Goal: Task Accomplishment & Management: Use online tool/utility

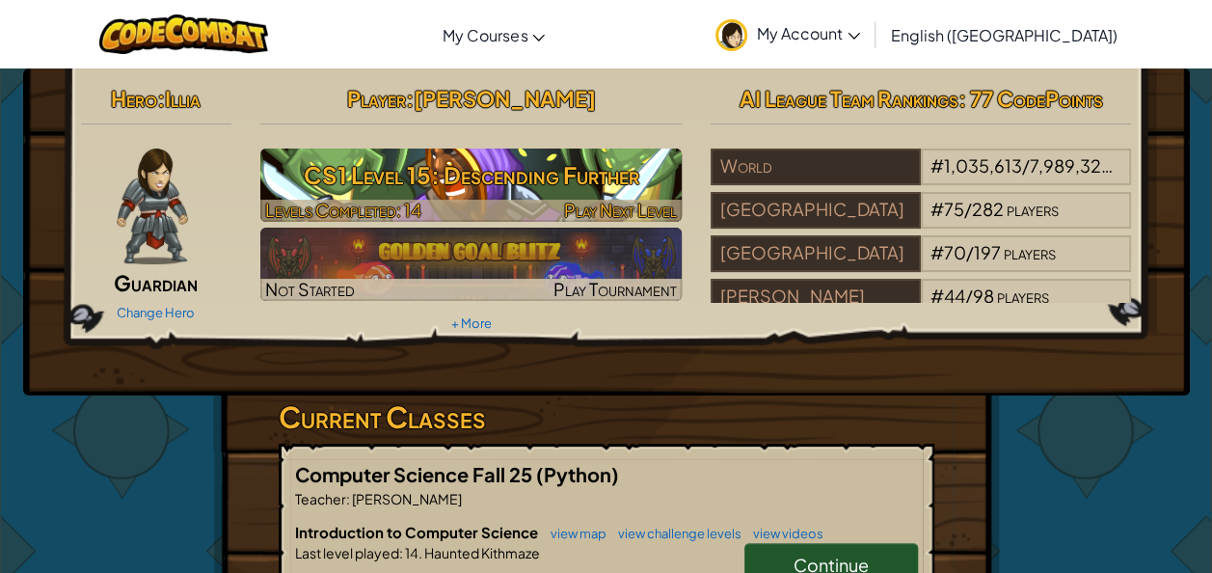
click at [478, 183] on h3 "CS1 Level 15: Descending Further" at bounding box center [470, 174] width 421 height 43
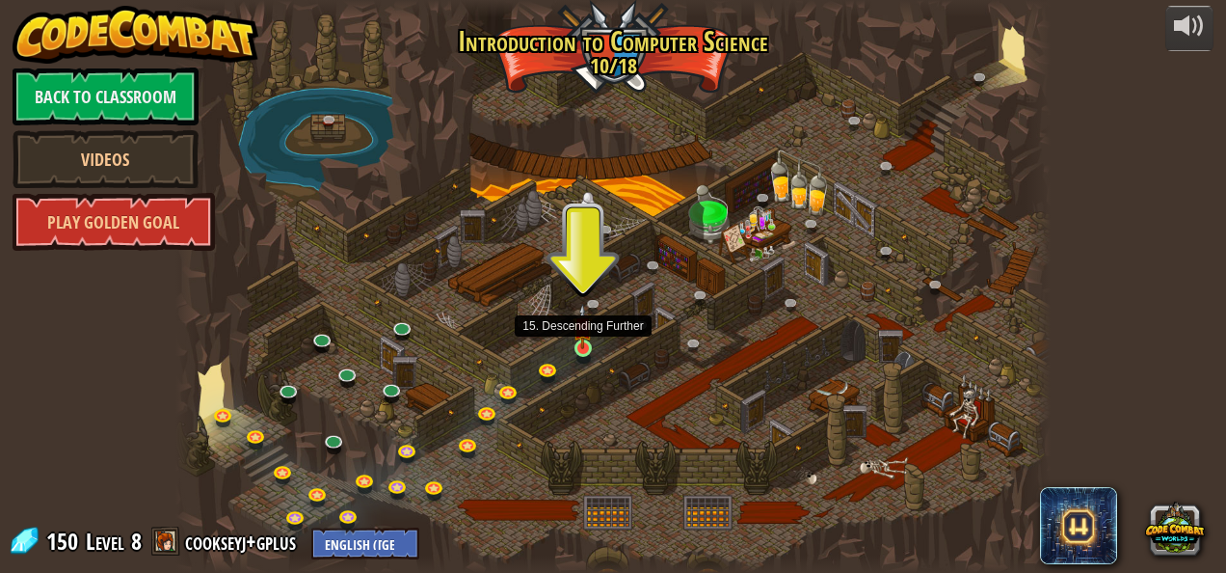
click at [592, 347] on img at bounding box center [583, 326] width 20 height 45
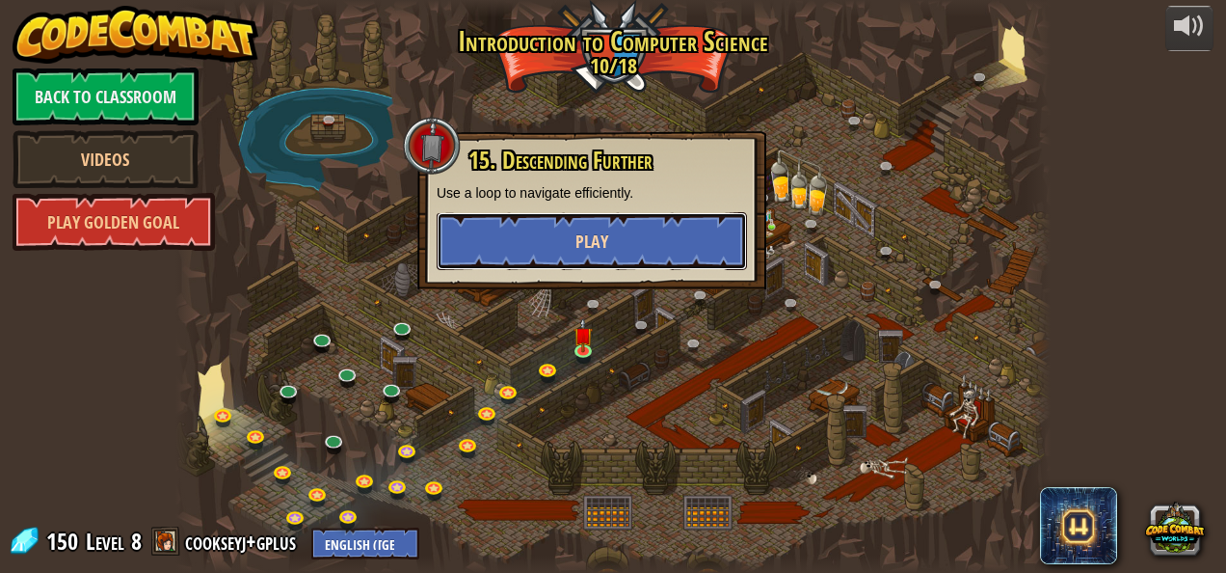
click at [594, 249] on span "Play" at bounding box center [592, 241] width 33 height 24
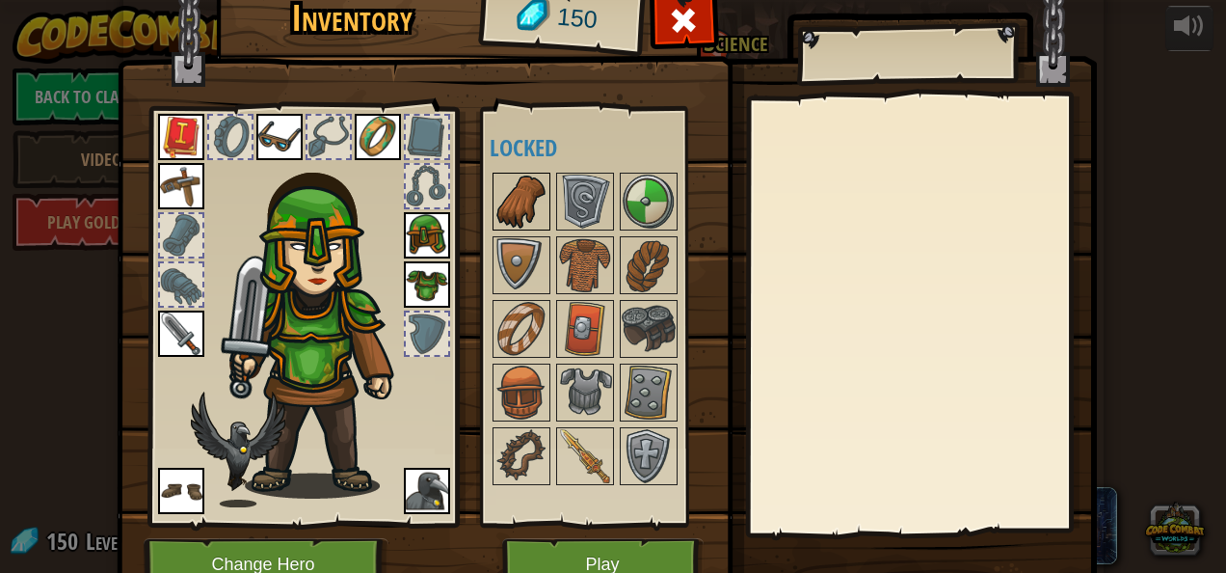
click at [518, 196] on img at bounding box center [522, 201] width 54 height 54
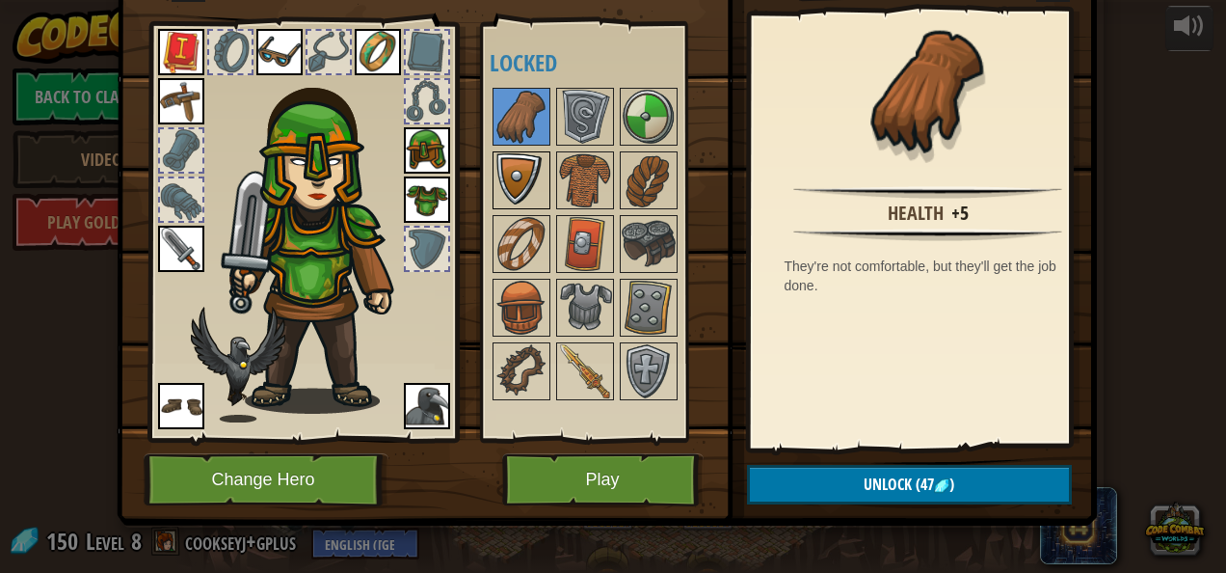
scroll to position [86, 0]
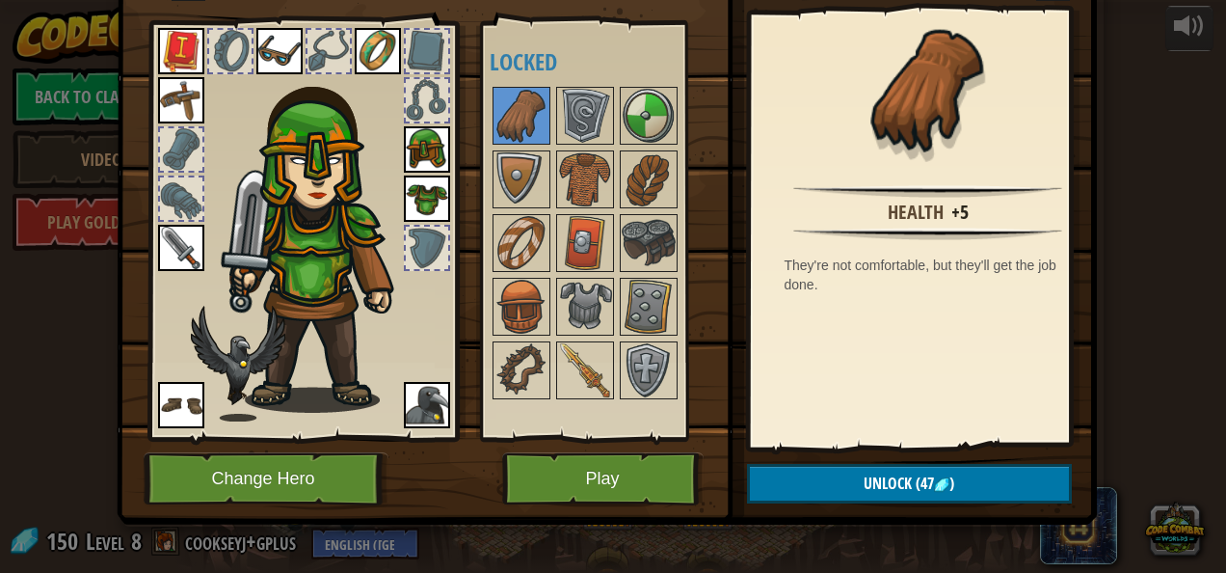
click at [439, 384] on img at bounding box center [427, 405] width 46 height 46
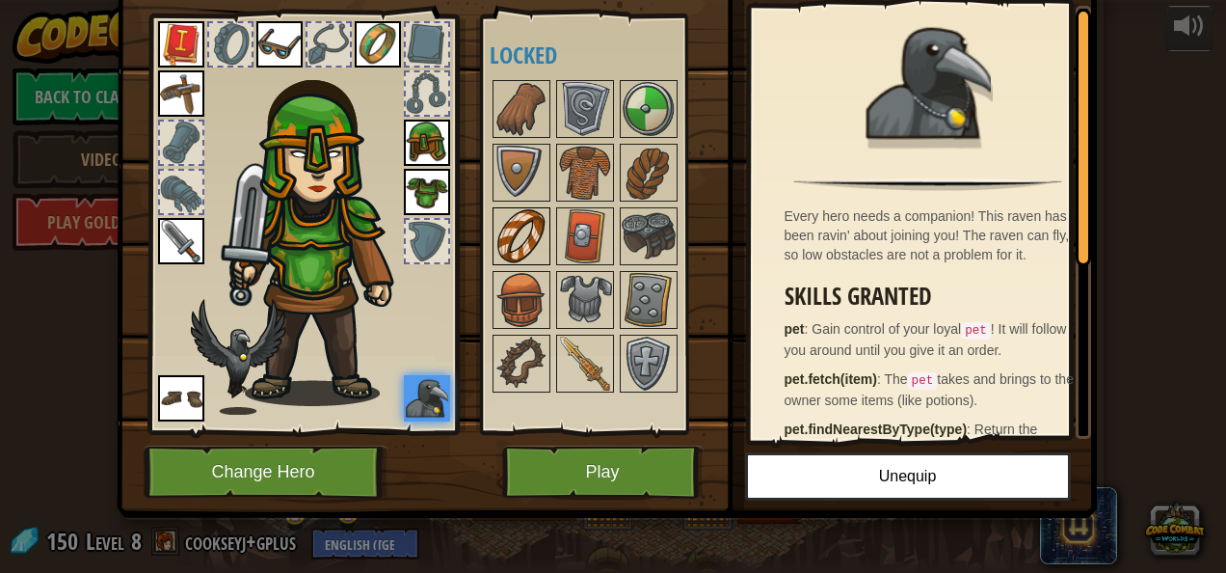
scroll to position [18, 0]
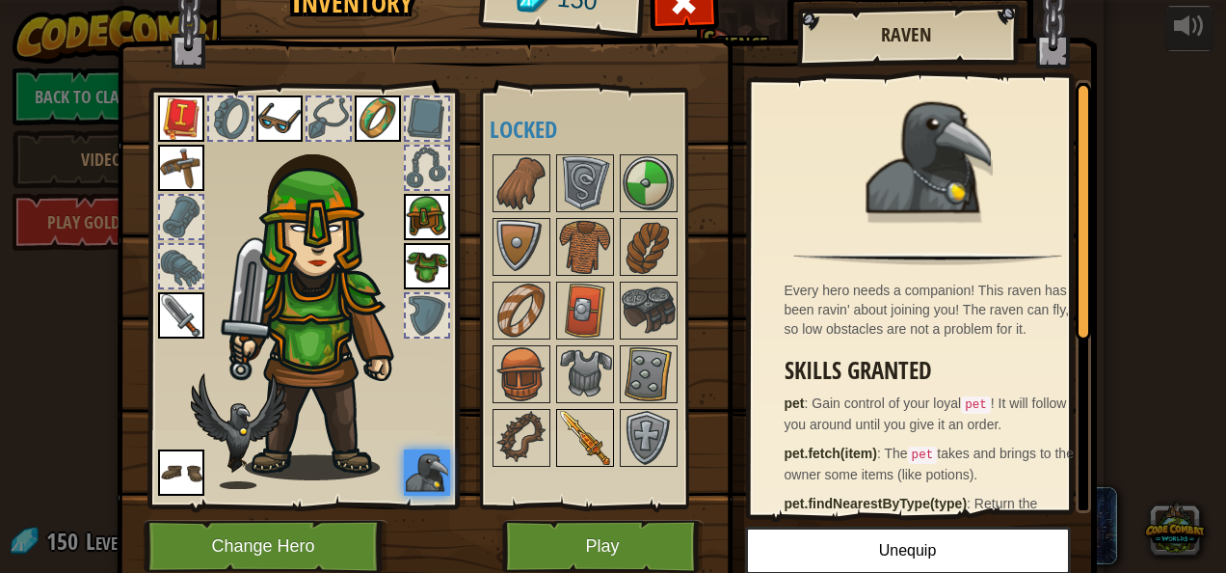
click at [589, 435] on img at bounding box center [585, 438] width 54 height 54
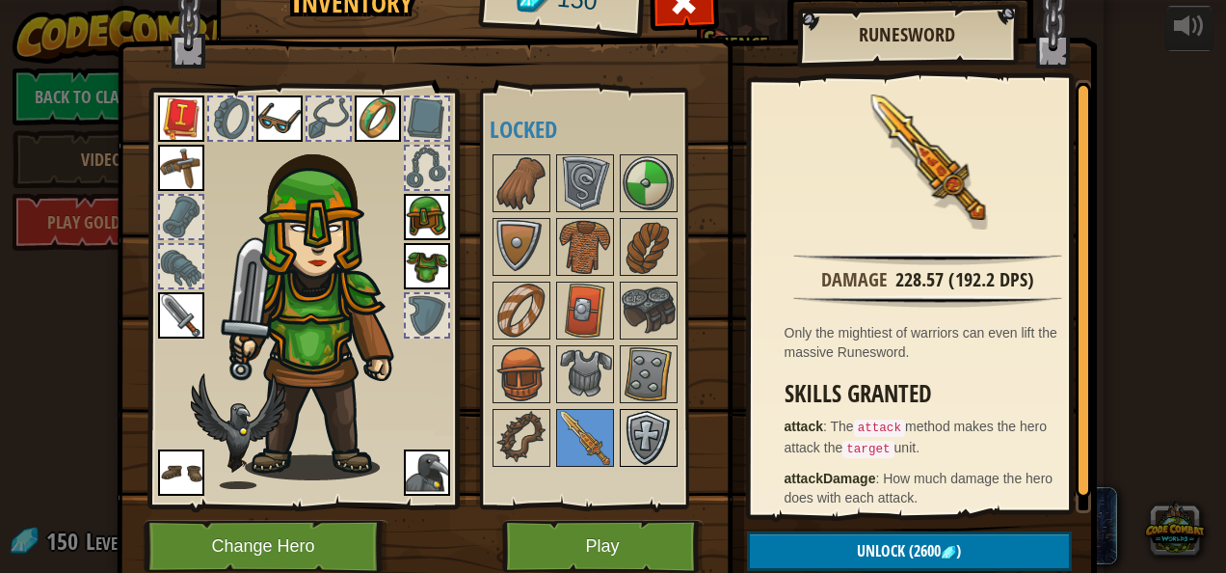
click at [654, 433] on img at bounding box center [649, 438] width 54 height 54
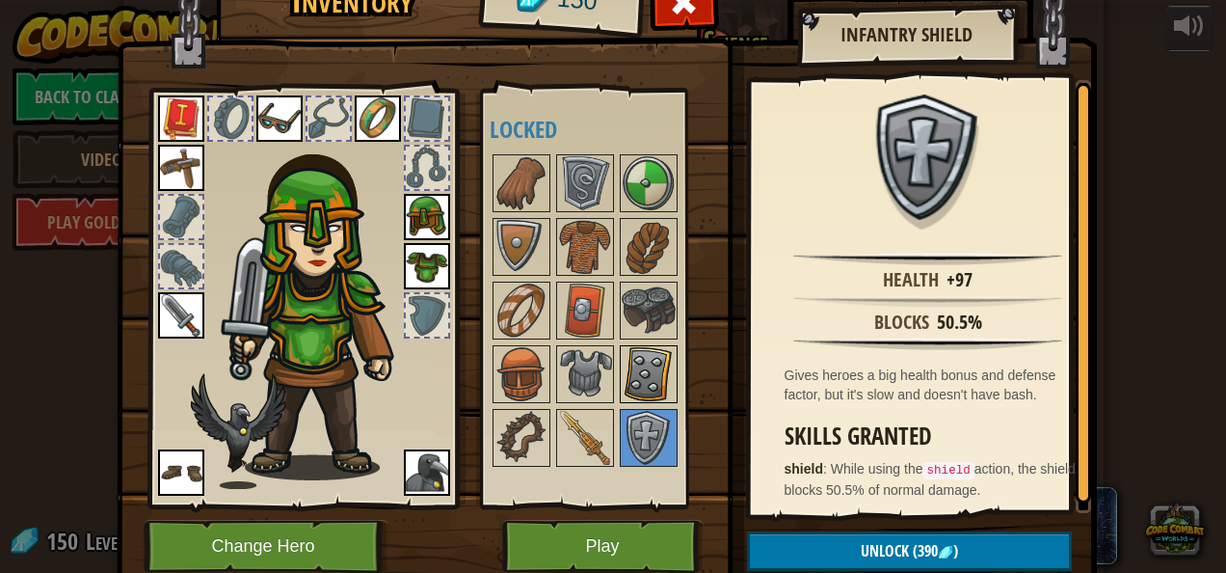
click at [635, 374] on img at bounding box center [649, 374] width 54 height 54
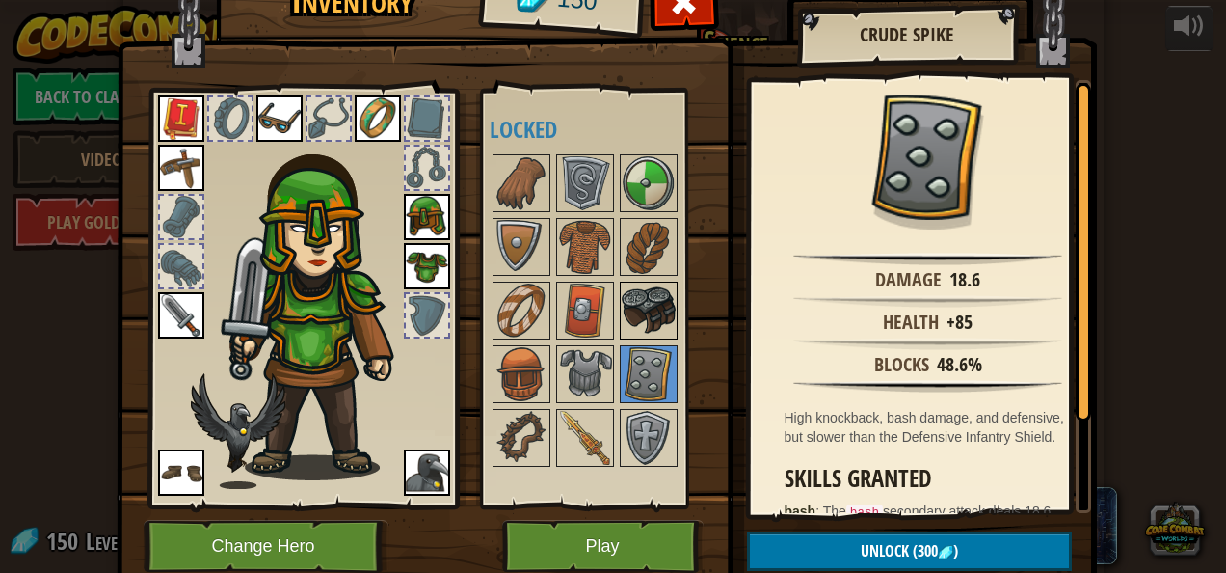
click at [644, 307] on img at bounding box center [649, 310] width 54 height 54
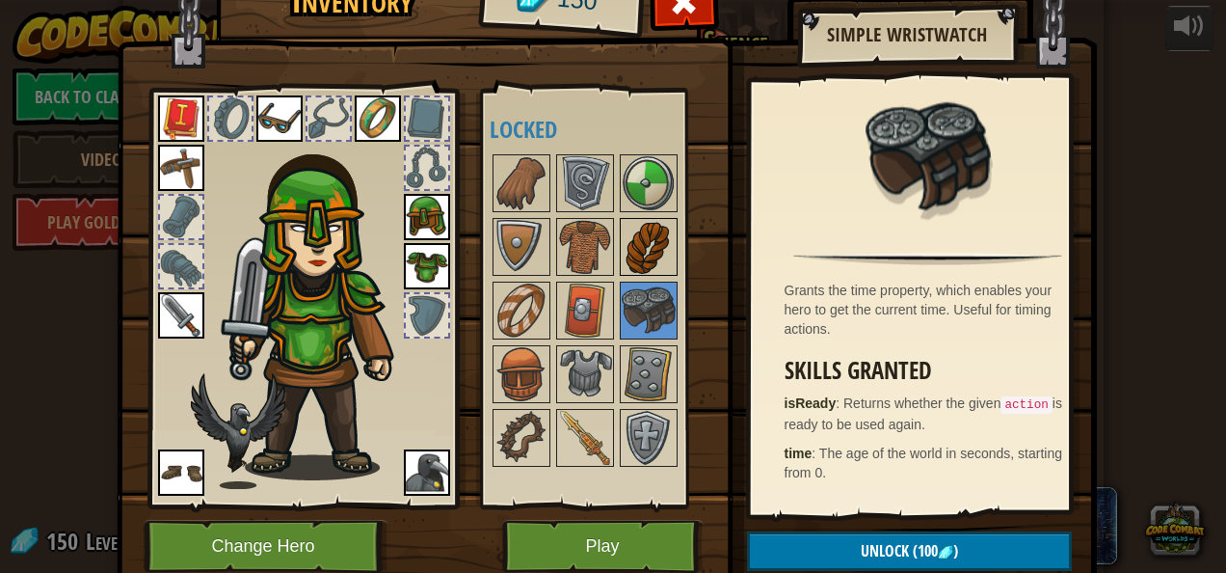
click at [665, 260] on img at bounding box center [649, 247] width 54 height 54
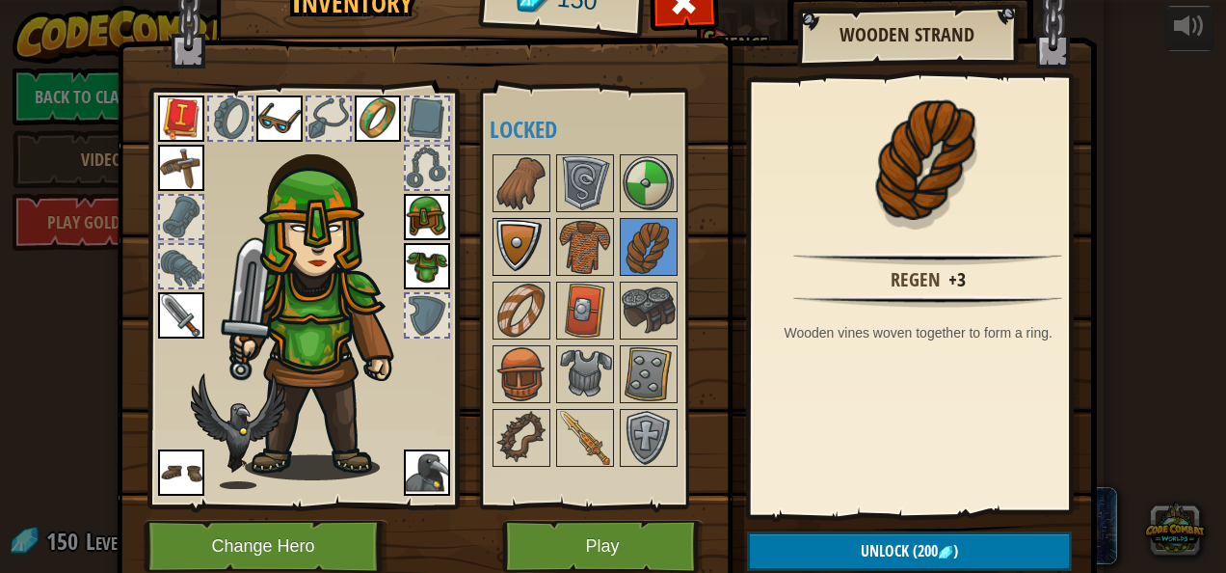
click at [528, 235] on img at bounding box center [522, 247] width 54 height 54
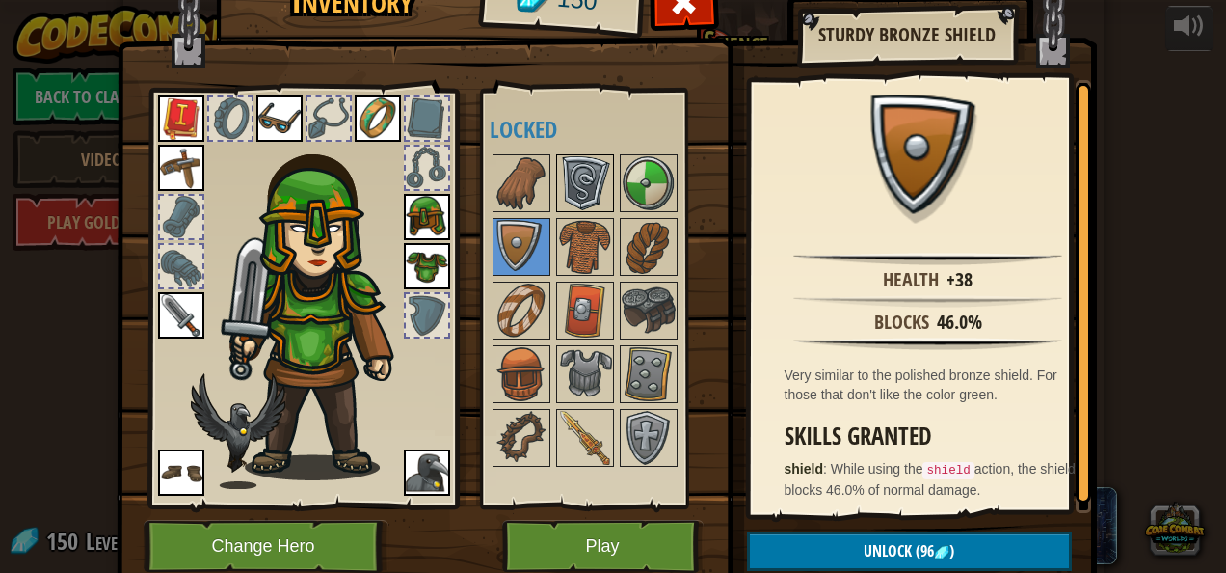
click at [577, 183] on img at bounding box center [585, 183] width 54 height 54
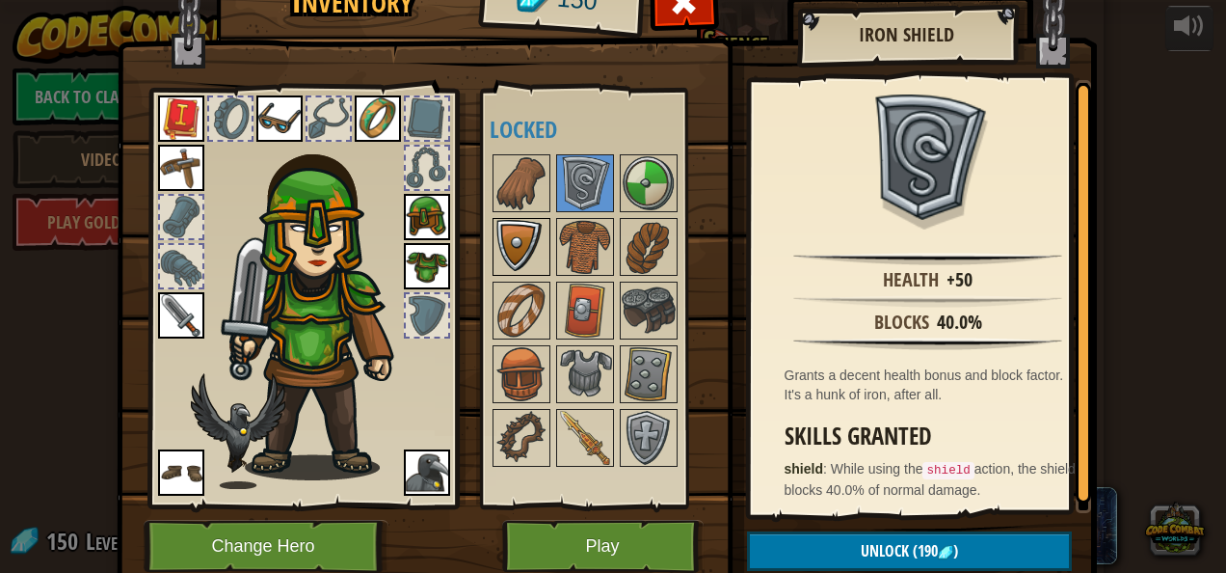
click at [517, 227] on img at bounding box center [522, 247] width 54 height 54
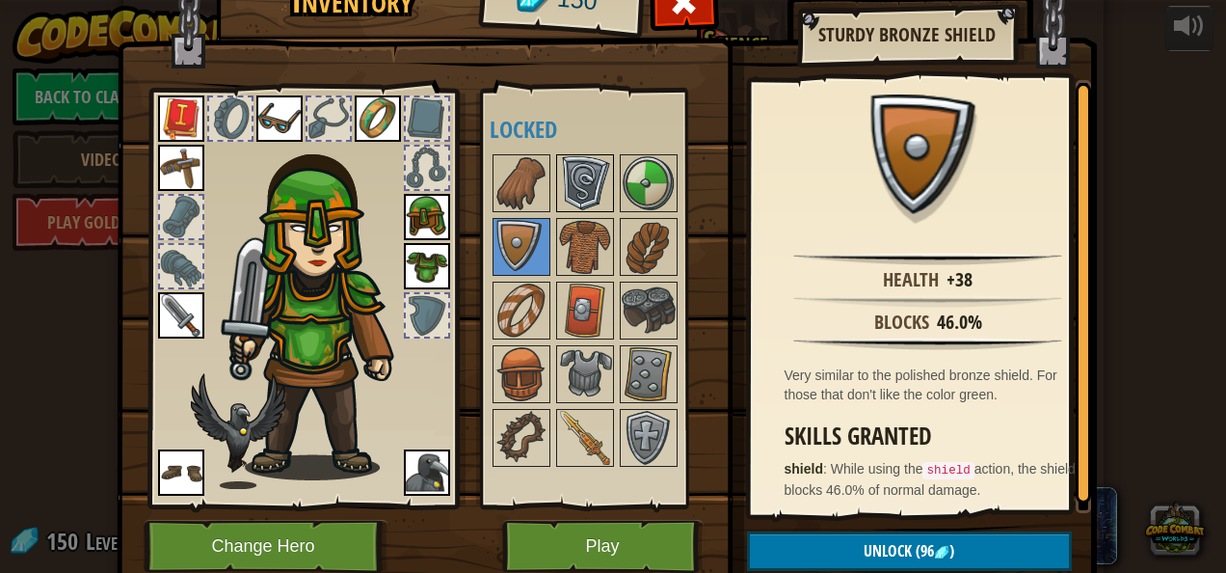
click at [567, 185] on img at bounding box center [585, 183] width 54 height 54
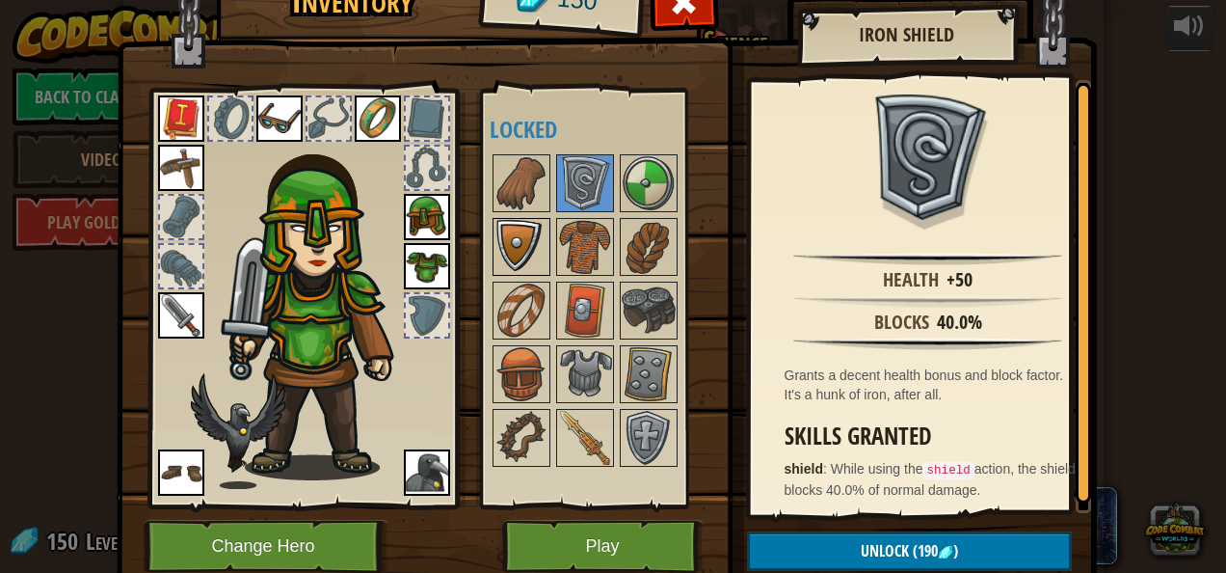
click at [527, 226] on img at bounding box center [522, 247] width 54 height 54
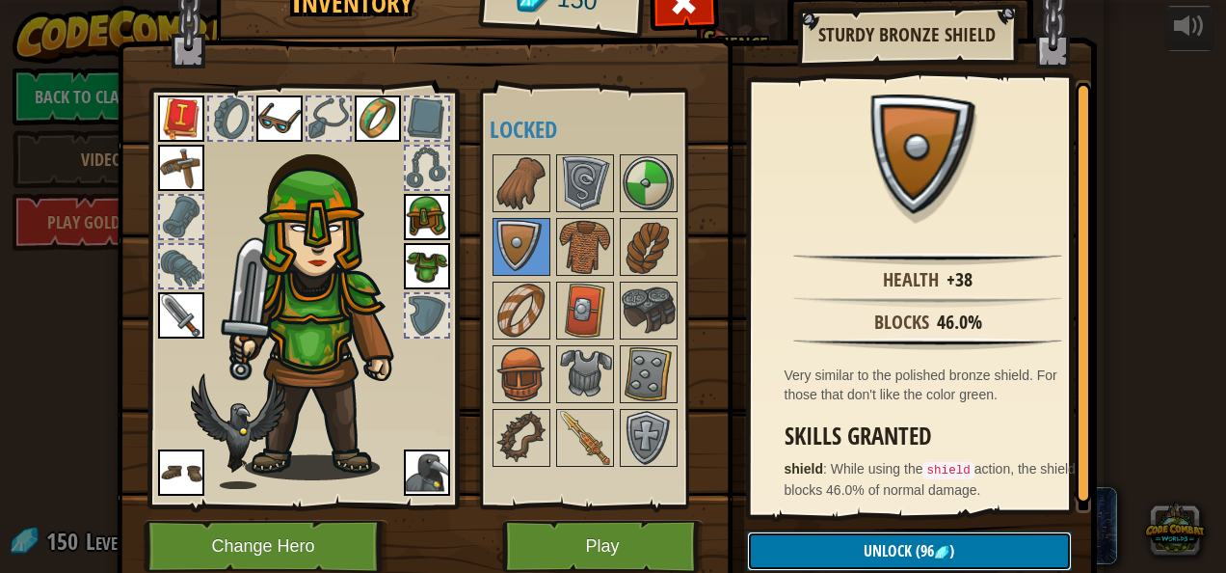
click at [880, 544] on span "Unlock" at bounding box center [888, 550] width 48 height 21
click at [895, 543] on button "Confirm" at bounding box center [909, 551] width 325 height 40
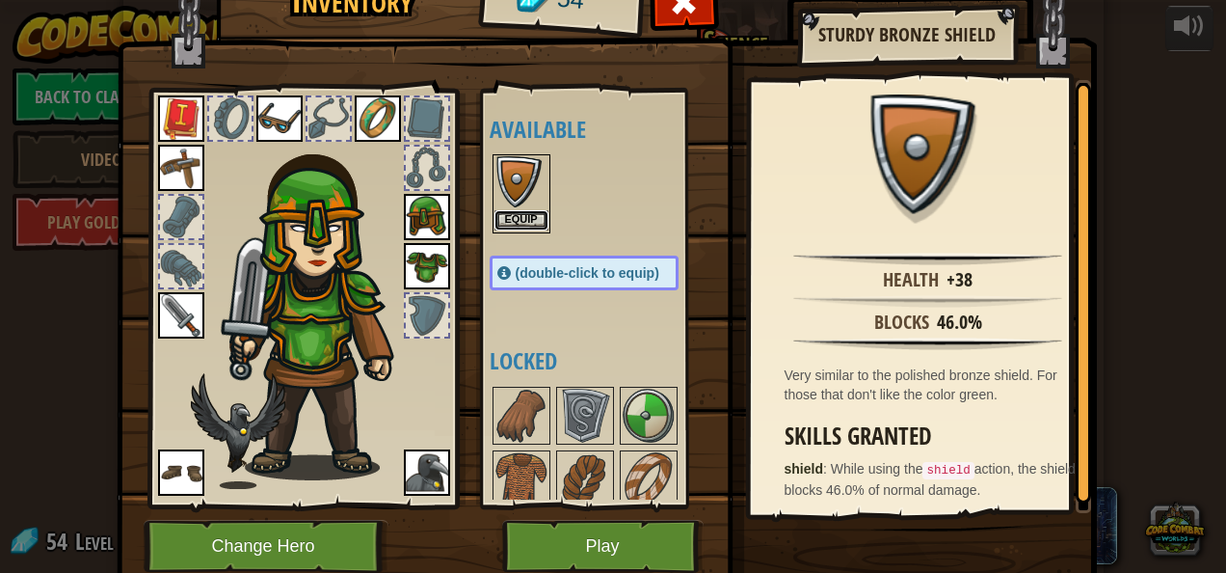
click at [522, 212] on button "Equip" at bounding box center [522, 220] width 54 height 20
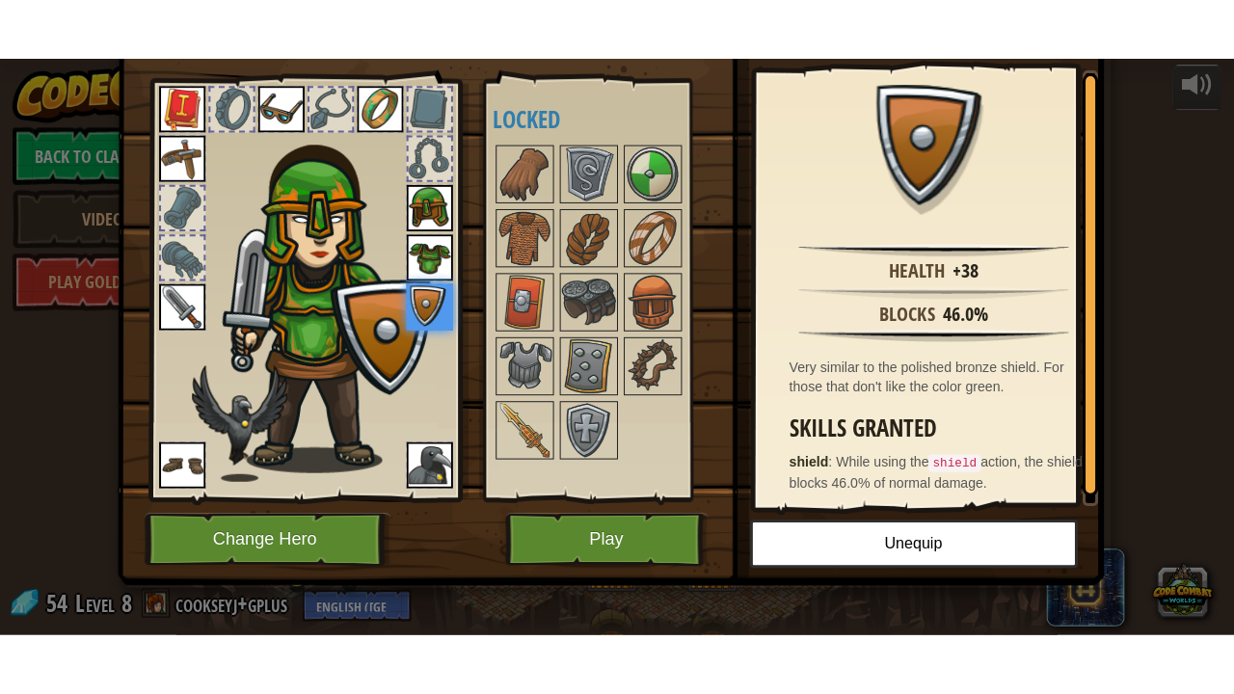
scroll to position [88, 0]
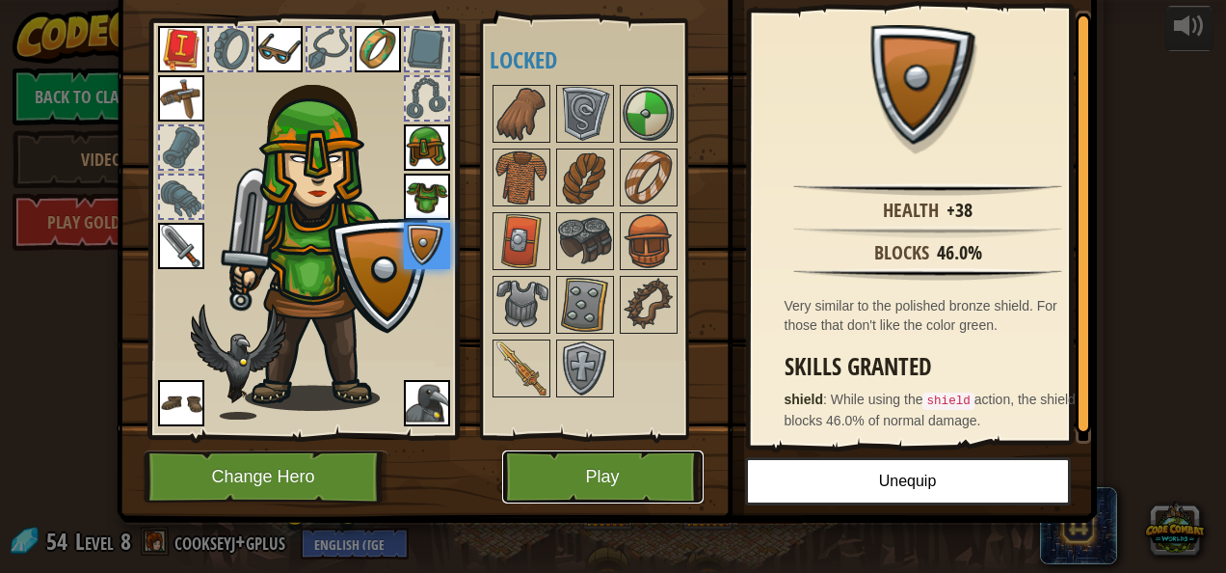
click at [590, 479] on button "Play" at bounding box center [602, 476] width 201 height 53
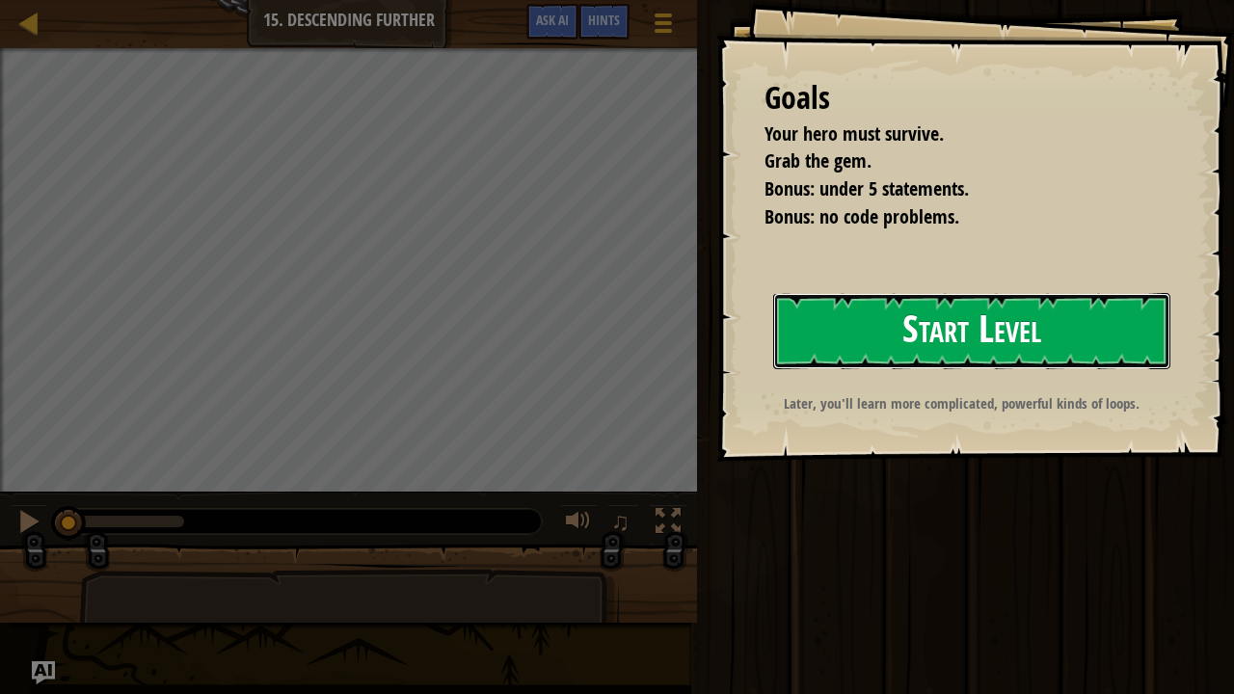
click at [985, 308] on button "Start Level" at bounding box center [971, 331] width 397 height 76
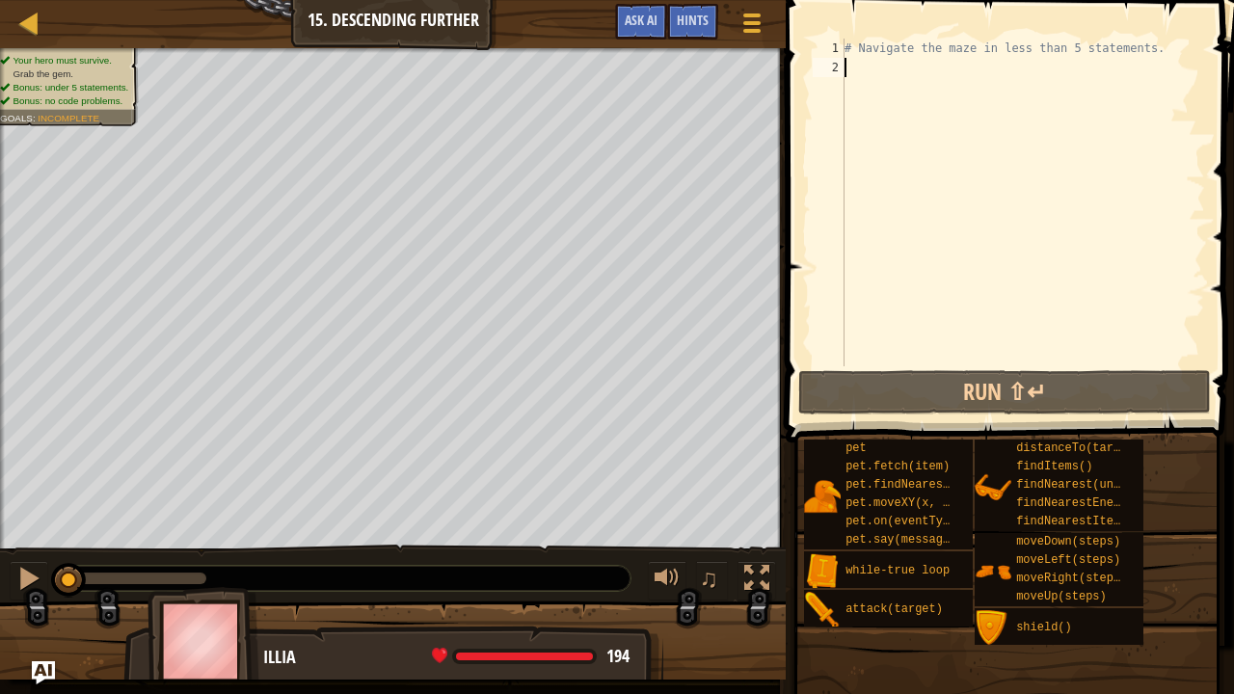
click at [879, 62] on div "# Navigate the maze in less than 5 statements." at bounding box center [1023, 222] width 364 height 366
type textarea "h"
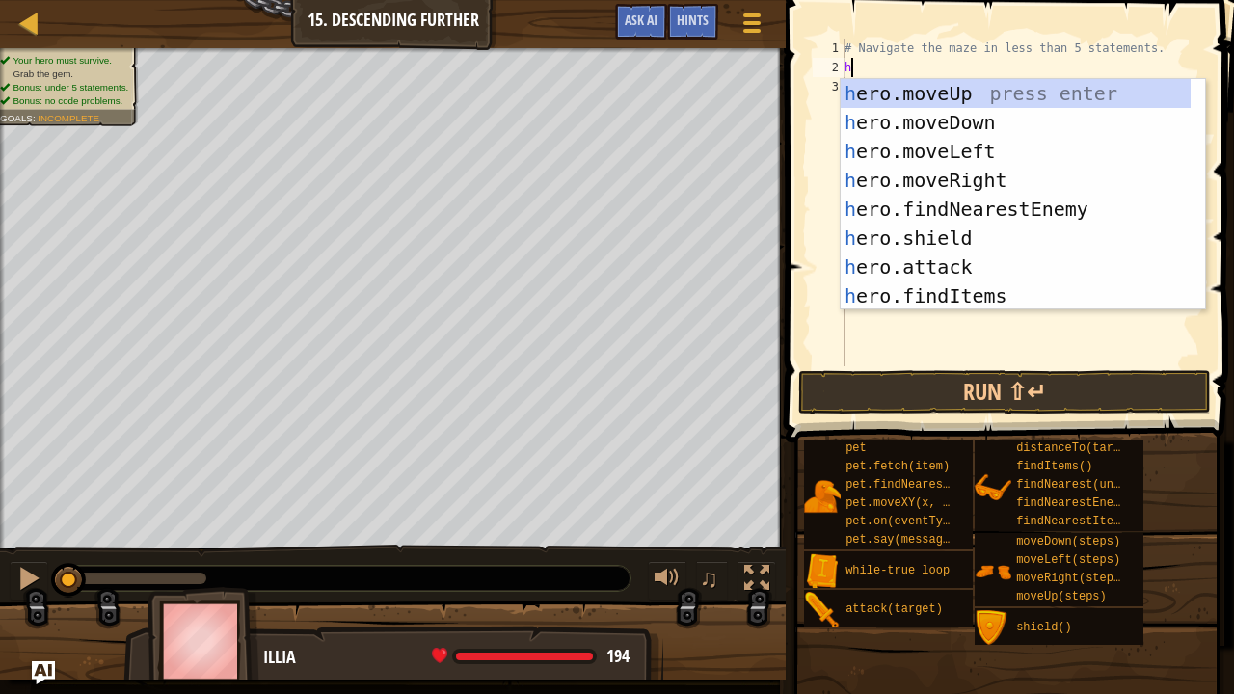
click at [916, 336] on div "# Navigate the maze in less than 5 statements. h" at bounding box center [1023, 222] width 364 height 366
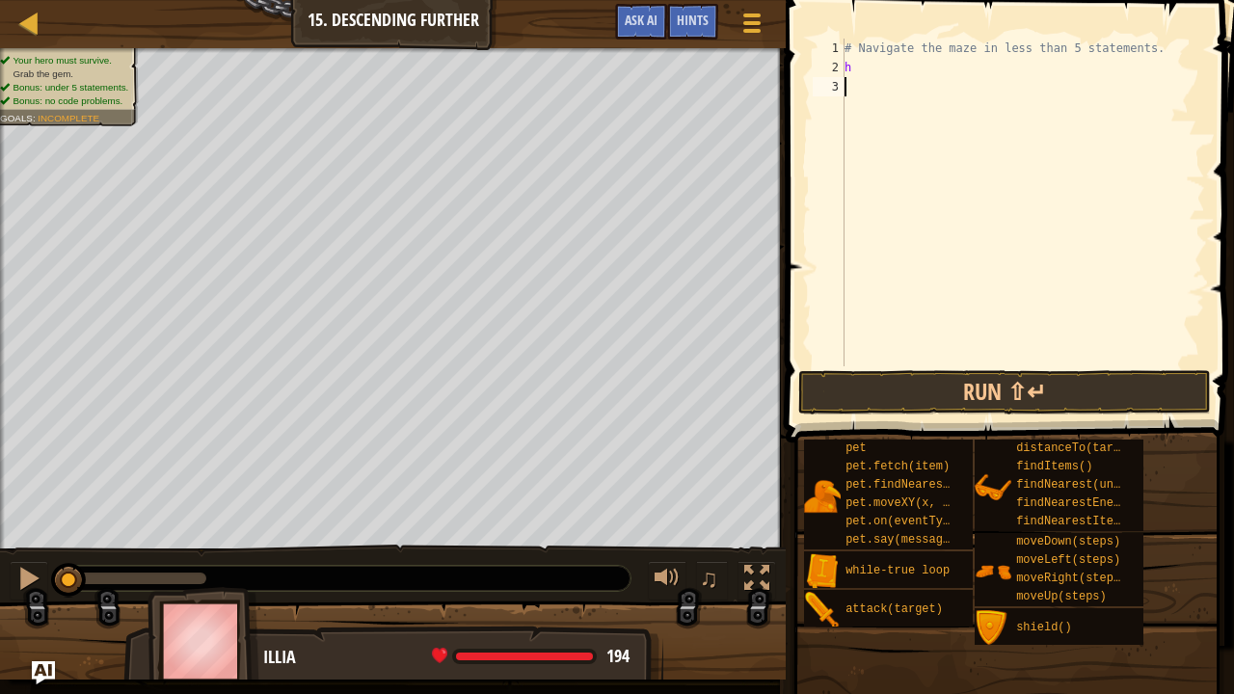
scroll to position [2, 0]
click at [870, 71] on div "# Navigate the maze in less than 5 statements. h" at bounding box center [1023, 222] width 364 height 366
type textarea "h"
type textarea "w"
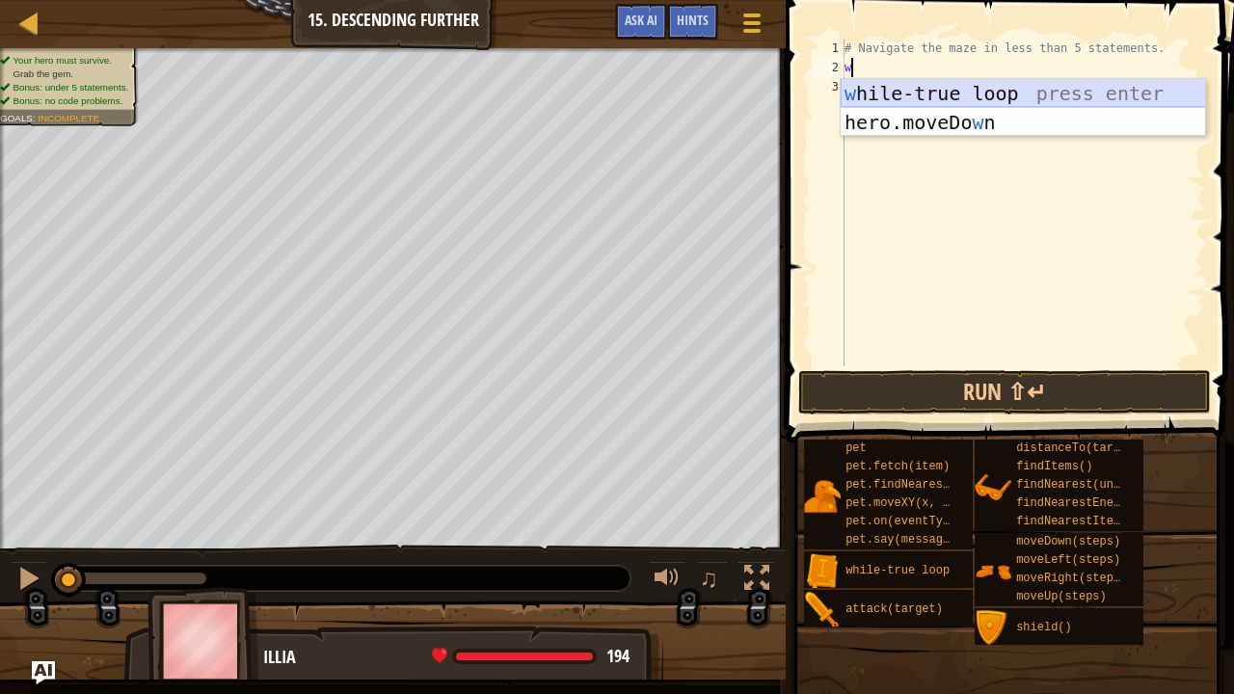
click at [897, 88] on div "w [PERSON_NAME]-true loop press enter hero.moveDo w n press enter" at bounding box center [1023, 137] width 365 height 116
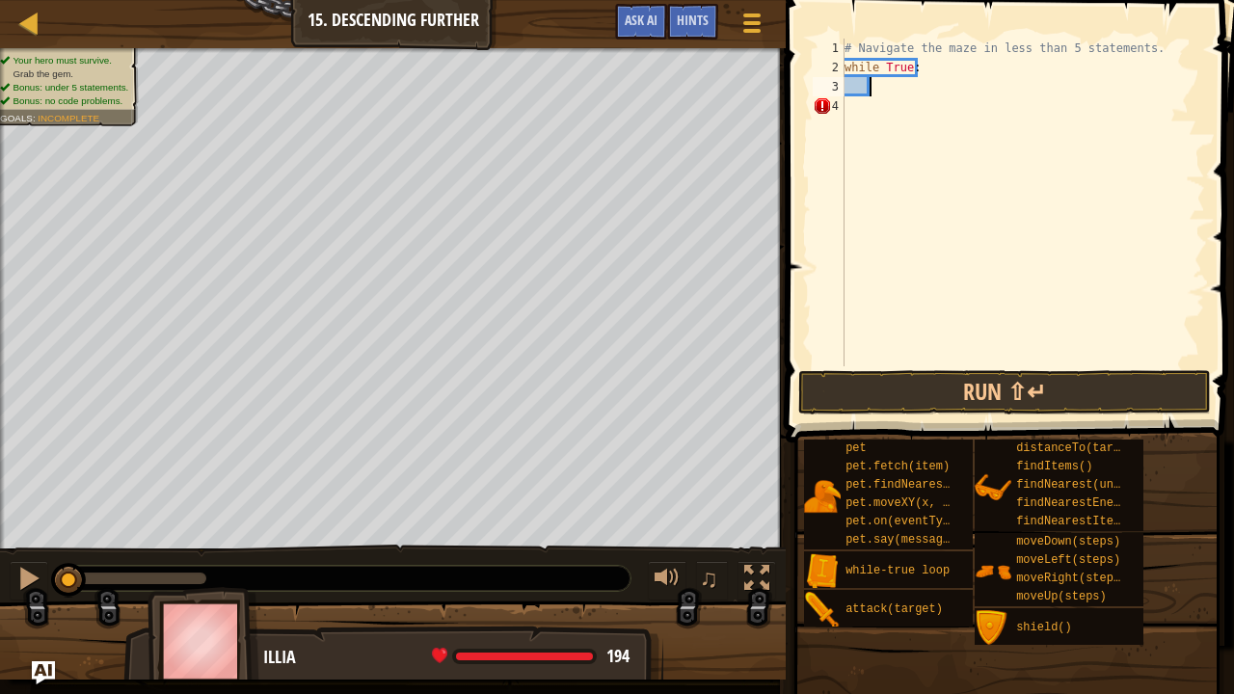
click at [890, 83] on div "# Navigate the maze in less than 5 statements. while True :" at bounding box center [1023, 222] width 364 height 366
type textarea "h"
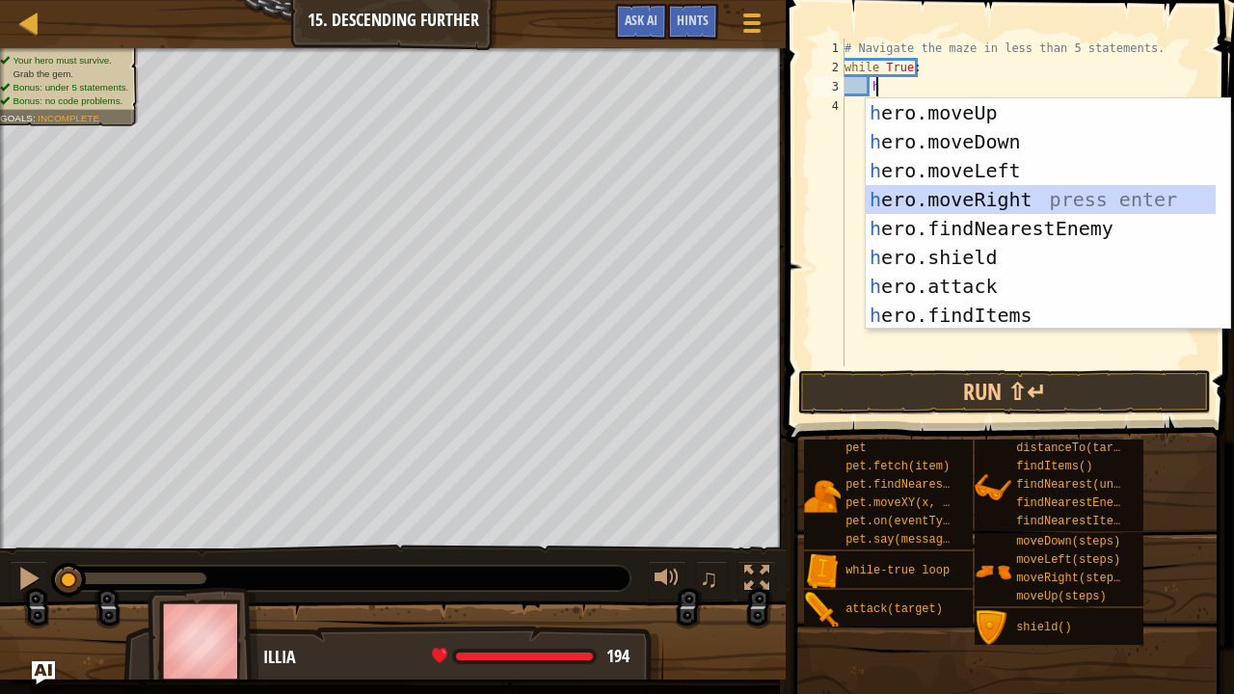
click at [987, 194] on div "h ero.moveUp press enter h ero.moveDown press enter h ero.moveLeft press enter …" at bounding box center [1048, 242] width 365 height 289
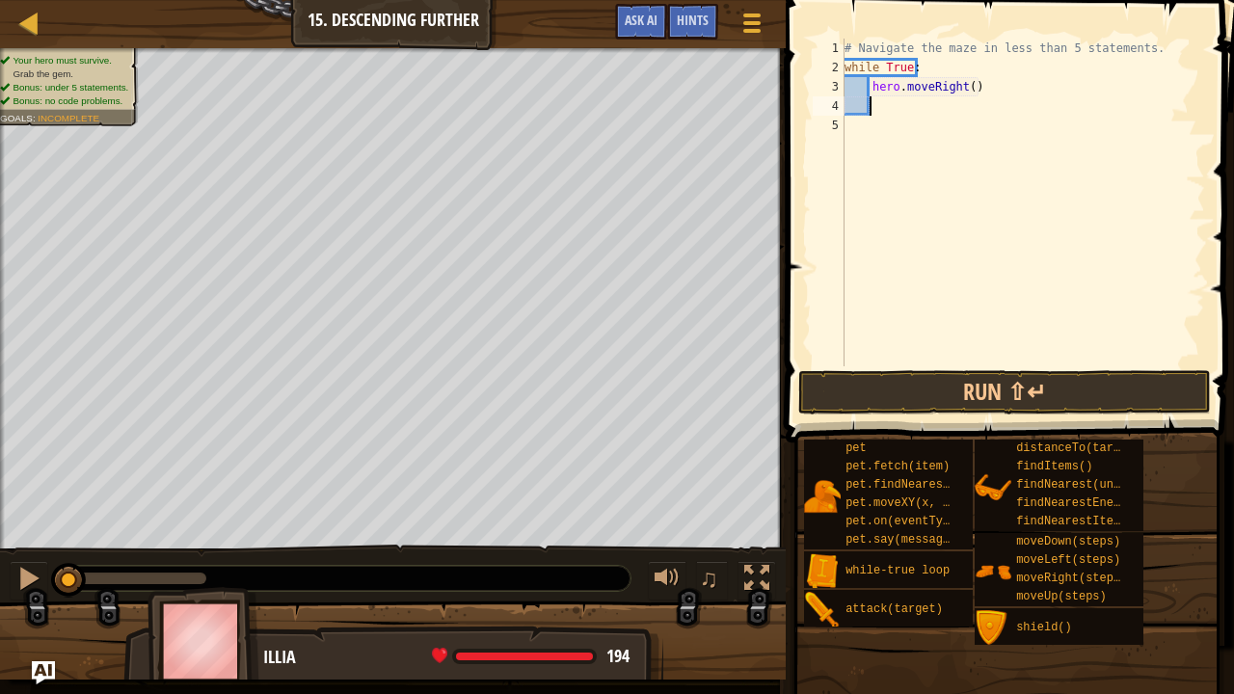
click at [965, 87] on div "# Navigate the maze in less than 5 statements. while True : hero . moveRight ( )" at bounding box center [1023, 222] width 364 height 366
type textarea "hero.moveRight(2)"
click at [894, 104] on div "# Navigate the maze in less than 5 statements. while True : hero . moveRight ( …" at bounding box center [1023, 222] width 364 height 366
type textarea "h"
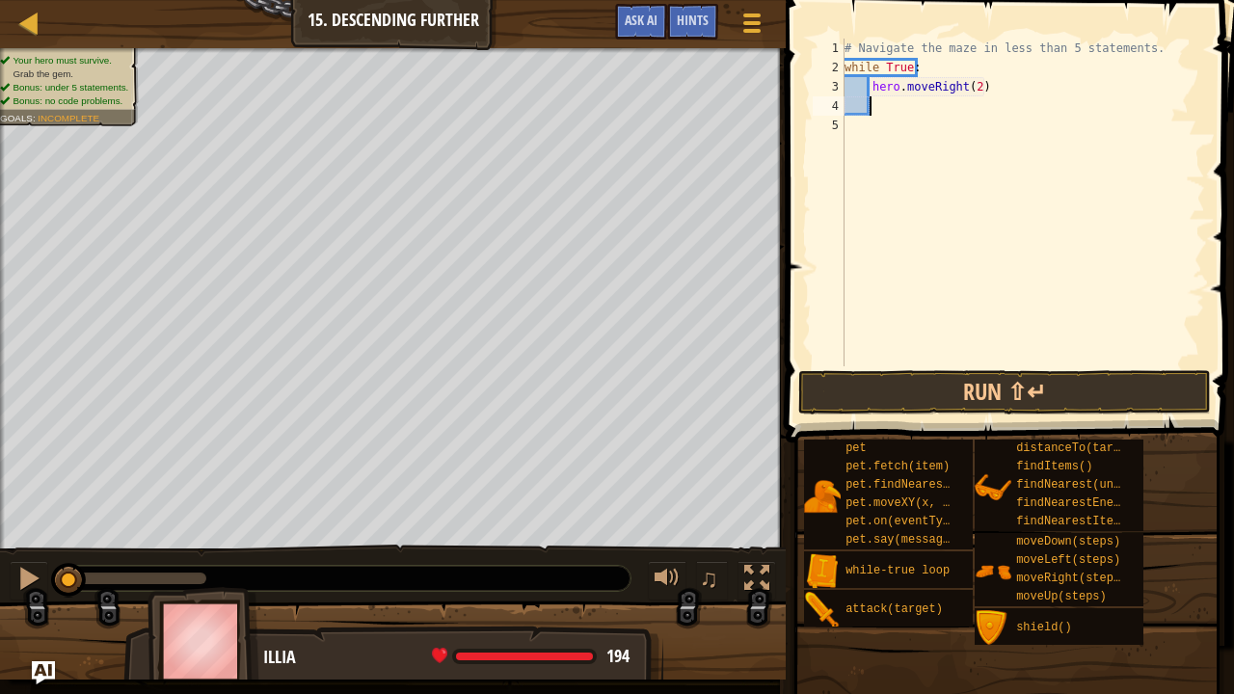
scroll to position [2, 31]
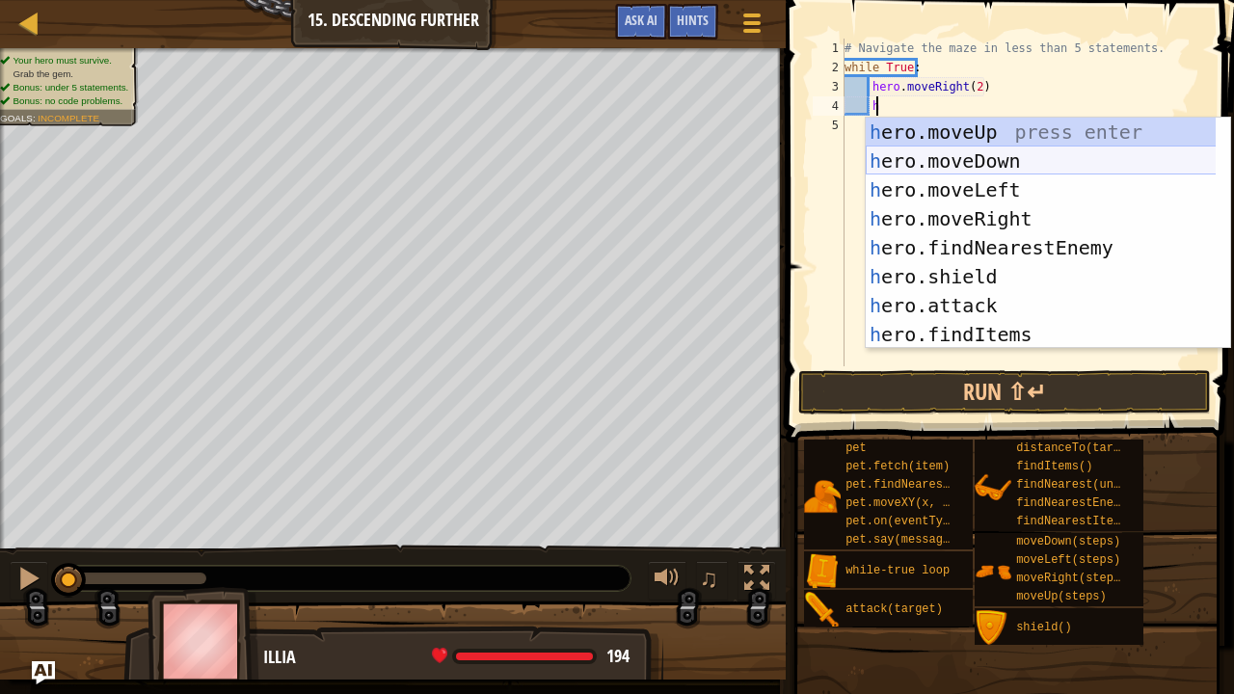
click at [941, 163] on div "h ero.moveUp press enter h ero.moveDown press enter h ero.moveLeft press enter …" at bounding box center [1041, 262] width 351 height 289
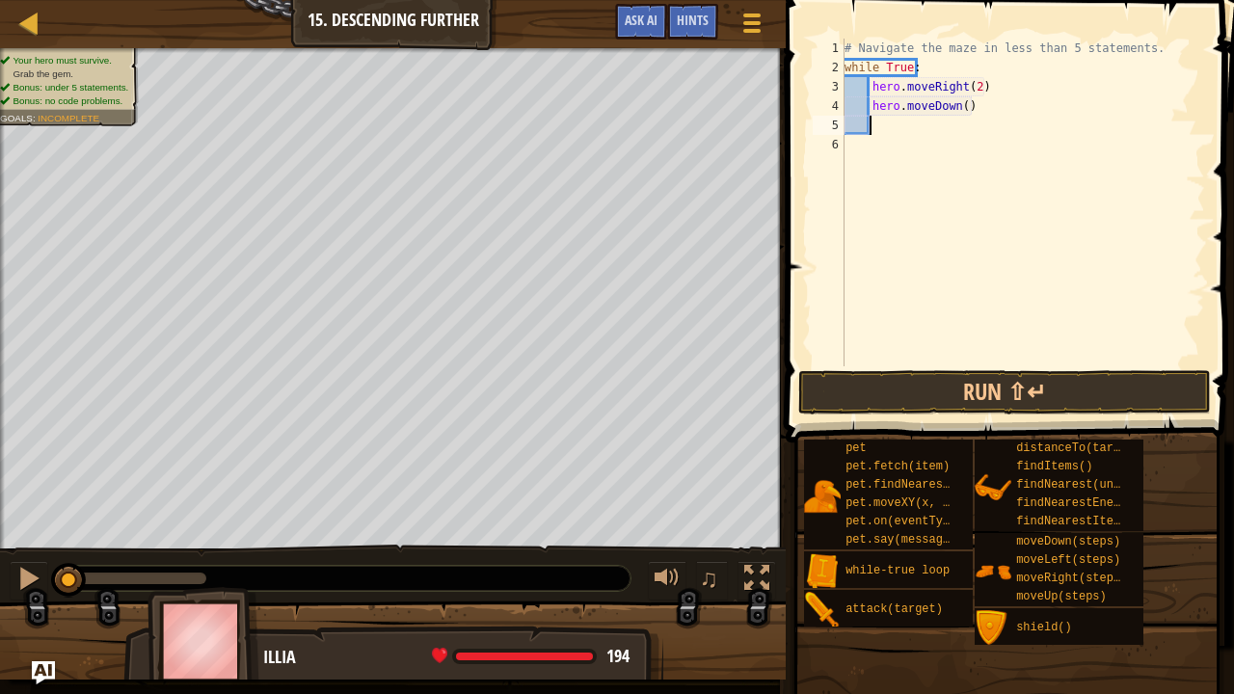
scroll to position [2, 24]
click at [920, 391] on button "Run ⇧↵" at bounding box center [1004, 392] width 413 height 44
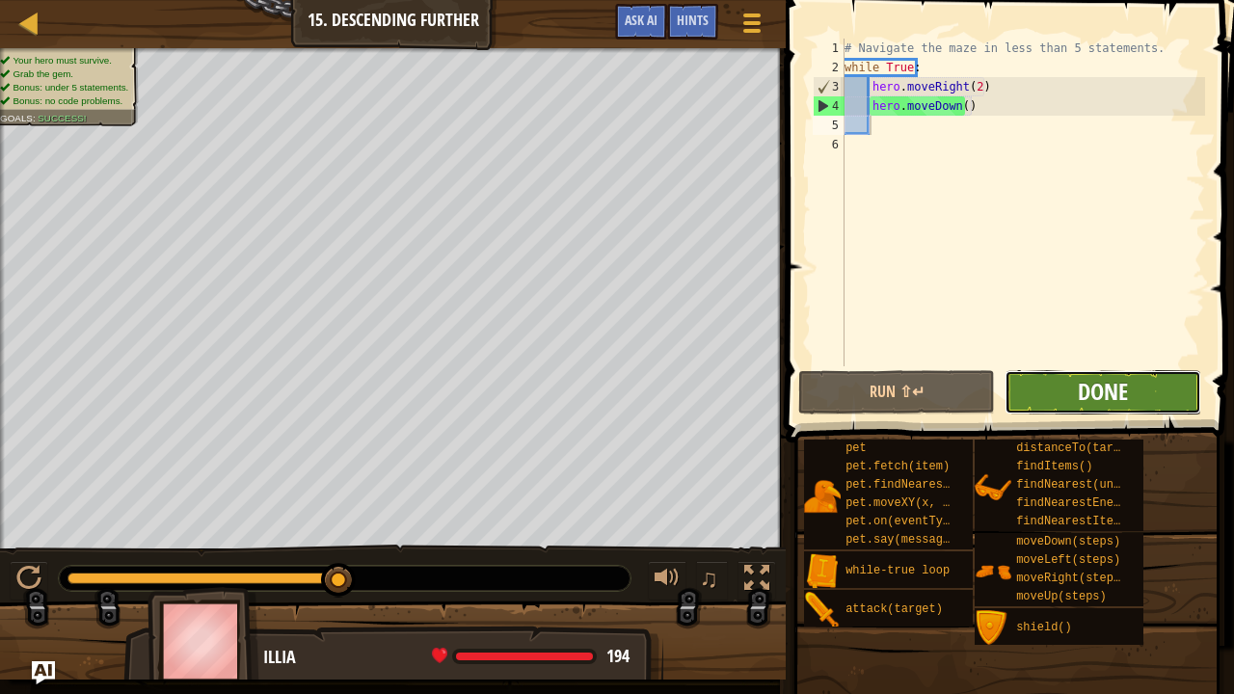
click at [1078, 393] on span "Done" at bounding box center [1103, 391] width 50 height 31
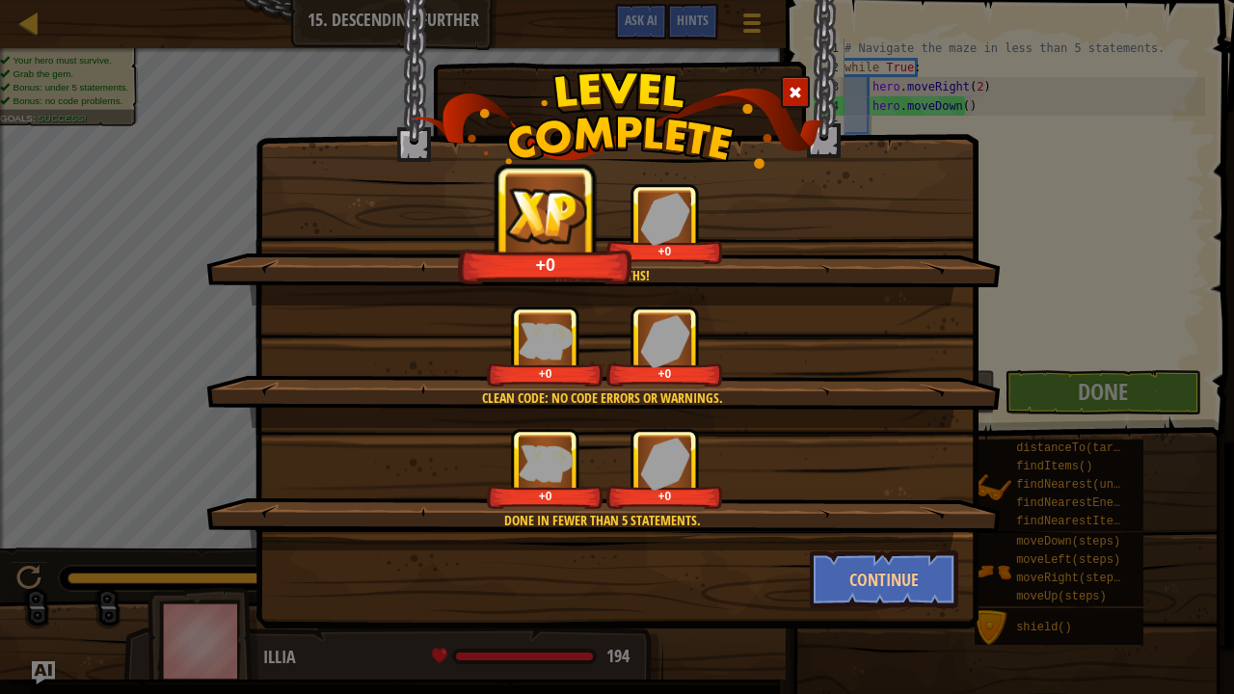
click at [839, 545] on div "Done in fewer than 5 statements. +0 +0" at bounding box center [603, 489] width 794 height 122
click at [852, 565] on button "Continue" at bounding box center [884, 579] width 149 height 58
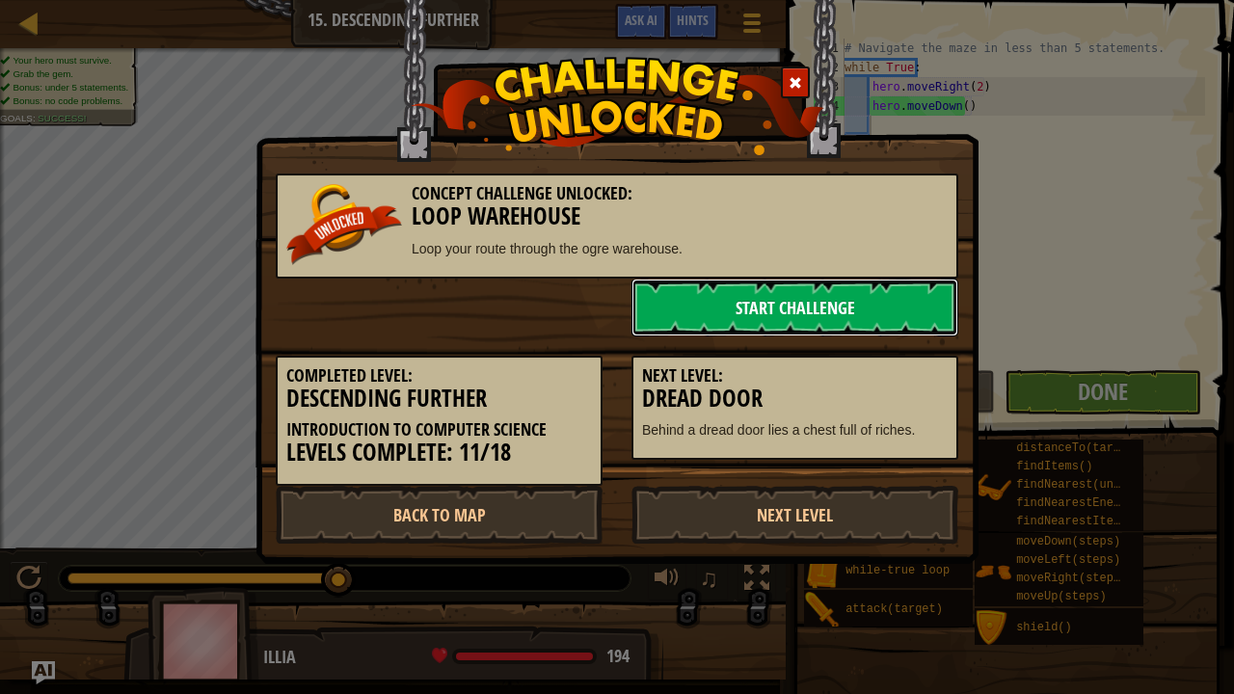
click at [794, 295] on link "Start Challenge" at bounding box center [794, 308] width 327 height 58
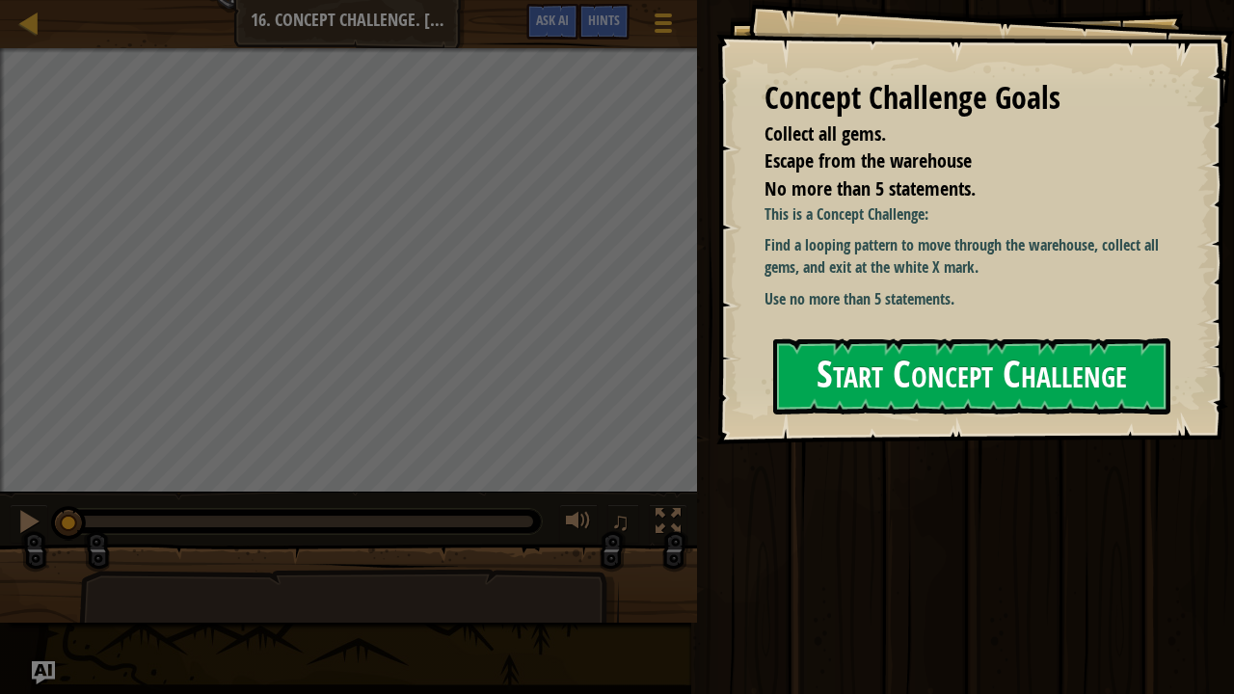
click at [870, 383] on button "Start Concept Challenge" at bounding box center [971, 376] width 397 height 76
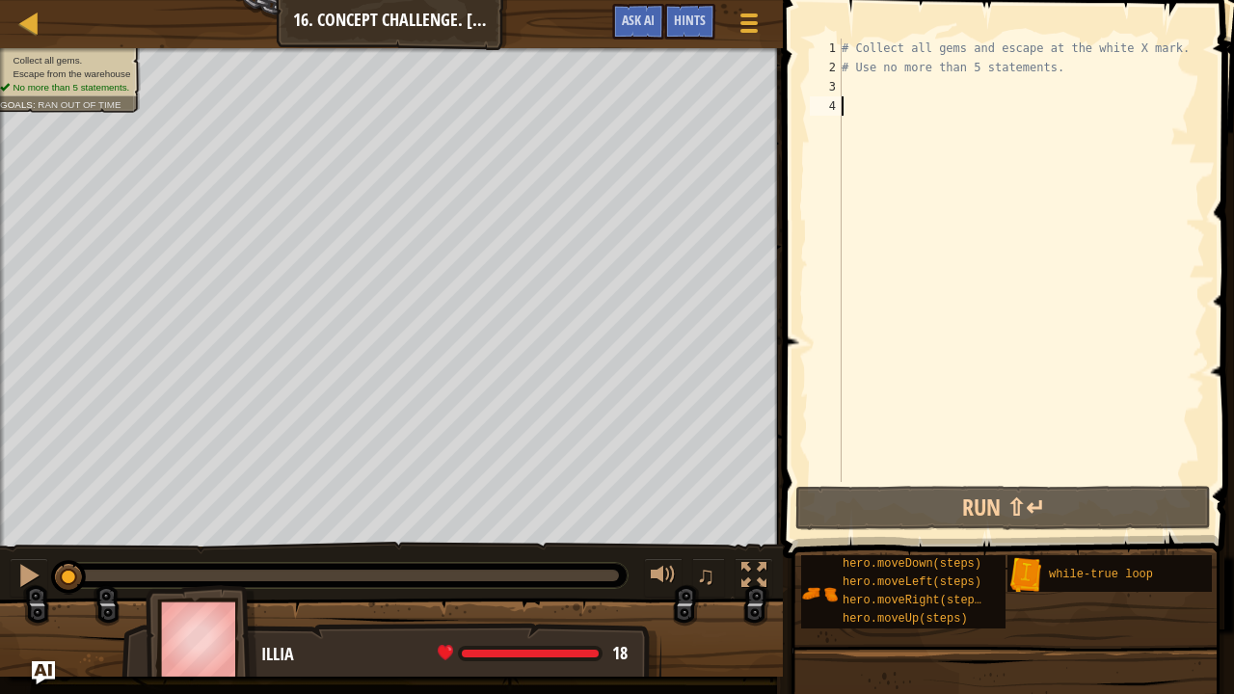
click at [879, 104] on div "# Collect all gems and escape at the white X mark. # Use no more than 5 stateme…" at bounding box center [1021, 280] width 367 height 482
type textarea "h"
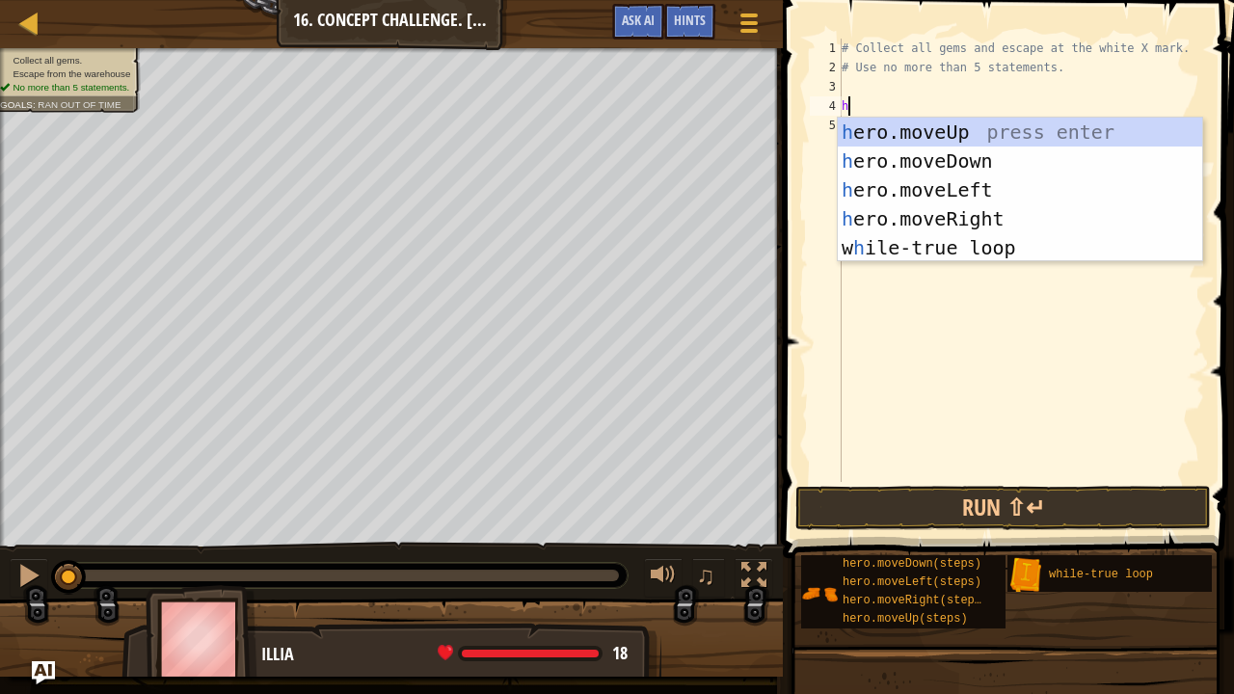
scroll to position [2, 0]
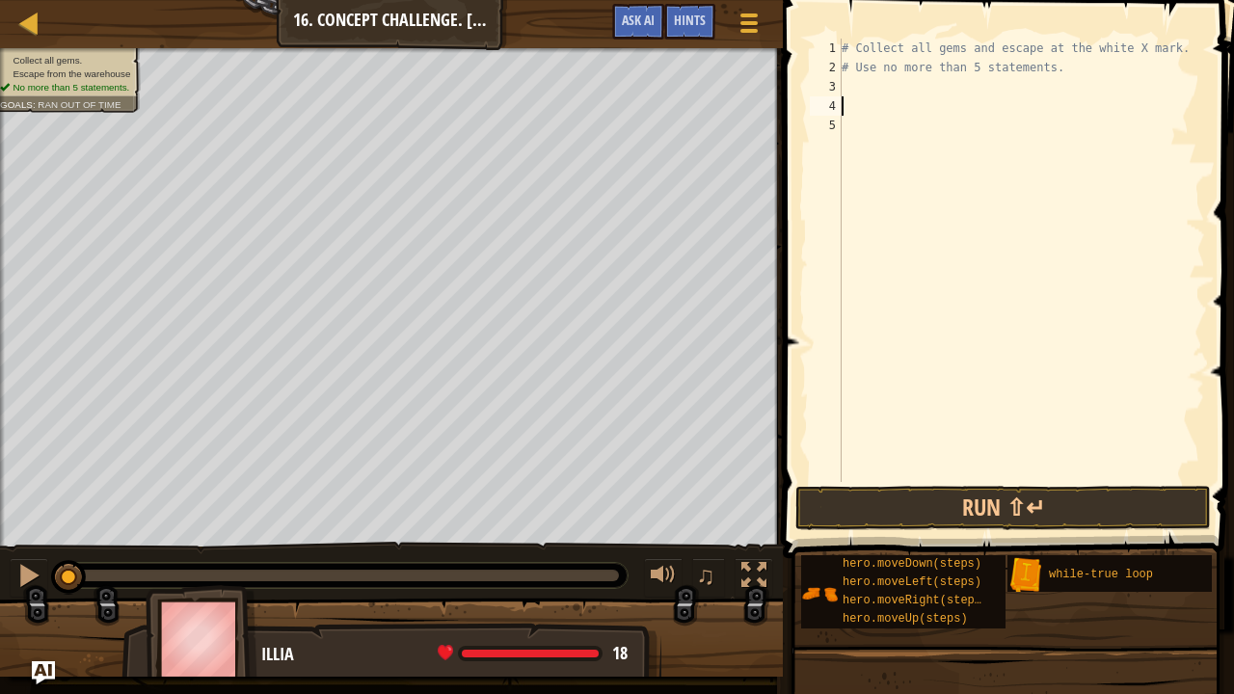
type textarea "w"
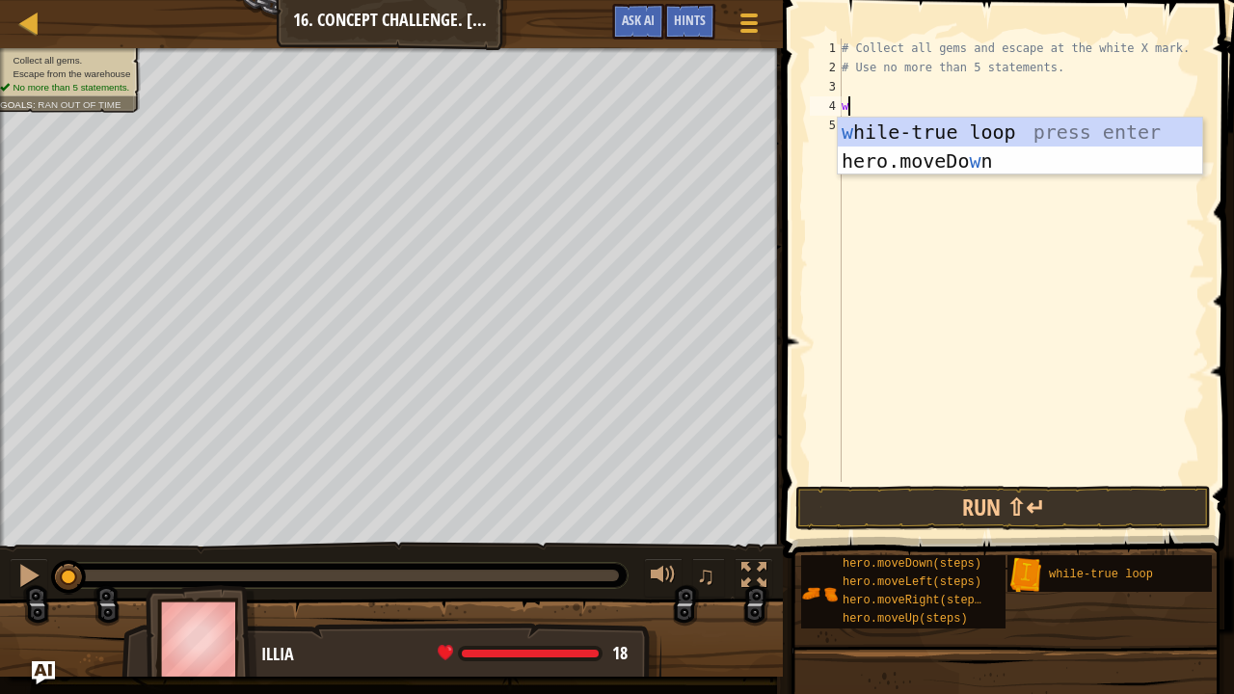
scroll to position [2, 5]
click at [891, 128] on div "w [PERSON_NAME]-true loop press enter hero.moveDo w n press enter" at bounding box center [1020, 176] width 365 height 116
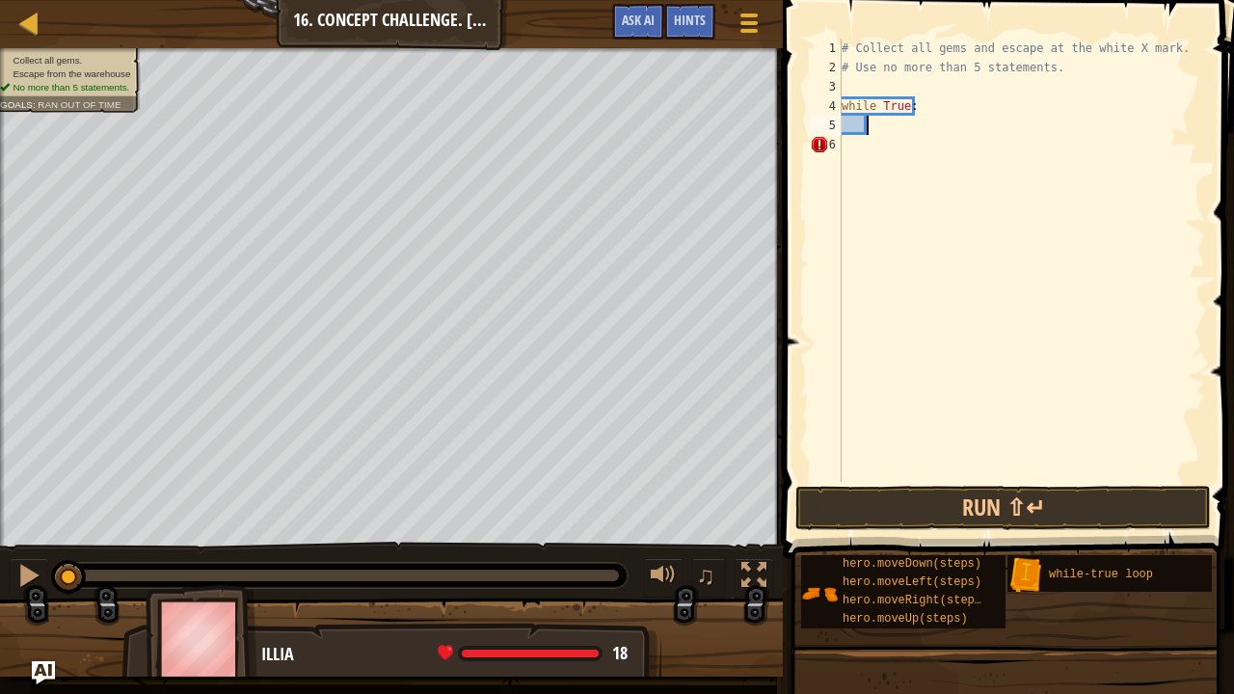
type textarea "h"
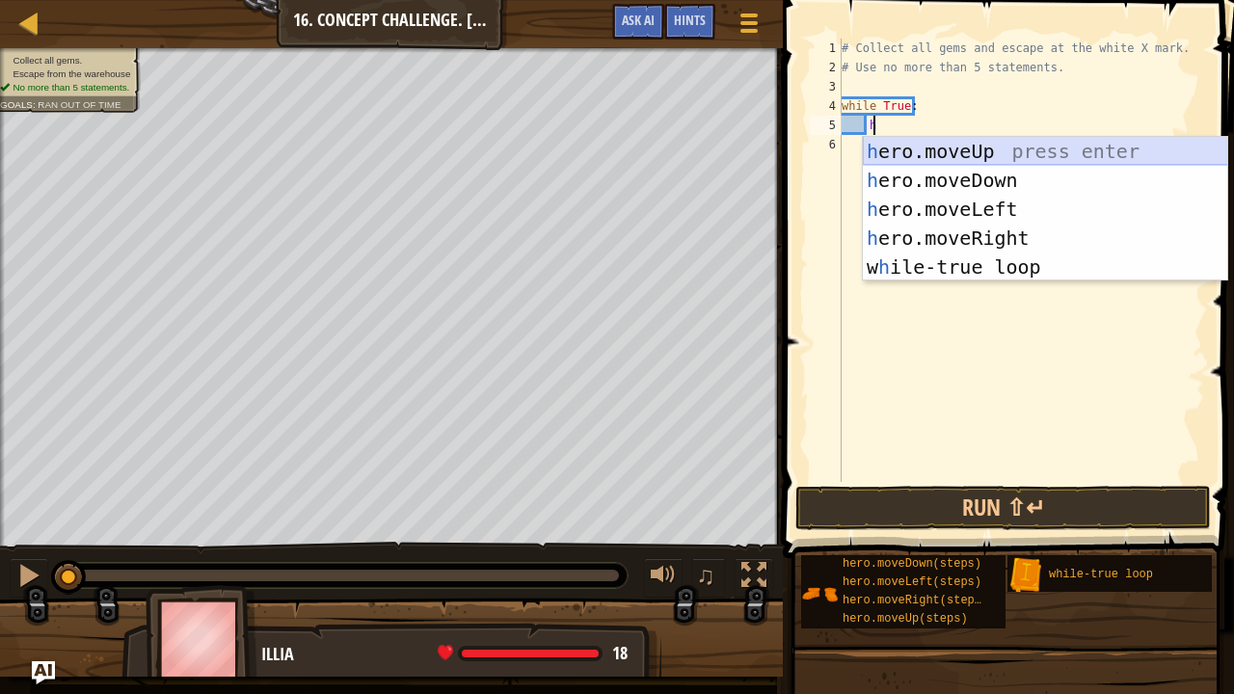
click at [910, 156] on div "h ero.moveUp press enter h ero.moveDown press enter h ero.moveLeft press enter …" at bounding box center [1045, 238] width 365 height 202
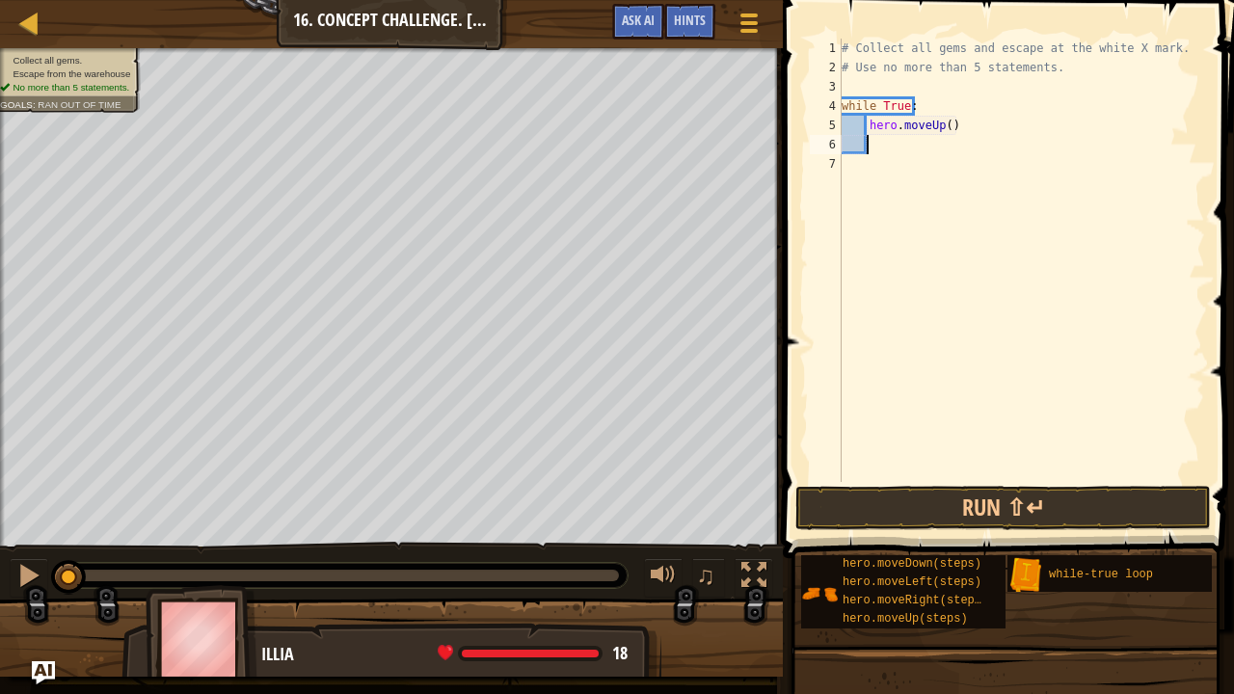
type textarea "h"
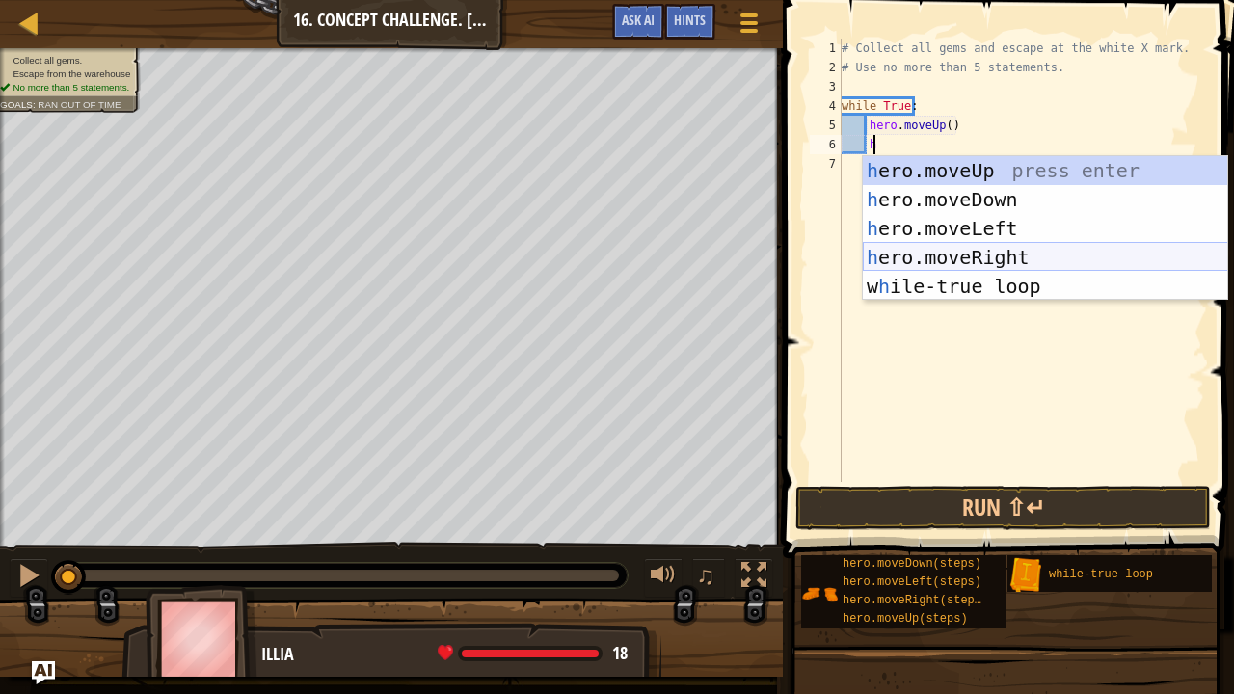
click at [937, 261] on div "h ero.moveUp press enter h ero.moveDown press enter h ero.moveLeft press enter …" at bounding box center [1045, 257] width 365 height 202
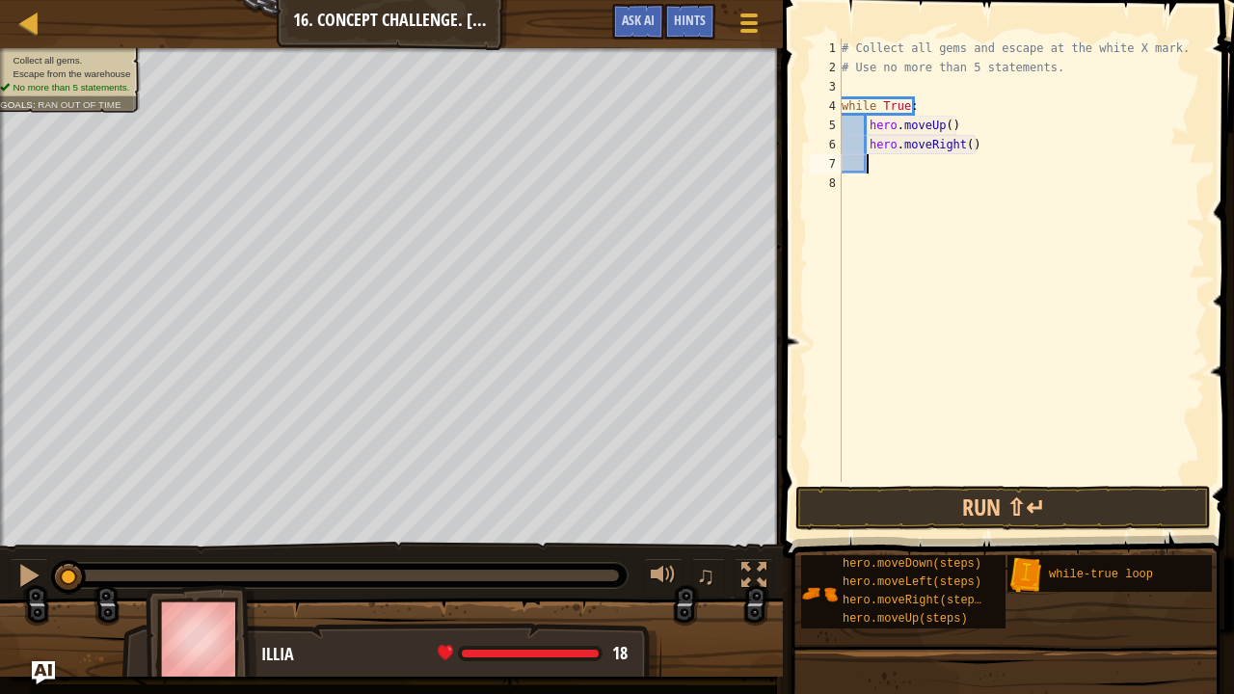
scroll to position [2, 24]
click at [926, 504] on button "Run ⇧↵" at bounding box center [1003, 508] width 416 height 44
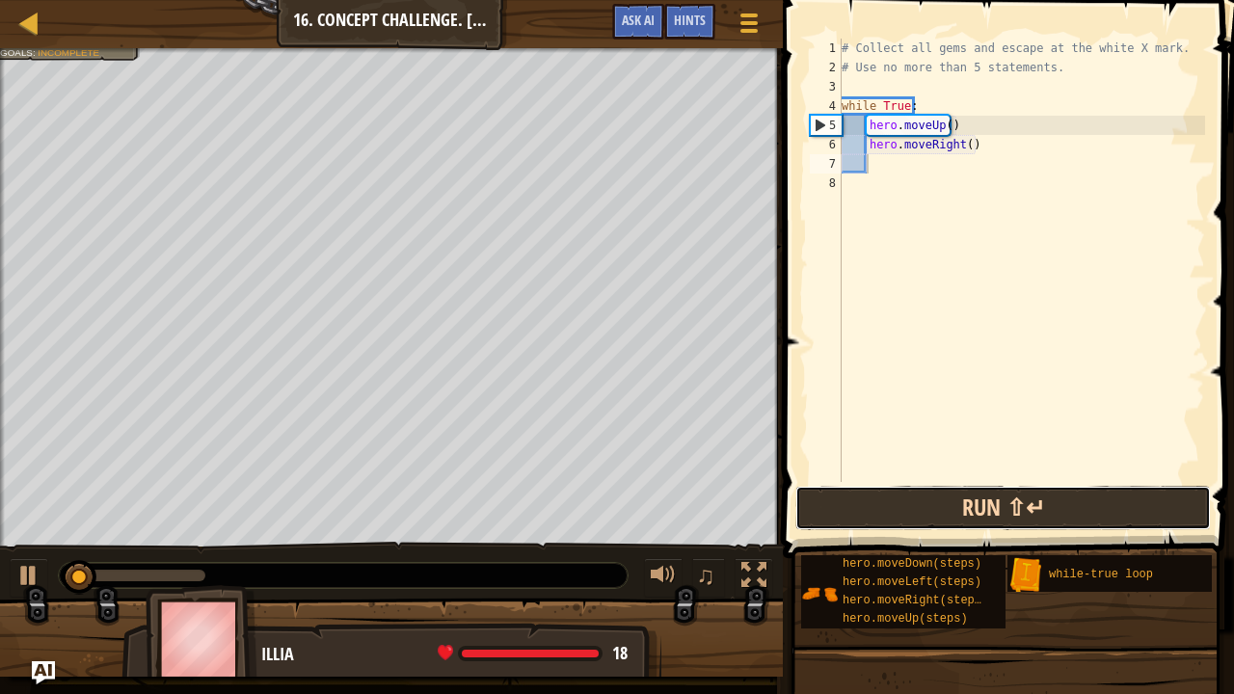
click at [915, 499] on button "Run ⇧↵" at bounding box center [1003, 508] width 416 height 44
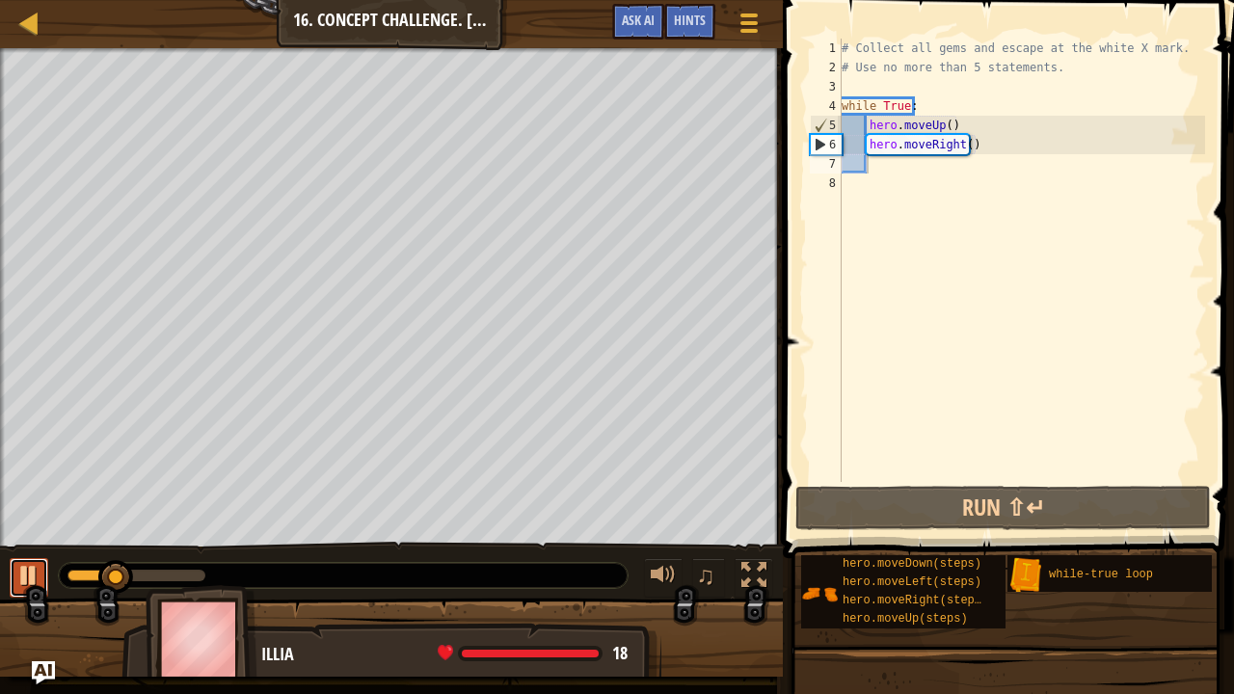
click at [35, 566] on div at bounding box center [28, 575] width 25 height 25
click at [944, 129] on div "# Collect all gems and escape at the white X mark. # Use no more than 5 stateme…" at bounding box center [1021, 280] width 367 height 482
type textarea "hero.moveUp(2)"
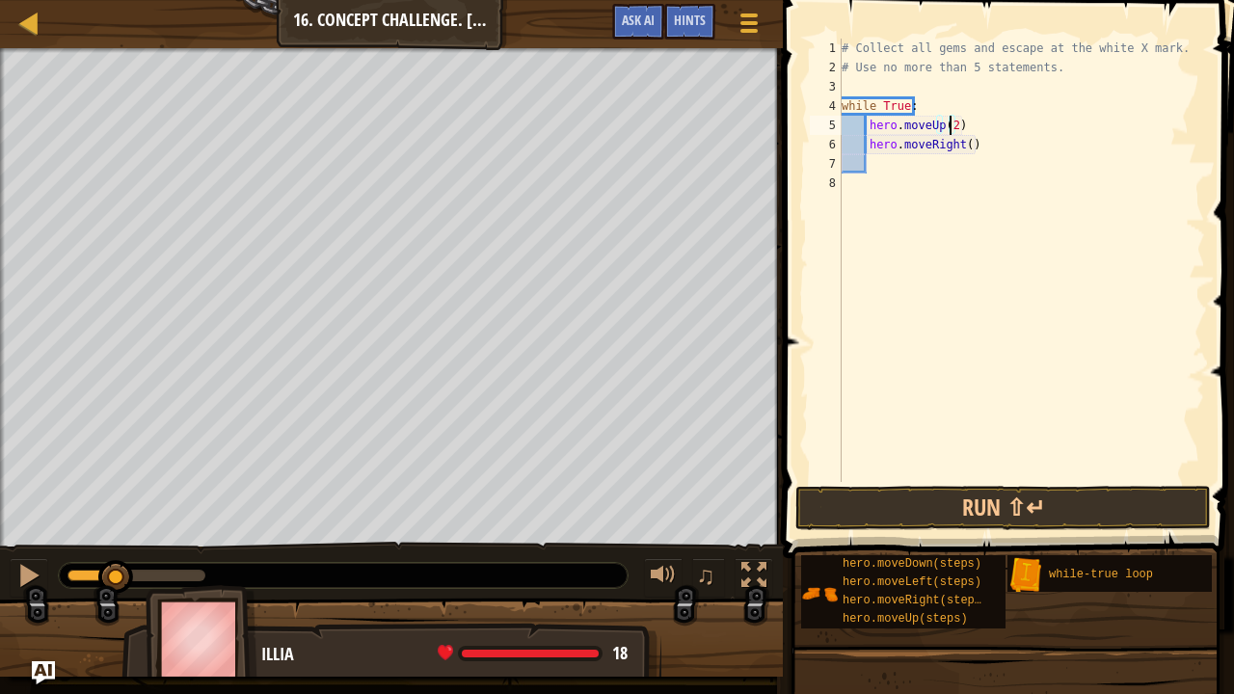
click at [926, 164] on div "# Collect all gems and escape at the white X mark. # Use no more than 5 stateme…" at bounding box center [1021, 280] width 367 height 482
click at [881, 515] on button "Run ⇧↵" at bounding box center [1003, 508] width 416 height 44
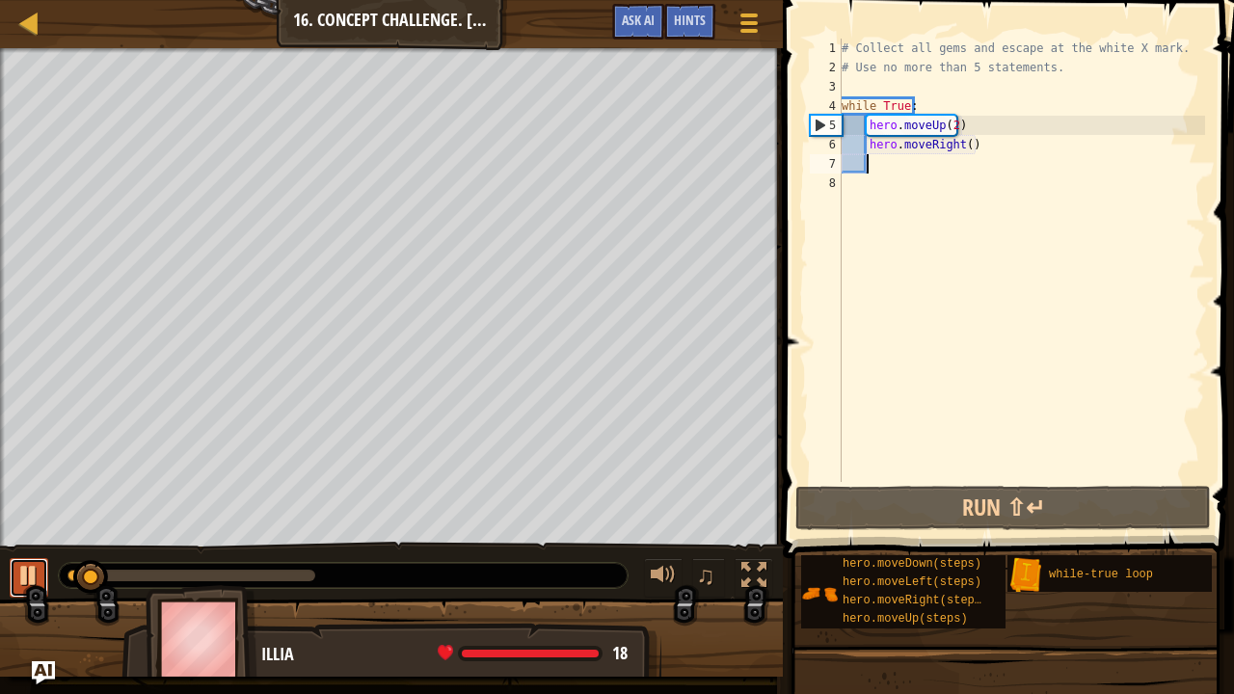
click at [37, 572] on div at bounding box center [28, 575] width 25 height 25
click at [960, 148] on div "# Collect all gems and escape at the white X mark. # Use no more than 5 stateme…" at bounding box center [1021, 280] width 367 height 482
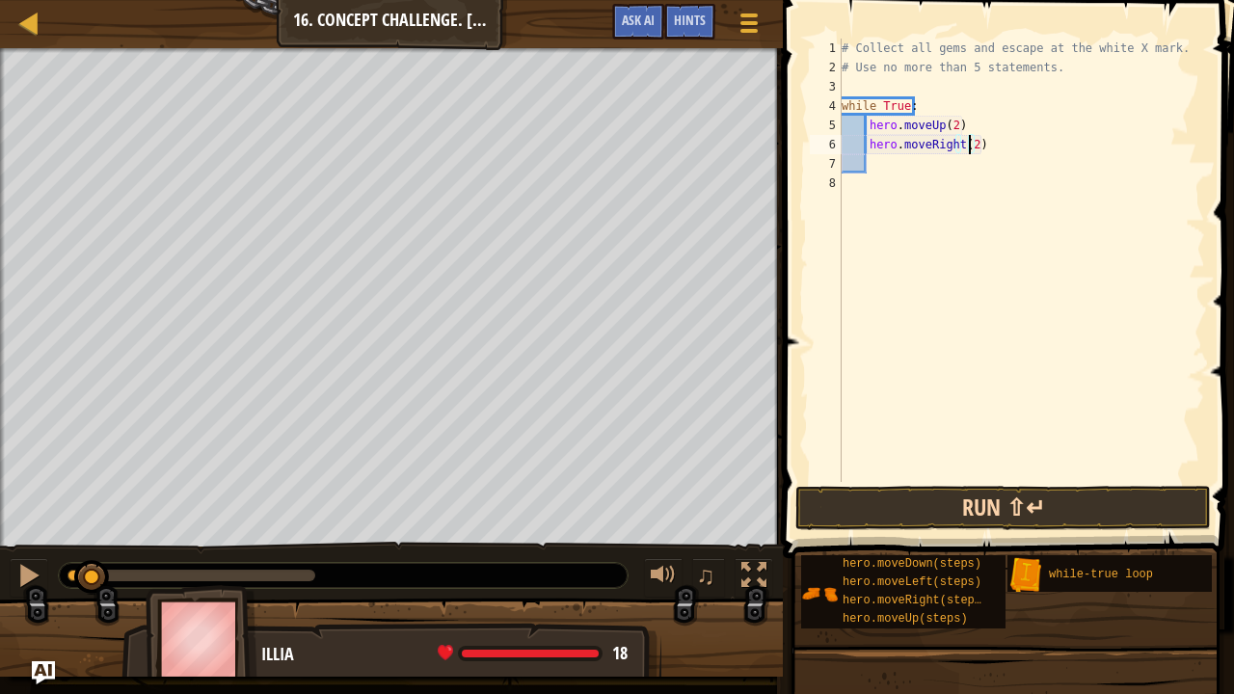
type textarea "hero.moveRight(2)"
click at [846, 517] on button "Run ⇧↵" at bounding box center [1003, 508] width 416 height 44
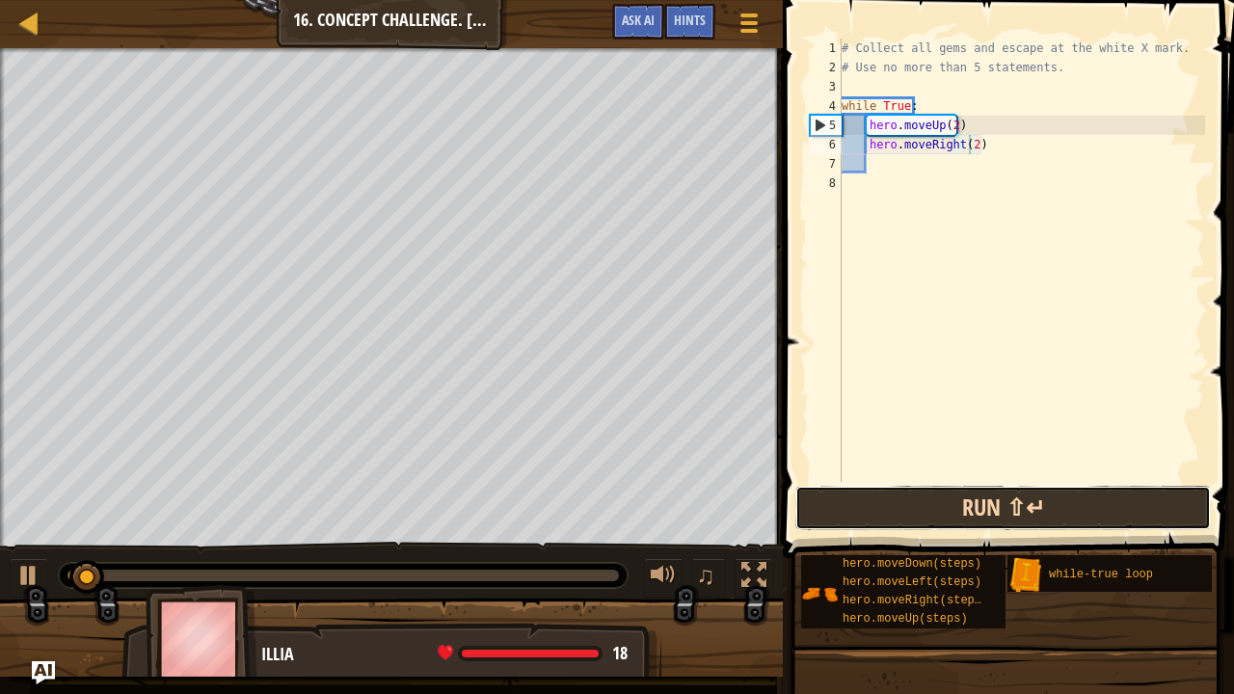
click at [848, 511] on button "Run ⇧↵" at bounding box center [1003, 508] width 416 height 44
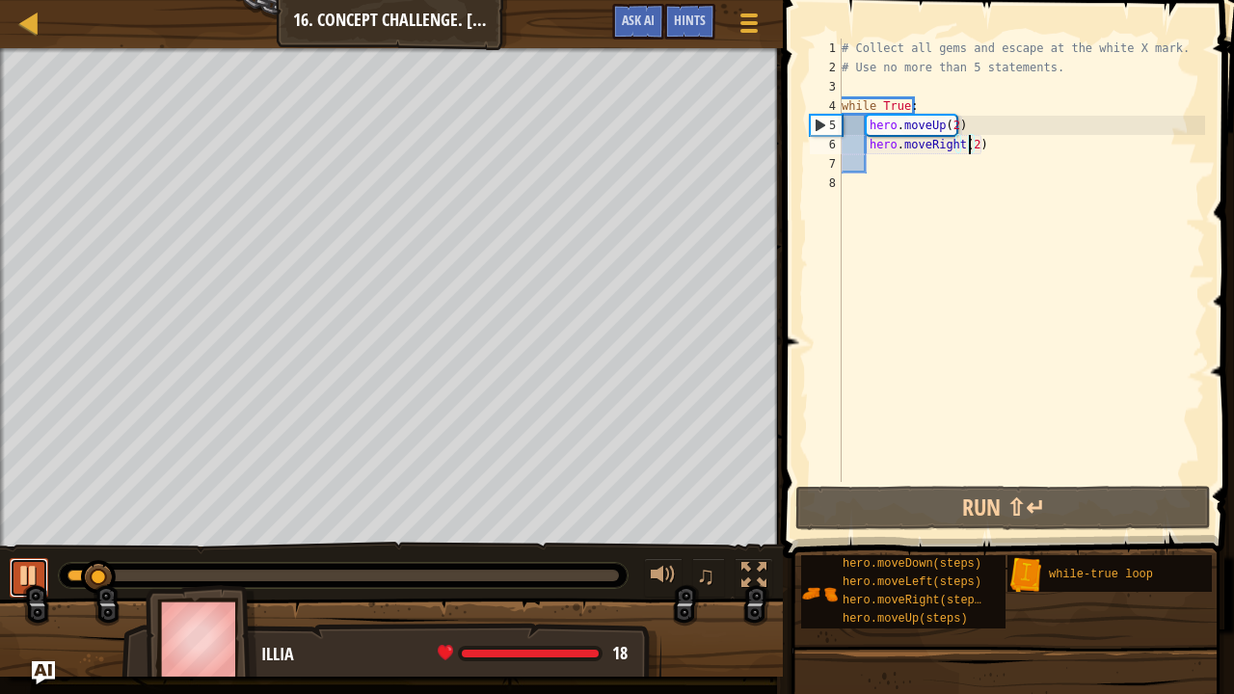
click at [35, 563] on div at bounding box center [28, 575] width 25 height 25
click at [910, 163] on div "# Collect all gems and escape at the white X mark. # Use no more than 5 stateme…" at bounding box center [1021, 280] width 367 height 482
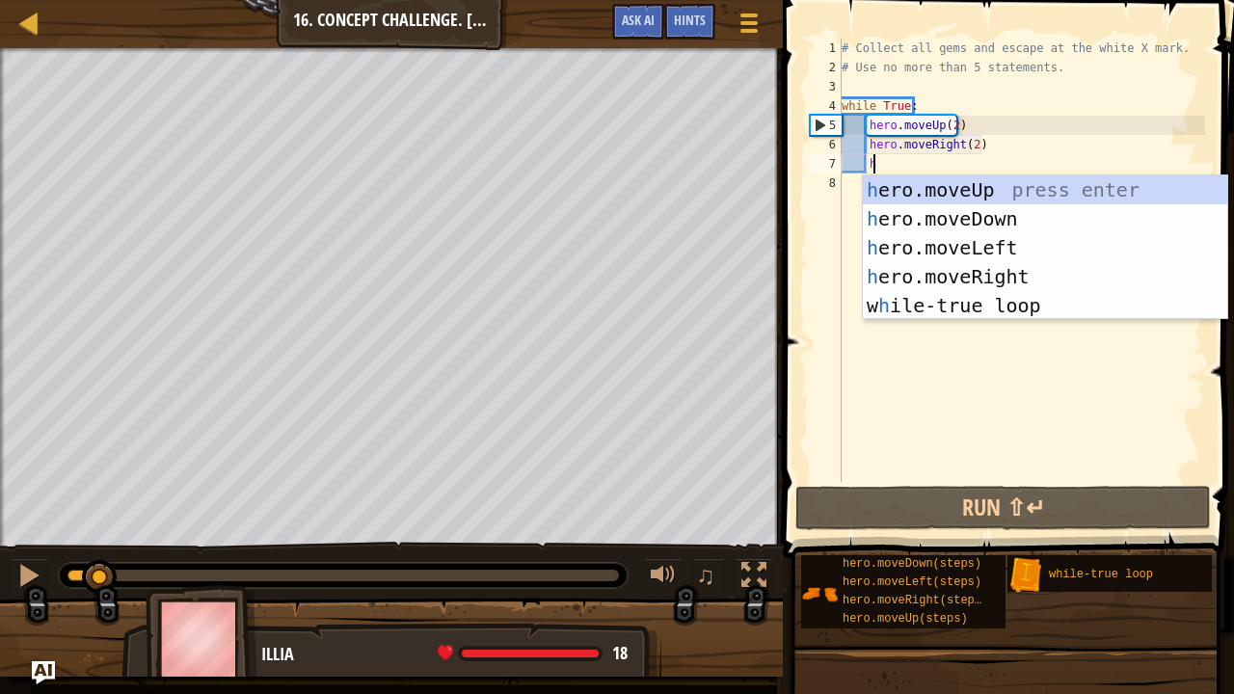
type textarea "h"
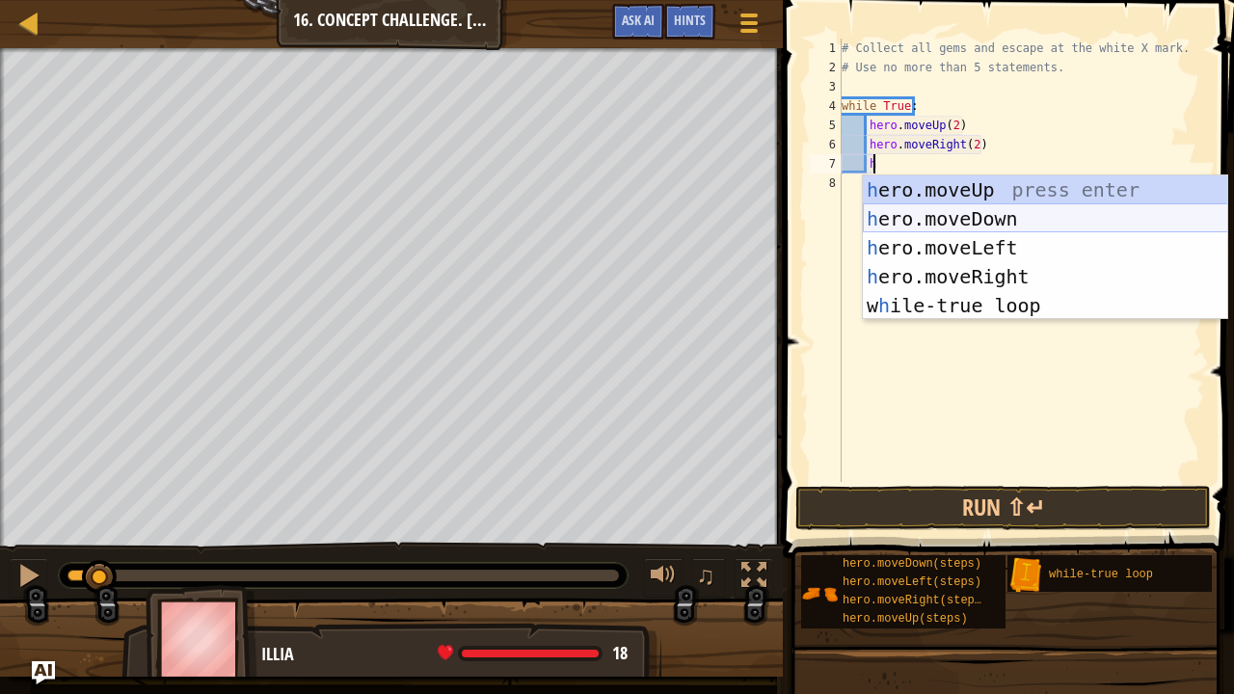
click at [947, 220] on div "h ero.moveUp press enter h ero.moveDown press enter h ero.moveLeft press enter …" at bounding box center [1045, 276] width 365 height 202
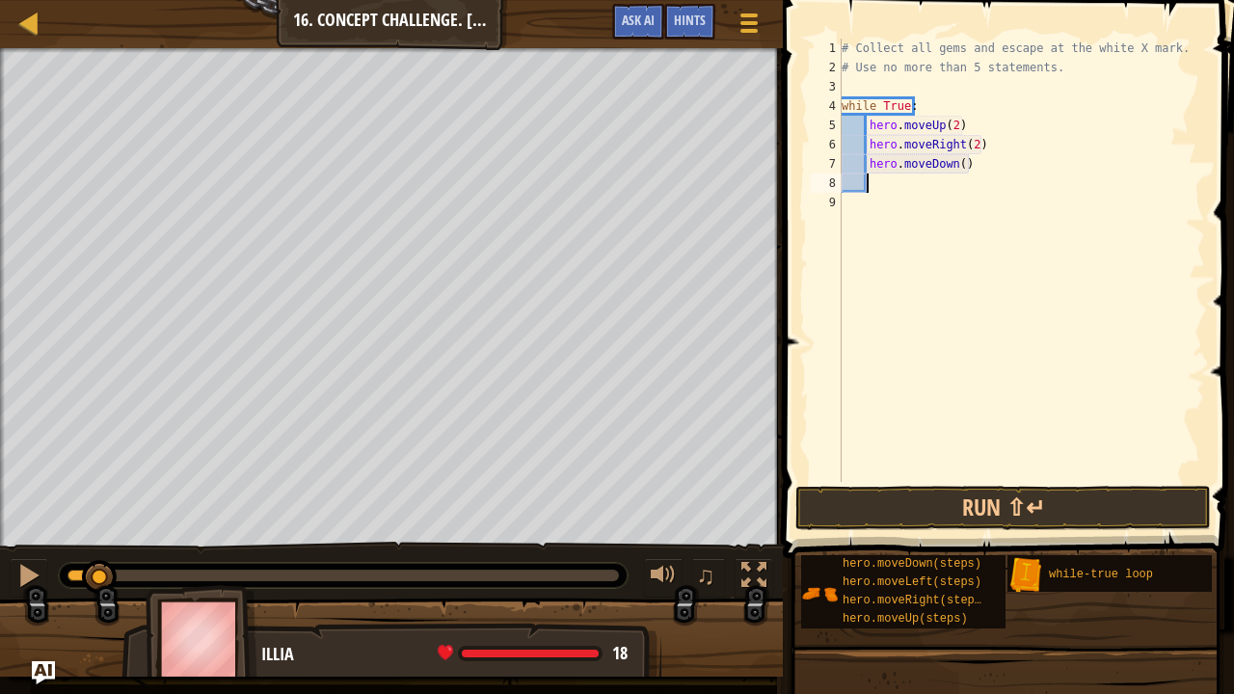
scroll to position [2, 24]
type textarea "h"
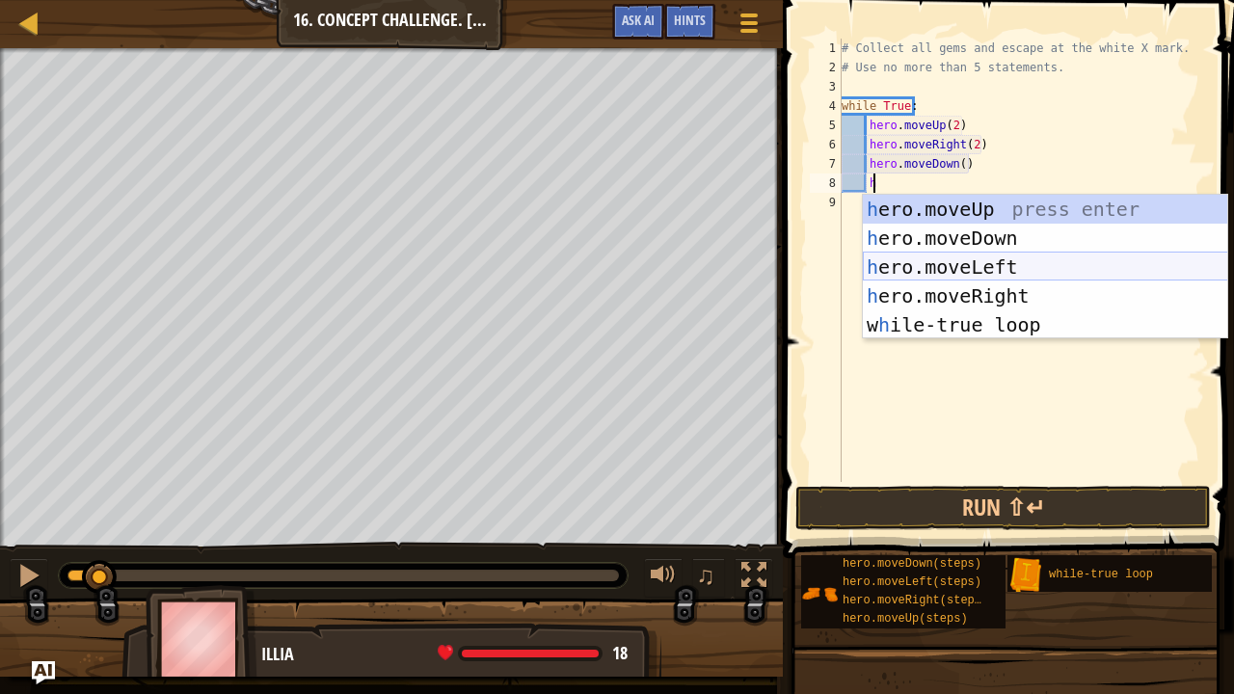
click at [955, 270] on div "h ero.moveUp press enter h ero.moveDown press enter h ero.moveLeft press enter …" at bounding box center [1045, 296] width 365 height 202
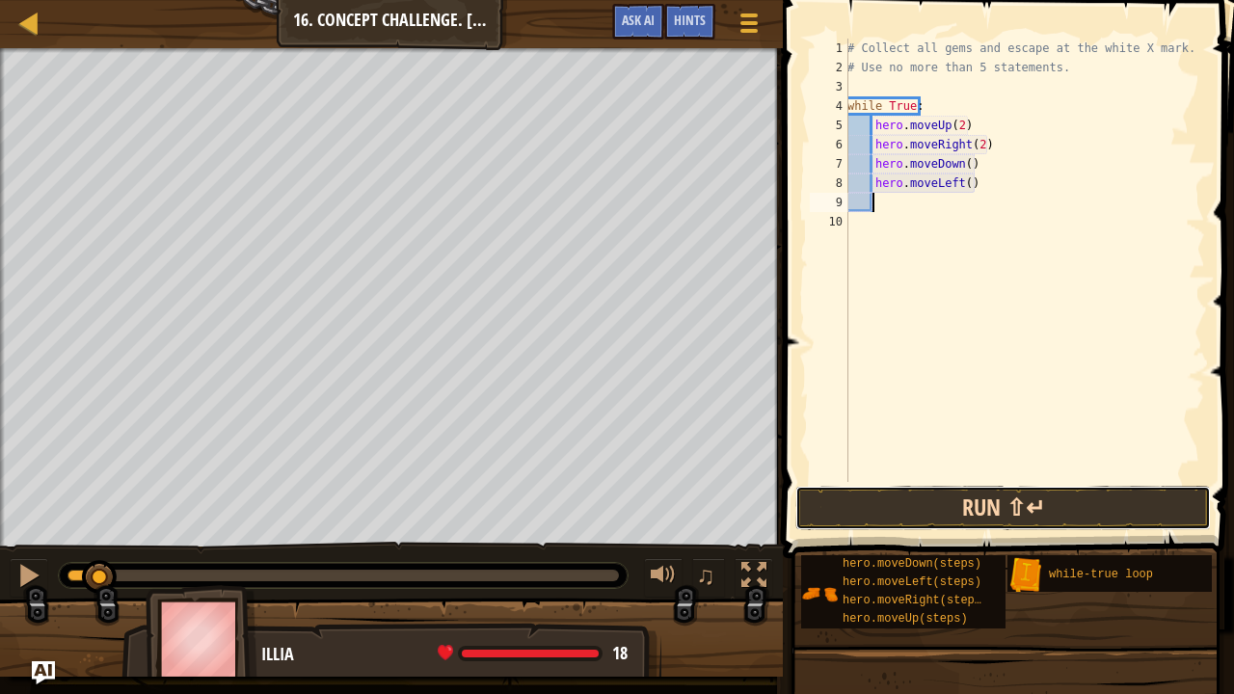
click at [957, 503] on button "Run ⇧↵" at bounding box center [1003, 508] width 416 height 44
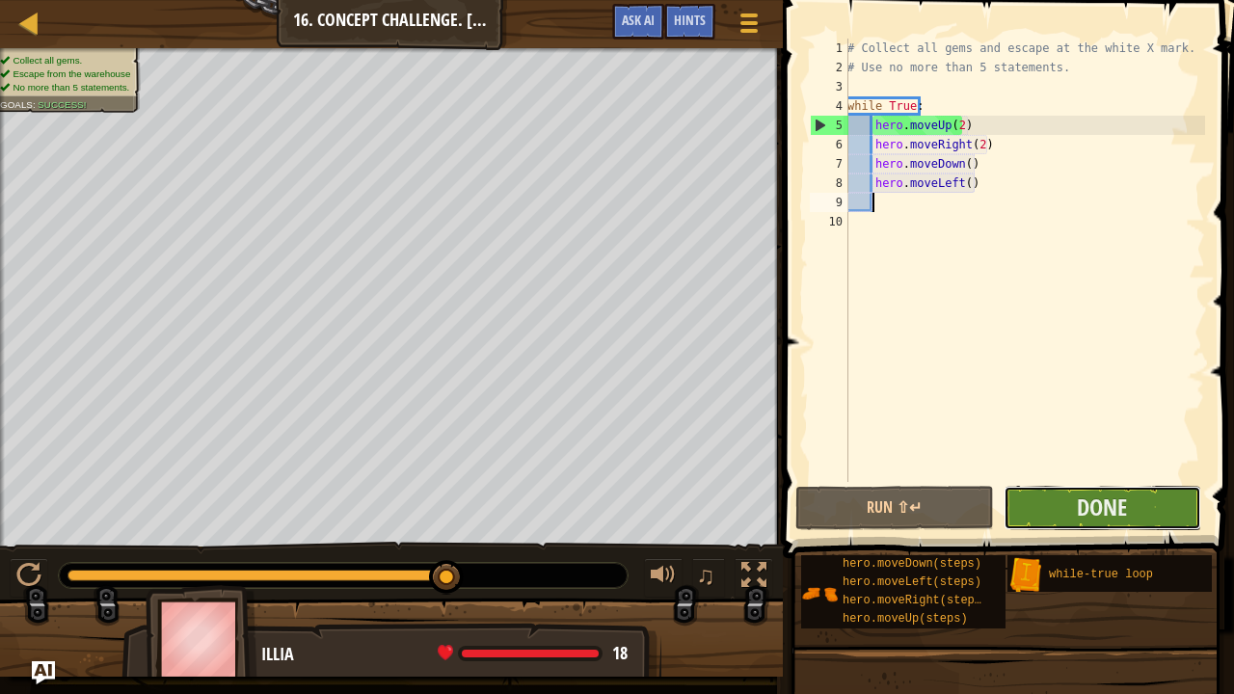
click at [1034, 513] on button "Done" at bounding box center [1103, 508] width 198 height 44
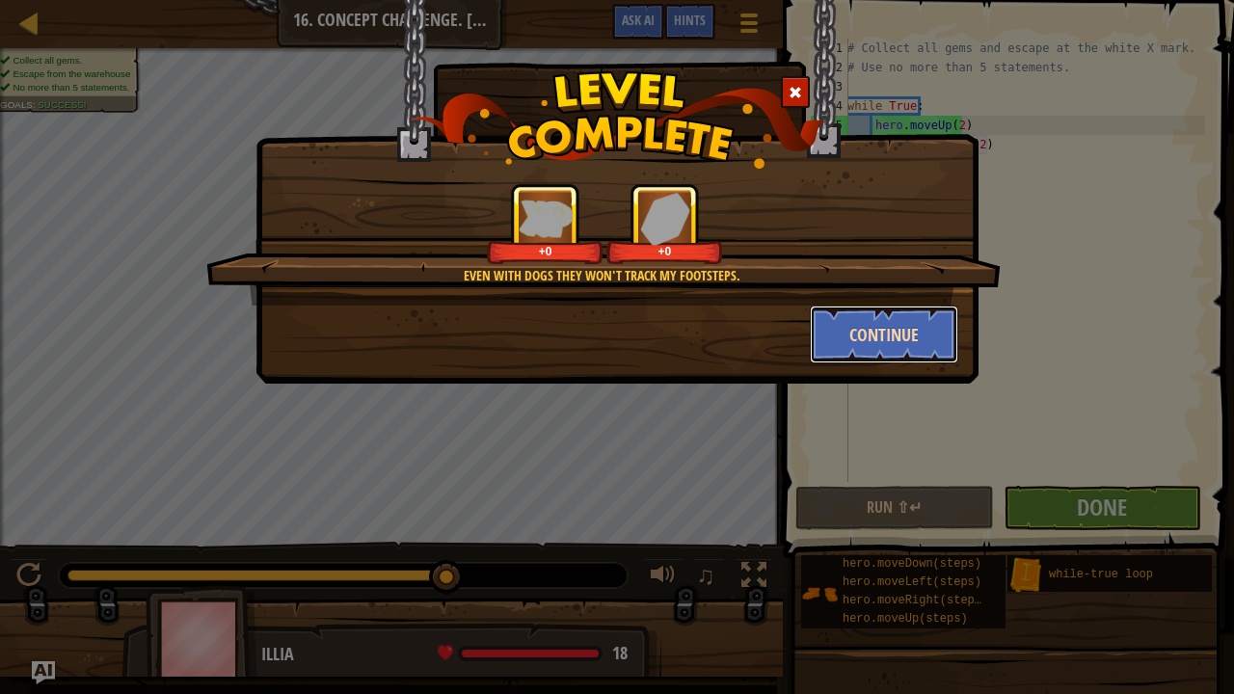
click at [850, 322] on button "Continue" at bounding box center [884, 335] width 149 height 58
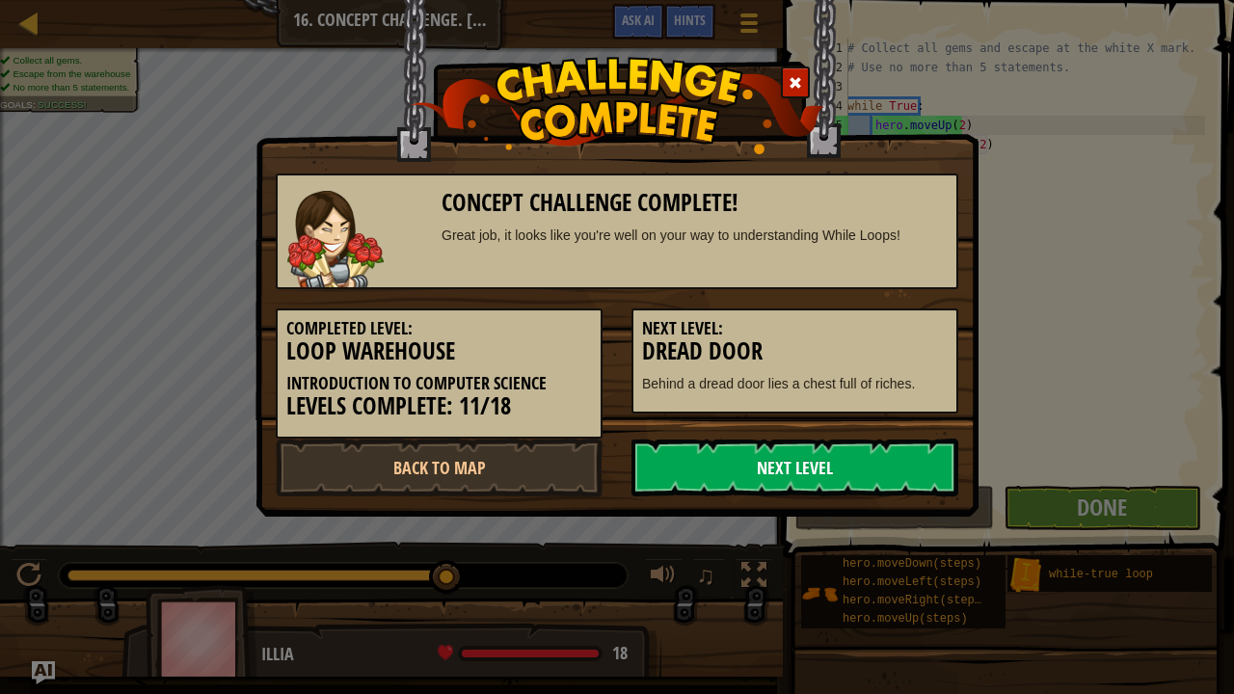
click at [815, 449] on link "Next Level" at bounding box center [794, 468] width 327 height 58
click at [816, 461] on link "Next Level" at bounding box center [794, 468] width 327 height 58
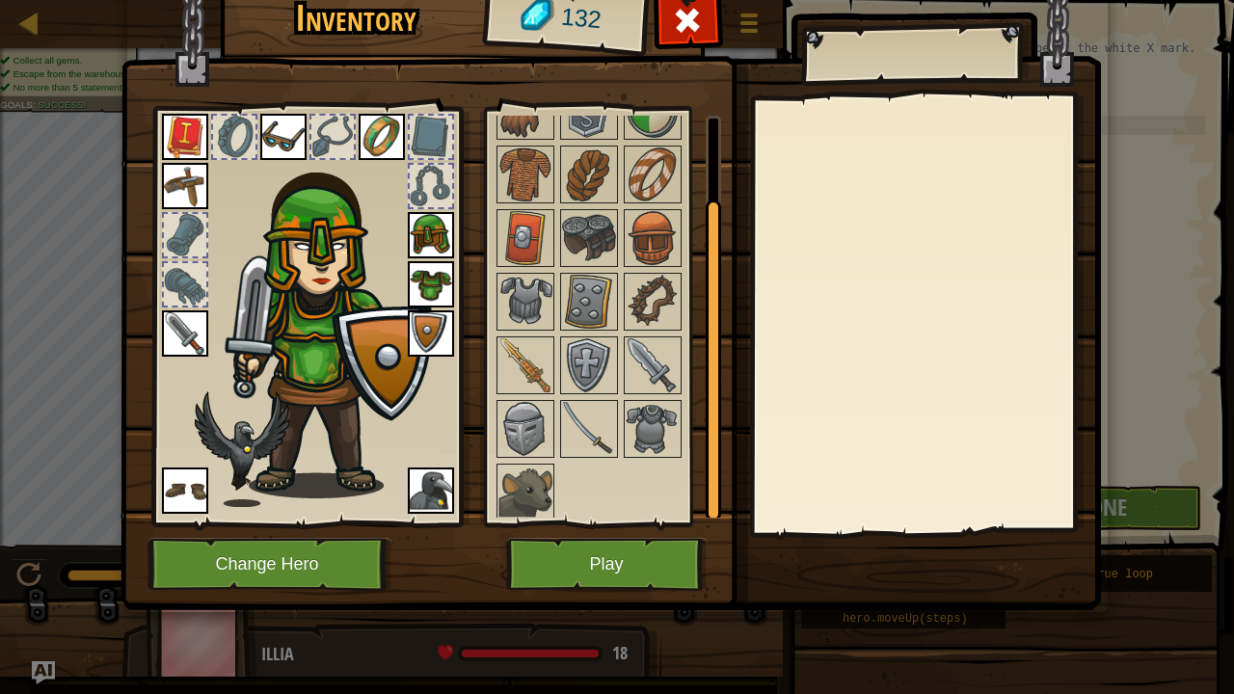
scroll to position [89, 0]
click at [521, 475] on img at bounding box center [525, 495] width 54 height 54
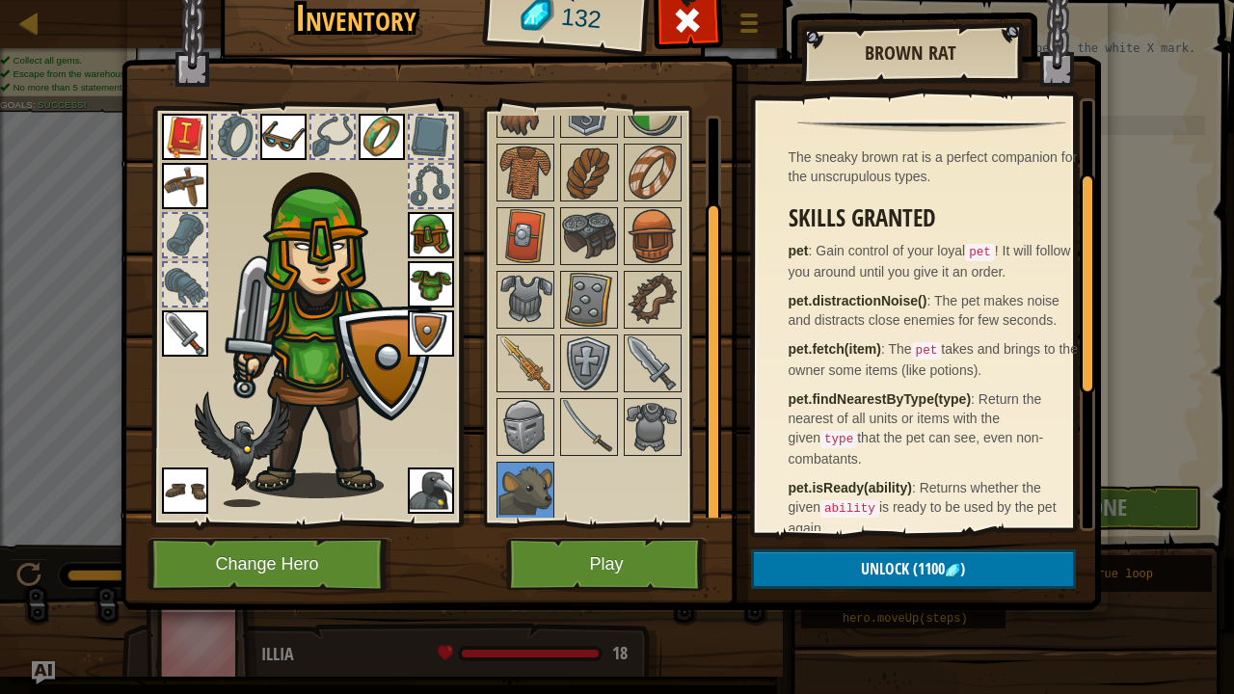
scroll to position [155, 0]
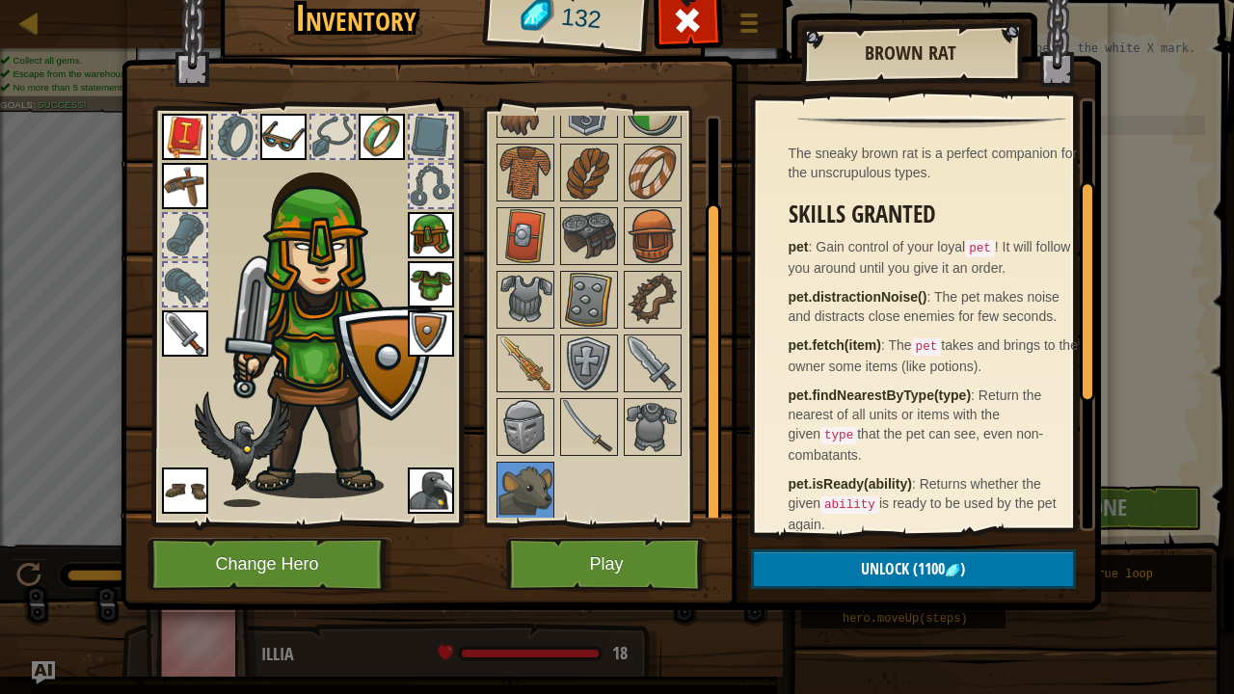
click at [418, 490] on img at bounding box center [431, 491] width 46 height 46
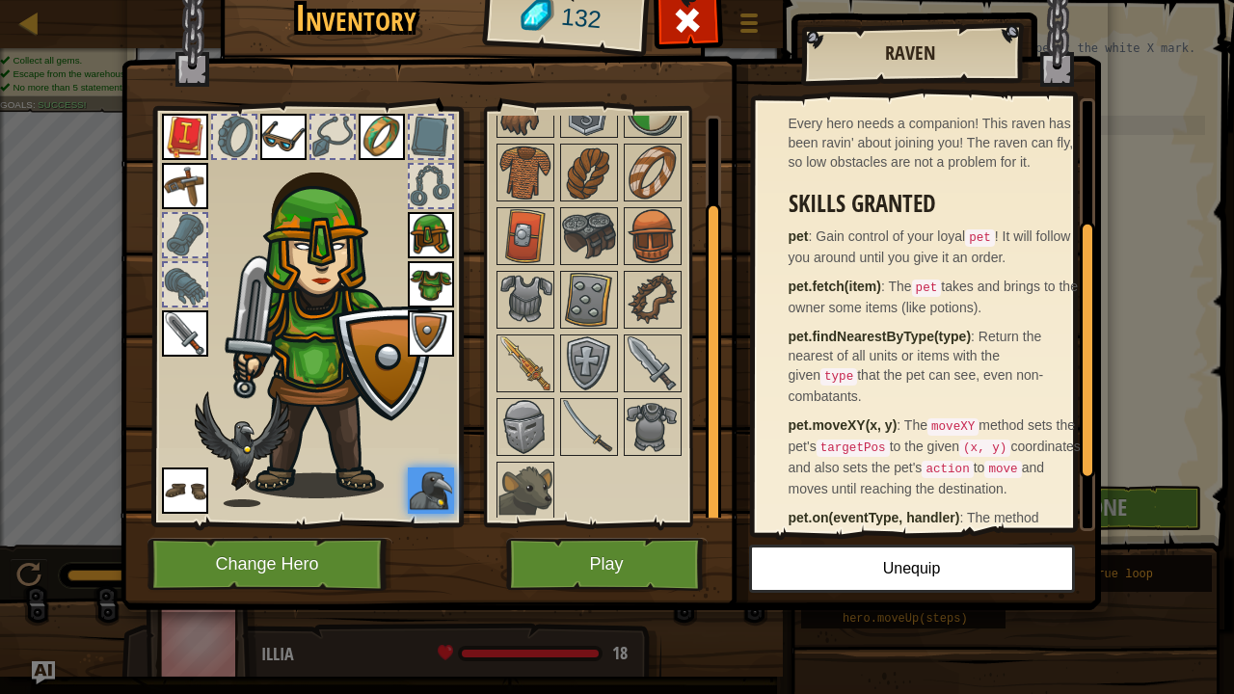
scroll to position [202, 0]
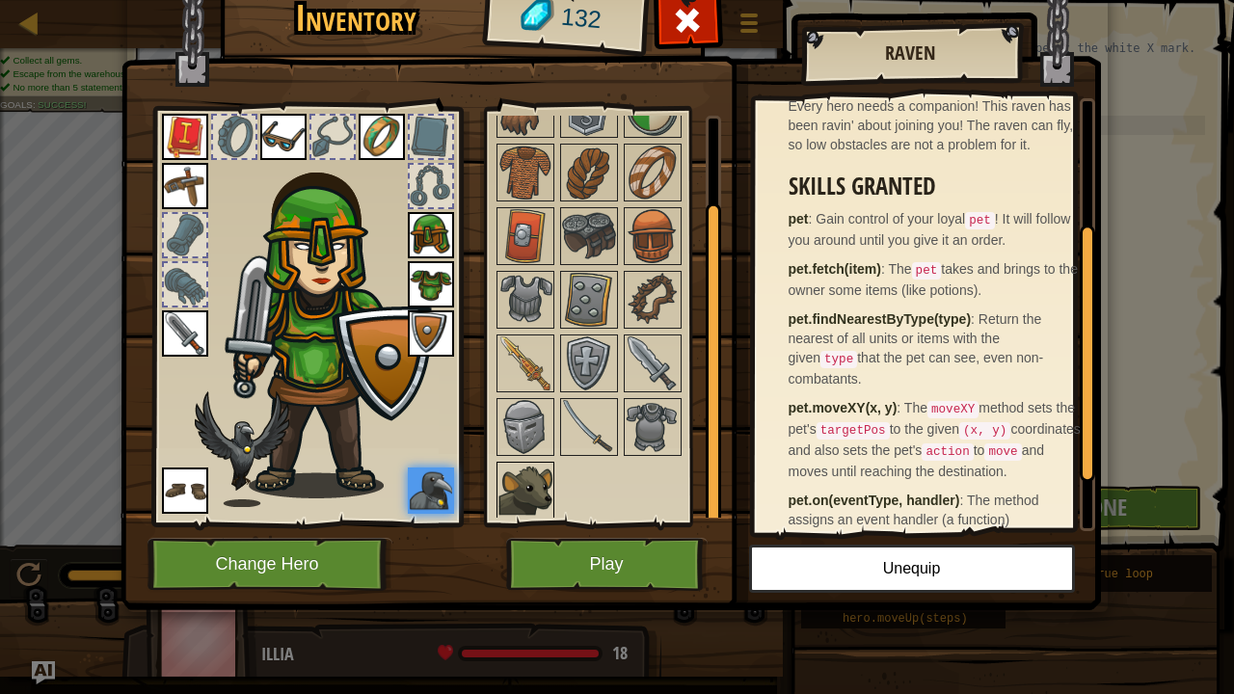
click at [515, 480] on img at bounding box center [525, 491] width 54 height 54
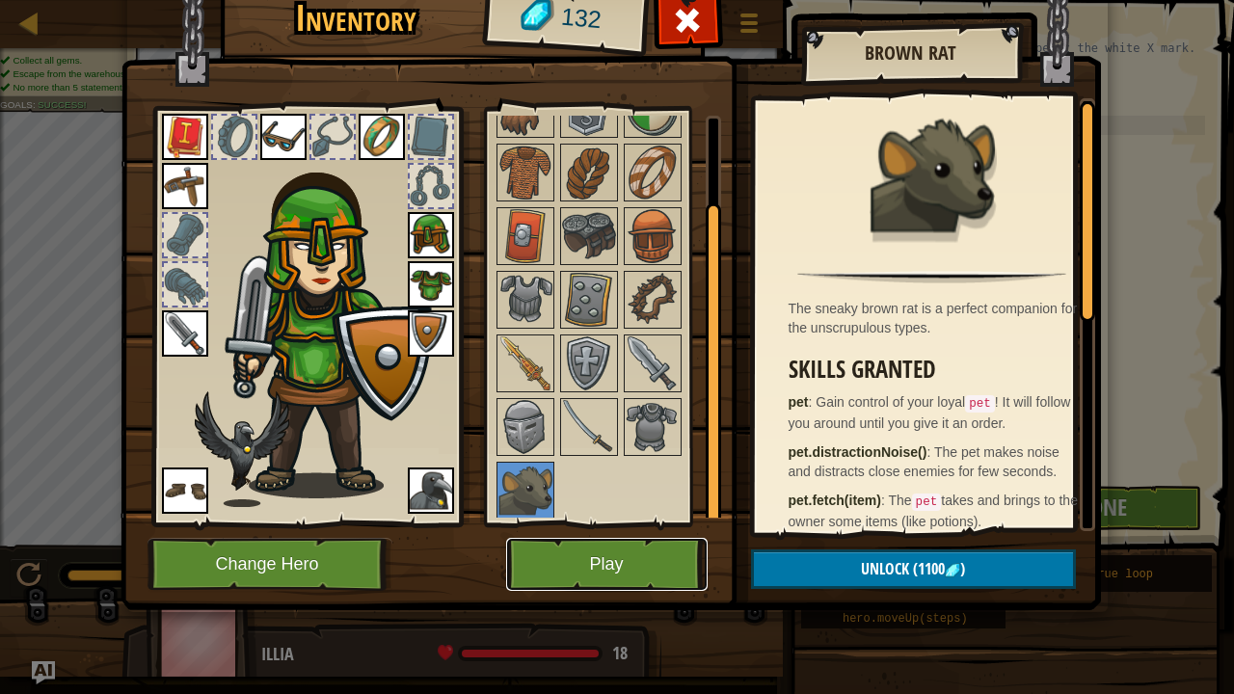
click at [573, 549] on button "Play" at bounding box center [606, 564] width 201 height 53
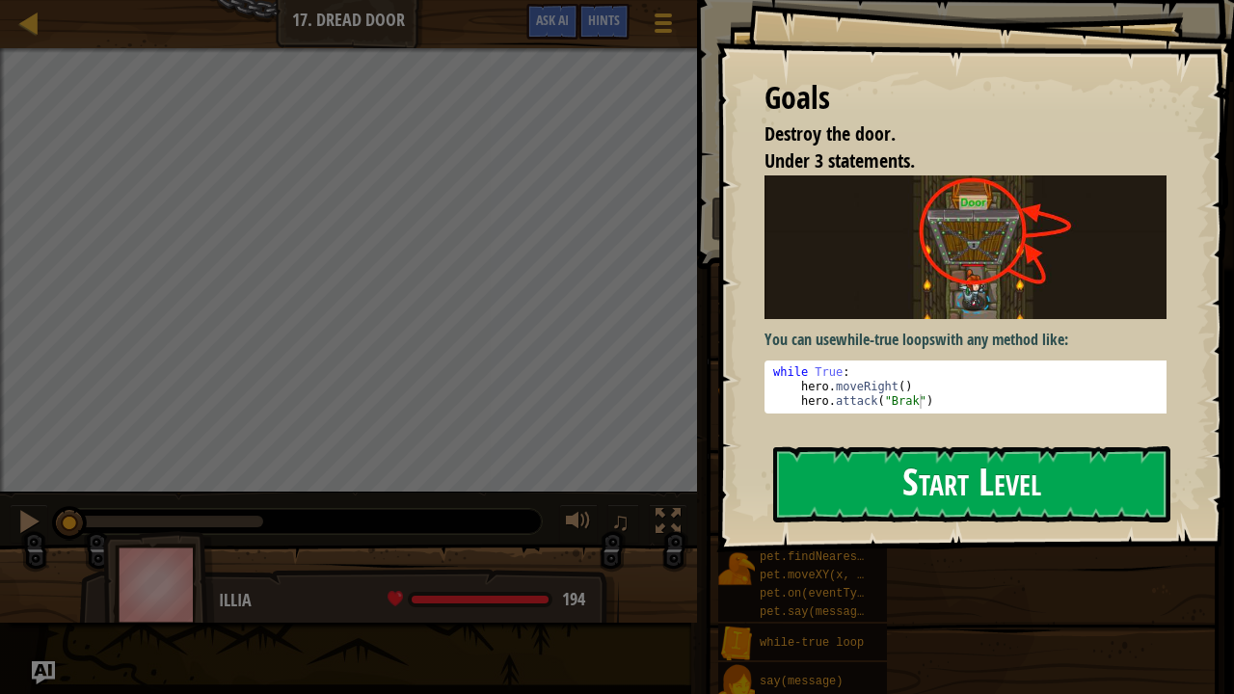
click at [863, 453] on button "Start Level" at bounding box center [971, 484] width 397 height 76
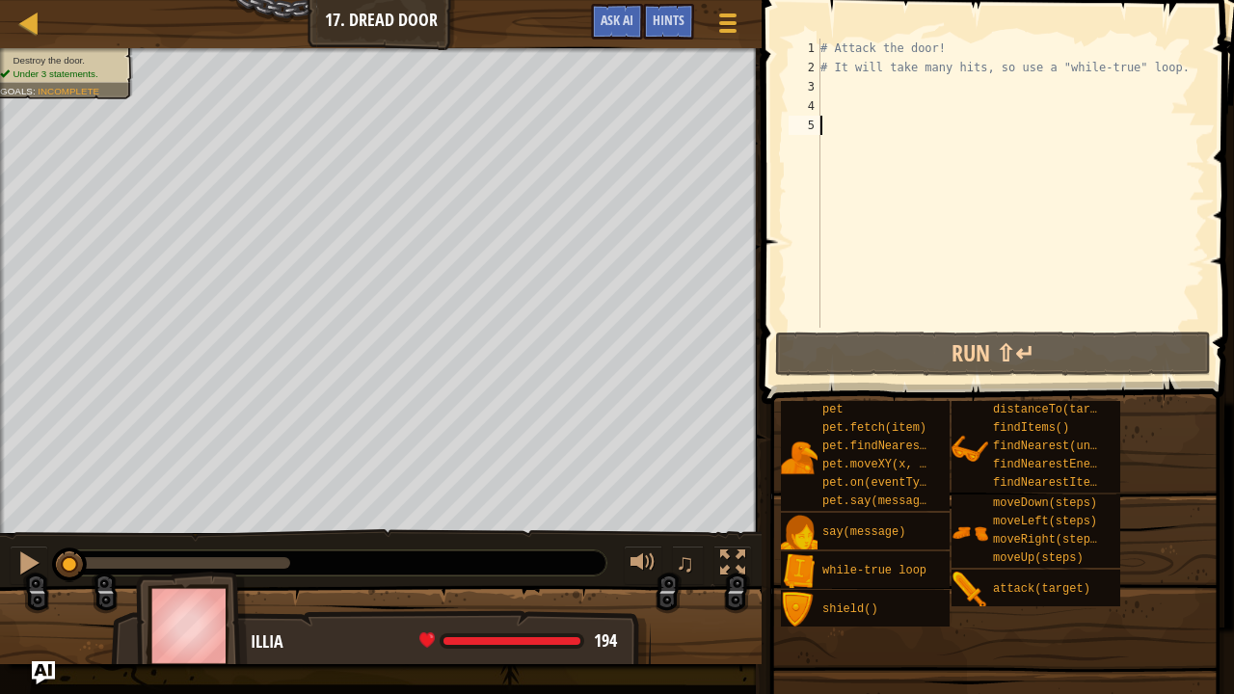
click at [872, 115] on div "# Attack the door! # It will take many hits, so use a "while-true" loop." at bounding box center [1011, 203] width 389 height 328
type textarea "w"
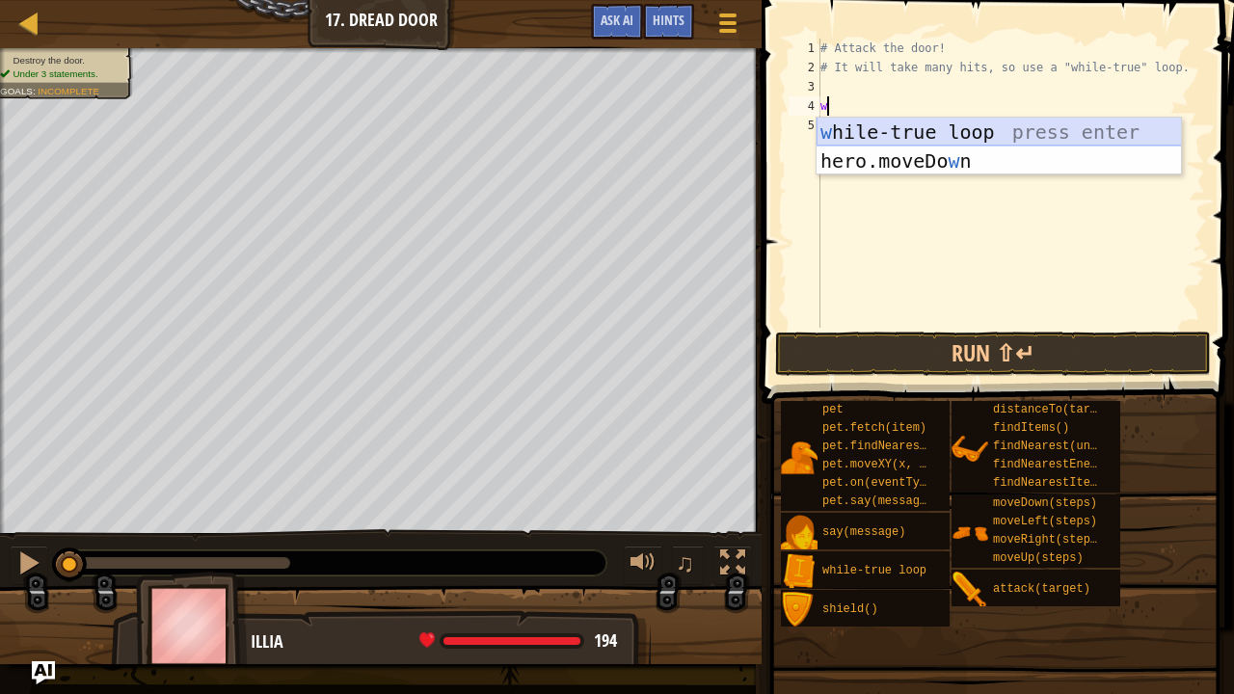
click at [887, 127] on div "w [PERSON_NAME]-true loop press enter hero.moveDo w n press enter" at bounding box center [999, 176] width 365 height 116
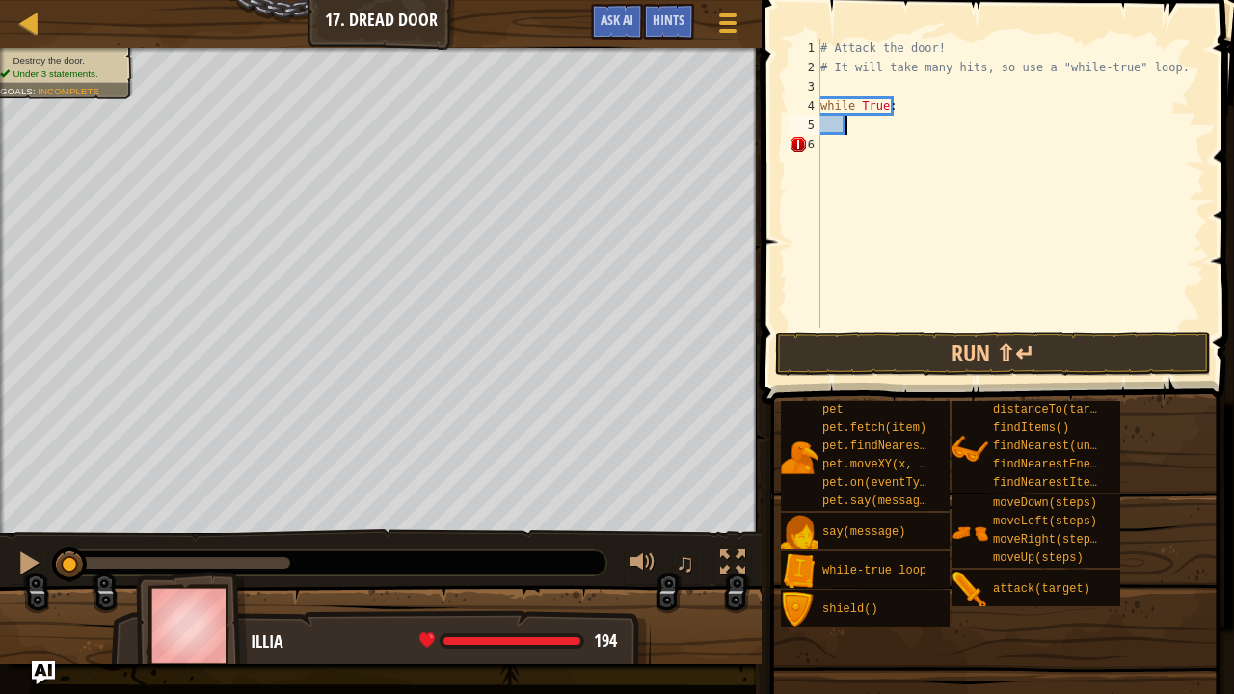
scroll to position [2, 31]
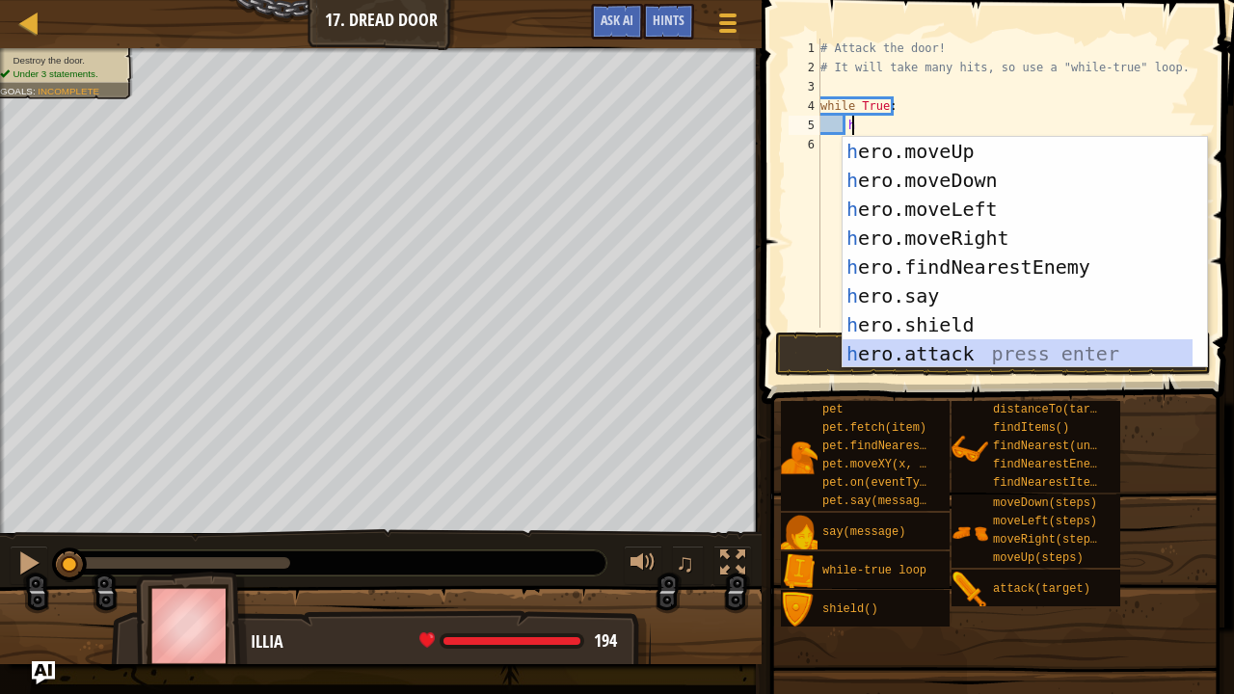
click at [891, 349] on div "h ero.moveUp press enter h ero.moveDown press enter h ero.moveLeft press enter …" at bounding box center [1018, 281] width 351 height 289
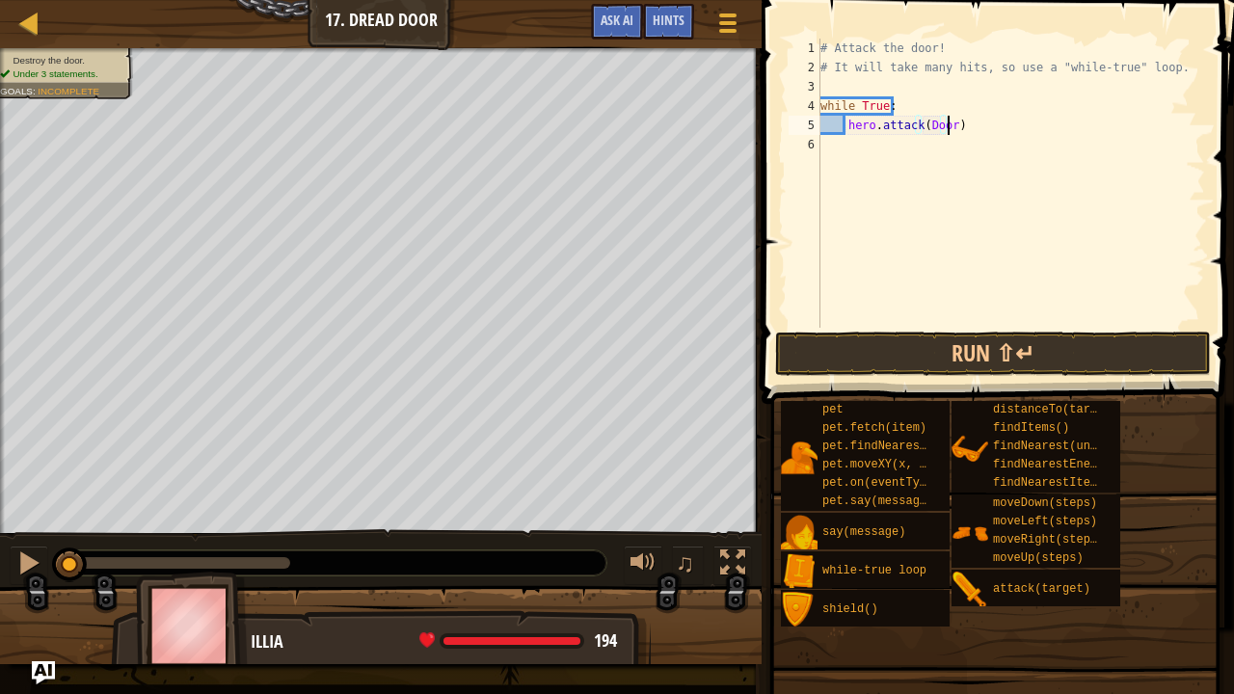
scroll to position [2, 126]
click at [911, 342] on button "Run ⇧↵" at bounding box center [993, 354] width 436 height 44
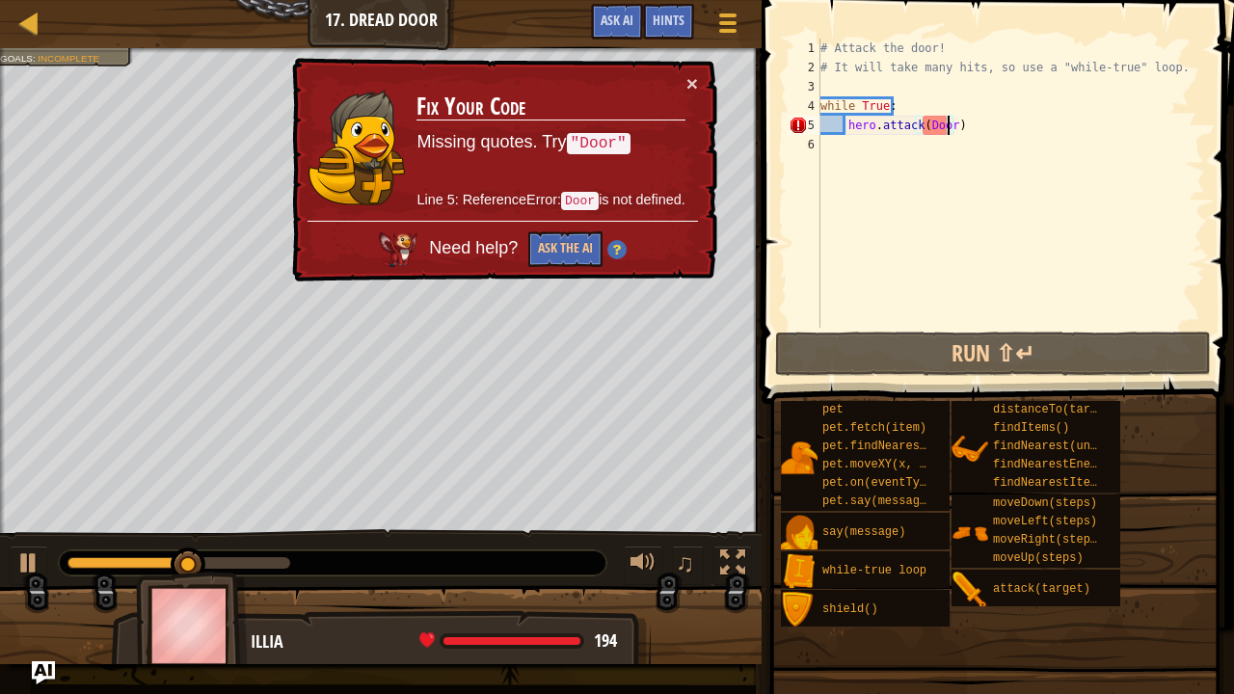
click at [685, 80] on td "Fix Your Code Missing quotes. Try "Door" Line 5: ReferenceError: Door is not de…" at bounding box center [551, 147] width 270 height 148
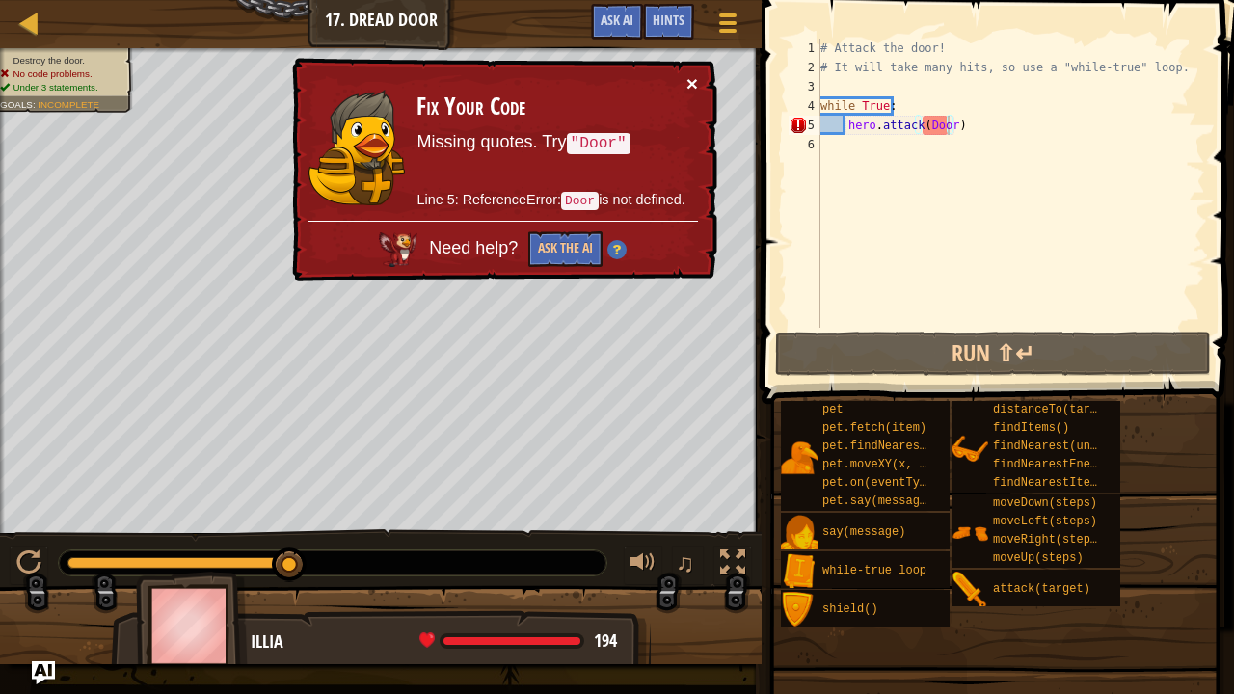
click at [686, 77] on button "×" at bounding box center [692, 83] width 12 height 20
click at [35, 567] on div at bounding box center [28, 562] width 25 height 25
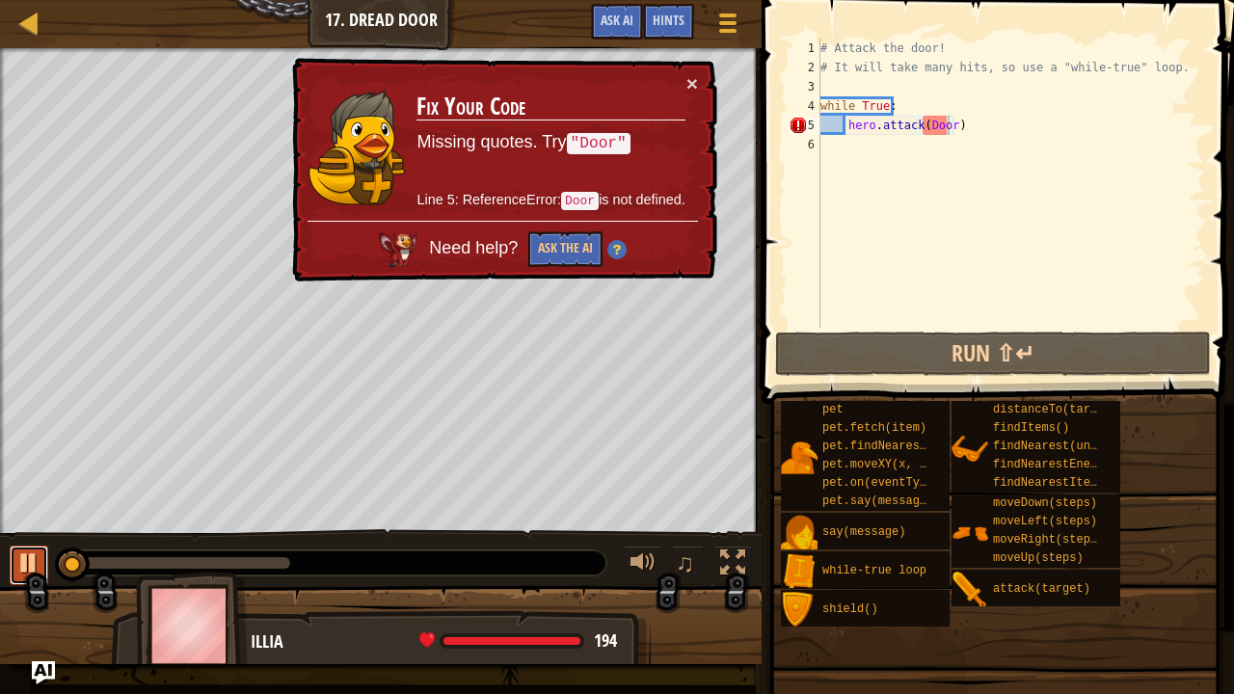
click at [31, 557] on div at bounding box center [28, 562] width 25 height 25
click at [686, 81] on button "×" at bounding box center [692, 83] width 12 height 20
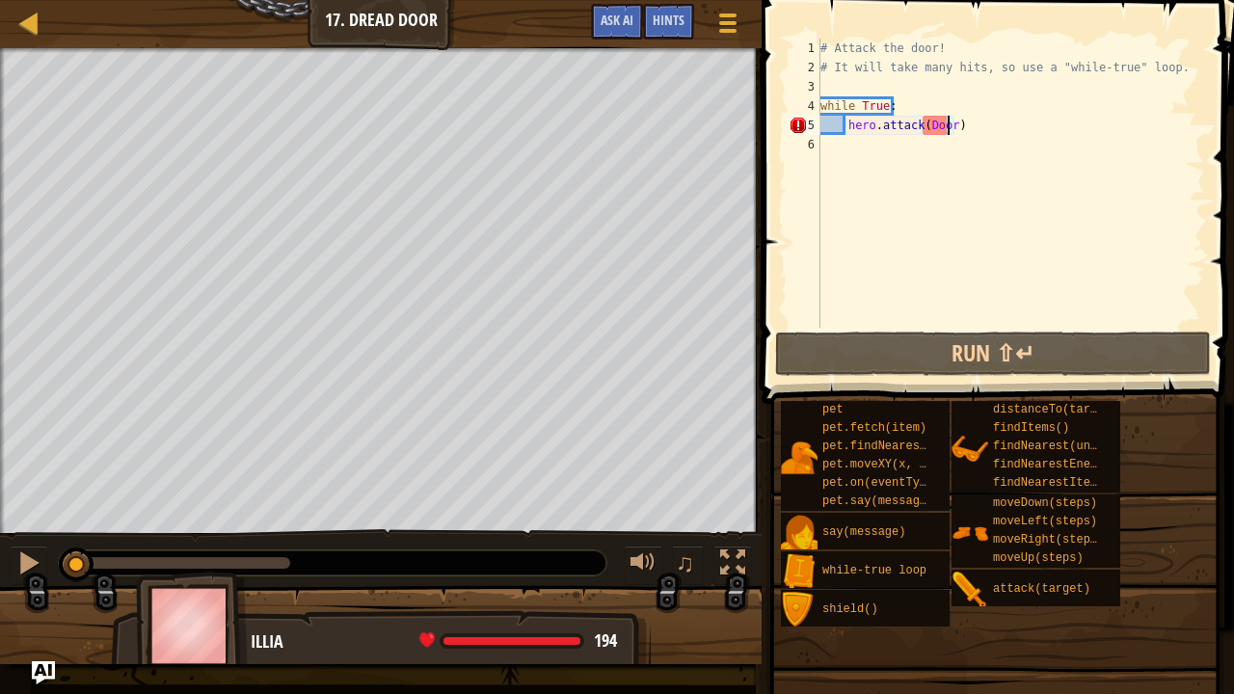
click at [944, 134] on div "# Attack the door! # It will take many hits, so use a "while-true" loop. while …" at bounding box center [1011, 203] width 389 height 328
click at [947, 125] on div "# Attack the door! # It will take many hits, so use a "while-true" loop. while …" at bounding box center [1011, 203] width 389 height 328
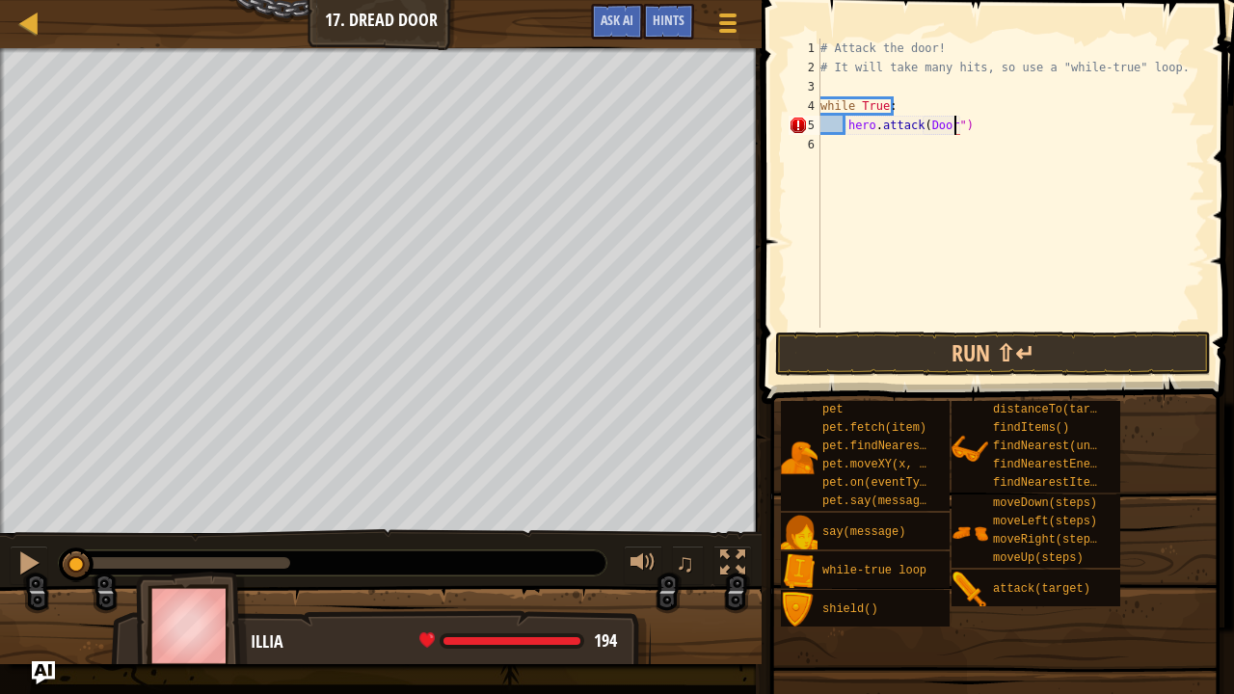
click at [922, 121] on div "# Attack the door! # It will take many hits, so use a "while-true" loop. while …" at bounding box center [1011, 203] width 389 height 328
type textarea "hero.attack("Door")"
click at [886, 186] on div "# Attack the door! # It will take many hits, so use a "while-true" loop. while …" at bounding box center [1011, 203] width 389 height 328
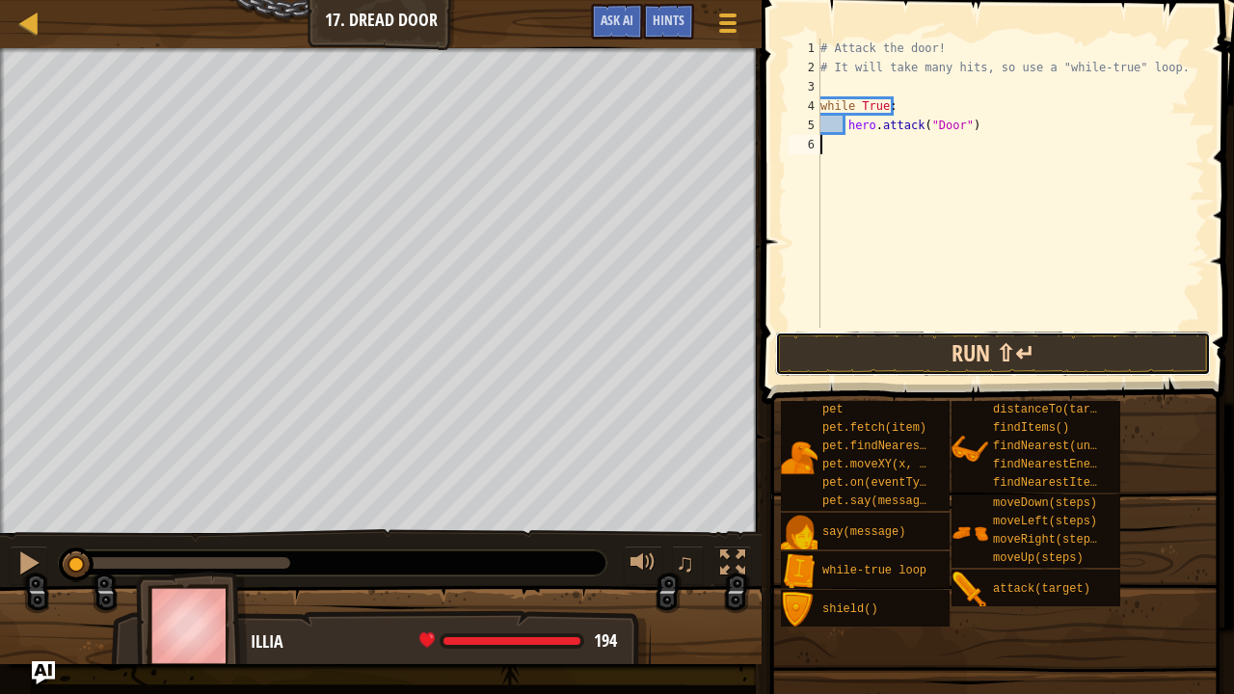
click at [872, 370] on button "Run ⇧↵" at bounding box center [993, 354] width 436 height 44
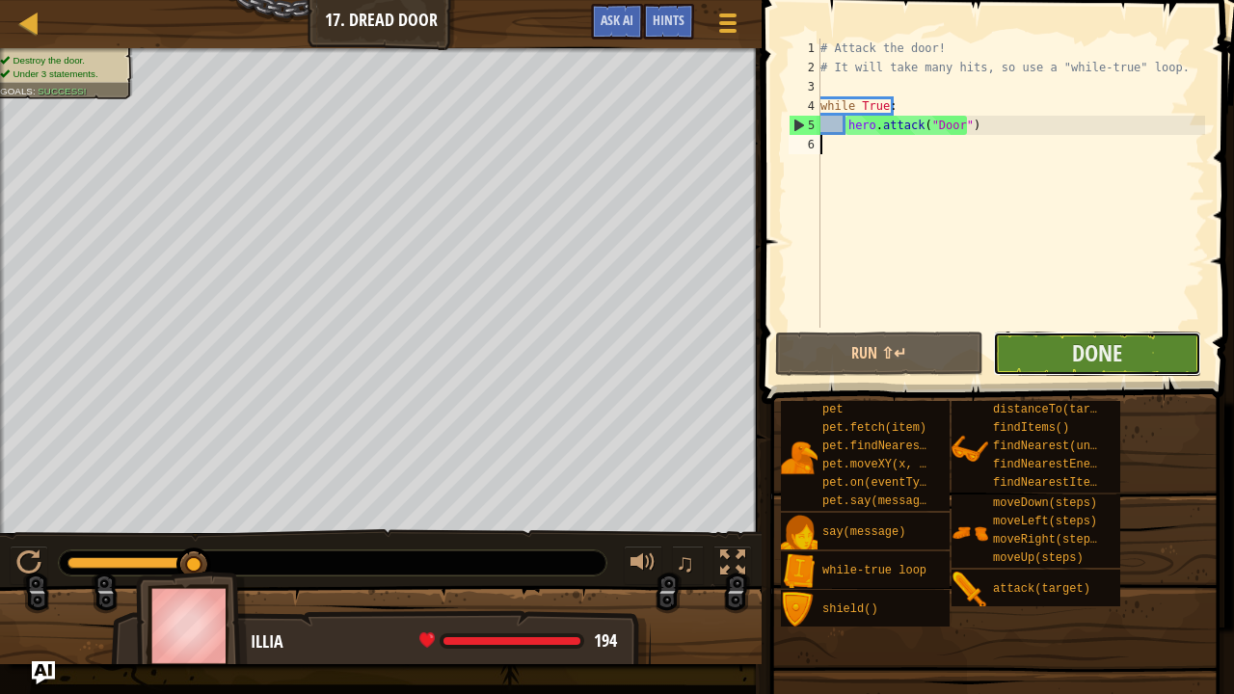
click at [1040, 343] on button "Done" at bounding box center [1097, 354] width 208 height 44
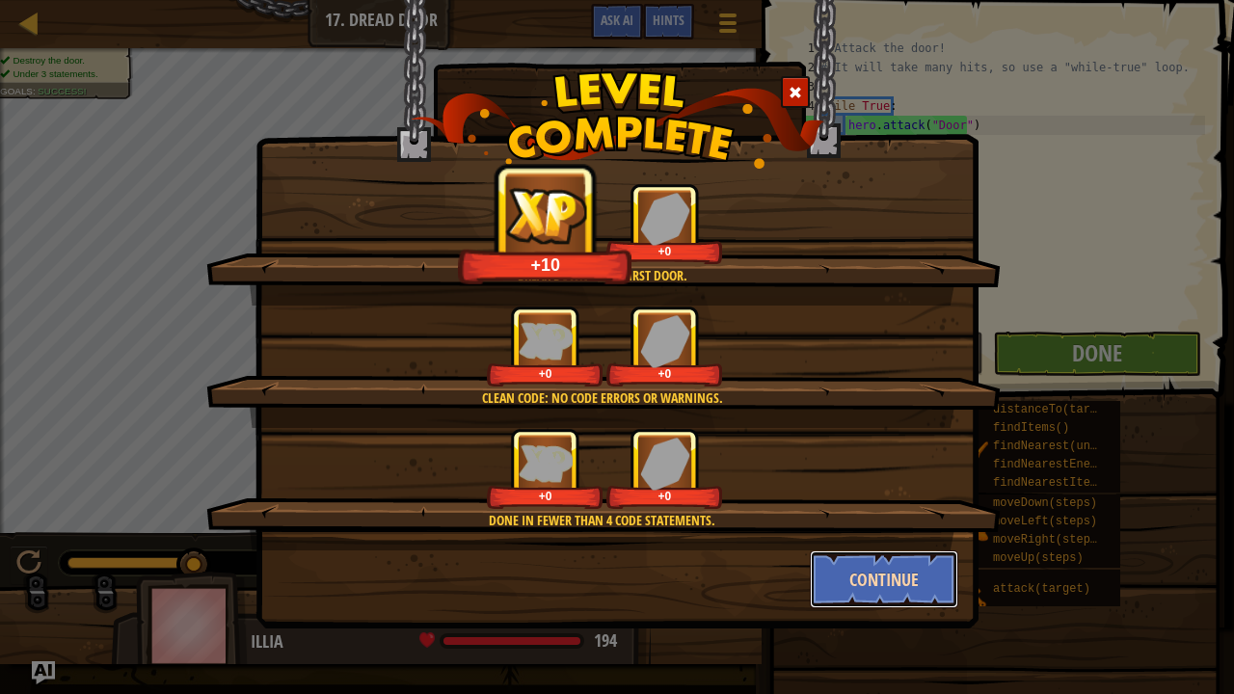
click at [841, 565] on button "Continue" at bounding box center [884, 579] width 149 height 58
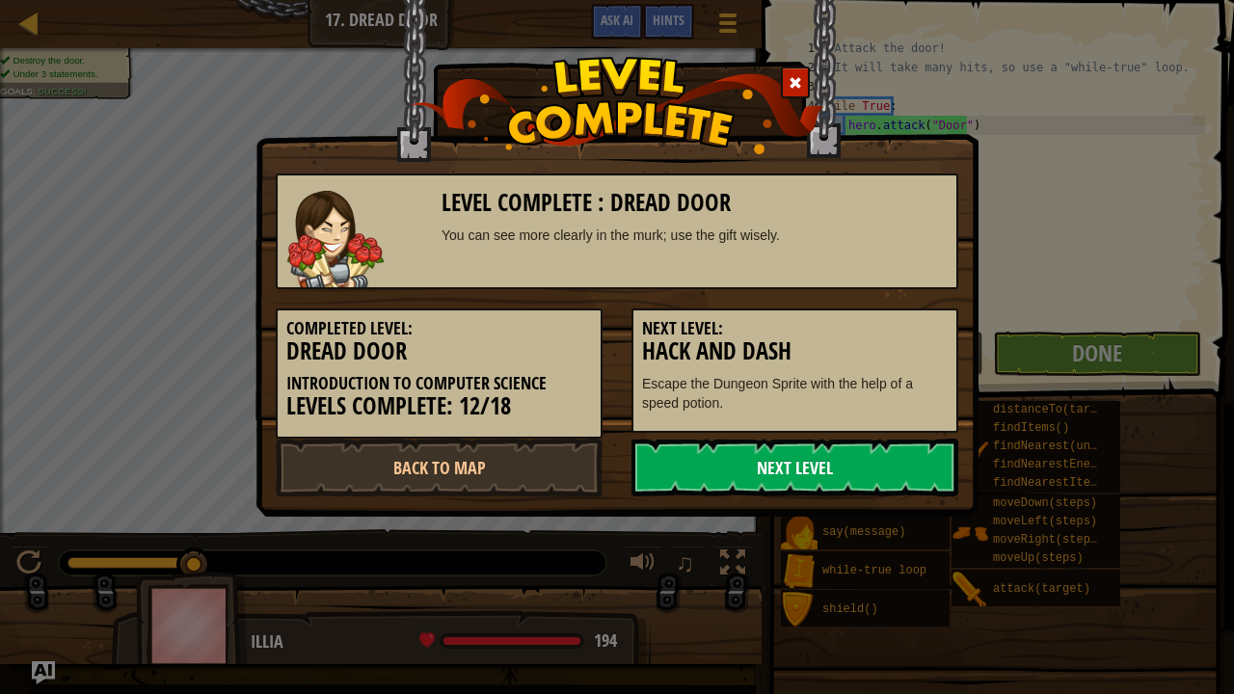
click at [777, 469] on link "Next Level" at bounding box center [794, 468] width 327 height 58
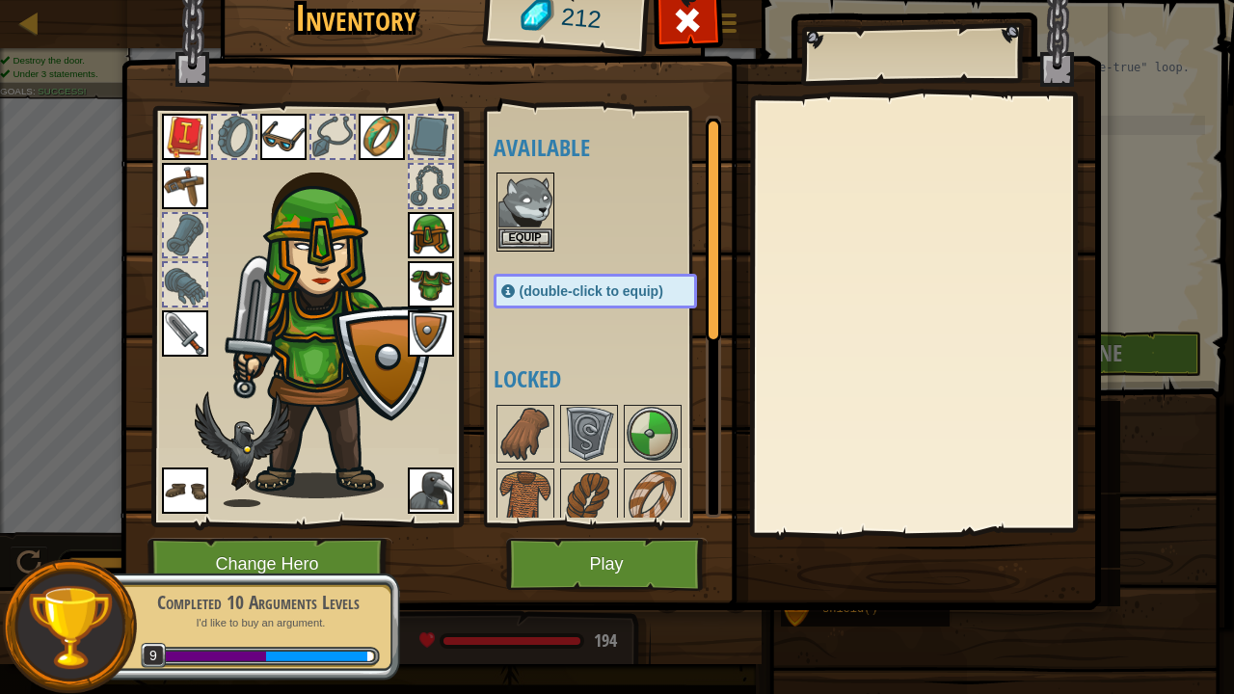
click at [518, 199] on img at bounding box center [525, 201] width 54 height 54
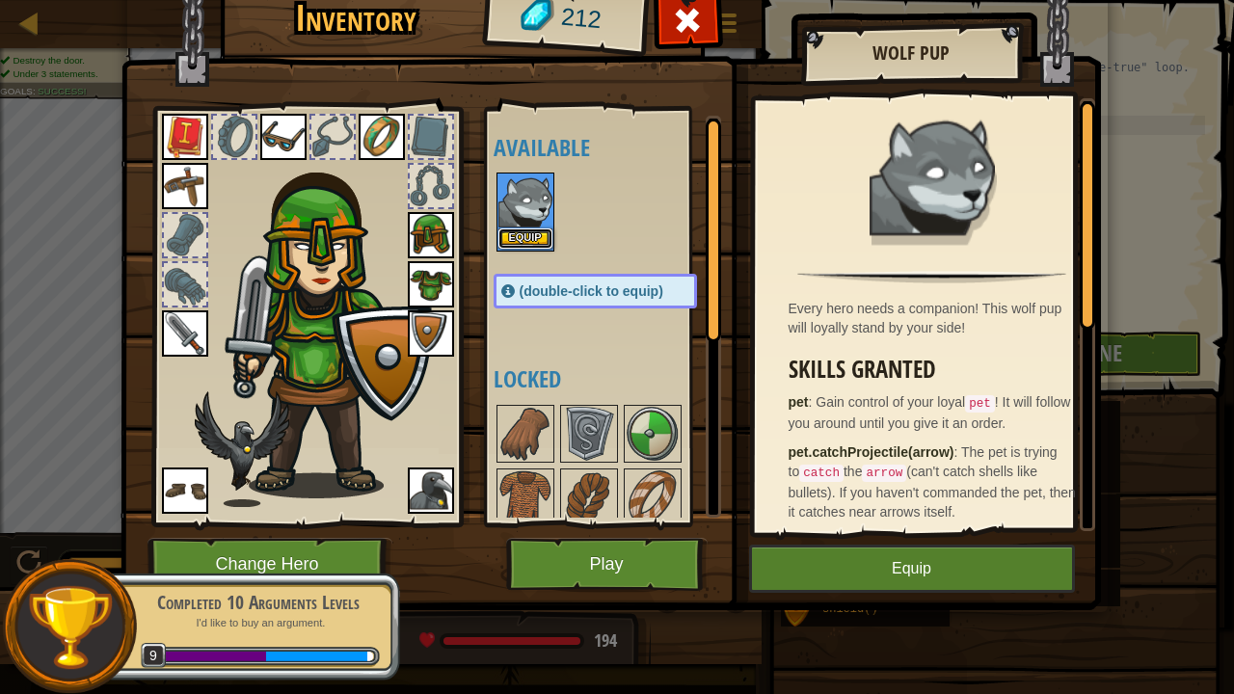
click at [519, 231] on button "Equip" at bounding box center [525, 238] width 54 height 20
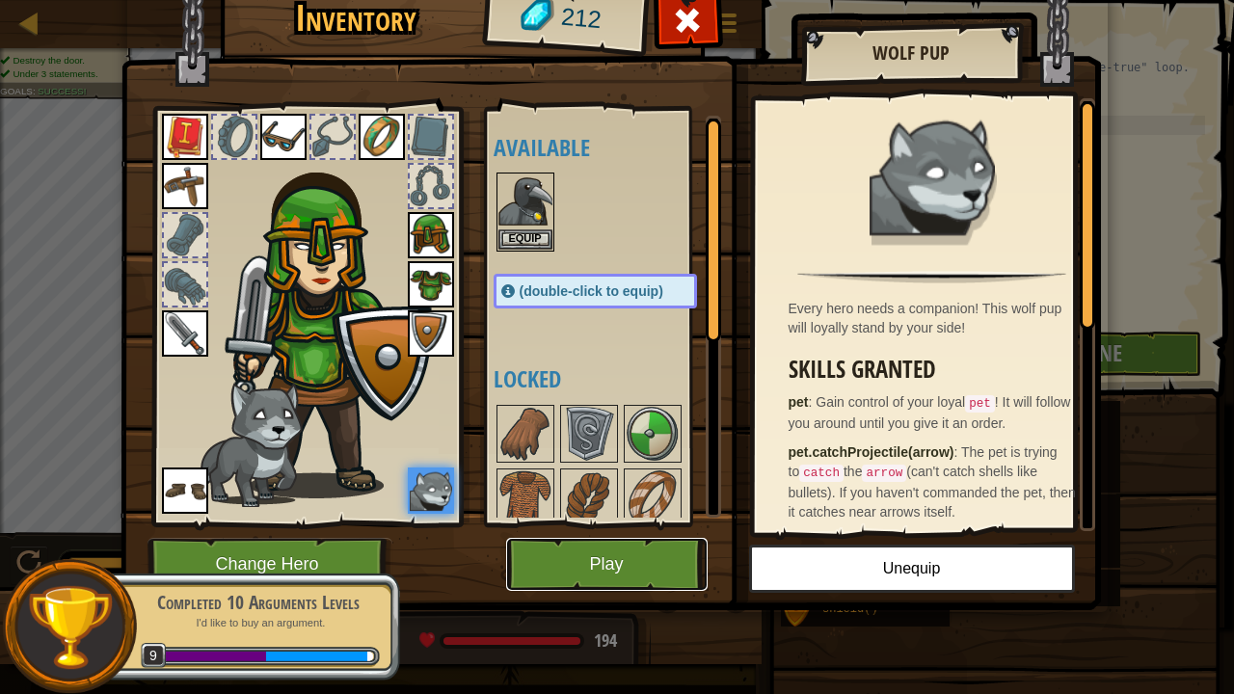
click at [663, 568] on button "Play" at bounding box center [606, 564] width 201 height 53
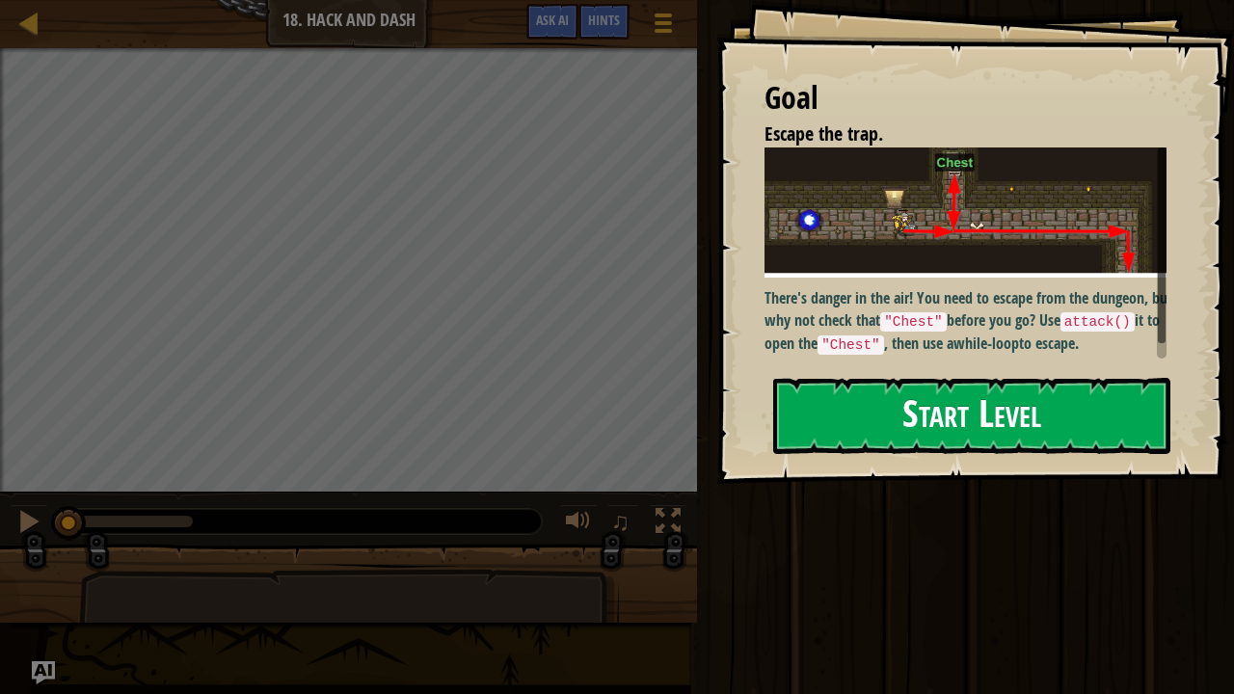
click at [863, 417] on button "Start Level" at bounding box center [971, 416] width 397 height 76
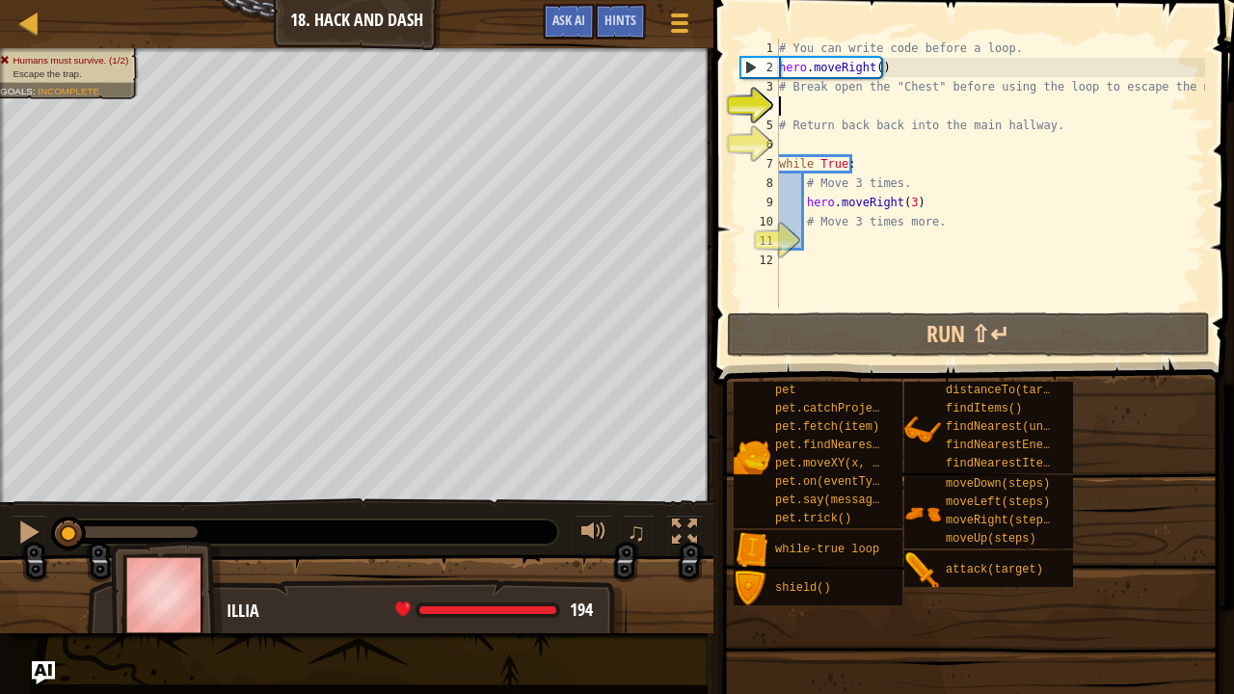
click at [786, 106] on div "# You can write code before a loop. hero . moveRight ( ) # Break open the "Ches…" at bounding box center [990, 193] width 430 height 309
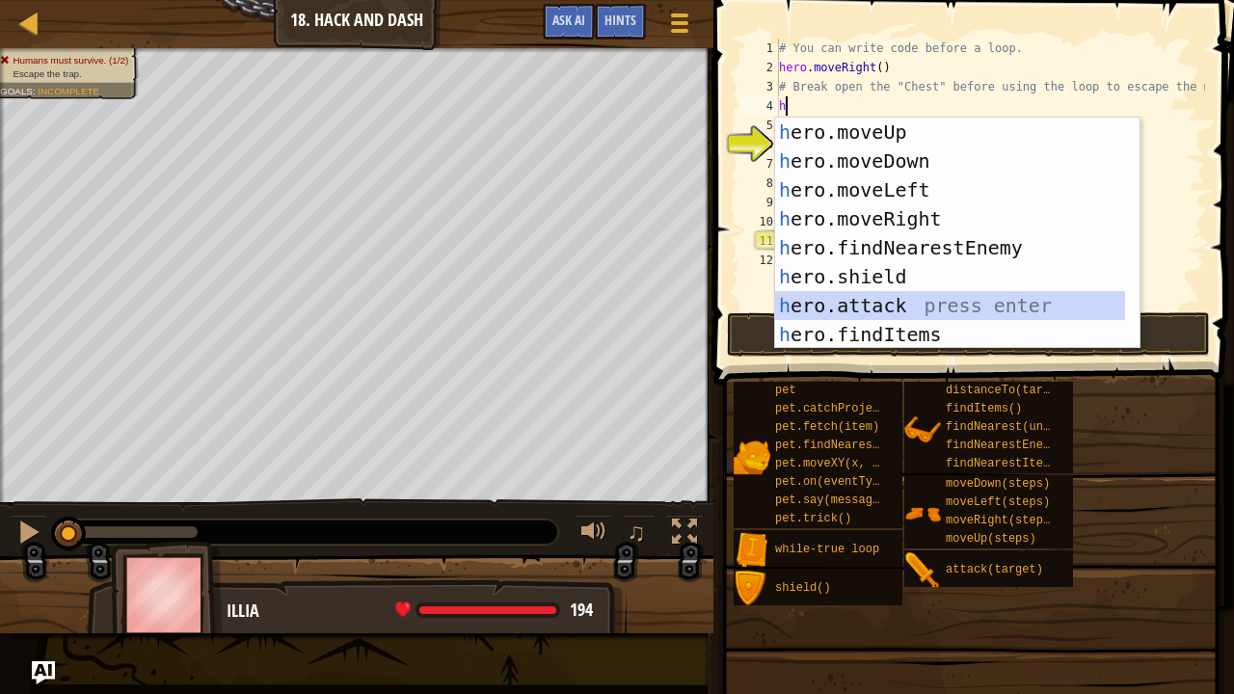
click at [848, 303] on div "h ero.moveUp press enter h ero.moveDown press enter h ero.moveLeft press enter …" at bounding box center [950, 262] width 351 height 289
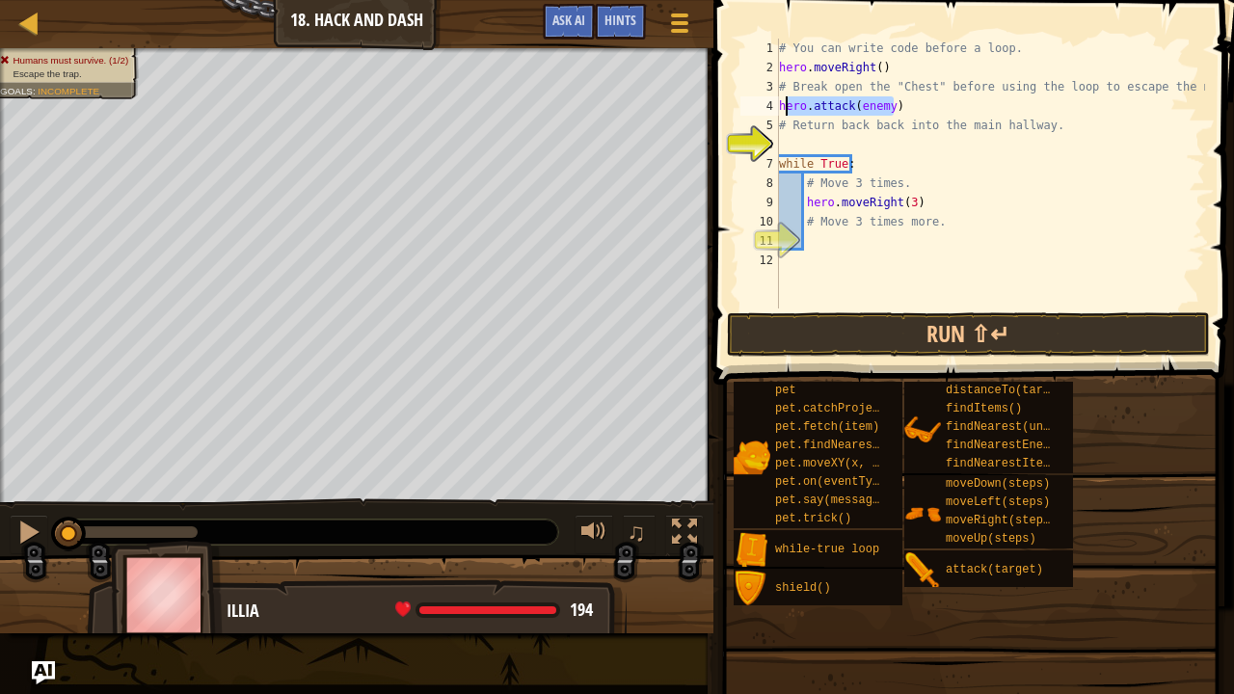
drag, startPoint x: 896, startPoint y: 106, endPoint x: 787, endPoint y: 107, distance: 108.9
click at [787, 107] on div "# You can write code before a loop. hero . moveRight ( ) # Break open the "Ches…" at bounding box center [990, 193] width 430 height 309
type textarea "h"
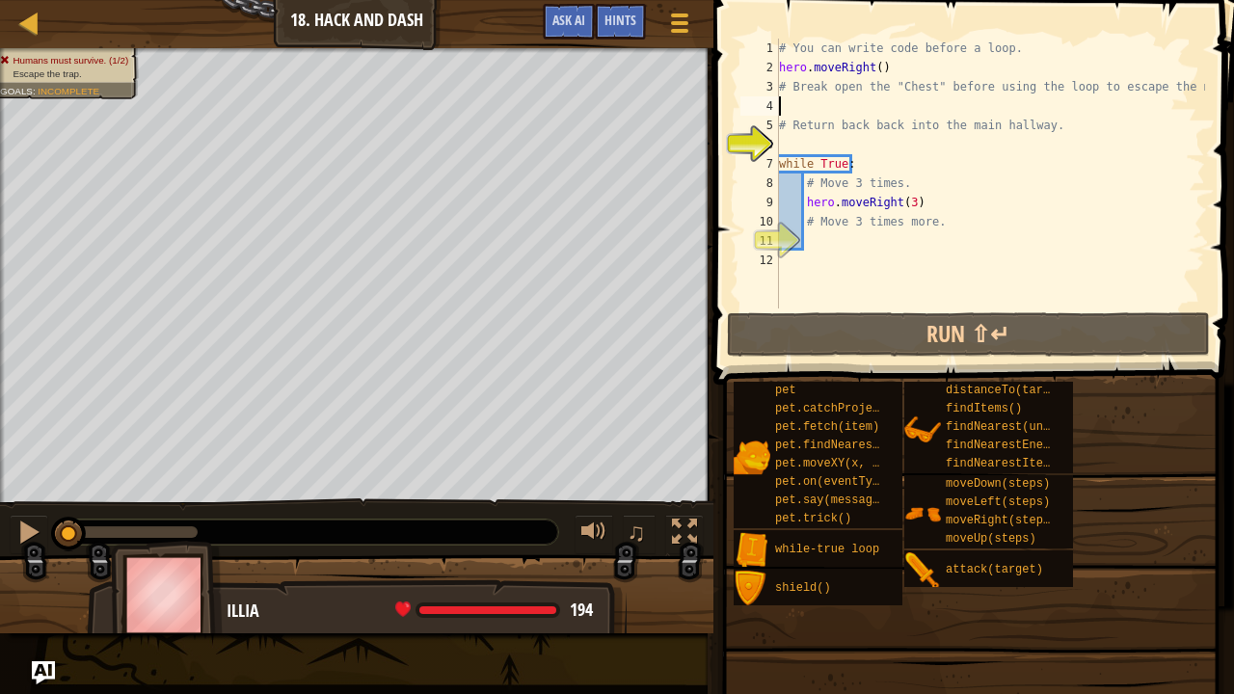
type textarea "h"
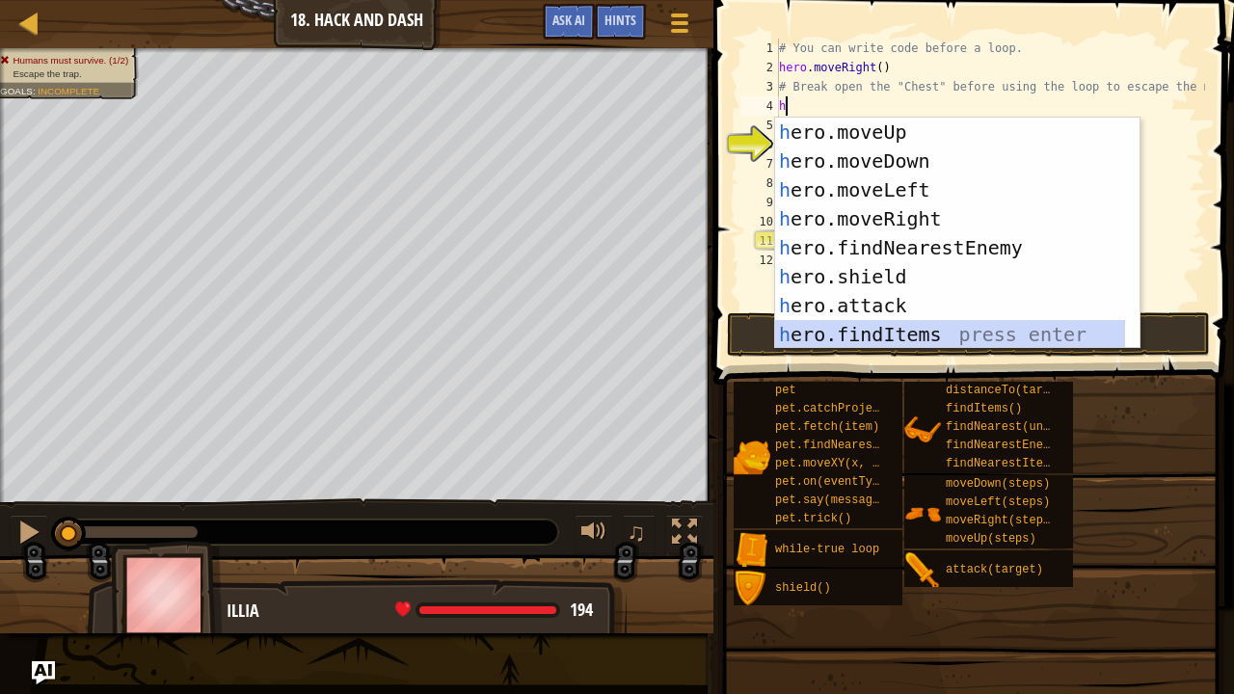
click at [847, 330] on div "h ero.moveUp press enter h ero.moveDown press enter h ero.moveLeft press enter …" at bounding box center [950, 262] width 351 height 289
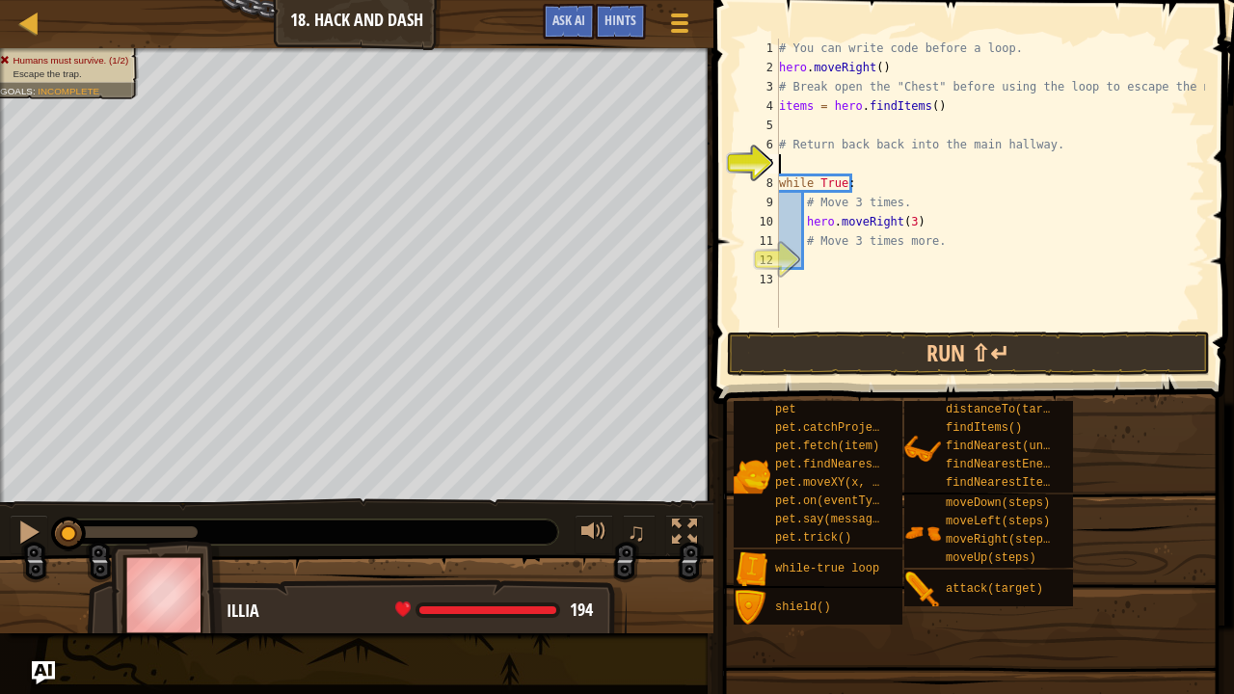
click at [845, 160] on div "# You can write code before a loop. hero . moveRight ( ) # Break open the "Ches…" at bounding box center [990, 203] width 430 height 328
type textarea "h"
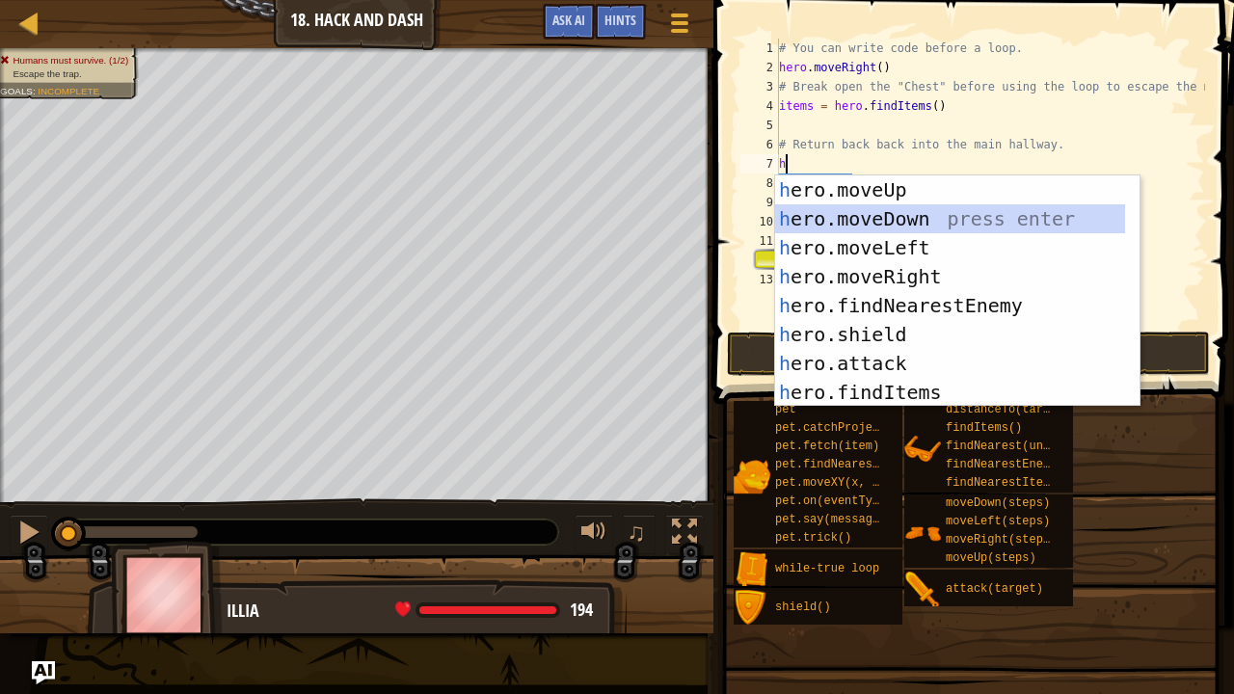
click at [881, 216] on div "h ero.moveUp press enter h ero.moveDown press enter h ero.moveLeft press enter …" at bounding box center [950, 319] width 351 height 289
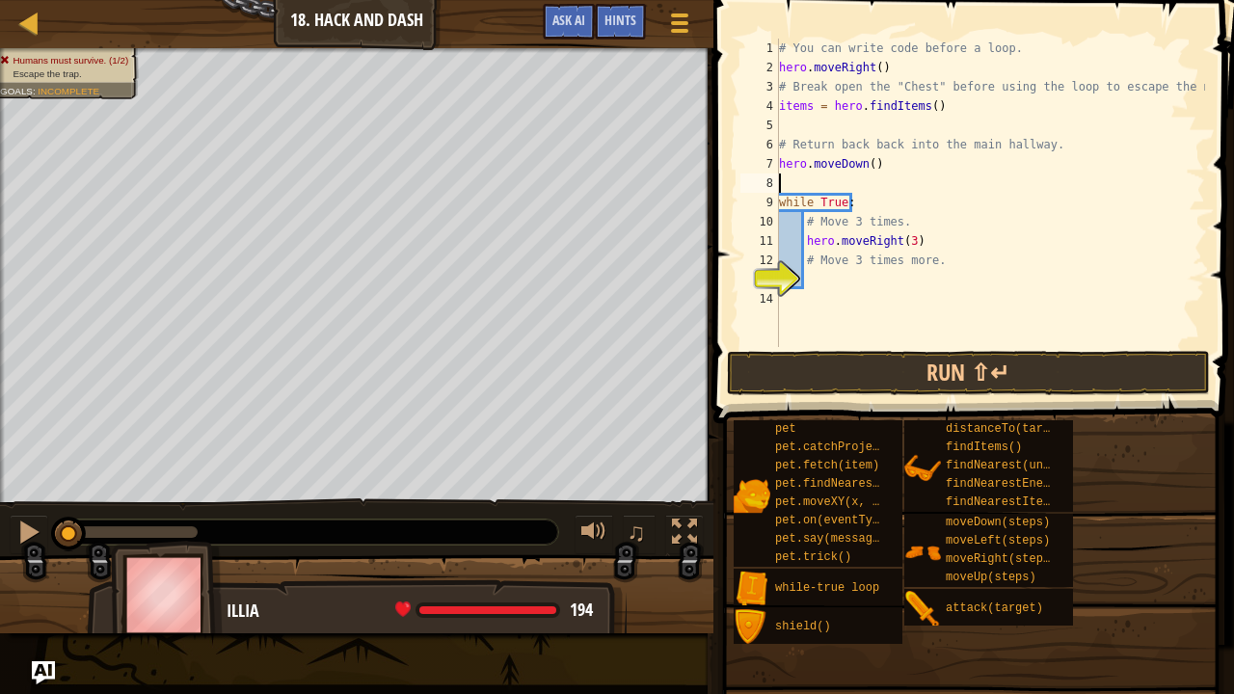
click at [841, 277] on div "# You can write code before a loop. hero . moveRight ( ) # Break open the "Ches…" at bounding box center [990, 212] width 430 height 347
type textarea "h"
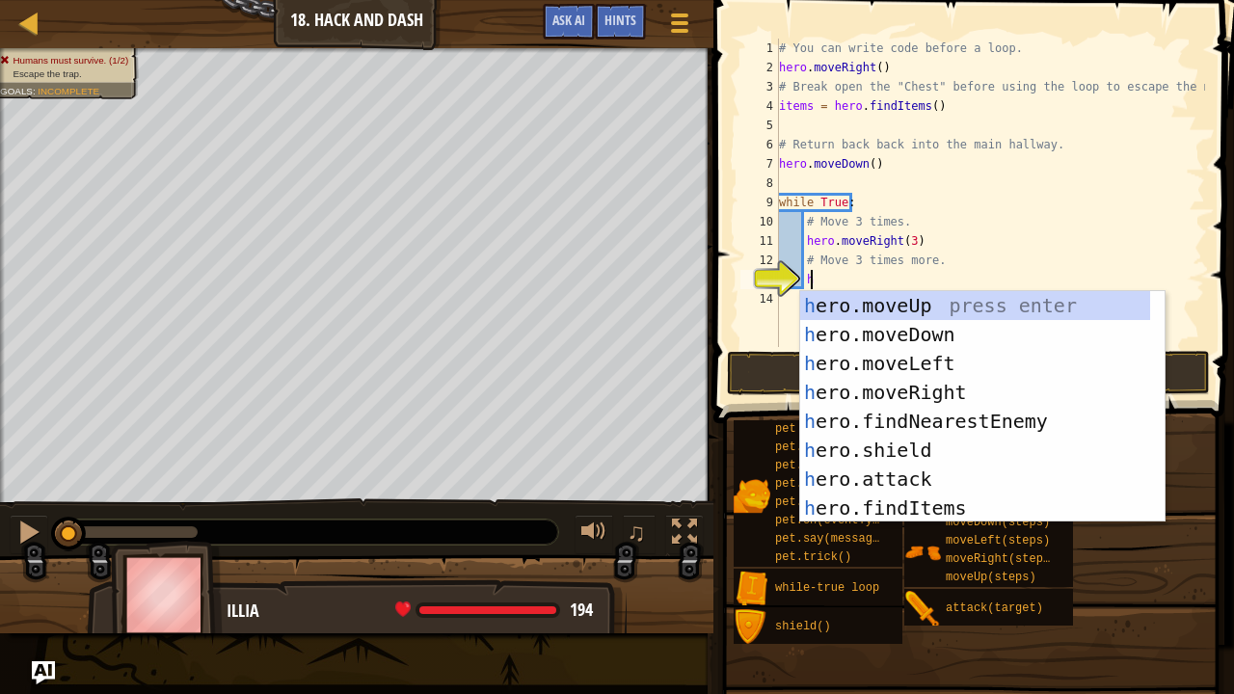
scroll to position [2, 31]
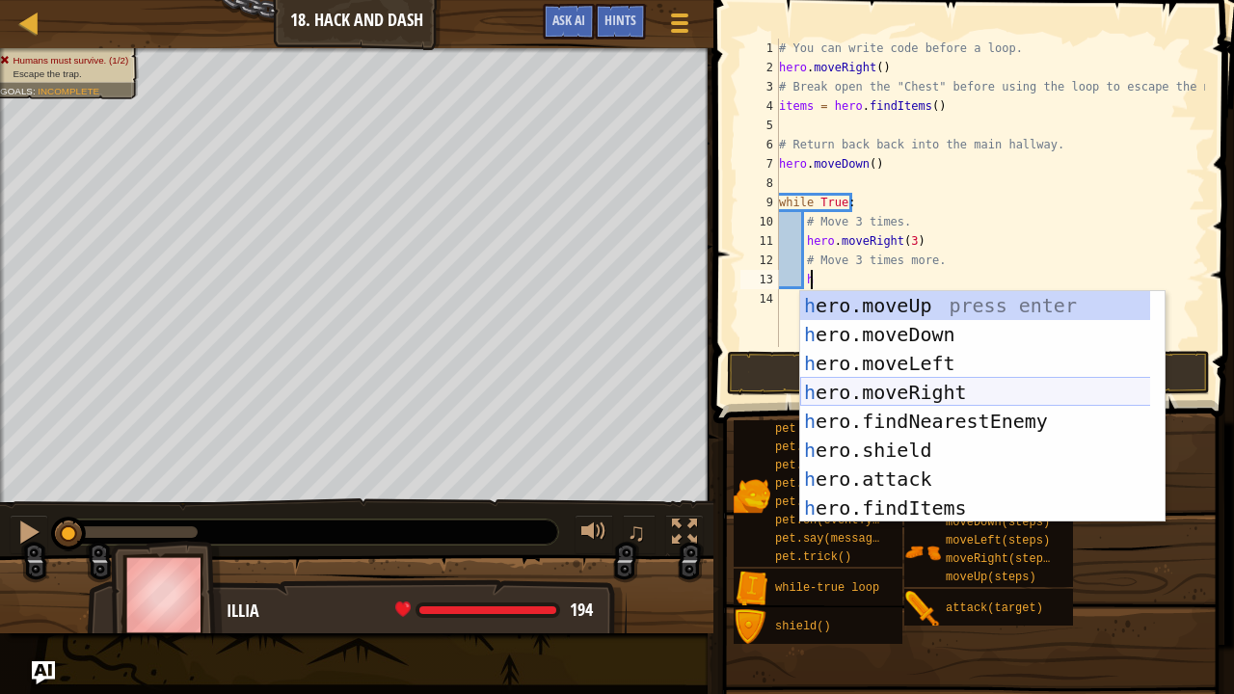
click at [896, 392] on div "h ero.moveUp press enter h ero.moveDown press enter h ero.moveLeft press enter …" at bounding box center [975, 435] width 351 height 289
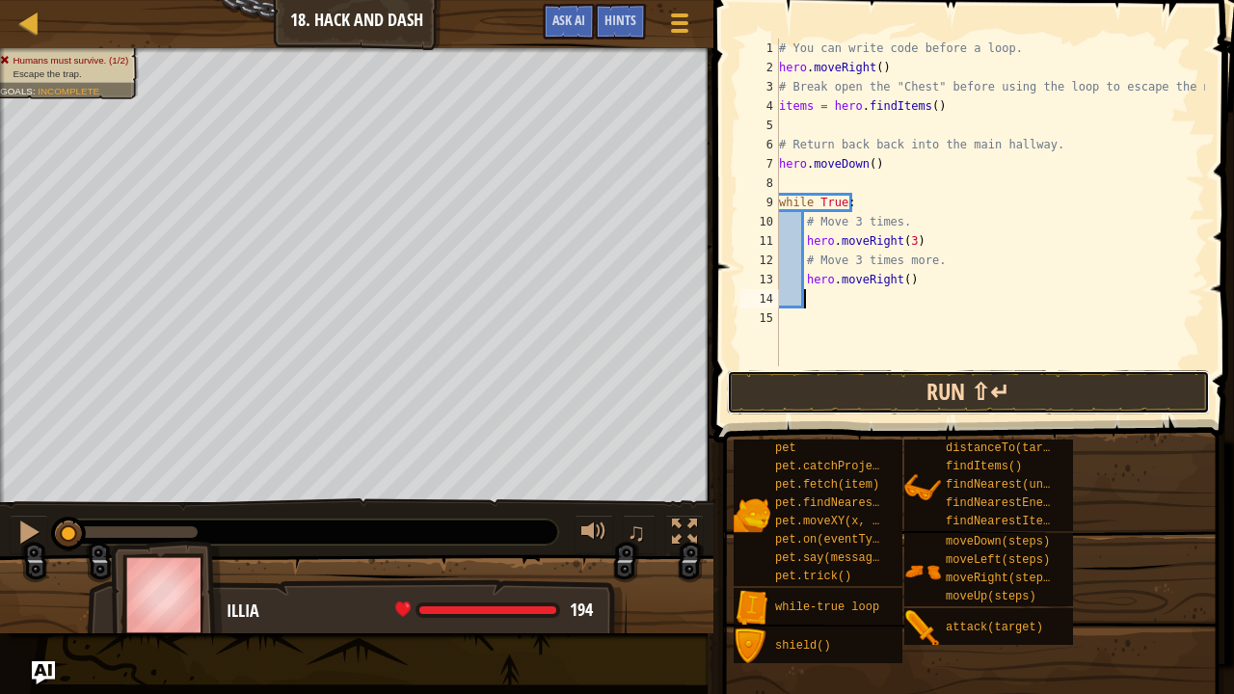
click at [904, 379] on button "Run ⇧↵" at bounding box center [968, 392] width 483 height 44
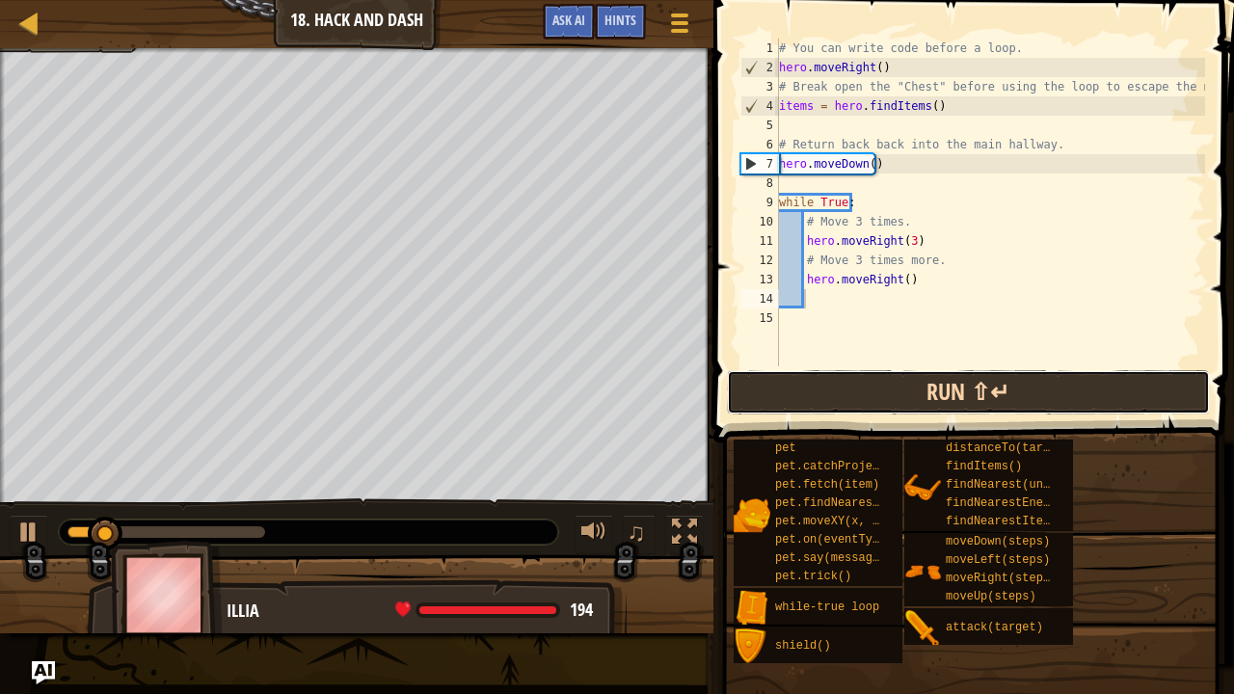
click at [891, 381] on button "Run ⇧↵" at bounding box center [968, 392] width 483 height 44
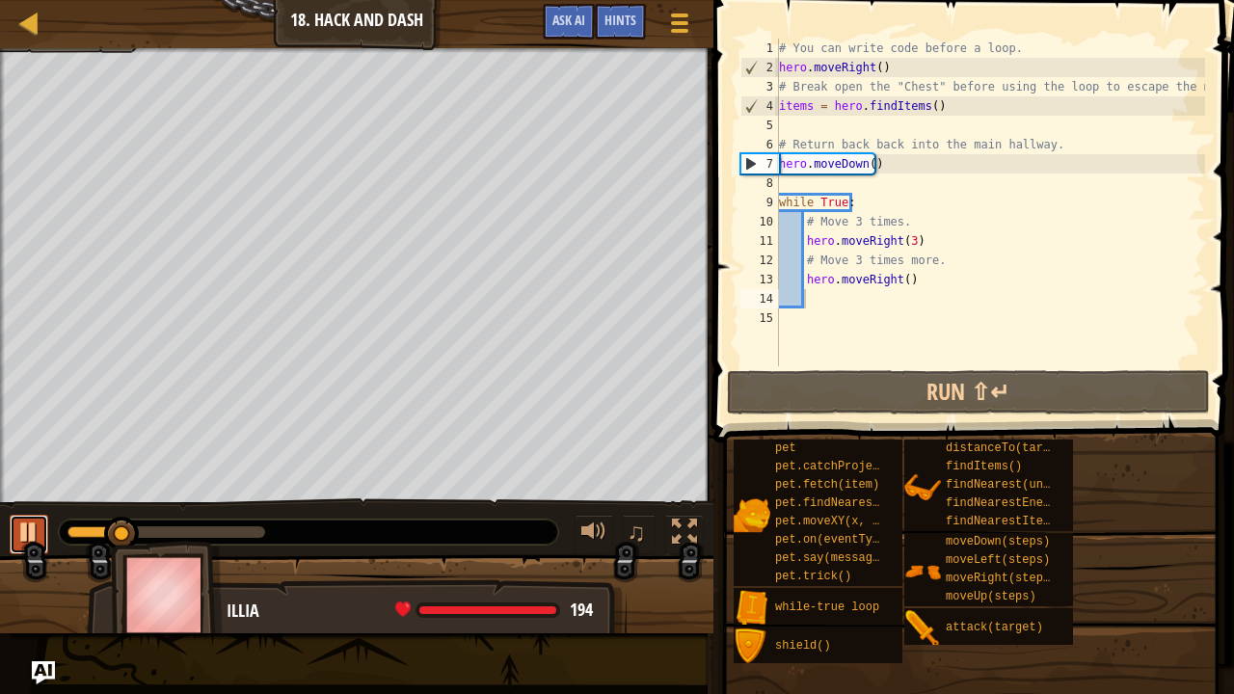
click at [30, 532] on div at bounding box center [28, 532] width 25 height 25
drag, startPoint x: 947, startPoint y: 104, endPoint x: 868, endPoint y: 113, distance: 79.5
click at [868, 113] on div "# You can write code before a loop. hero . moveRight ( ) # Break open the "Ches…" at bounding box center [990, 222] width 430 height 366
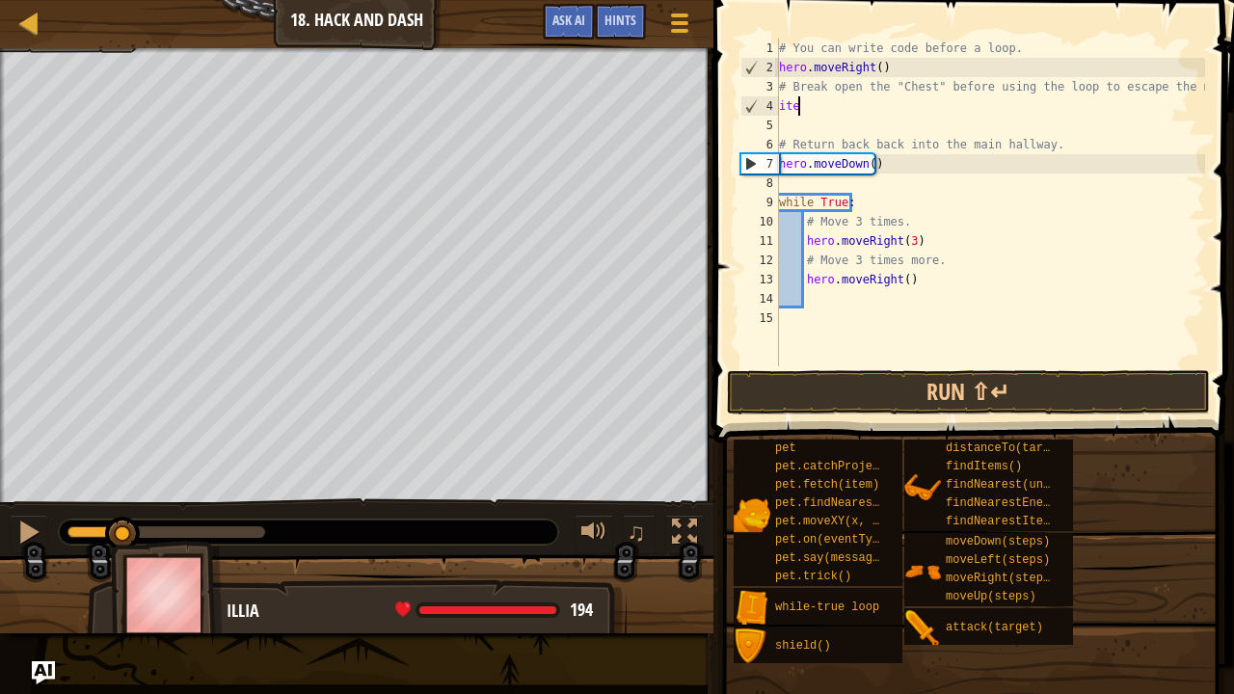
type textarea "i"
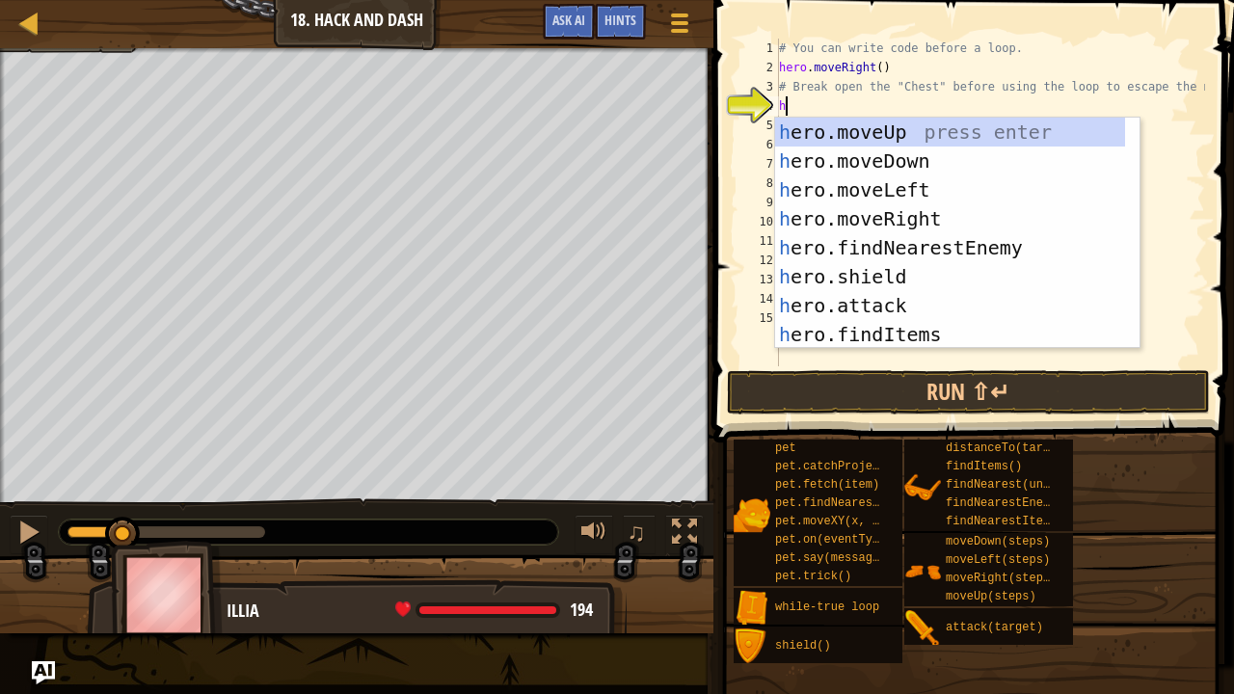
scroll to position [2, 5]
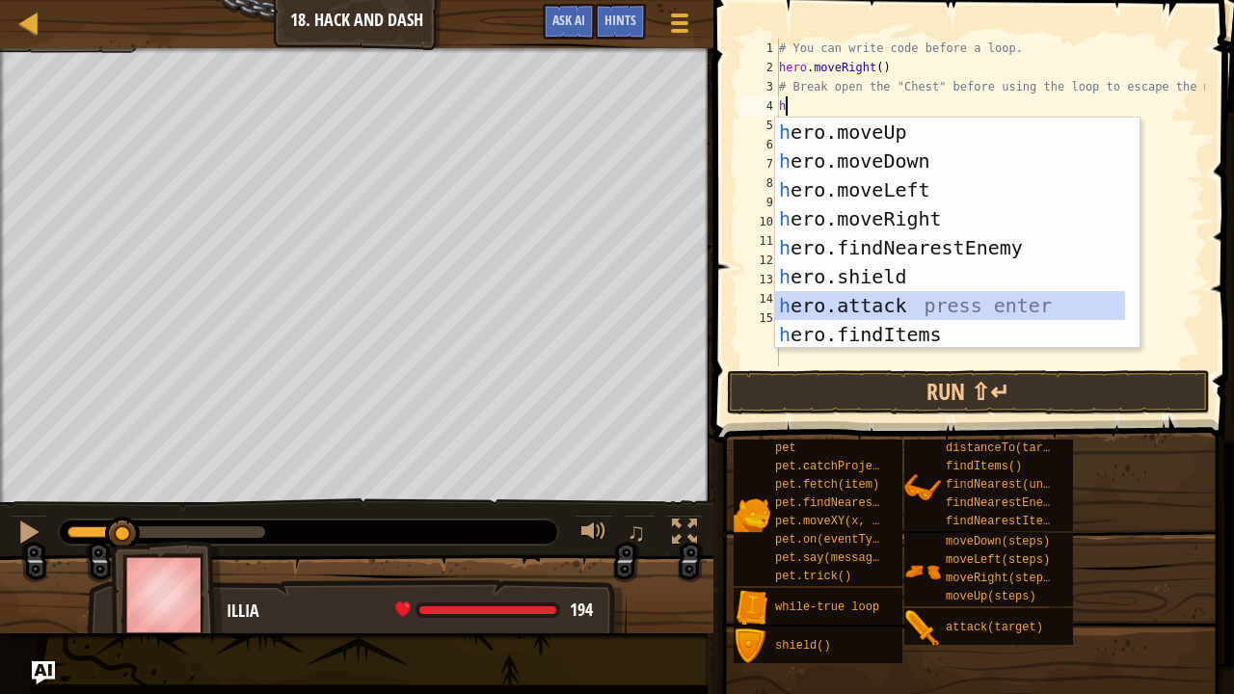
click at [868, 307] on div "h ero.moveUp press enter h ero.moveDown press enter h ero.moveLeft press enter …" at bounding box center [950, 262] width 351 height 289
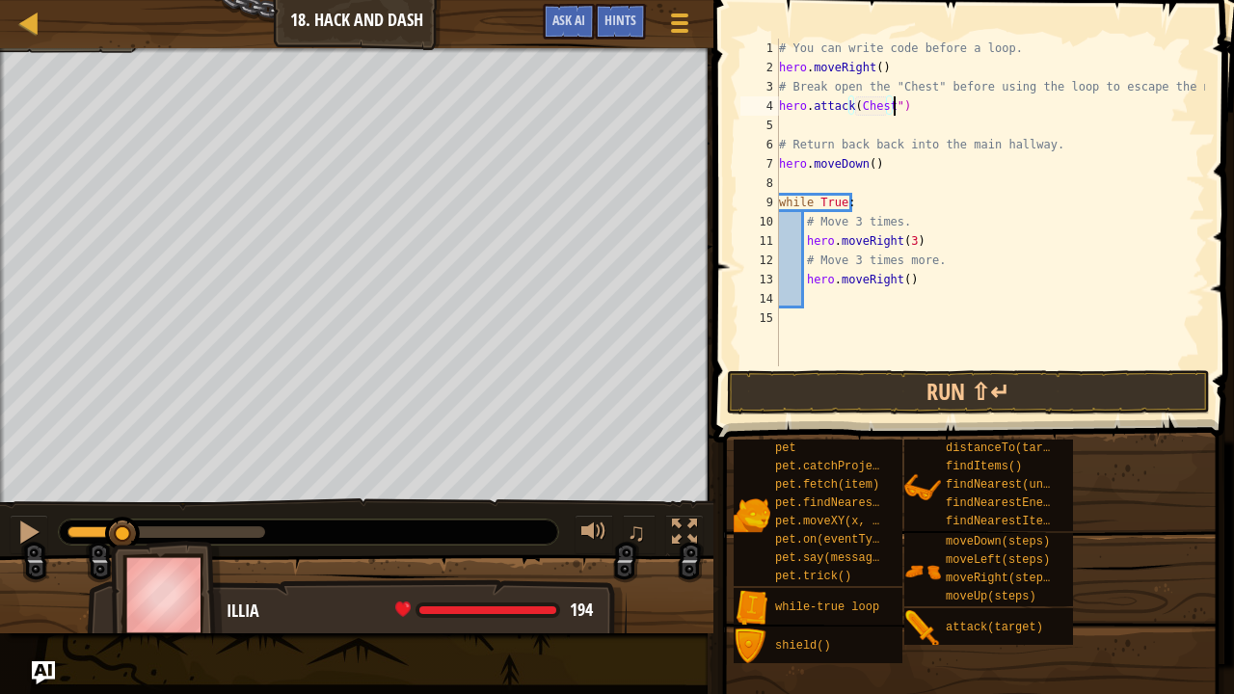
scroll to position [2, 114]
click at [856, 106] on div "# You can write code before a loop. hero . moveRight ( ) # Break open the "Ches…" at bounding box center [990, 222] width 430 height 366
click at [33, 529] on div at bounding box center [28, 532] width 25 height 25
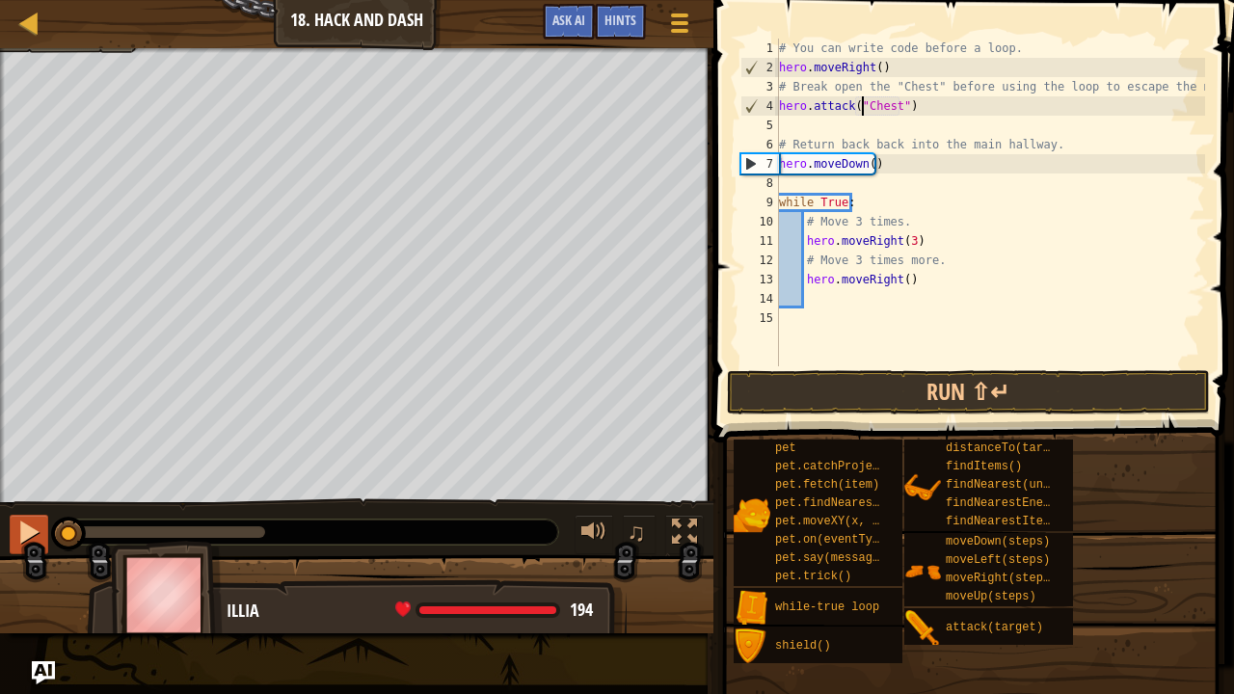
drag, startPoint x: 124, startPoint y: 526, endPoint x: 29, endPoint y: 538, distance: 96.1
click at [29, 538] on div "♫" at bounding box center [356, 527] width 713 height 58
click at [39, 520] on div at bounding box center [28, 532] width 25 height 25
click at [899, 66] on div "# You can write code before a loop. hero . moveRight ( ) # Break open the "Ches…" at bounding box center [990, 222] width 430 height 366
type textarea "hero.moveRight()"
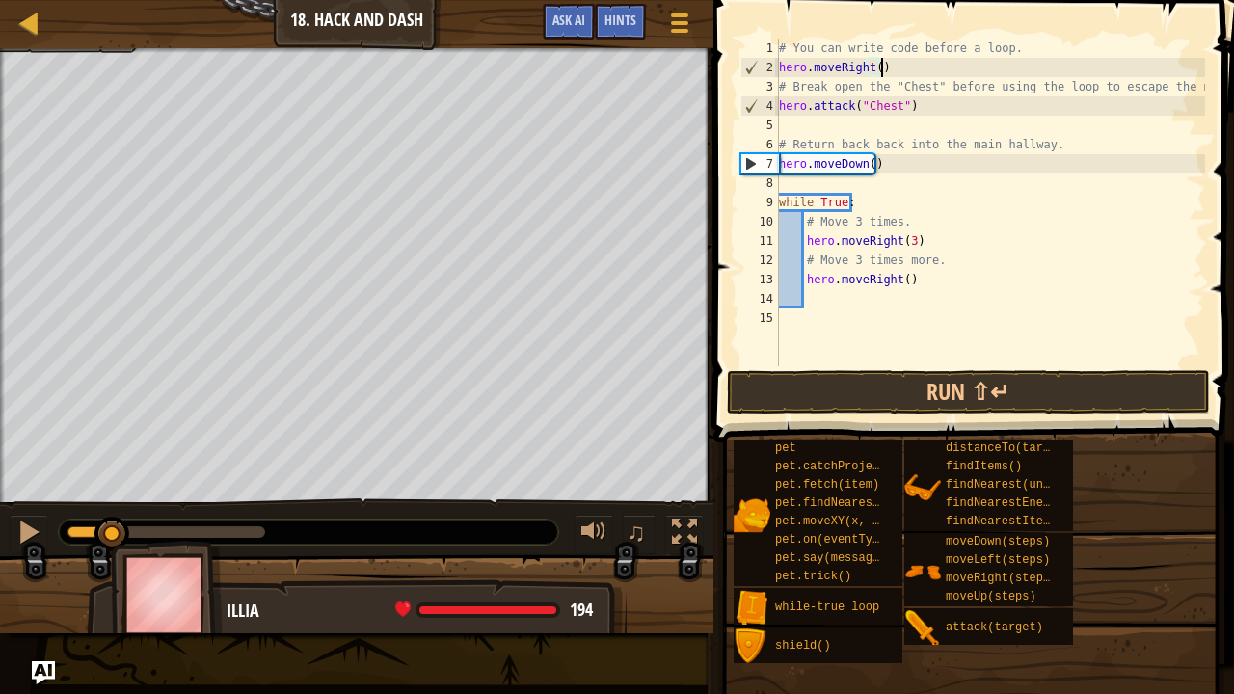
scroll to position [2, 0]
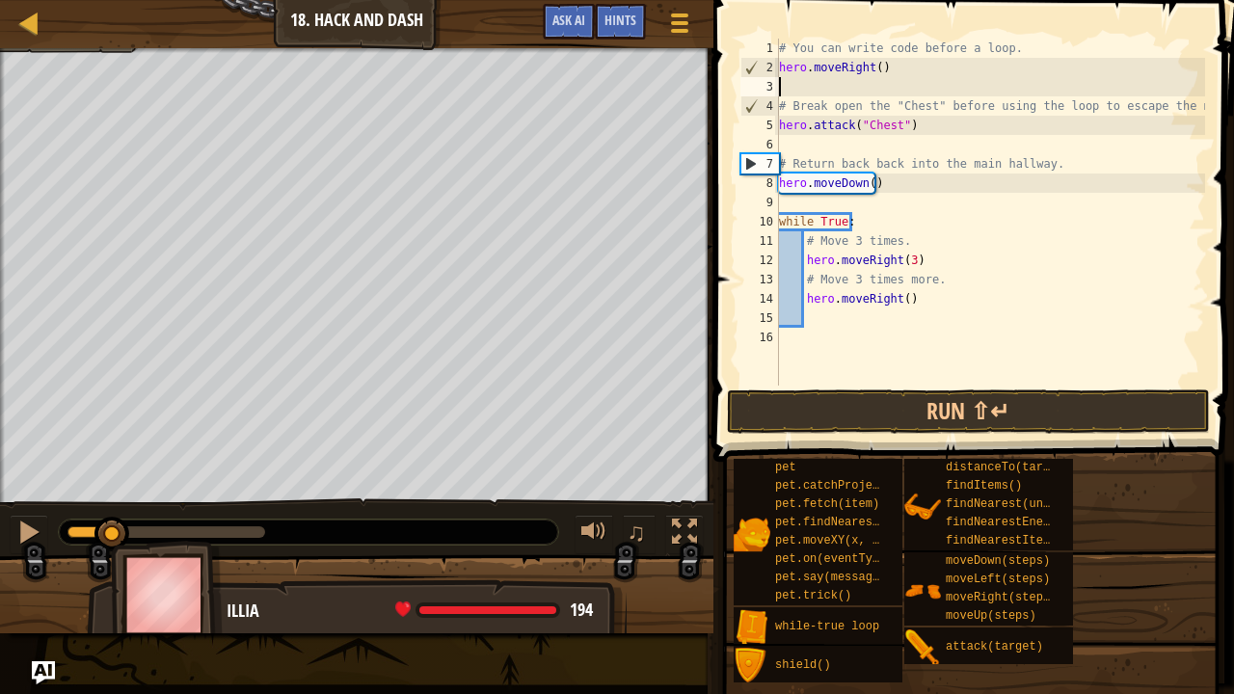
type textarea "h"
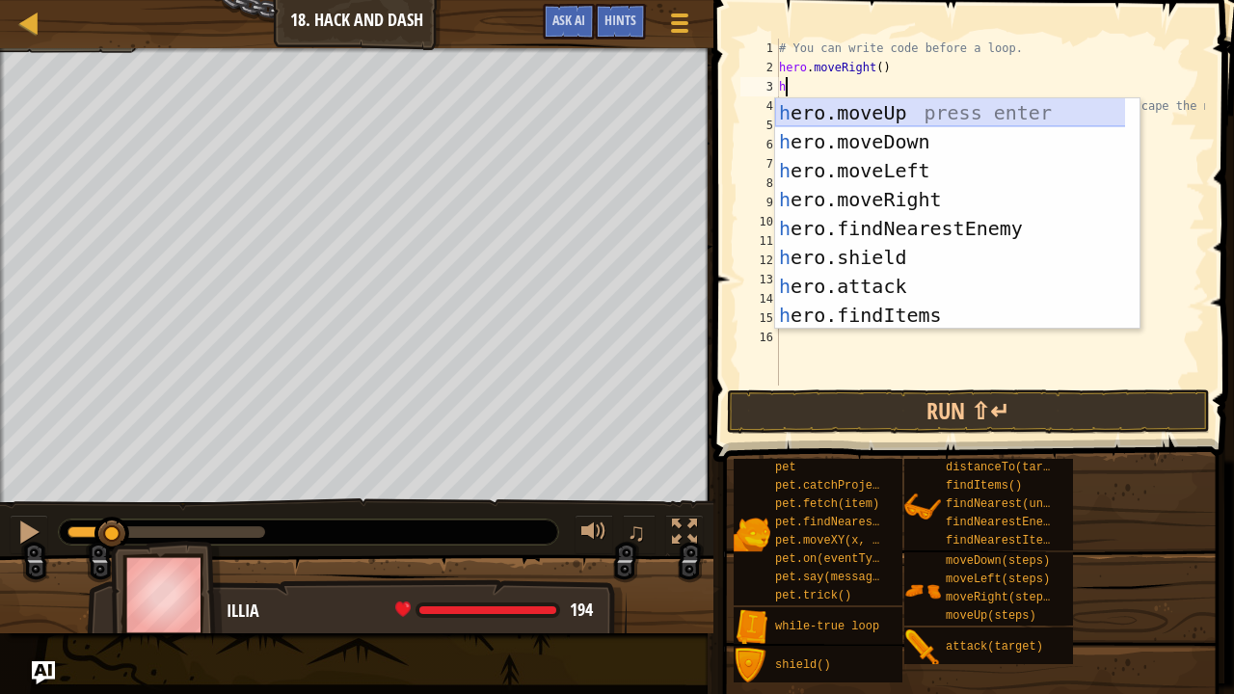
click at [873, 110] on div "h ero.moveUp press enter h ero.moveDown press enter h ero.moveLeft press enter …" at bounding box center [957, 242] width 365 height 289
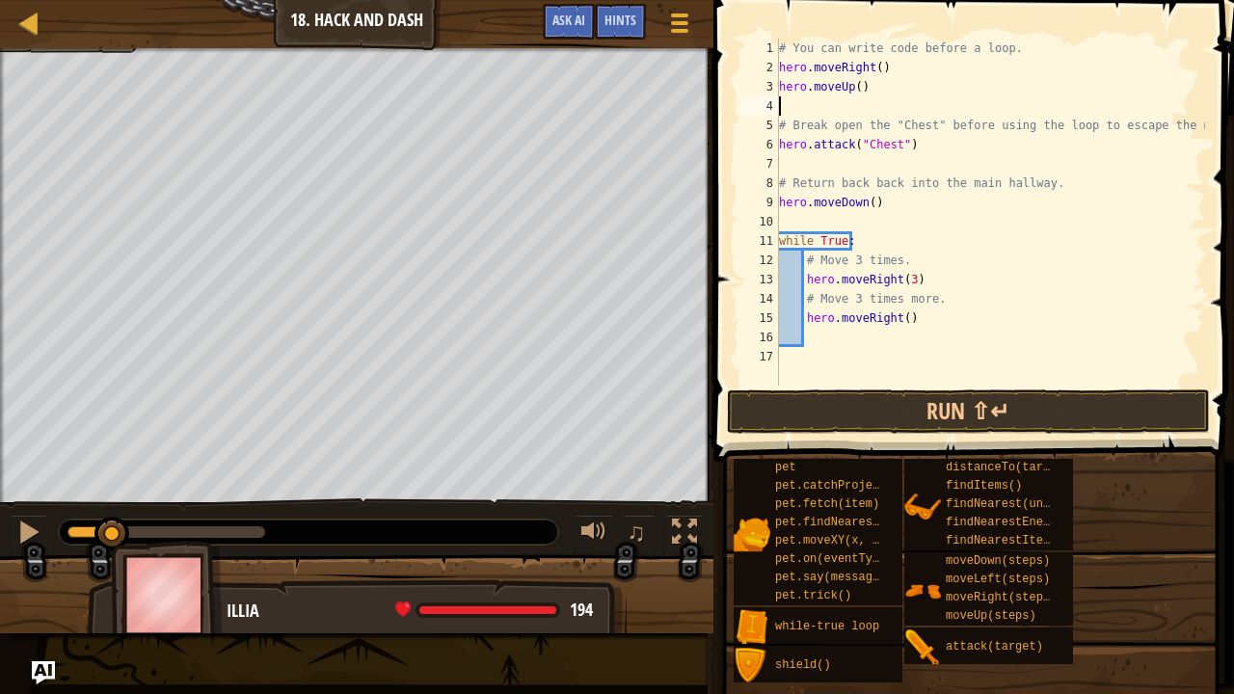
scroll to position [2, 0]
click at [851, 391] on button "Run ⇧↵" at bounding box center [968, 411] width 483 height 44
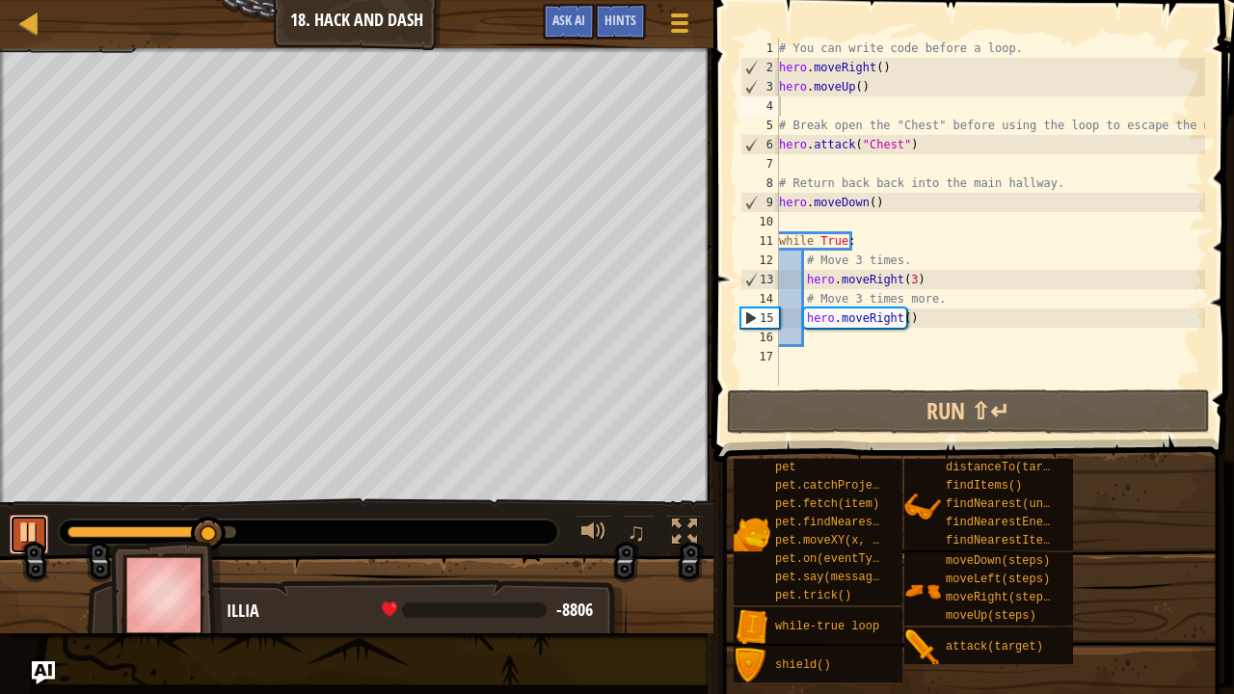
click at [29, 530] on div at bounding box center [28, 532] width 25 height 25
click at [926, 316] on div "# You can write code before a loop. hero . moveRight ( ) hero . moveUp ( ) # Br…" at bounding box center [990, 232] width 430 height 386
click at [899, 314] on div "# You can write code before a loop. hero . moveRight ( ) hero . moveUp ( ) # Br…" at bounding box center [990, 232] width 430 height 386
type textarea "hero.moveRight(3)"
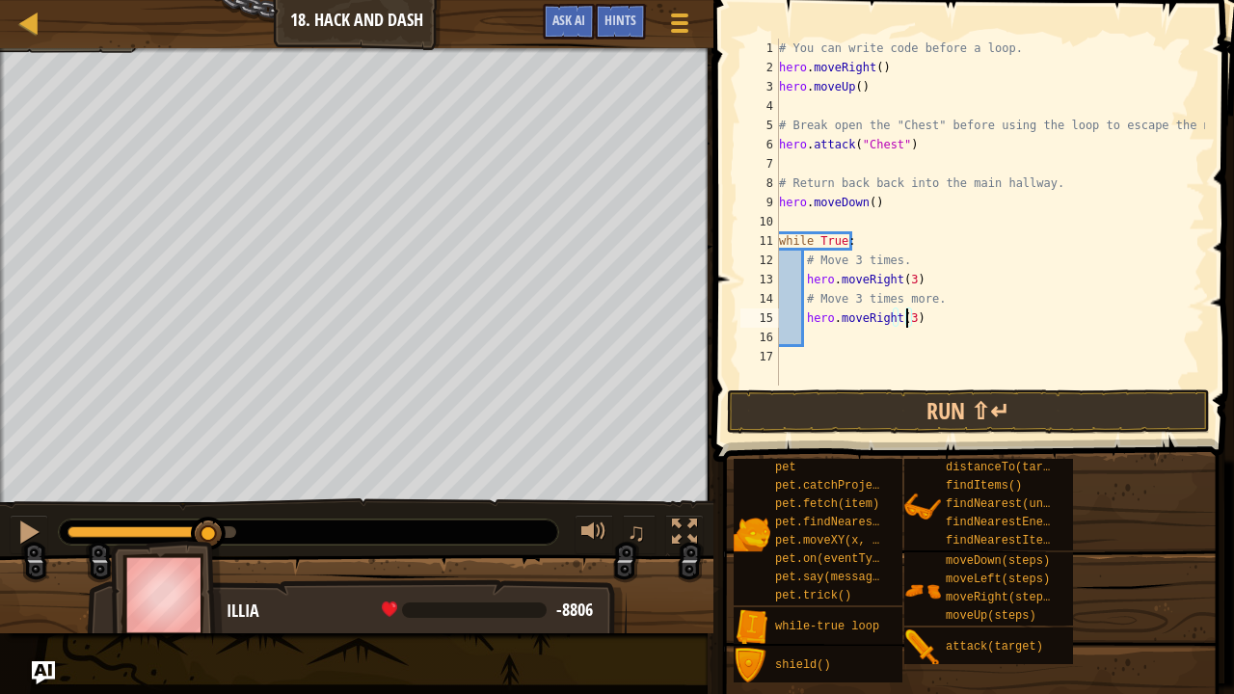
click at [913, 316] on div "# You can write code before a loop. hero . moveRight ( ) hero . moveUp ( ) # Br…" at bounding box center [990, 232] width 430 height 386
type textarea "h"
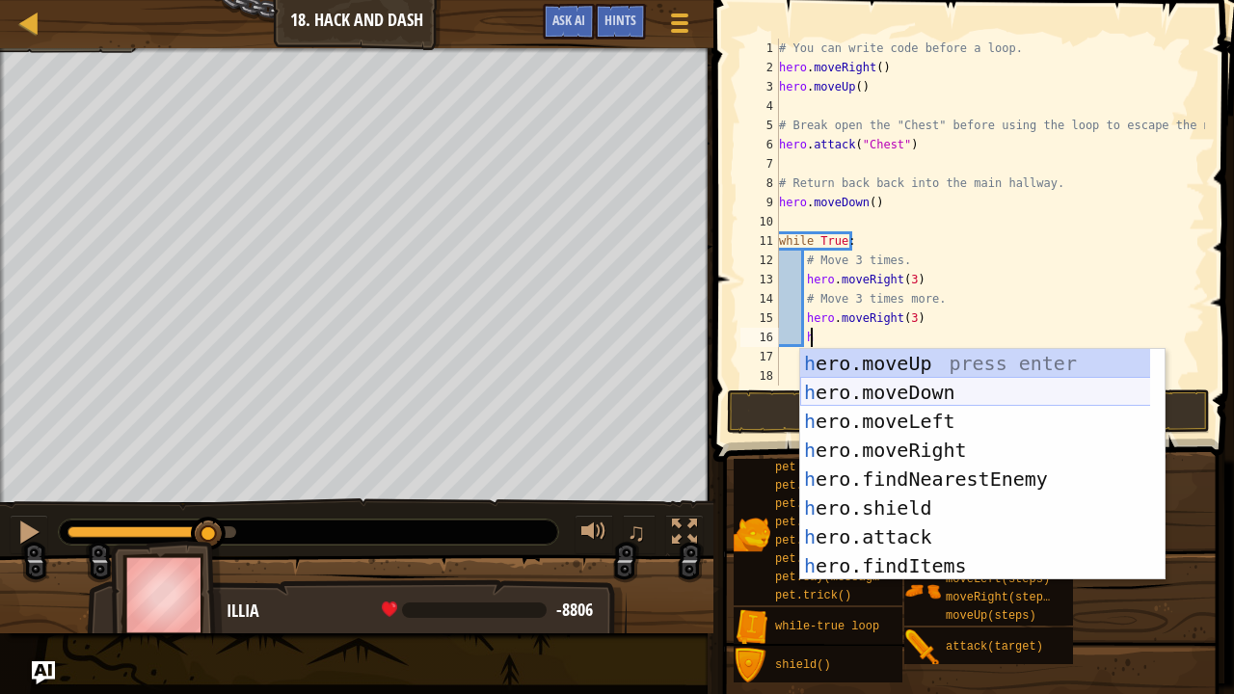
click at [914, 389] on div "h ero.moveUp press enter h ero.moveDown press enter h ero.moveLeft press enter …" at bounding box center [975, 493] width 351 height 289
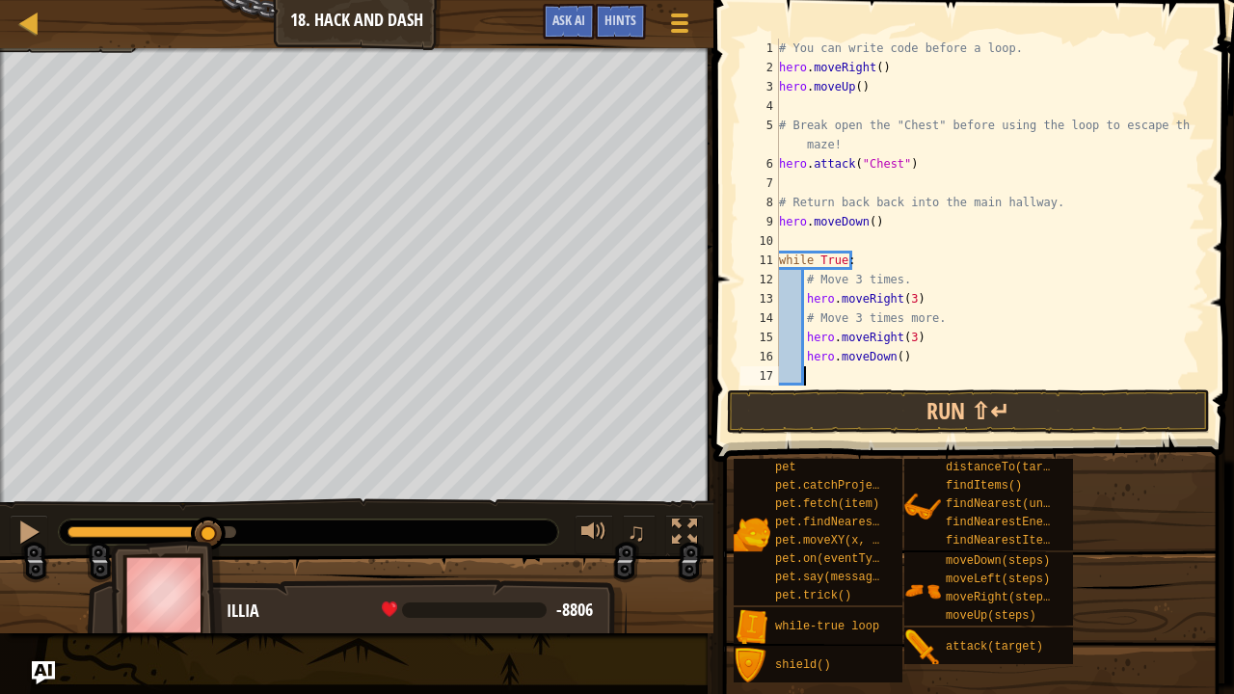
scroll to position [2, 24]
click at [893, 361] on div "# You can write code before a loop. hero . moveRight ( ) hero . moveUp ( ) # Br…" at bounding box center [983, 232] width 416 height 386
click at [899, 407] on button "Run ⇧↵" at bounding box center [968, 411] width 483 height 44
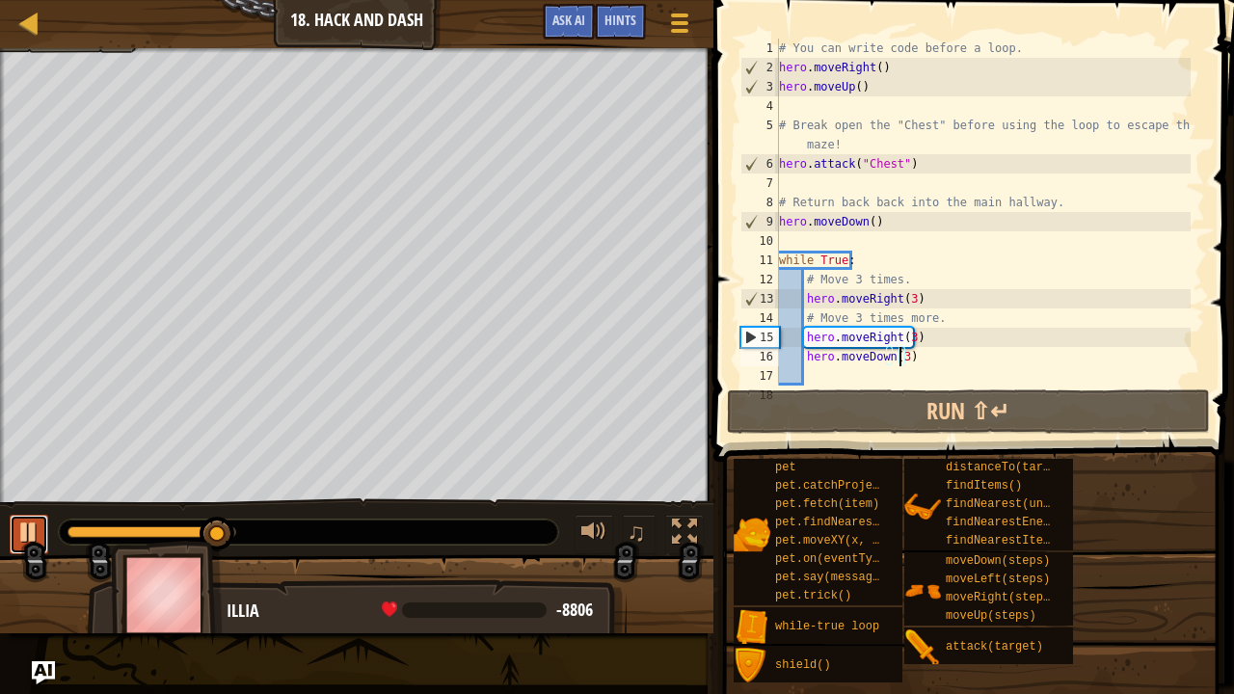
click at [24, 525] on div at bounding box center [28, 532] width 25 height 25
click at [906, 333] on div "# You can write code before a loop. hero . moveRight ( ) hero . moveUp ( ) # Br…" at bounding box center [983, 232] width 416 height 386
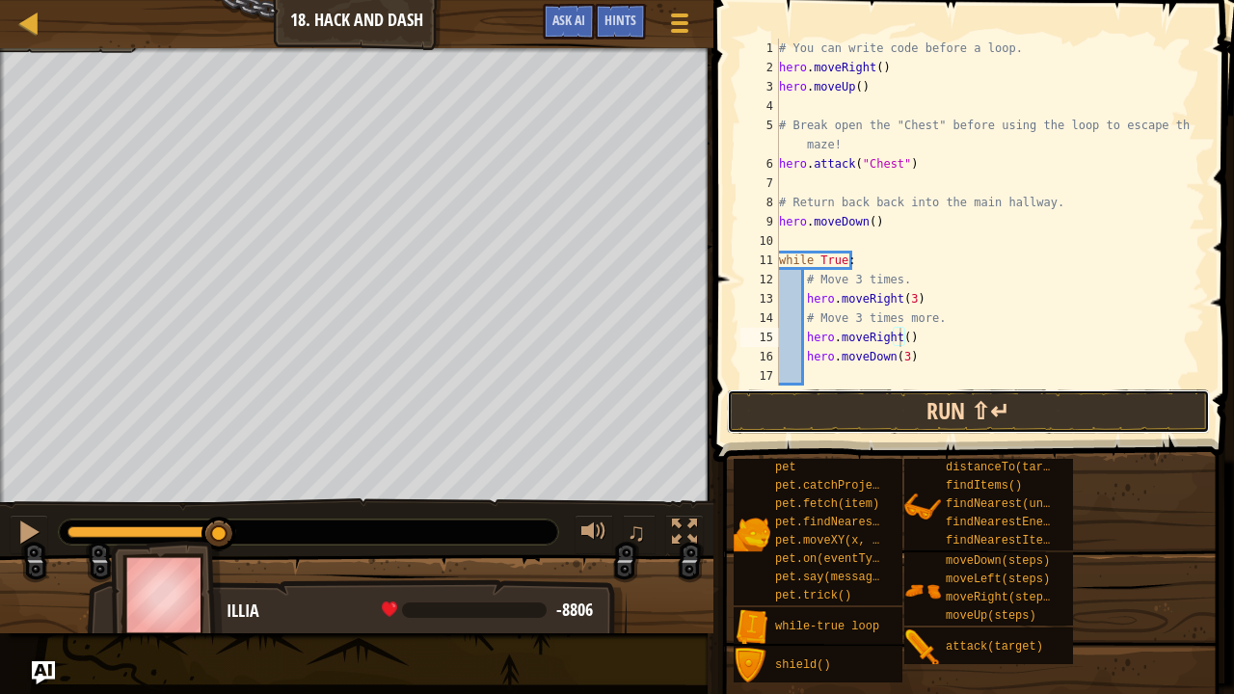
click at [893, 411] on button "Run ⇧↵" at bounding box center [968, 411] width 483 height 44
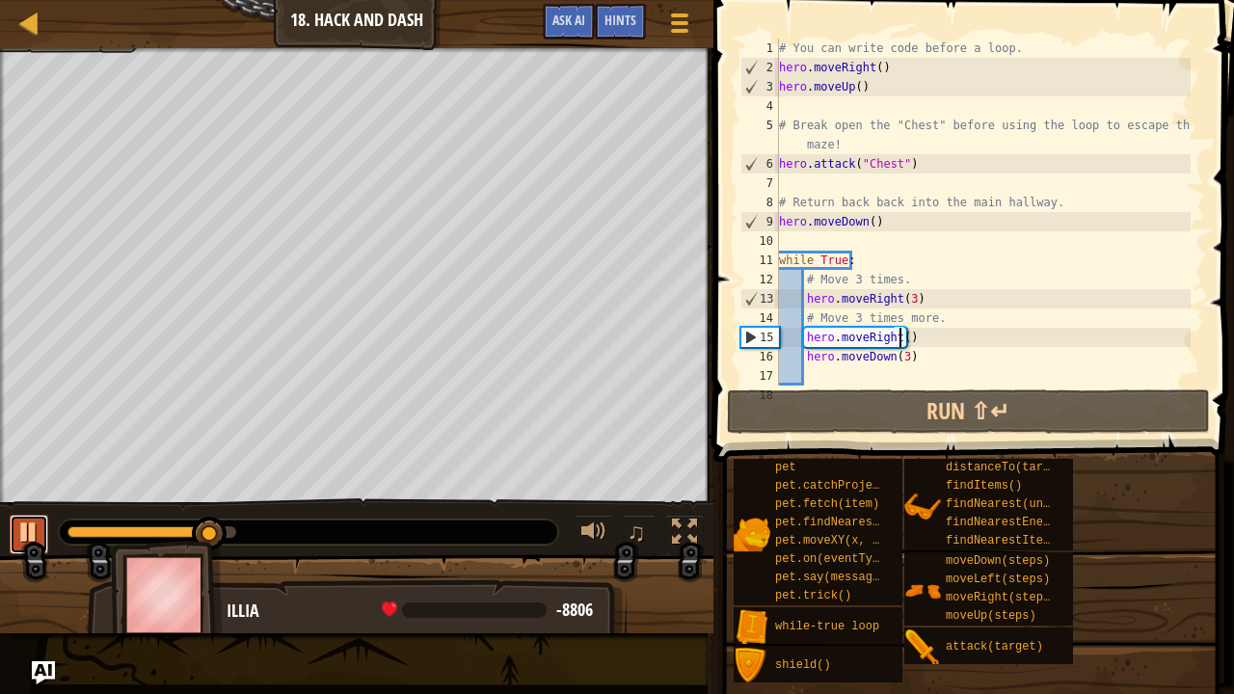
click at [39, 520] on div at bounding box center [28, 532] width 25 height 25
click at [904, 300] on div "# You can write code before a loop. hero . moveRight ( ) hero . moveUp ( ) # Br…" at bounding box center [983, 232] width 416 height 386
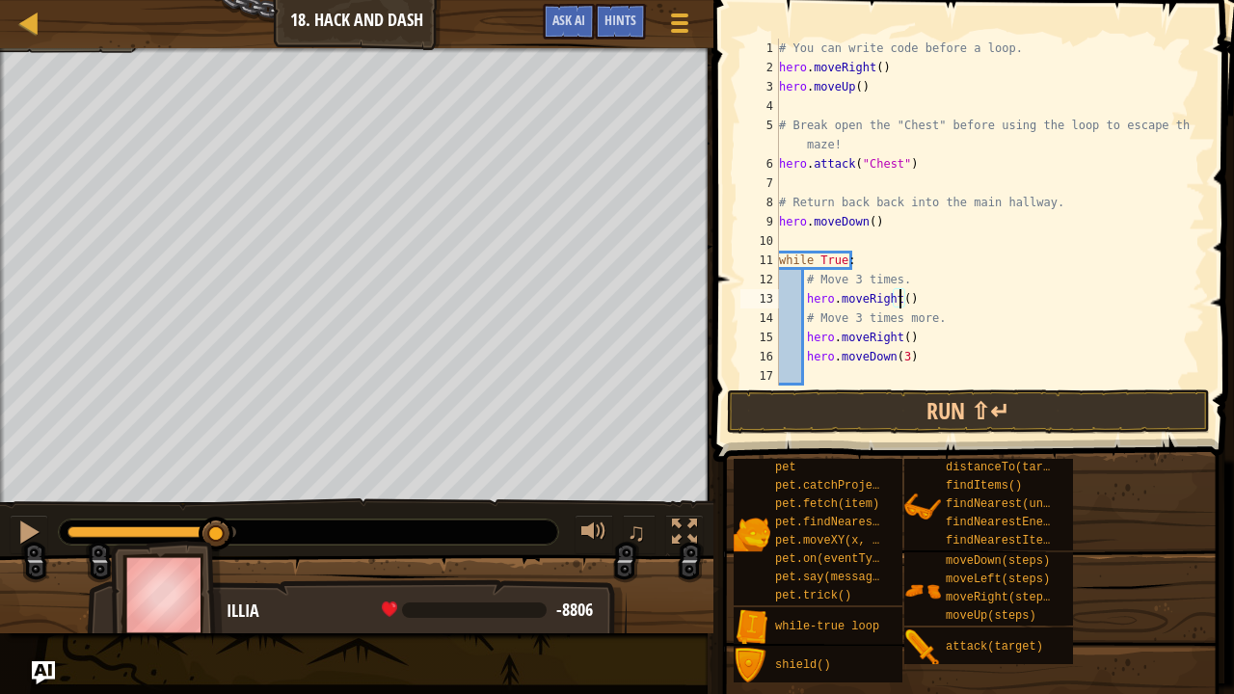
scroll to position [2, 126]
type textarea "hero.moveRight(2)"
click at [872, 398] on button "Run ⇧↵" at bounding box center [968, 411] width 483 height 44
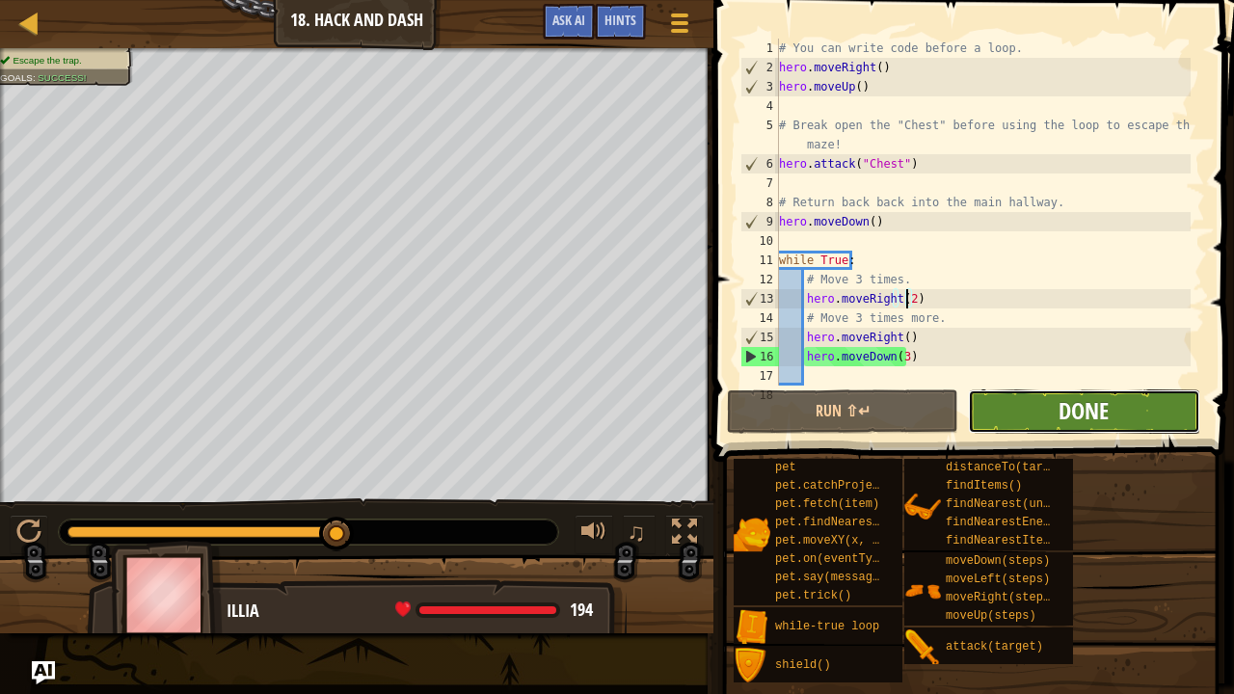
click at [1063, 405] on span "Done" at bounding box center [1084, 410] width 50 height 31
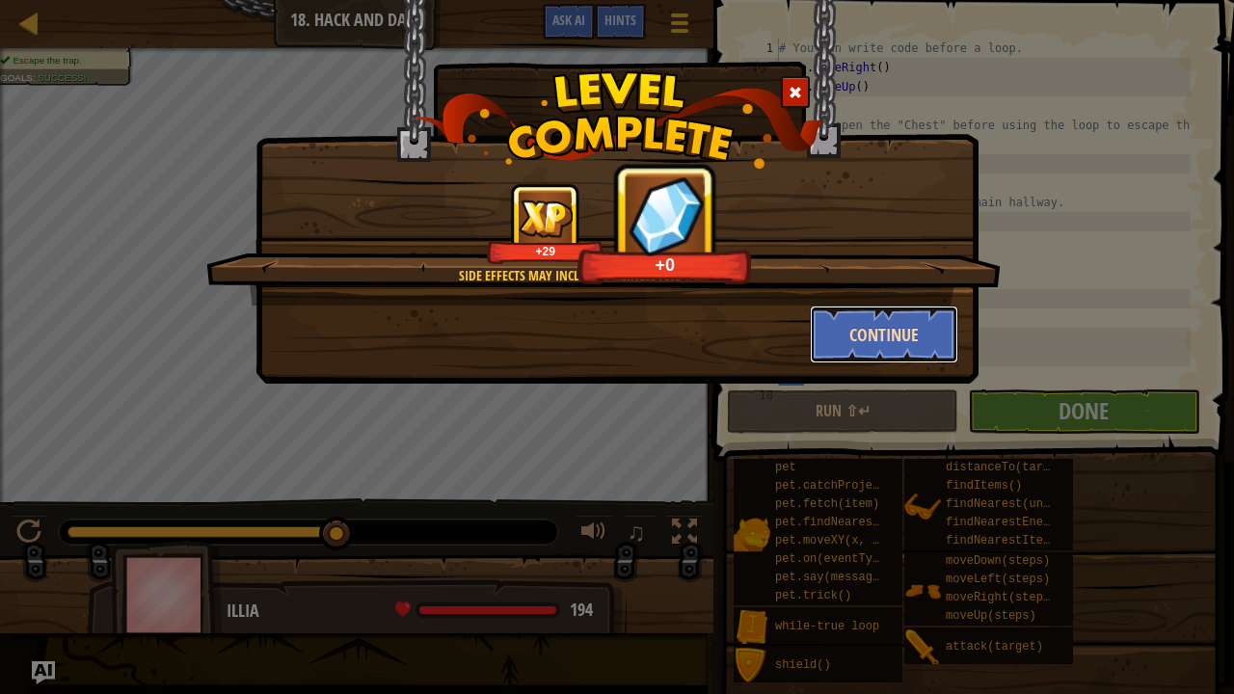
click at [867, 330] on button "Continue" at bounding box center [884, 335] width 149 height 58
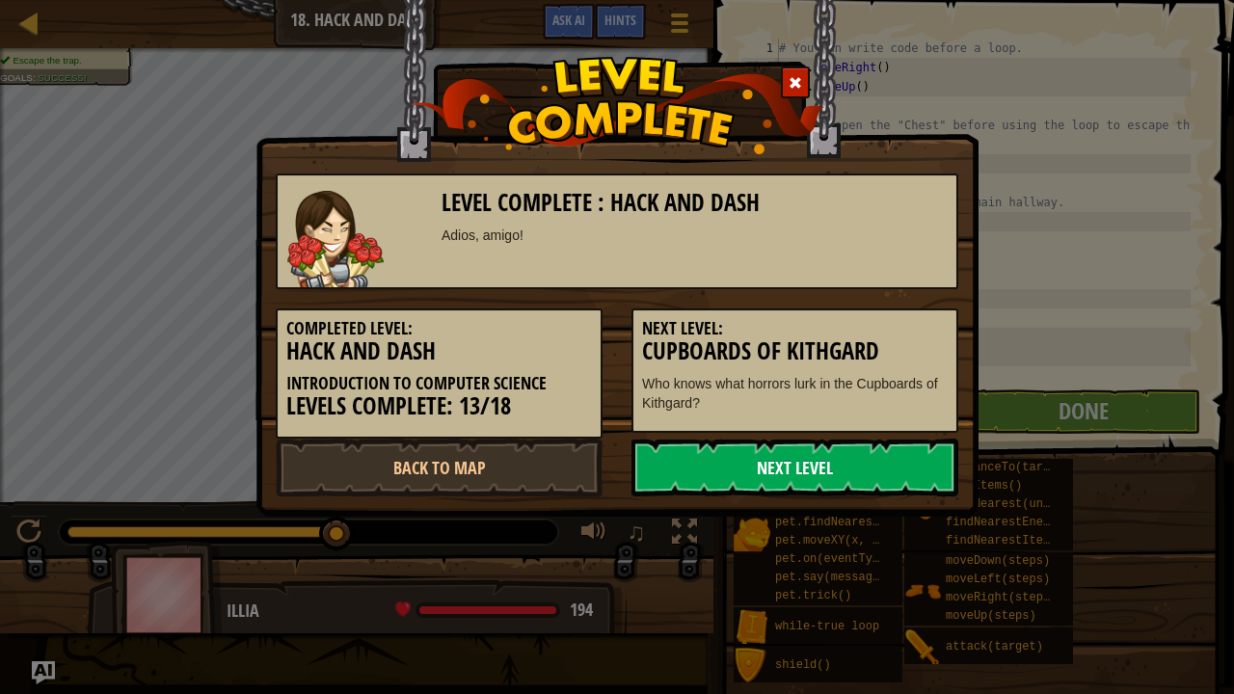
click at [764, 459] on link "Next Level" at bounding box center [794, 468] width 327 height 58
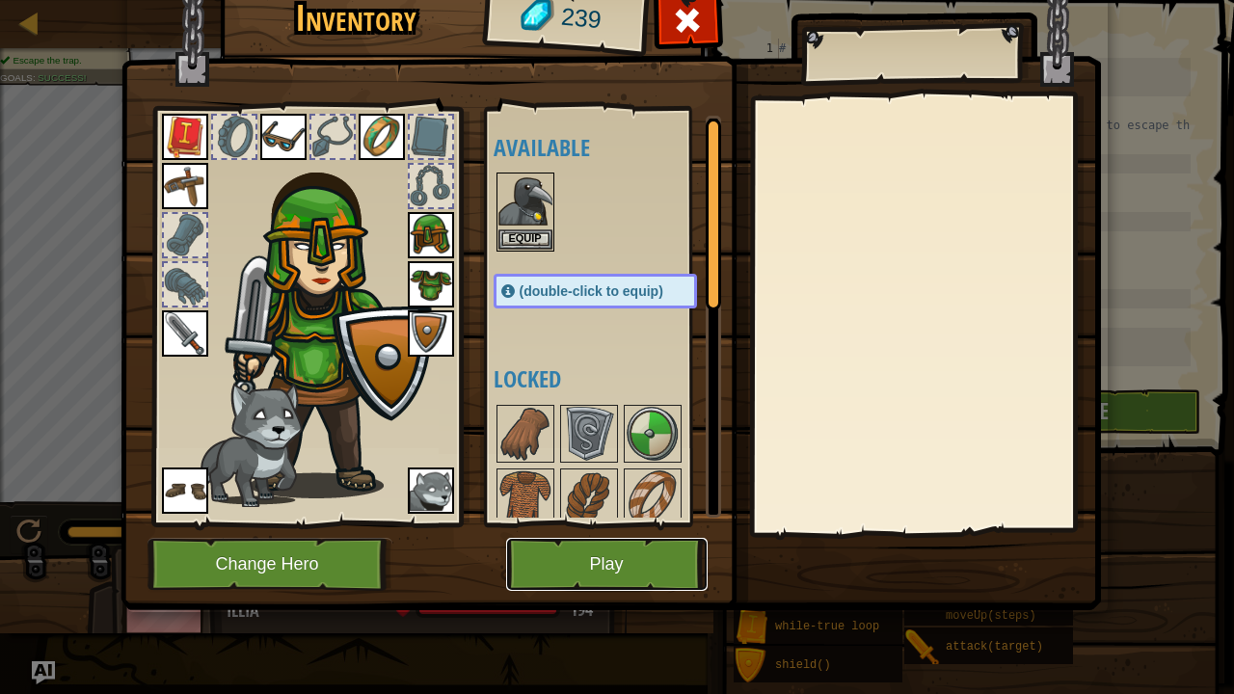
click at [625, 553] on button "Play" at bounding box center [606, 564] width 201 height 53
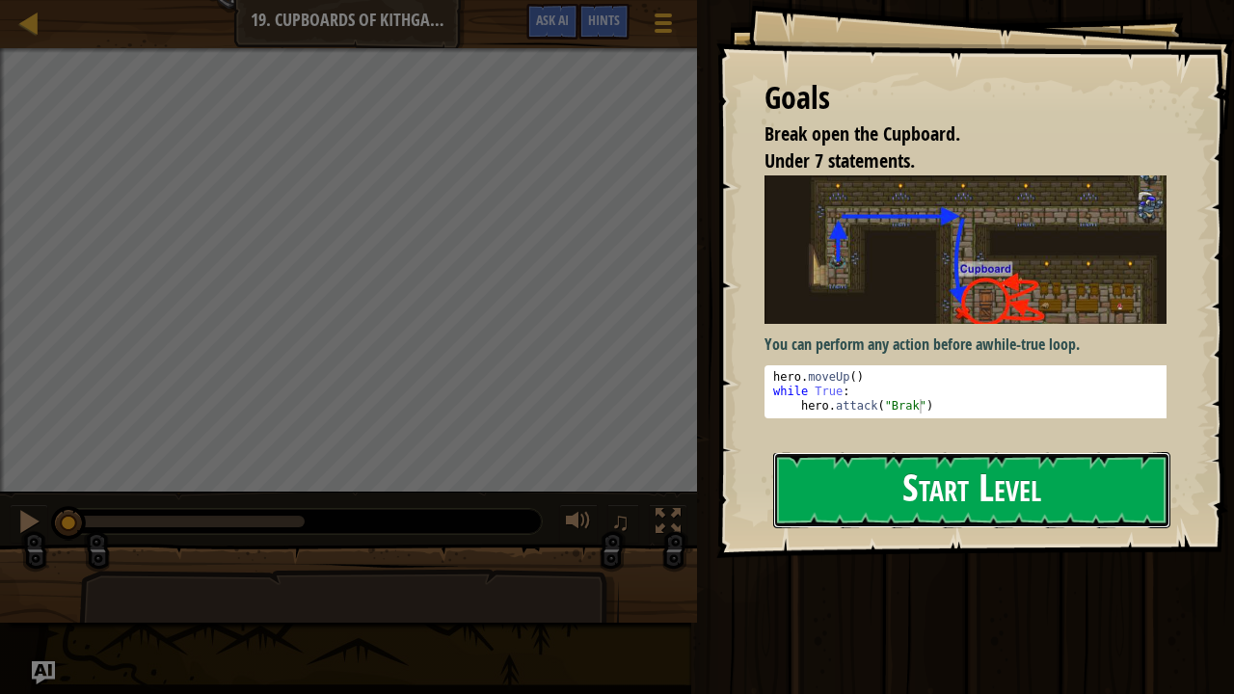
click at [865, 452] on button "Start Level" at bounding box center [971, 490] width 397 height 76
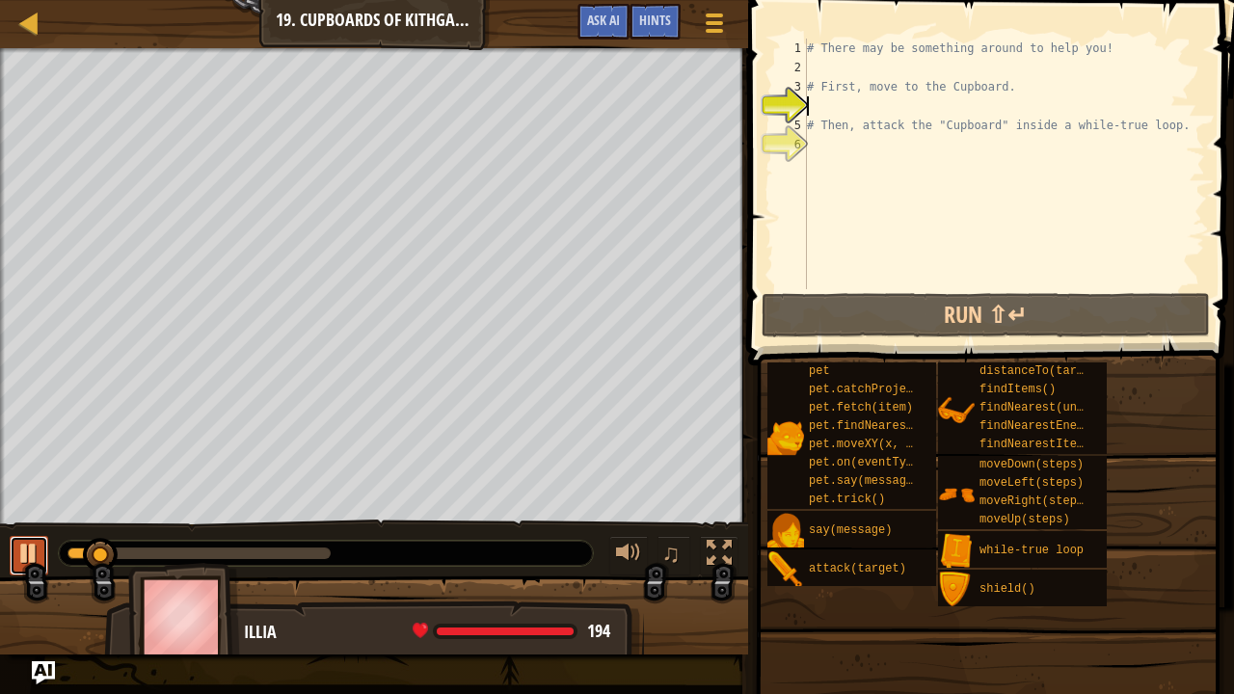
click at [27, 546] on div at bounding box center [28, 553] width 25 height 25
click at [889, 98] on div "# There may be something around to help you! # First, move to the Cupboard. # T…" at bounding box center [1004, 183] width 402 height 289
type textarea "h"
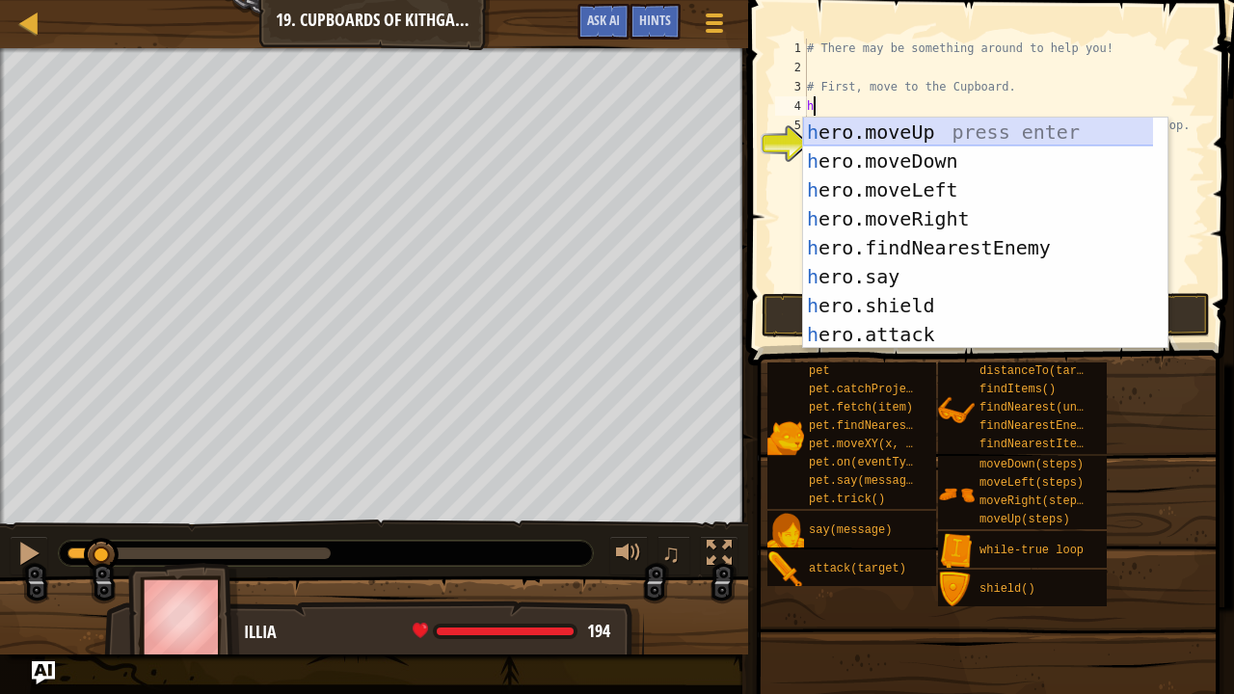
click at [914, 133] on div "h ero.moveUp press enter h ero.moveDown press enter h ero.moveLeft press enter …" at bounding box center [978, 262] width 351 height 289
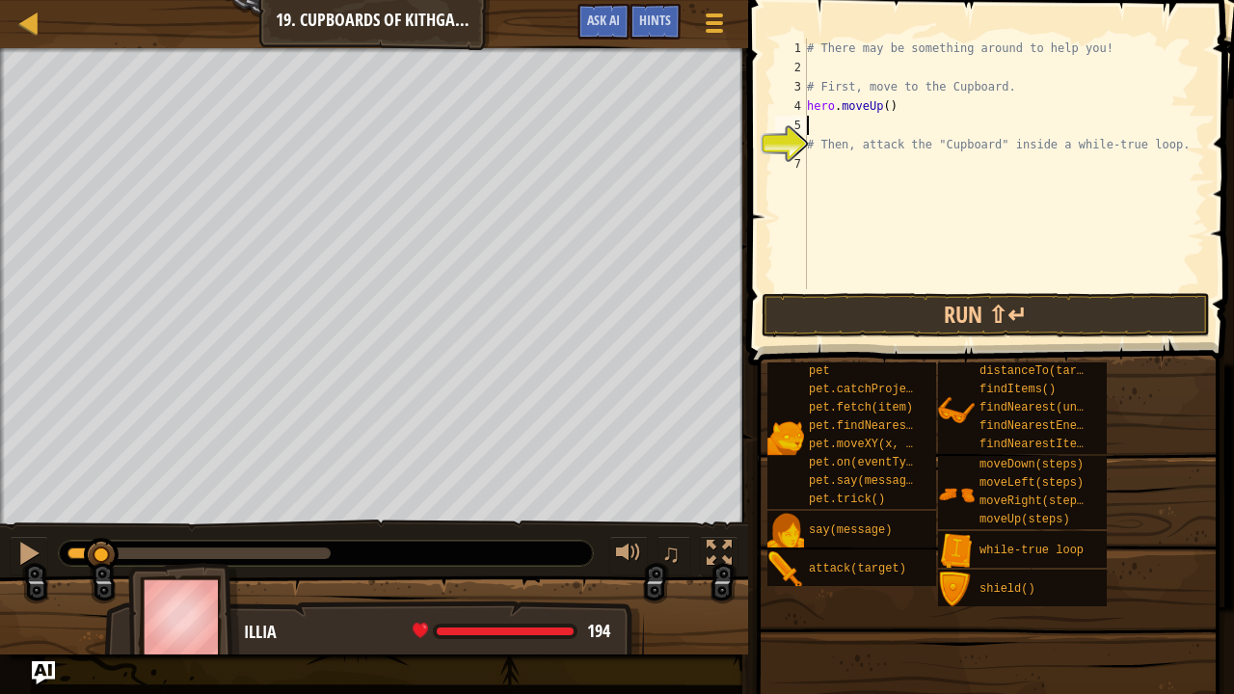
scroll to position [2, 0]
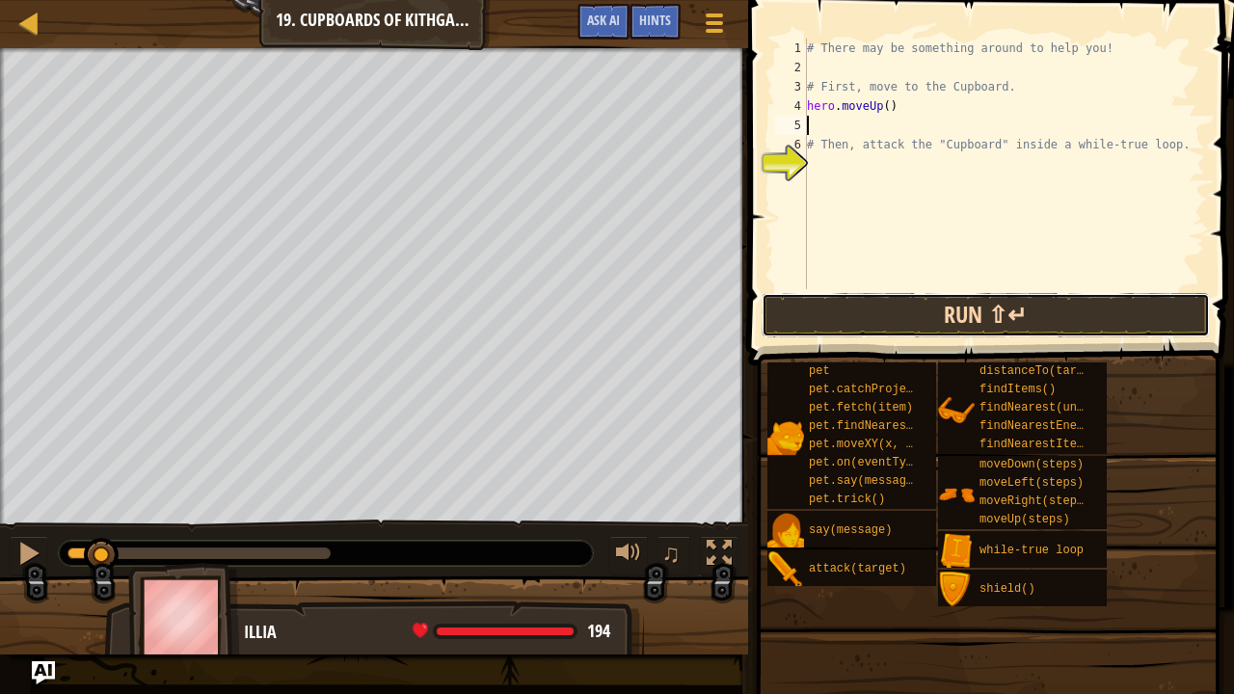
click at [893, 309] on button "Run ⇧↵" at bounding box center [986, 315] width 449 height 44
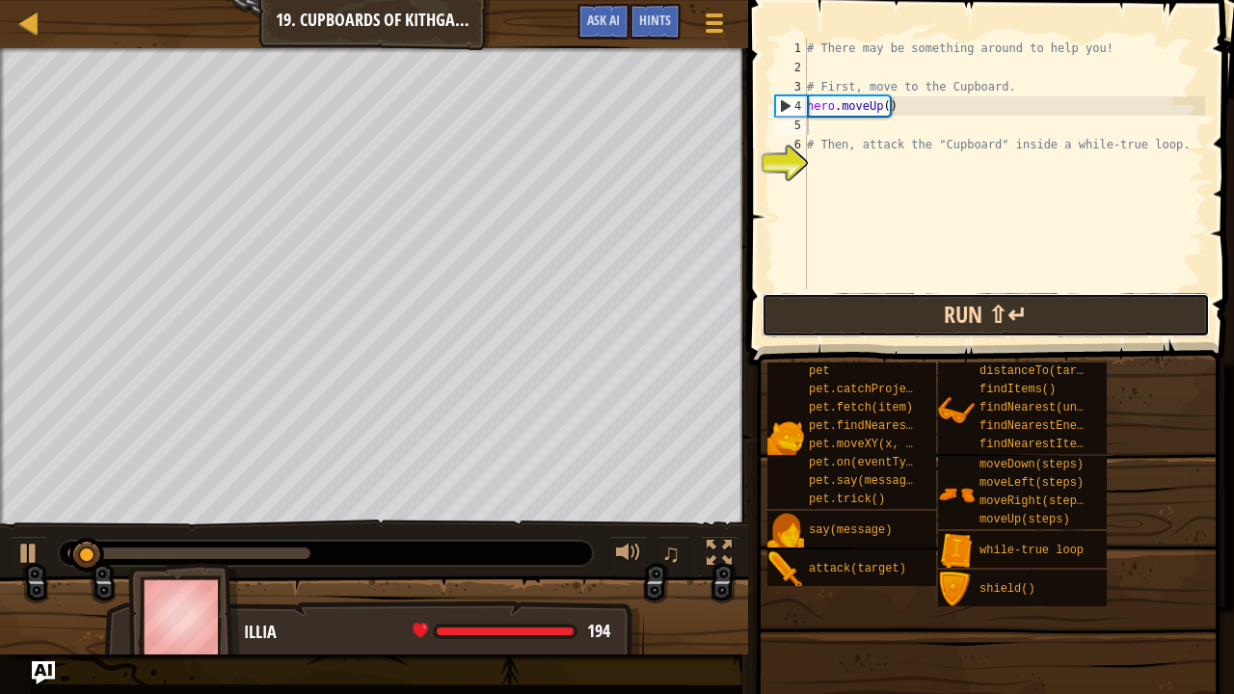
click at [893, 309] on button "Run ⇧↵" at bounding box center [986, 315] width 449 height 44
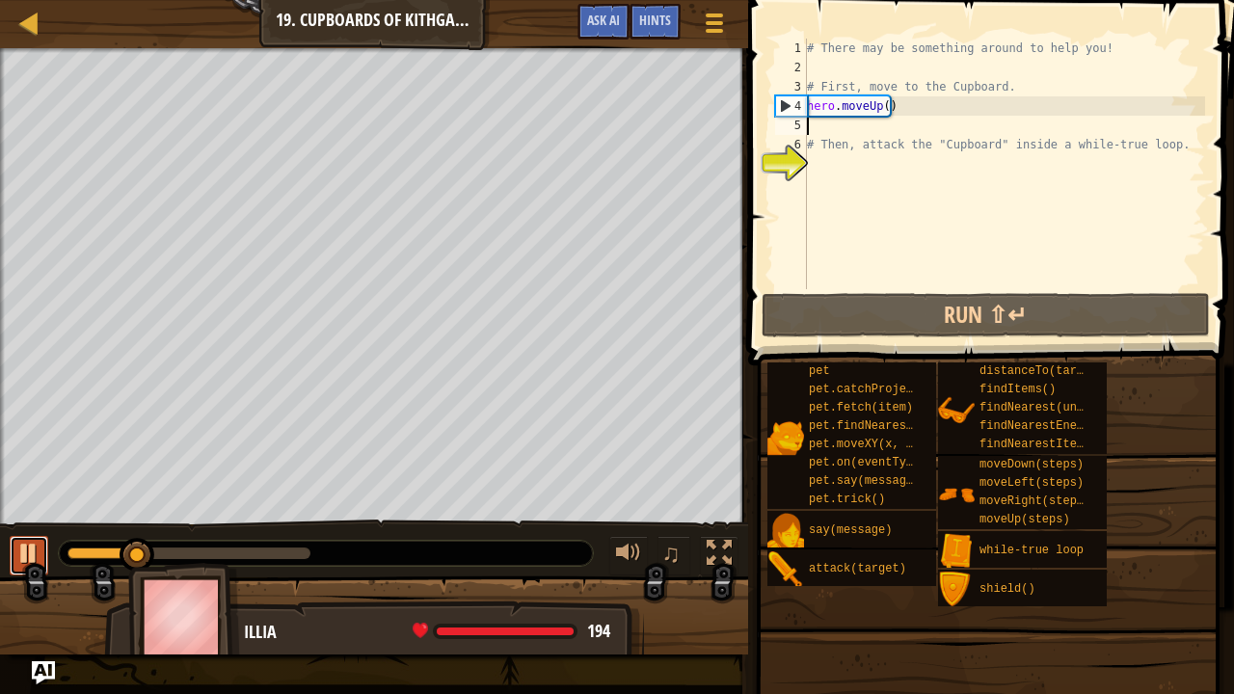
click at [41, 544] on button at bounding box center [29, 556] width 39 height 40
click at [912, 120] on div "# There may be something around to help you! # First, move to the Cupboard. her…" at bounding box center [1004, 183] width 402 height 289
type textarea "h"
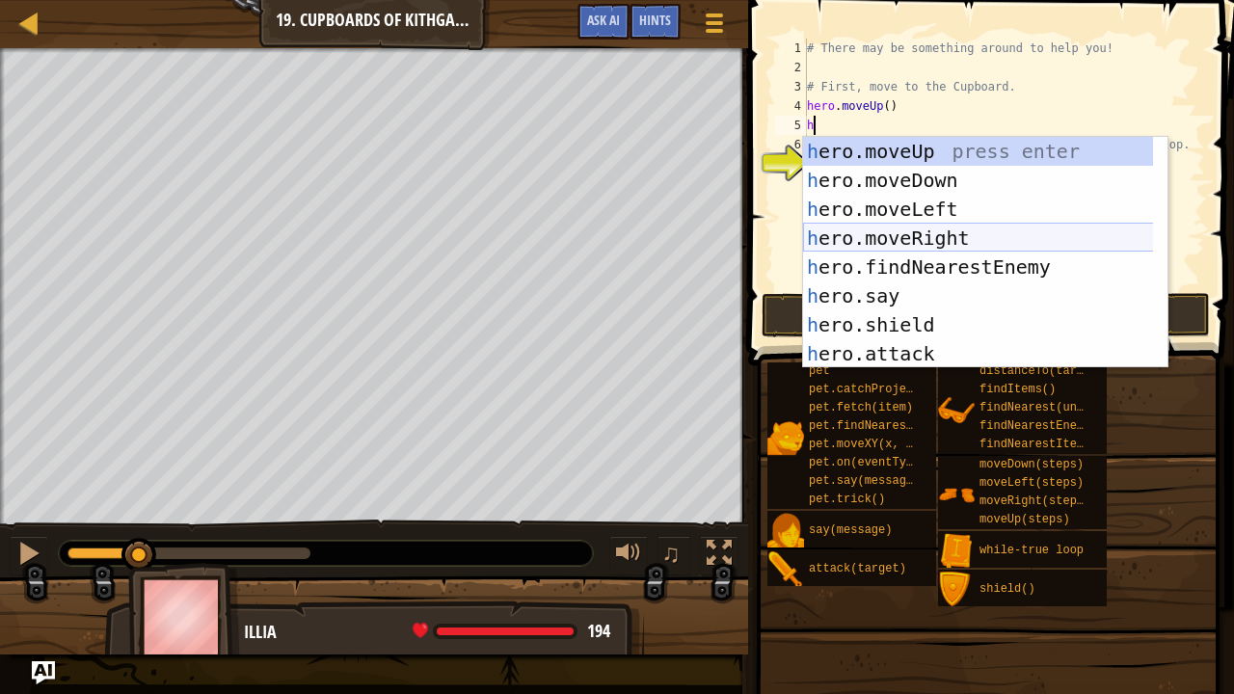
click at [926, 227] on div "h ero.moveUp press enter h ero.moveDown press enter h ero.moveLeft press enter …" at bounding box center [978, 281] width 351 height 289
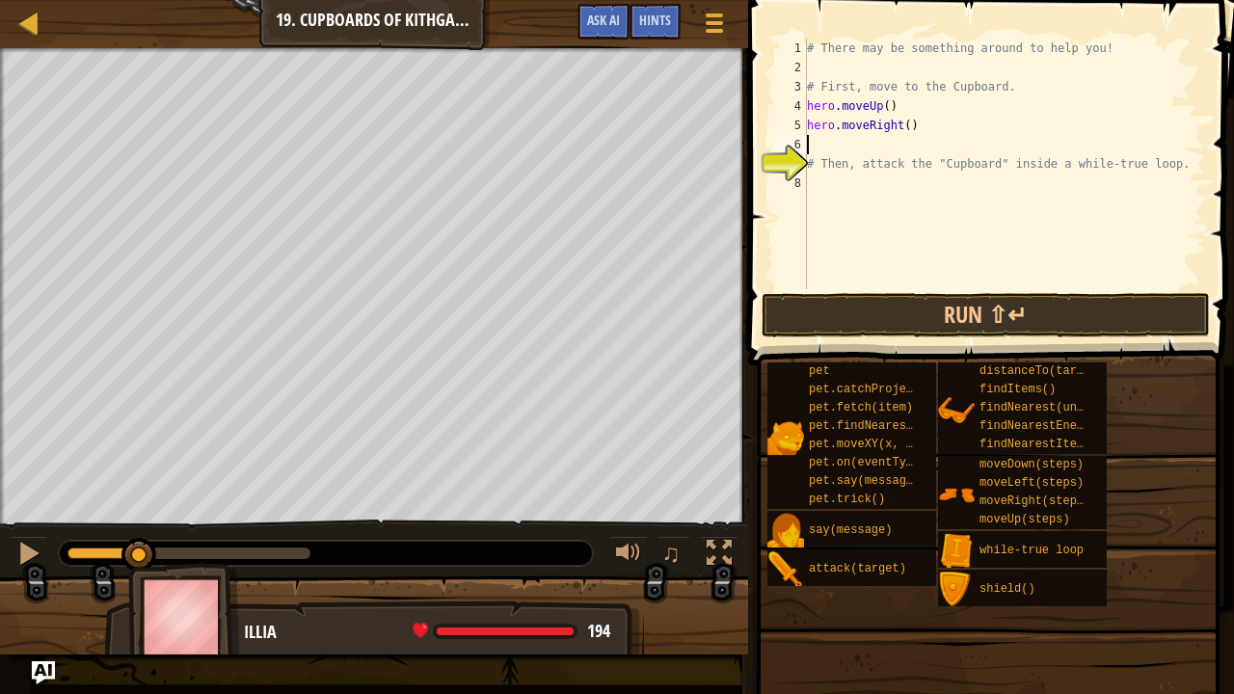
scroll to position [2, 0]
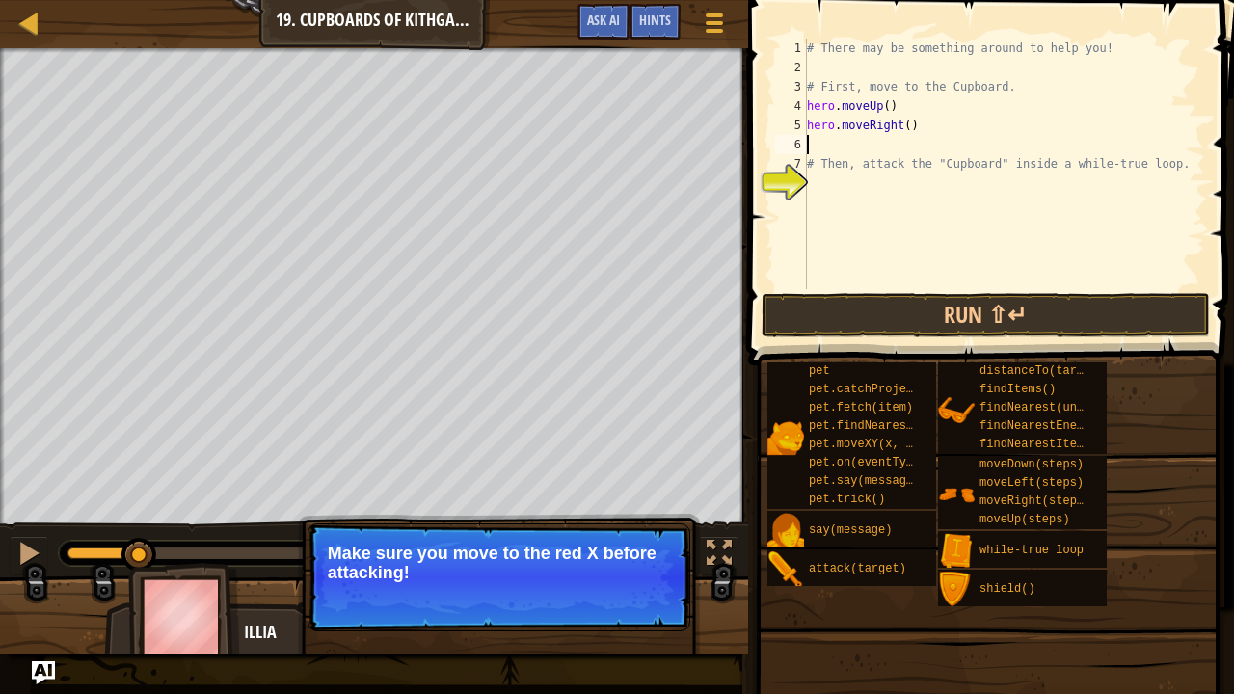
click at [904, 125] on div "# There may be something around to help you! # First, move to the Cupboard. her…" at bounding box center [1004, 183] width 402 height 289
type textarea "hero.moveRight(2)"
click at [861, 137] on div "# There may be something around to help you! # First, move to the Cupboard. her…" at bounding box center [1004, 183] width 402 height 289
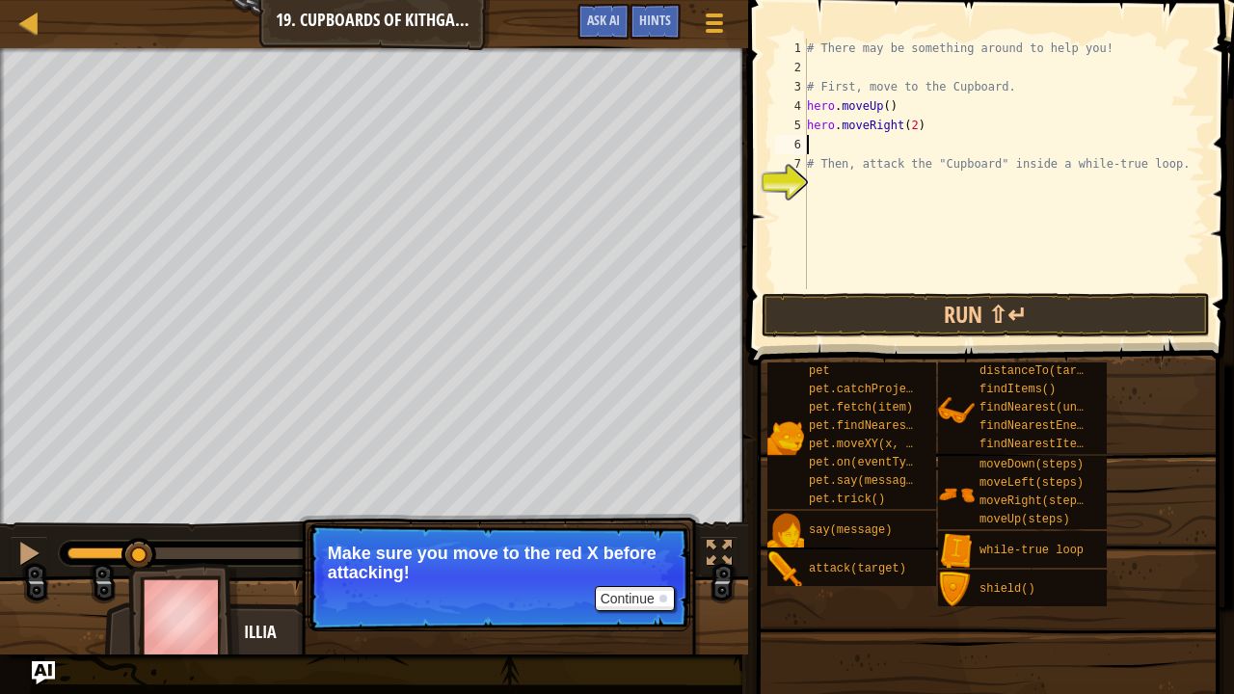
type textarea "h"
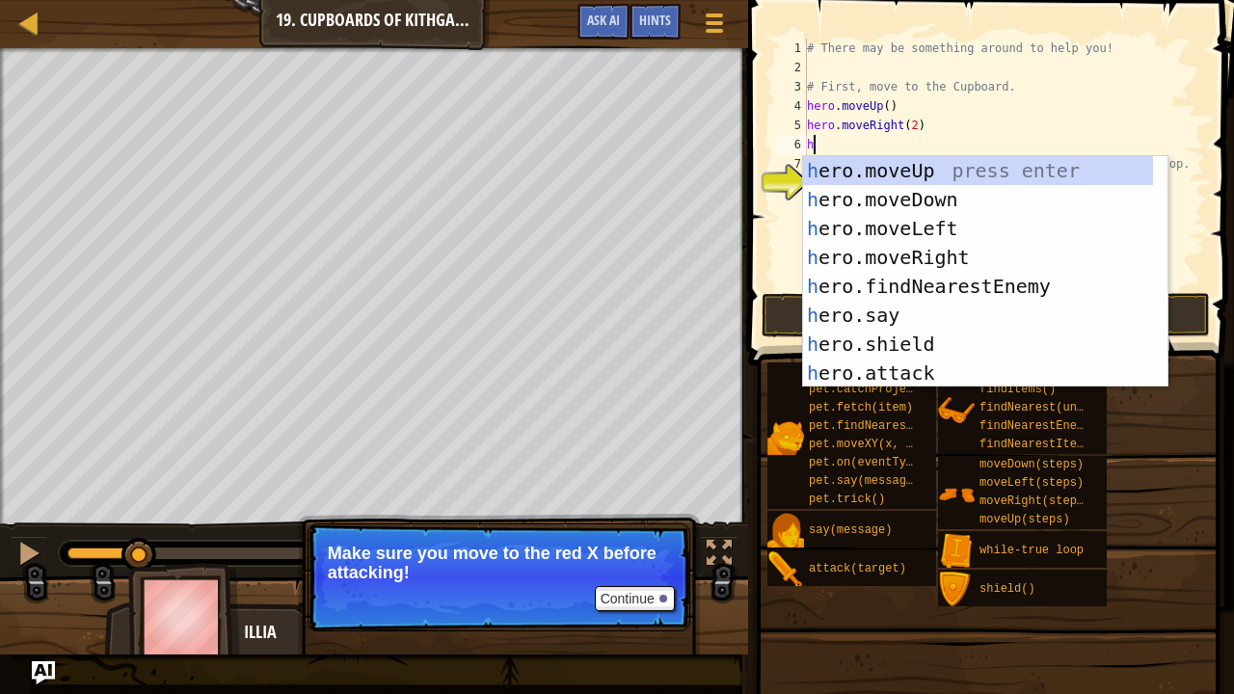
scroll to position [2, 5]
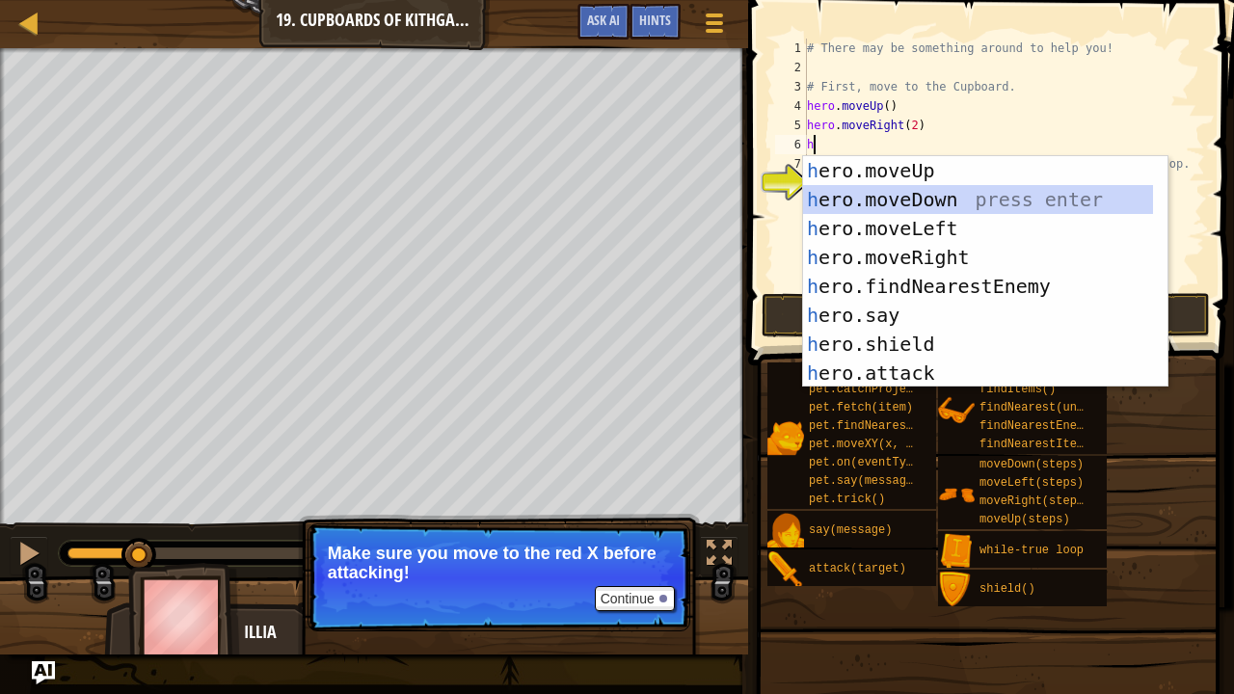
click at [893, 197] on div "h ero.moveUp press enter h ero.moveDown press enter h ero.moveLeft press enter …" at bounding box center [978, 300] width 351 height 289
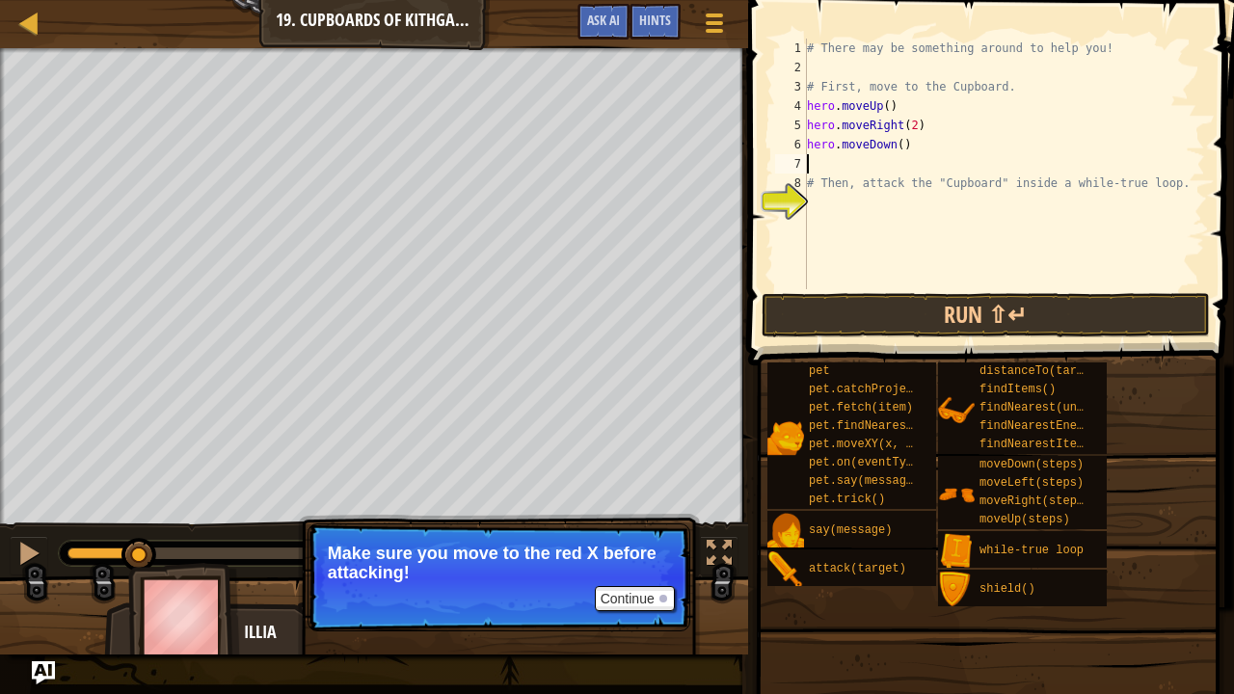
click at [895, 144] on div "# There may be something around to help you! # First, move to the Cupboard. her…" at bounding box center [1004, 183] width 402 height 289
type textarea "hero.moveDown(2)"
click at [844, 198] on div "# There may be something around to help you! # First, move to the Cupboard. her…" at bounding box center [1004, 183] width 402 height 289
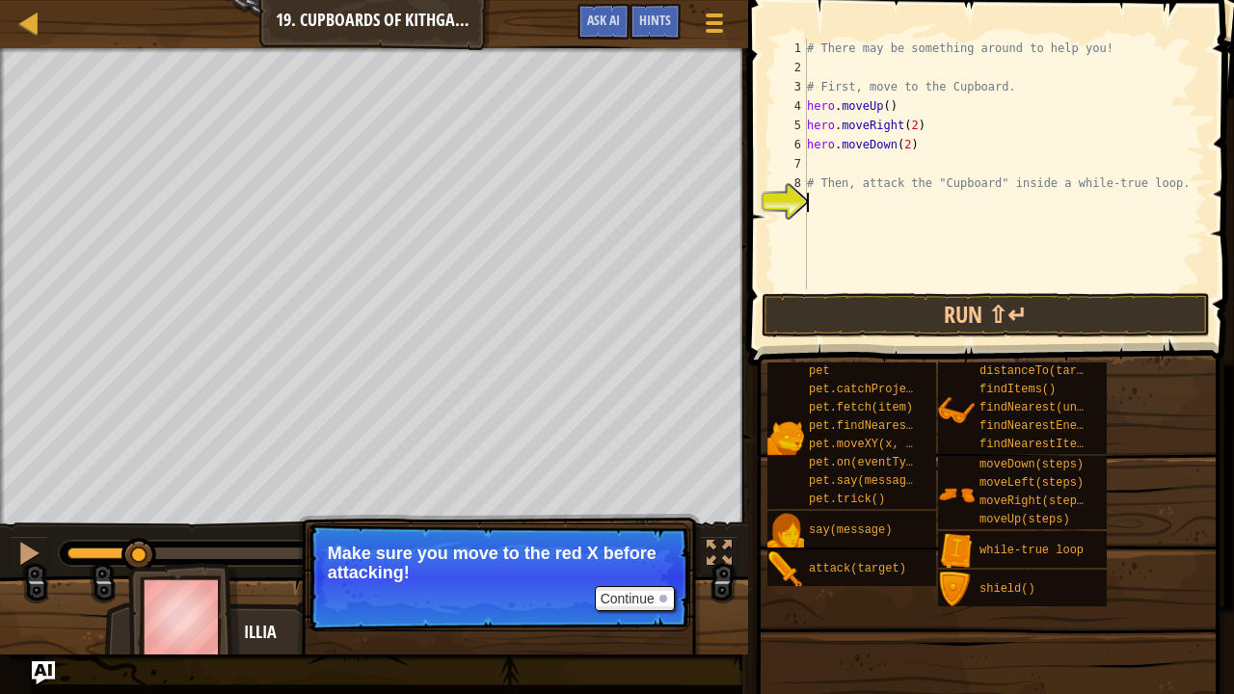
type textarea "w"
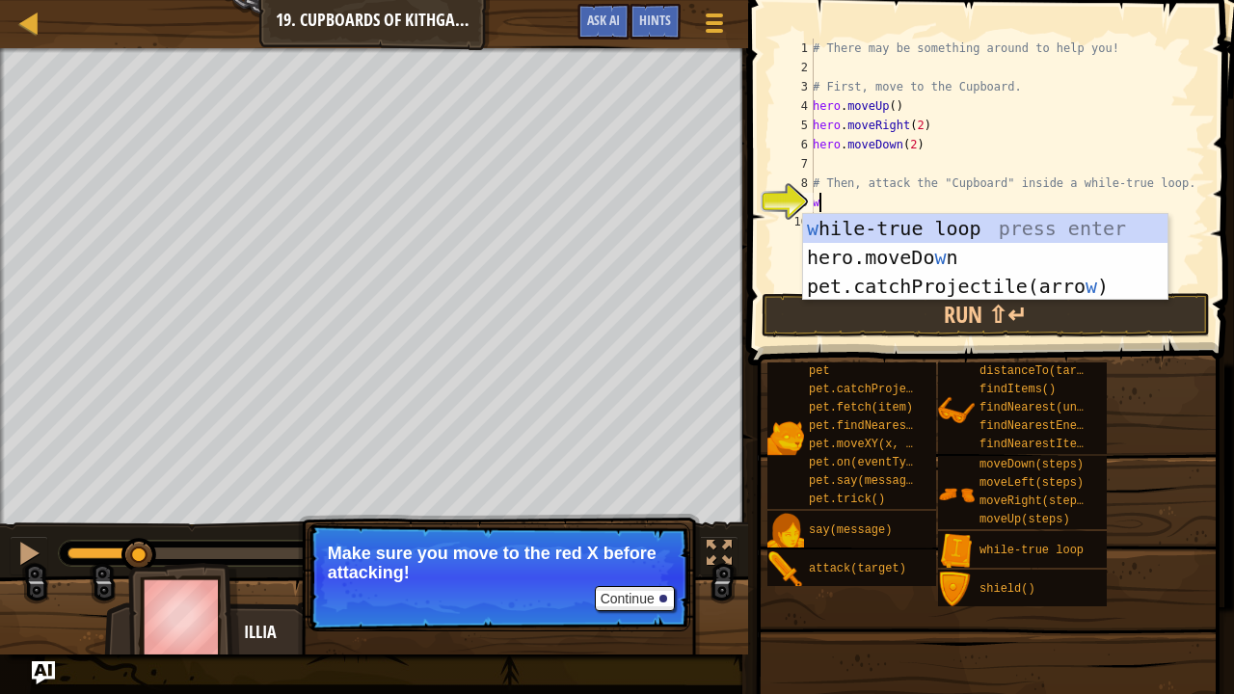
scroll to position [2, 5]
click at [862, 225] on div "w [PERSON_NAME]-true loop press enter hero.moveDo w n press enter pet.catchProj…" at bounding box center [985, 286] width 365 height 145
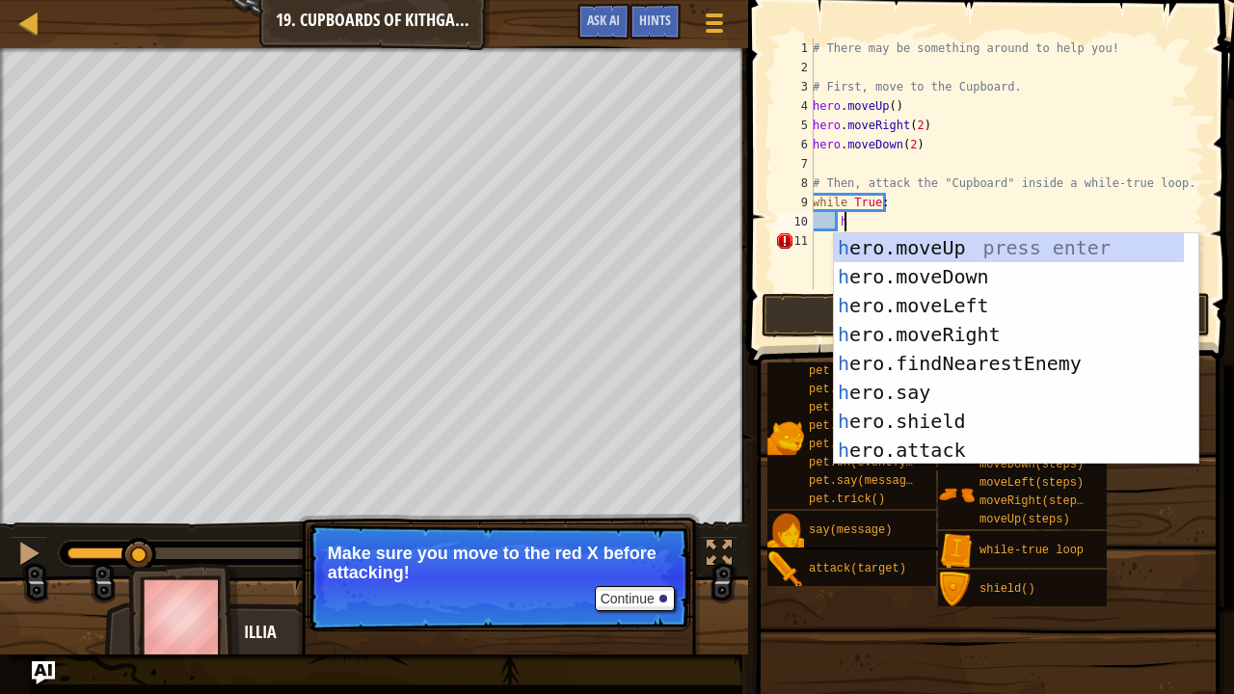
scroll to position [2, 31]
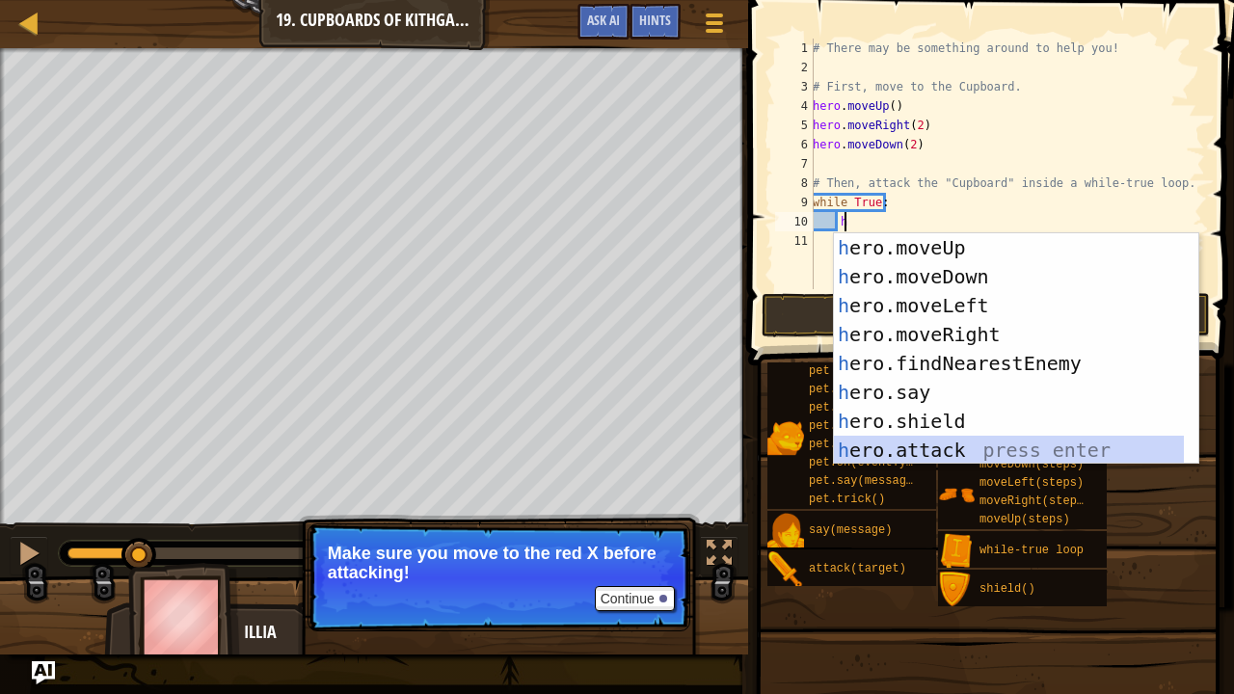
click at [881, 440] on div "h ero.moveUp press enter h ero.moveDown press enter h ero.moveLeft press enter …" at bounding box center [1009, 377] width 351 height 289
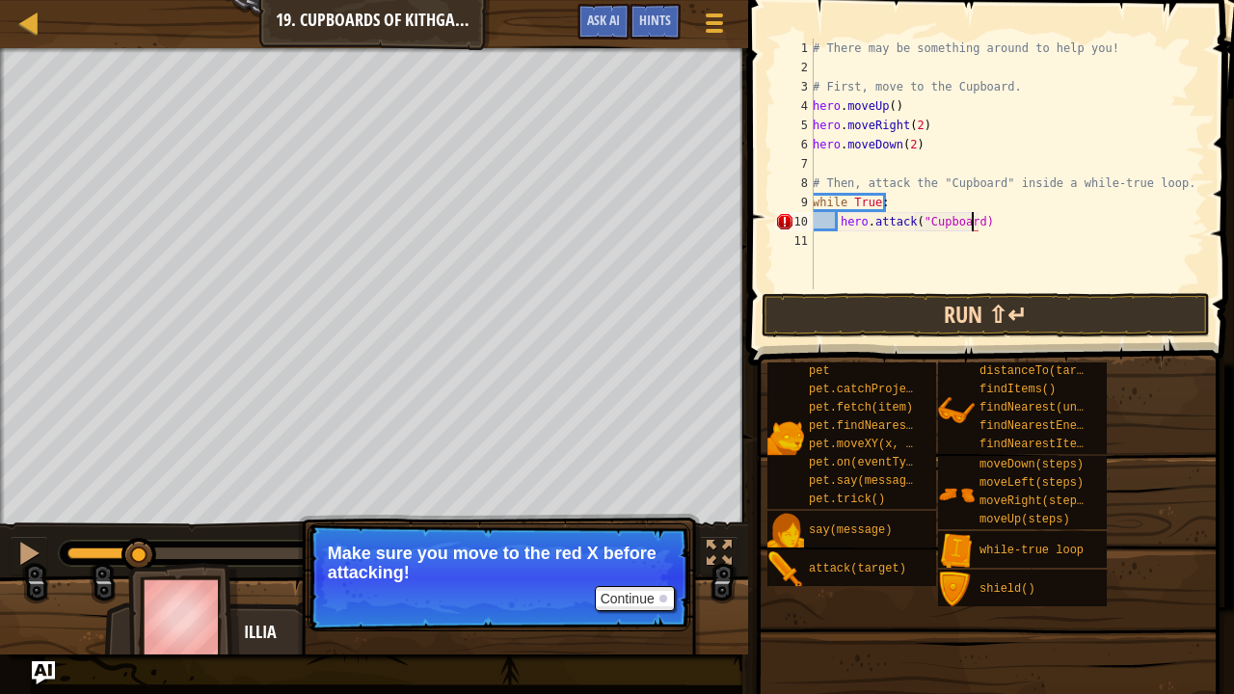
scroll to position [2, 166]
type textarea "hero.attack("Cupboard")"
click at [918, 311] on button "Run ⇧↵" at bounding box center [986, 315] width 449 height 44
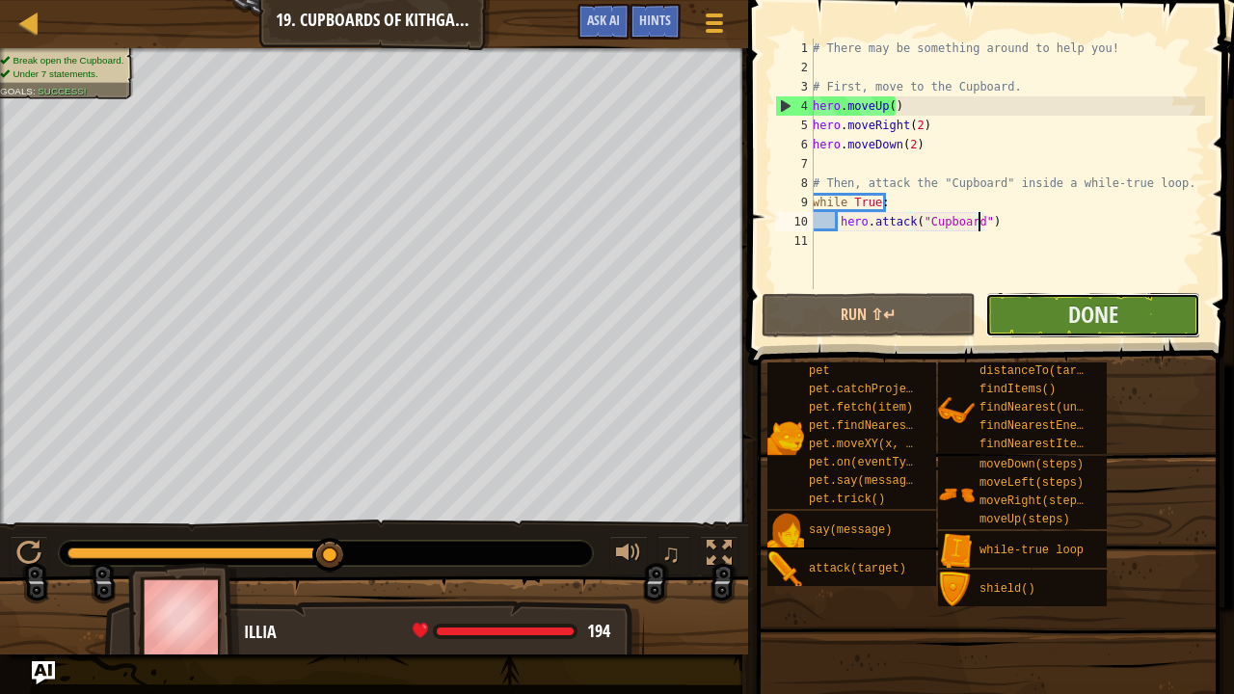
click at [1141, 303] on button "Done" at bounding box center [1092, 315] width 215 height 44
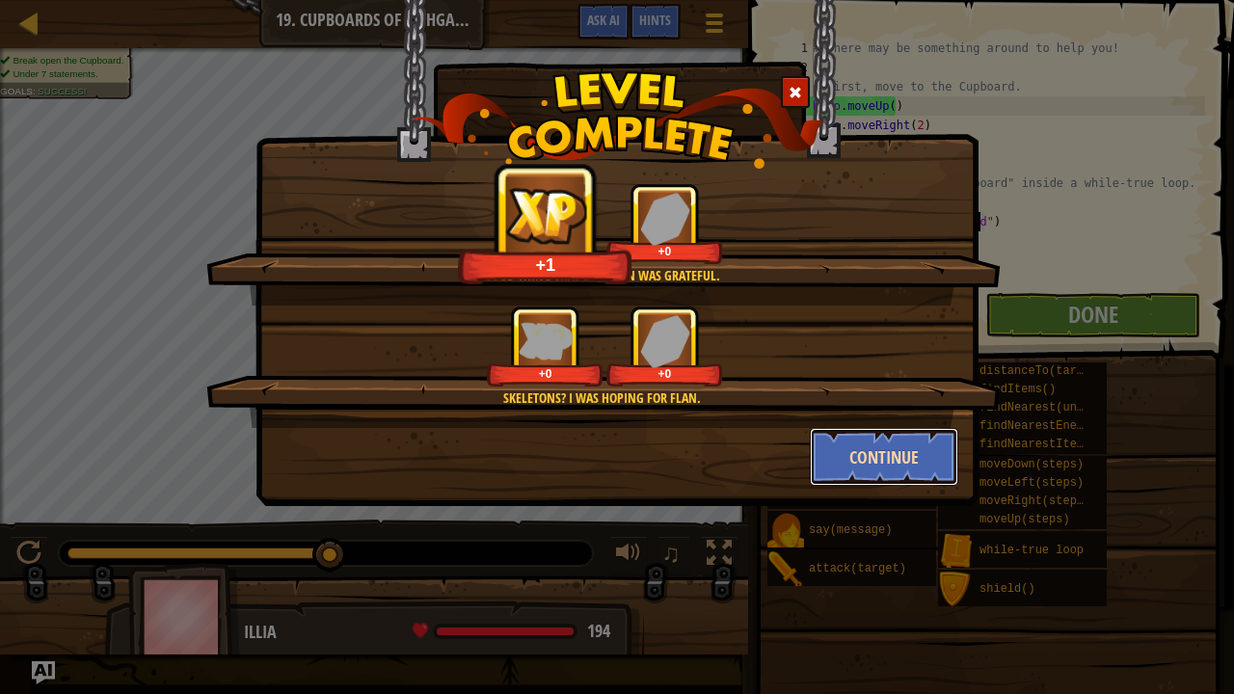
click at [866, 457] on button "Continue" at bounding box center [884, 457] width 149 height 58
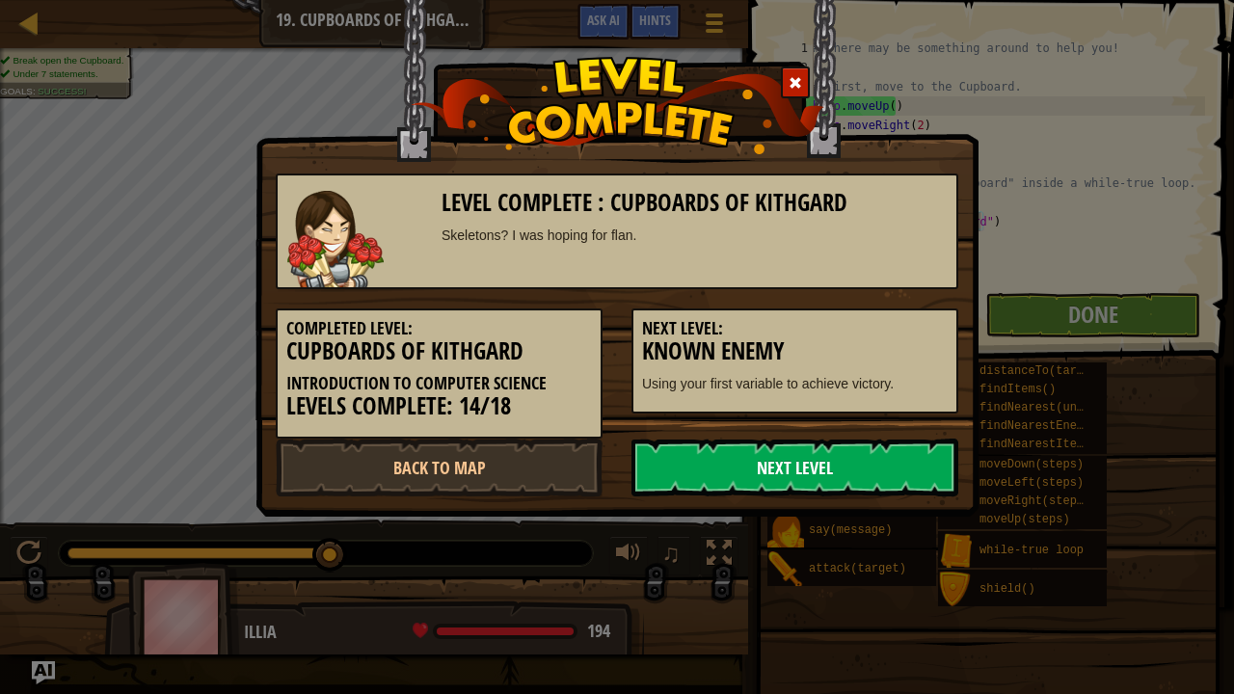
click at [798, 461] on link "Next Level" at bounding box center [794, 468] width 327 height 58
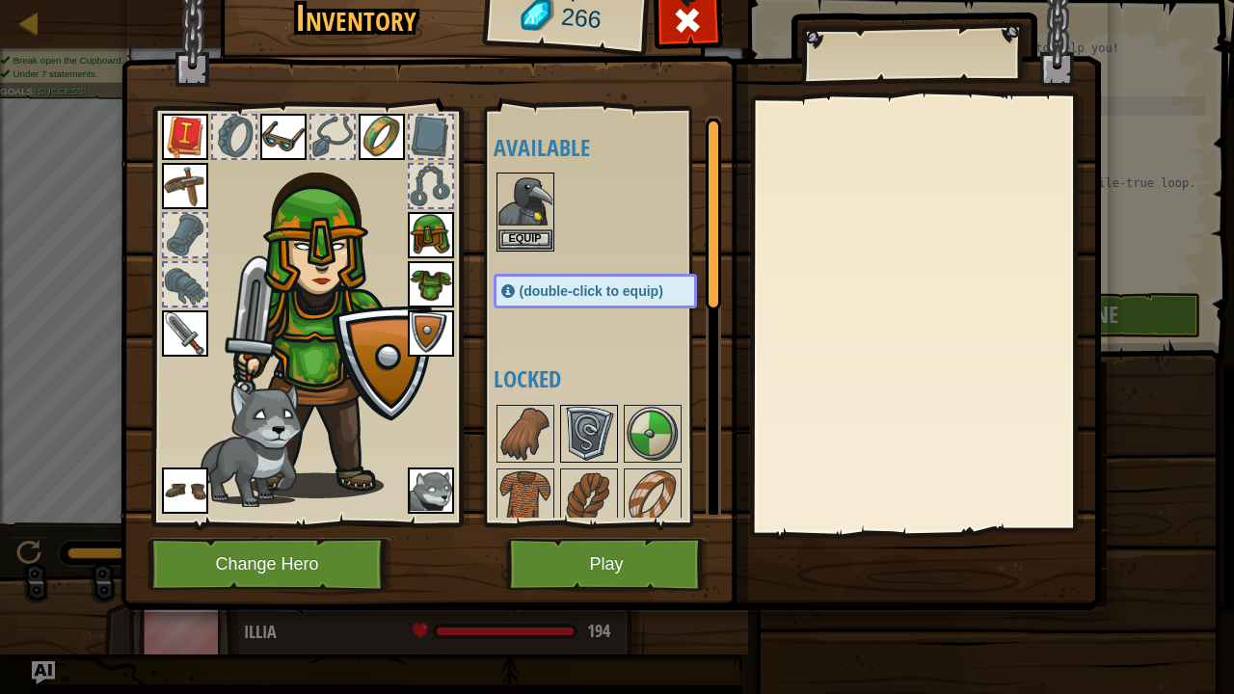
scroll to position [449, 0]
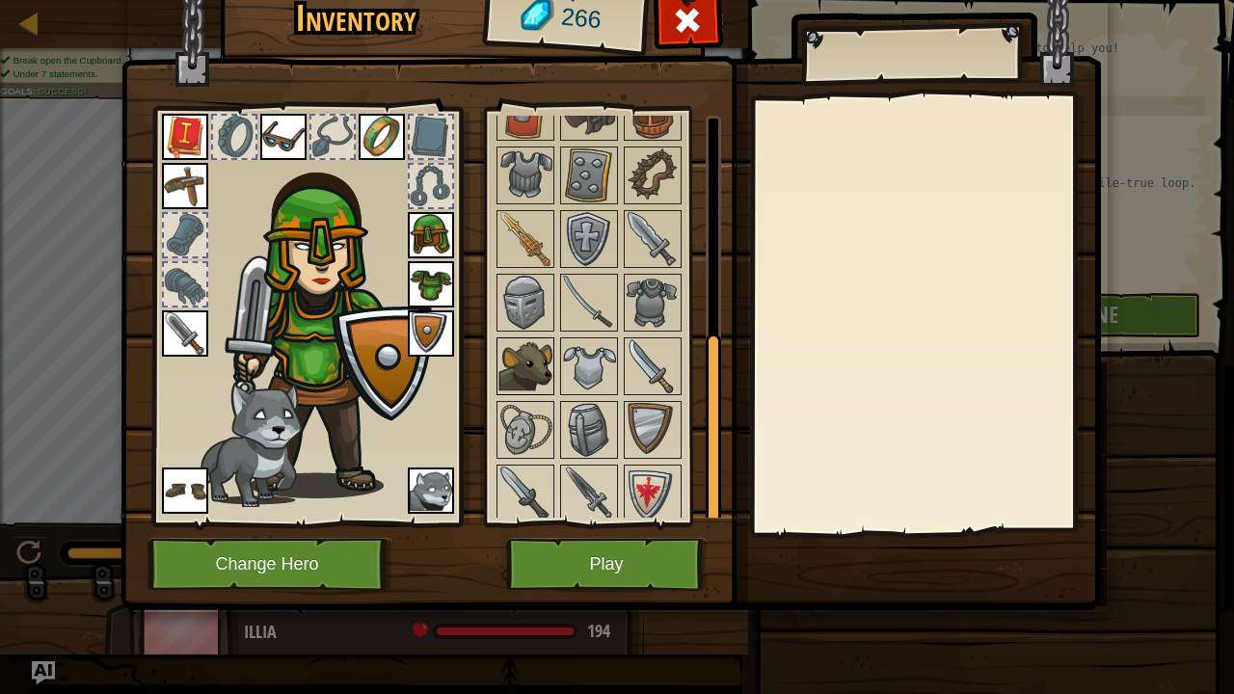
click at [531, 364] on img at bounding box center [525, 366] width 54 height 54
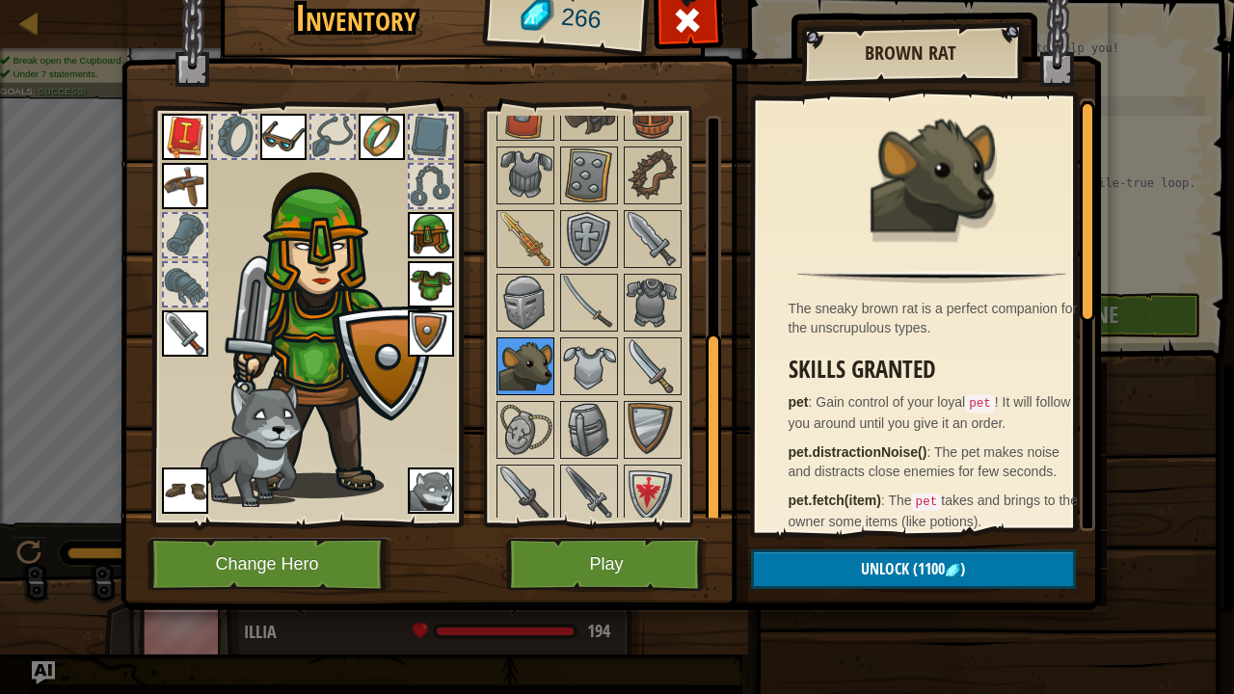
scroll to position [0, 0]
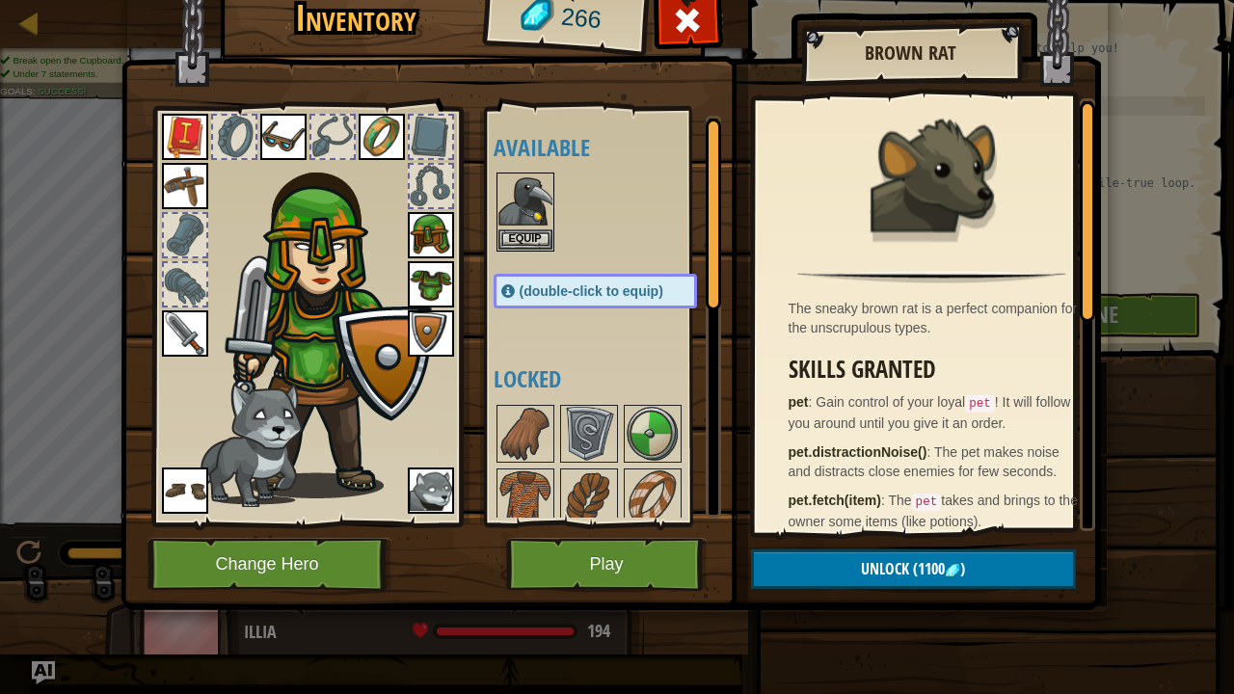
click at [603, 323] on div "Available Equip Equip Equip Equip Equip Equip Equip Equip Equip Equip Equip (do…" at bounding box center [615, 317] width 242 height 402
click at [573, 563] on button "Play" at bounding box center [606, 564] width 201 height 53
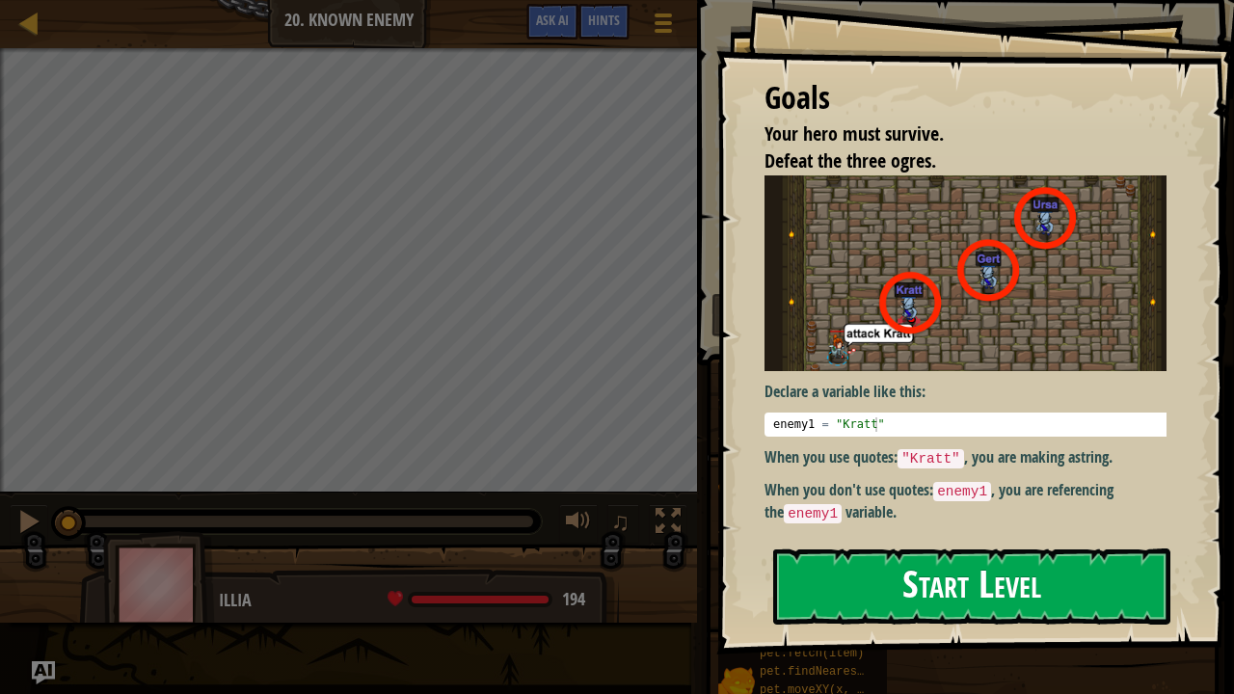
click at [889, 572] on button "Start Level" at bounding box center [971, 587] width 397 height 76
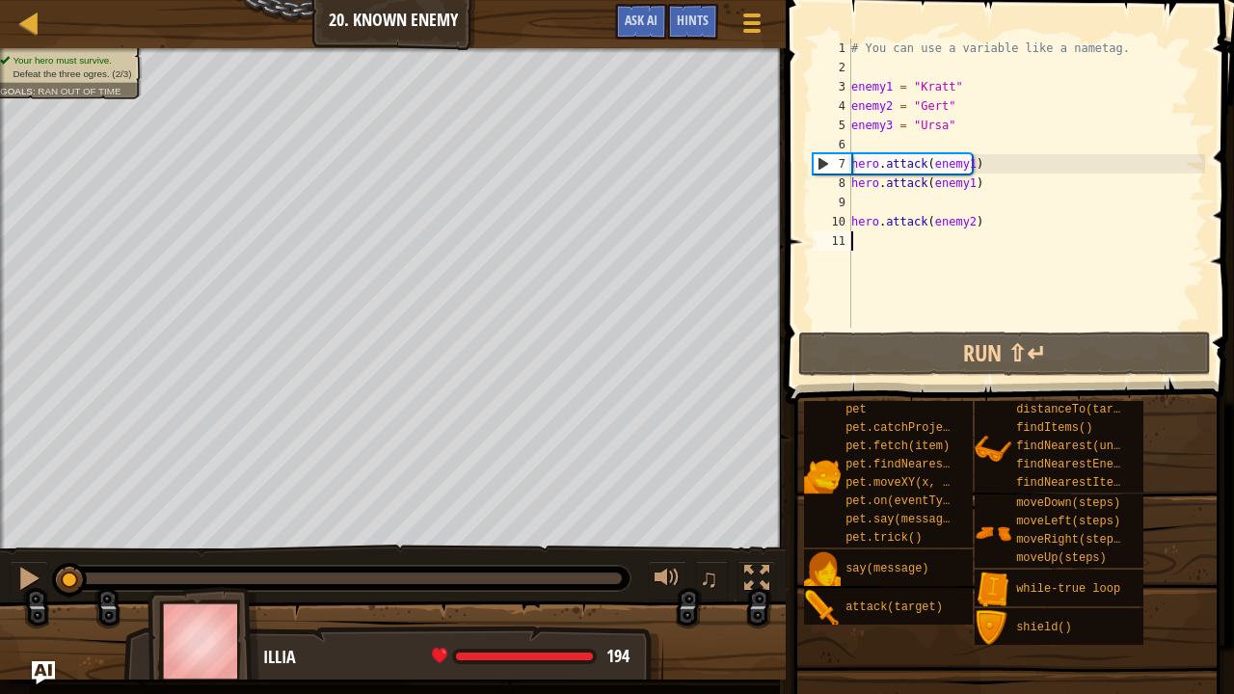
click at [966, 164] on div "# You can use a variable like a nametag. enemy1 = "[PERSON_NAME]" enemy2 = "[PE…" at bounding box center [1026, 203] width 358 height 328
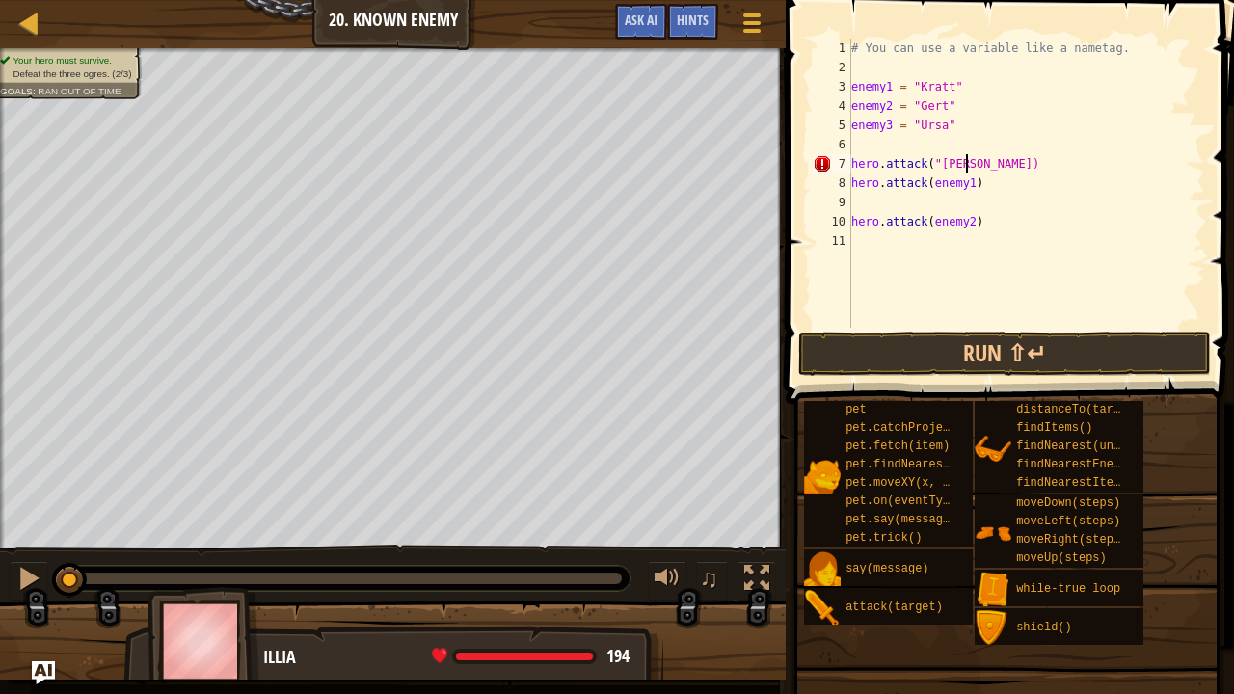
scroll to position [2, 121]
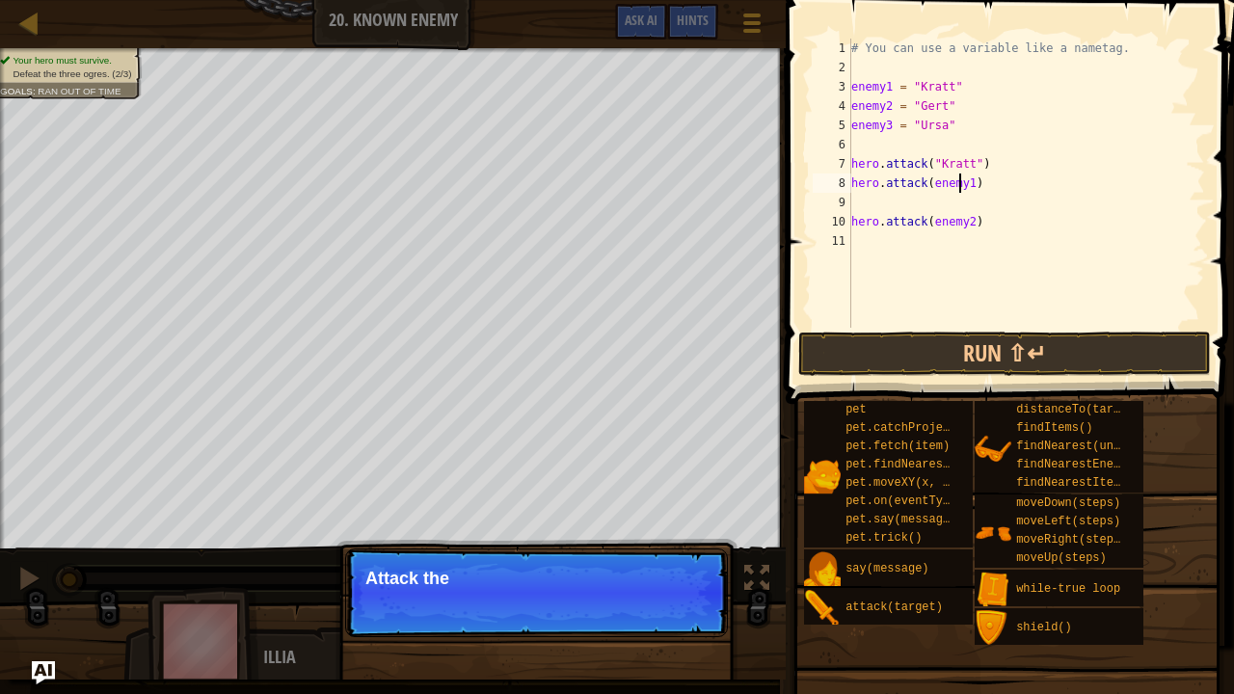
click at [962, 181] on div "# You can use a variable like a nametag. enemy1 = "[PERSON_NAME]" enemy2 = "[PE…" at bounding box center [1026, 203] width 358 height 328
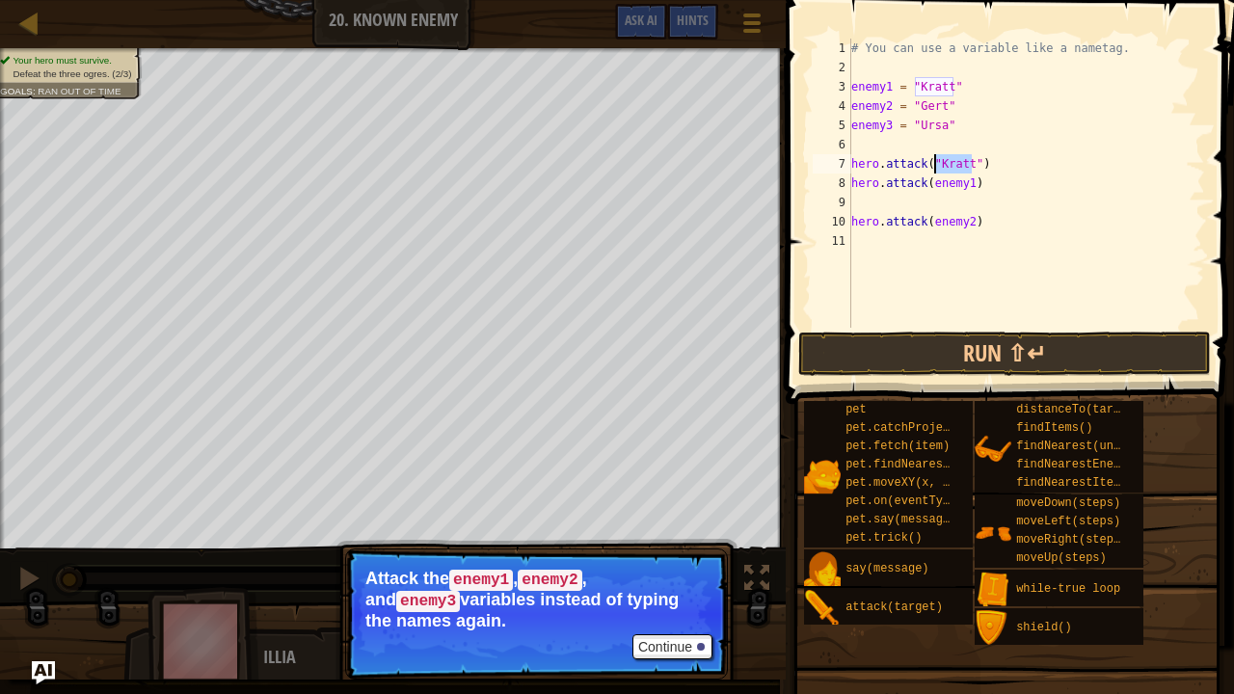
drag, startPoint x: 971, startPoint y: 162, endPoint x: 933, endPoint y: 162, distance: 37.6
click at [933, 162] on div "# You can use a variable like a nametag. enemy1 = "[PERSON_NAME]" enemy2 = "[PE…" at bounding box center [1026, 203] width 358 height 328
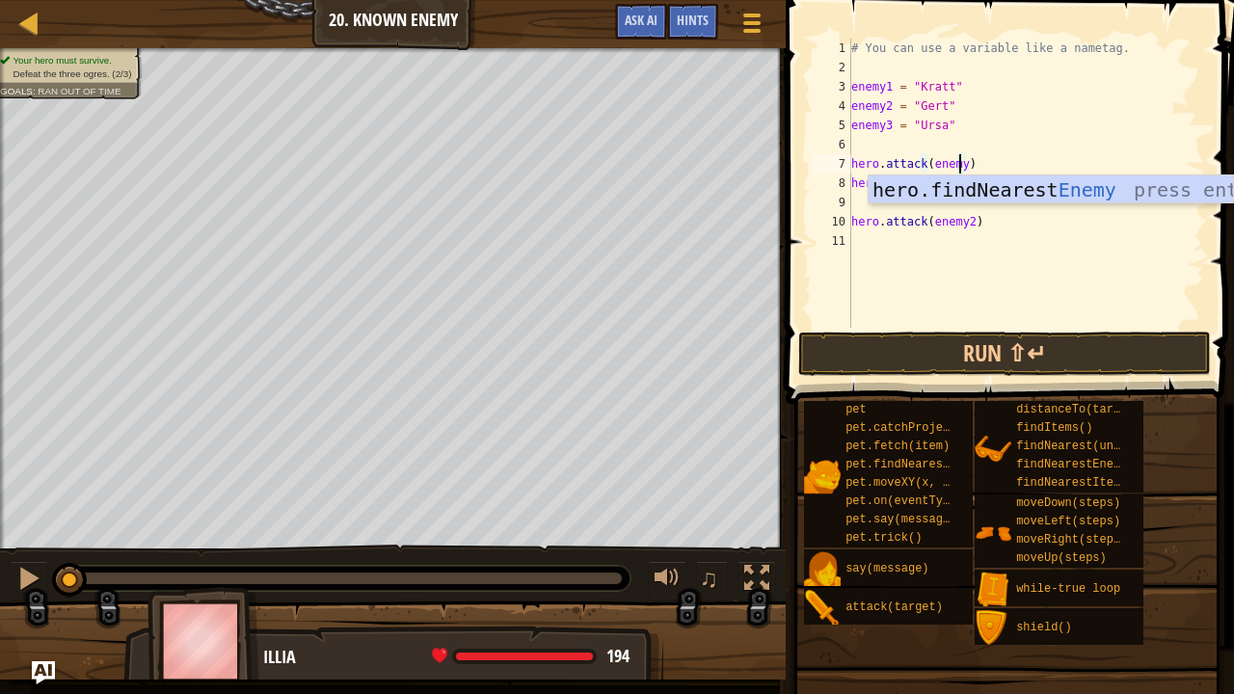
scroll to position [2, 114]
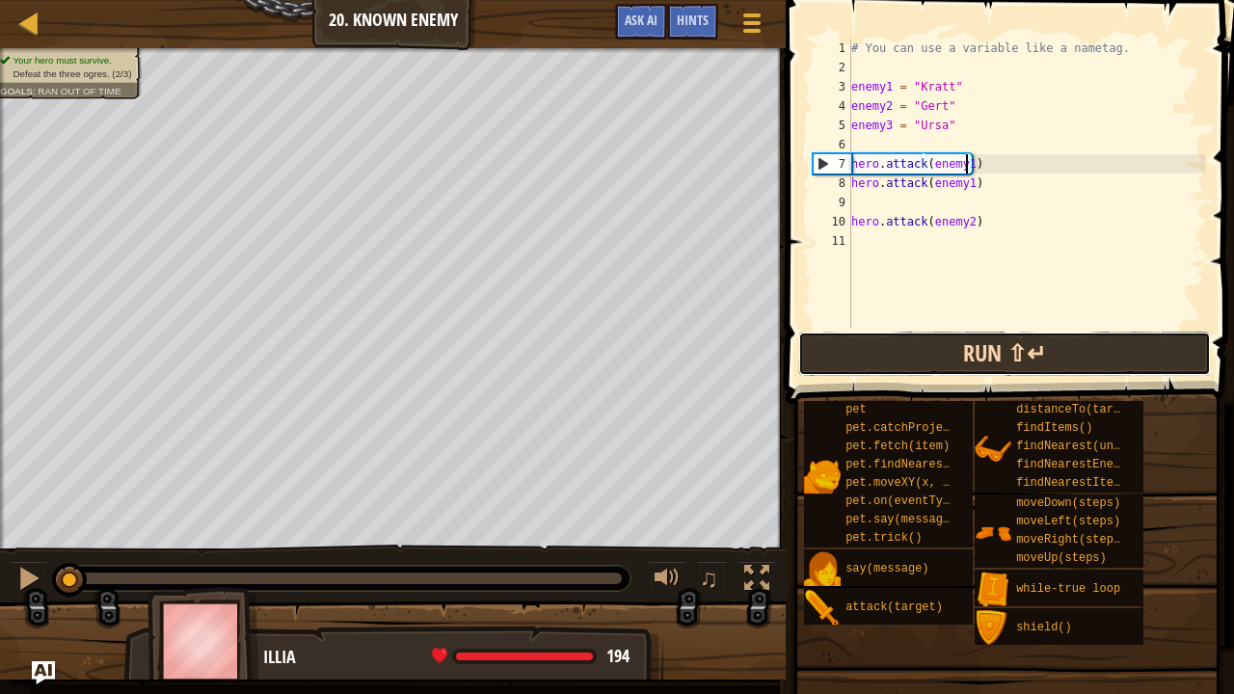
click at [958, 343] on button "Run ⇧↵" at bounding box center [1004, 354] width 413 height 44
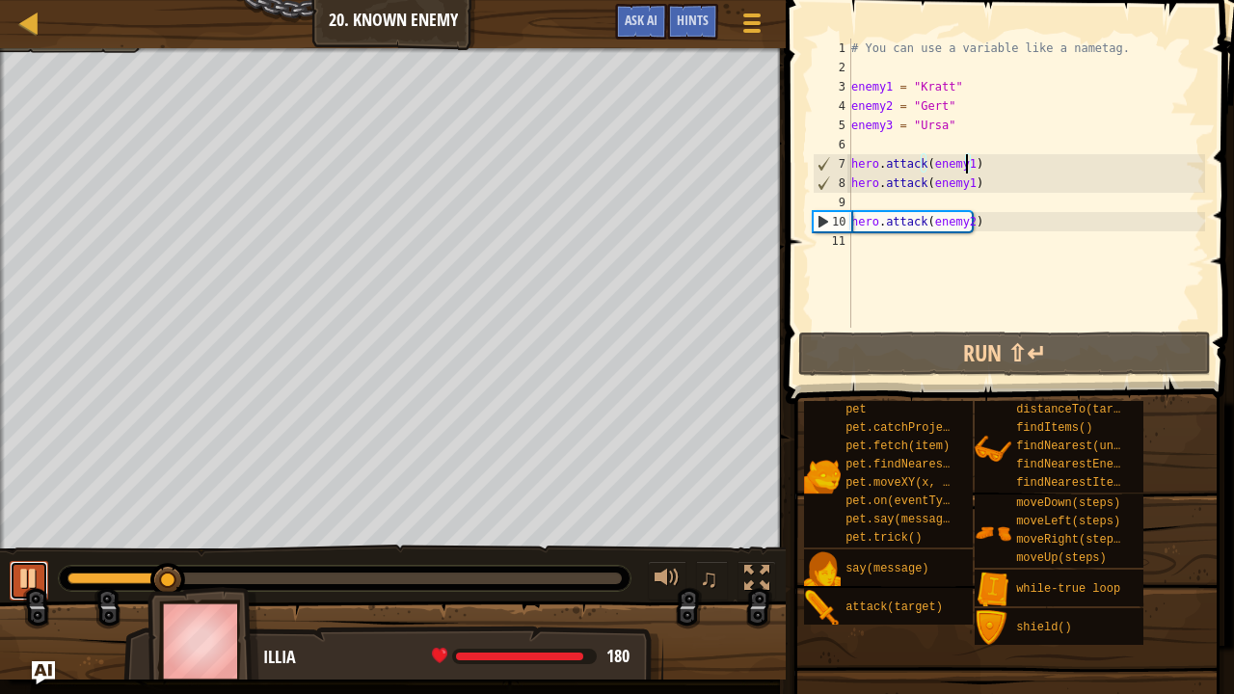
click at [37, 561] on button at bounding box center [29, 581] width 39 height 40
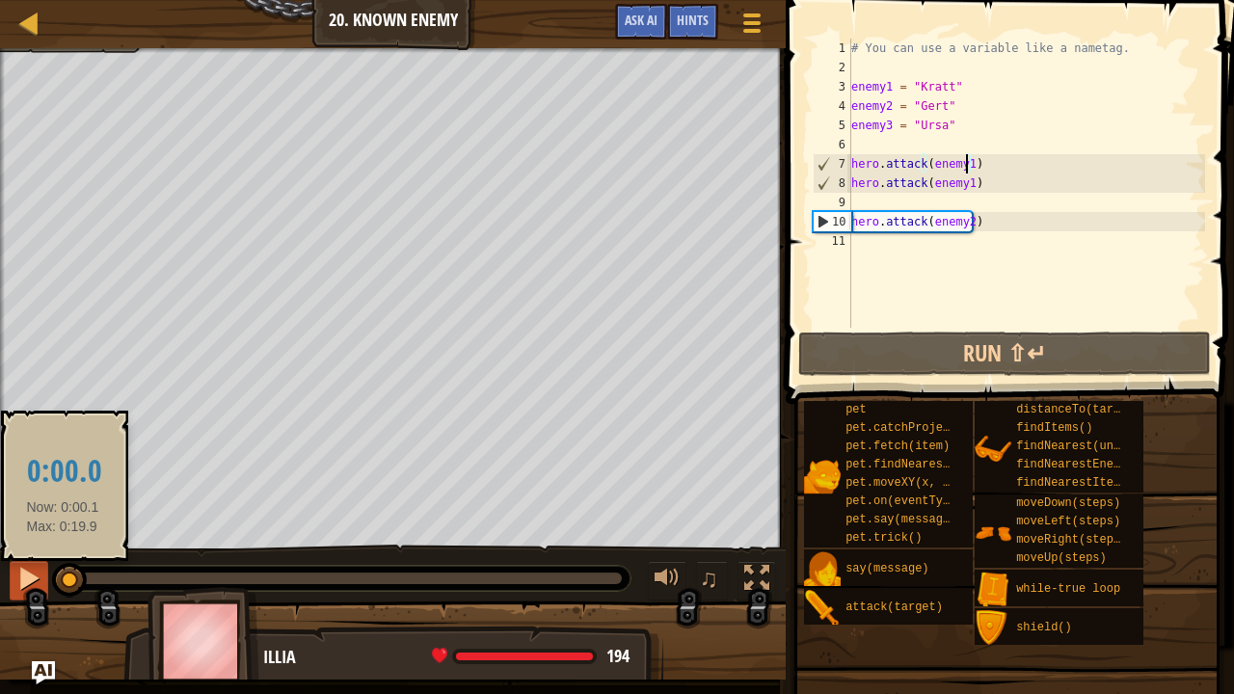
drag, startPoint x: 136, startPoint y: 573, endPoint x: 27, endPoint y: 578, distance: 109.1
click at [27, 572] on div "♫" at bounding box center [393, 574] width 786 height 58
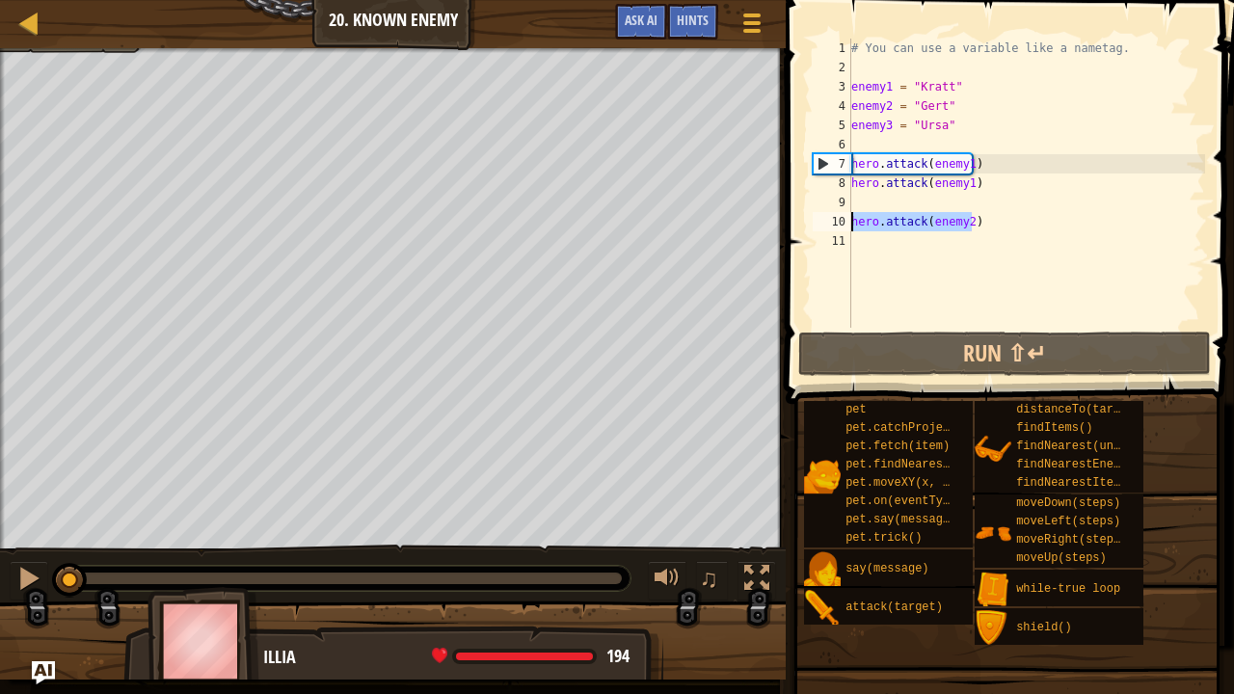
drag, startPoint x: 980, startPoint y: 220, endPoint x: 853, endPoint y: 226, distance: 126.4
click at [853, 226] on div "# You can use a variable like a nametag. enemy1 = "[PERSON_NAME]" enemy2 = "[PE…" at bounding box center [1026, 203] width 358 height 328
type textarea "hero.attack(enemy2)"
click at [866, 241] on div "# You can use a variable like a nametag. enemy1 = "[PERSON_NAME]" enemy2 = "[PE…" at bounding box center [1026, 203] width 358 height 328
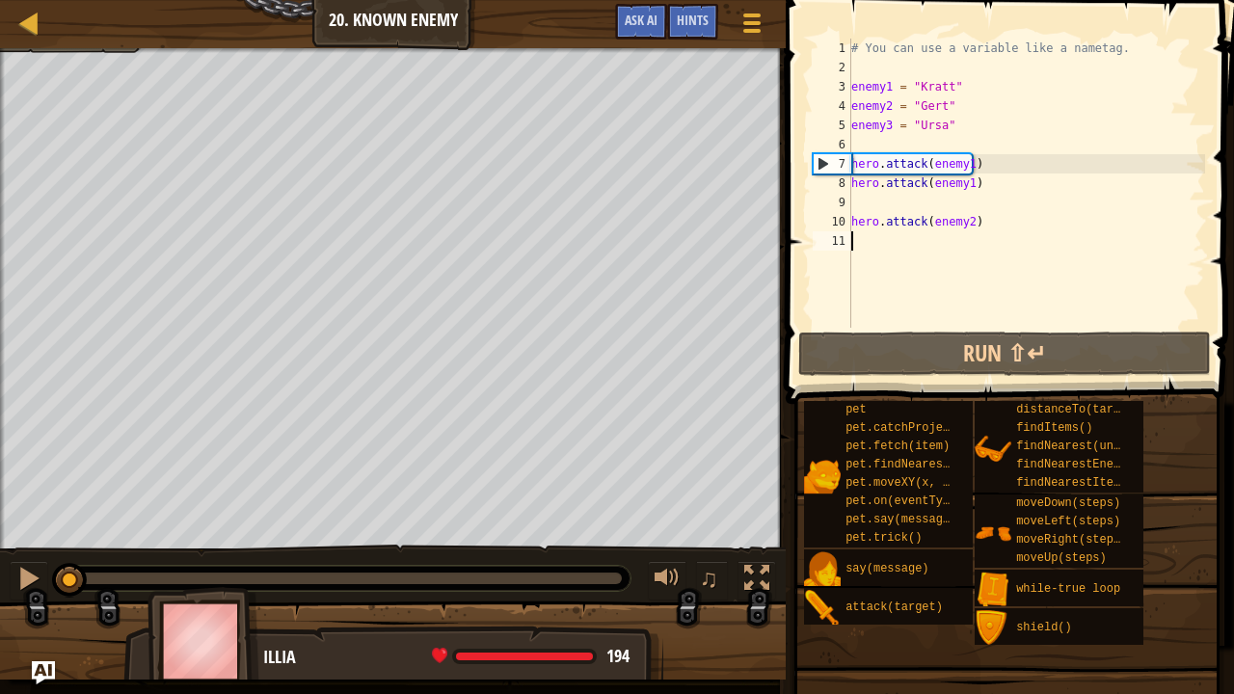
paste textarea "hero.attack(enemy2)"
type textarea "hero.attack(enemy2)"
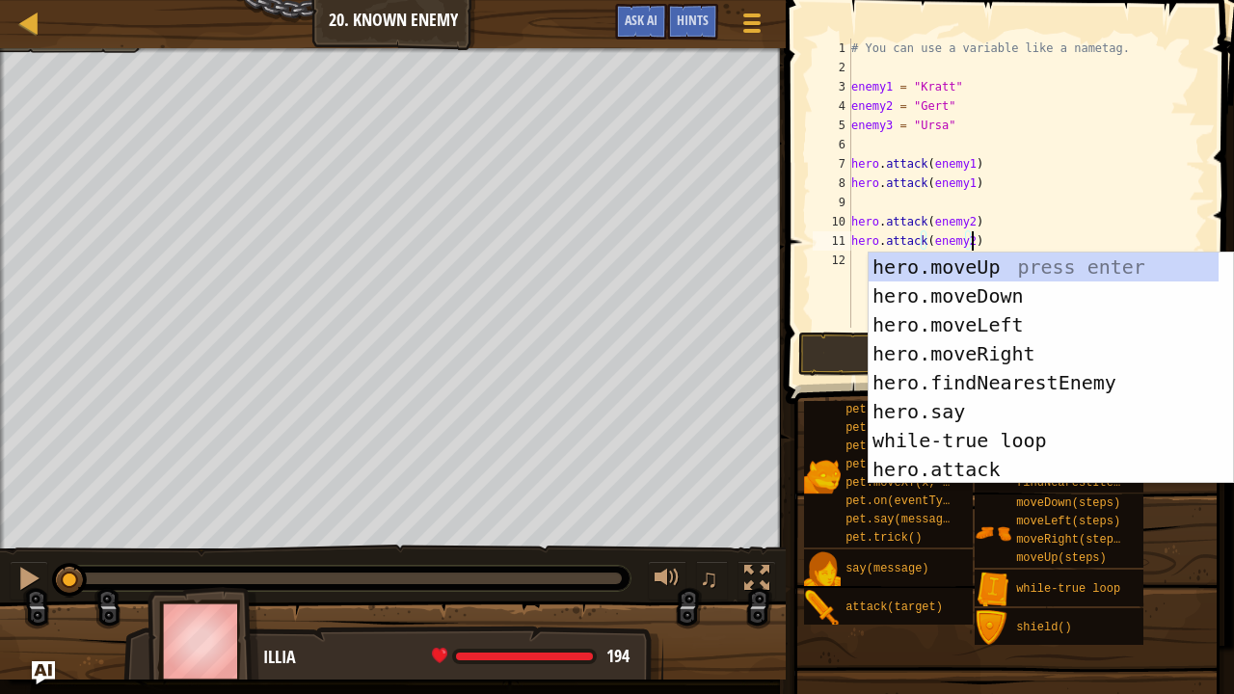
click at [1001, 228] on div "# You can use a variable like a nametag. enemy1 = "[PERSON_NAME]" enemy2 = "[PE…" at bounding box center [1026, 203] width 358 height 328
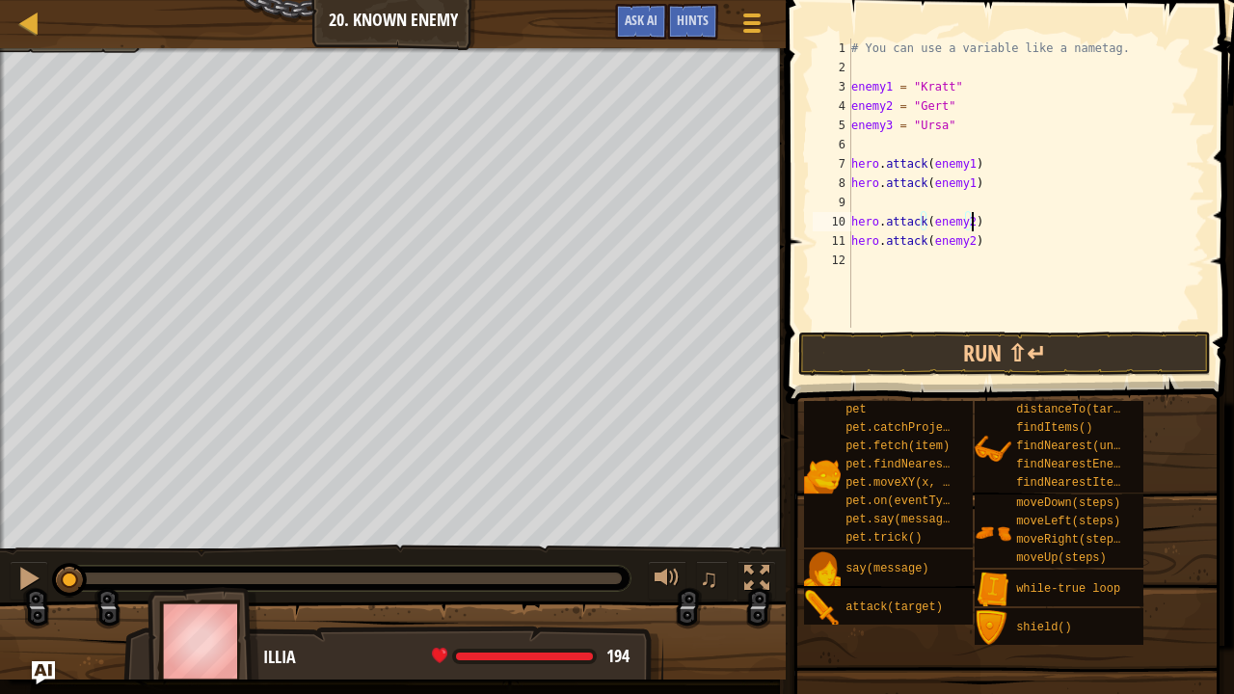
click at [901, 257] on div "# You can use a variable like a nametag. enemy1 = "[PERSON_NAME]" enemy2 = "[PE…" at bounding box center [1026, 203] width 358 height 328
paste textarea "hero.attack(enemy2)"
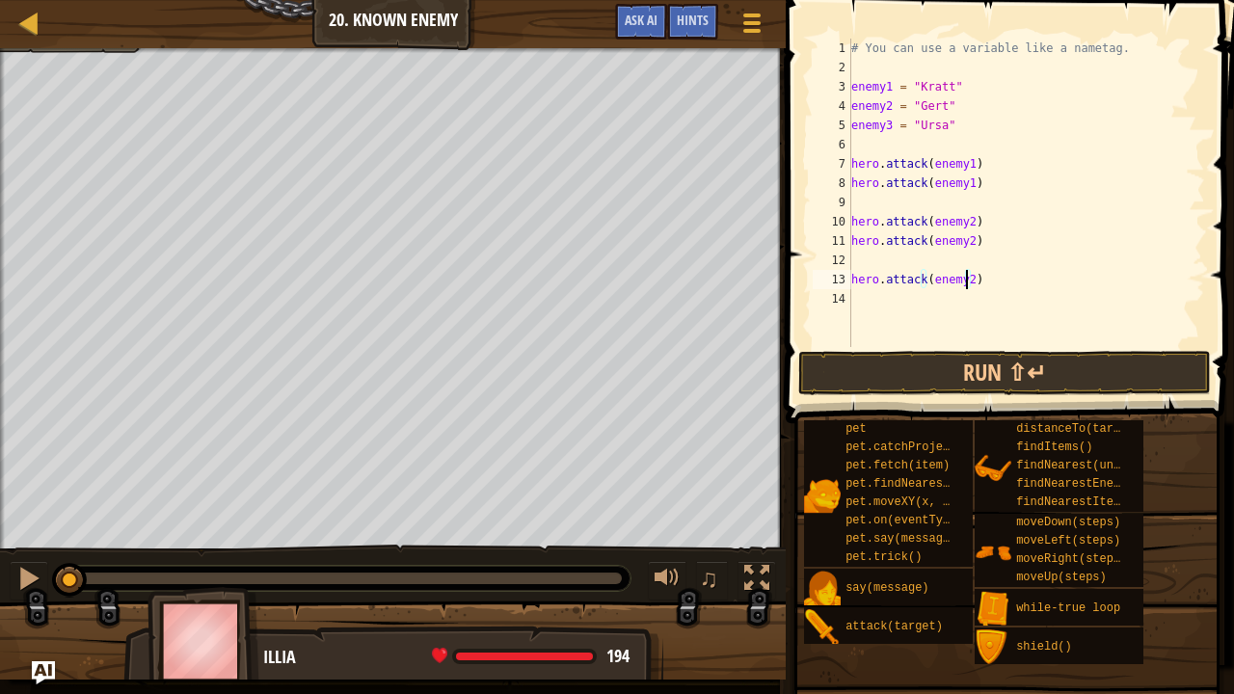
click at [965, 277] on div "# You can use a variable like a nametag. enemy1 = "[PERSON_NAME]" enemy2 = "[PE…" at bounding box center [1026, 212] width 358 height 347
type textarea "hero.attack(enemy3)"
drag, startPoint x: 973, startPoint y: 284, endPoint x: 850, endPoint y: 286, distance: 122.5
click at [850, 286] on div "hero.attack(enemy3) 1 2 3 4 5 6 7 8 9 10 11 12 13 14 # You can use a variable l…" at bounding box center [1007, 193] width 396 height 309
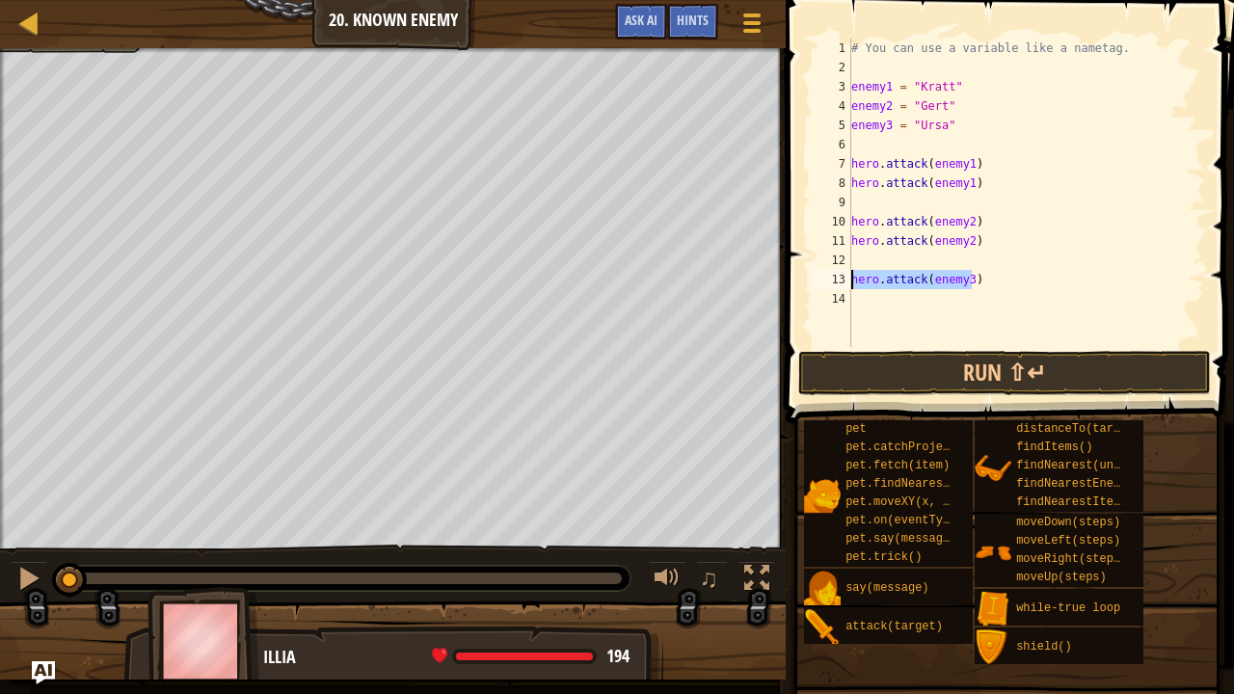
click at [861, 299] on div "# You can use a variable like a nametag. enemy1 = "[PERSON_NAME]" enemy2 = "[PE…" at bounding box center [1026, 212] width 358 height 347
paste textarea "hero.attack(enemy3)"
type textarea "hero.attack(enemy3)"
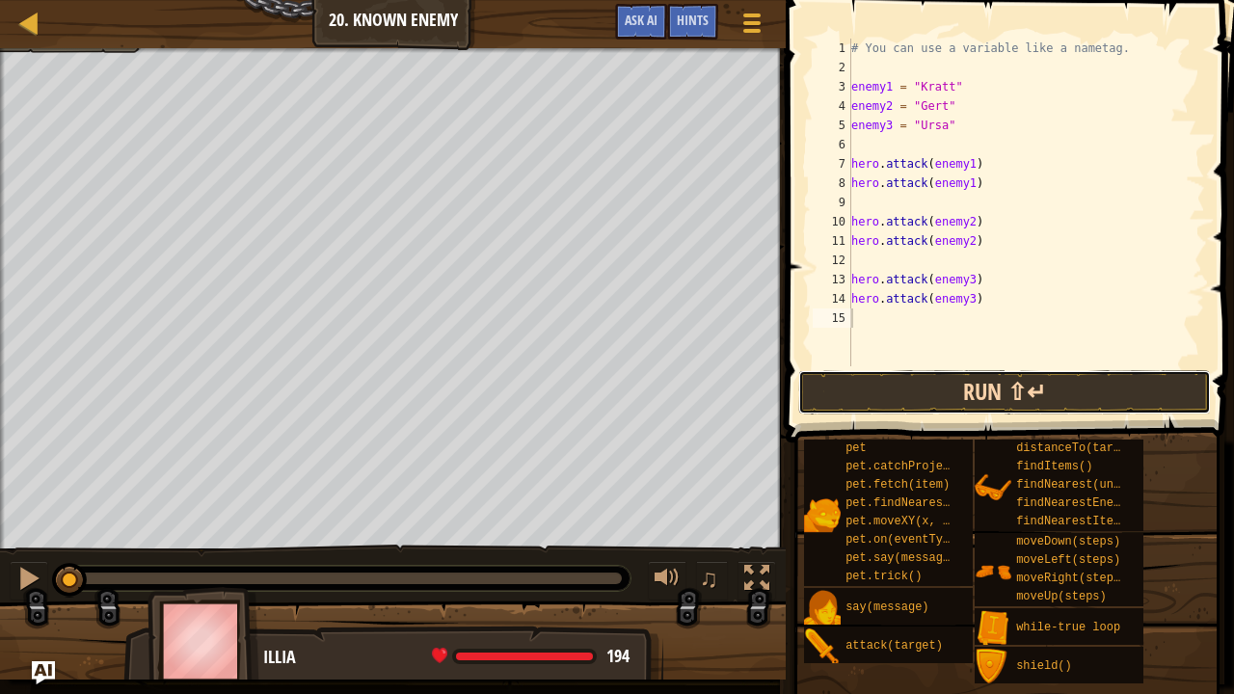
click at [870, 391] on button "Run ⇧↵" at bounding box center [1004, 392] width 413 height 44
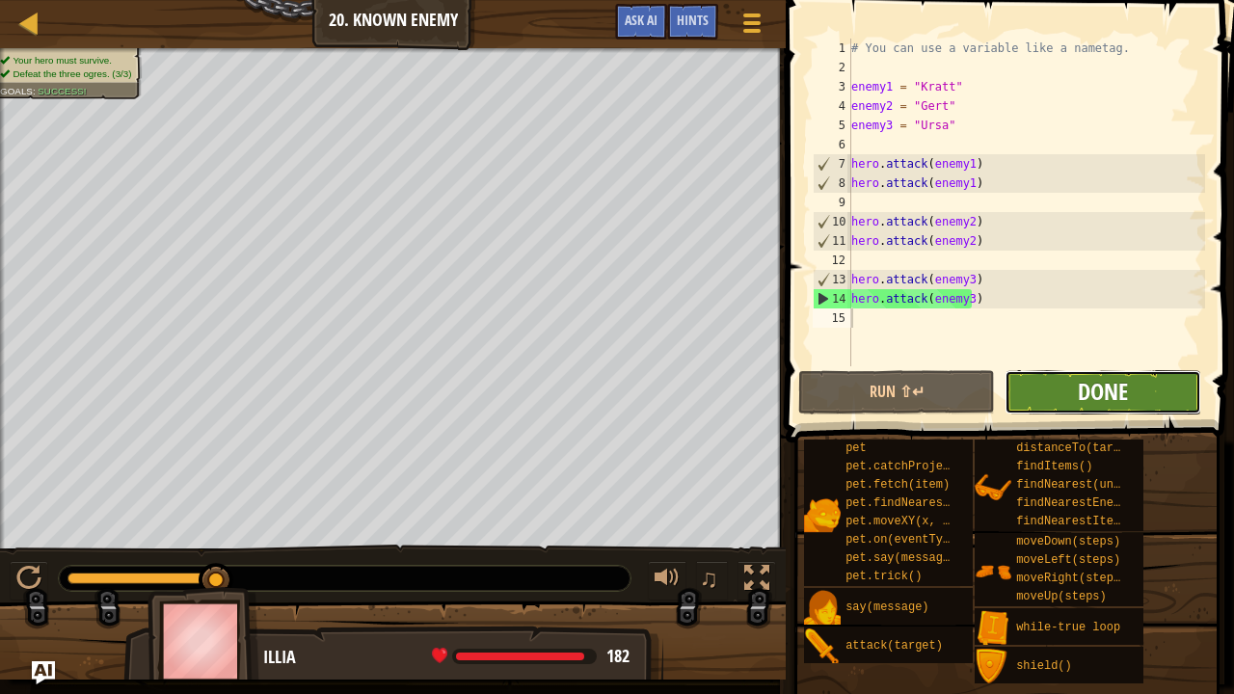
click at [1088, 394] on span "Done" at bounding box center [1103, 391] width 50 height 31
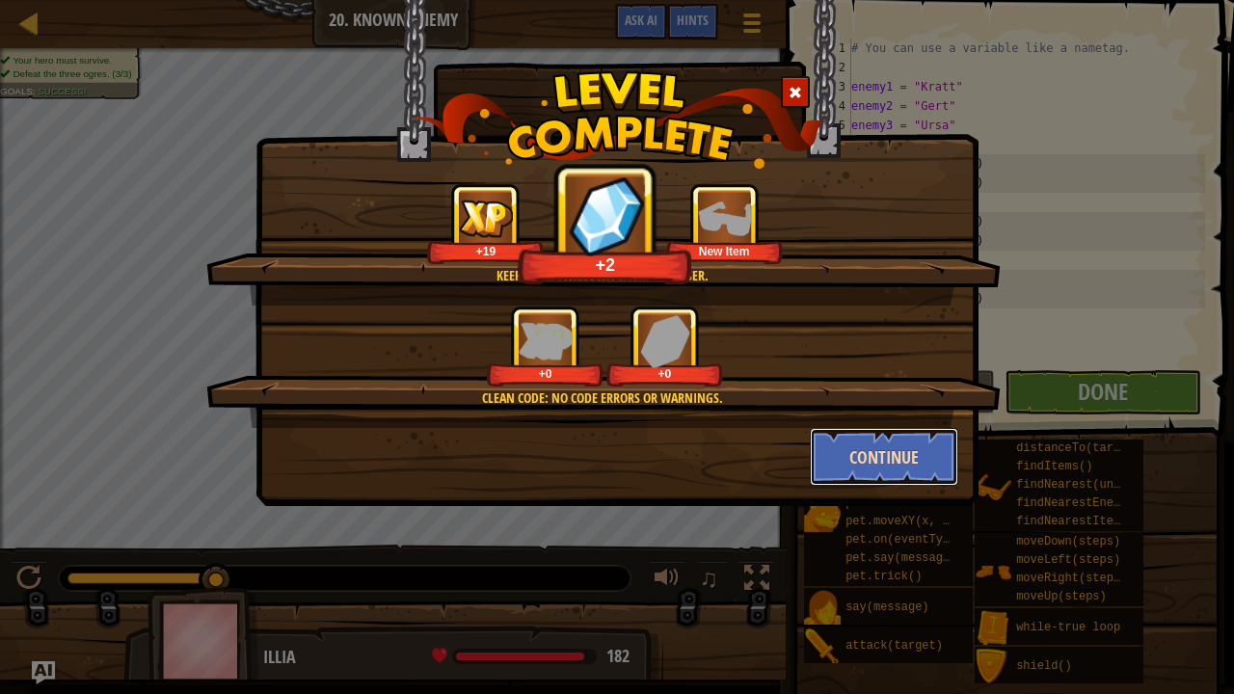
click at [884, 465] on button "Continue" at bounding box center [884, 457] width 149 height 58
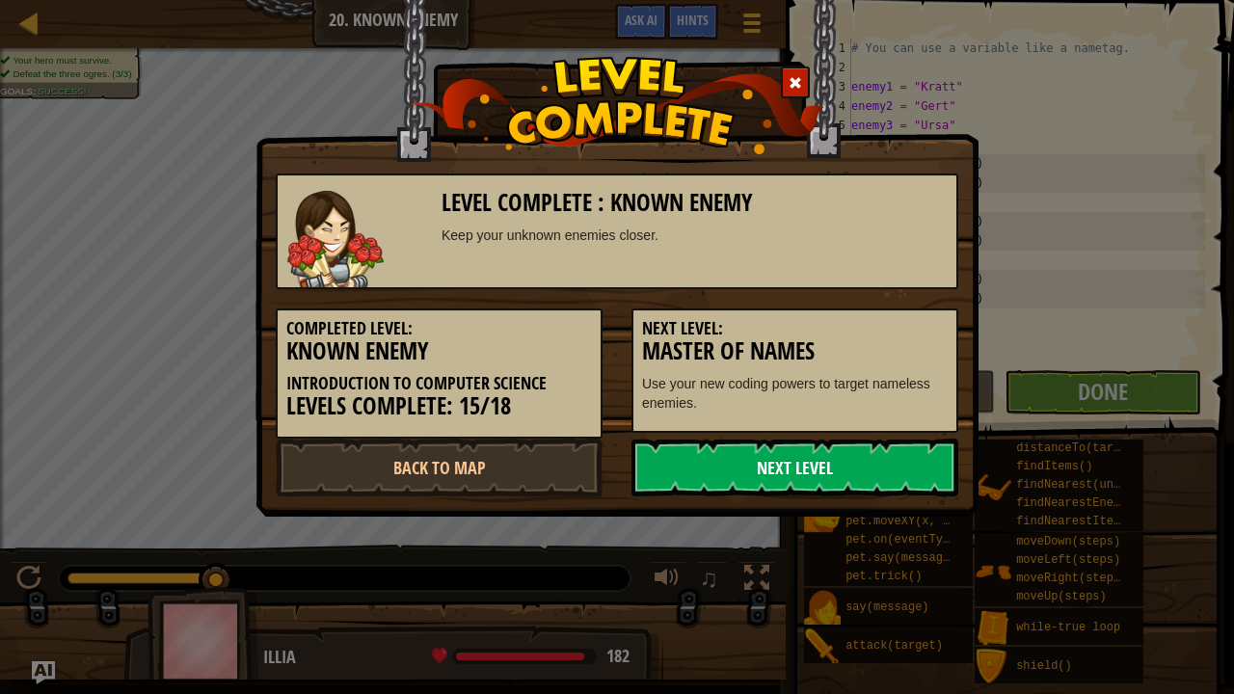
click at [808, 469] on link "Next Level" at bounding box center [794, 468] width 327 height 58
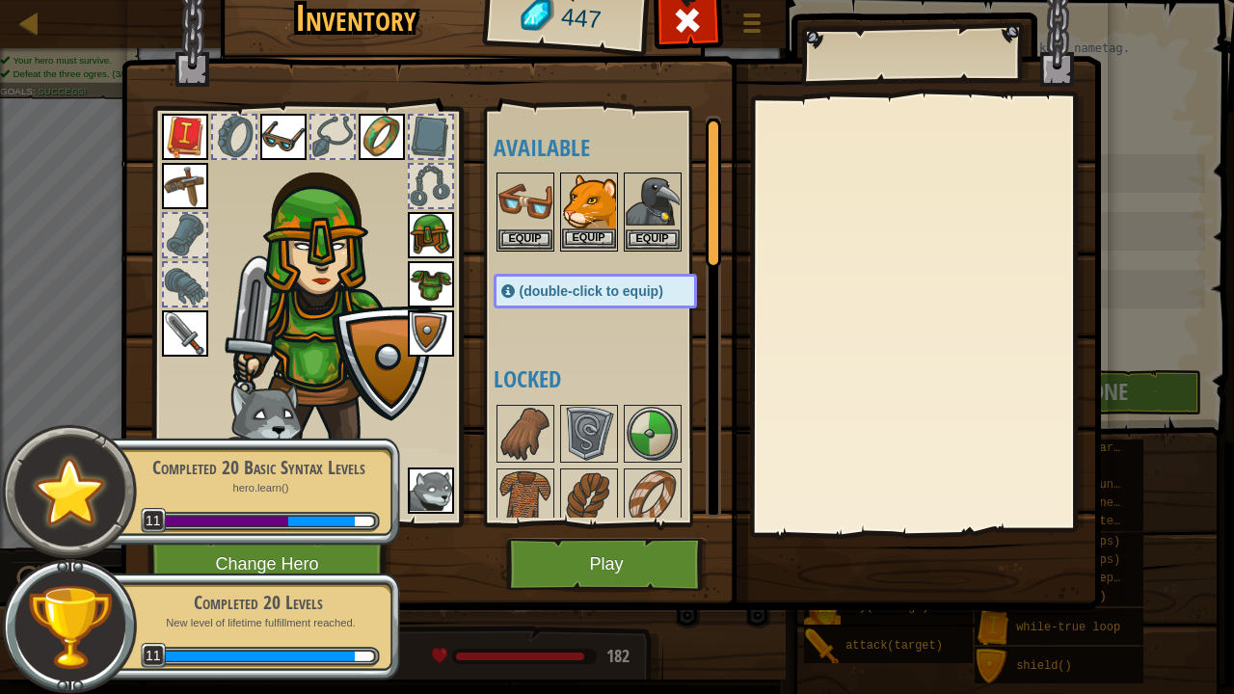
click at [593, 207] on img at bounding box center [589, 201] width 54 height 54
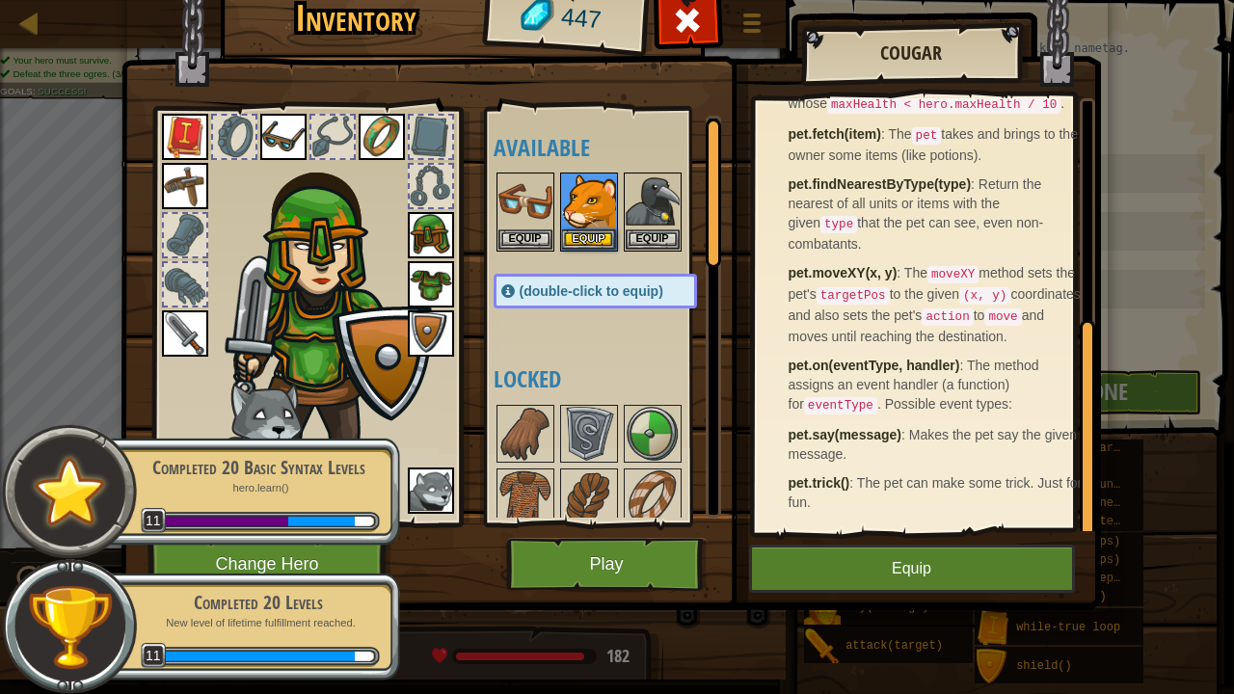
scroll to position [0, 0]
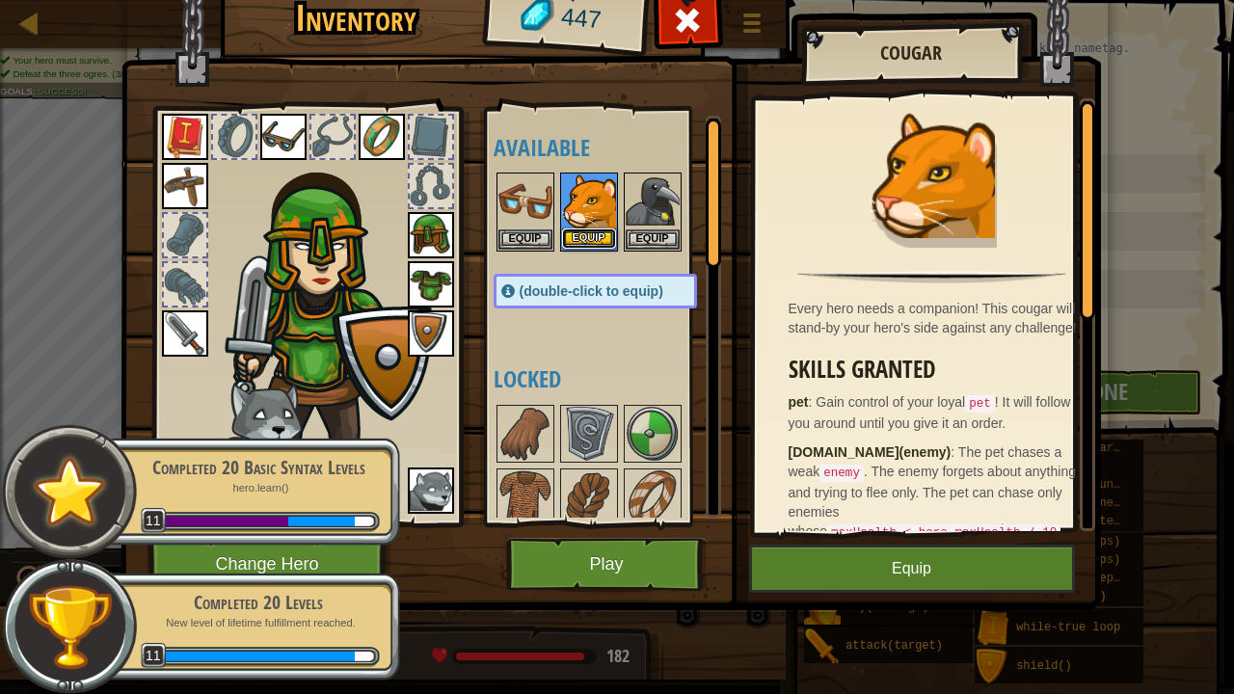
click at [588, 229] on button "Equip" at bounding box center [589, 238] width 54 height 20
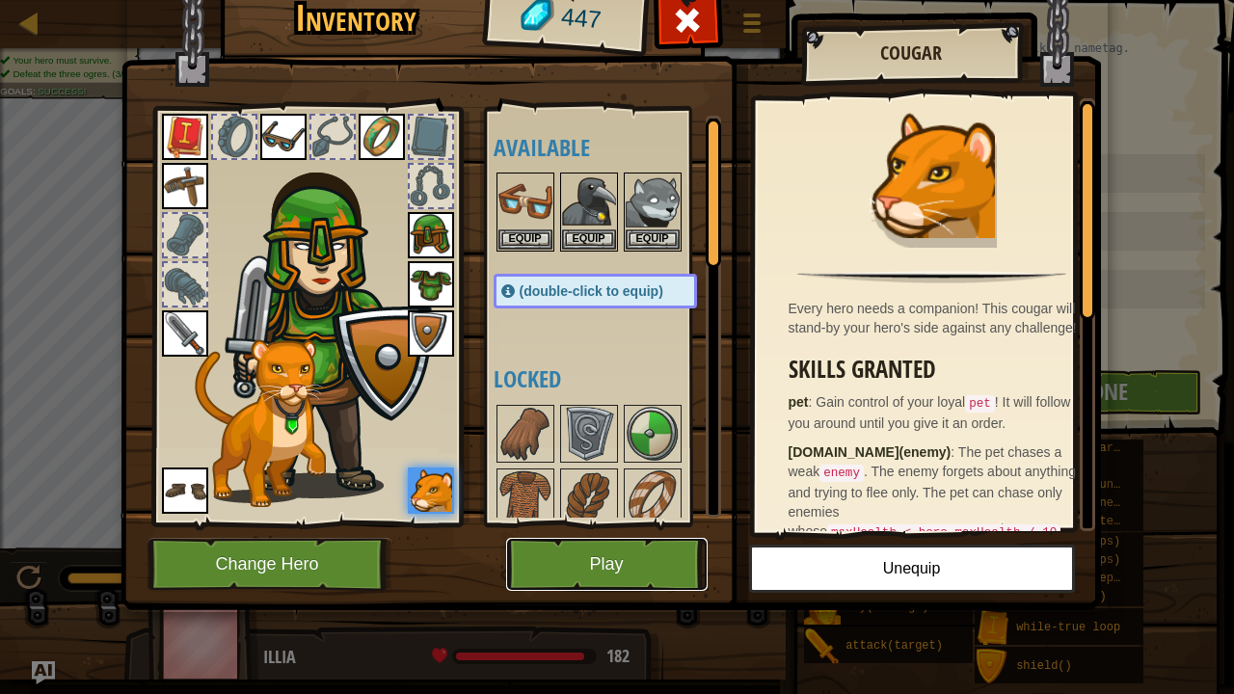
click at [605, 568] on button "Play" at bounding box center [606, 564] width 201 height 53
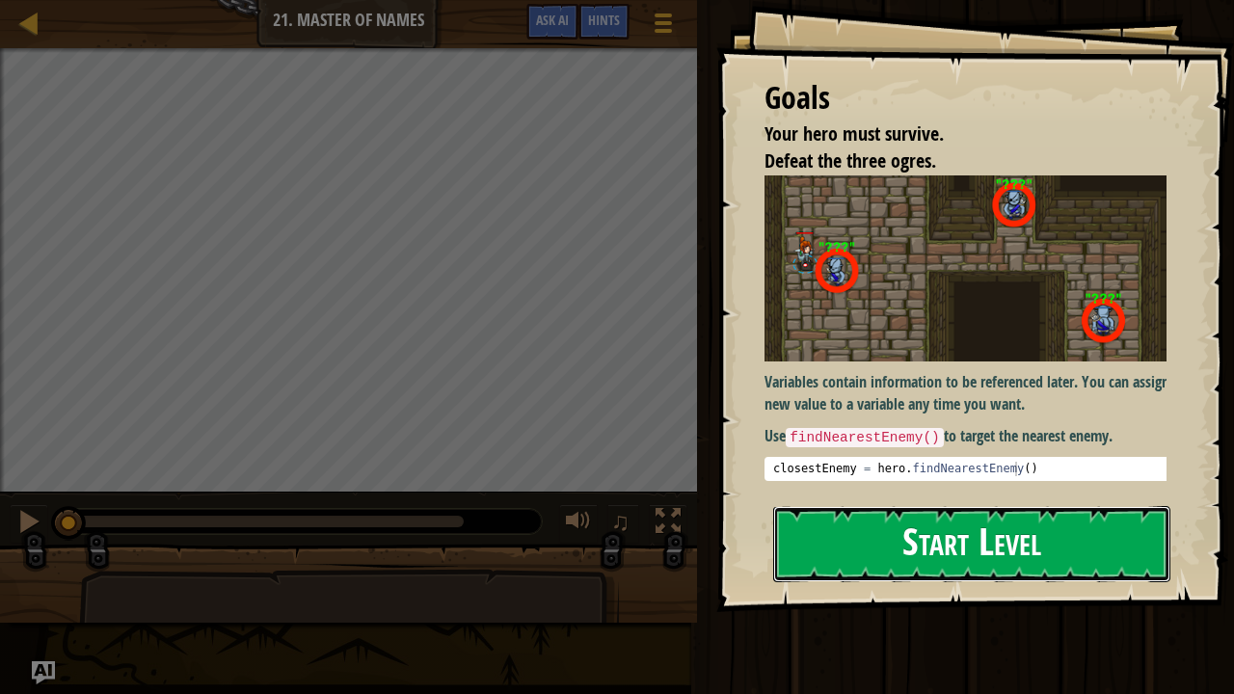
click at [889, 538] on button "Start Level" at bounding box center [971, 544] width 397 height 76
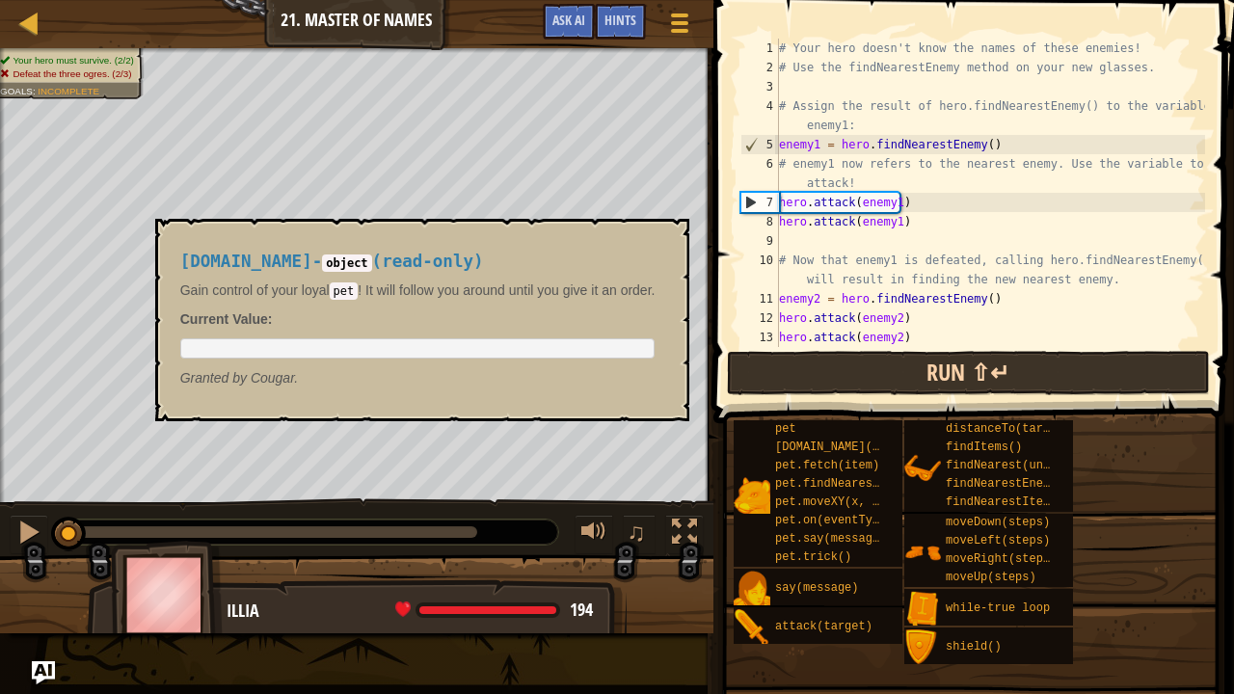
scroll to position [116, 0]
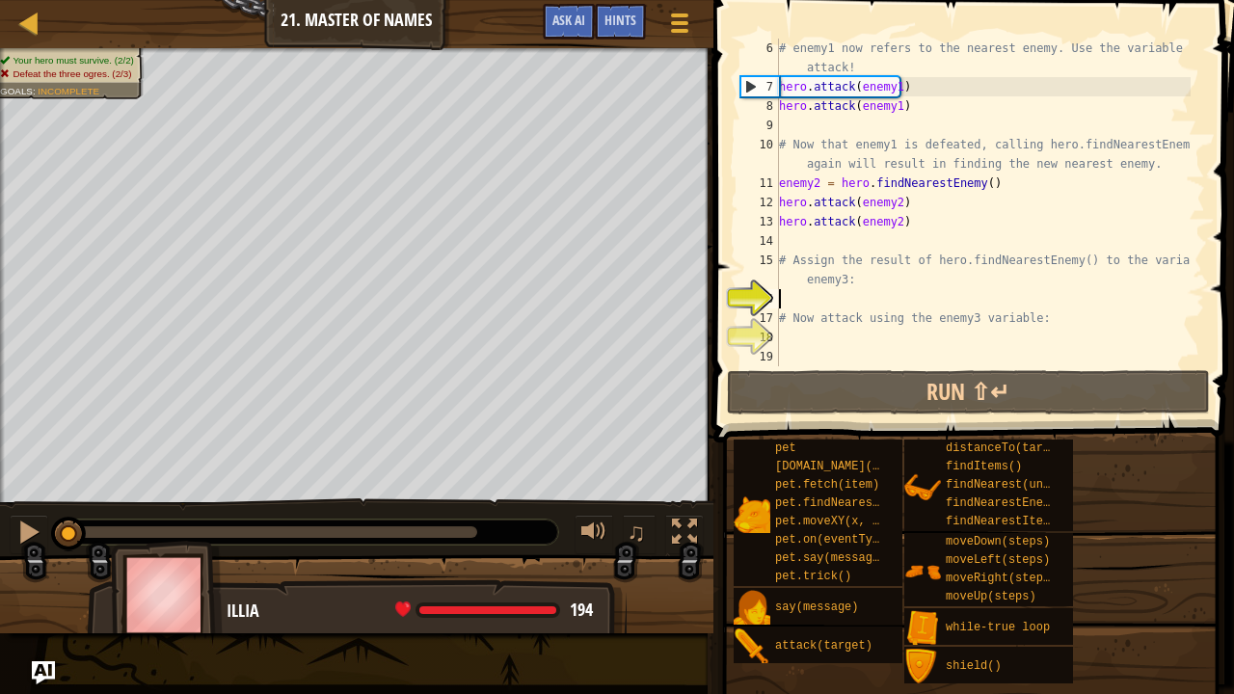
click at [817, 297] on div "# enemy1 now refers to the nearest enemy. Use the variable to attack! hero . at…" at bounding box center [983, 232] width 416 height 386
type textarea "h"
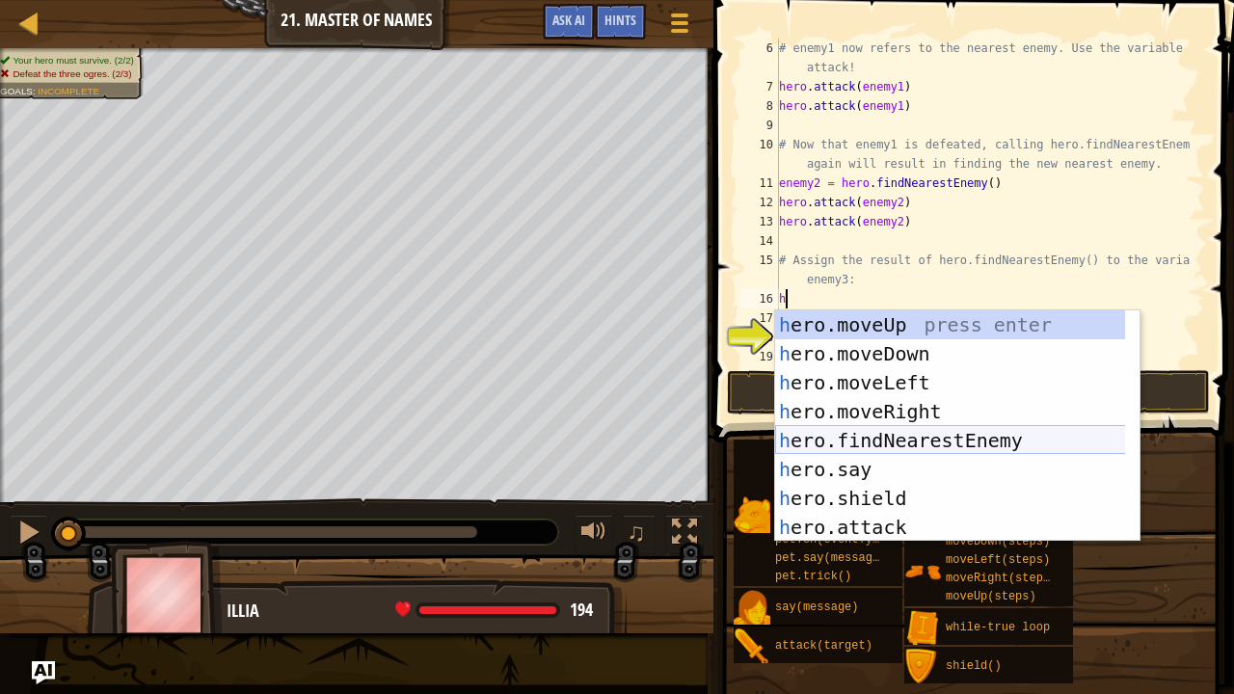
click at [855, 436] on div "h ero.moveUp press enter h ero.moveDown press enter h ero.moveLeft press enter …" at bounding box center [950, 454] width 351 height 289
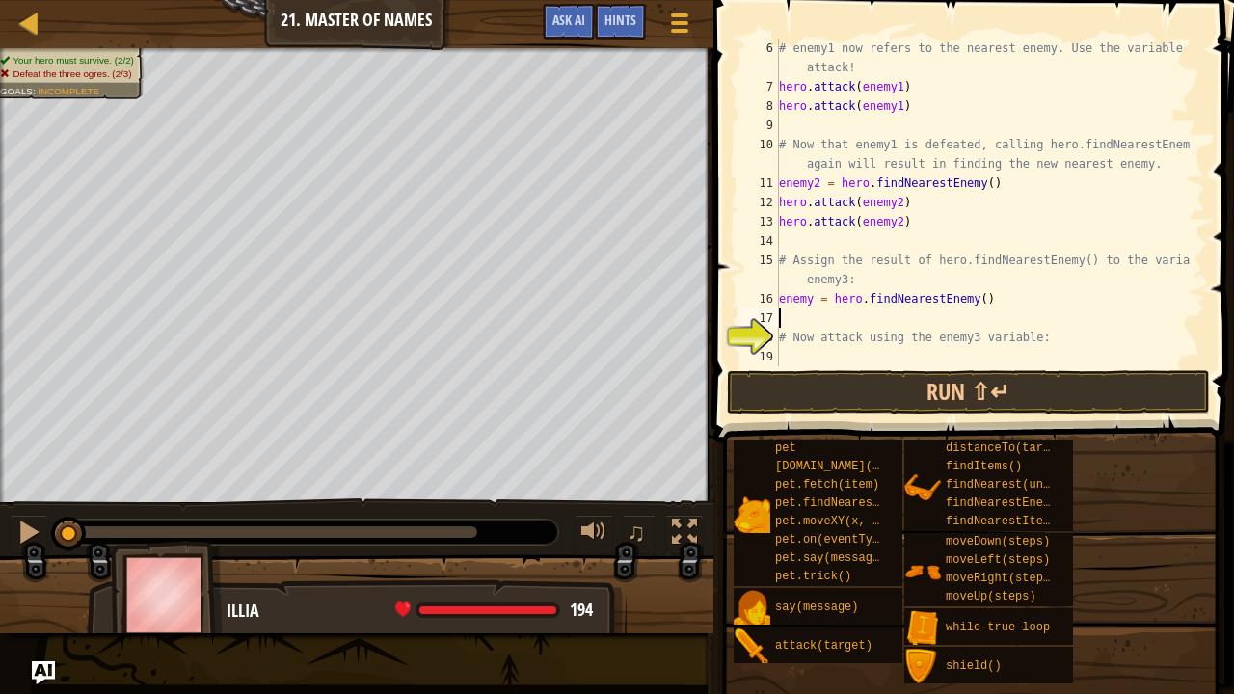
scroll to position [2, 0]
click at [812, 352] on div "# enemy1 now refers to the nearest enemy. Use the variable to attack! hero . at…" at bounding box center [983, 232] width 416 height 386
drag, startPoint x: 915, startPoint y: 220, endPoint x: 781, endPoint y: 228, distance: 134.3
click at [781, 228] on div "# enemy1 now refers to the nearest enemy. Use the variable to attack! hero . at…" at bounding box center [983, 232] width 416 height 386
type textarea "hero.attack(enemy2)"
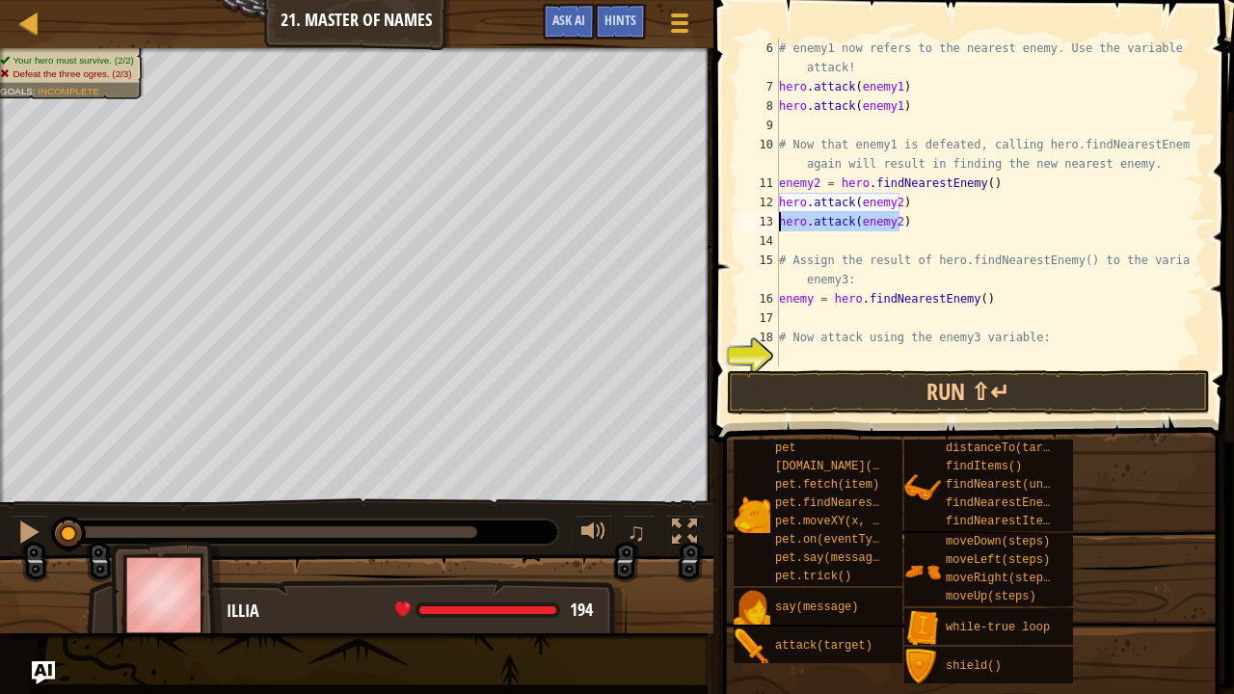
click at [813, 352] on div "# enemy1 now refers to the nearest enemy. Use the variable to attack! hero . at…" at bounding box center [983, 232] width 416 height 386
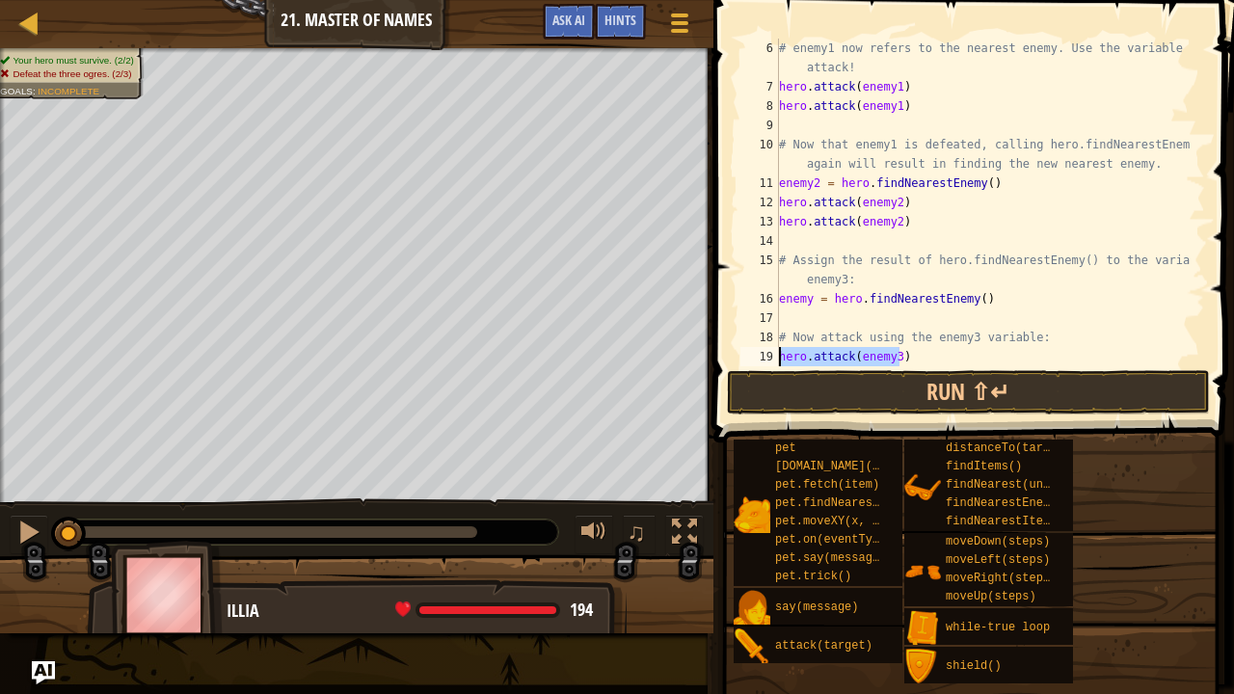
drag, startPoint x: 904, startPoint y: 359, endPoint x: 771, endPoint y: 362, distance: 133.1
click at [771, 362] on div "hero.attack(enemy3) 6 7 8 9 10 11 12 13 14 15 16 17 18 19 20 # enemy1 now refer…" at bounding box center [971, 203] width 469 height 328
type textarea "hero.attack(enemy3)"
click at [935, 357] on div "# enemy1 now refers to the nearest enemy. Use the variable to attack! hero . at…" at bounding box center [983, 203] width 416 height 328
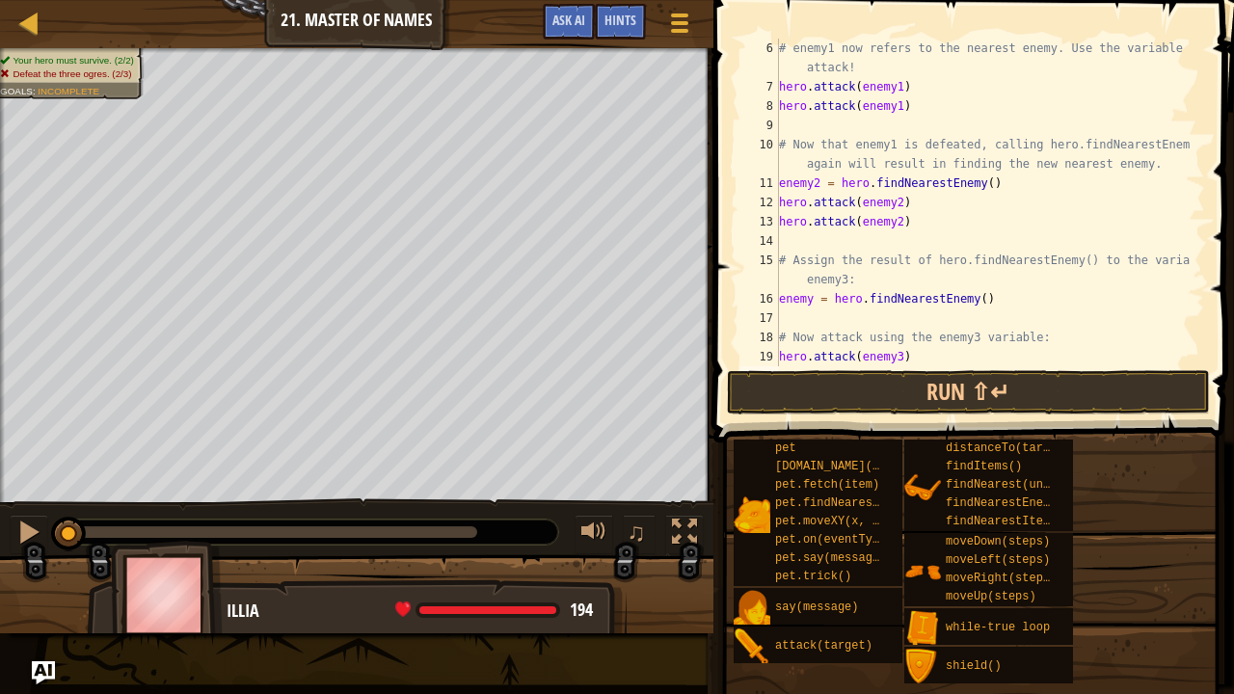
paste textarea "hero.attack(enemy3)"
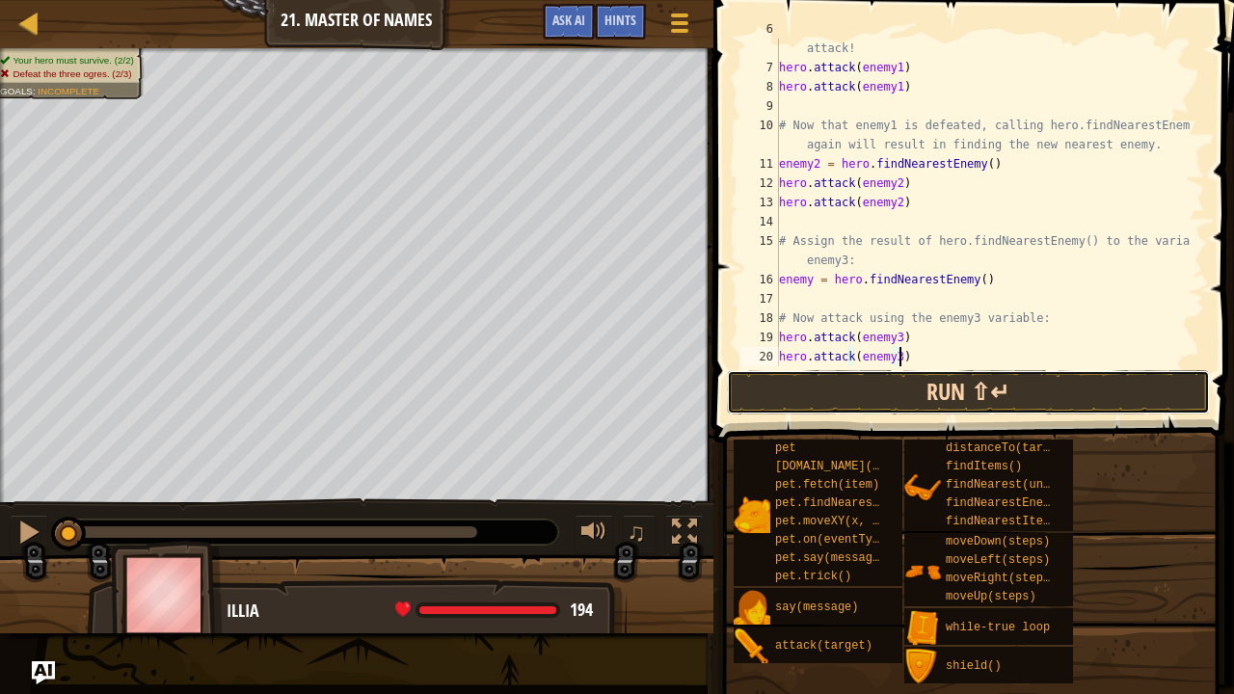
click at [954, 386] on button "Run ⇧↵" at bounding box center [968, 392] width 483 height 44
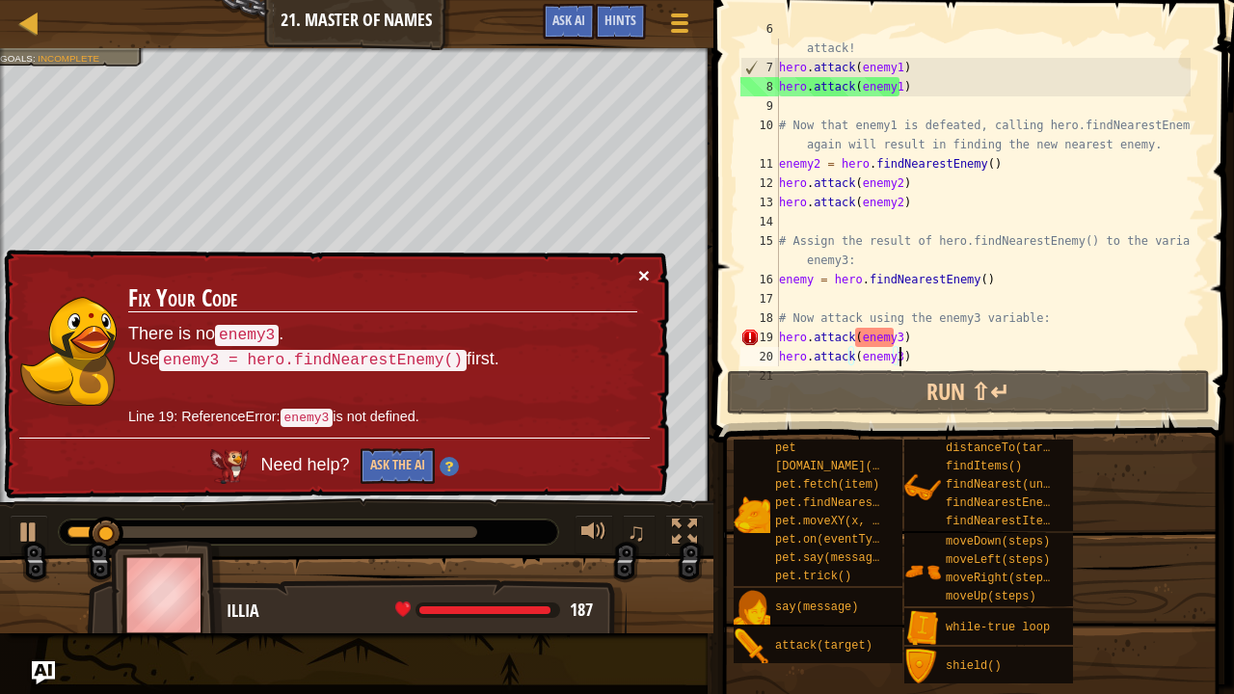
click at [641, 272] on button "×" at bounding box center [644, 277] width 12 height 20
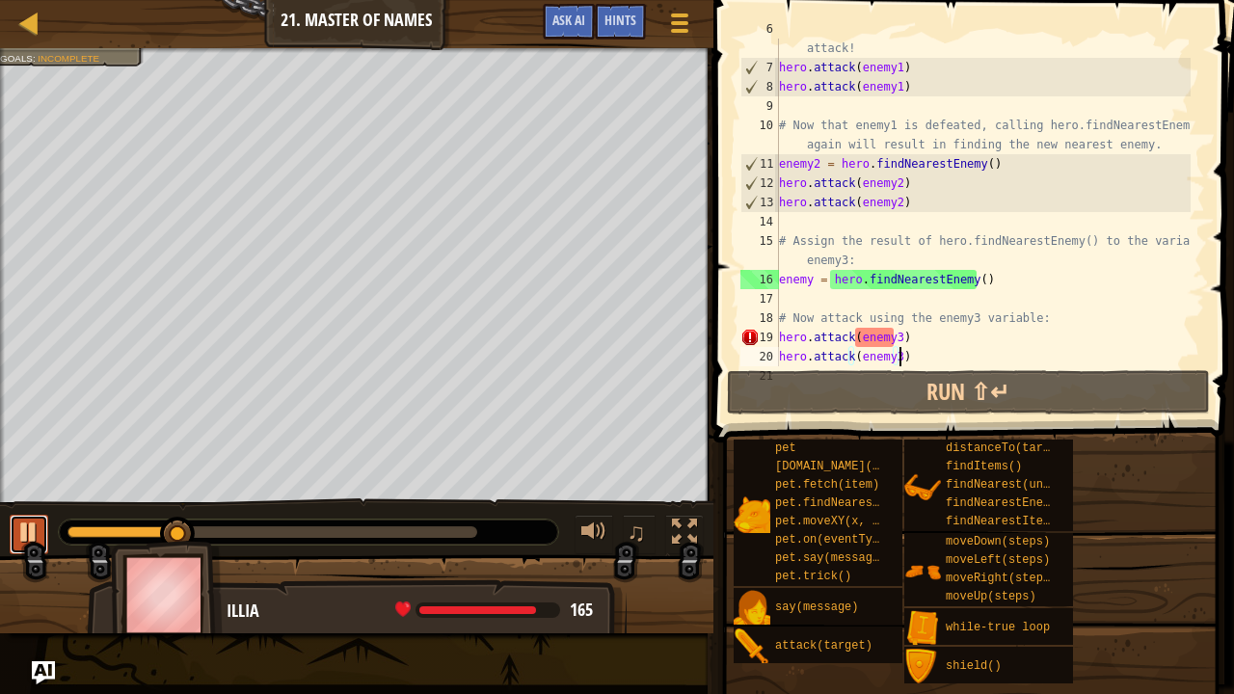
click at [25, 527] on div at bounding box center [28, 532] width 25 height 25
click at [889, 339] on div "# enemy1 now refers to the nearest enemy. Use the variable to attack! hero . at…" at bounding box center [983, 212] width 416 height 386
click at [894, 337] on div "# enemy1 now refers to the nearest enemy. Use the variable to attack! hero . at…" at bounding box center [983, 212] width 416 height 386
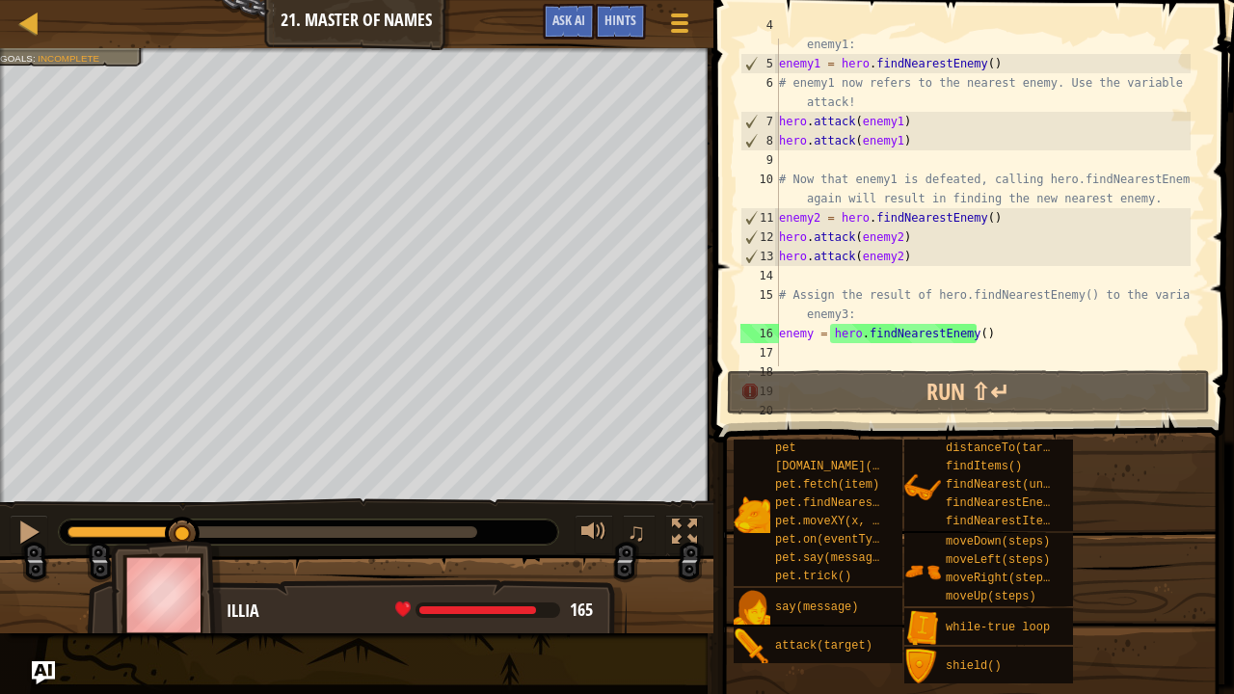
scroll to position [154, 0]
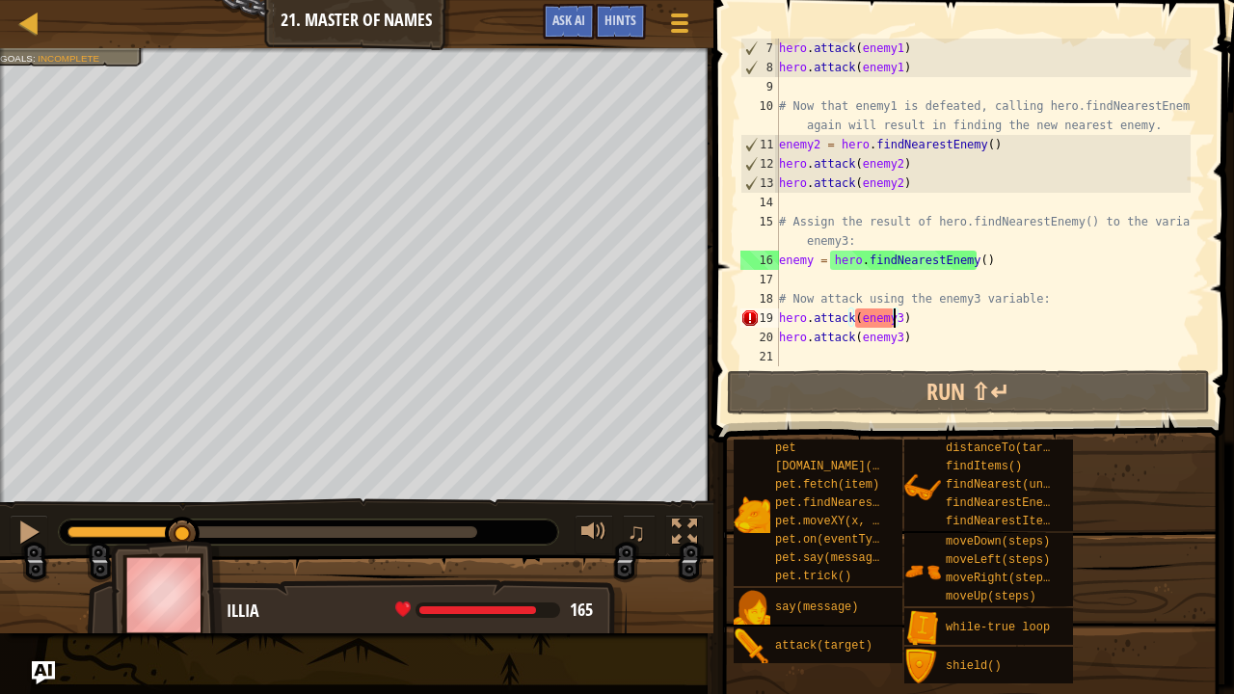
click at [810, 263] on div "hero . attack ( enemy1 ) hero . attack ( enemy1 ) # Now that enemy1 is defeated…" at bounding box center [983, 222] width 416 height 366
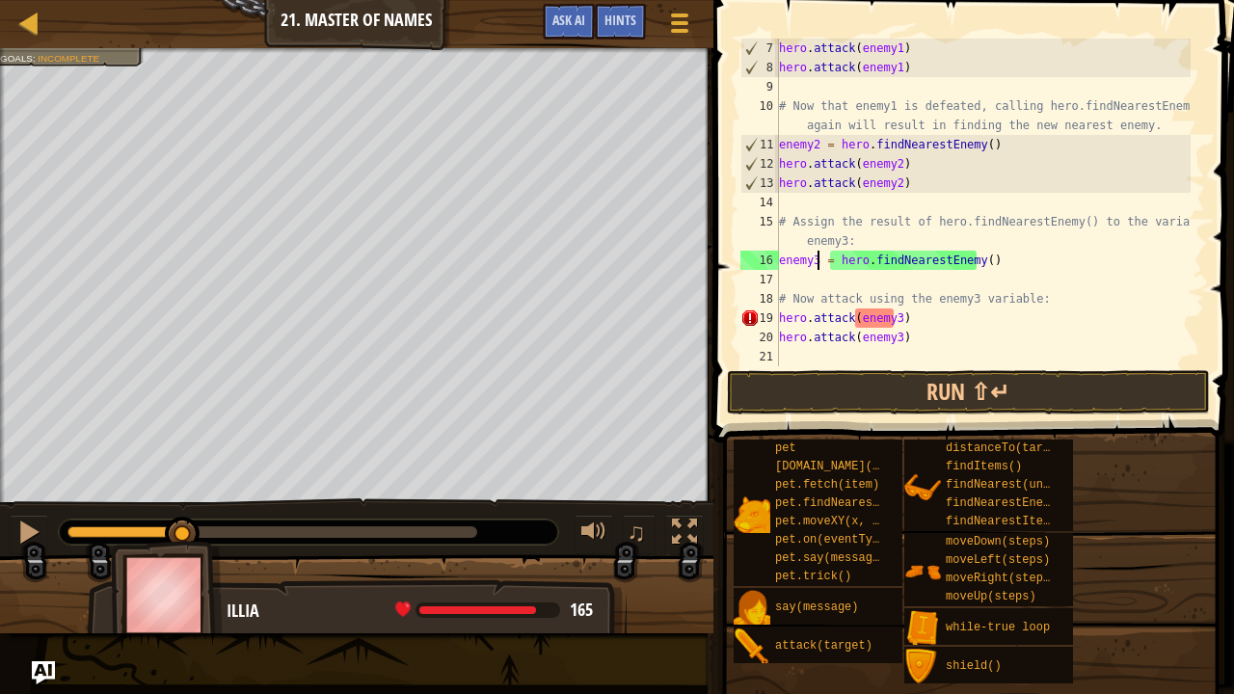
scroll to position [2, 38]
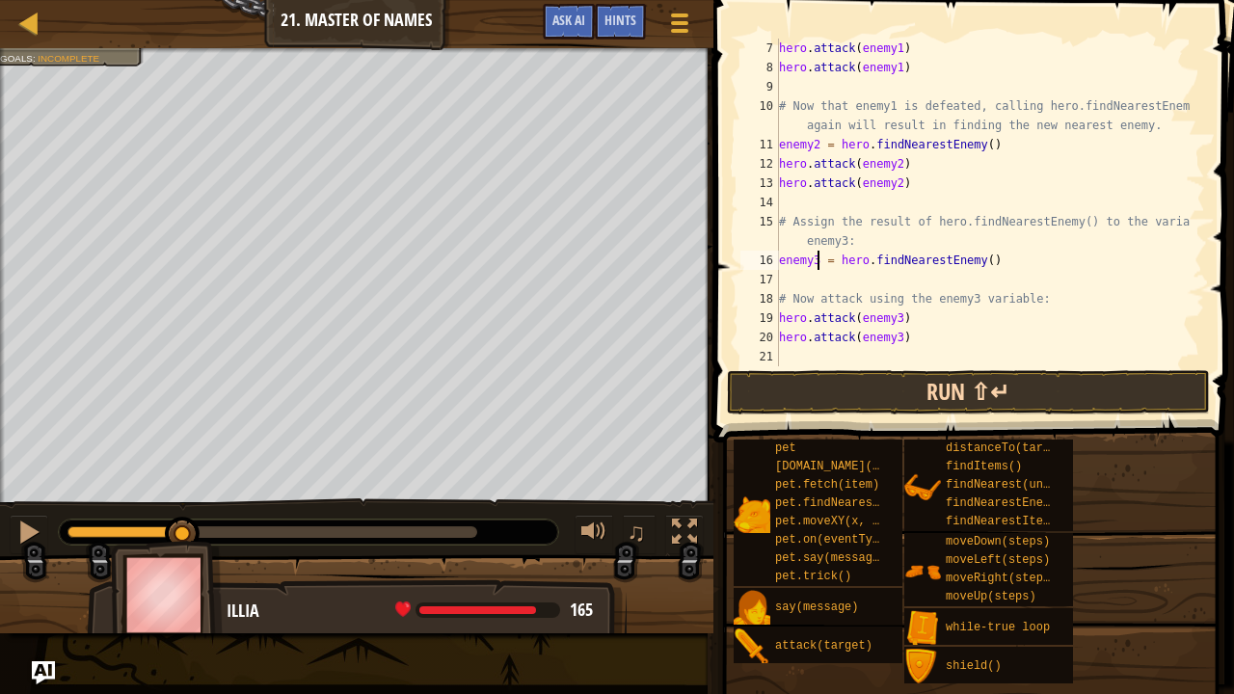
type textarea "enemy3 = hero.findNearestEnemy()"
click at [921, 392] on button "Run ⇧↵" at bounding box center [968, 392] width 483 height 44
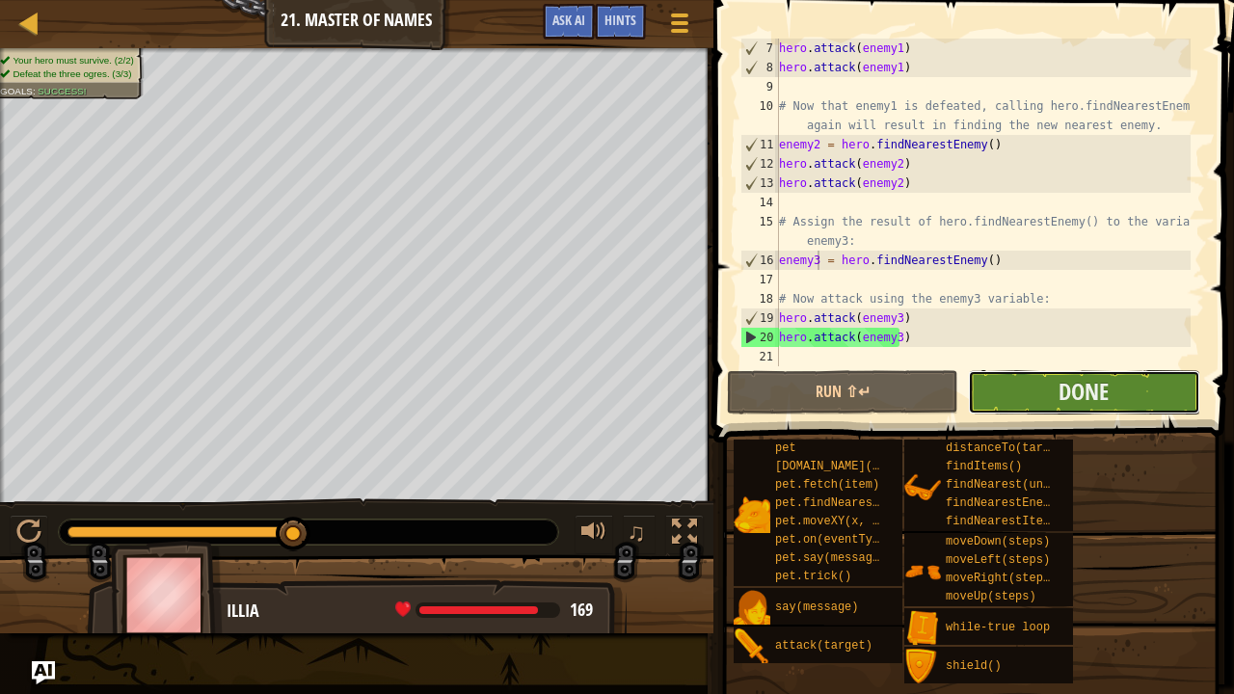
click at [1049, 392] on button "Done" at bounding box center [1083, 392] width 231 height 44
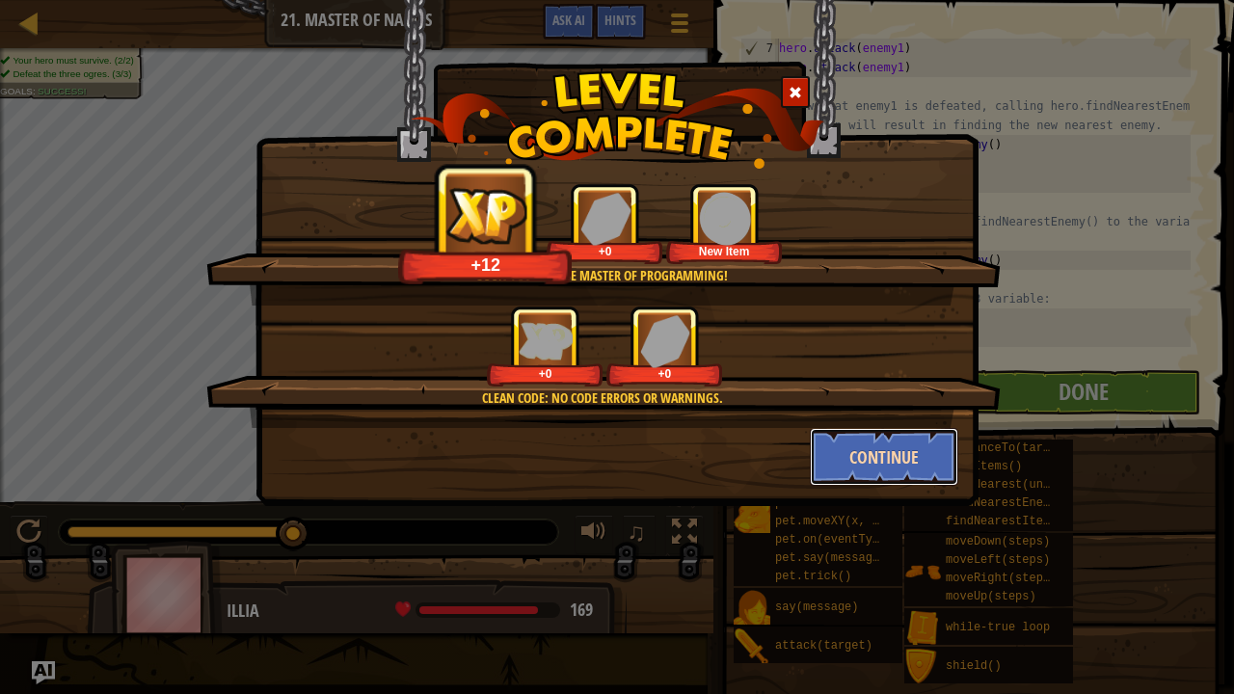
click at [901, 442] on button "Continue" at bounding box center [884, 457] width 149 height 58
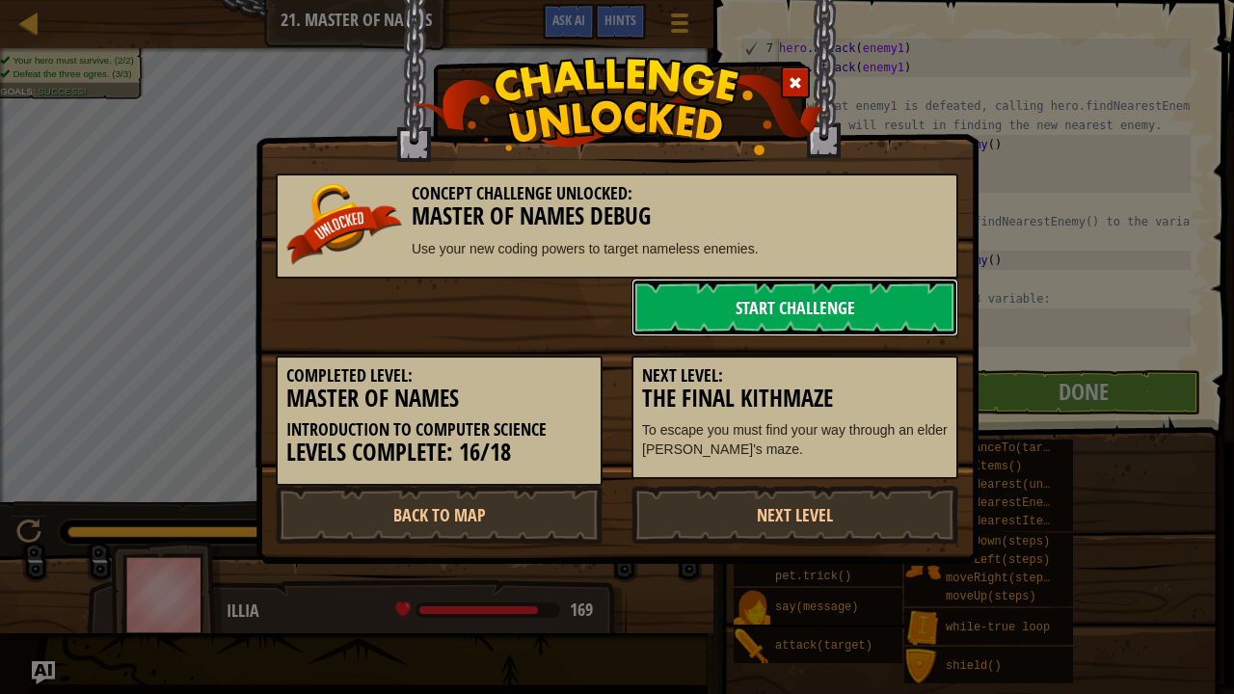
click at [802, 310] on link "Start Challenge" at bounding box center [794, 308] width 327 height 58
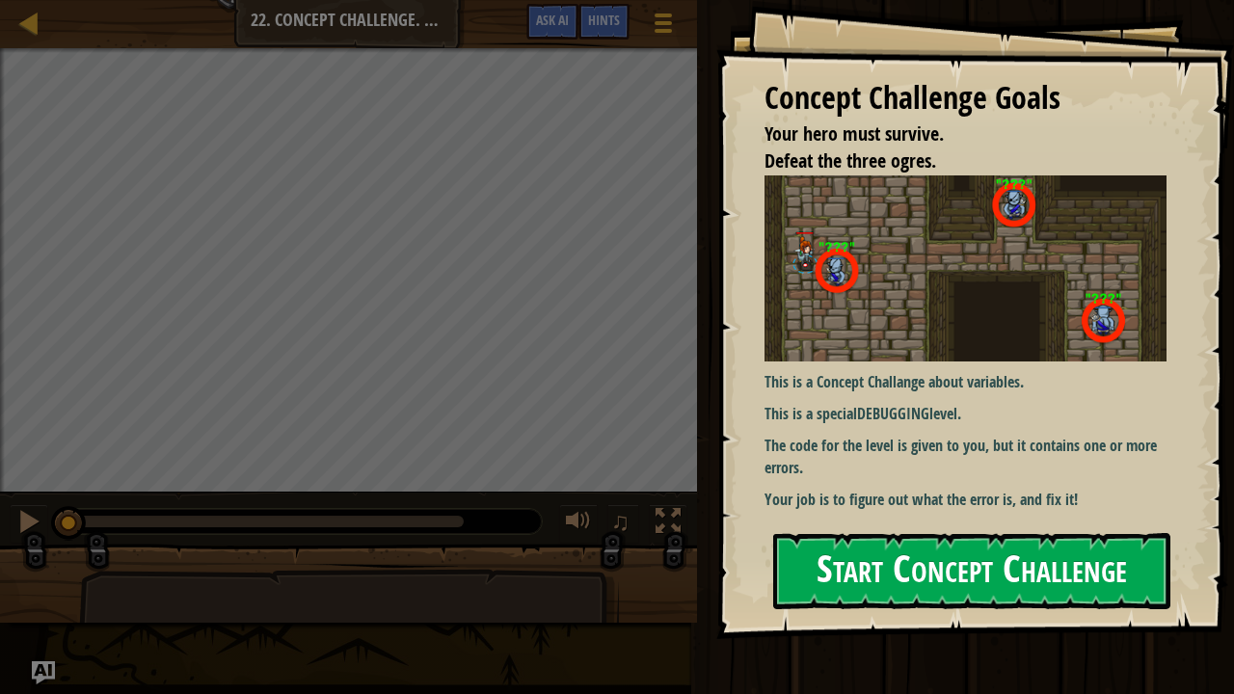
click at [845, 552] on button "Start Concept Challenge" at bounding box center [971, 571] width 397 height 76
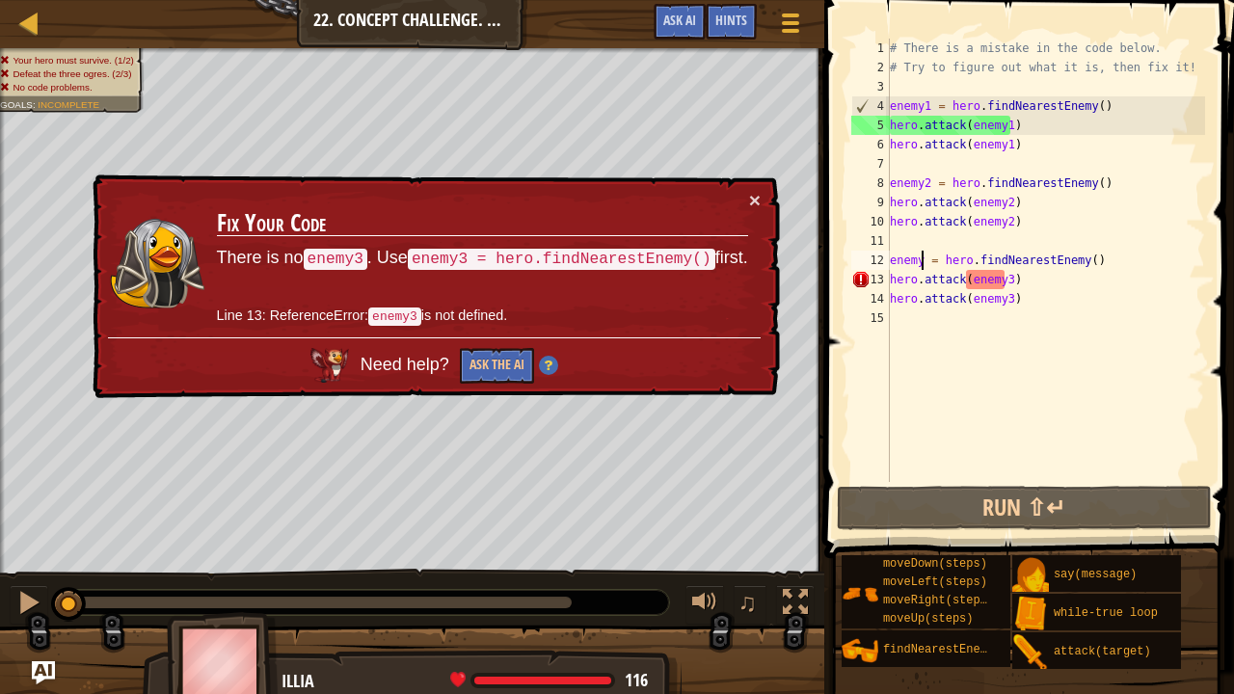
click at [919, 262] on div "# There is a mistake in the code below. # Try to figure out what it is, then fi…" at bounding box center [1045, 280] width 319 height 482
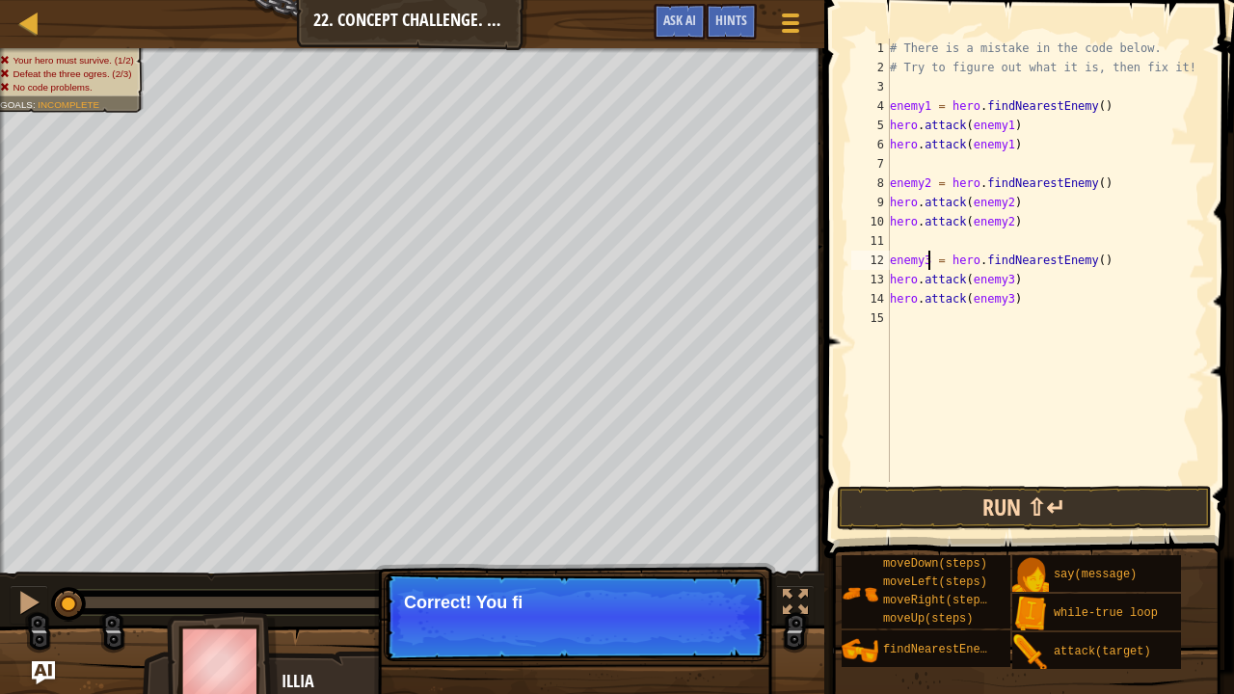
type textarea "enemy3 = hero.findNearestEnemy()"
click at [1039, 513] on button "Run ⇧↵" at bounding box center [1024, 508] width 375 height 44
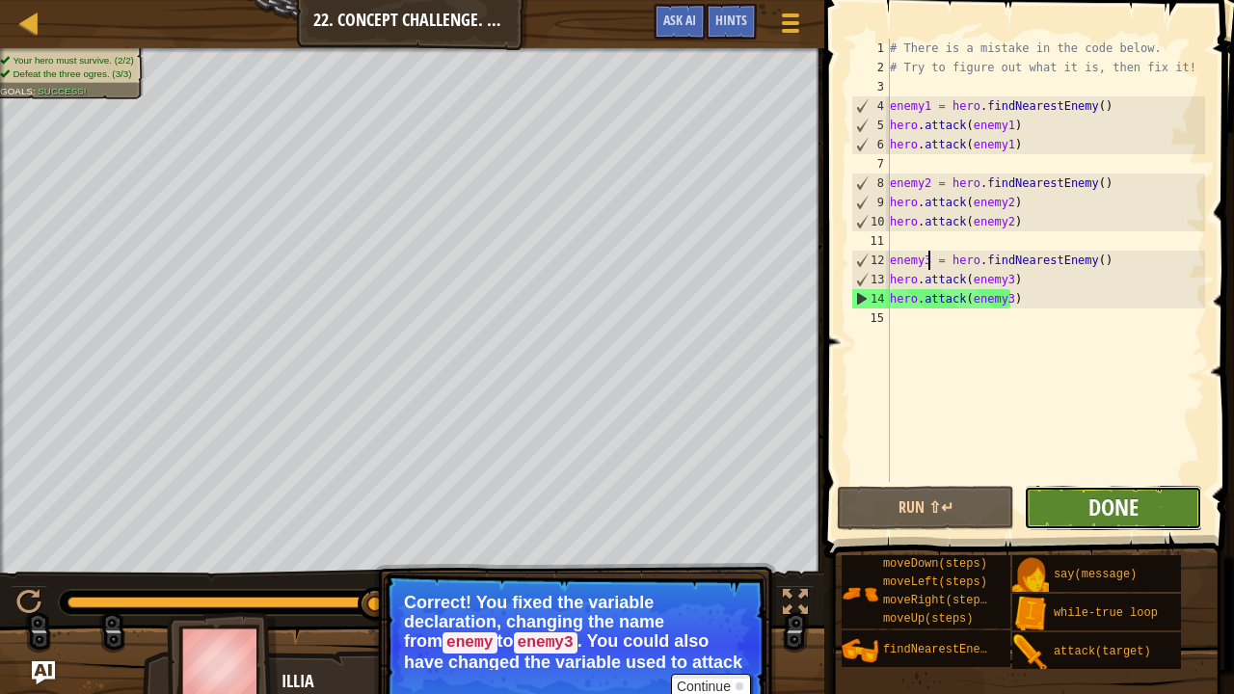
click at [1091, 507] on span "Done" at bounding box center [1113, 507] width 50 height 31
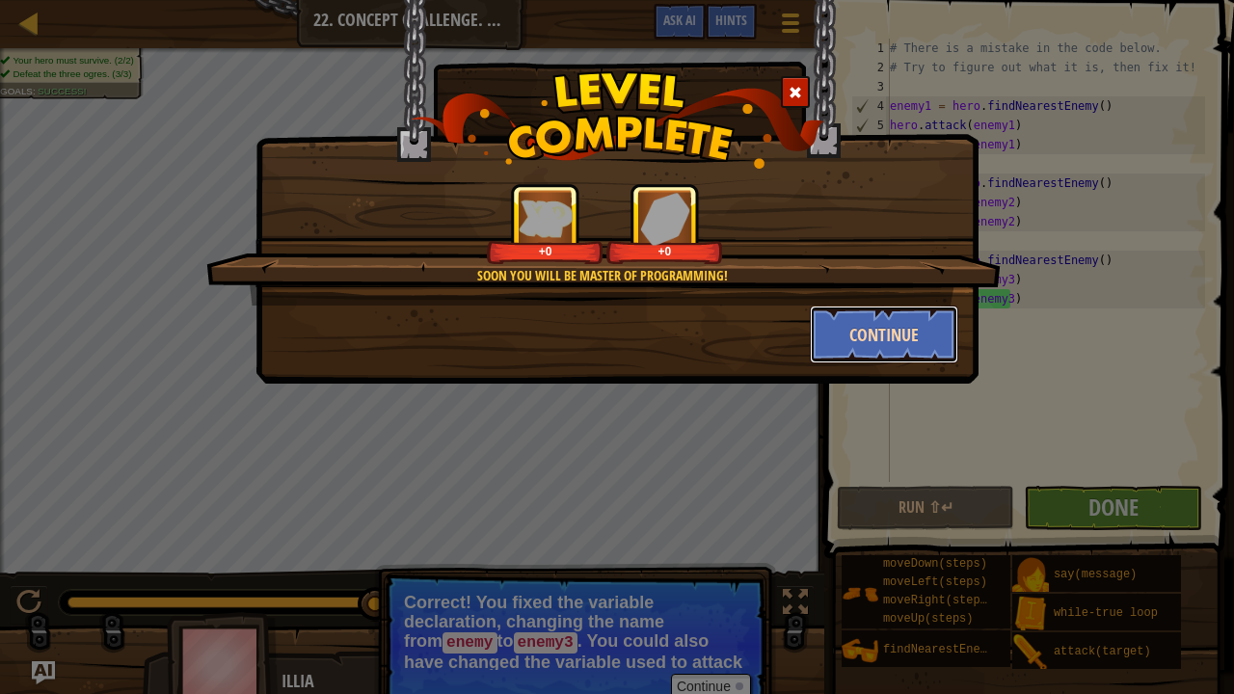
click at [858, 334] on button "Continue" at bounding box center [884, 335] width 149 height 58
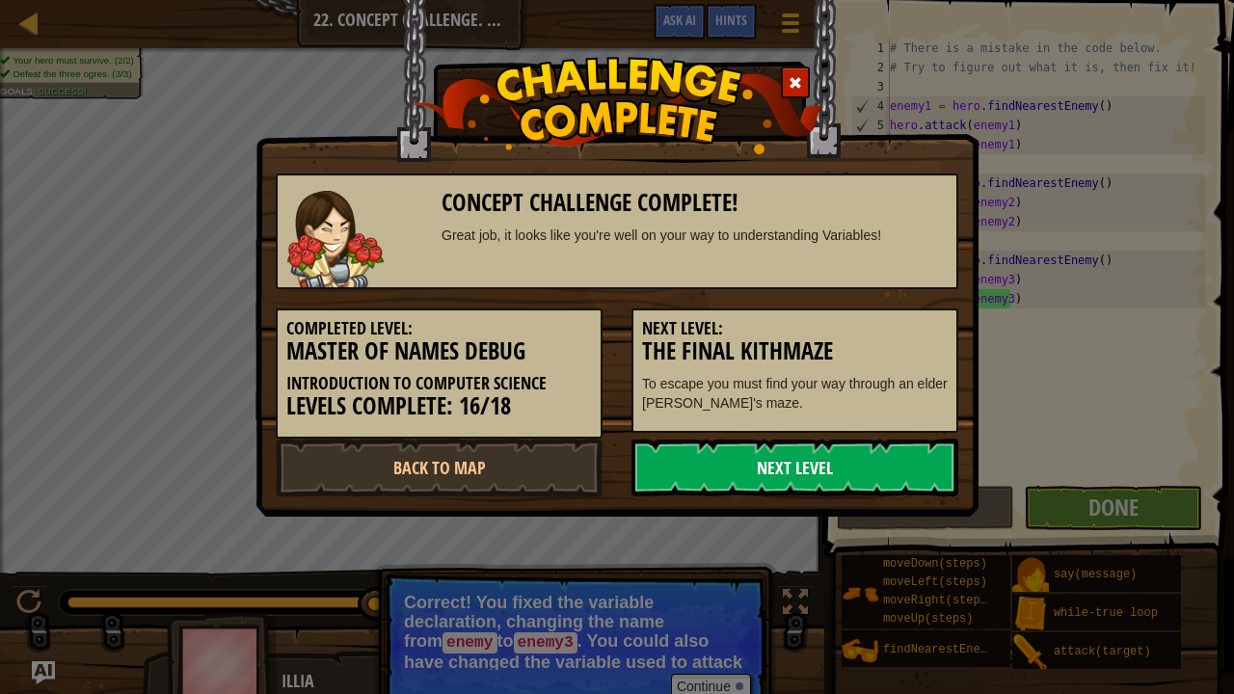
click at [769, 477] on link "Next Level" at bounding box center [794, 468] width 327 height 58
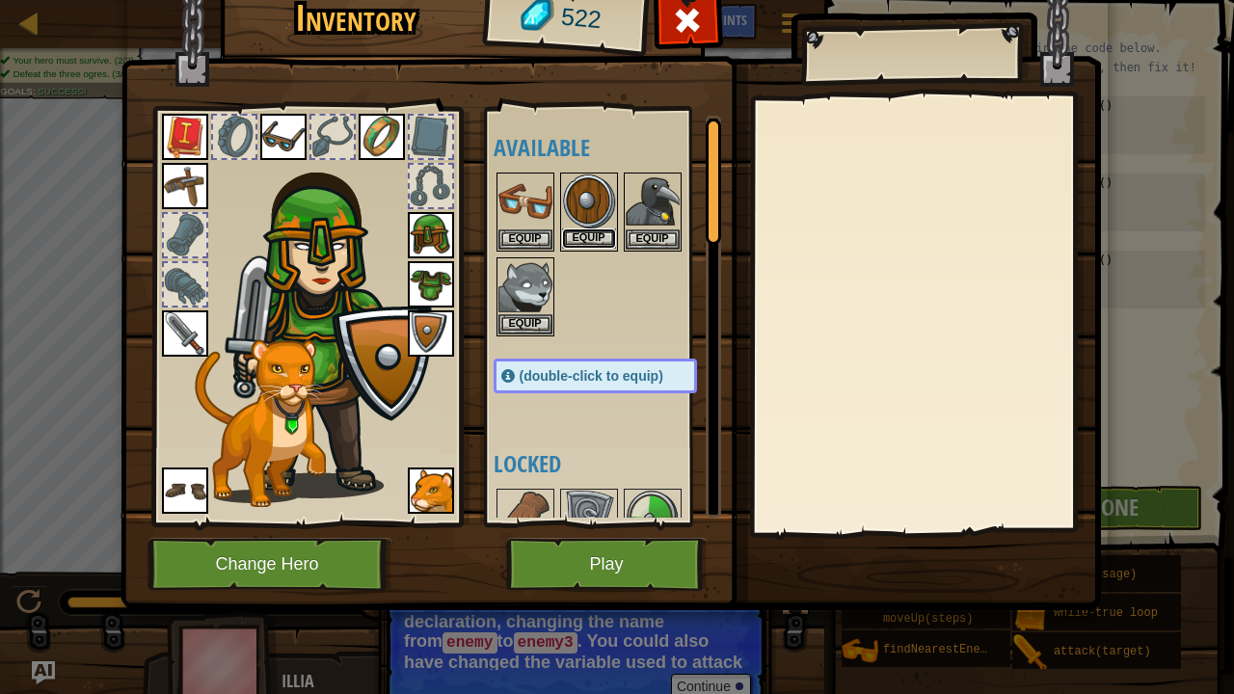
click at [582, 235] on button "Equip" at bounding box center [589, 238] width 54 height 20
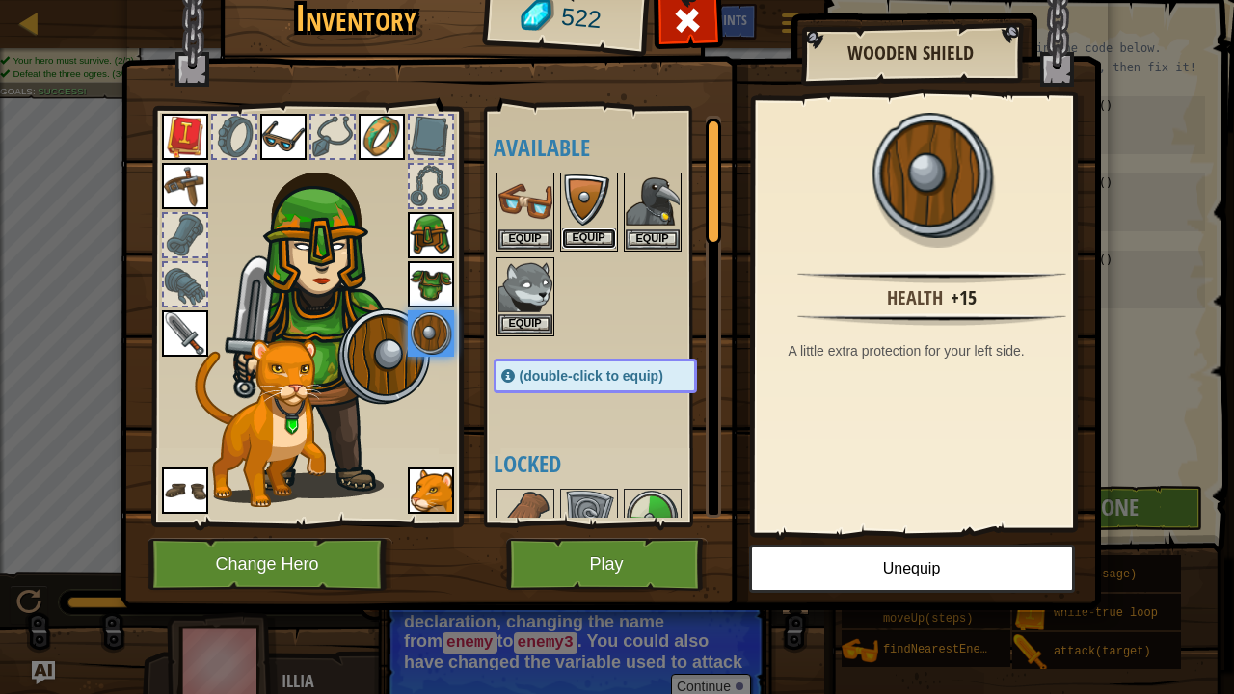
click at [598, 237] on button "Equip" at bounding box center [589, 238] width 54 height 20
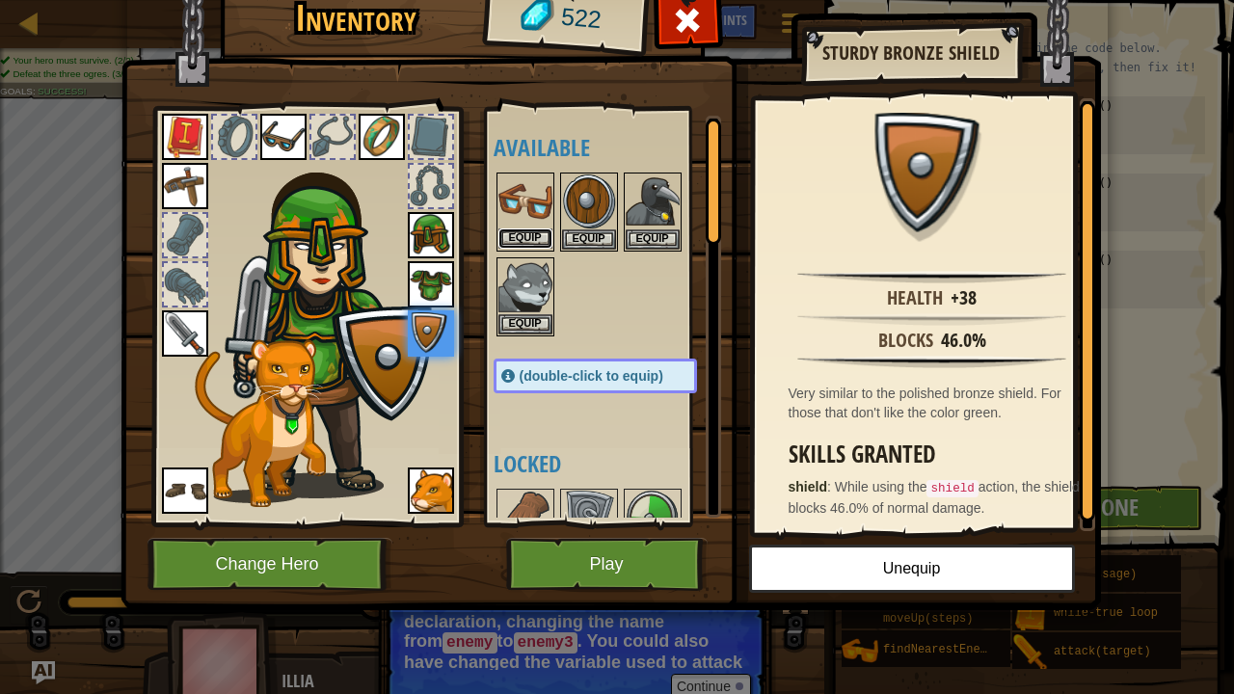
click at [541, 236] on button "Equip" at bounding box center [525, 238] width 54 height 20
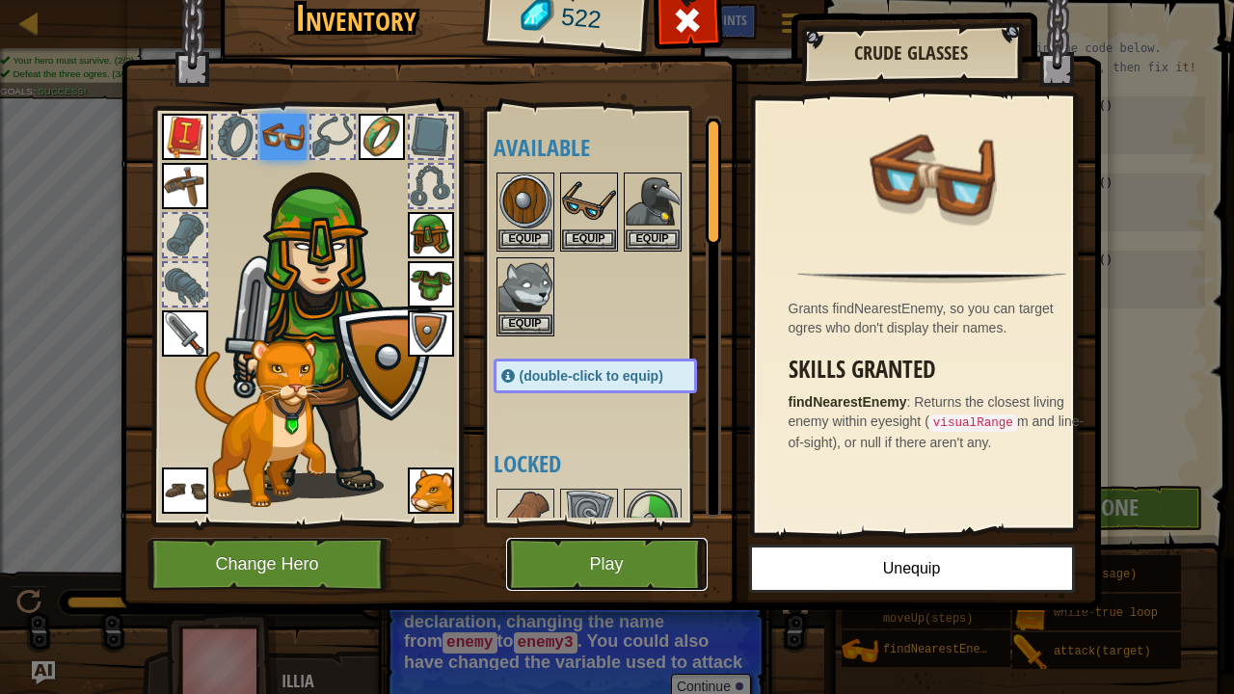
click at [615, 559] on button "Play" at bounding box center [606, 564] width 201 height 53
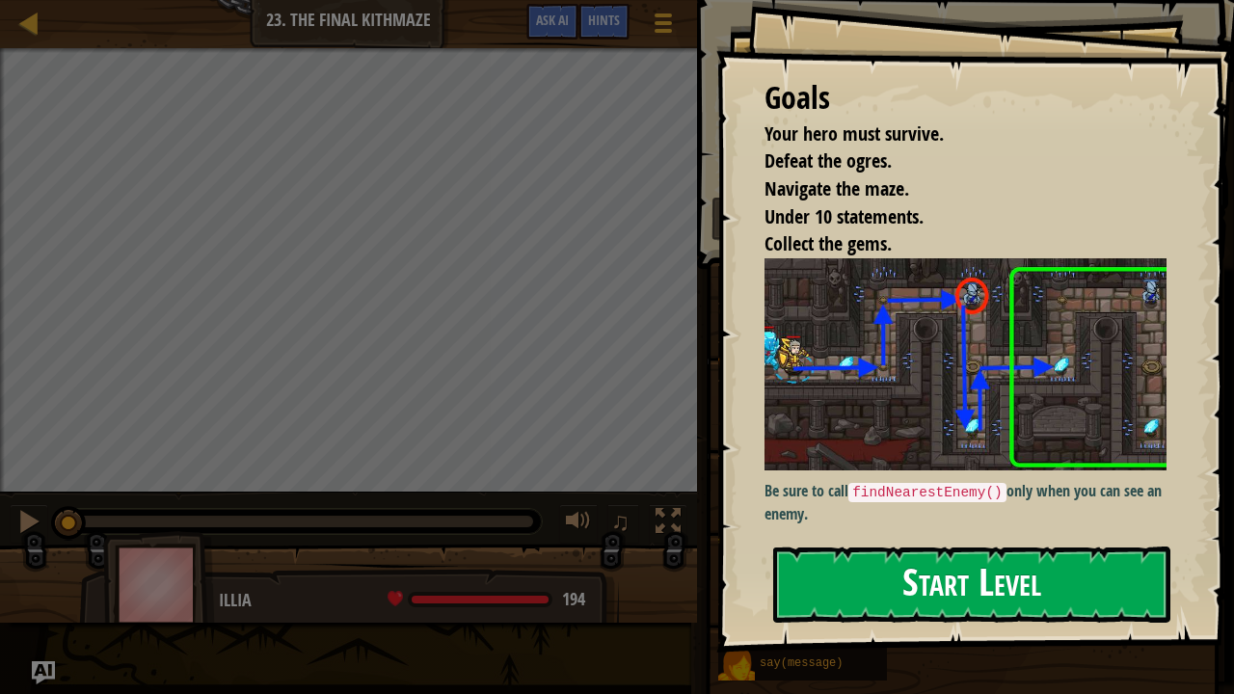
click at [891, 572] on button "Start Level" at bounding box center [971, 585] width 397 height 76
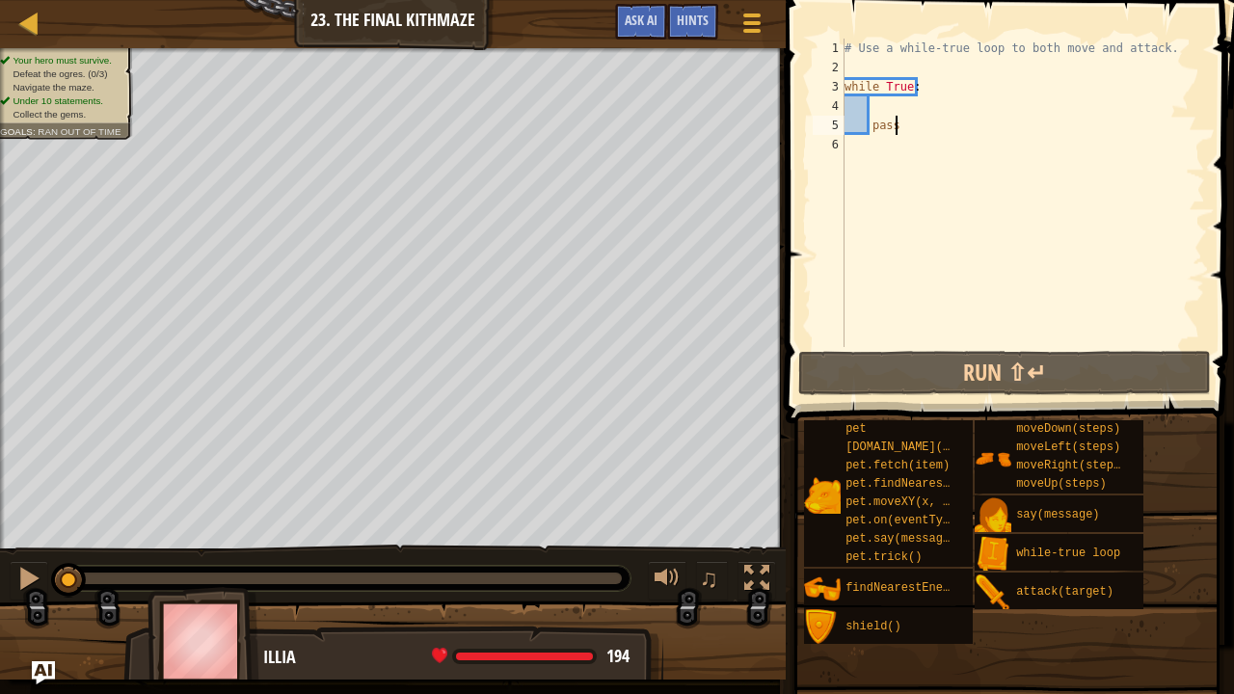
click at [919, 124] on div "# Use a while-true loop to both move and attack. while True : pass" at bounding box center [1023, 212] width 364 height 347
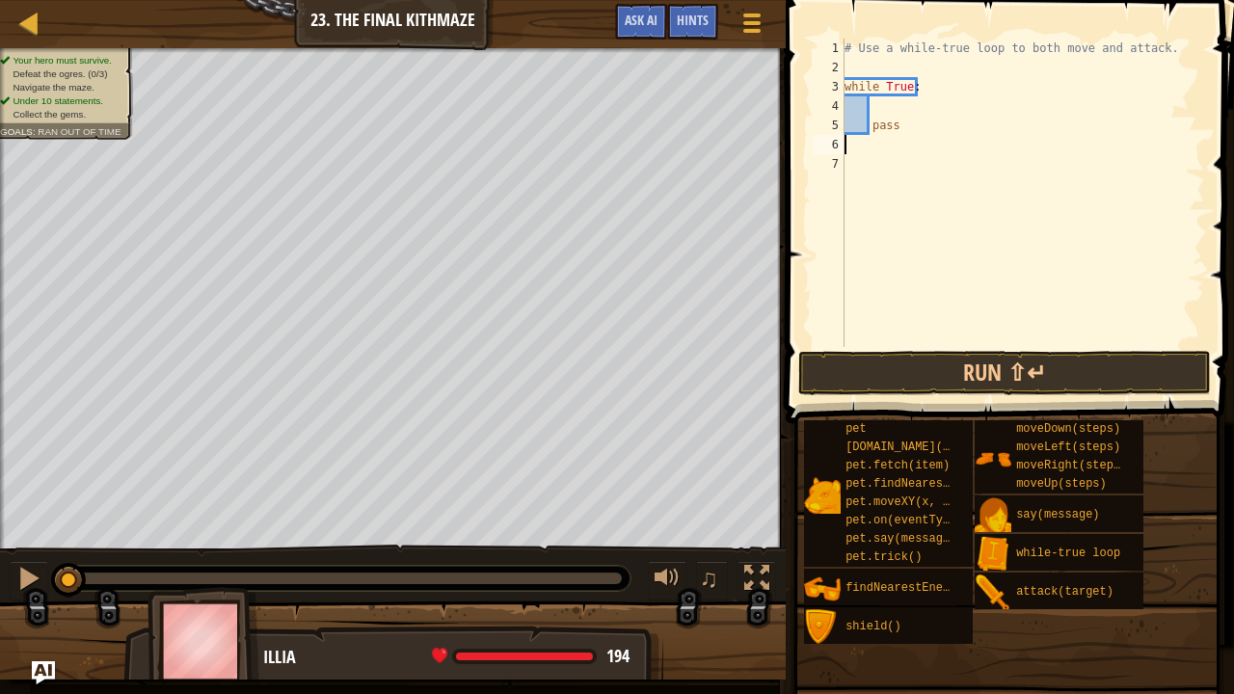
type textarea "pass"
click at [892, 105] on div "# Use a while-true loop to both move and attack. while True : pass" at bounding box center [1023, 212] width 364 height 347
type textarea "h"
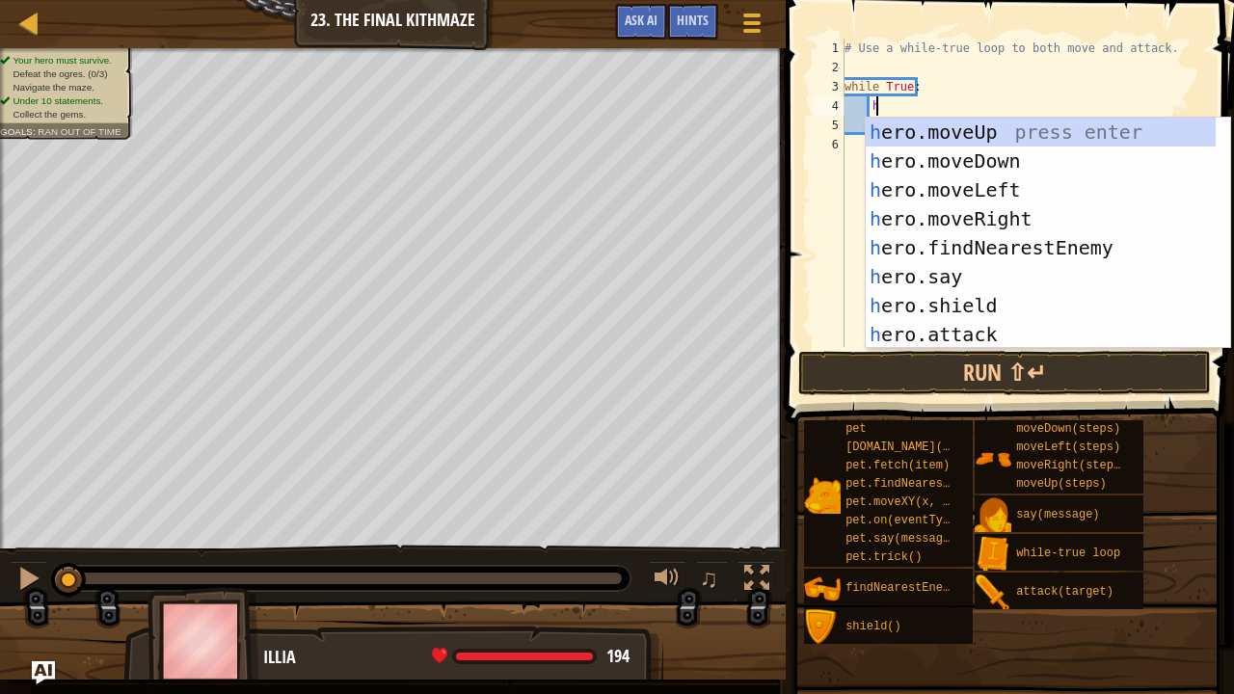
scroll to position [2, 31]
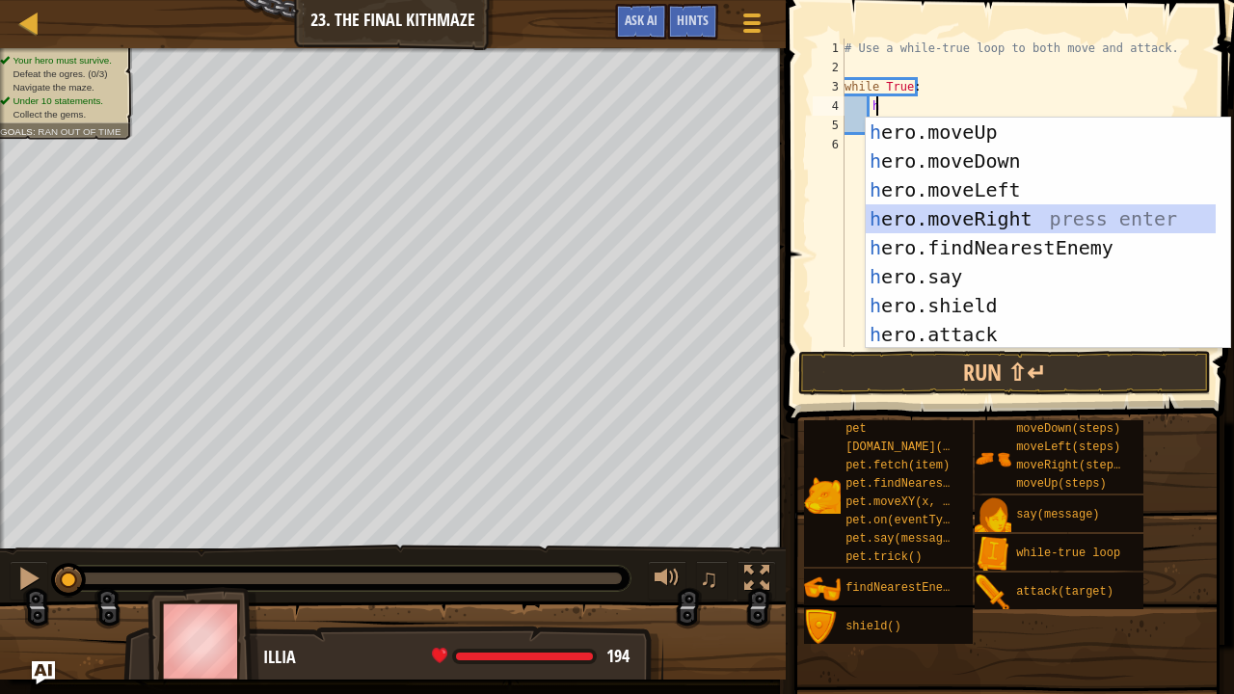
click at [944, 216] on div "h ero.moveUp press enter h ero.moveDown press enter h ero.moveLeft press enter …" at bounding box center [1041, 262] width 351 height 289
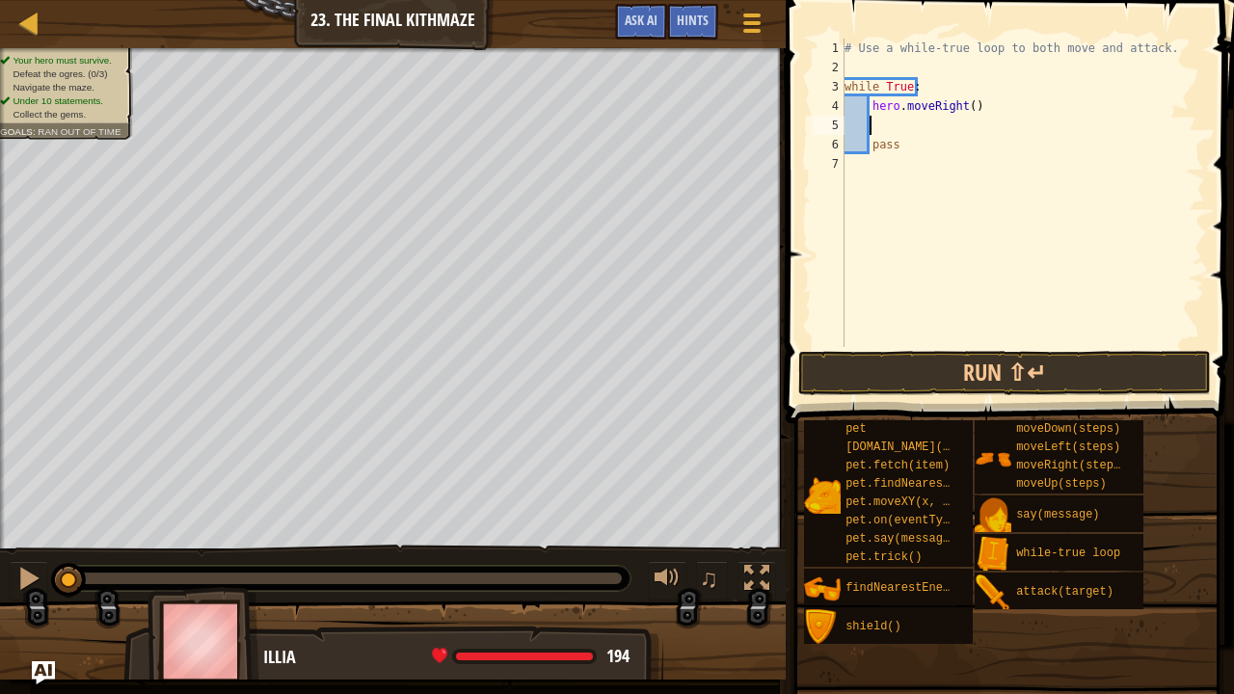
click at [964, 108] on div "# Use a while-true loop to both move and attack. while True : hero . moveRight …" at bounding box center [1023, 212] width 364 height 347
type textarea "hero.moveRight(2)"
click at [883, 123] on div "# Use a while-true loop to both move and attack. while True : hero . moveRight …" at bounding box center [1023, 212] width 364 height 347
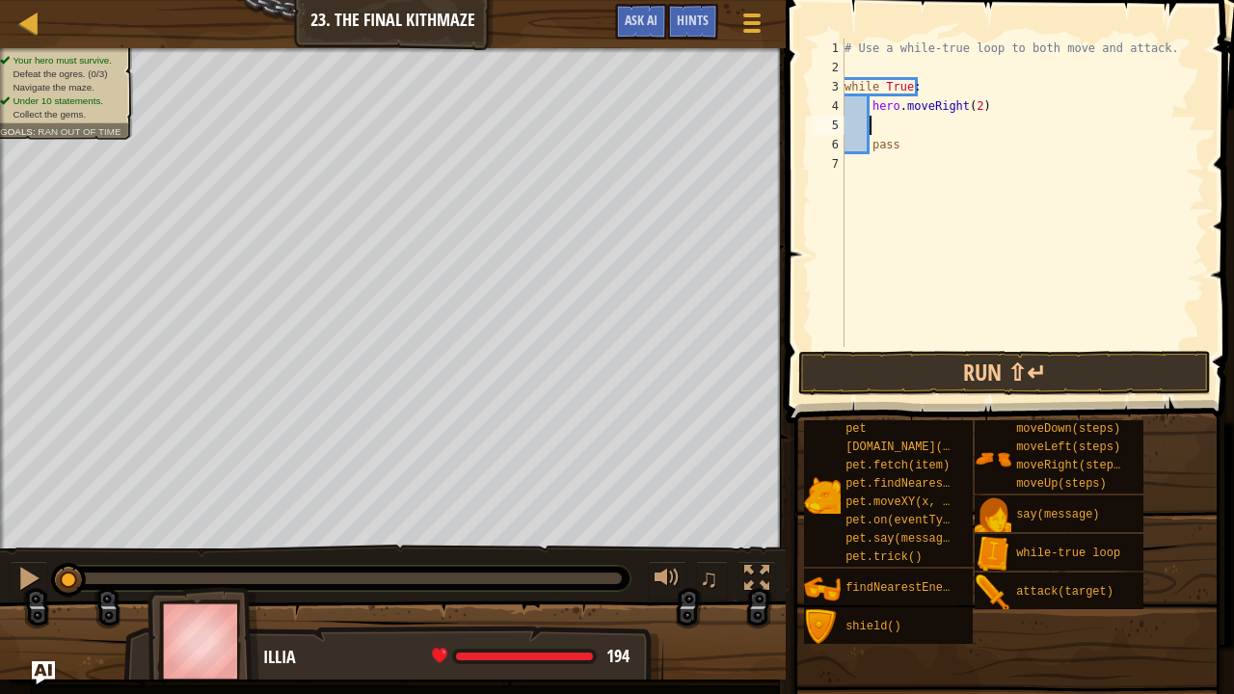
type textarea "h"
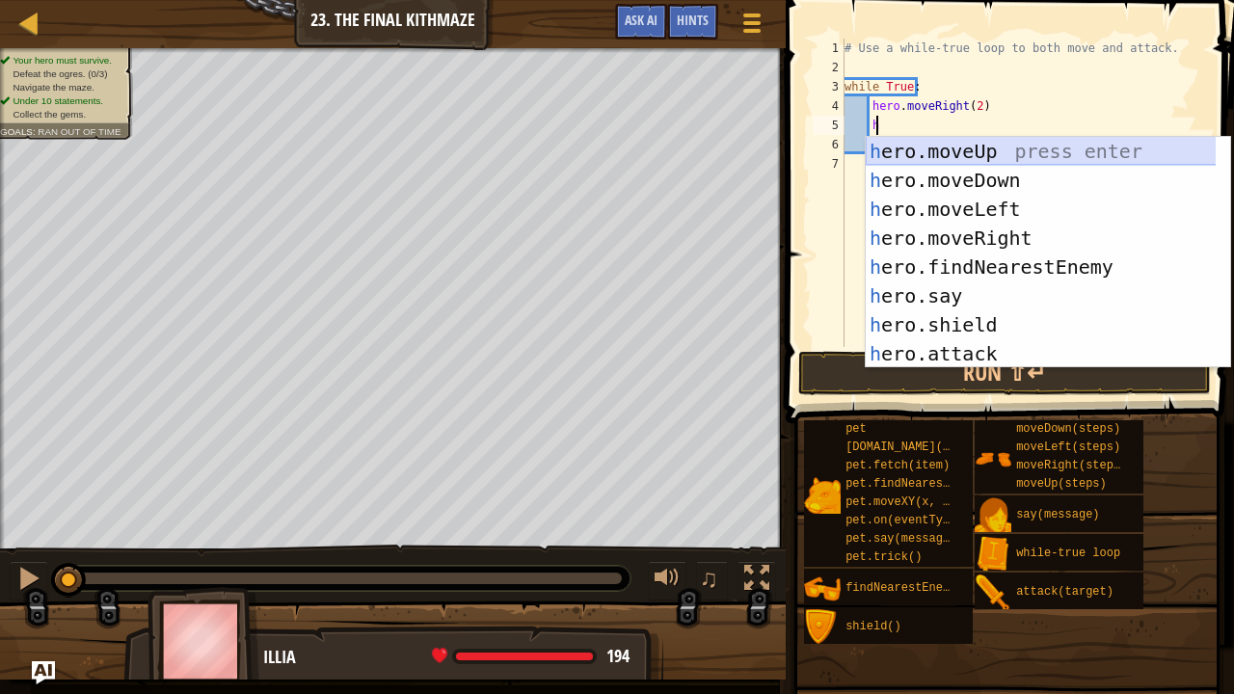
click at [941, 149] on div "h ero.moveUp press enter h ero.moveDown press enter h ero.moveLeft press enter …" at bounding box center [1041, 281] width 351 height 289
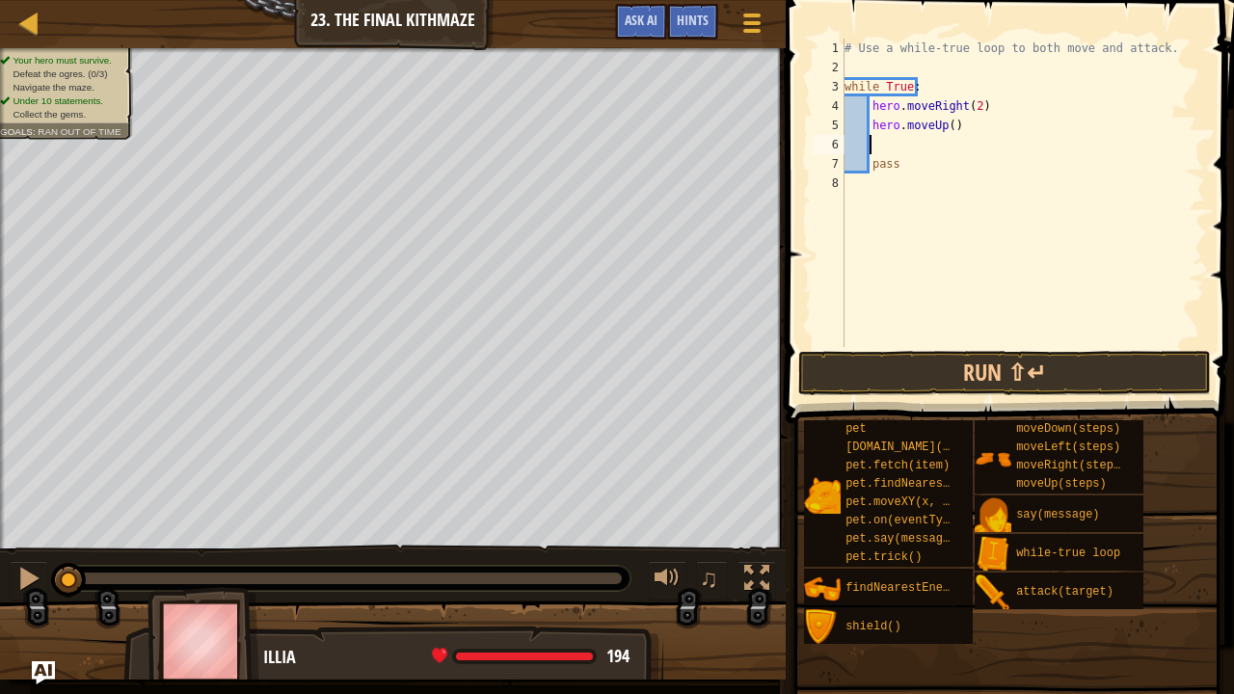
scroll to position [2, 24]
type textarea "h"
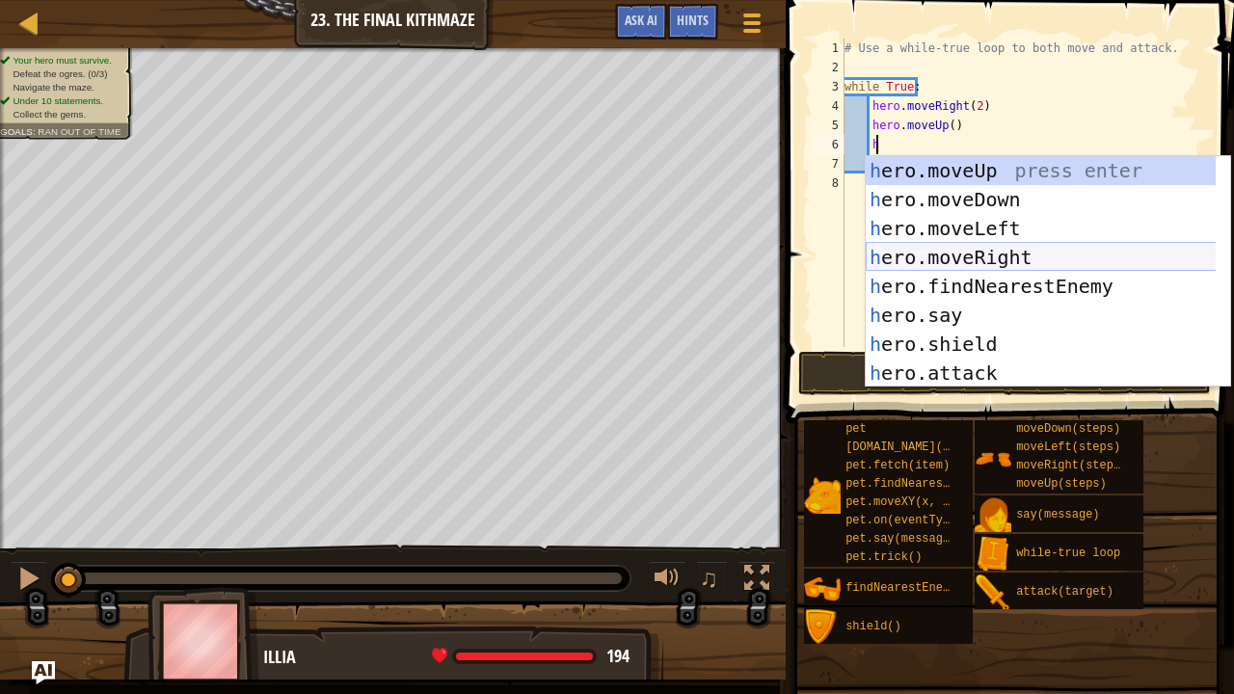
click at [957, 245] on div "h ero.moveUp press enter h ero.moveDown press enter h ero.moveLeft press enter …" at bounding box center [1041, 300] width 351 height 289
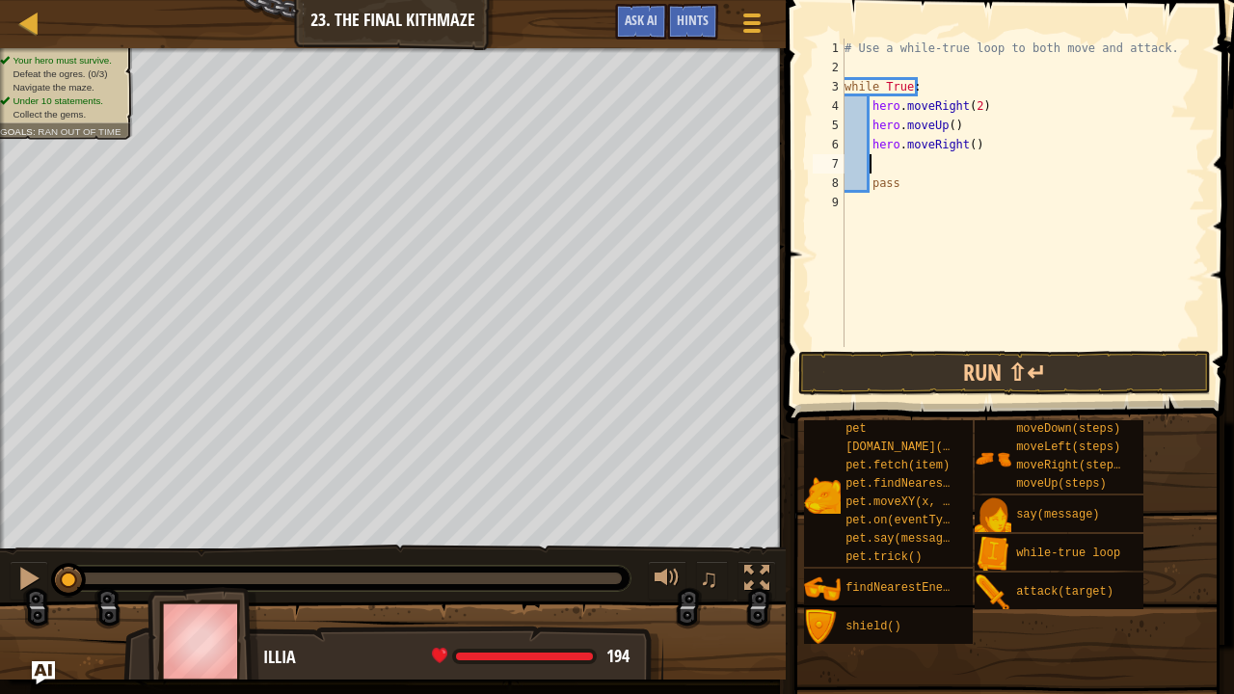
type textarea "h"
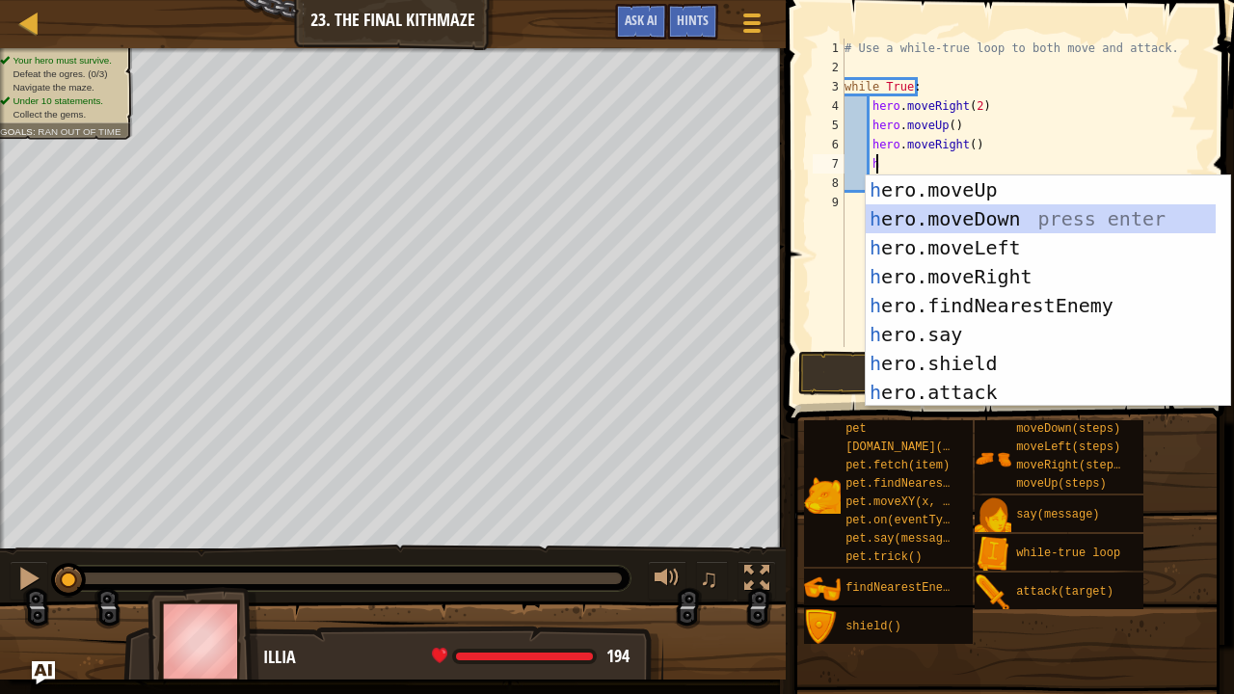
click at [968, 214] on div "h ero.moveUp press enter h ero.moveDown press enter h ero.moveLeft press enter …" at bounding box center [1041, 319] width 351 height 289
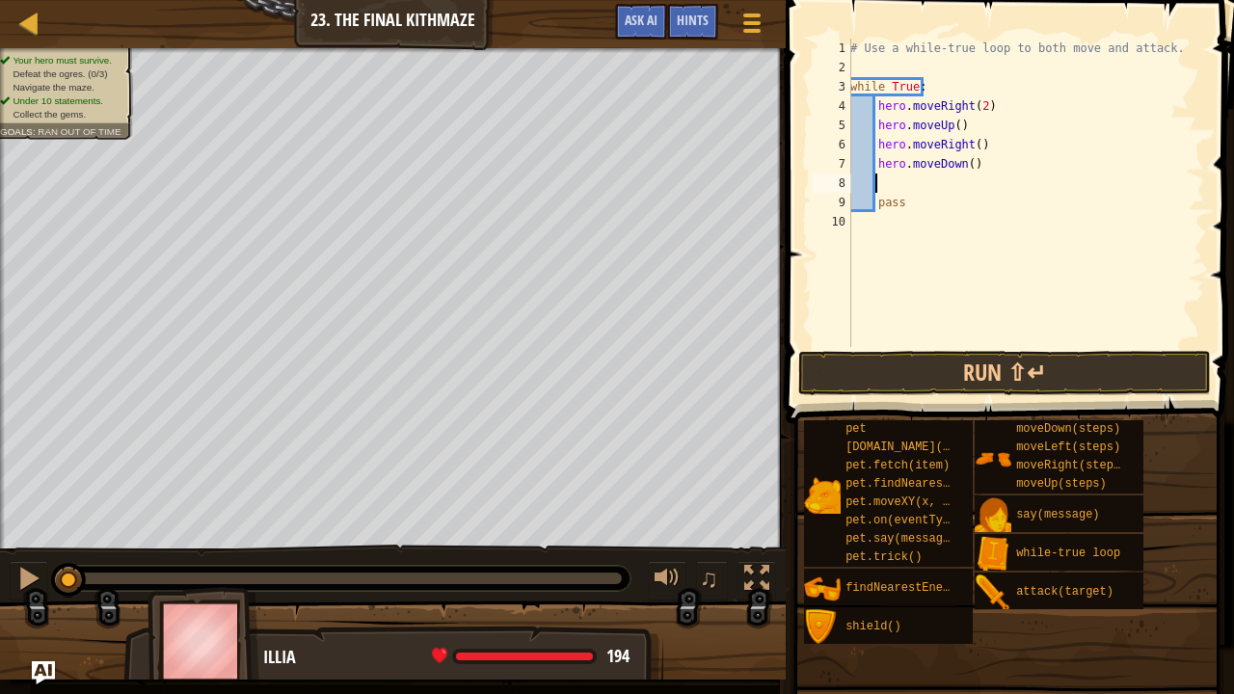
click at [964, 165] on div "# Use a while-true loop to both move and attack. while True : hero . moveRight …" at bounding box center [1025, 212] width 359 height 347
type textarea "hero.moveDown(2)"
click at [892, 178] on div "# Use a while-true loop to both move and attack. while True : hero . moveRight …" at bounding box center [1025, 212] width 359 height 347
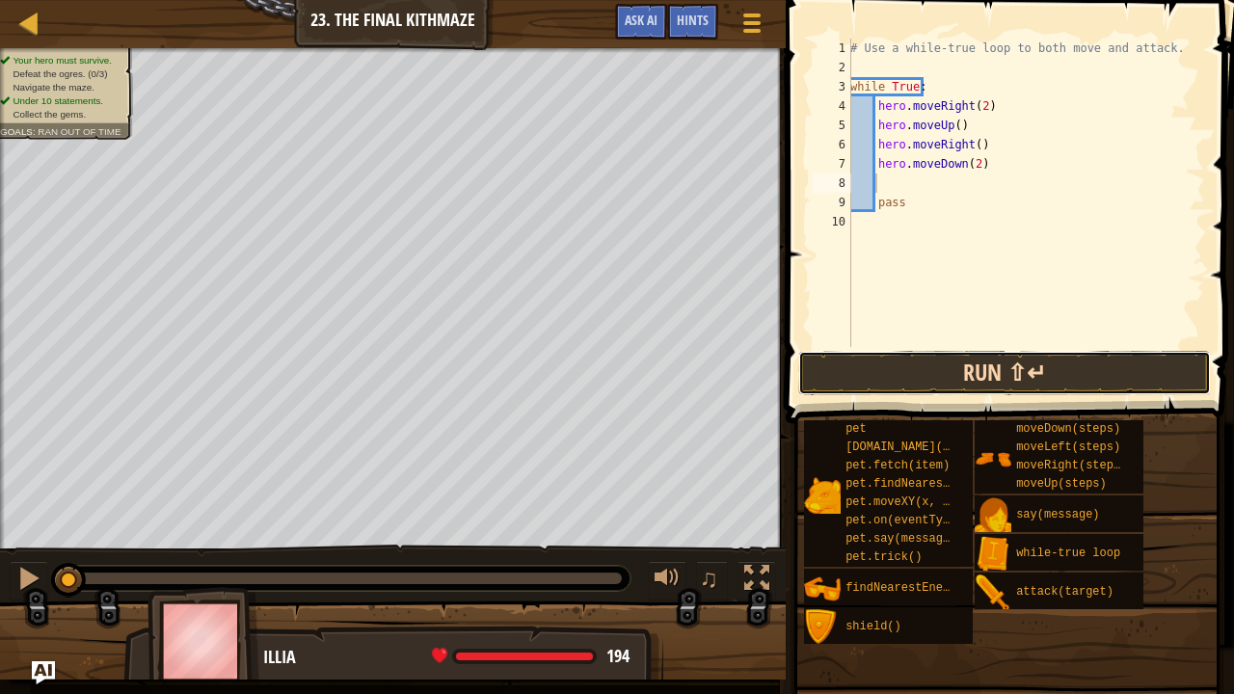
click at [943, 366] on button "Run ⇧↵" at bounding box center [1004, 373] width 413 height 44
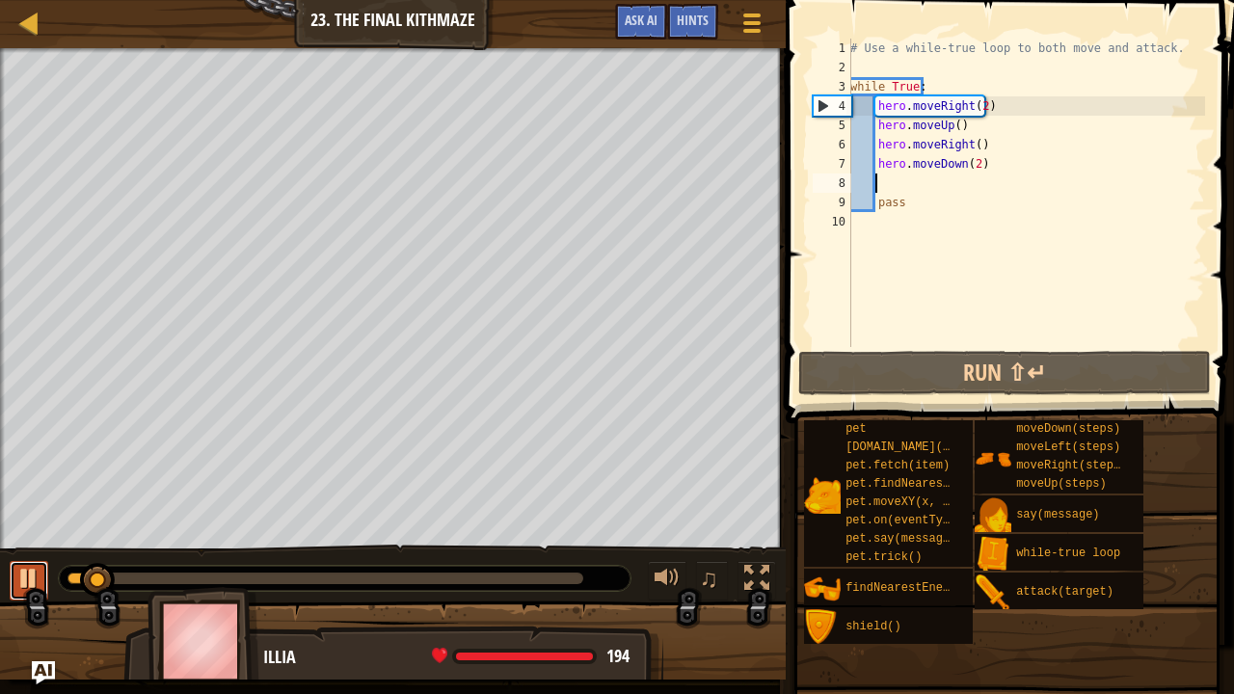
click at [32, 566] on div at bounding box center [28, 578] width 25 height 25
click at [978, 105] on div "# Use a while-true loop to both move and attack. while True : hero . moveRight …" at bounding box center [1025, 212] width 359 height 347
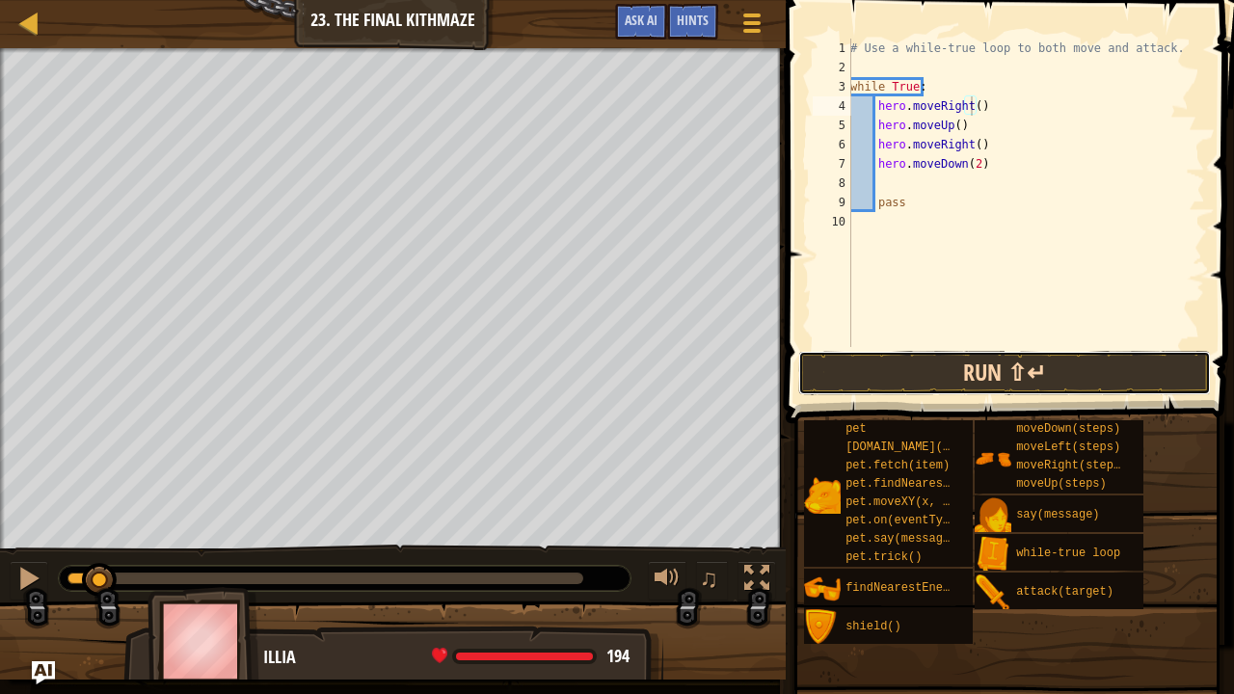
click at [956, 371] on button "Run ⇧↵" at bounding box center [1004, 373] width 413 height 44
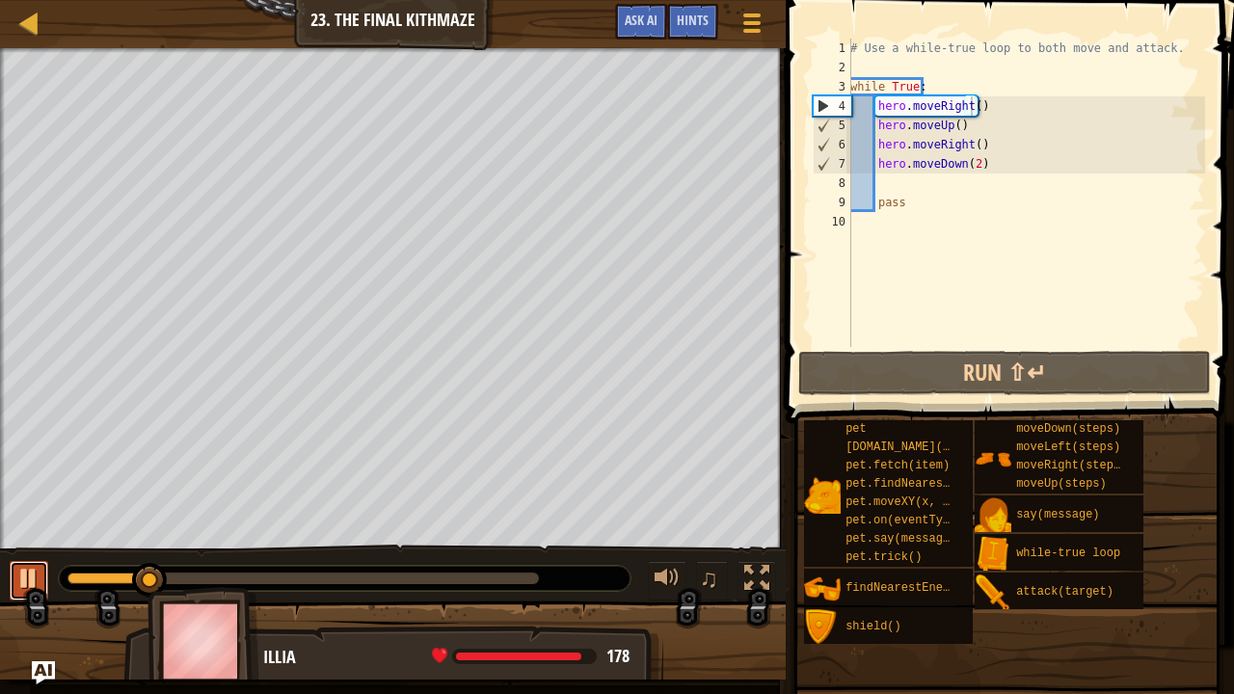
click at [31, 572] on div at bounding box center [28, 578] width 25 height 25
click at [980, 109] on div "# Use a while-true loop to both move and attack. while True : hero . moveRight …" at bounding box center [1025, 212] width 359 height 347
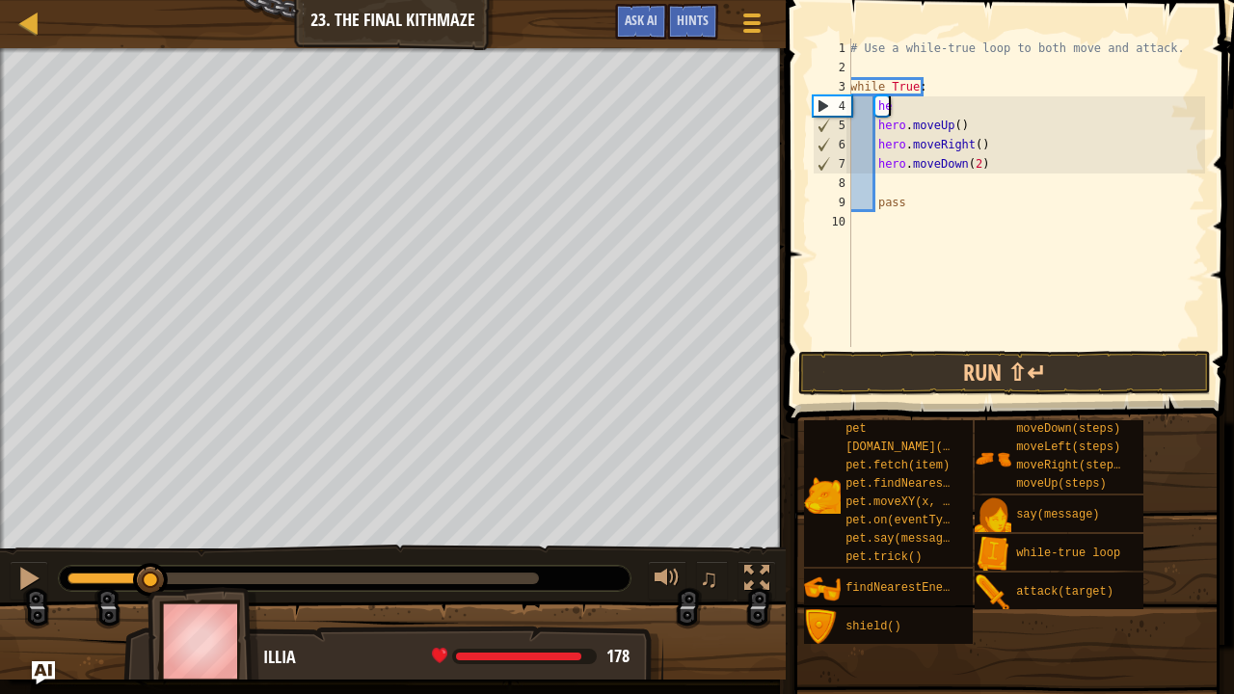
type textarea "h"
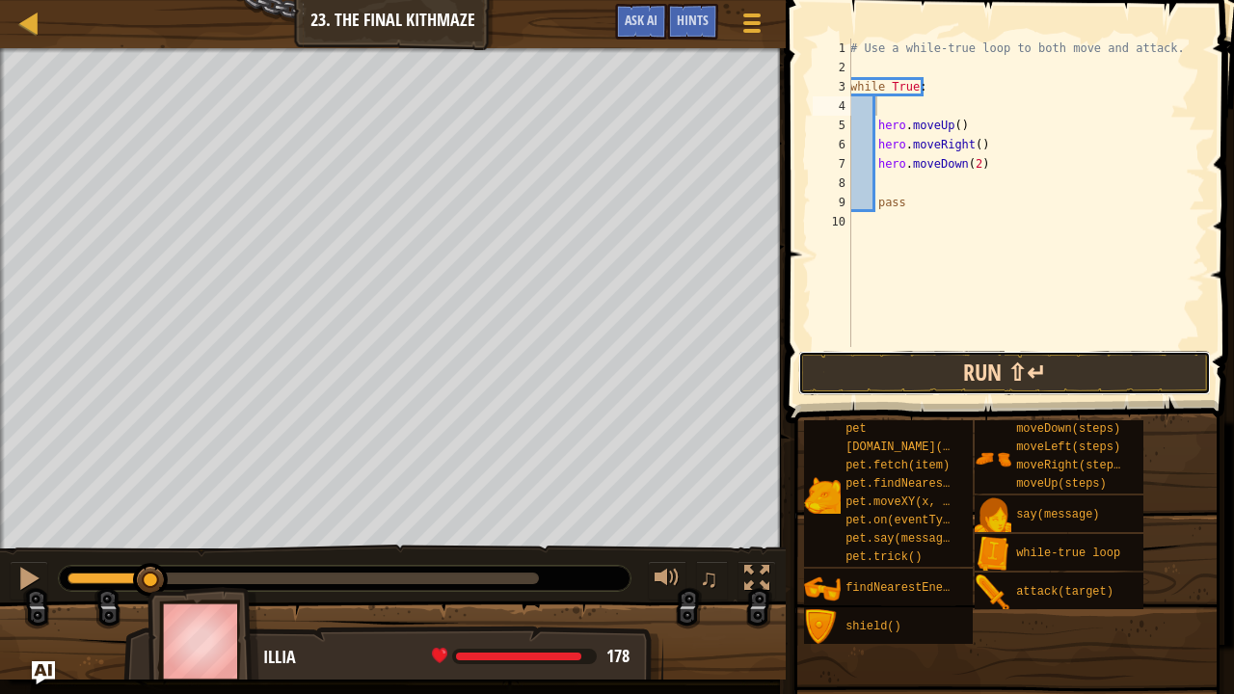
click at [929, 366] on button "Run ⇧↵" at bounding box center [1004, 373] width 413 height 44
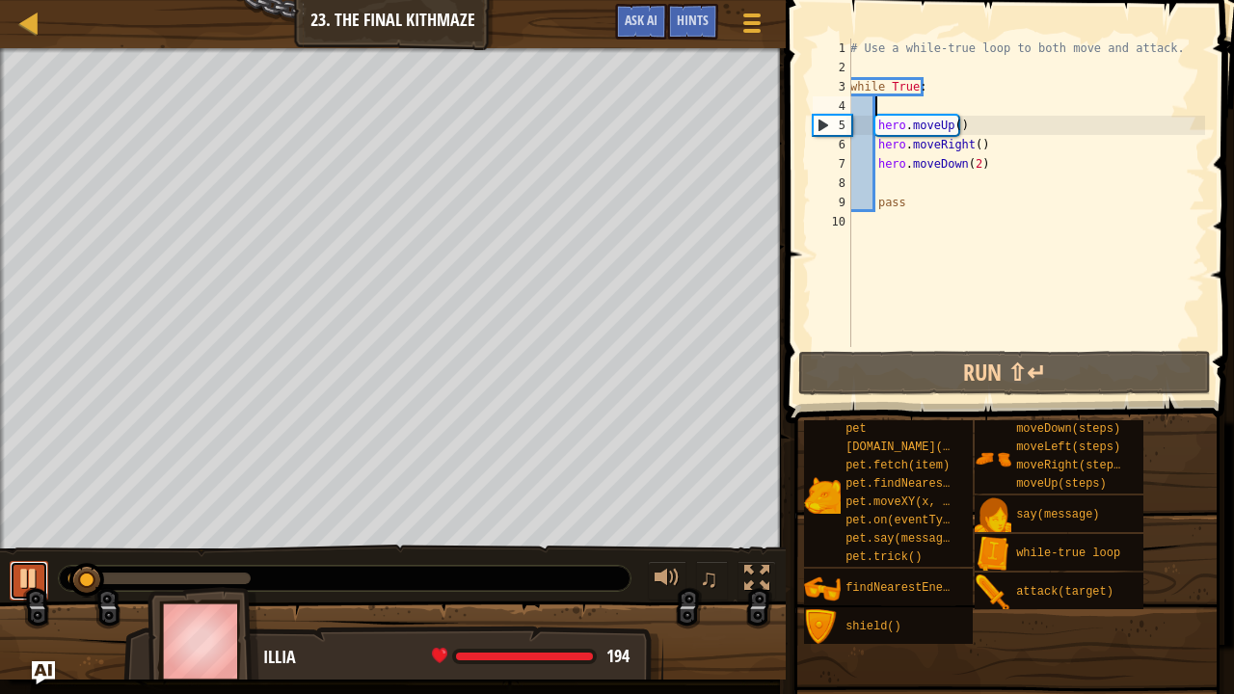
click at [40, 567] on div at bounding box center [28, 578] width 25 height 25
click at [878, 98] on div "# Use a while-true loop to both move and attack. while True : hero . moveUp ( )…" at bounding box center [1025, 212] width 359 height 347
type textarea "h"
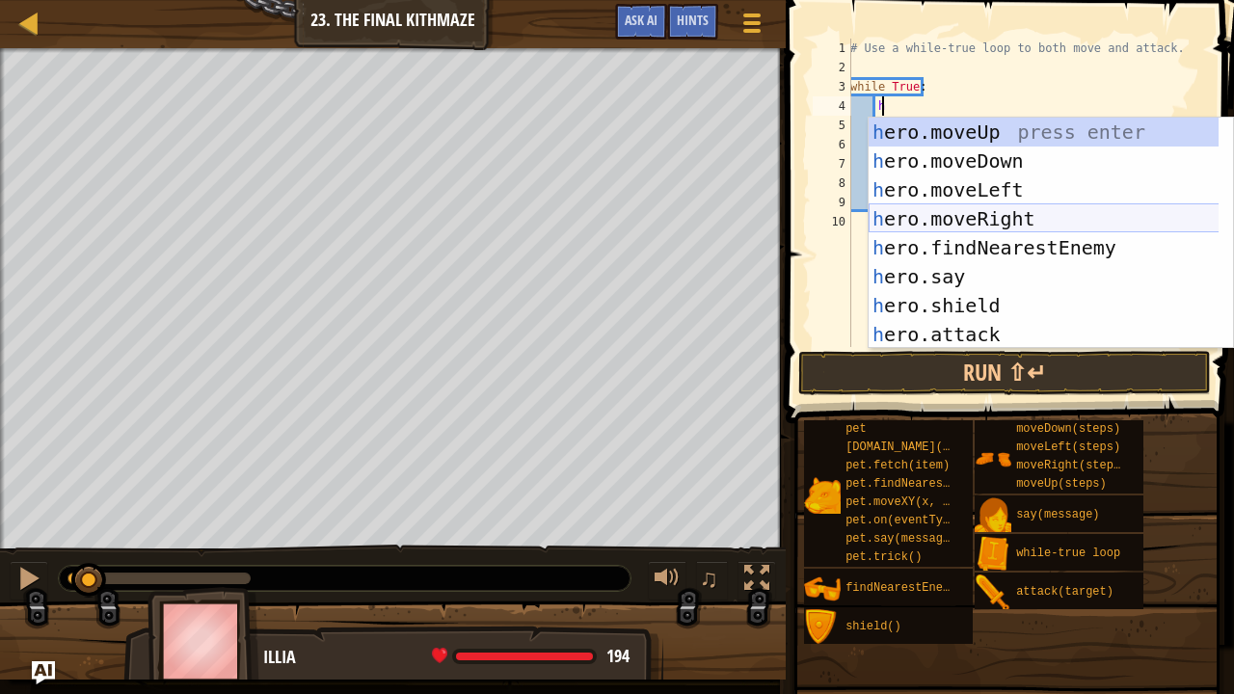
click at [952, 218] on div "h ero.moveUp press enter h ero.moveDown press enter h ero.moveLeft press enter …" at bounding box center [1044, 262] width 351 height 289
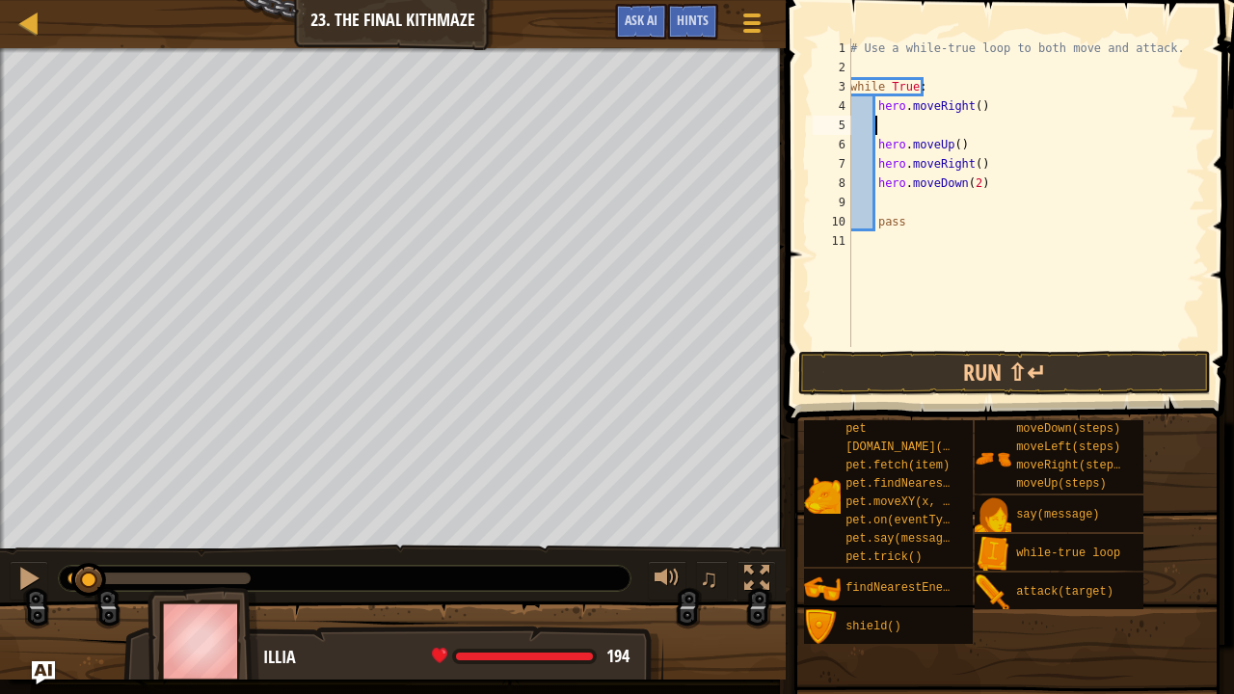
scroll to position [2, 0]
click at [984, 101] on div "# Use a while-true loop to both move and attack. while True : hero . moveRight …" at bounding box center [1025, 212] width 359 height 347
type textarea "hero.moveRight()"
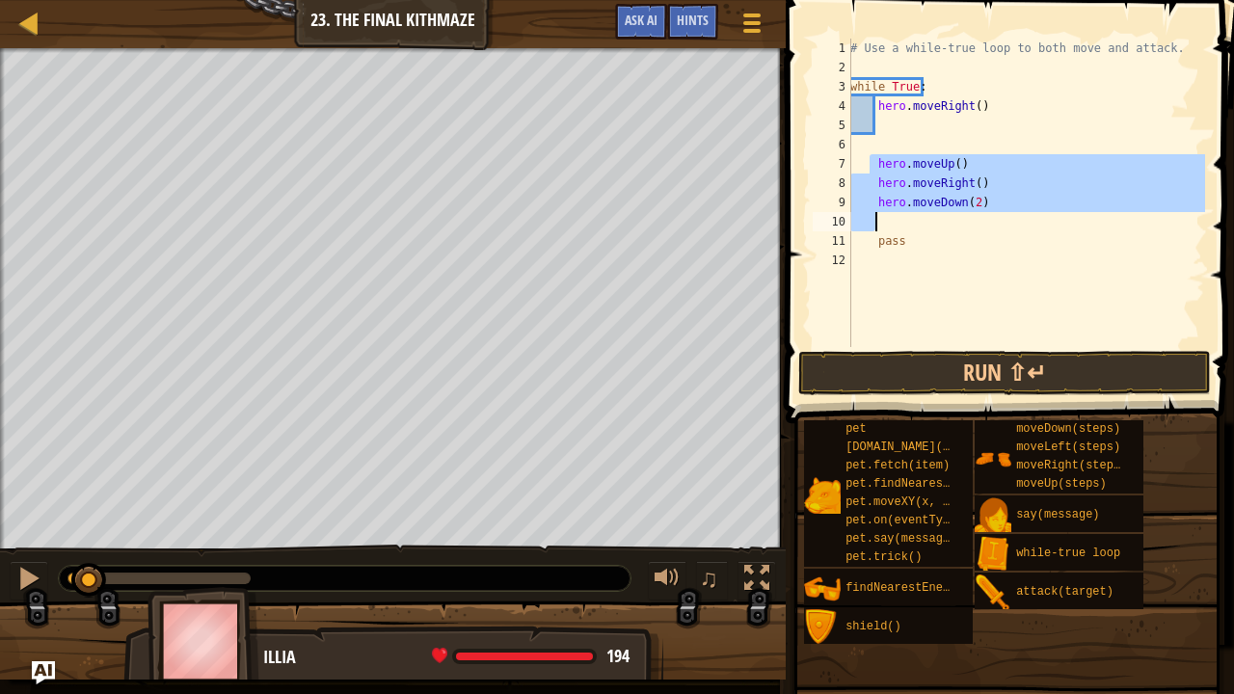
drag, startPoint x: 870, startPoint y: 165, endPoint x: 953, endPoint y: 223, distance: 101.9
click at [953, 223] on div "# Use a while-true loop to both move and attack. while True : hero . moveRight …" at bounding box center [1025, 212] width 359 height 347
type textarea "hero.moveDown(2)"
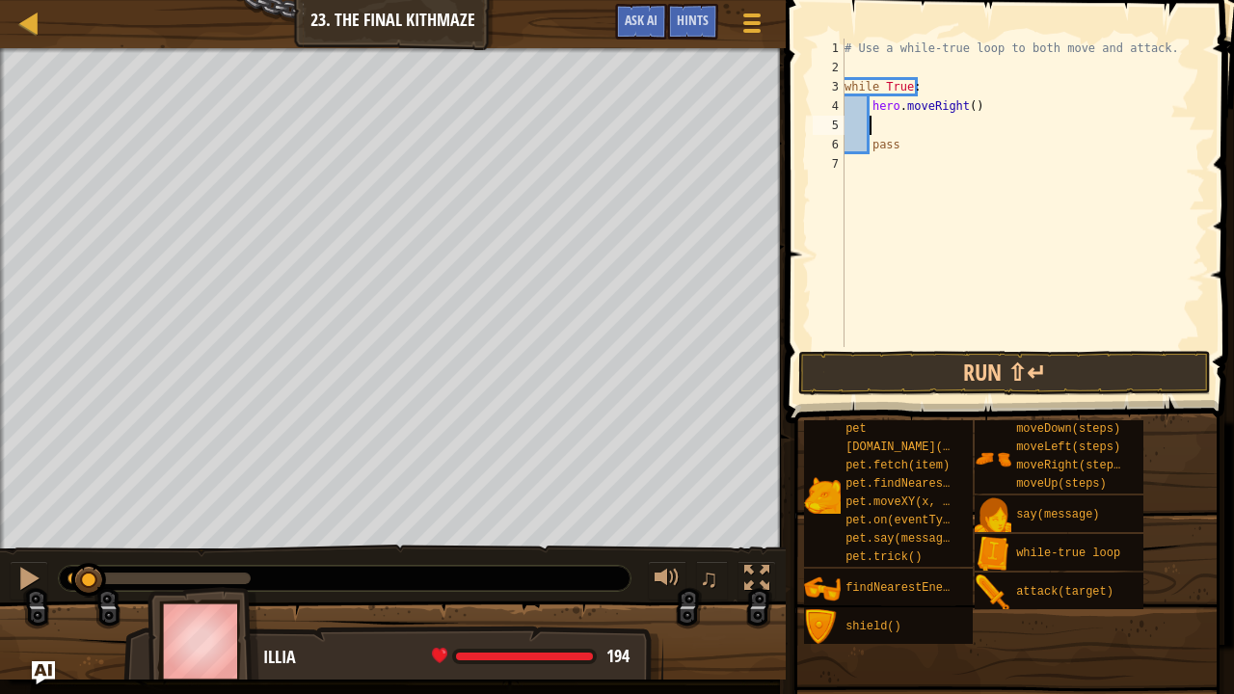
paste textarea
type textarea "h"
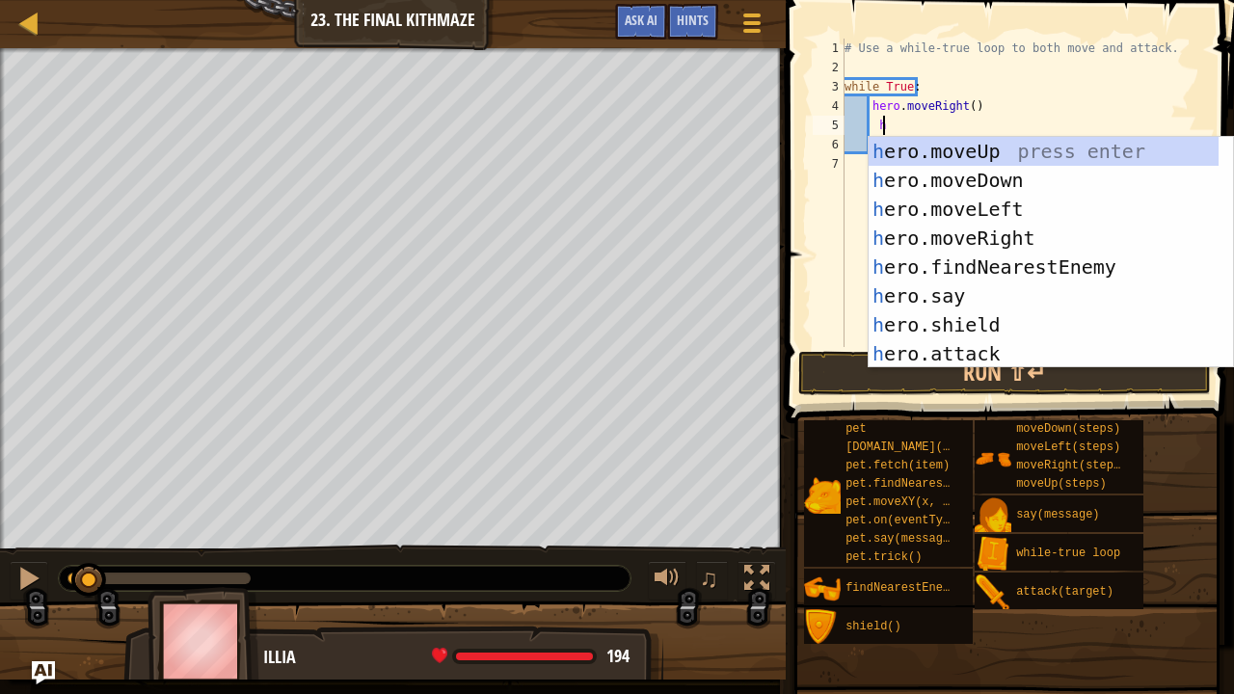
scroll to position [2, 37]
click at [969, 148] on div "h ero.moveUp press enter h ero.moveDown press enter h ero.moveLeft press enter …" at bounding box center [1044, 281] width 351 height 289
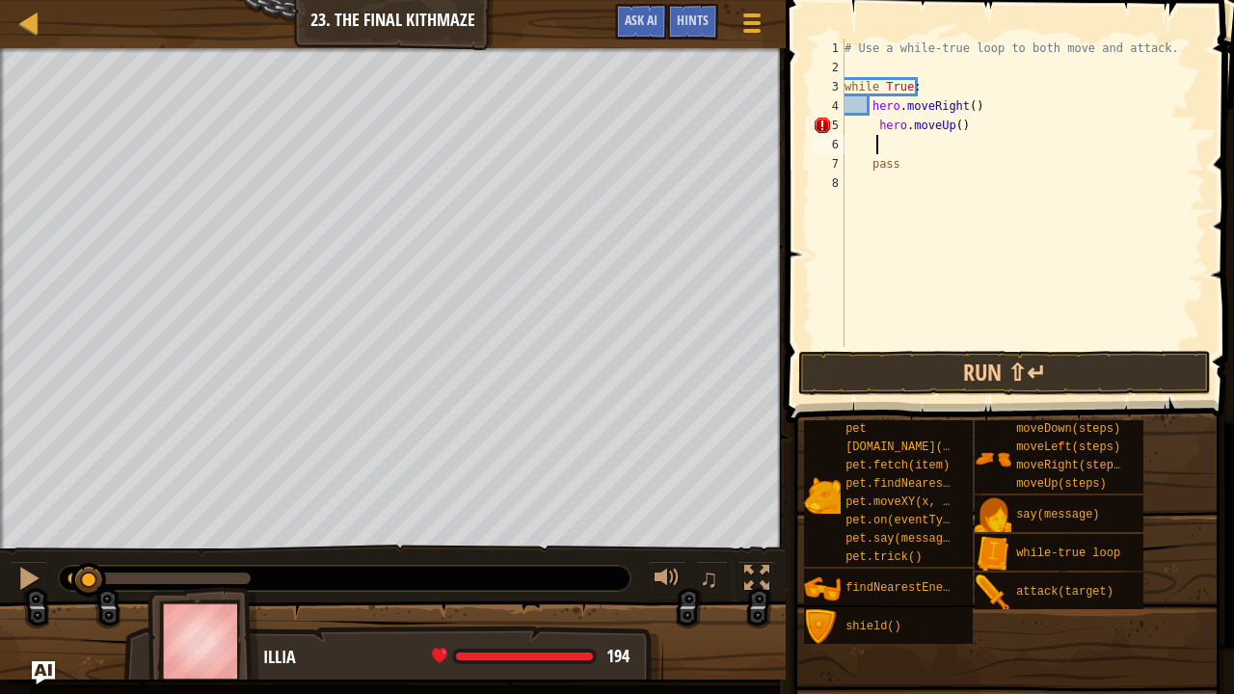
click at [866, 122] on div "# Use a while-true loop to both move and attack. while True : hero . moveRight …" at bounding box center [1023, 212] width 364 height 347
type textarea "hero.moveUp()"
click at [877, 144] on div "# Use a while-true loop to both move and attack. while True : hero . moveRight …" at bounding box center [1023, 212] width 364 height 347
type textarea "h"
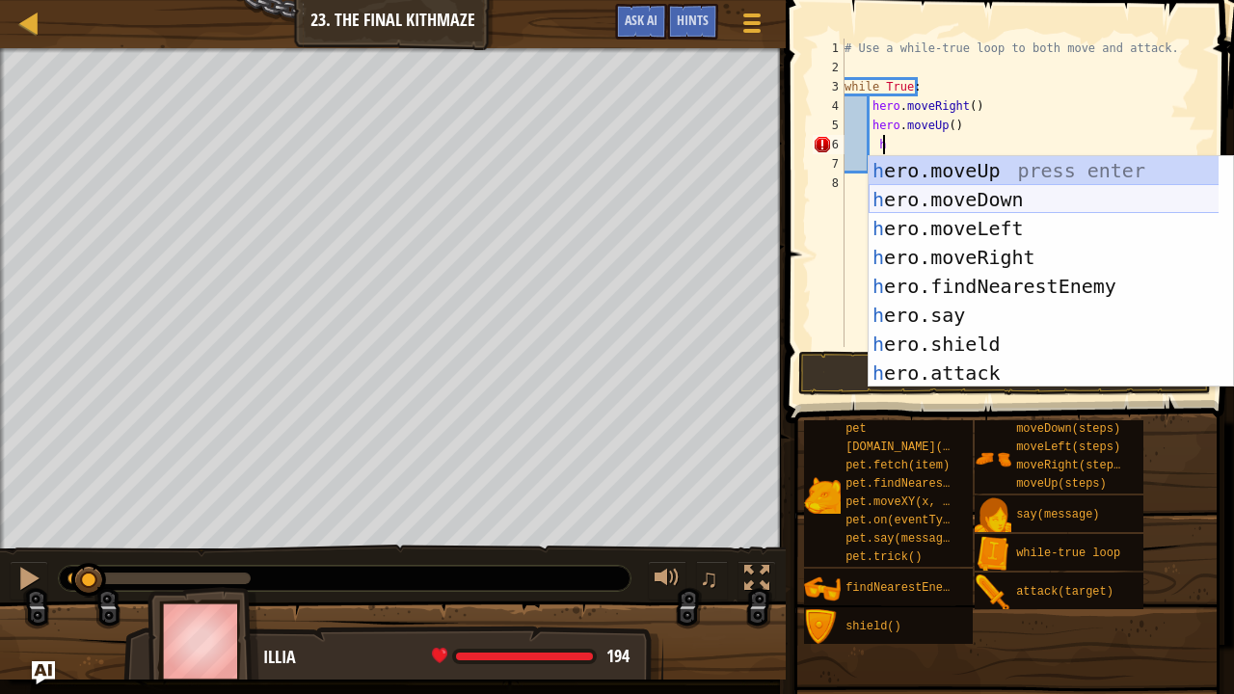
click at [958, 195] on div "h ero.moveUp press enter h ero.moveDown press enter h ero.moveLeft press enter …" at bounding box center [1044, 300] width 351 height 289
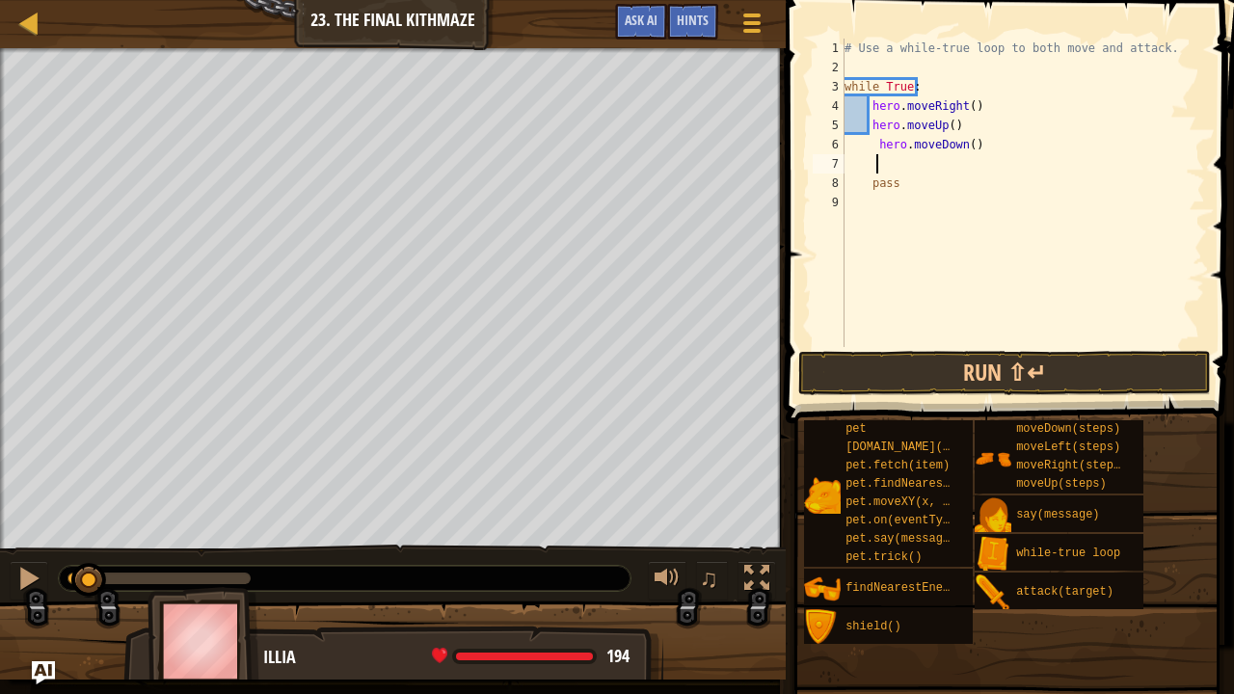
scroll to position [2, 31]
click at [863, 147] on div "# Use a while-true loop to both move and attack. while True : hero . moveRight …" at bounding box center [1023, 212] width 364 height 347
click at [960, 129] on div "# Use a while-true loop to both move and attack. while True : hero . moveRight …" at bounding box center [1023, 212] width 364 height 347
type textarea "hero.moveUp()"
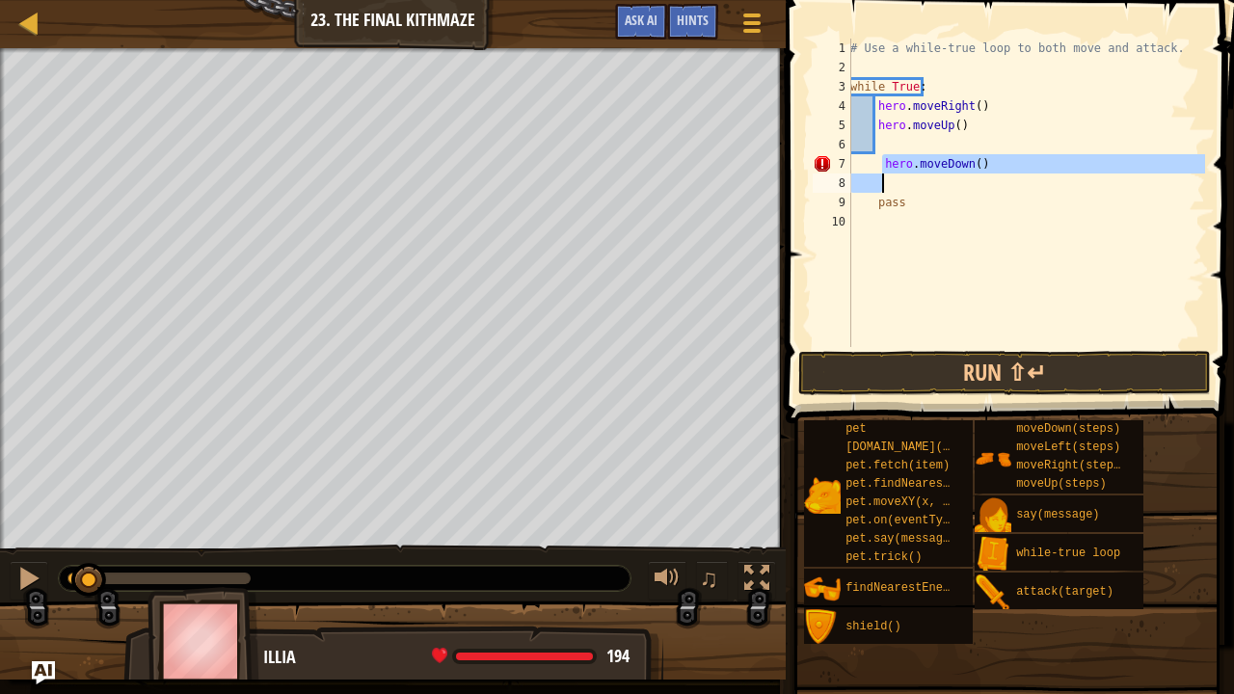
drag, startPoint x: 883, startPoint y: 159, endPoint x: 1016, endPoint y: 181, distance: 134.9
click at [1016, 181] on div "# Use a while-true loop to both move and attack. while True : hero . moveRight …" at bounding box center [1025, 212] width 359 height 347
type textarea "hero.moveDown()"
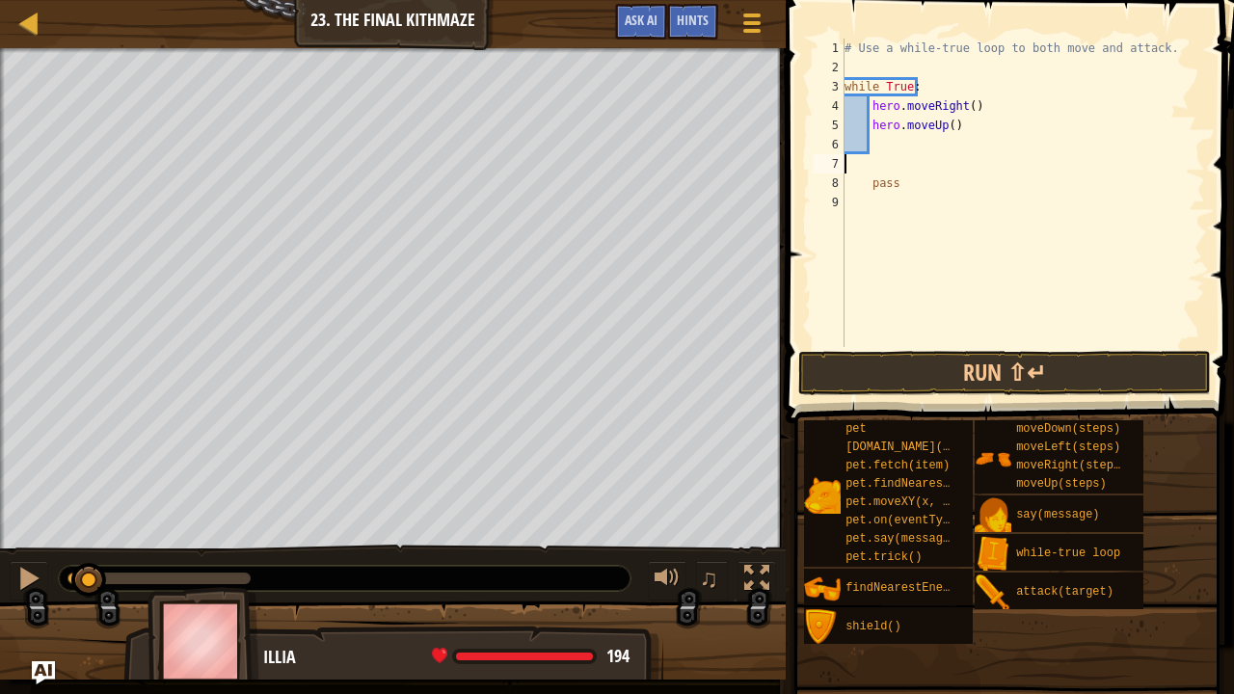
scroll to position [2, 0]
type textarea "hero.moveUp()"
type textarea "h"
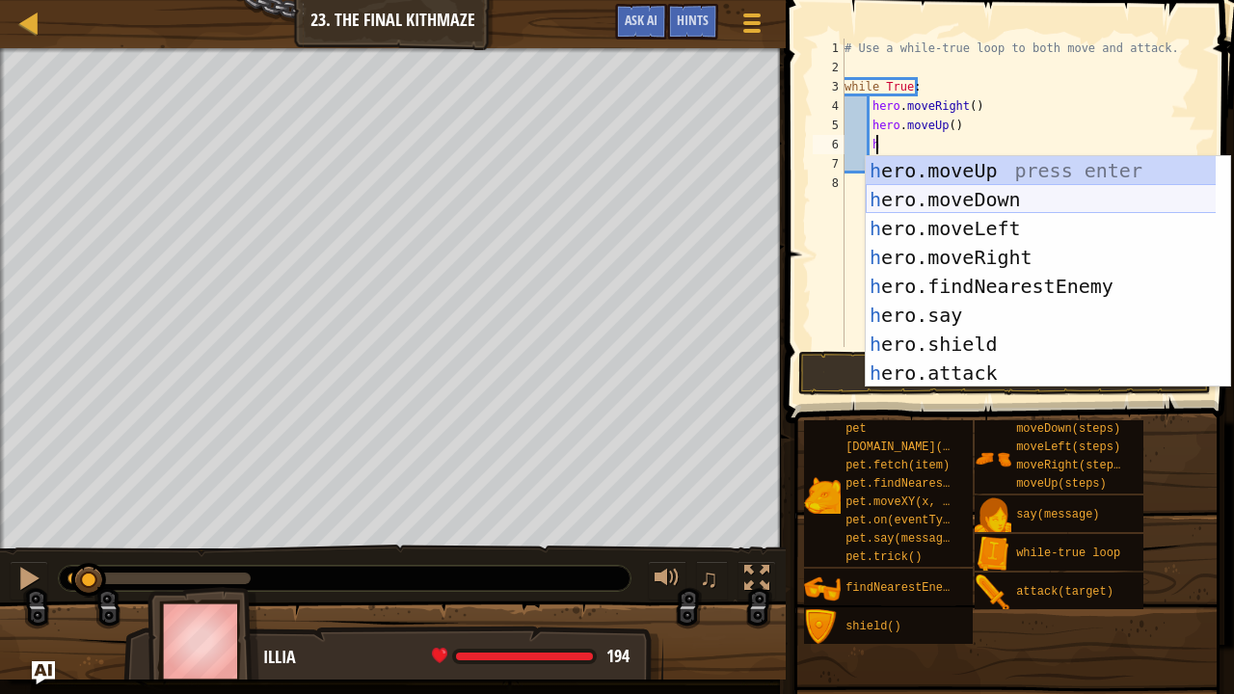
click at [1005, 199] on div "h ero.moveUp press enter h ero.moveDown press enter h ero.moveLeft press enter …" at bounding box center [1041, 300] width 351 height 289
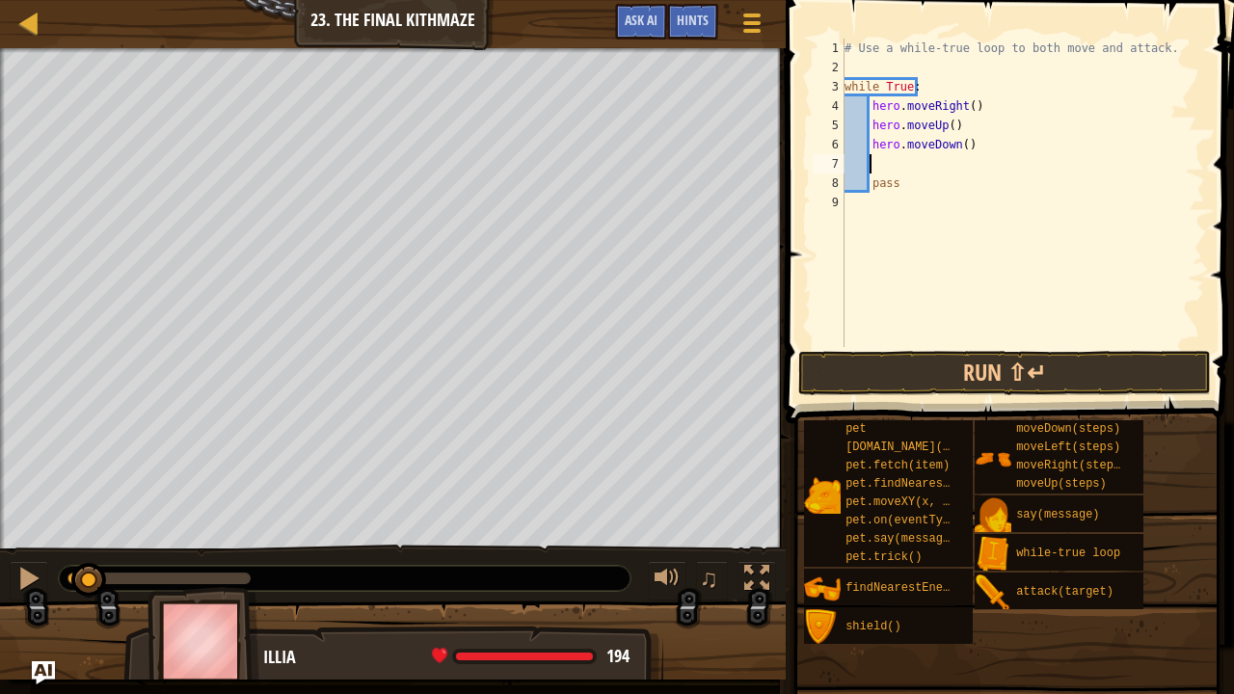
scroll to position [2, 24]
click at [953, 377] on button "Run ⇧↵" at bounding box center [1004, 373] width 413 height 44
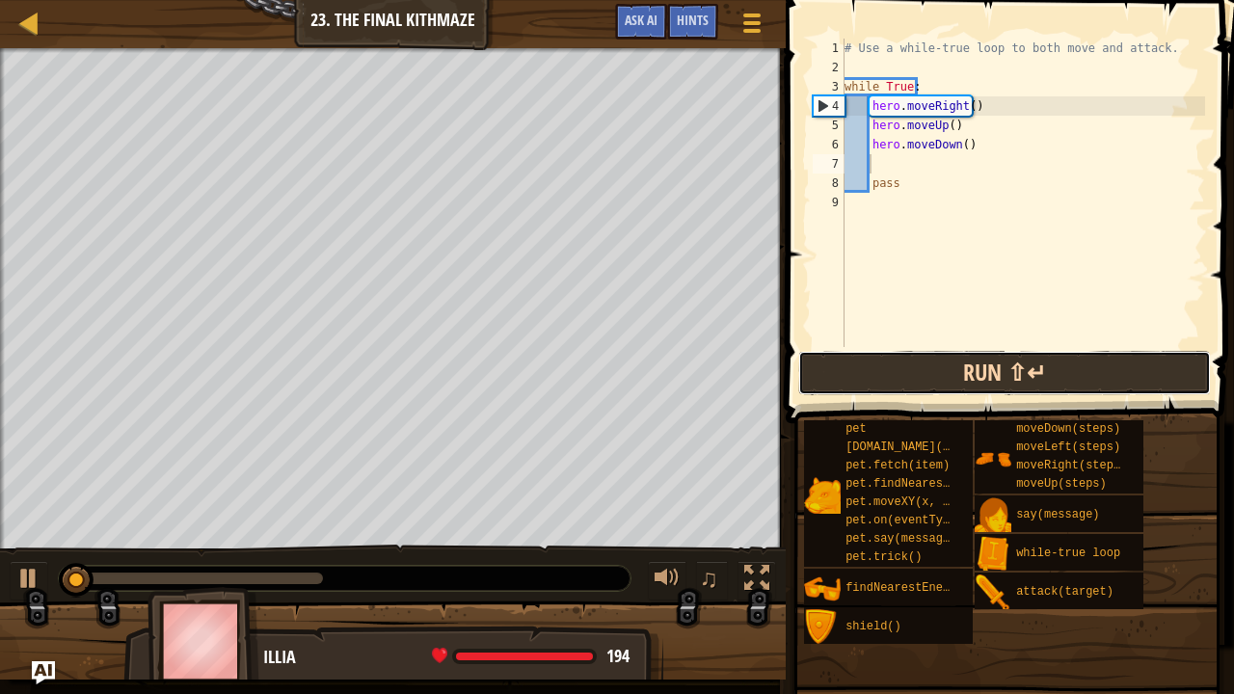
click at [953, 377] on button "Run ⇧↵" at bounding box center [1004, 373] width 413 height 44
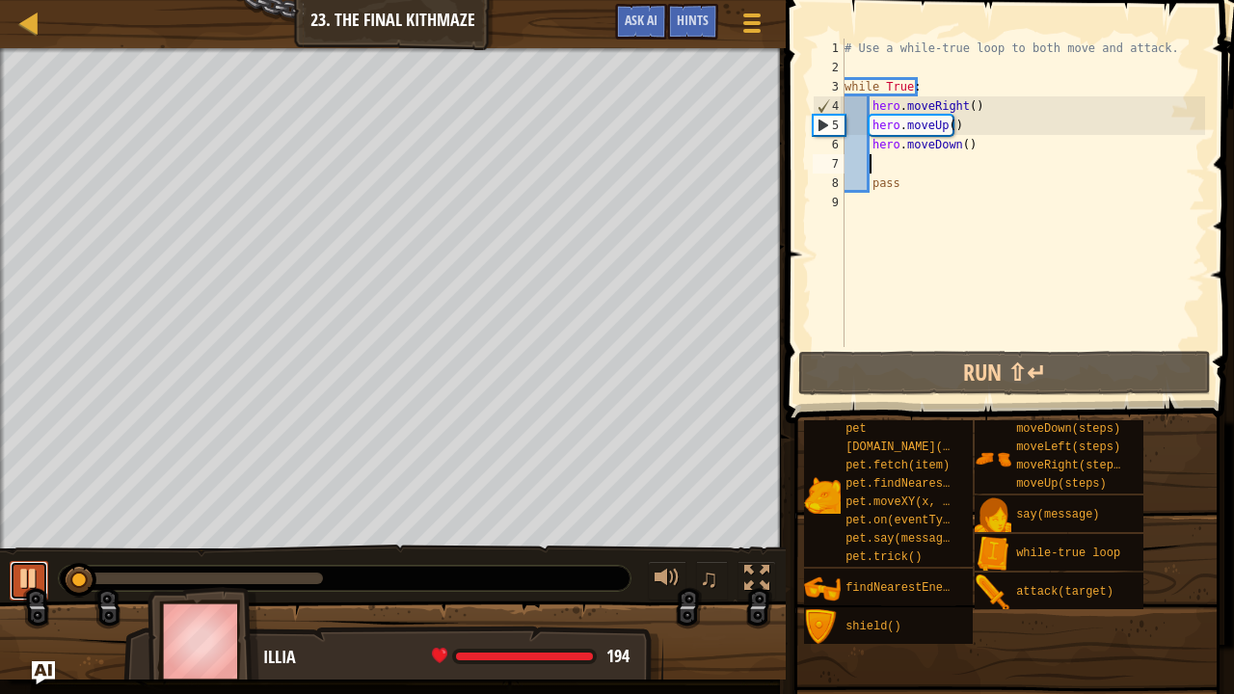
click at [29, 572] on div at bounding box center [28, 578] width 25 height 25
click at [967, 124] on div "# Use a while-true loop to both move and attack. while True : hero . moveRight …" at bounding box center [1023, 212] width 364 height 347
type textarea "hero.moveUp()"
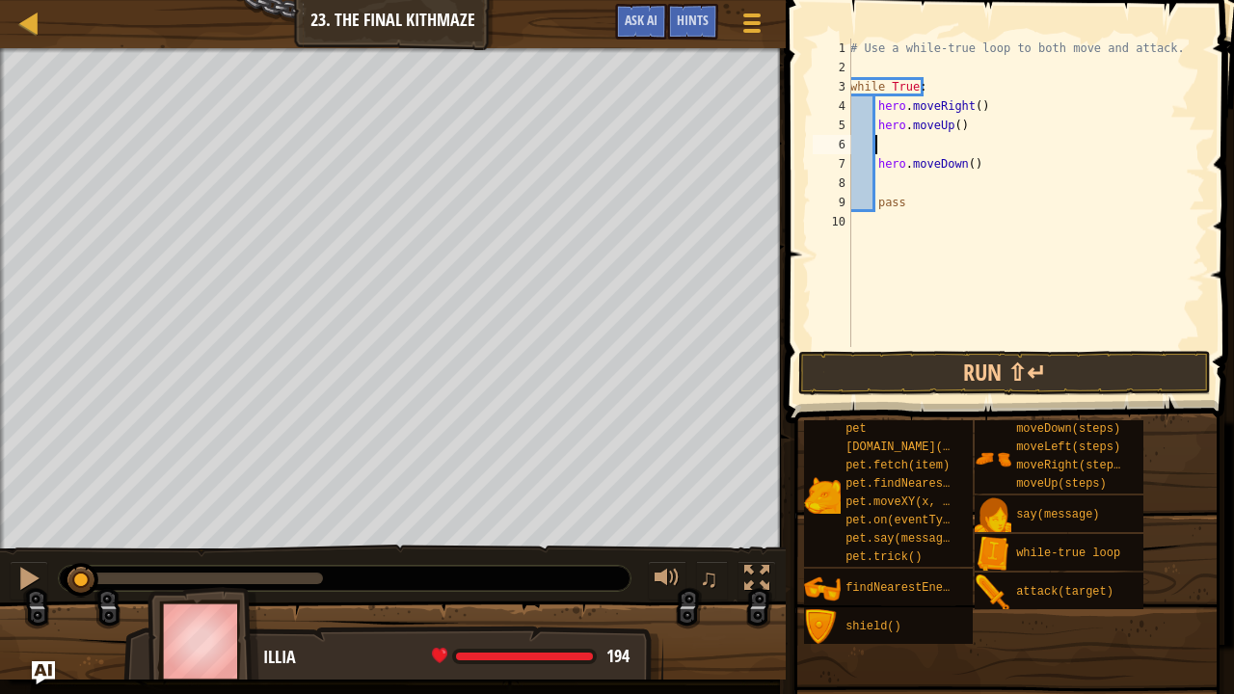
type textarea "h"
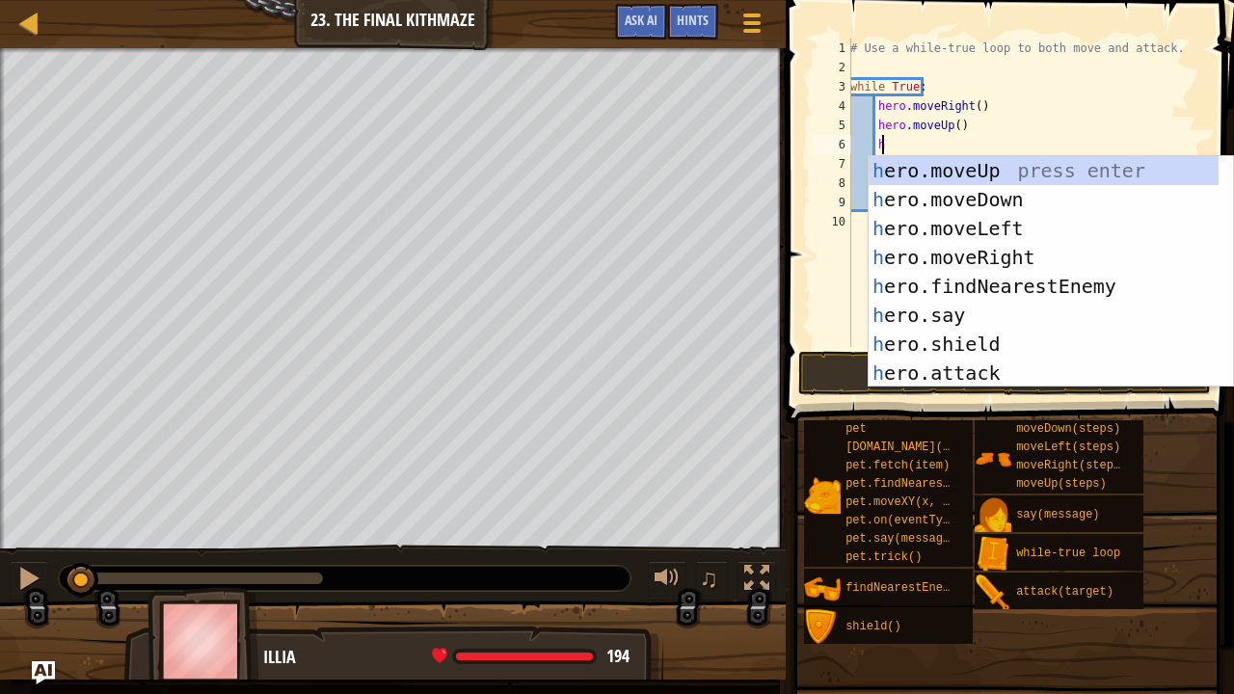
scroll to position [2, 30]
click at [970, 251] on div "h ero.moveUp press enter h ero.moveDown press enter h ero.moveLeft press enter …" at bounding box center [1044, 300] width 351 height 289
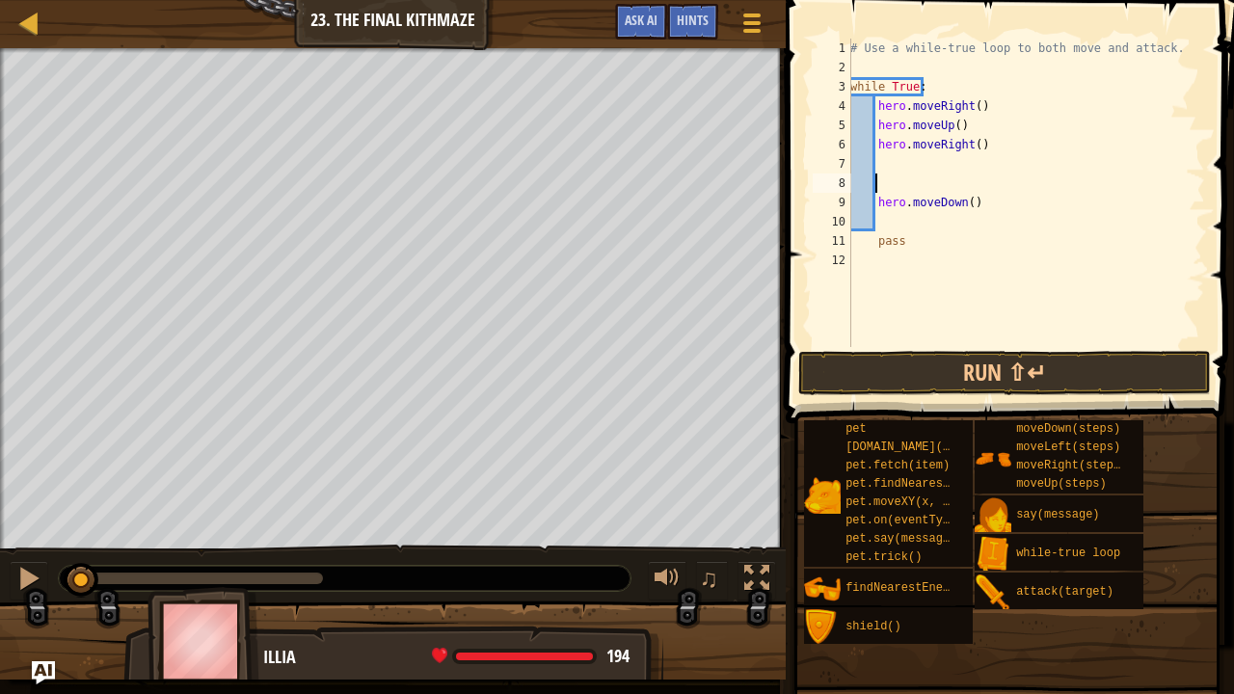
scroll to position [2, 0]
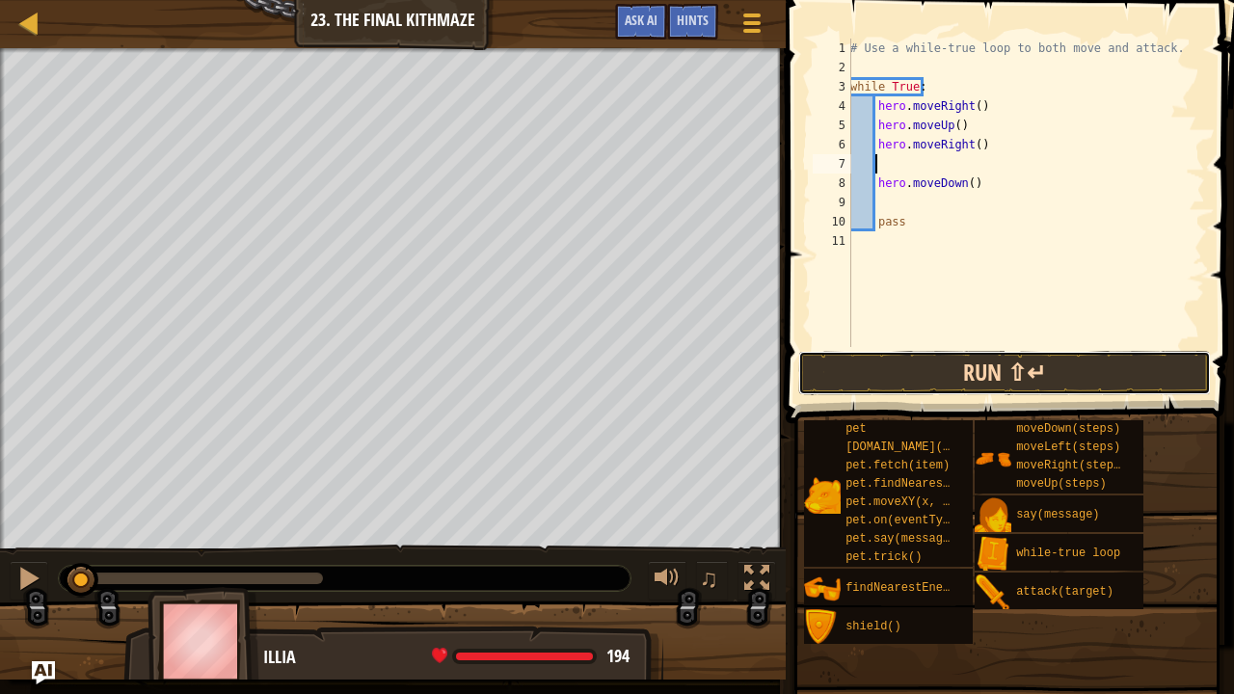
click at [971, 370] on button "Run ⇧↵" at bounding box center [1004, 373] width 413 height 44
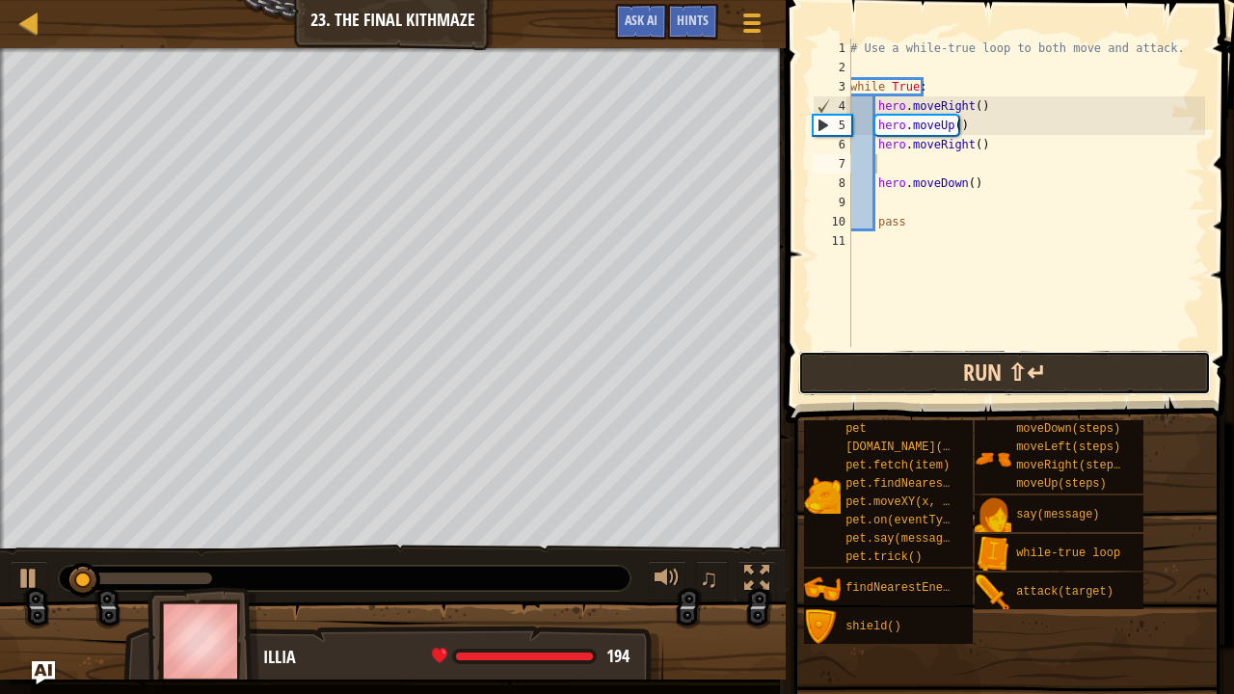
click at [971, 371] on button "Run ⇧↵" at bounding box center [1004, 373] width 413 height 44
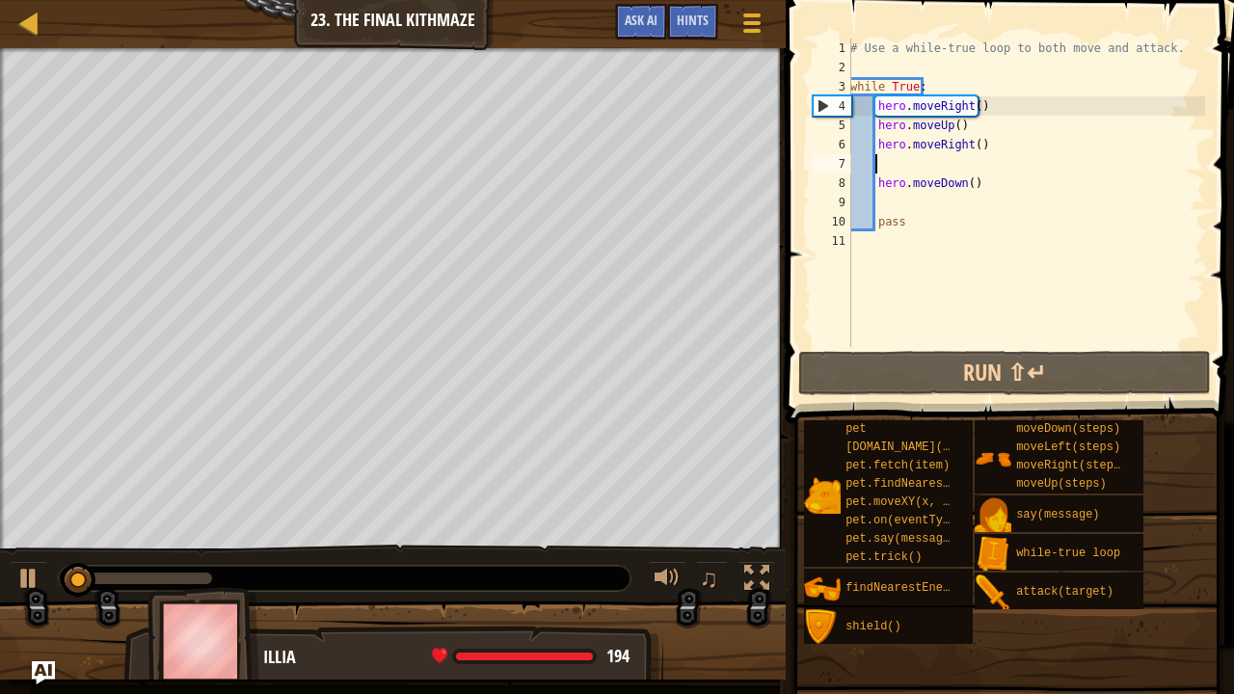
click at [940, 164] on div "# Use a while-true loop to both move and attack. while True : hero . moveRight …" at bounding box center [1025, 212] width 359 height 347
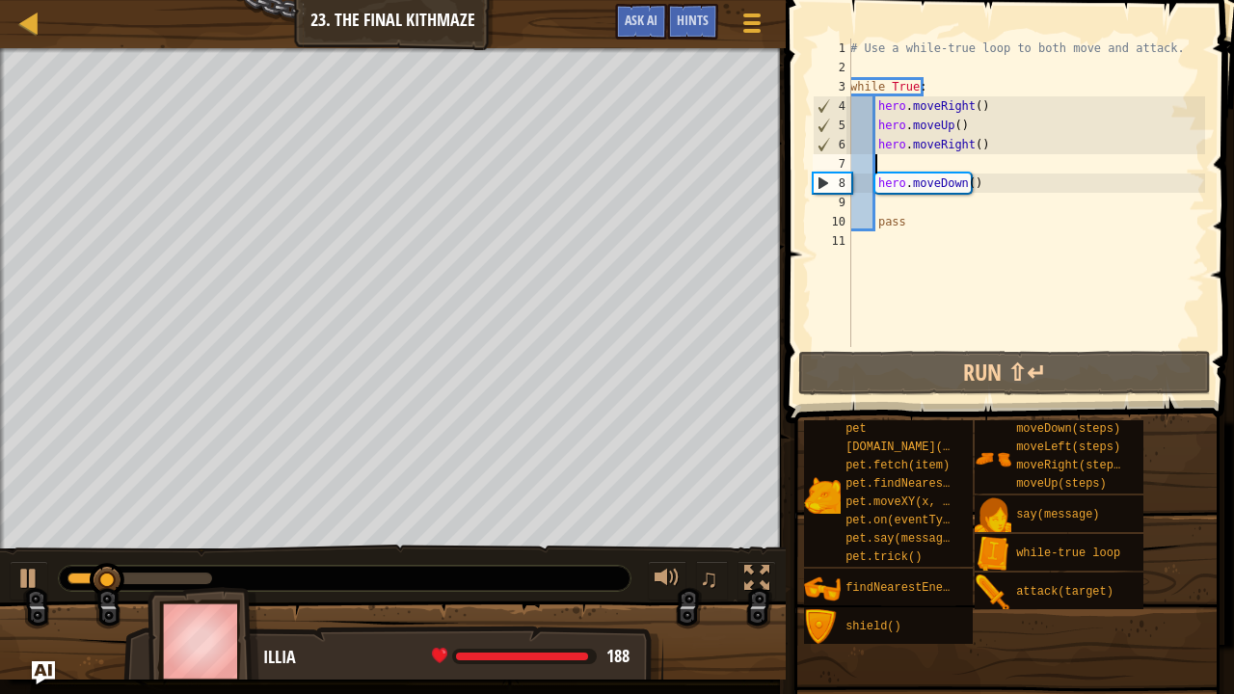
click at [964, 182] on div "# Use a while-true loop to both move and attack. while True : hero . moveRight …" at bounding box center [1025, 212] width 359 height 347
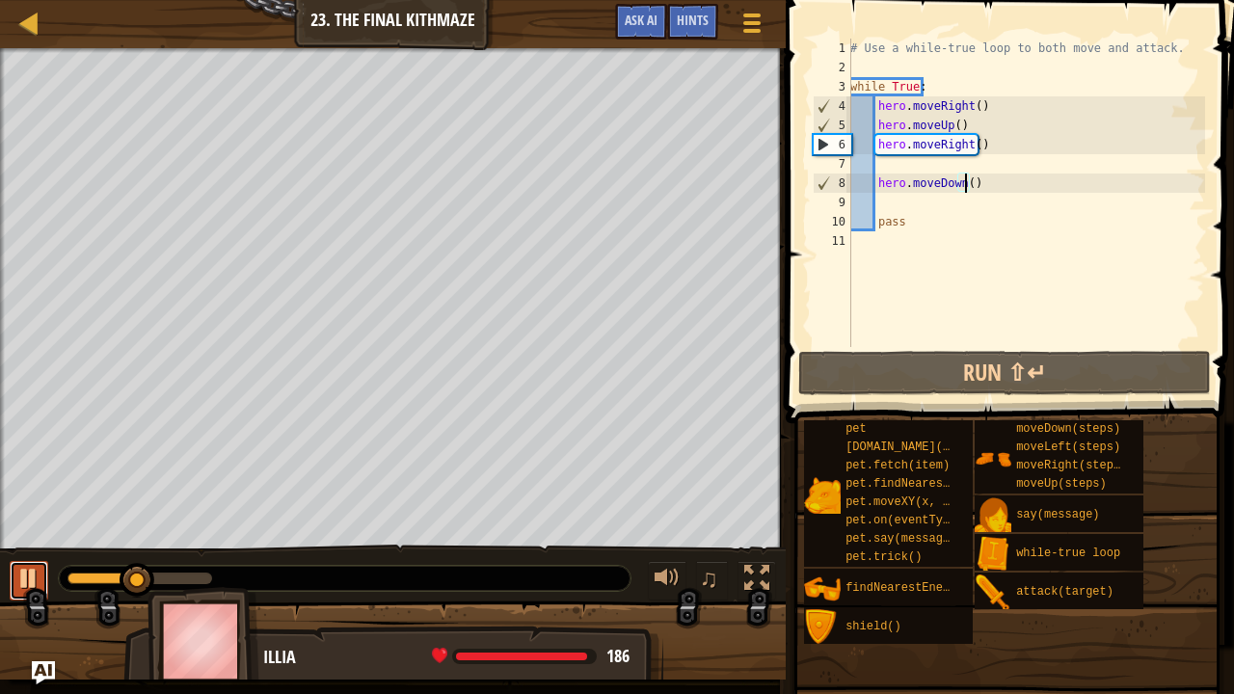
click at [27, 566] on div at bounding box center [28, 578] width 25 height 25
click at [964, 187] on div "# Use a while-true loop to both move and attack. while True : hero . moveRight …" at bounding box center [1025, 212] width 359 height 347
type textarea "hero.moveDown(2)"
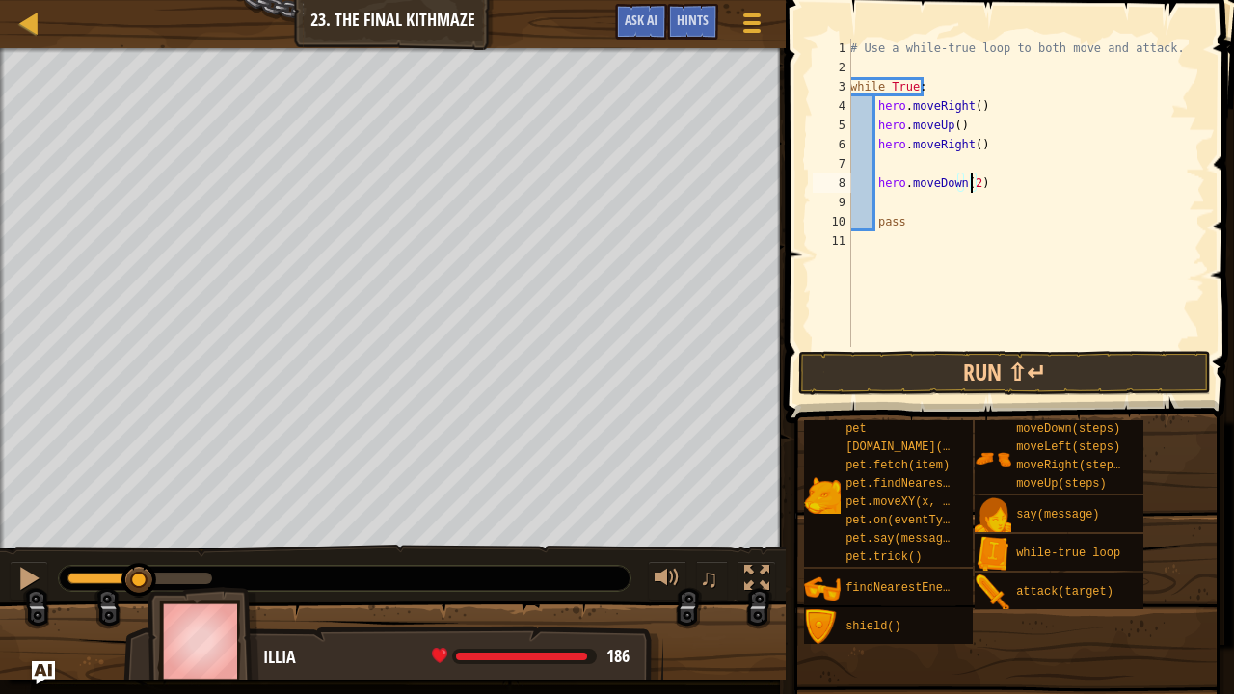
click at [907, 200] on div "# Use a while-true loop to both move and attack. while True : hero . moveRight …" at bounding box center [1025, 212] width 359 height 347
type textarea "h"
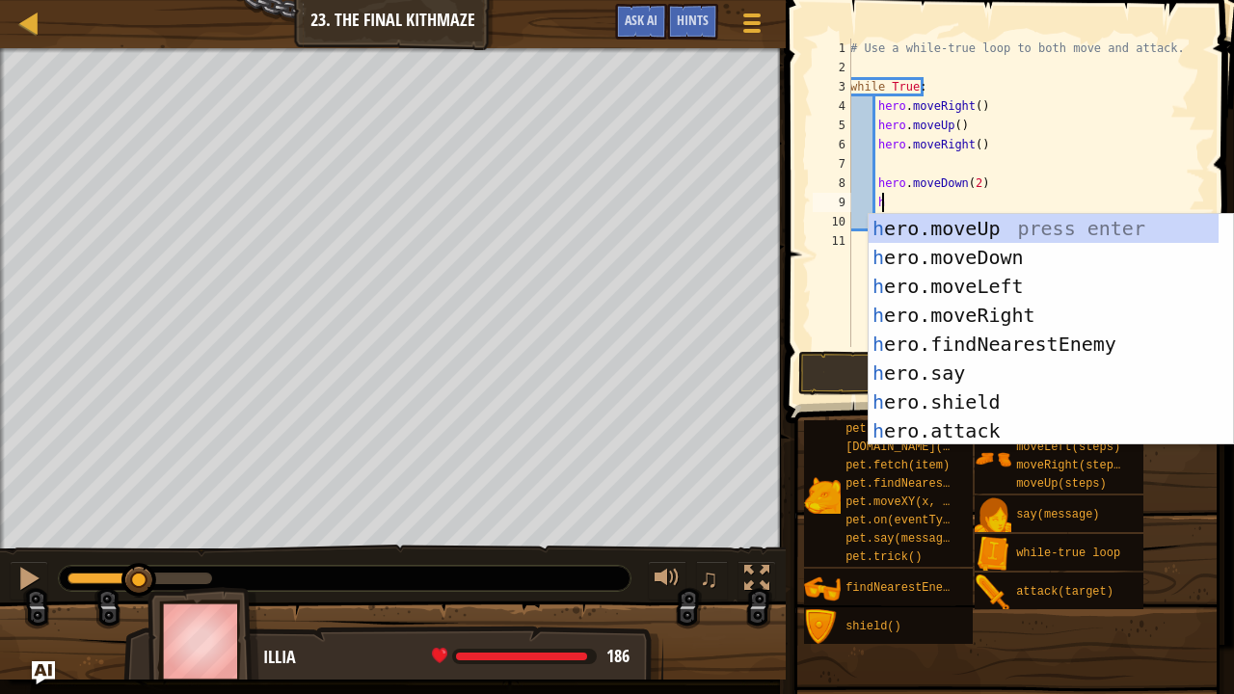
scroll to position [2, 30]
click at [943, 224] on div "h ero.moveUp press enter h ero.moveDown press enter h ero.moveLeft press enter …" at bounding box center [1044, 358] width 351 height 289
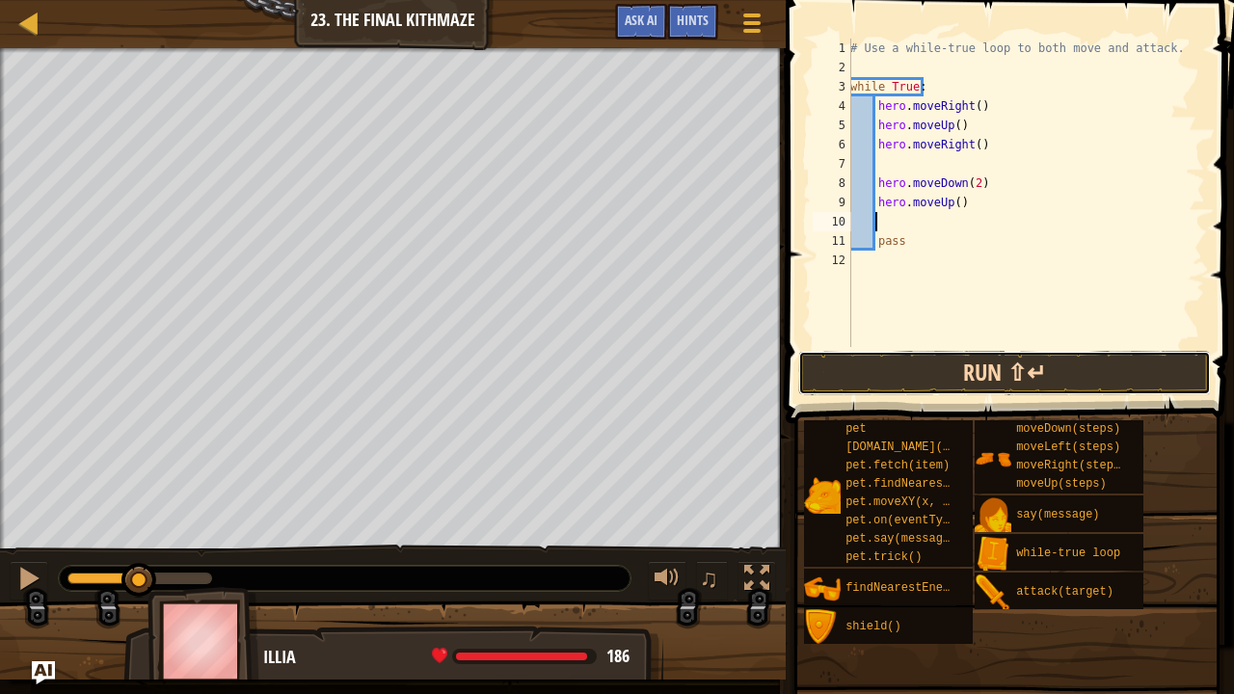
click at [953, 375] on button "Run ⇧↵" at bounding box center [1004, 373] width 413 height 44
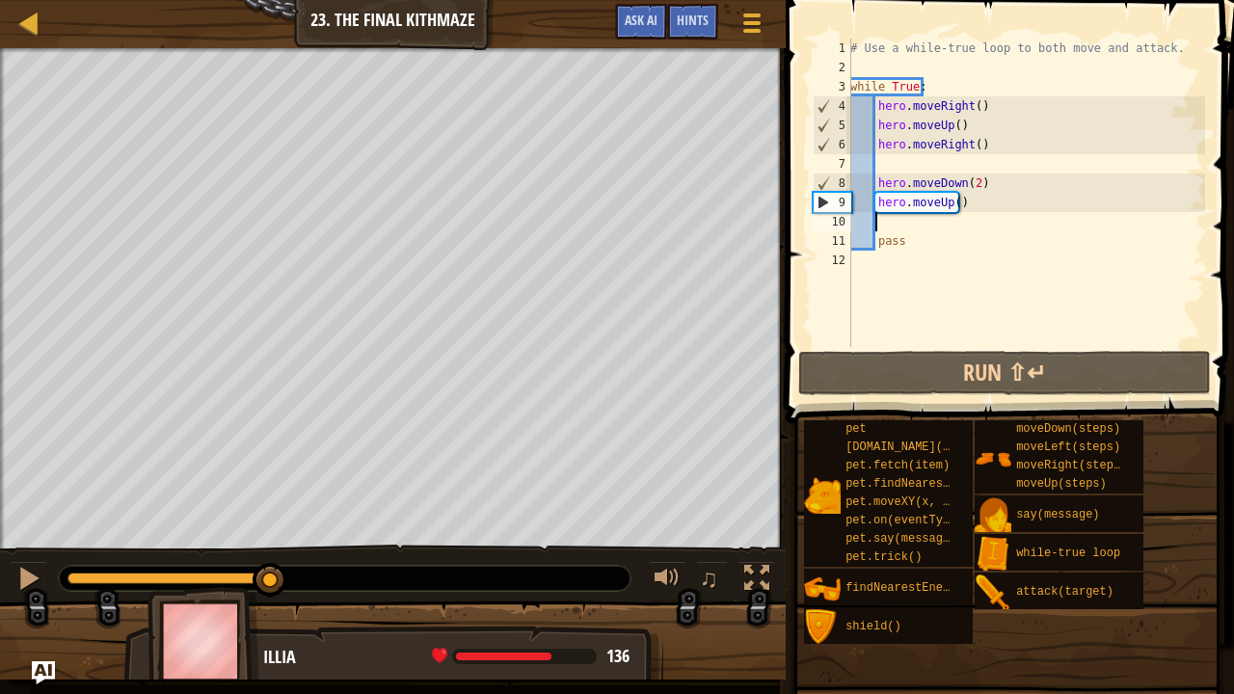
drag, startPoint x: 271, startPoint y: 577, endPoint x: 293, endPoint y: 578, distance: 22.2
click at [279, 572] on div at bounding box center [172, 579] width 211 height 12
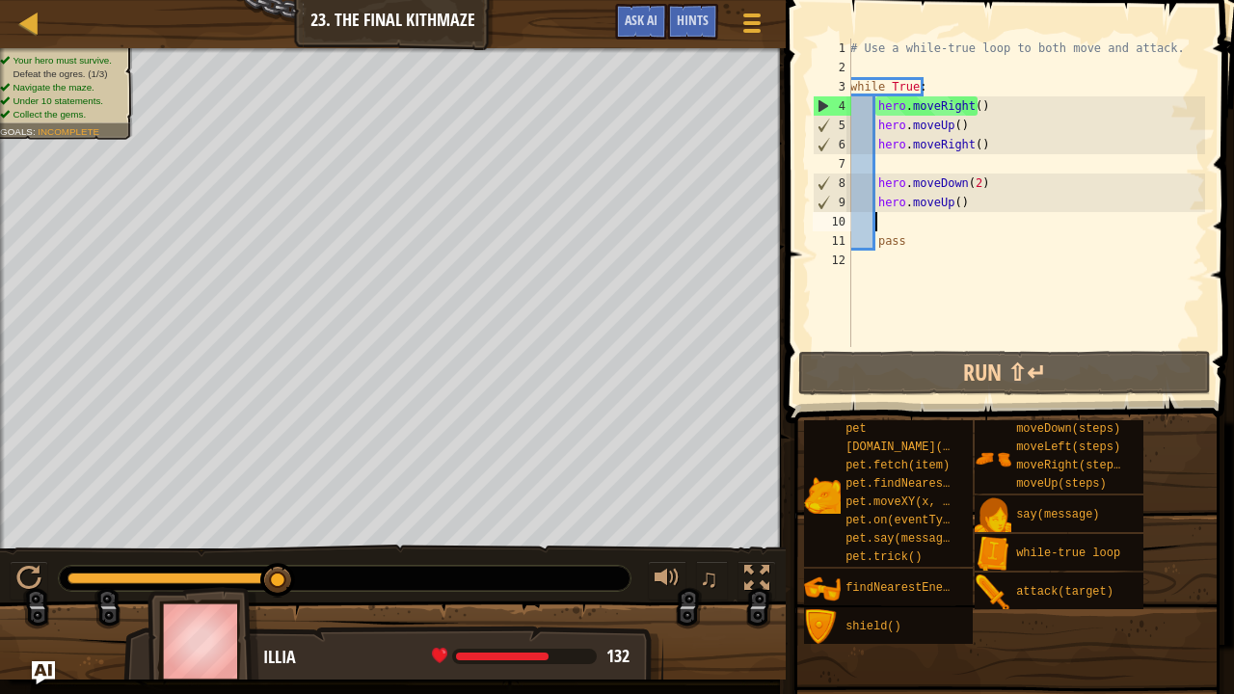
drag, startPoint x: 172, startPoint y: 577, endPoint x: 301, endPoint y: 576, distance: 129.2
click at [301, 572] on div at bounding box center [345, 578] width 572 height 25
drag, startPoint x: 233, startPoint y: 576, endPoint x: 320, endPoint y: 575, distance: 86.8
click at [320, 572] on div at bounding box center [345, 578] width 572 height 25
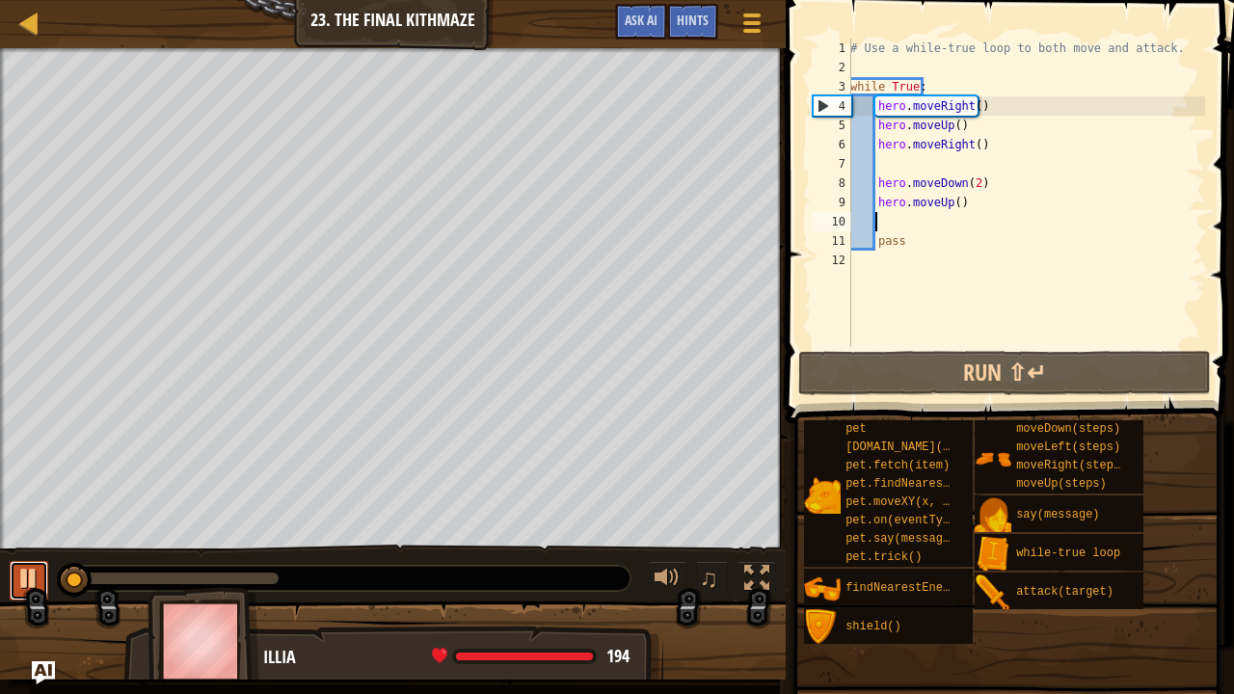
click at [43, 569] on button at bounding box center [29, 581] width 39 height 40
click at [909, 219] on div "# Use a while-true loop to both move and attack. while True : hero . moveRight …" at bounding box center [1025, 212] width 359 height 347
click at [909, 237] on div "# Use a while-true loop to both move and attack. while True : hero . moveRight …" at bounding box center [1025, 212] width 359 height 347
type textarea "pass"
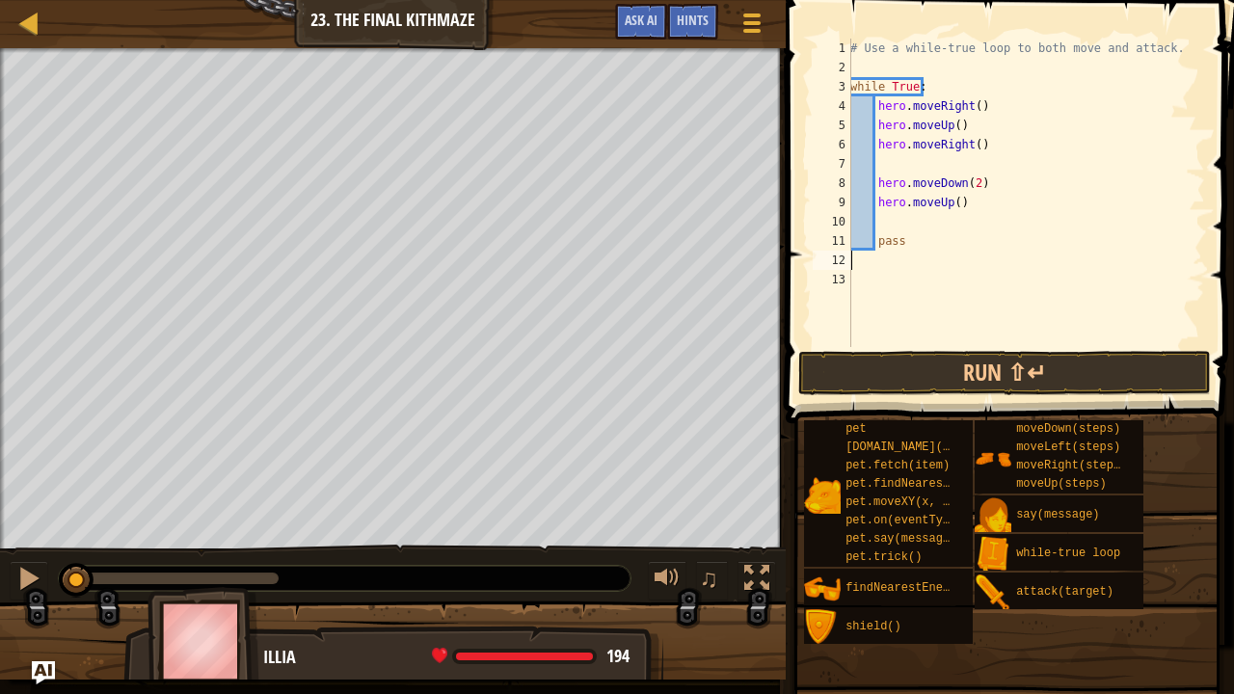
type textarea "pass"
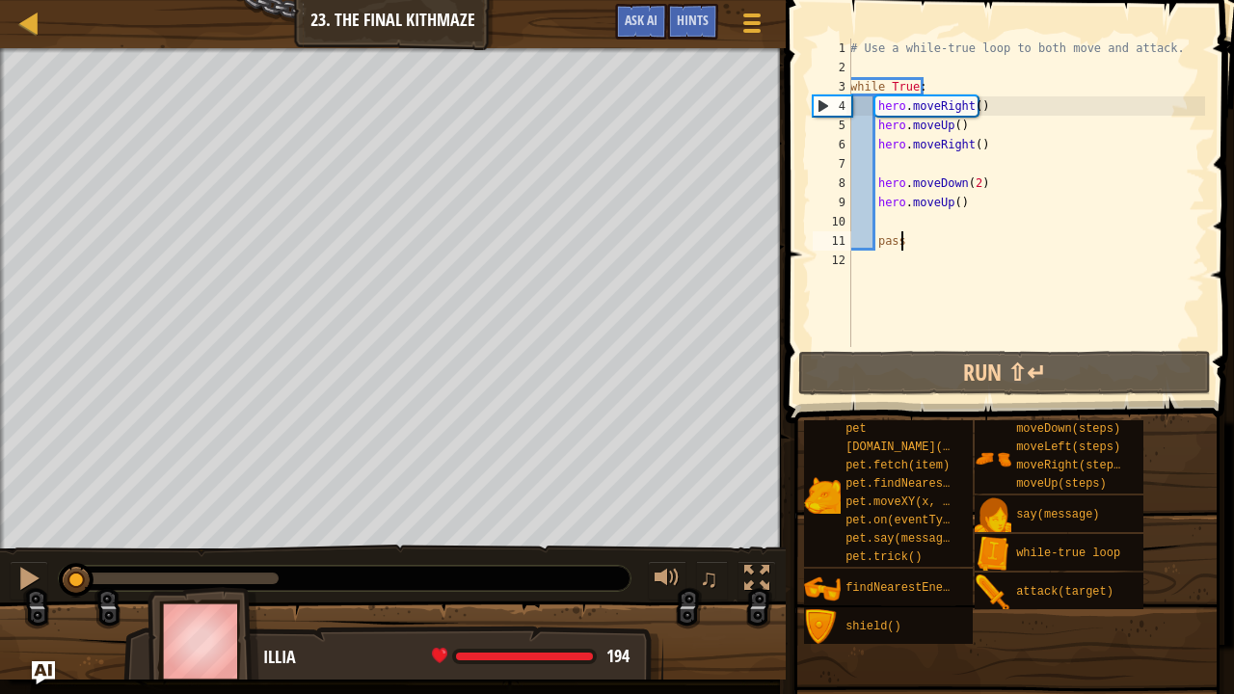
click at [886, 228] on div "# Use a while-true loop to both move and attack. while True : hero . moveRight …" at bounding box center [1025, 212] width 359 height 347
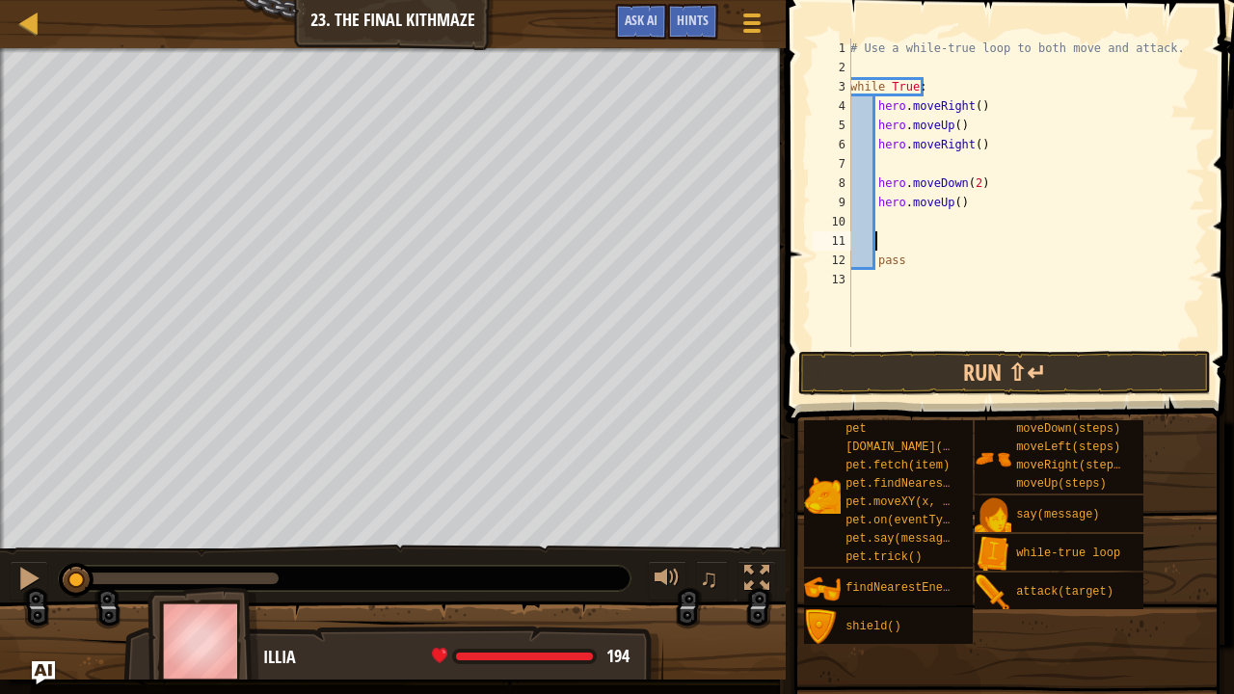
type textarea "h"
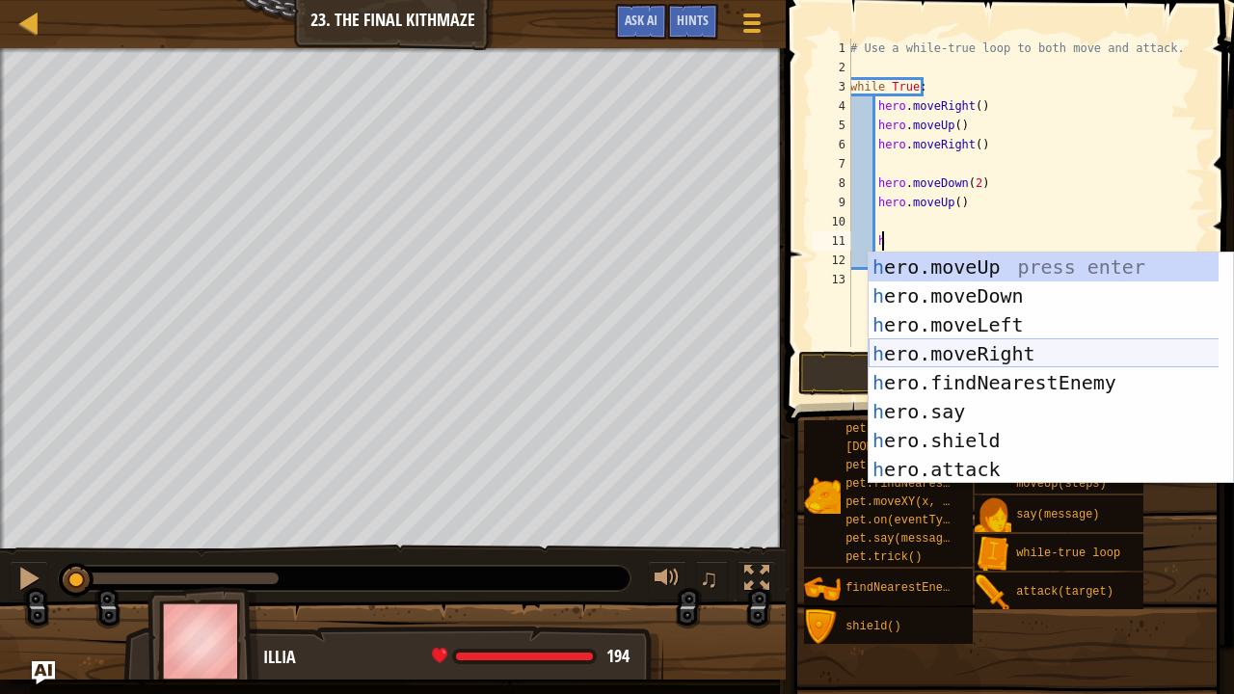
click at [950, 372] on div "h ero.moveUp press enter h ero.moveDown press enter h ero.moveLeft press enter …" at bounding box center [1044, 397] width 351 height 289
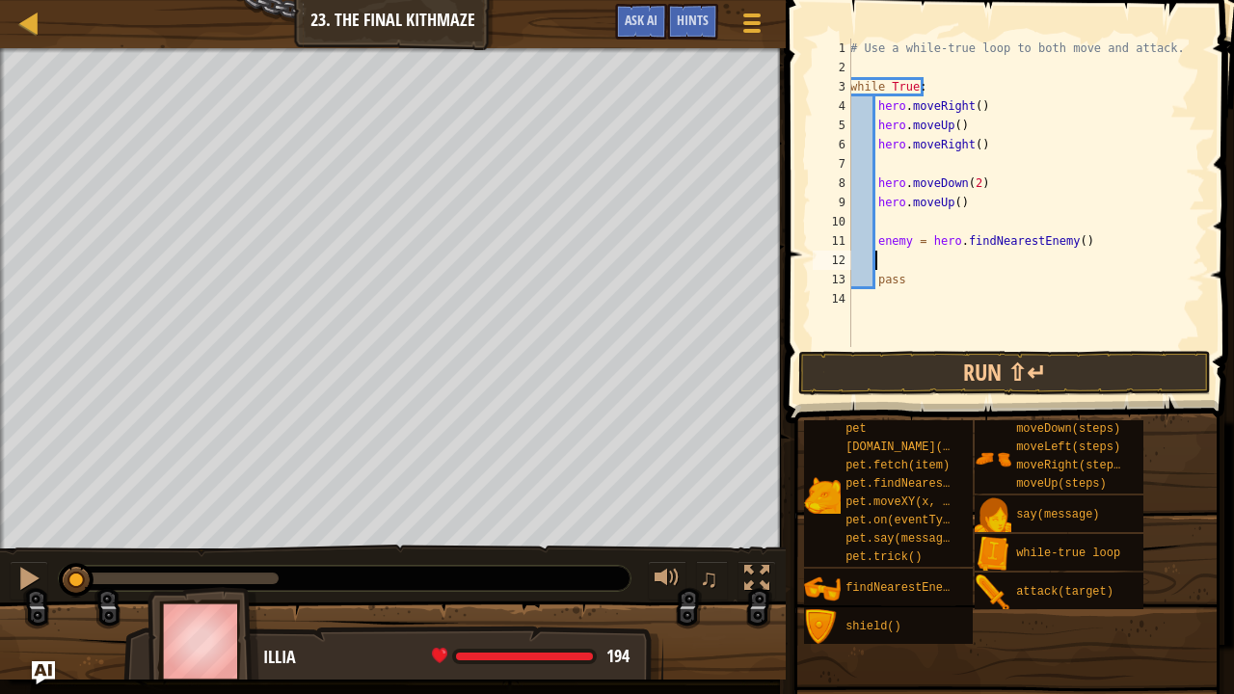
scroll to position [2, 24]
click at [907, 241] on div "# Use a while-true loop to both move and attack. while True : hero . moveRight …" at bounding box center [1025, 212] width 359 height 347
type textarea "enemy1 = hero.findNearestEnemy()"
click at [953, 261] on div "# Use a while-true loop to both move and attack. while True : hero . moveRight …" at bounding box center [1025, 212] width 359 height 347
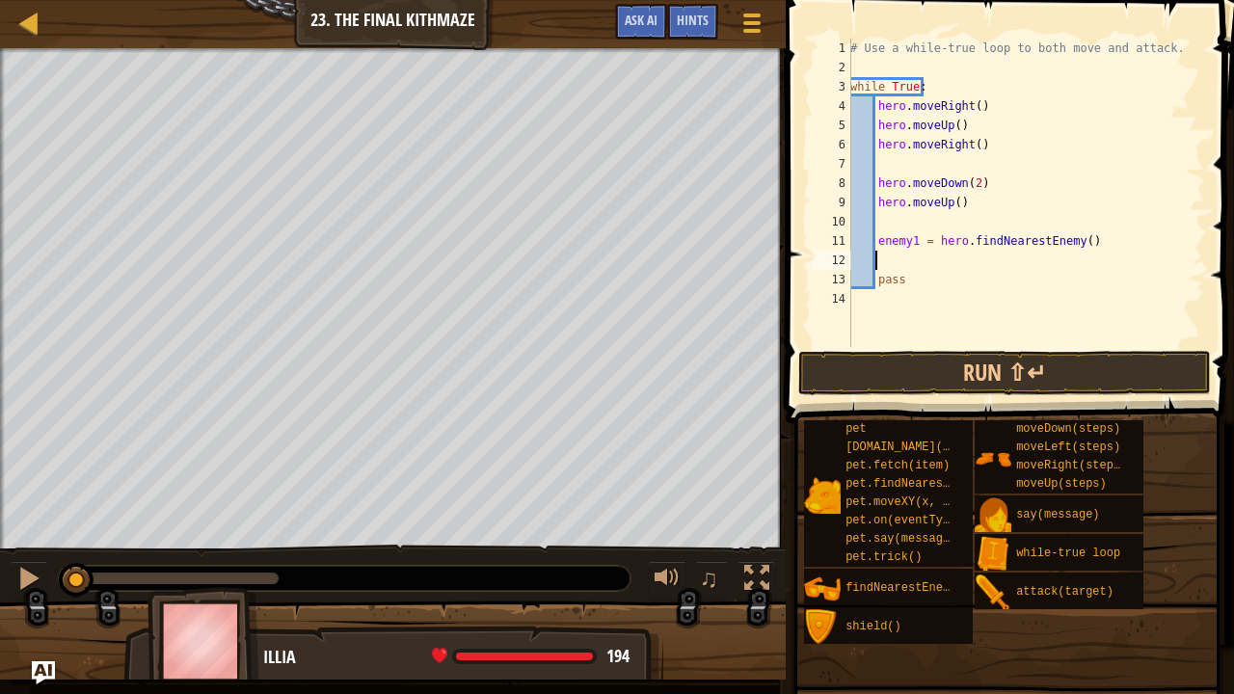
scroll to position [2, 30]
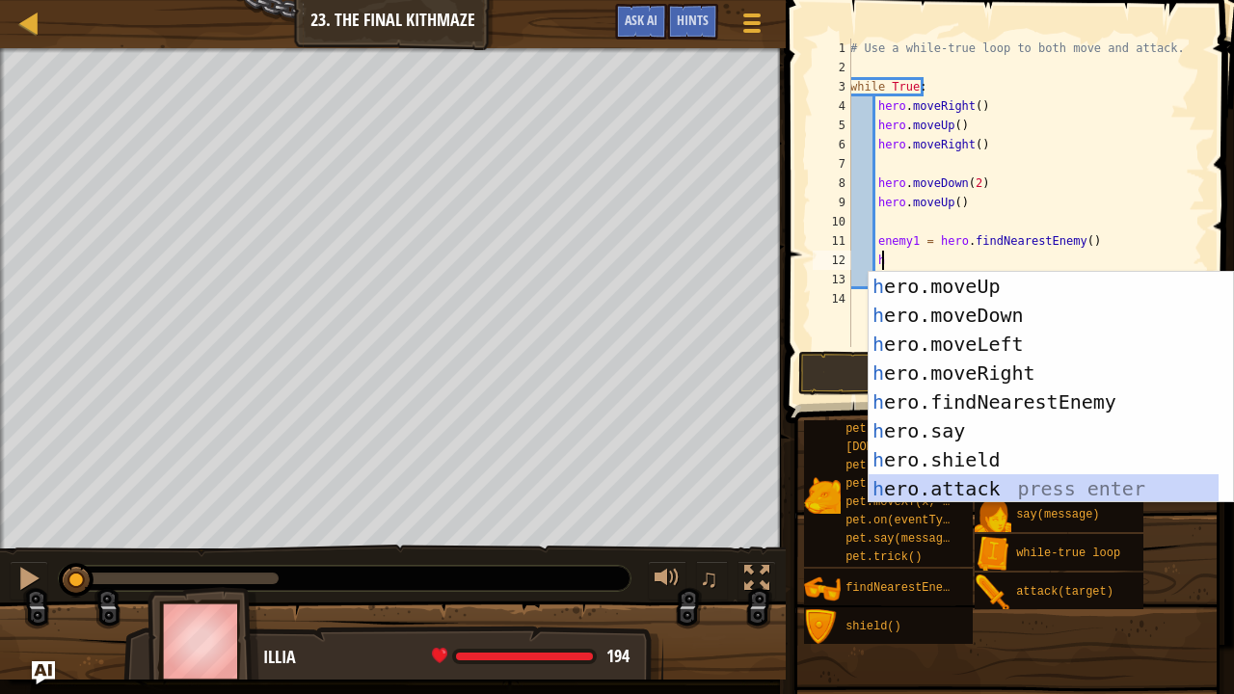
click at [943, 490] on div "h ero.moveUp press enter h ero.moveDown press enter h ero.moveLeft press enter …" at bounding box center [1044, 416] width 351 height 289
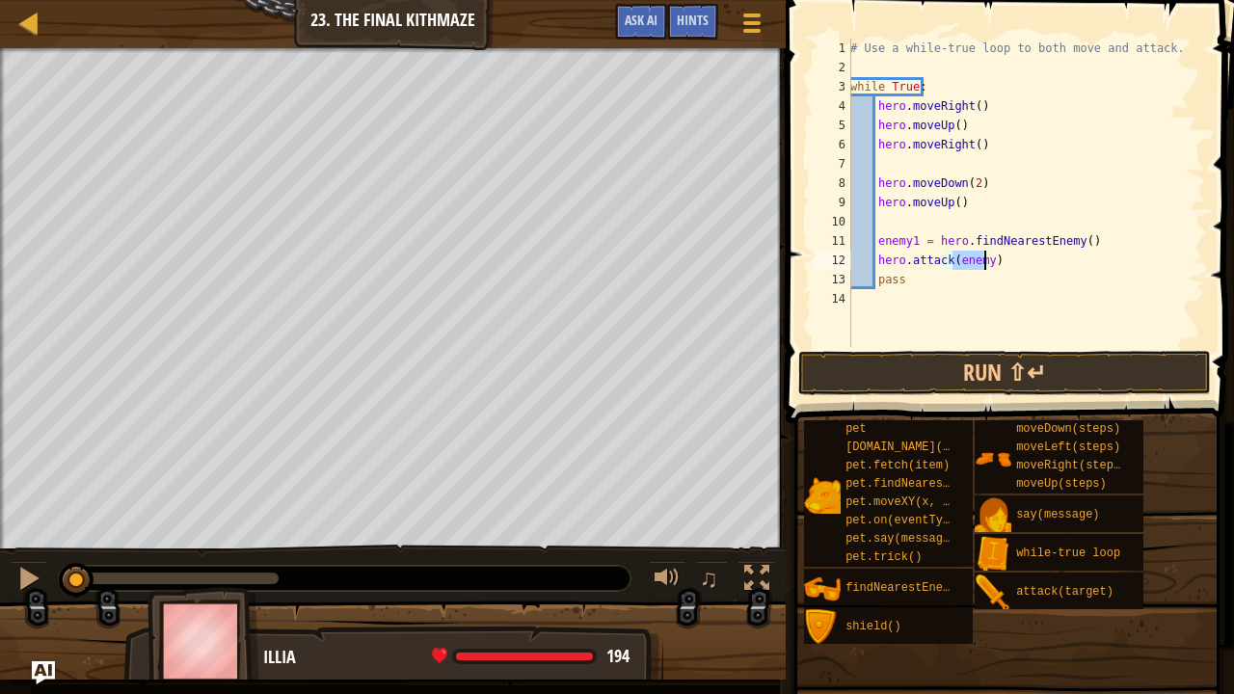
click at [983, 260] on div "# Use a while-true loop to both move and attack. while True : hero . moveRight …" at bounding box center [1025, 193] width 359 height 309
type textarea "hero.attack(enemy1)"
click at [947, 372] on button "Run ⇧↵" at bounding box center [1004, 373] width 413 height 44
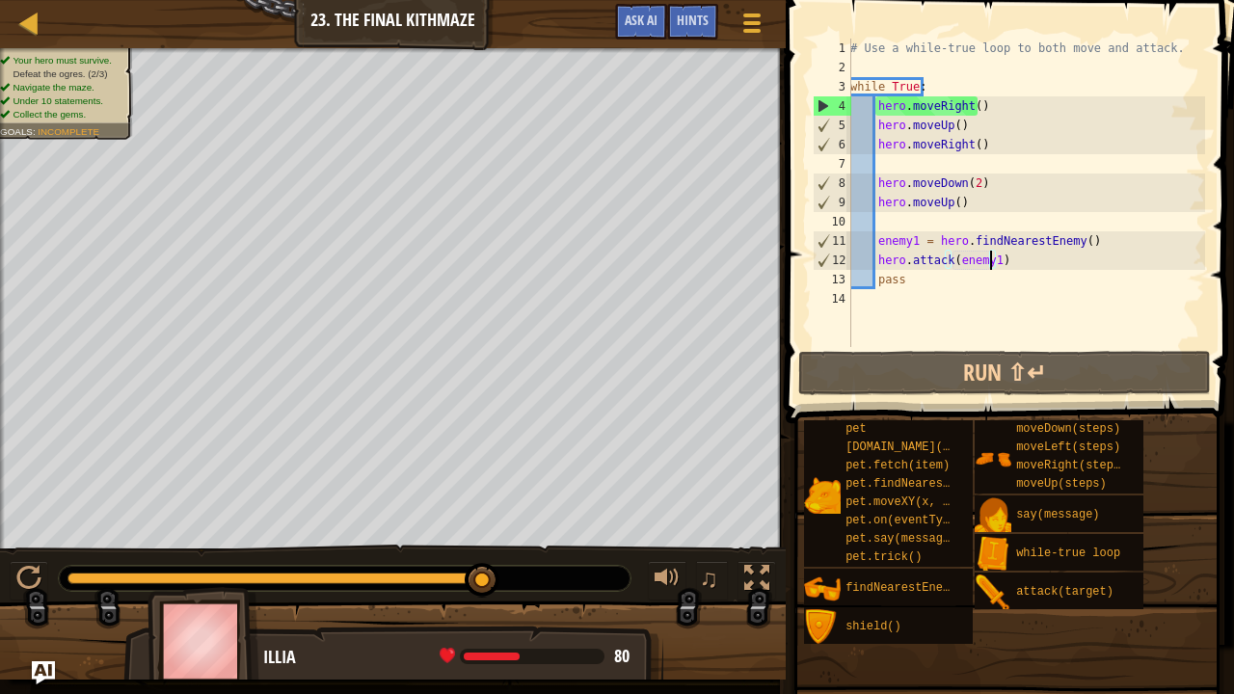
drag, startPoint x: 453, startPoint y: 574, endPoint x: 519, endPoint y: 574, distance: 65.6
click at [519, 572] on div at bounding box center [345, 578] width 572 height 25
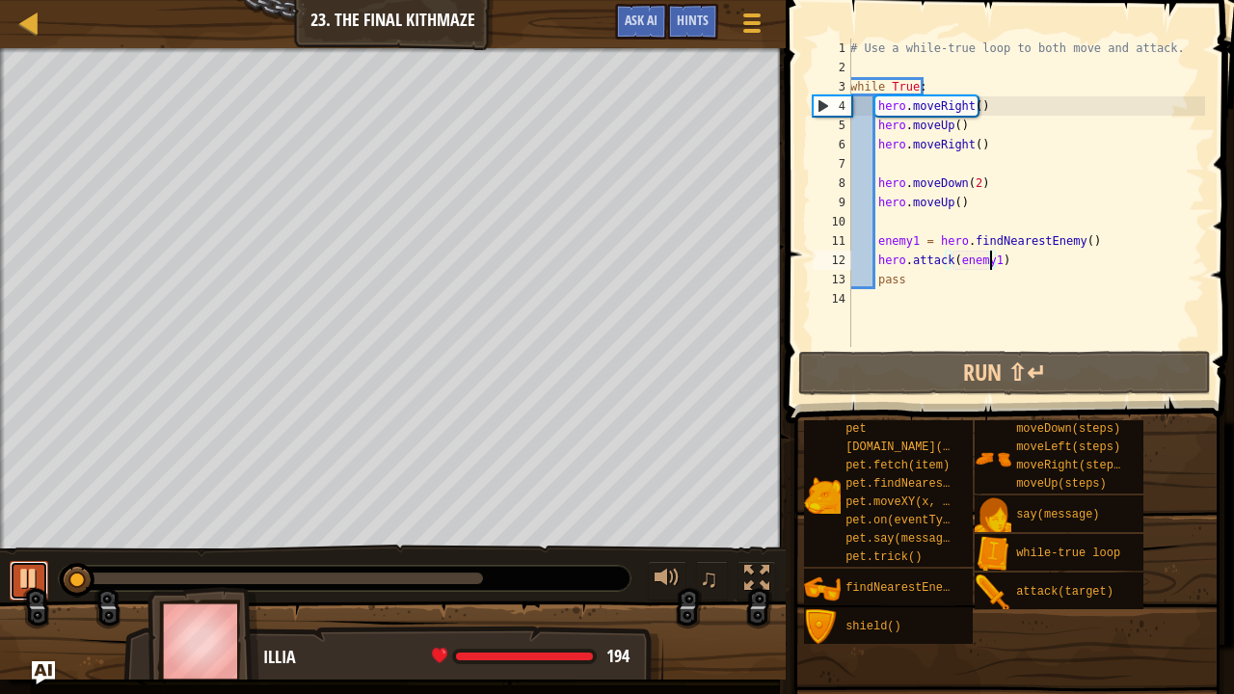
click at [39, 571] on div at bounding box center [28, 578] width 25 height 25
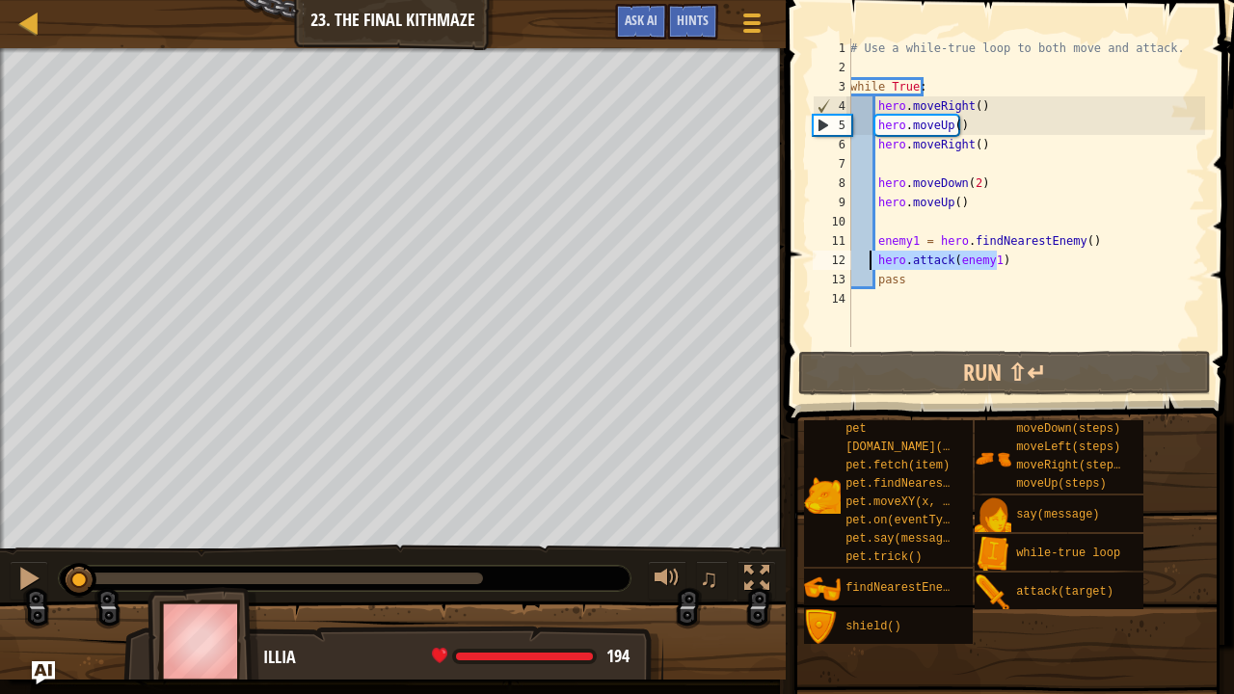
drag, startPoint x: 1002, startPoint y: 256, endPoint x: 872, endPoint y: 259, distance: 129.2
click at [872, 259] on div "# Use a while-true loop to both move and attack. while True : hero . moveRight …" at bounding box center [1025, 212] width 359 height 347
click at [1020, 258] on div "# Use a while-true loop to both move and attack. while True : hero . moveRight …" at bounding box center [1025, 193] width 359 height 309
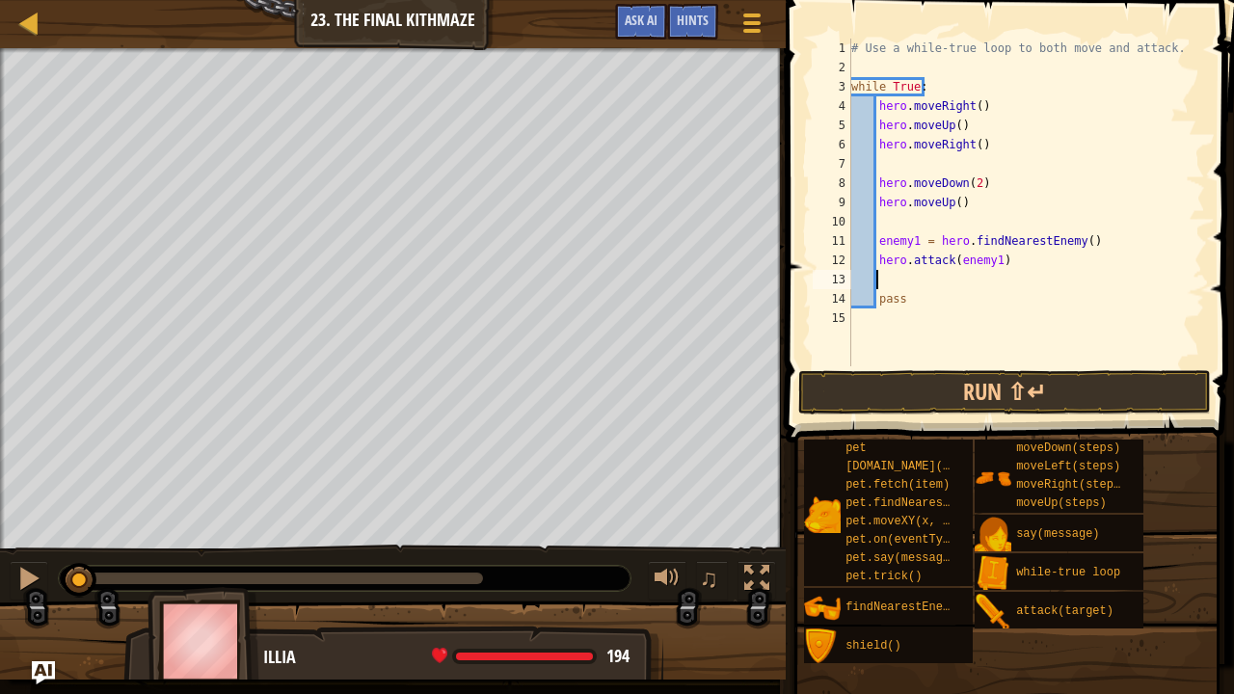
paste textarea "hero.attack(enemy1)"
click at [879, 279] on div "# Use a while-true loop to both move and attack. while True : hero . moveRight …" at bounding box center [1026, 222] width 358 height 366
click at [1020, 270] on div "# Use a while-true loop to both move and attack. while True : hero . moveRight …" at bounding box center [1026, 222] width 358 height 366
drag, startPoint x: 1087, startPoint y: 243, endPoint x: 880, endPoint y: 245, distance: 207.3
click at [880, 245] on div "# Use a while-true loop to both move and attack. while True : hero . moveRight …" at bounding box center [1026, 222] width 358 height 366
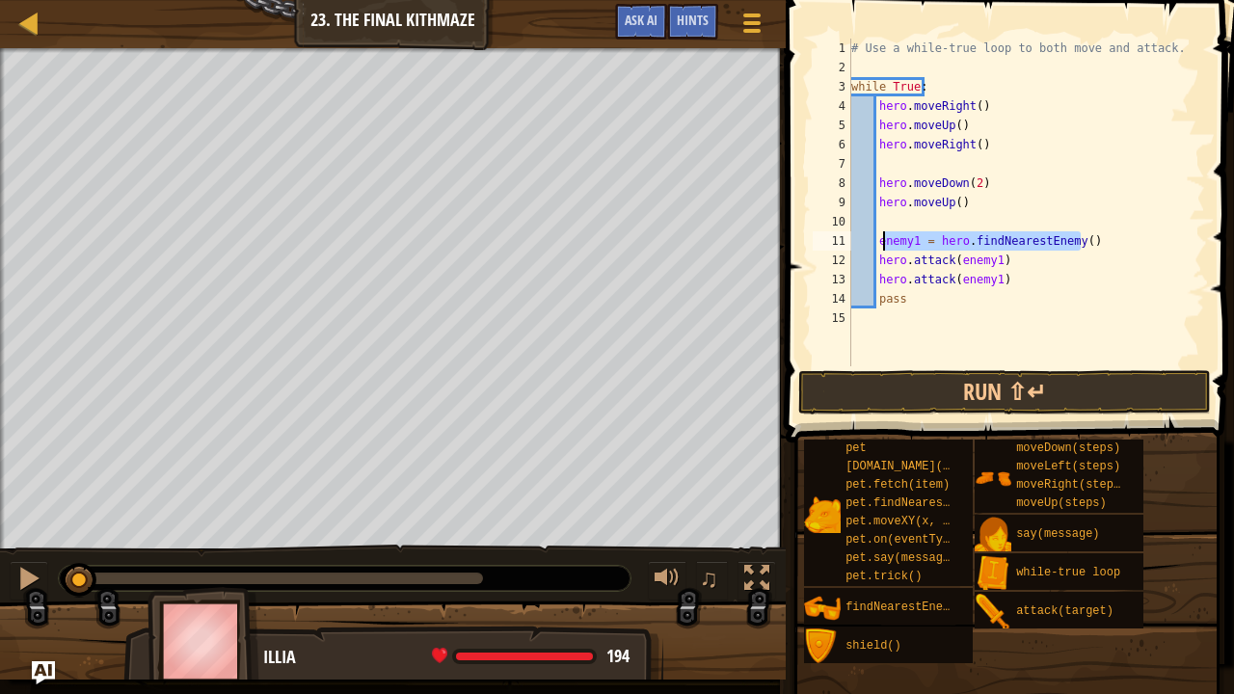
click at [1024, 280] on div "# Use a while-true loop to both move and attack. while True : hero . moveRight …" at bounding box center [1026, 222] width 358 height 366
type textarea "hero.attack(enemy1)"
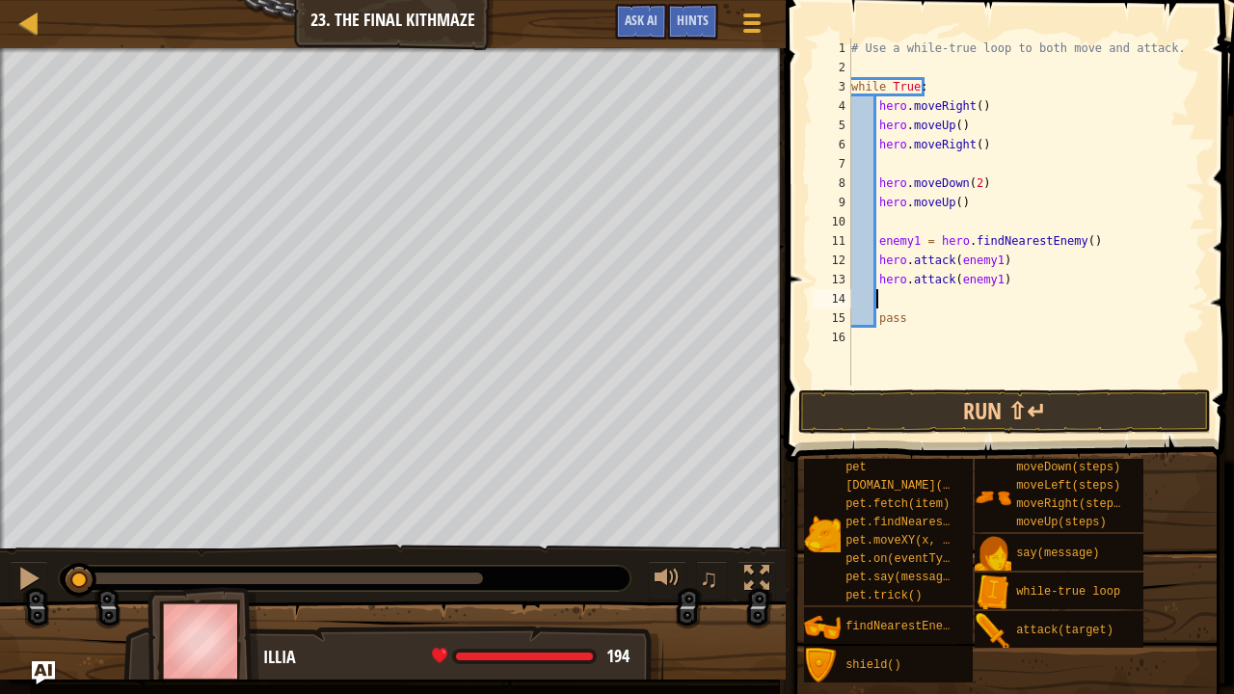
type textarea "h"
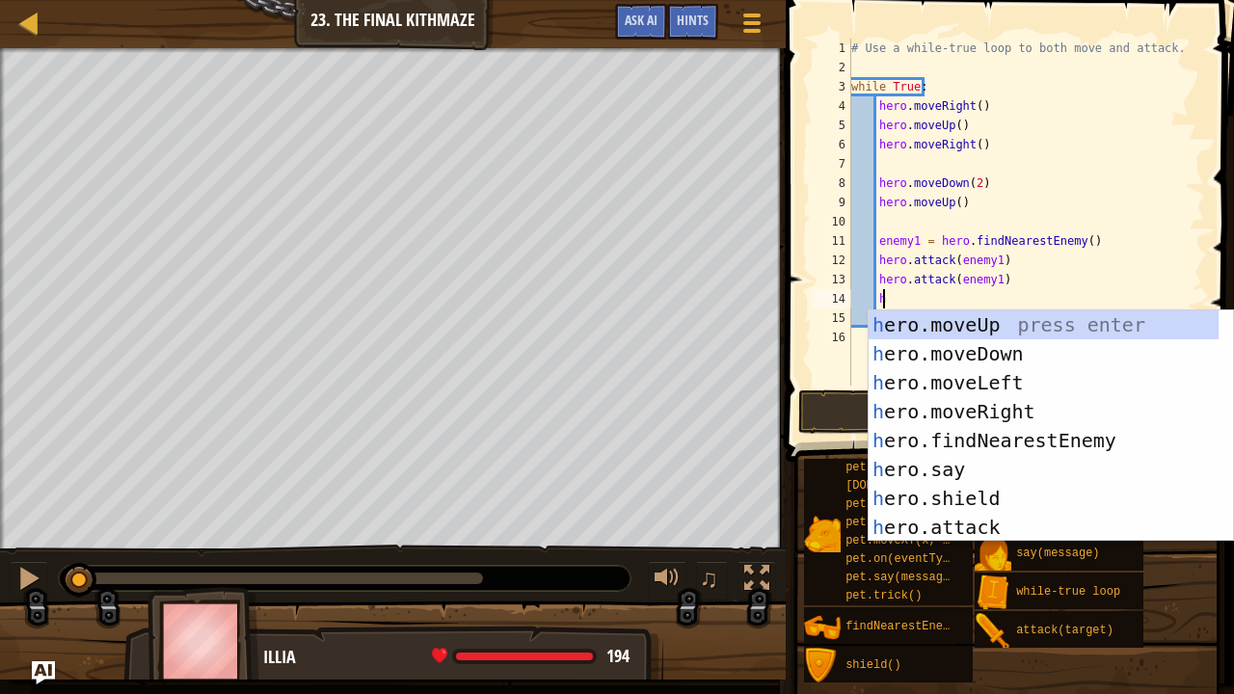
scroll to position [2, 30]
click at [997, 440] on div "h ero.moveUp press enter h ero.moveDown press enter h ero.moveLeft press enter …" at bounding box center [1044, 454] width 351 height 289
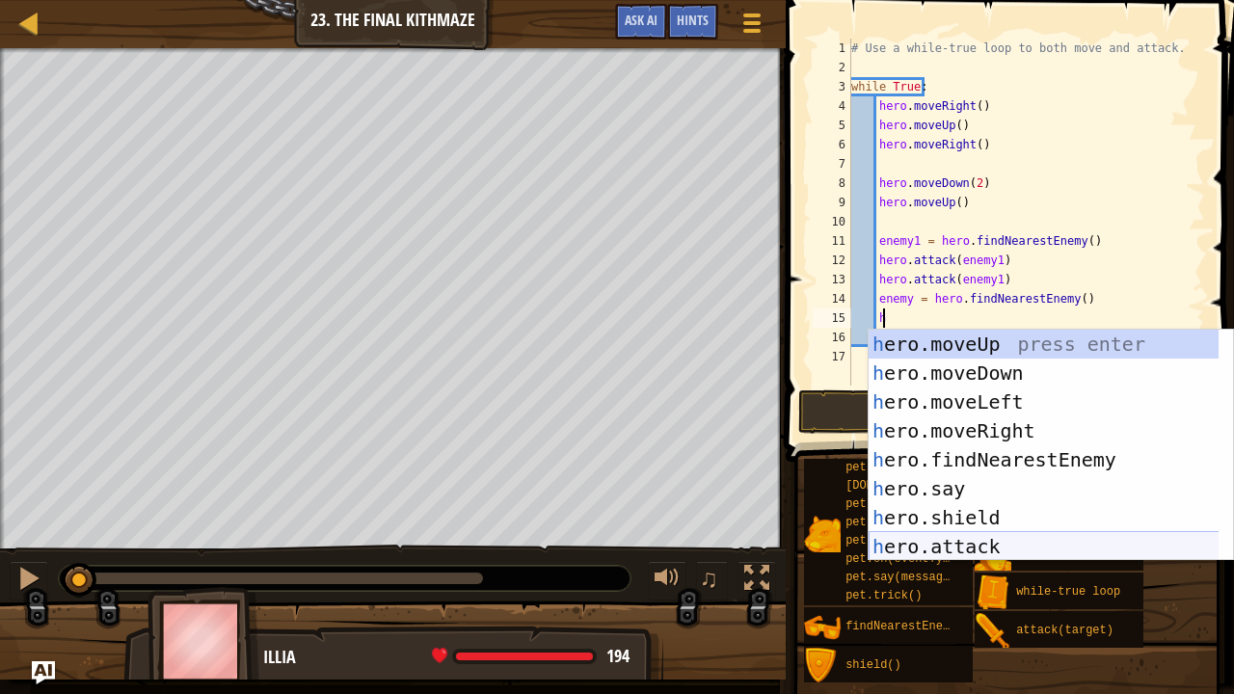
click at [939, 548] on div "h ero.moveUp press enter h ero.moveDown press enter h ero.moveLeft press enter …" at bounding box center [1044, 474] width 351 height 289
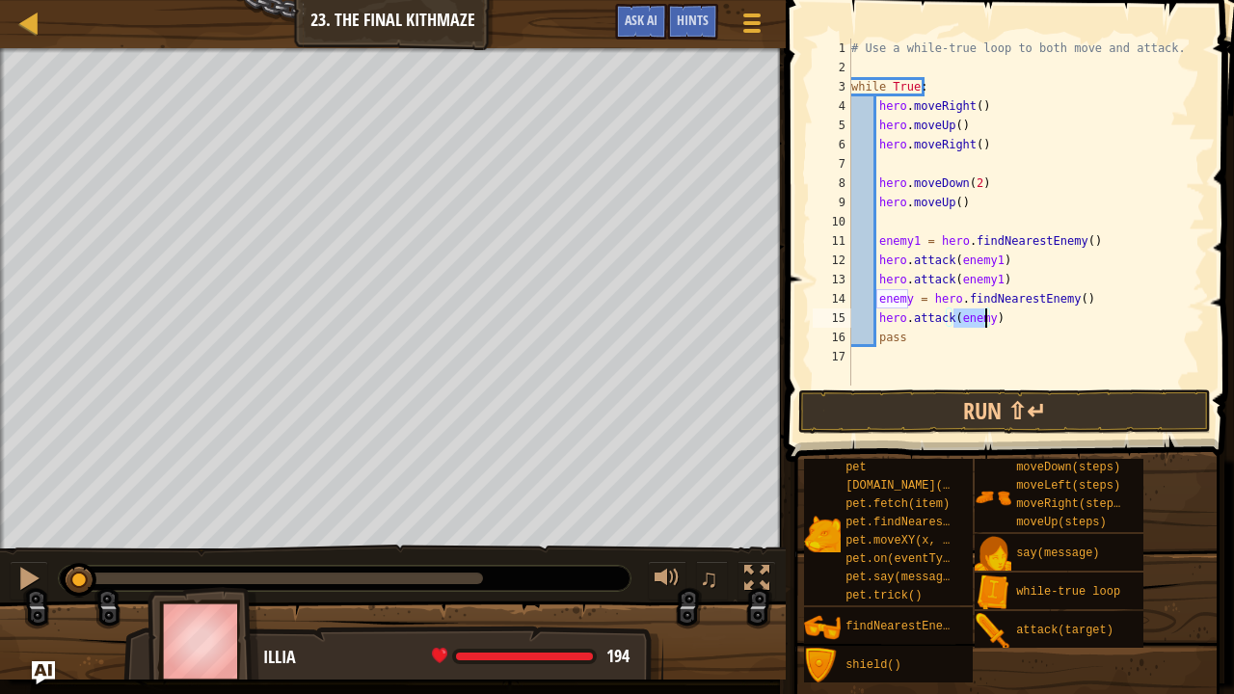
click at [986, 317] on div "# Use a while-true loop to both move and attack. while True : hero . moveRight …" at bounding box center [1026, 212] width 358 height 347
click at [904, 299] on div "# Use a while-true loop to both move and attack. while True : hero . moveRight …" at bounding box center [1026, 232] width 358 height 386
click at [910, 300] on div "# Use a while-true loop to both move and attack. while True : hero . moveRight …" at bounding box center [1026, 232] width 358 height 386
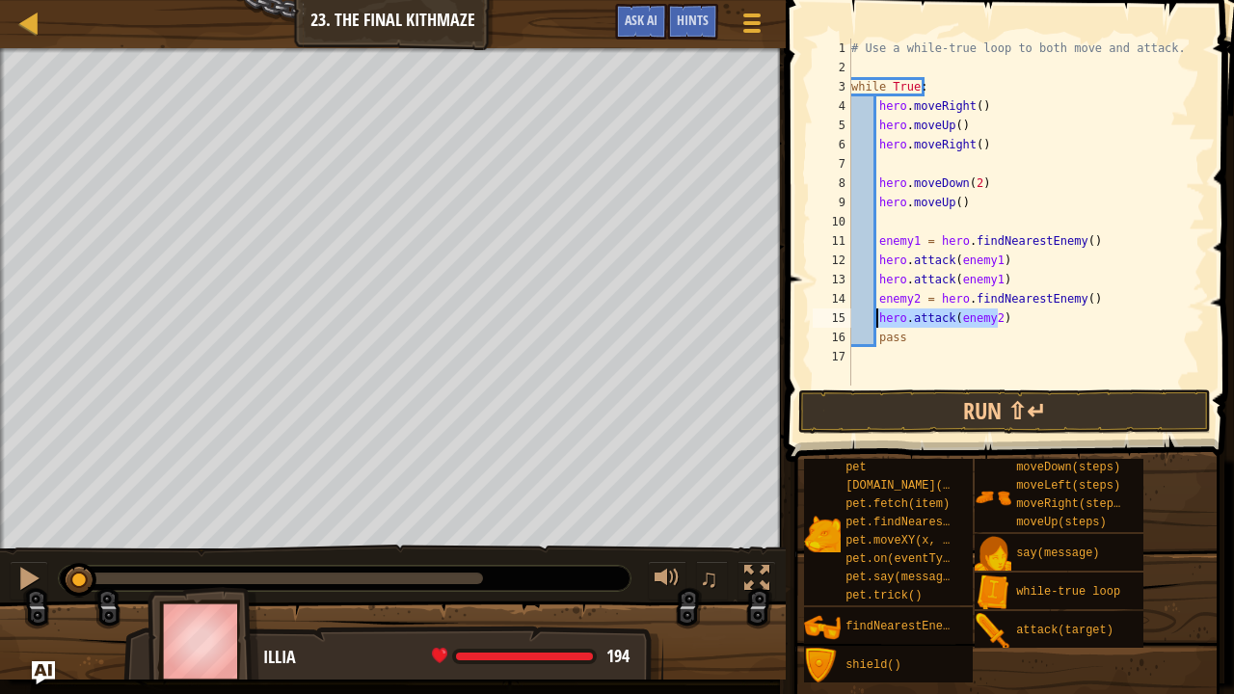
drag, startPoint x: 1019, startPoint y: 324, endPoint x: 879, endPoint y: 322, distance: 139.8
click at [879, 322] on div "# Use a while-true loop to both move and attack. while True : hero . moveRight …" at bounding box center [1026, 232] width 358 height 386
type textarea "hero.attack(enemy2)"
click at [1001, 312] on div "# Use a while-true loop to both move and attack. while True : hero . moveRight …" at bounding box center [1026, 212] width 358 height 347
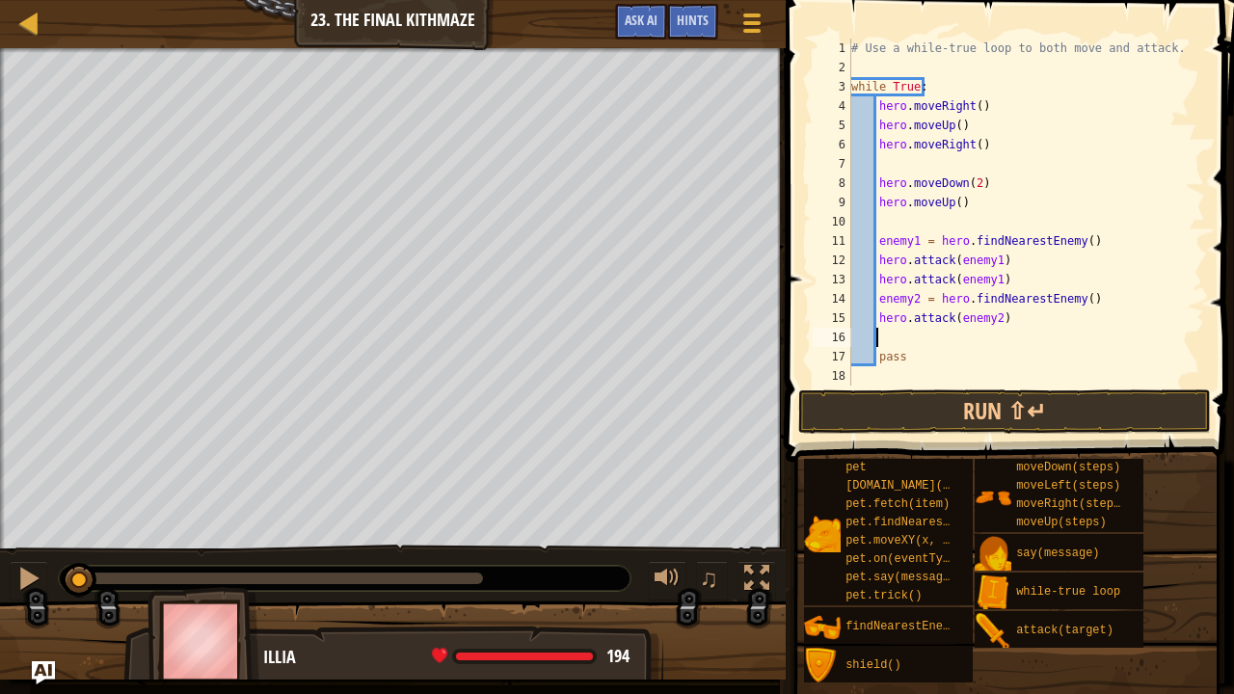
paste textarea "hero.attack(enemy2)"
type textarea "hero.attack(enemy2)"
type textarea "h"
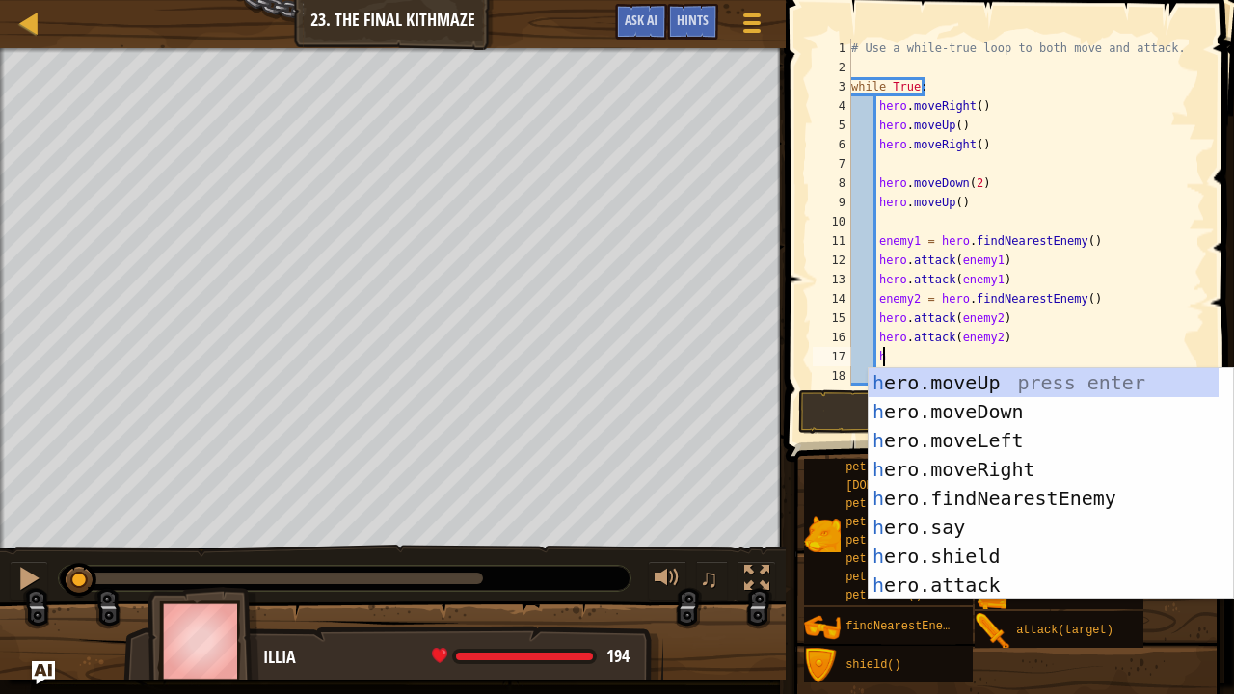
scroll to position [2, 30]
click at [1011, 497] on div "h ero.moveUp press enter h ero.moveDown press enter h ero.moveLeft press enter …" at bounding box center [1044, 512] width 351 height 289
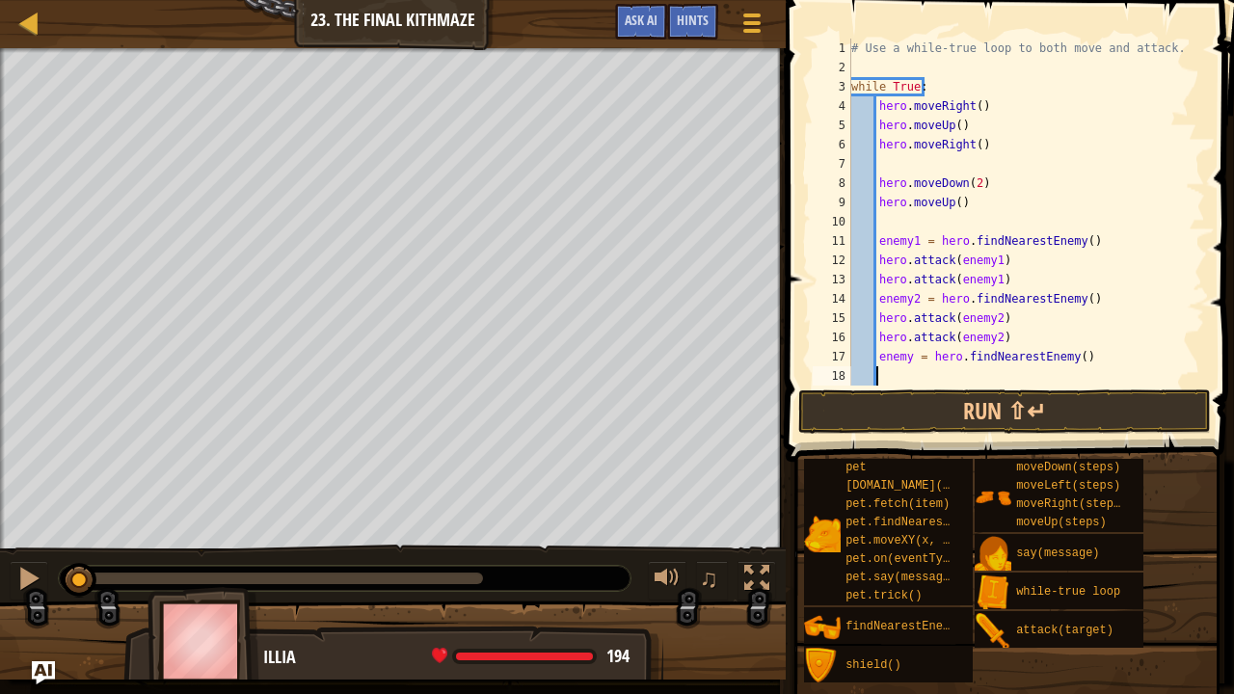
click at [906, 362] on div "# Use a while-true loop to both move and attack. while True : hero . moveRight …" at bounding box center [1018, 232] width 343 height 386
type textarea "enemy3 = hero.findNearestEnemy()"
click at [1089, 360] on div "# Use a while-true loop to both move and attack. while True : hero . moveRight …" at bounding box center [1018, 232] width 343 height 386
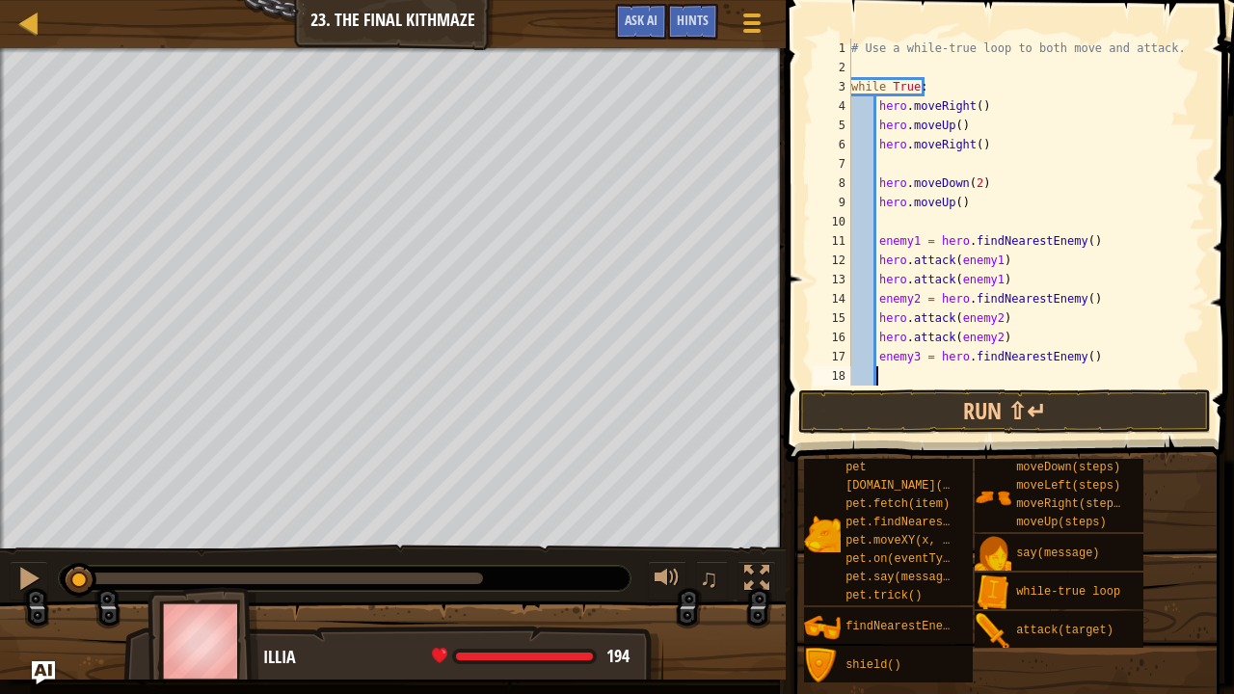
paste textarea "hero.attack(enemy2)"
click at [992, 378] on div "# Use a while-true loop to both move and attack. while True : hero . moveRight …" at bounding box center [1018, 232] width 343 height 386
type textarea "hero.attack(enemy3)"
click at [1014, 378] on div "# Use a while-true loop to both move and attack. while True : hero . moveRight …" at bounding box center [1018, 232] width 343 height 386
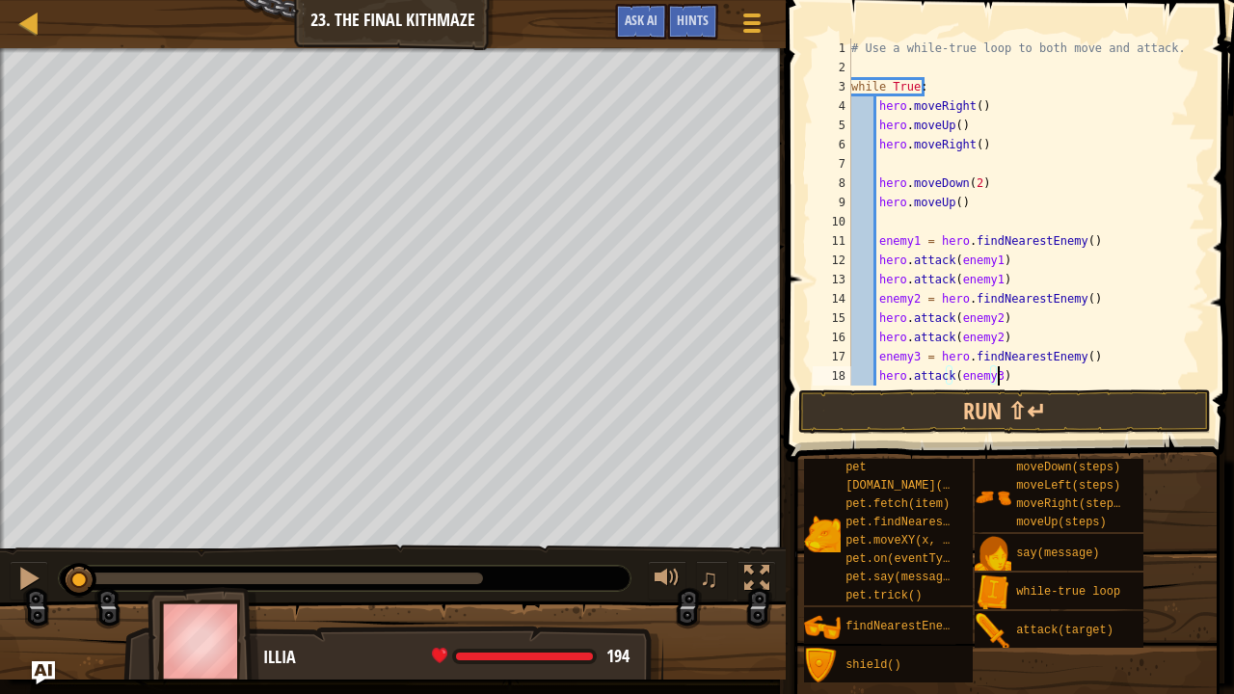
scroll to position [2, 24]
paste textarea "hero.attack(enemy2)"
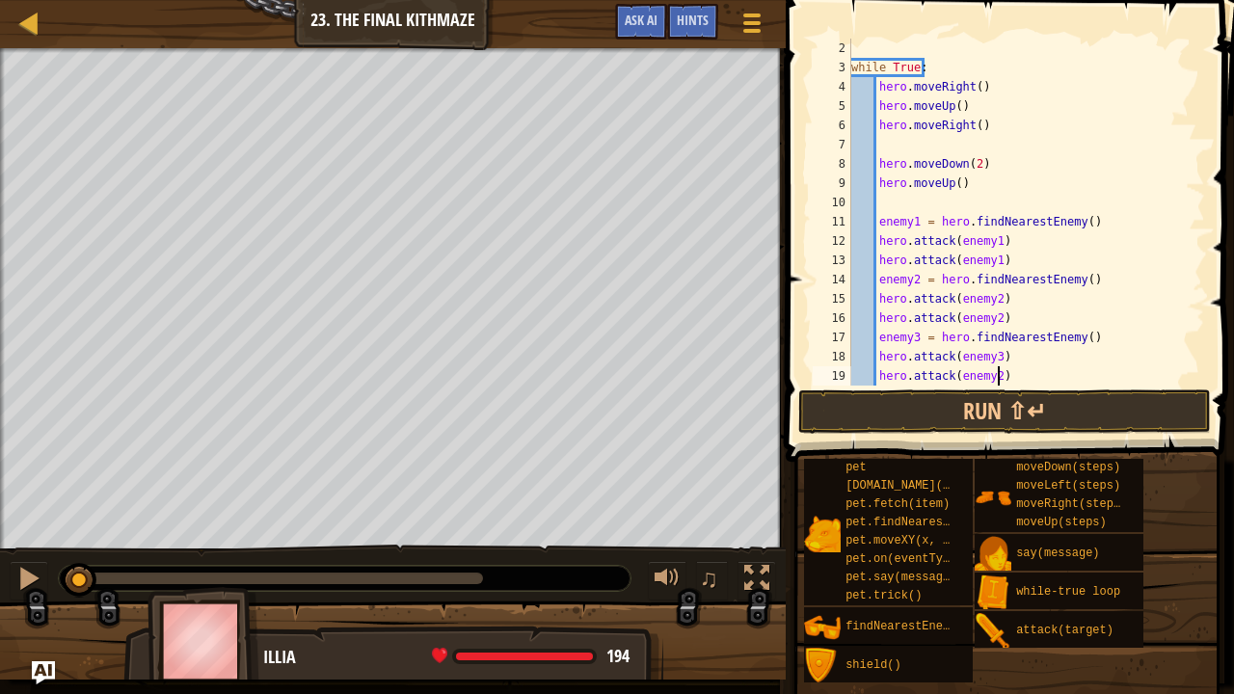
scroll to position [19, 0]
click at [990, 374] on div "while True : hero . moveRight ( ) hero . moveUp ( ) hero . moveRight ( ) hero .…" at bounding box center [1018, 232] width 343 height 386
click at [992, 400] on button "Run ⇧↵" at bounding box center [1004, 411] width 413 height 44
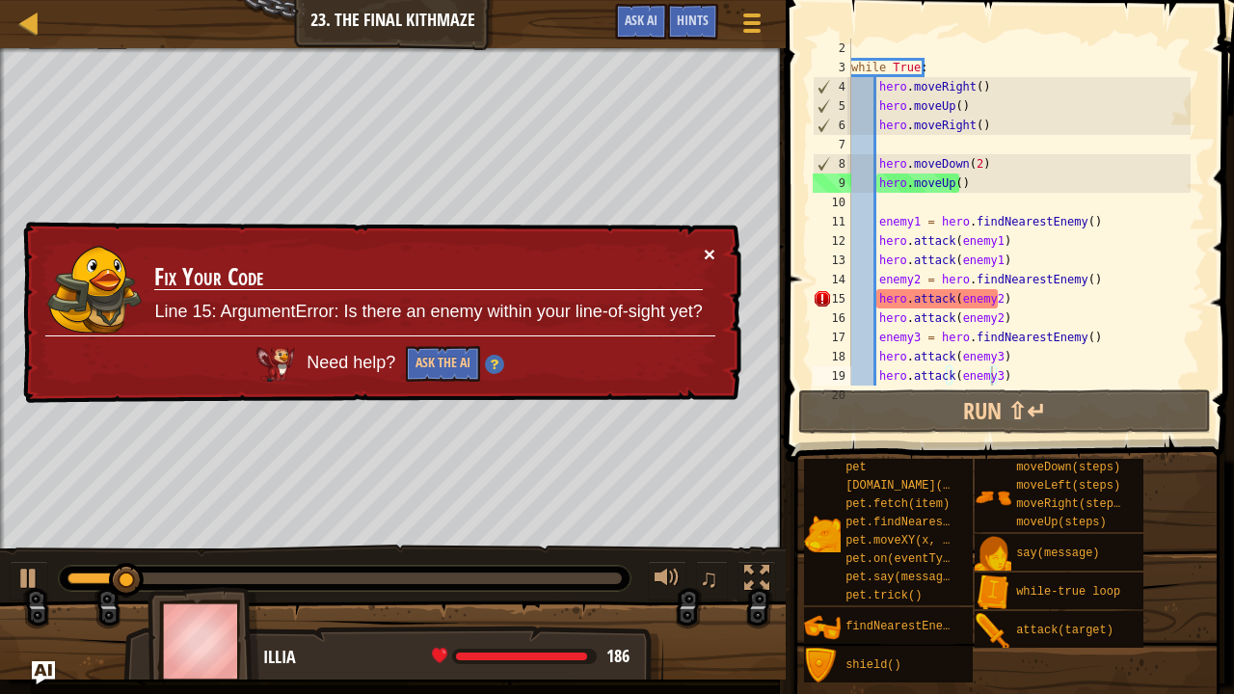
click at [704, 253] on button "×" at bounding box center [710, 254] width 12 height 20
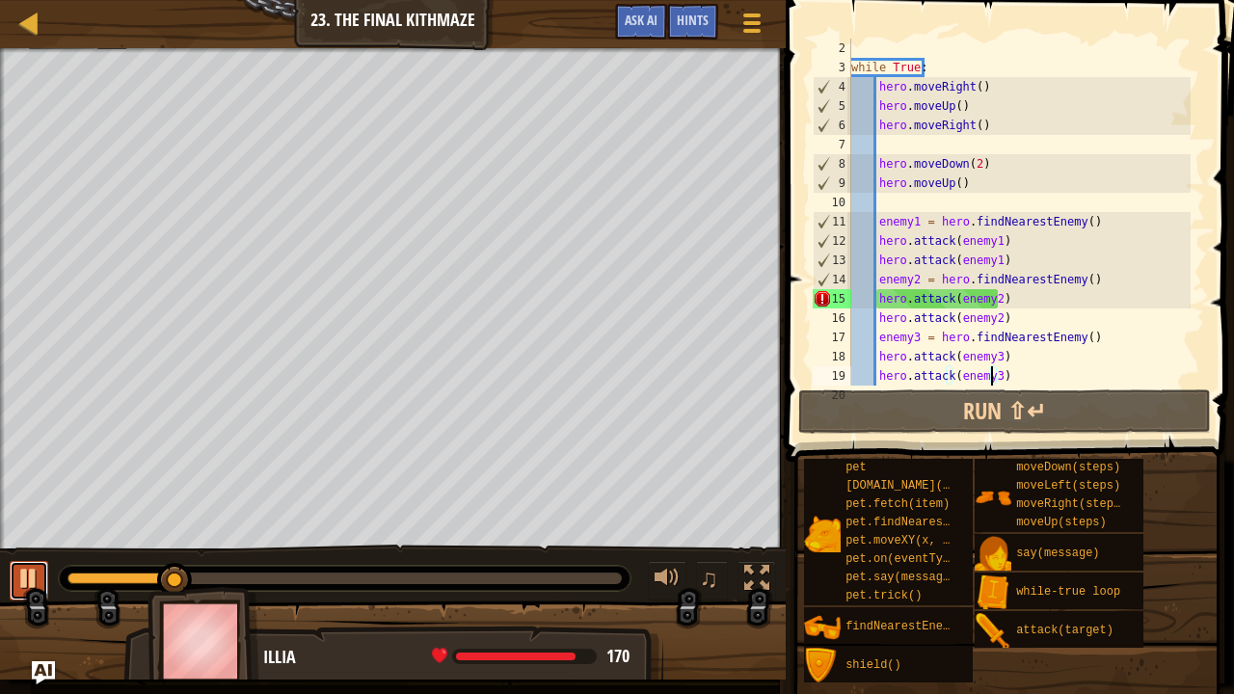
click at [28, 571] on div at bounding box center [28, 578] width 25 height 25
drag, startPoint x: 1097, startPoint y: 277, endPoint x: 878, endPoint y: 285, distance: 219.0
click at [878, 285] on div "while True : hero . moveRight ( ) hero . moveUp ( ) hero . moveRight ( ) hero .…" at bounding box center [1018, 232] width 343 height 386
click at [1029, 282] on div "while True : hero . moveRight ( ) hero . moveUp ( ) hero . moveRight ( ) hero .…" at bounding box center [1018, 212] width 343 height 347
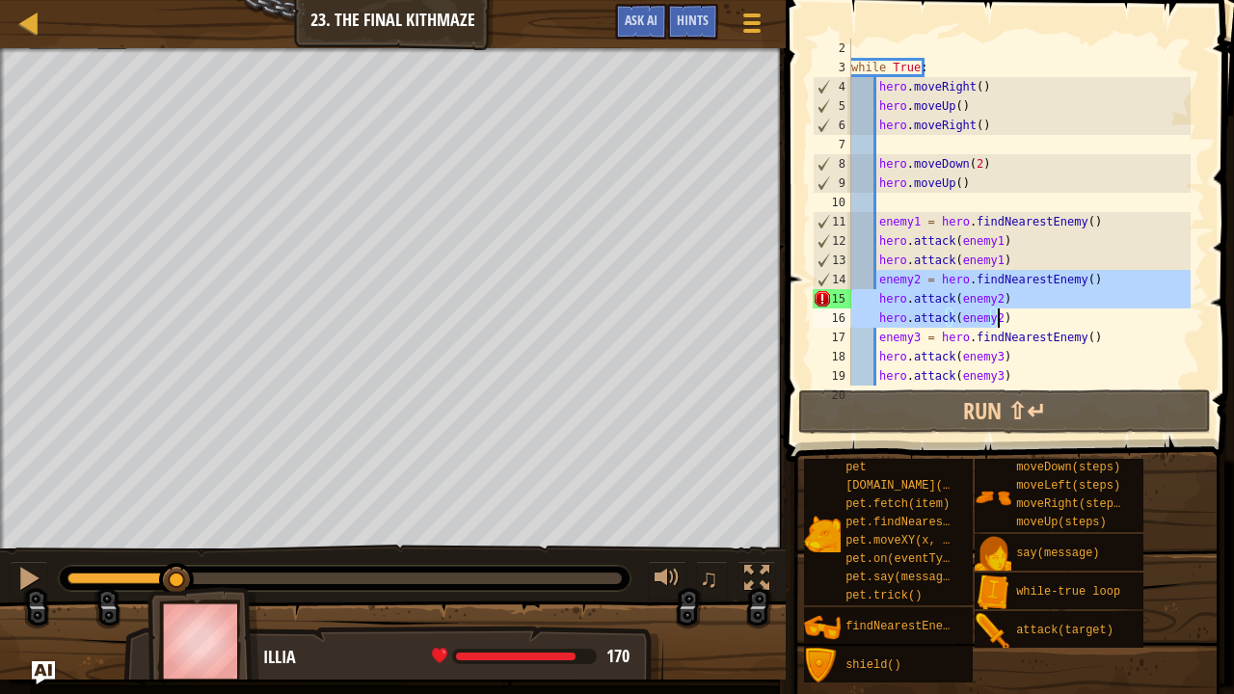
drag, startPoint x: 877, startPoint y: 282, endPoint x: 1014, endPoint y: 324, distance: 143.3
click at [1014, 324] on div "while True : hero . moveRight ( ) hero . moveUp ( ) hero . moveRight ( ) hero .…" at bounding box center [1018, 232] width 343 height 386
type textarea "hero.attack(enemy2) hero.attack(enemy2)"
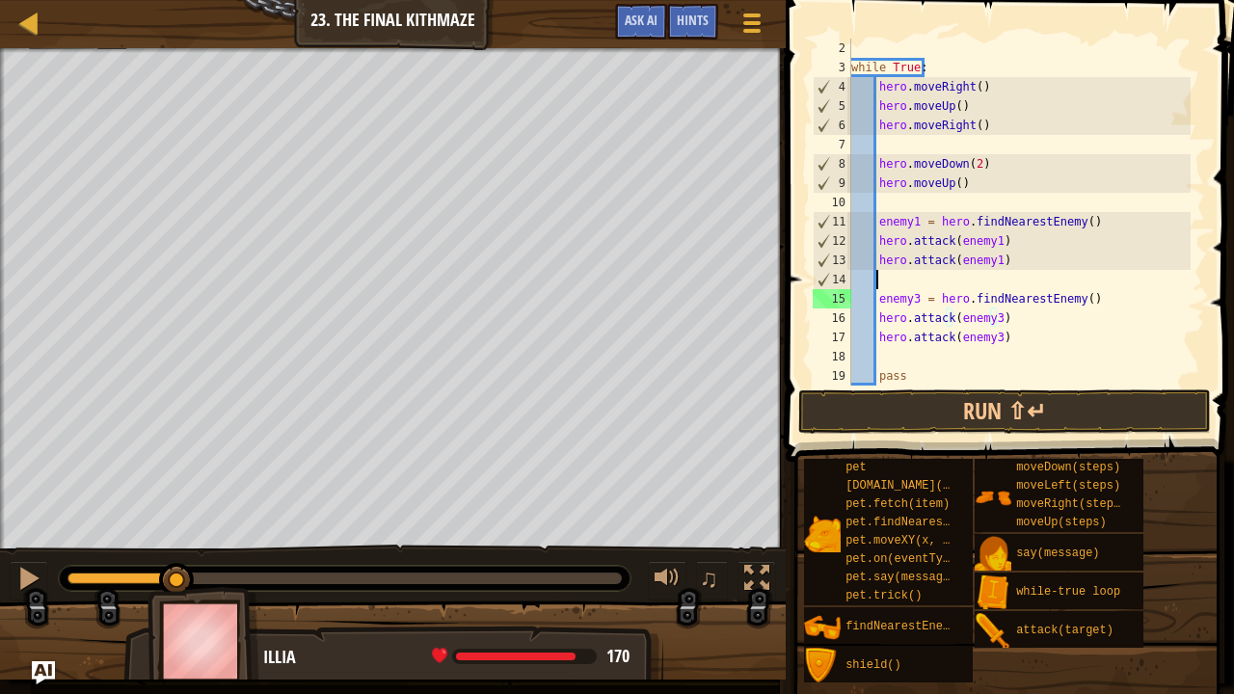
scroll to position [2, 24]
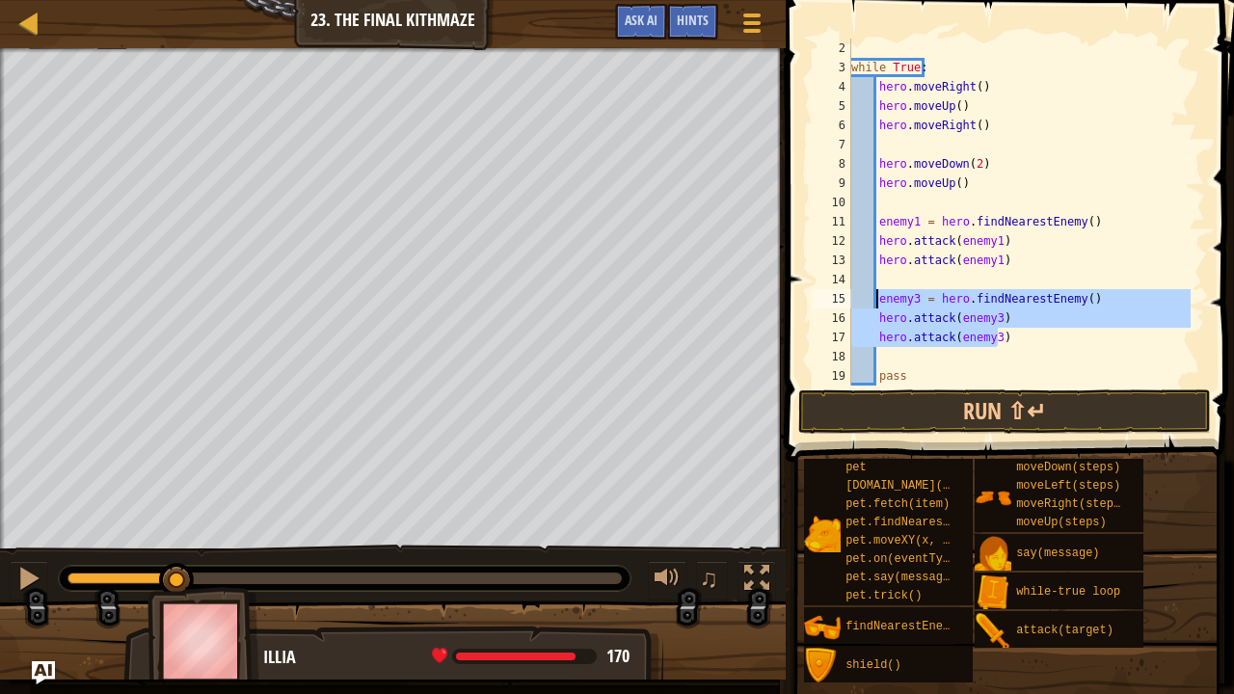
drag, startPoint x: 1014, startPoint y: 335, endPoint x: 877, endPoint y: 295, distance: 142.5
click at [877, 295] on div "while True : hero . moveRight ( ) hero . moveUp ( ) hero . moveRight ( ) hero .…" at bounding box center [1018, 232] width 343 height 386
type textarea "enemy3 = hero.findNearestEnemy() hero.attack(enemy3)"
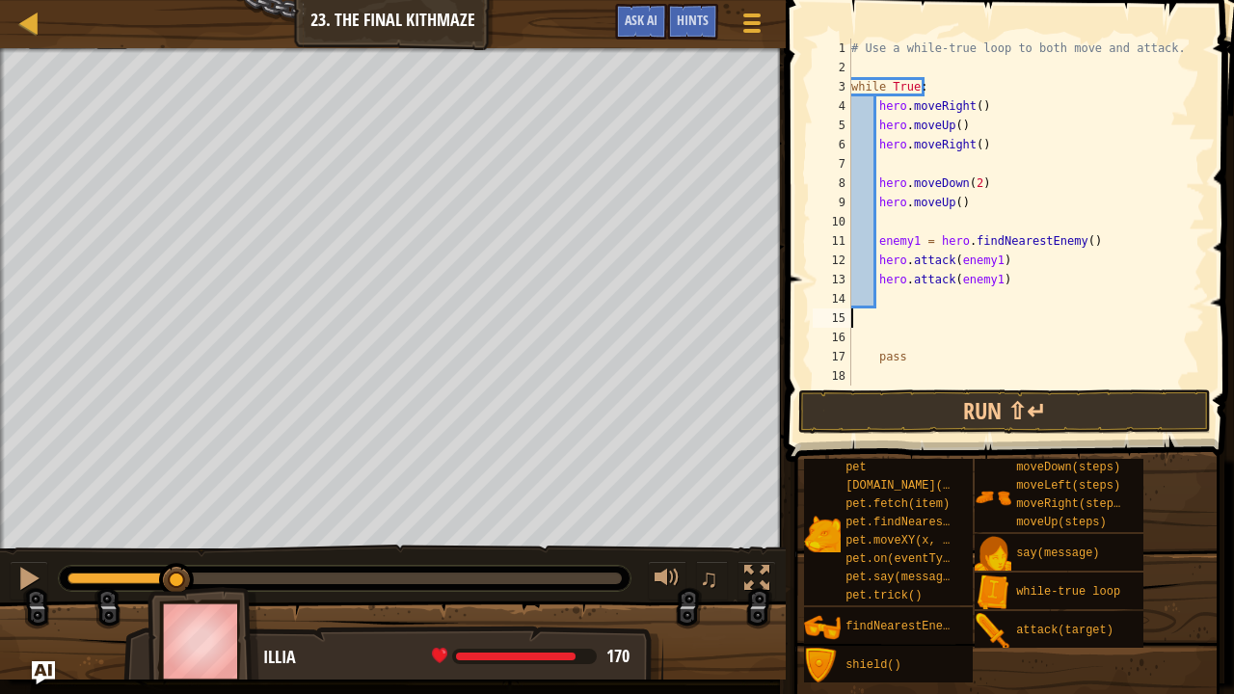
scroll to position [2, 0]
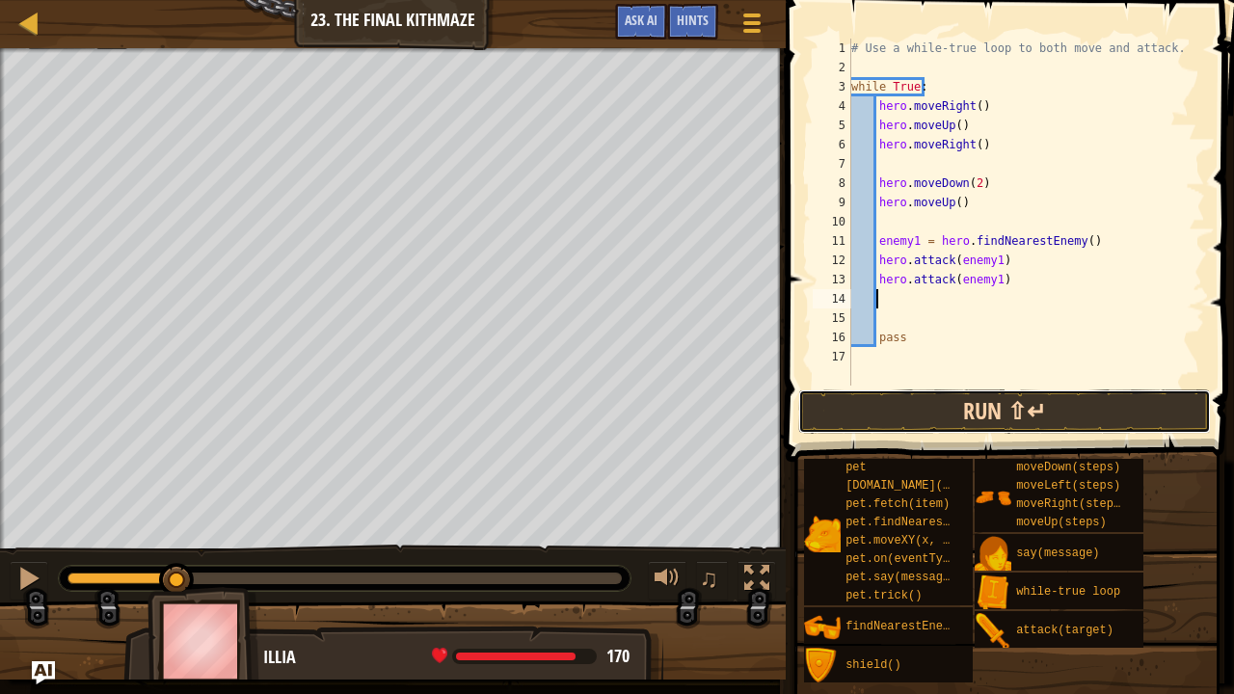
click at [931, 420] on button "Run ⇧↵" at bounding box center [1004, 411] width 413 height 44
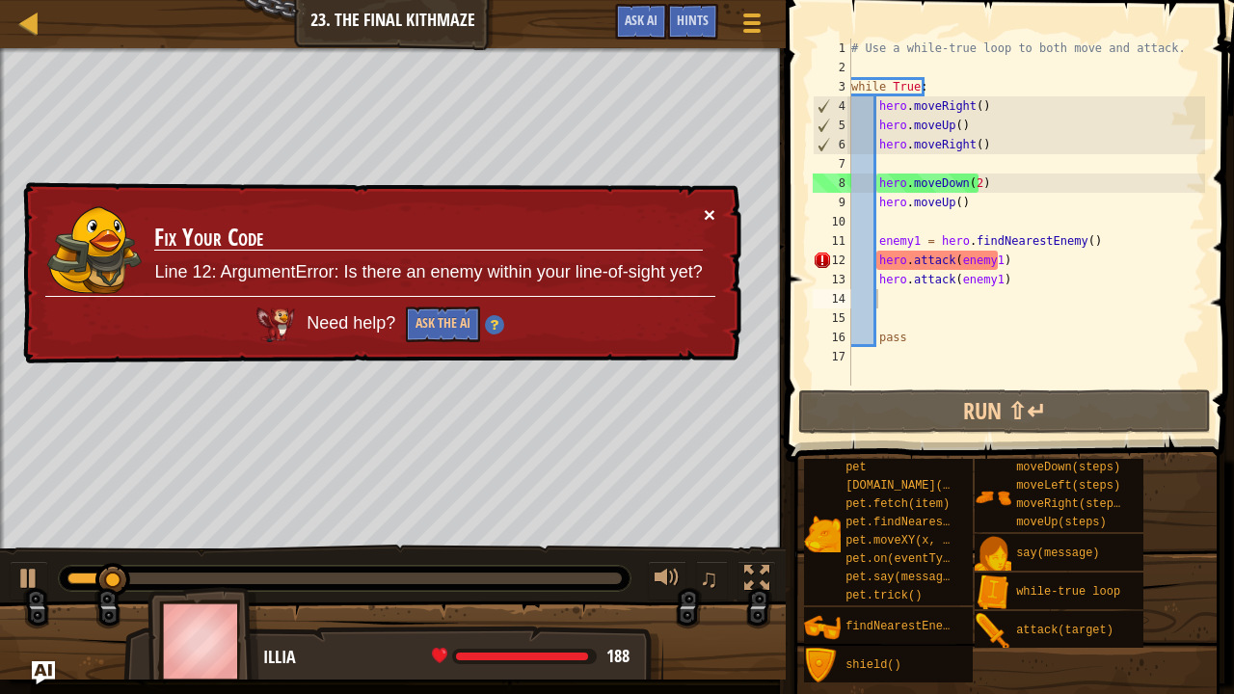
click at [711, 211] on button "×" at bounding box center [710, 214] width 12 height 20
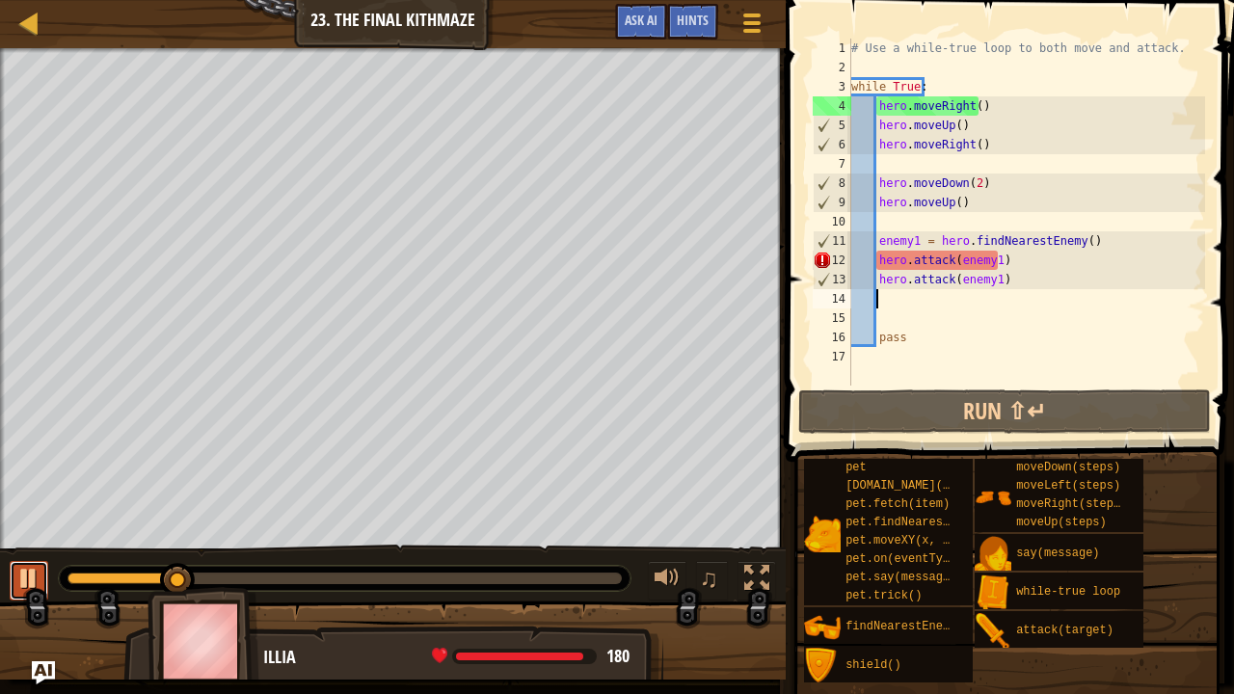
click at [29, 572] on div at bounding box center [28, 578] width 25 height 25
click at [1026, 297] on div "# Use a while-true loop to both move and attack. while True : hero . moveRight …" at bounding box center [1026, 232] width 358 height 386
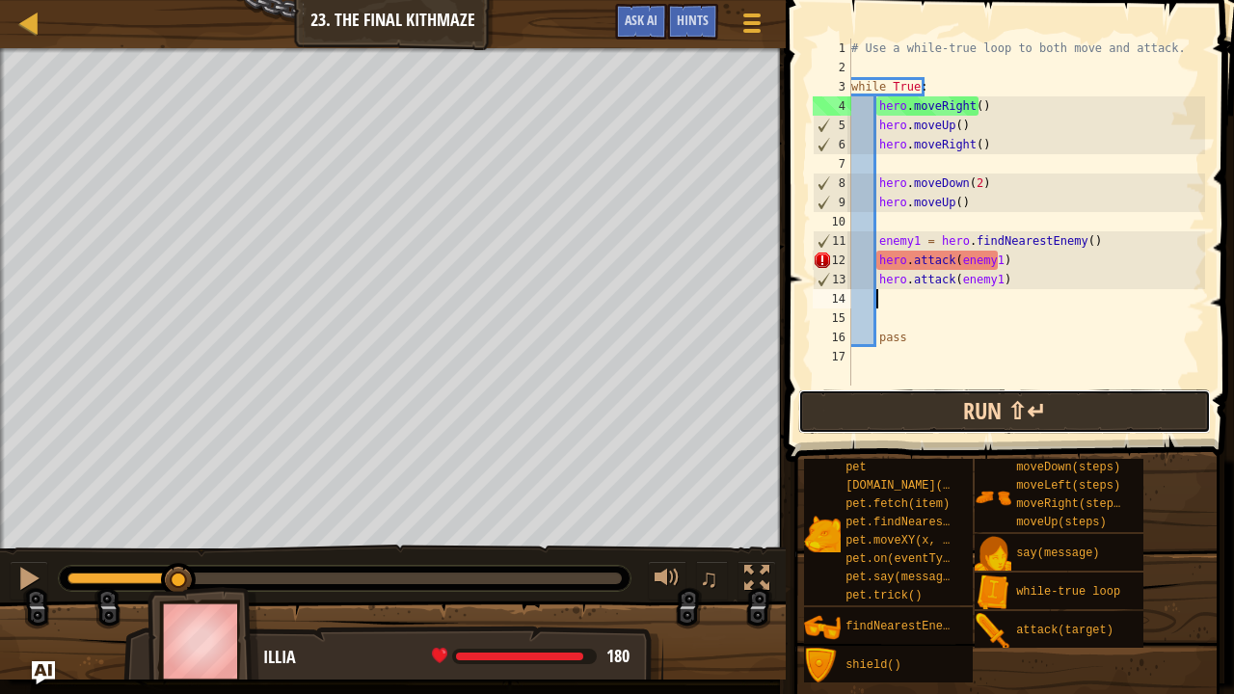
click at [922, 405] on button "Run ⇧↵" at bounding box center [1004, 411] width 413 height 44
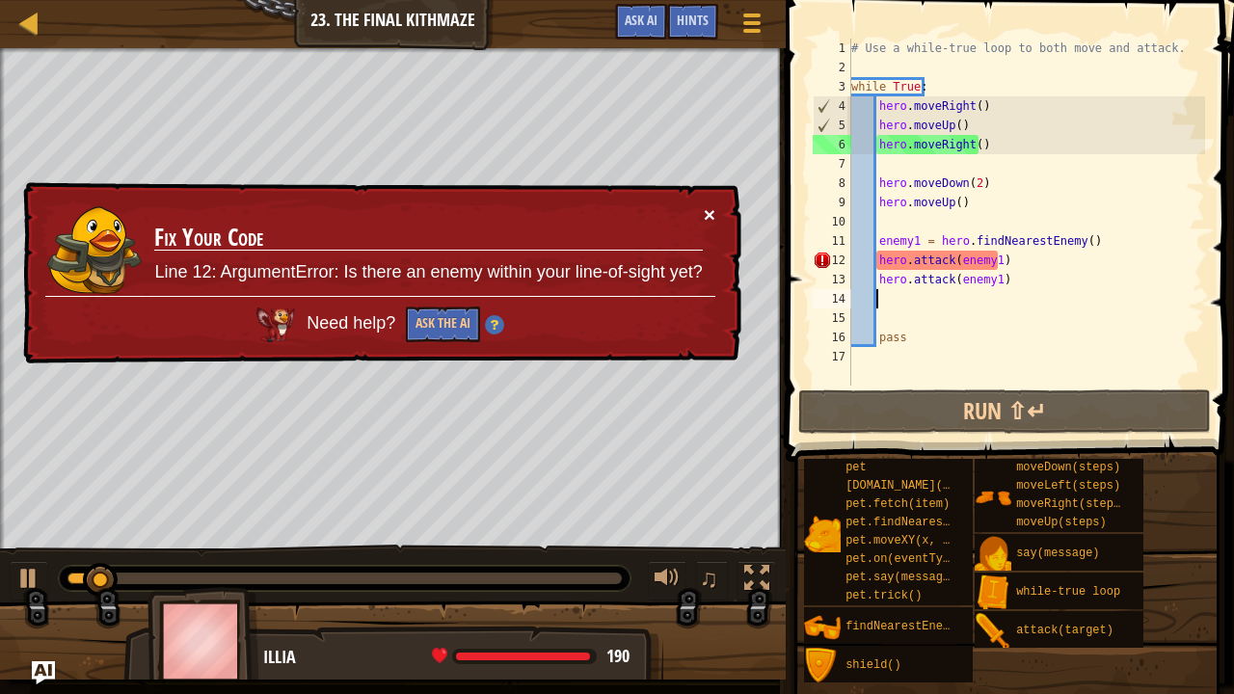
click at [709, 209] on button "×" at bounding box center [710, 214] width 12 height 20
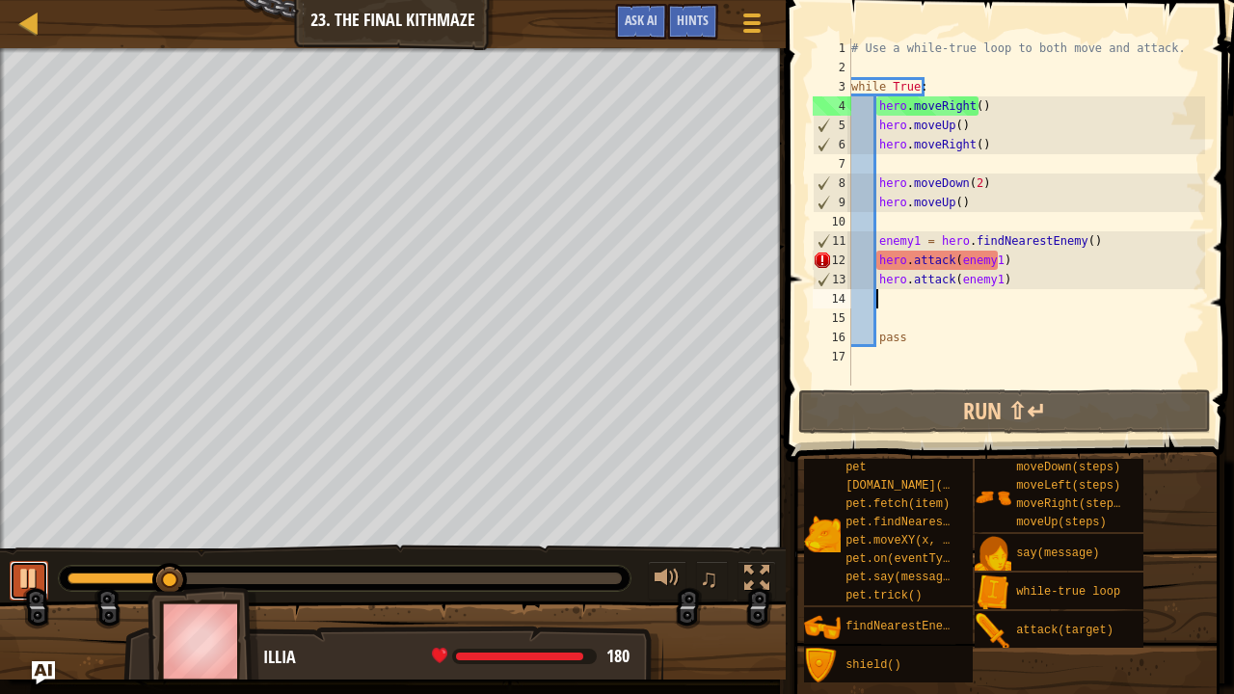
click at [34, 569] on div at bounding box center [28, 578] width 25 height 25
click at [968, 302] on div "# Use a while-true loop to both move and attack. while True : hero . moveRight …" at bounding box center [1026, 232] width 358 height 386
type textarea "h"
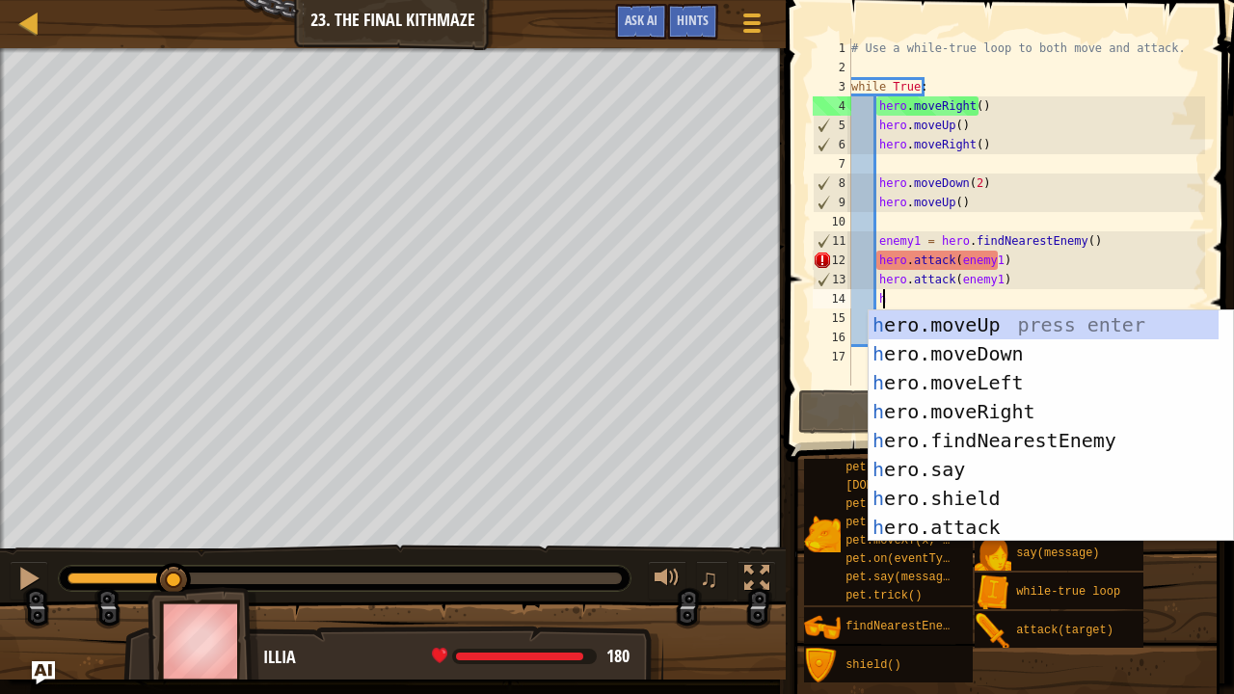
scroll to position [2, 30]
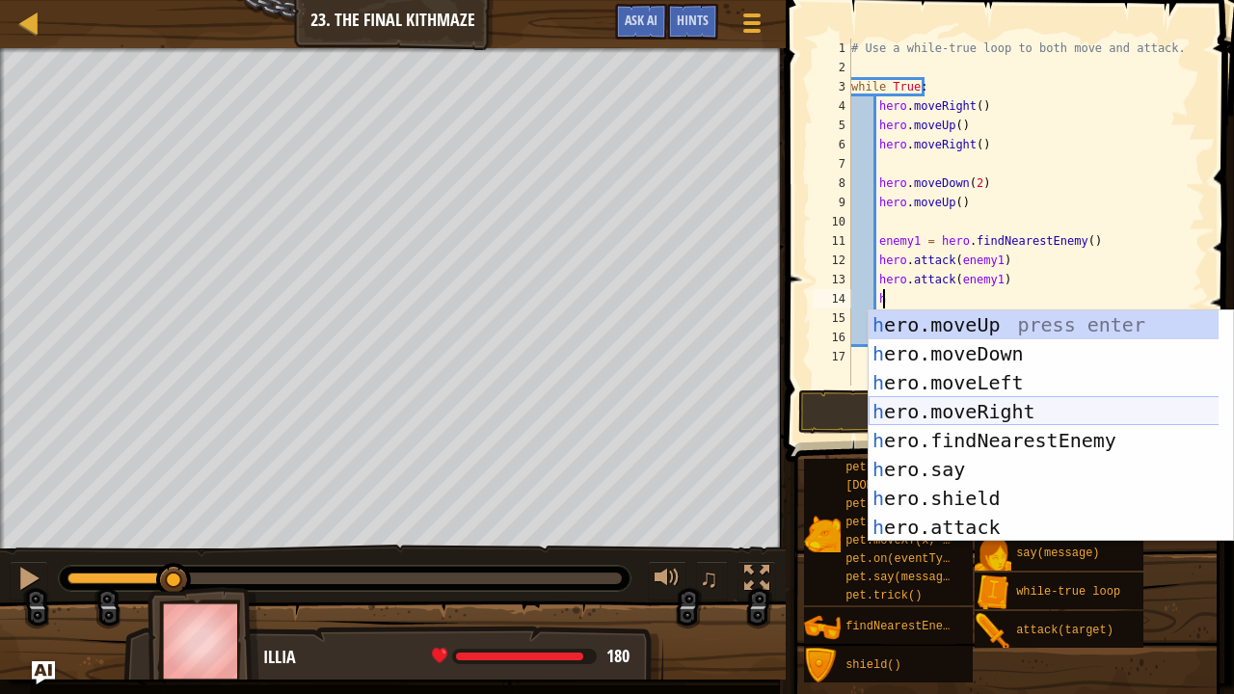
click at [974, 415] on div "h ero.moveUp press enter h ero.moveDown press enter h ero.moveLeft press enter …" at bounding box center [1044, 454] width 351 height 289
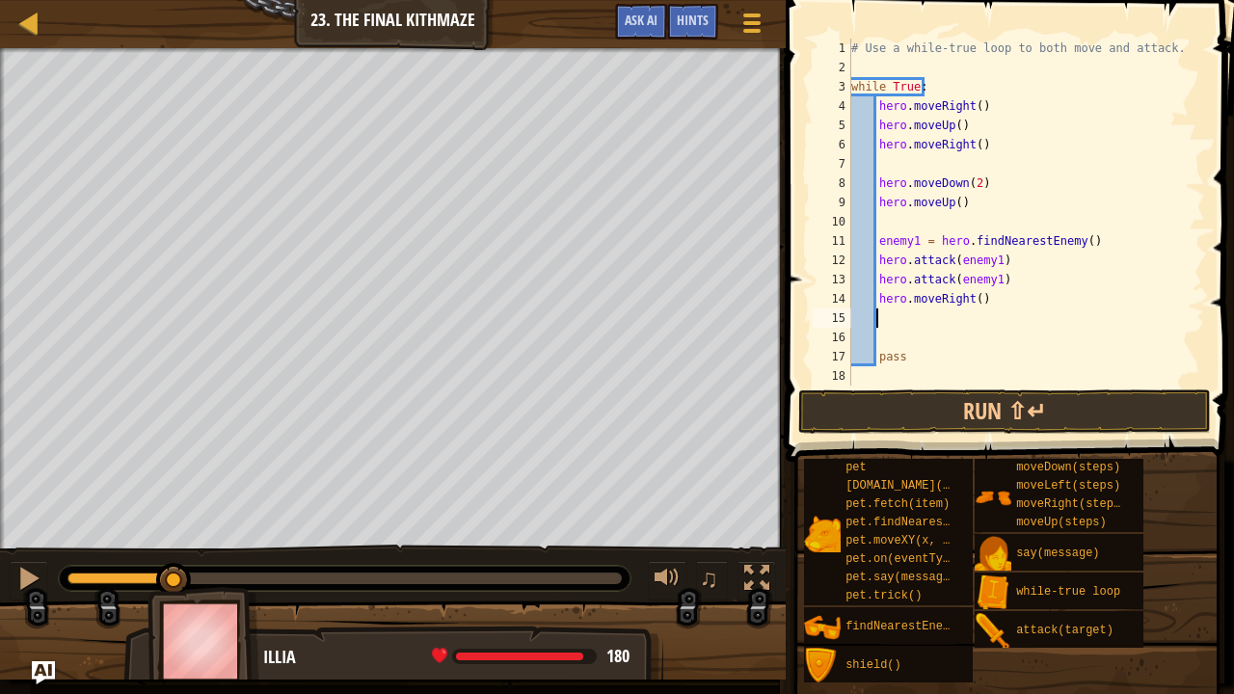
scroll to position [2, 24]
click at [941, 414] on button "Run ⇧↵" at bounding box center [1004, 411] width 413 height 44
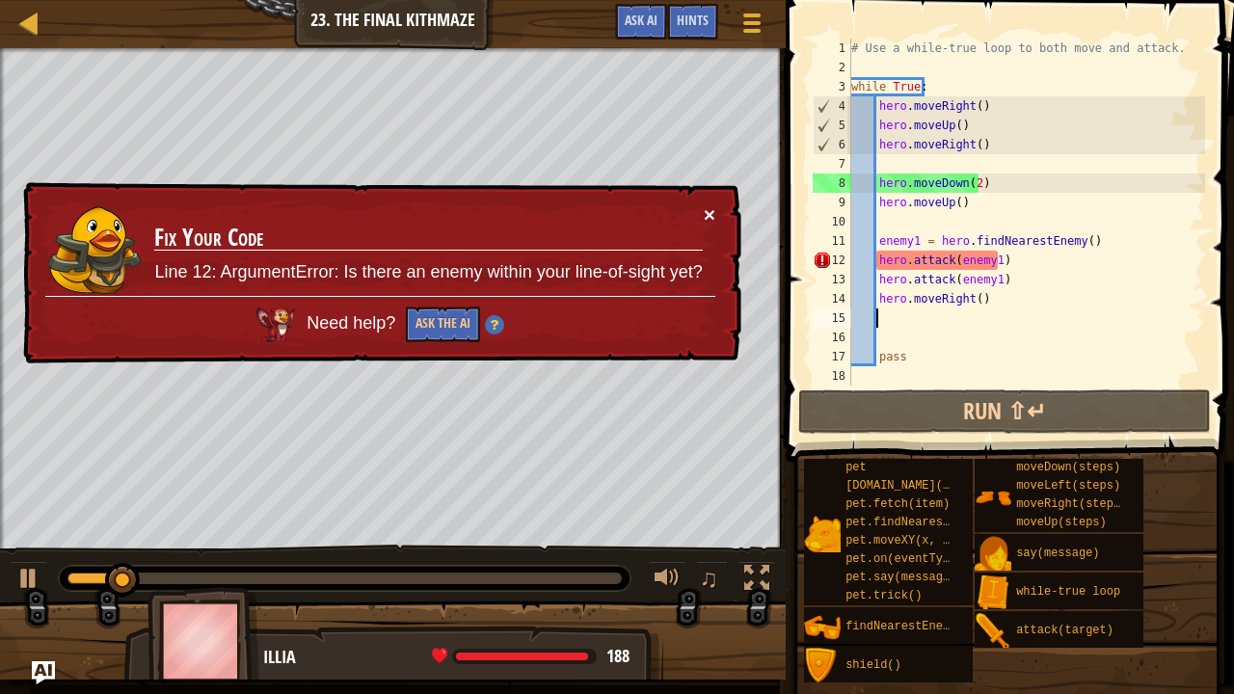
click at [712, 207] on button "×" at bounding box center [710, 214] width 12 height 20
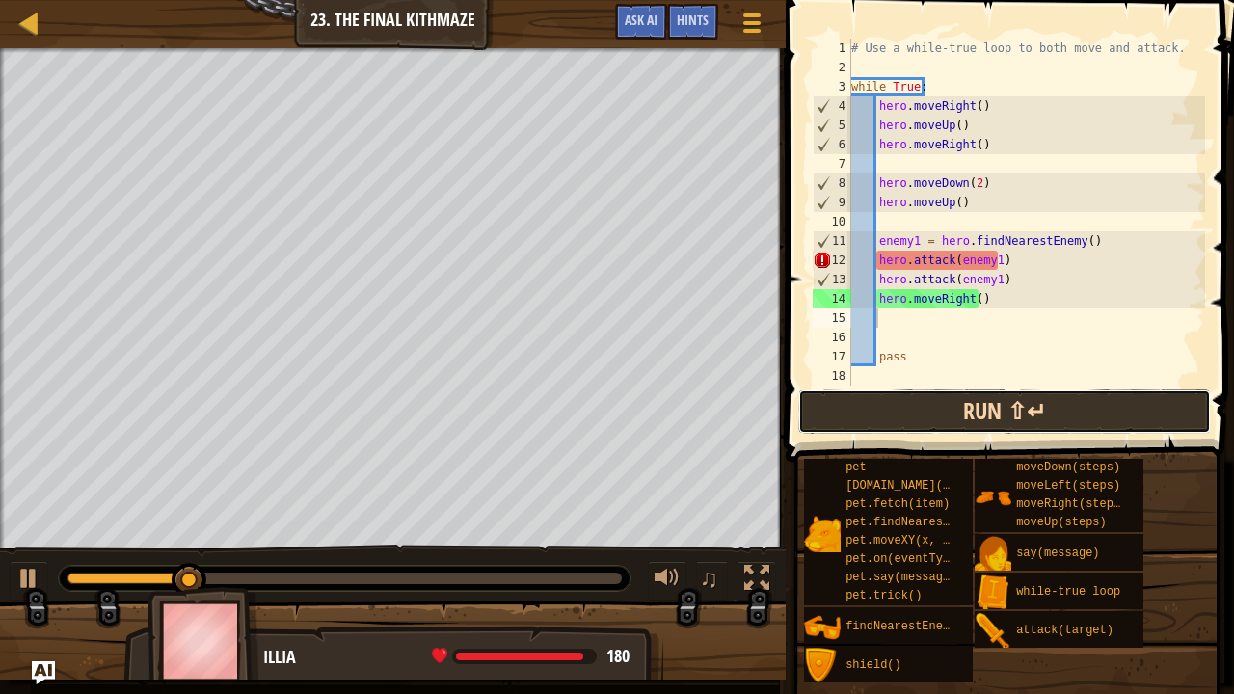
click at [832, 418] on button "Run ⇧↵" at bounding box center [1004, 411] width 413 height 44
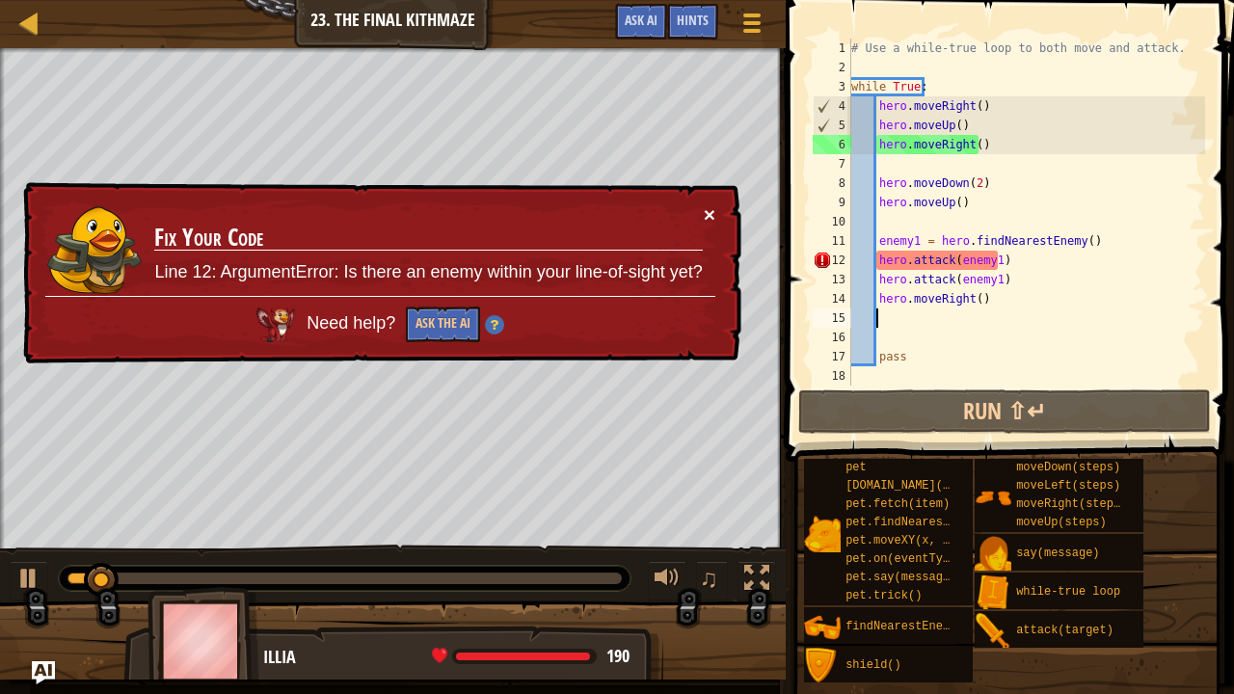
click at [710, 206] on button "×" at bounding box center [710, 214] width 12 height 20
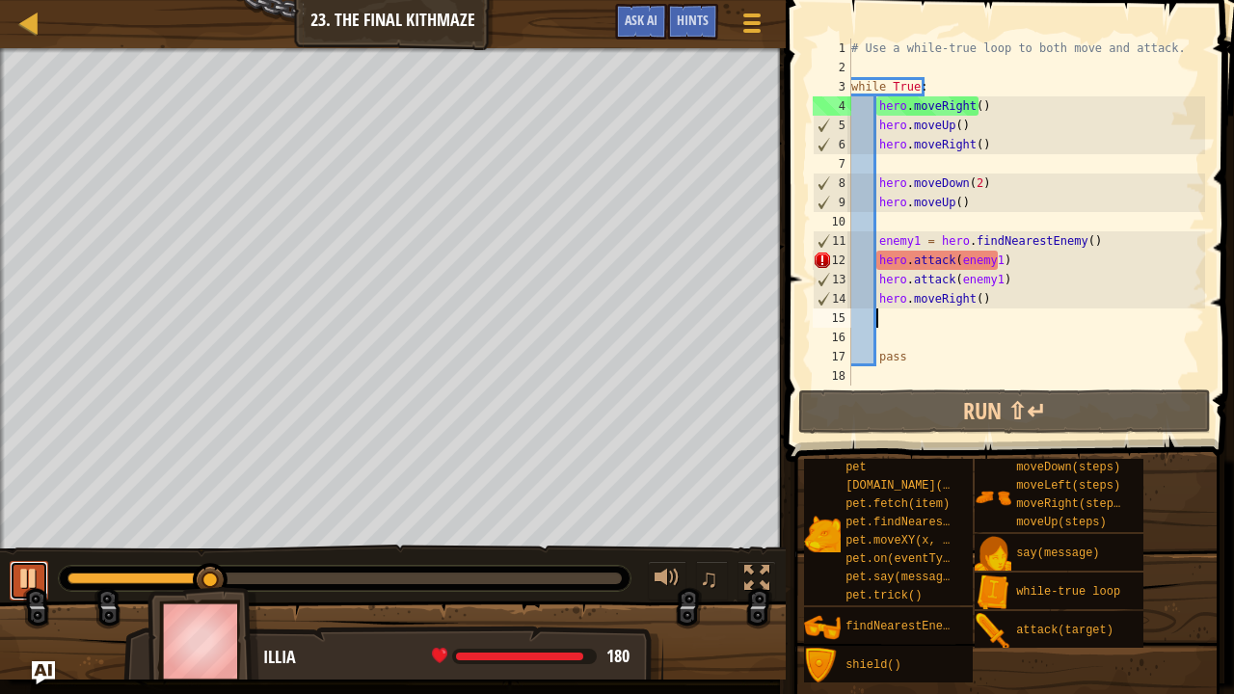
click at [29, 572] on div at bounding box center [28, 578] width 25 height 25
click at [985, 295] on div "# Use a while-true loop to both move and attack. while True : hero . moveRight …" at bounding box center [1026, 232] width 358 height 386
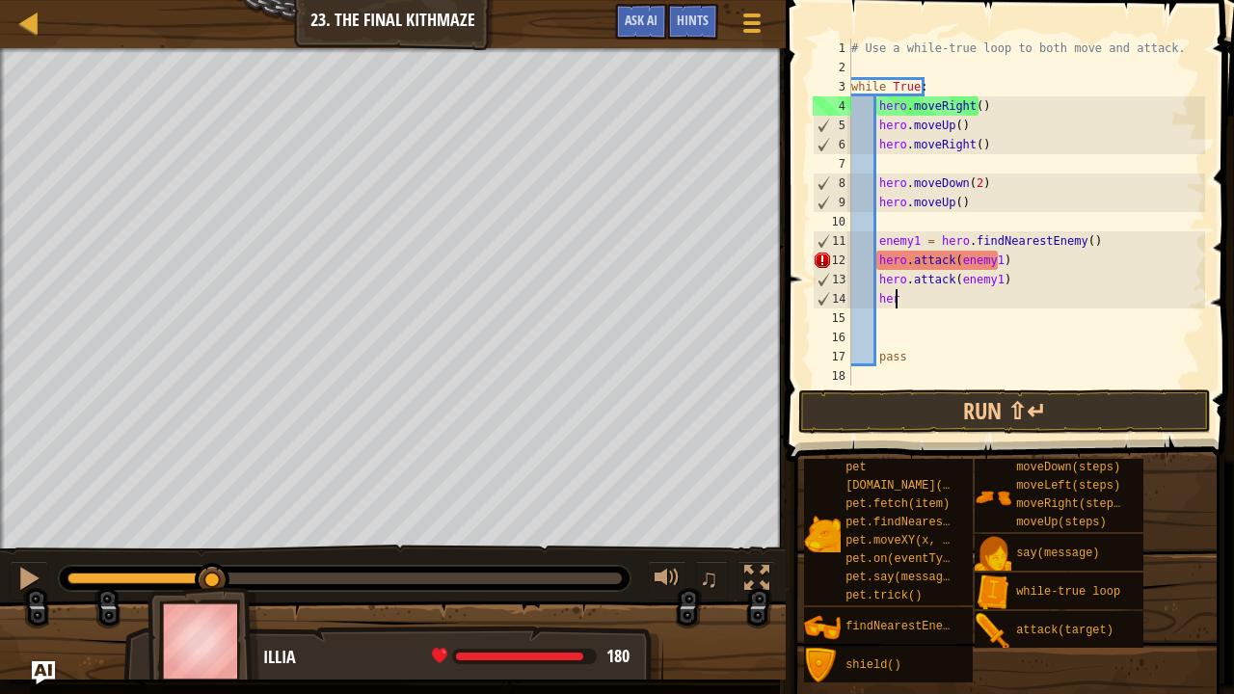
type textarea "h"
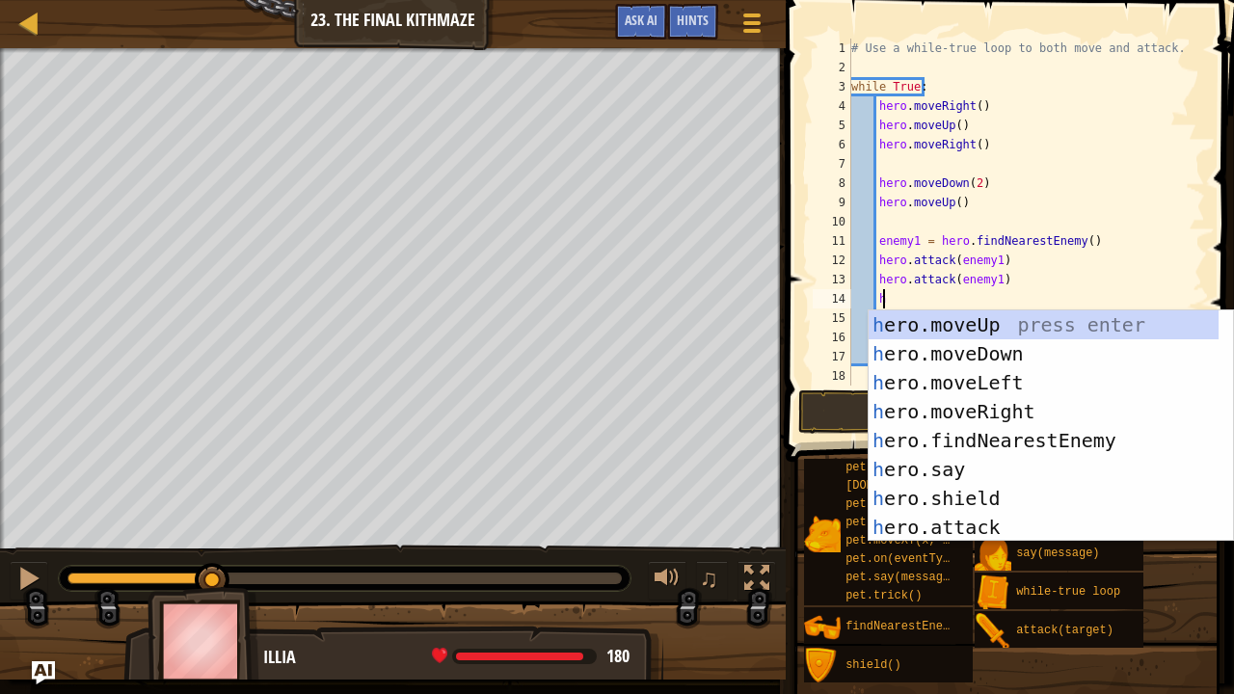
scroll to position [2, 30]
click at [995, 363] on div "h ero.moveUp press enter h ero.moveDown press enter h ero.moveLeft press enter …" at bounding box center [1044, 454] width 351 height 289
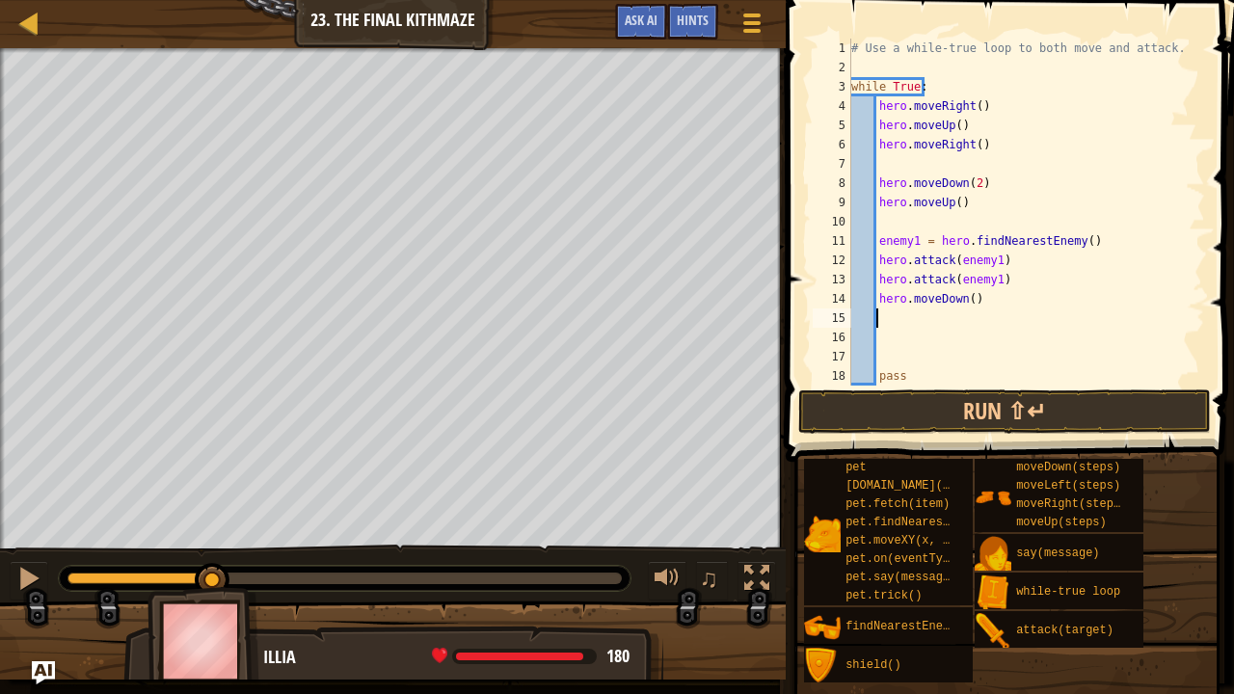
scroll to position [0, 0]
click at [981, 413] on button "Run ⇧↵" at bounding box center [1004, 411] width 413 height 44
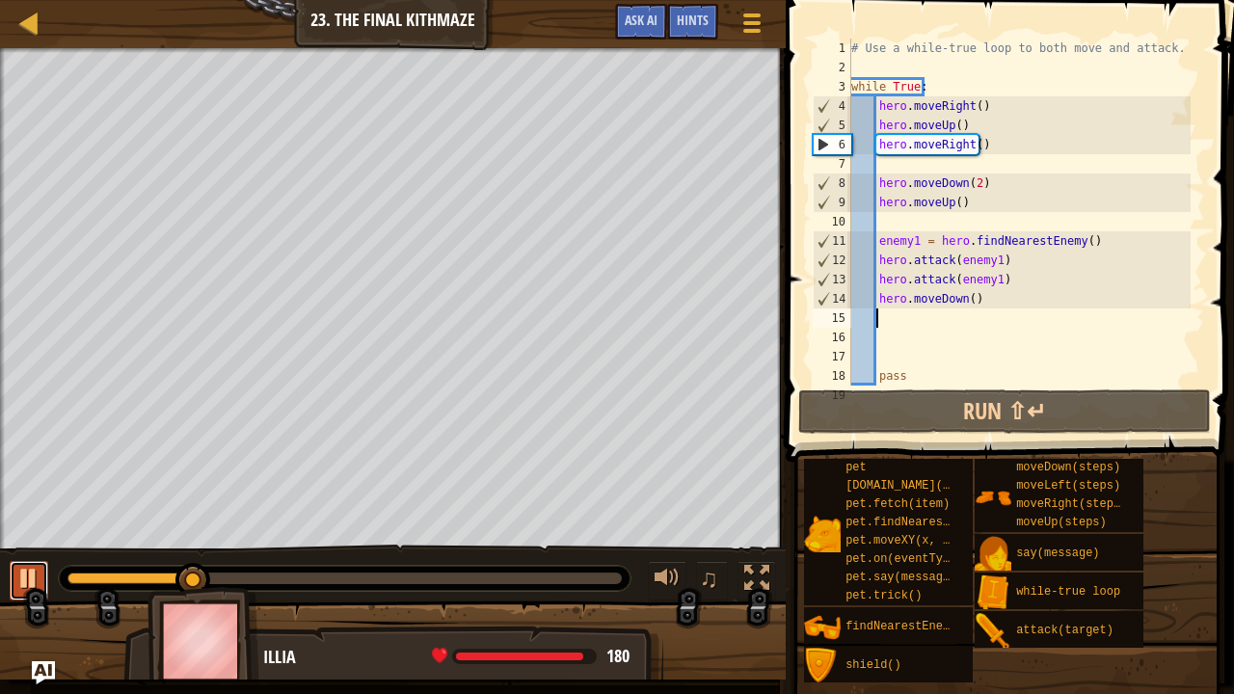
click at [33, 566] on div at bounding box center [28, 578] width 25 height 25
click at [967, 319] on div "# Use a while-true loop to both move and attack. while True : hero . moveRight …" at bounding box center [1018, 232] width 343 height 386
paste textarea "hero.attack(enemy2)"
type textarea "hero.attack(enemy2)"
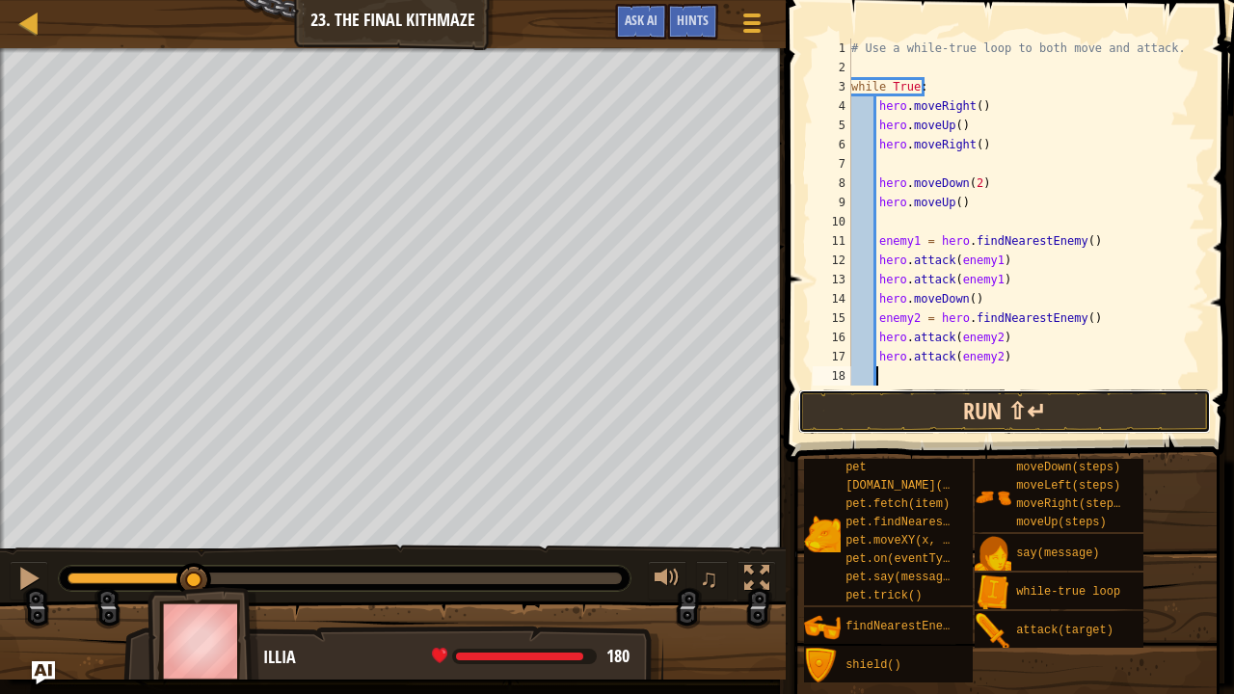
click at [1010, 409] on button "Run ⇧↵" at bounding box center [1004, 411] width 413 height 44
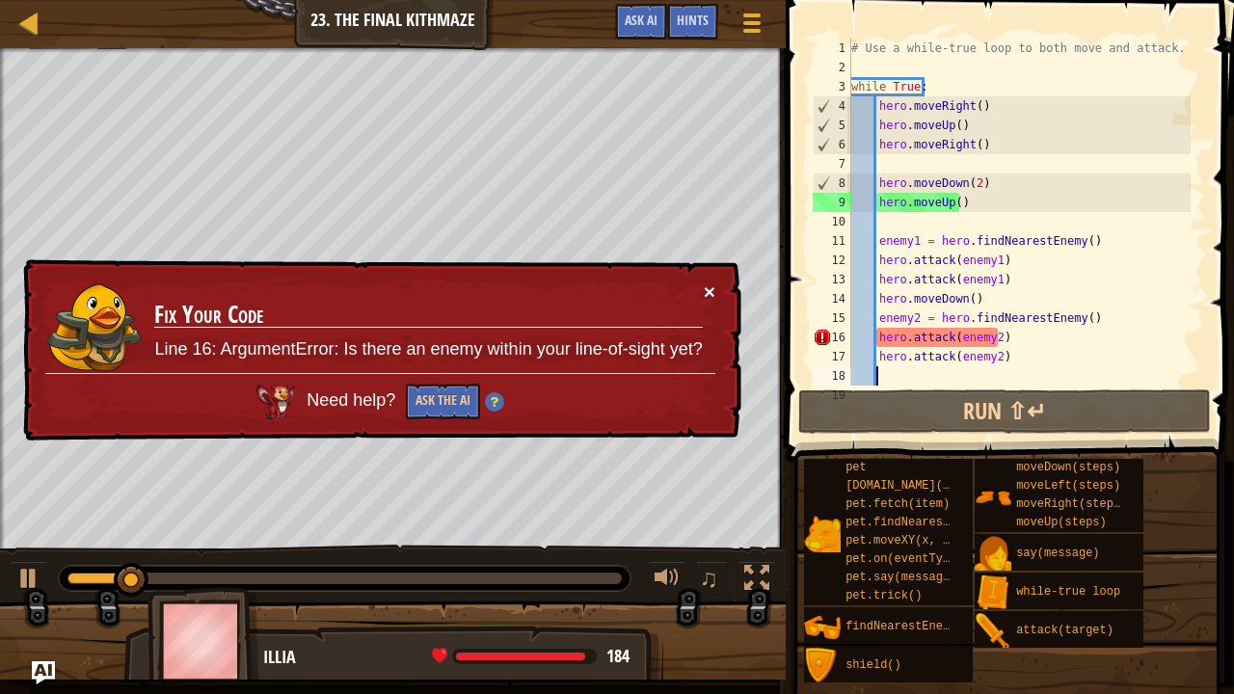
click at [706, 282] on button "×" at bounding box center [710, 292] width 12 height 20
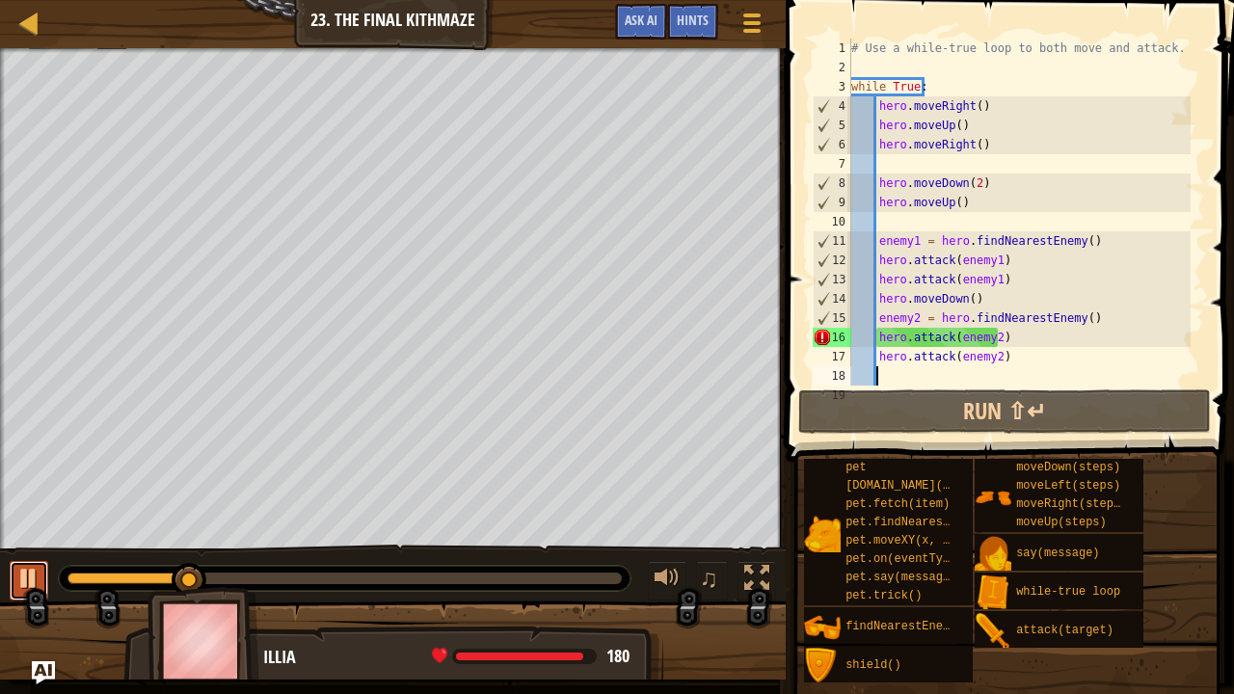
click at [34, 569] on div at bounding box center [28, 578] width 25 height 25
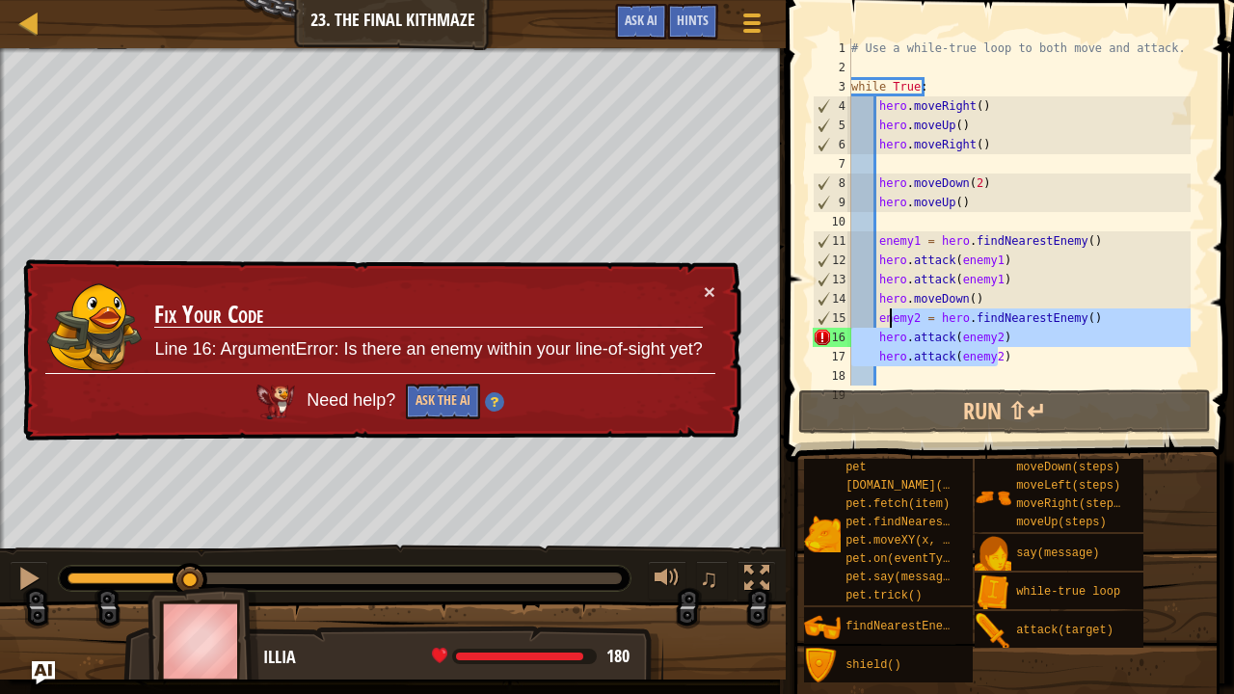
drag, startPoint x: 1019, startPoint y: 351, endPoint x: 889, endPoint y: 319, distance: 134.0
click at [889, 319] on div "# Use a while-true loop to both move and attack. while True : hero . moveRight …" at bounding box center [1018, 232] width 343 height 386
type textarea "e"
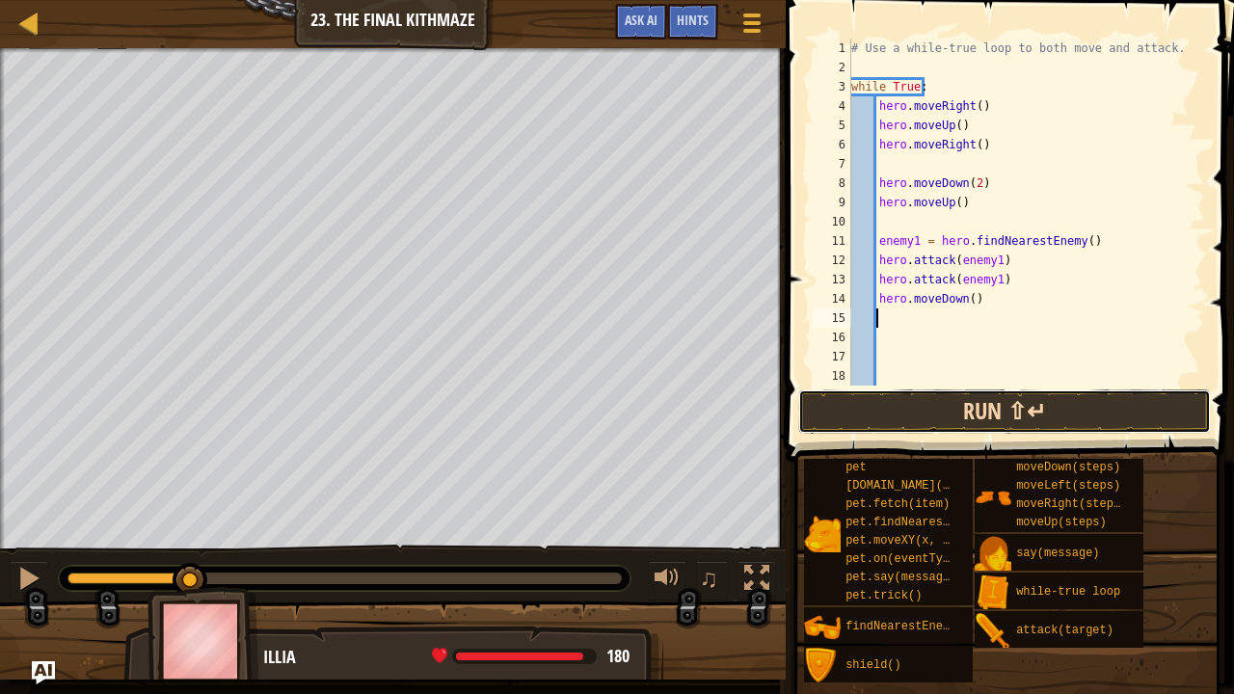
click at [930, 413] on button "Run ⇧↵" at bounding box center [1004, 411] width 413 height 44
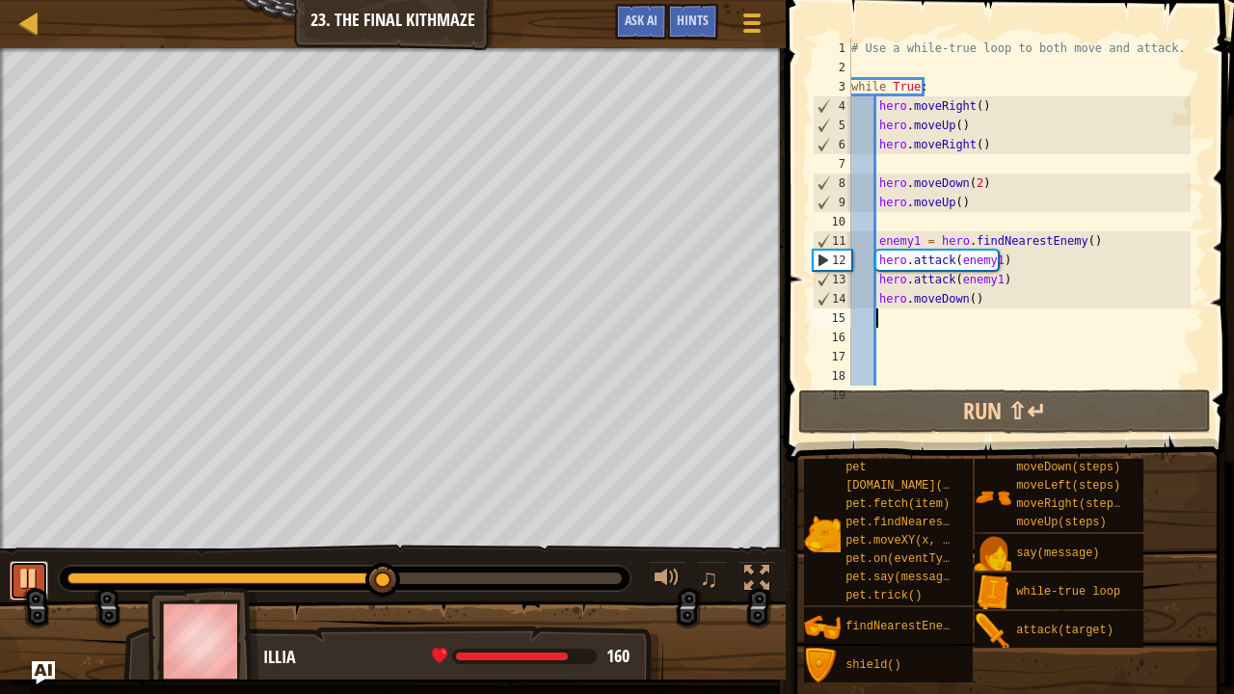
click at [37, 572] on div at bounding box center [28, 578] width 25 height 25
click at [33, 566] on div at bounding box center [28, 578] width 25 height 25
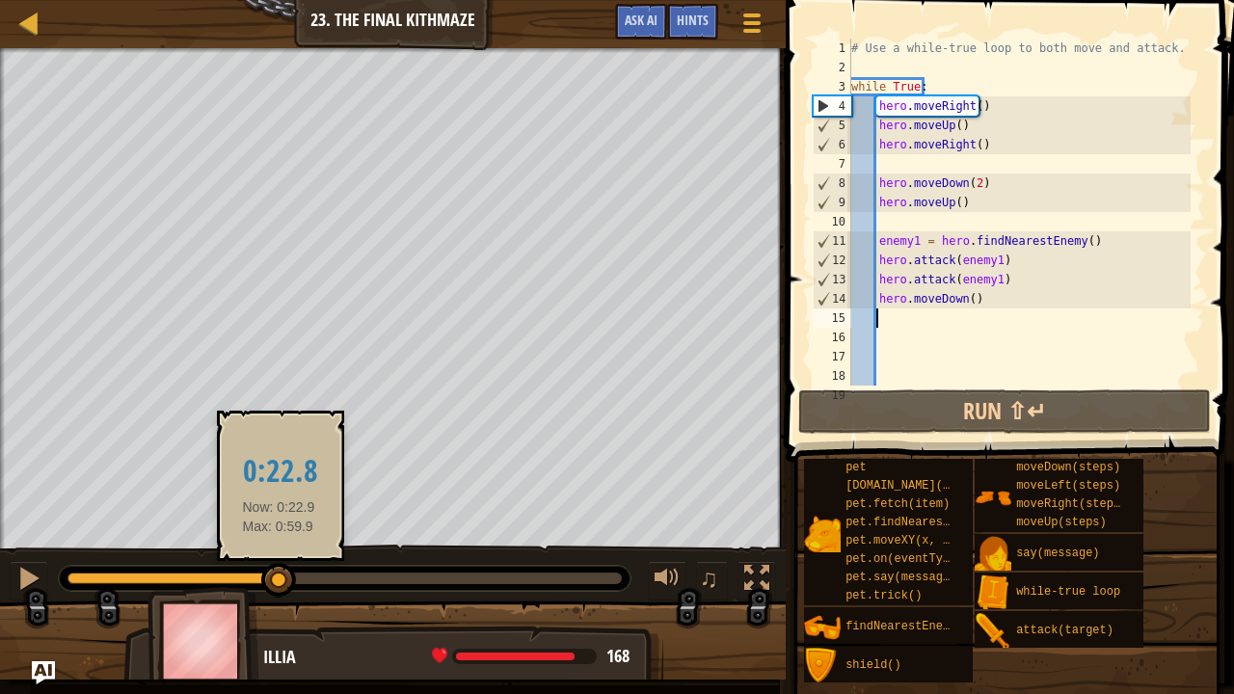
drag, startPoint x: 410, startPoint y: 573, endPoint x: 279, endPoint y: 573, distance: 131.1
click at [279, 572] on div at bounding box center [278, 580] width 35 height 35
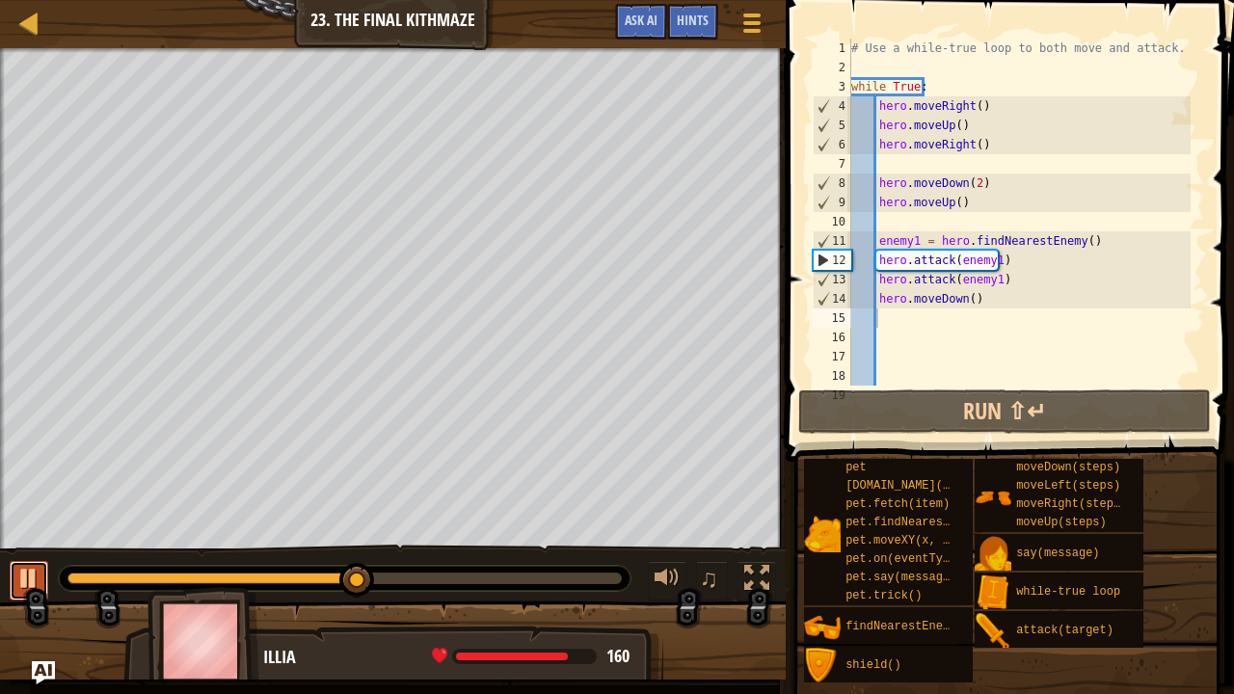
click at [40, 561] on button at bounding box center [29, 581] width 39 height 40
click at [1007, 293] on div "# Use a while-true loop to both move and attack. while True : hero . moveRight …" at bounding box center [1018, 232] width 343 height 386
type textarea "hero.moveDown()"
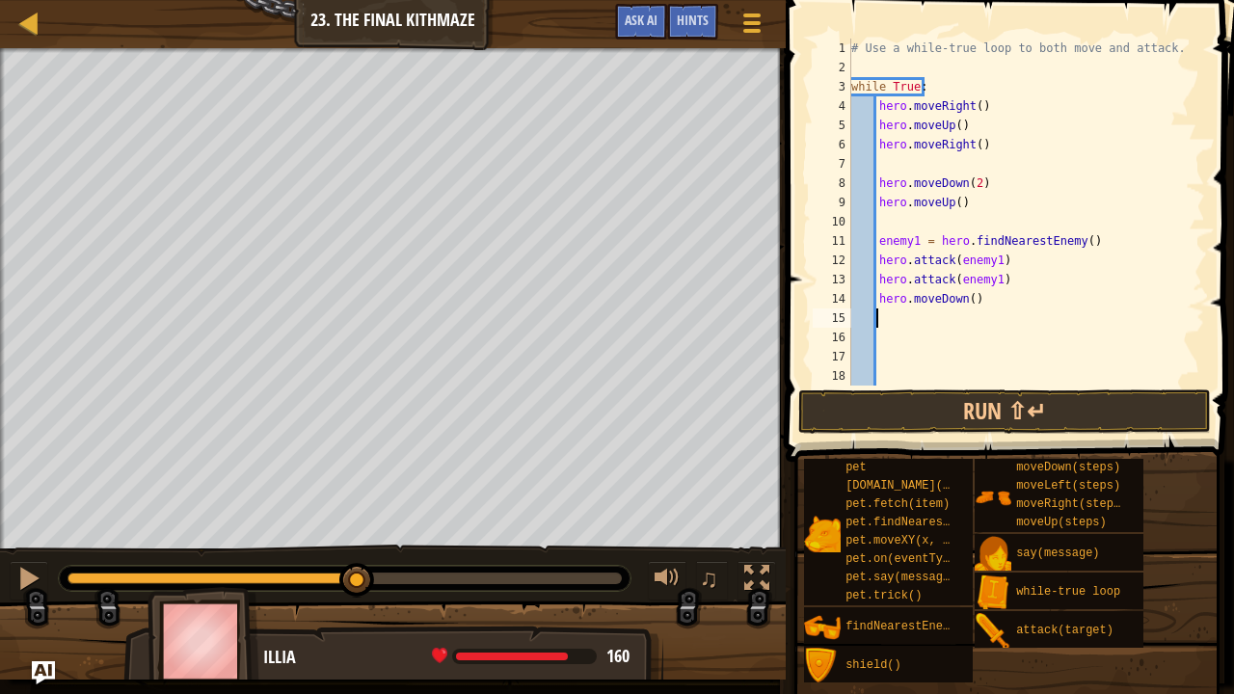
type textarea "h"
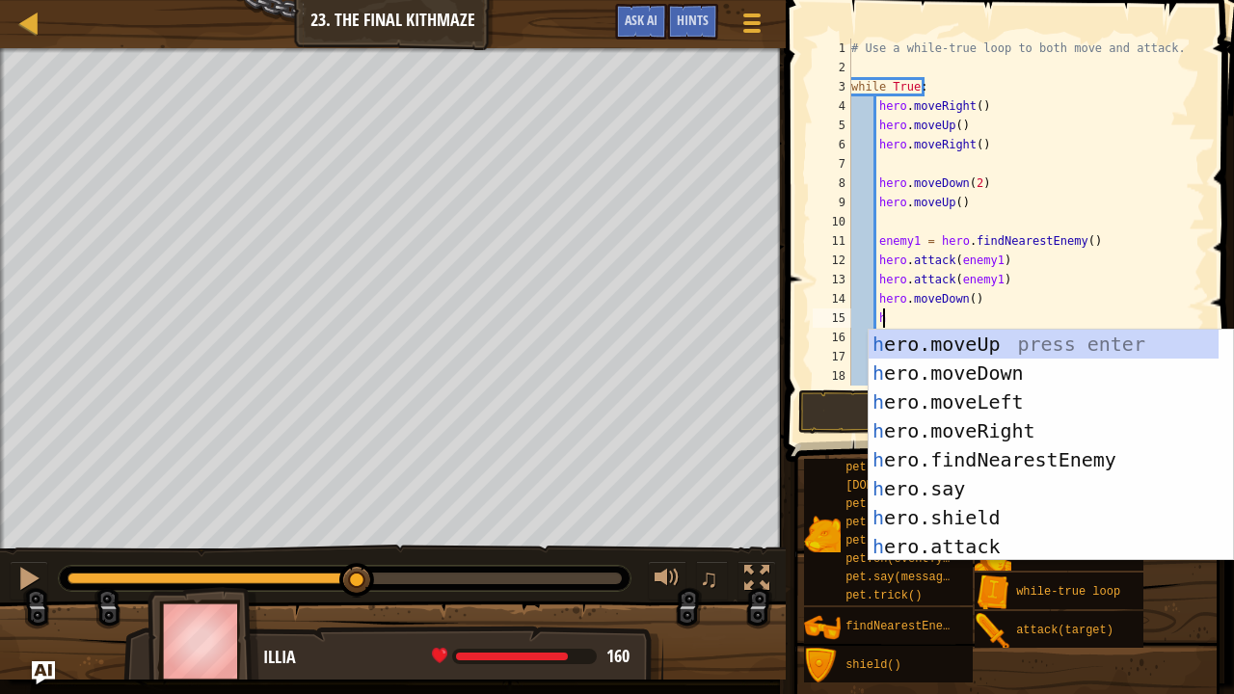
scroll to position [2, 30]
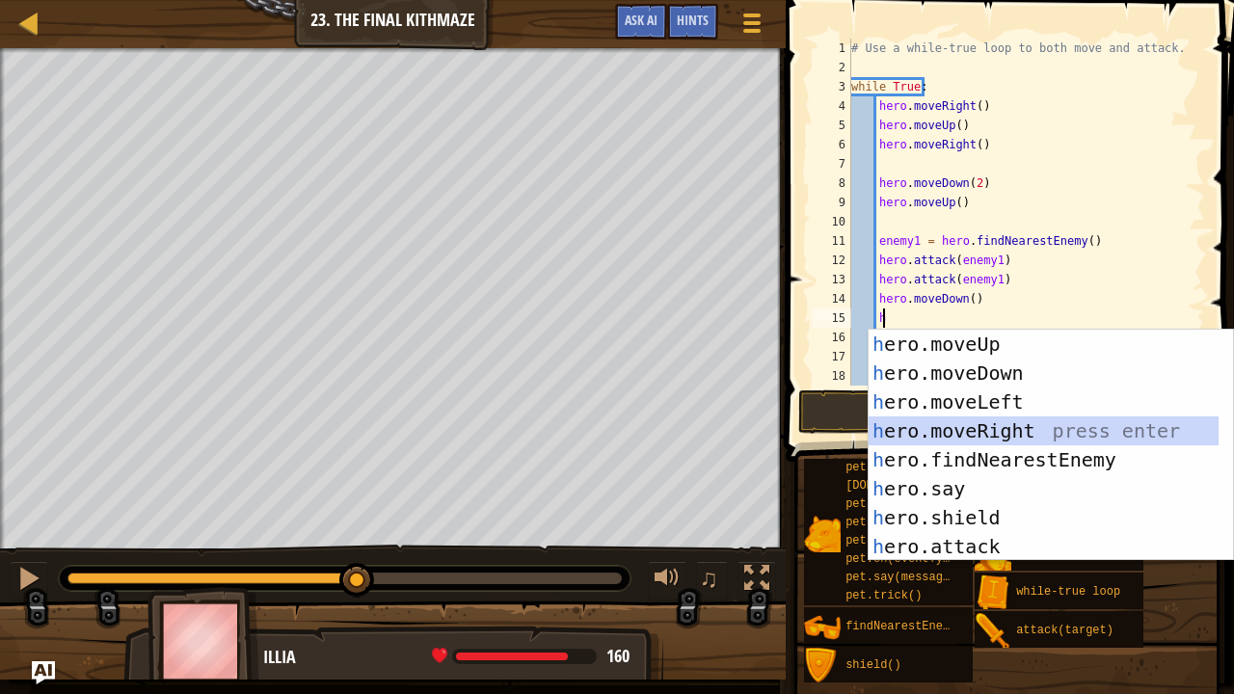
click at [993, 418] on div "h ero.moveUp press enter h ero.moveDown press enter h ero.moveLeft press enter …" at bounding box center [1044, 474] width 351 height 289
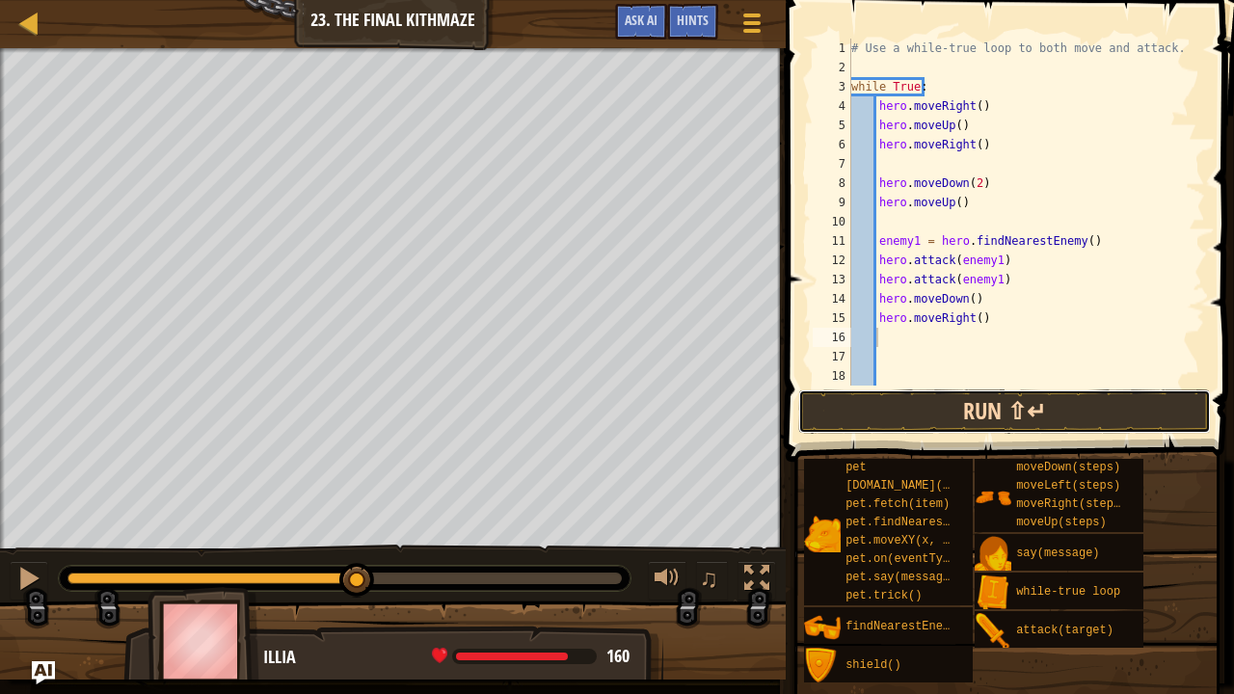
click at [955, 414] on button "Run ⇧↵" at bounding box center [1004, 411] width 413 height 44
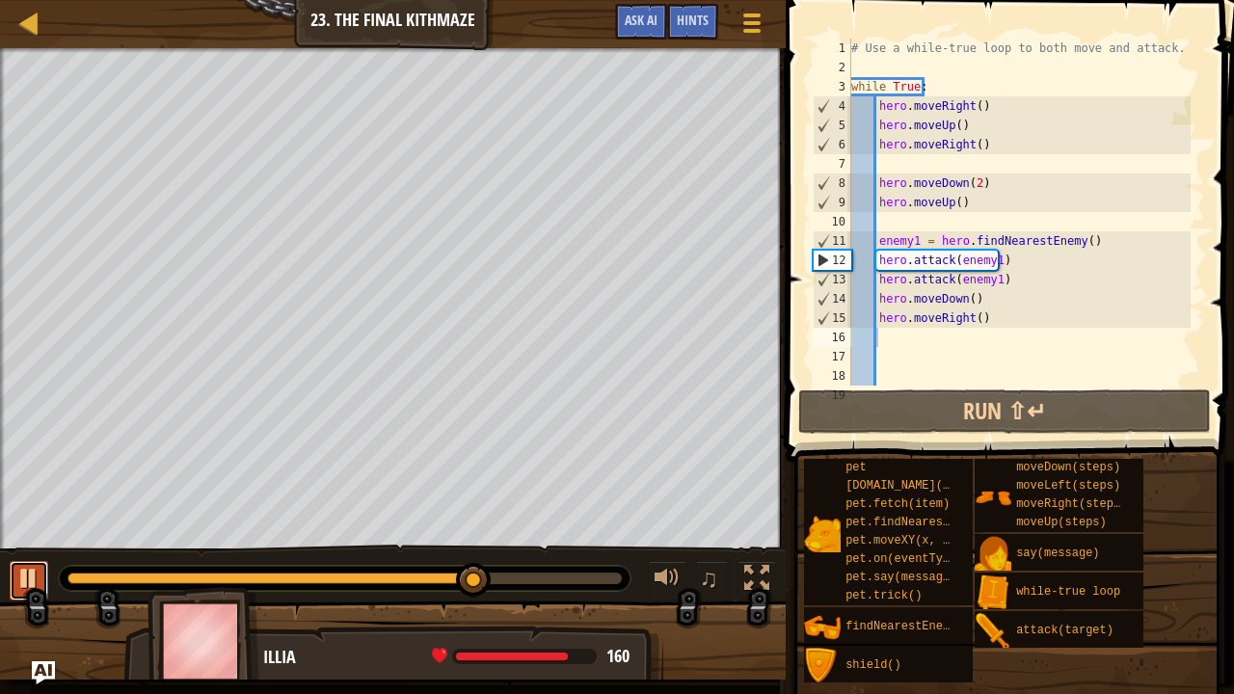
click at [35, 572] on div at bounding box center [28, 578] width 25 height 25
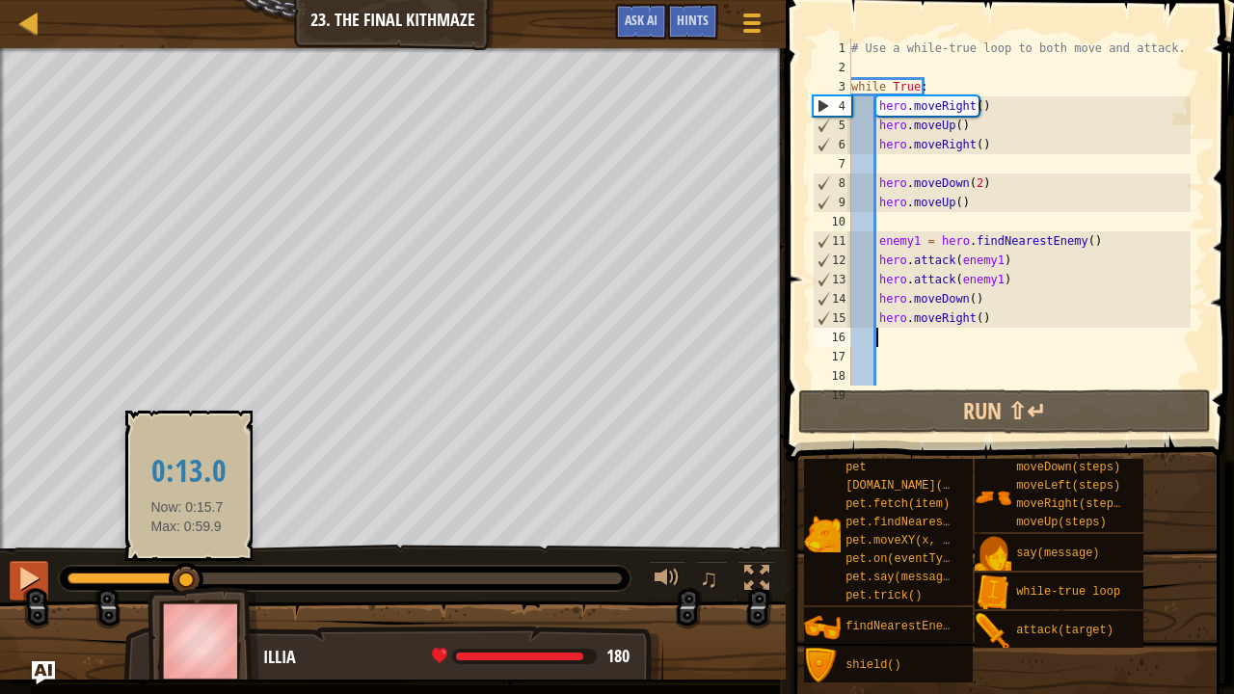
drag, startPoint x: 212, startPoint y: 577, endPoint x: 46, endPoint y: 592, distance: 166.5
click at [46, 572] on div "♫" at bounding box center [393, 574] width 786 height 58
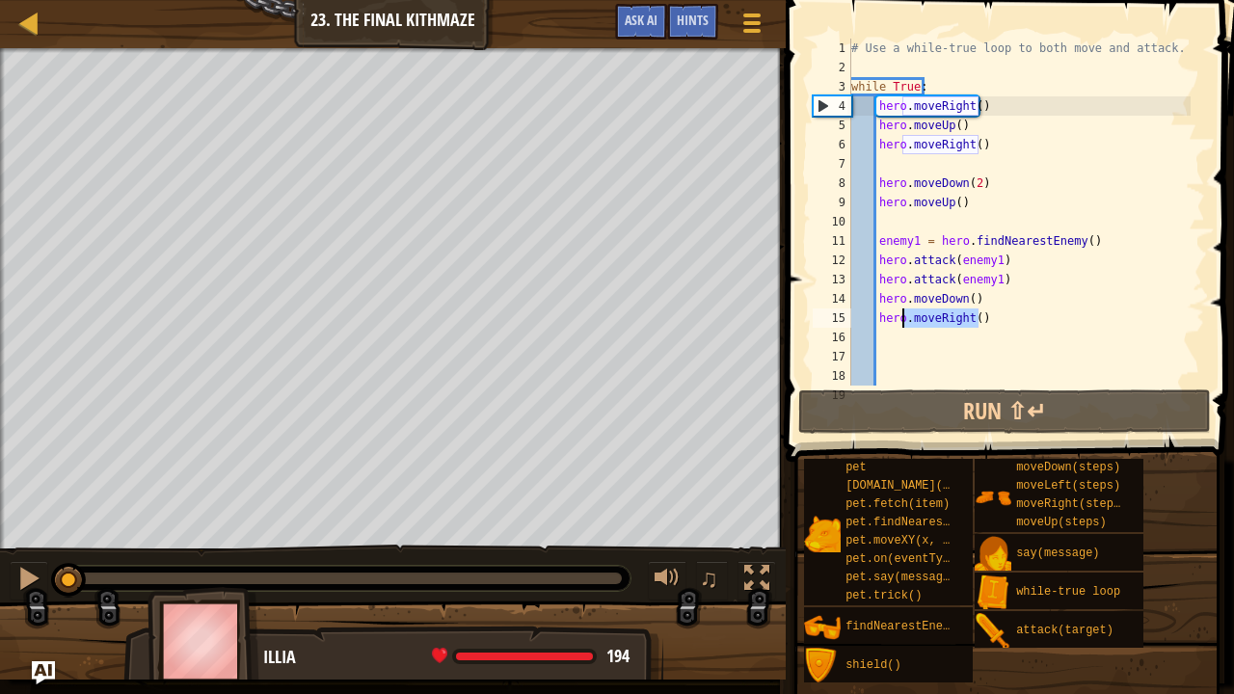
drag, startPoint x: 998, startPoint y: 316, endPoint x: 885, endPoint y: 318, distance: 112.8
click at [885, 318] on div "# Use a while-true loop to both move and attack. while True : hero . moveRight …" at bounding box center [1018, 232] width 343 height 386
type textarea "h"
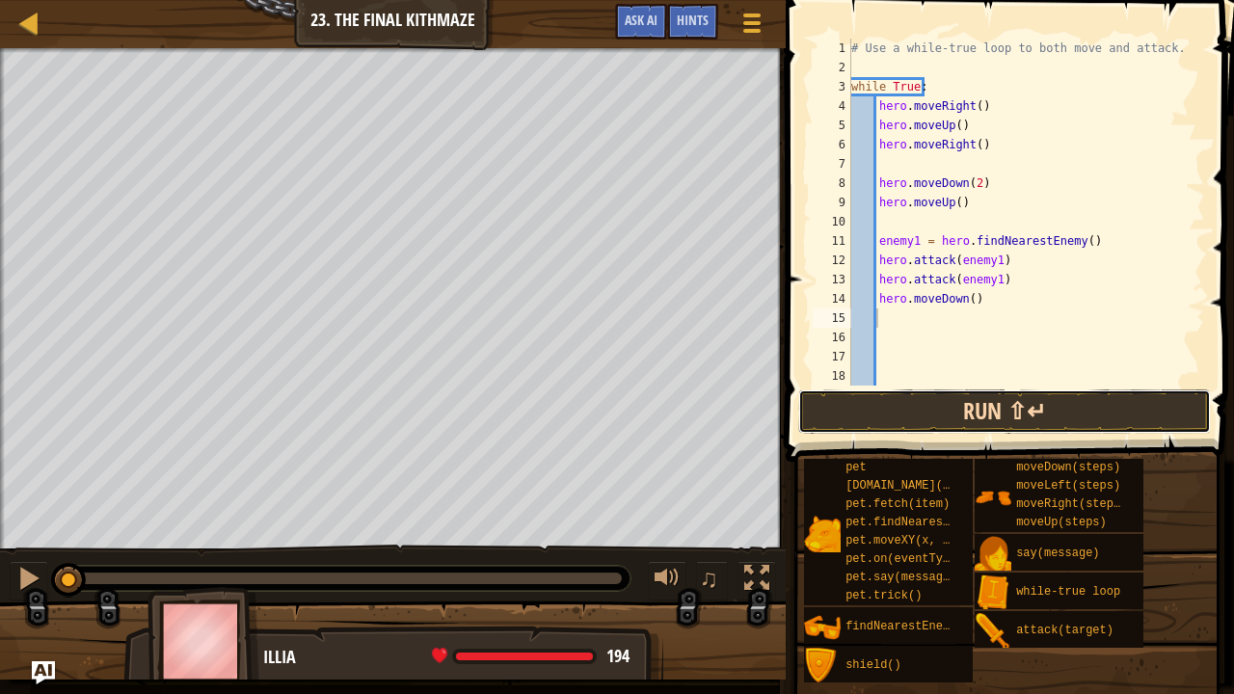
click at [945, 413] on button "Run ⇧↵" at bounding box center [1004, 411] width 413 height 44
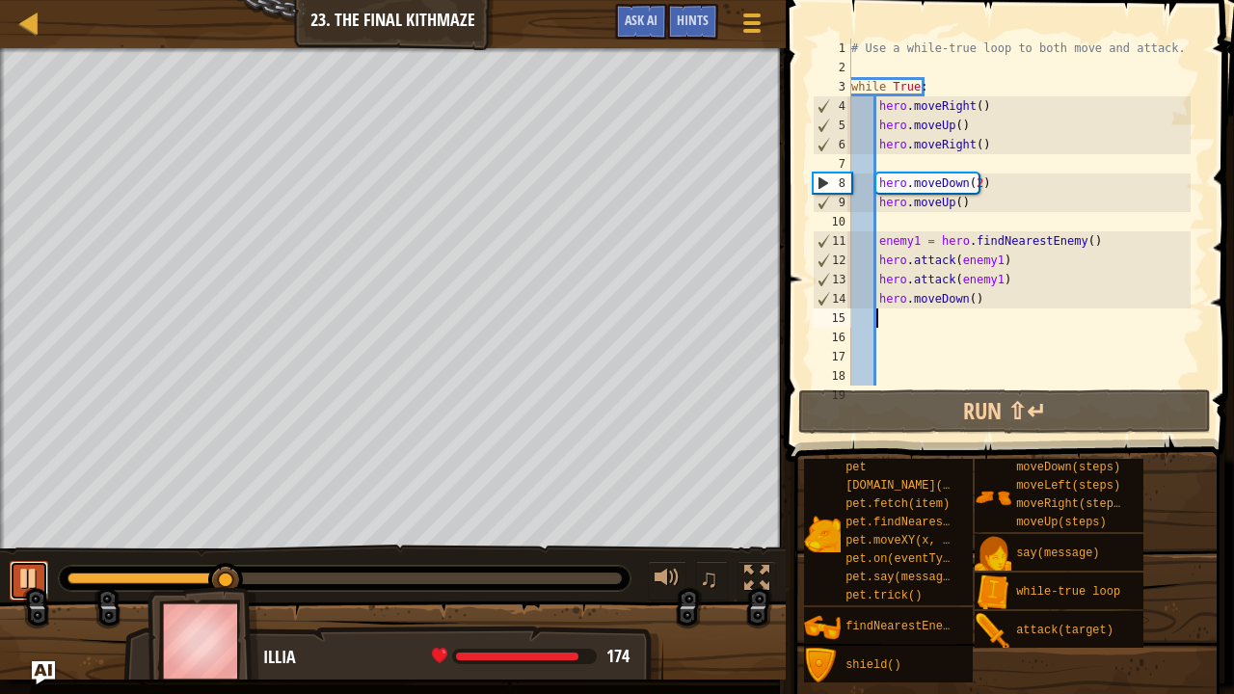
click at [28, 571] on div at bounding box center [28, 578] width 25 height 25
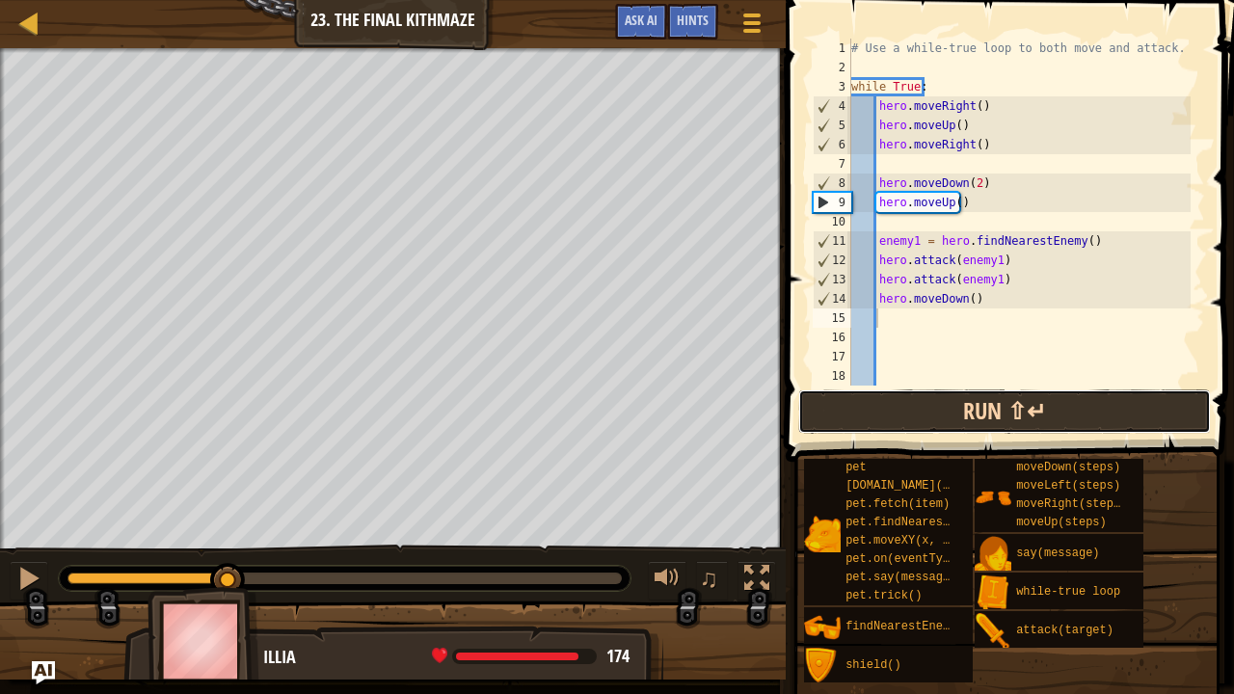
click at [959, 396] on button "Run ⇧↵" at bounding box center [1004, 411] width 413 height 44
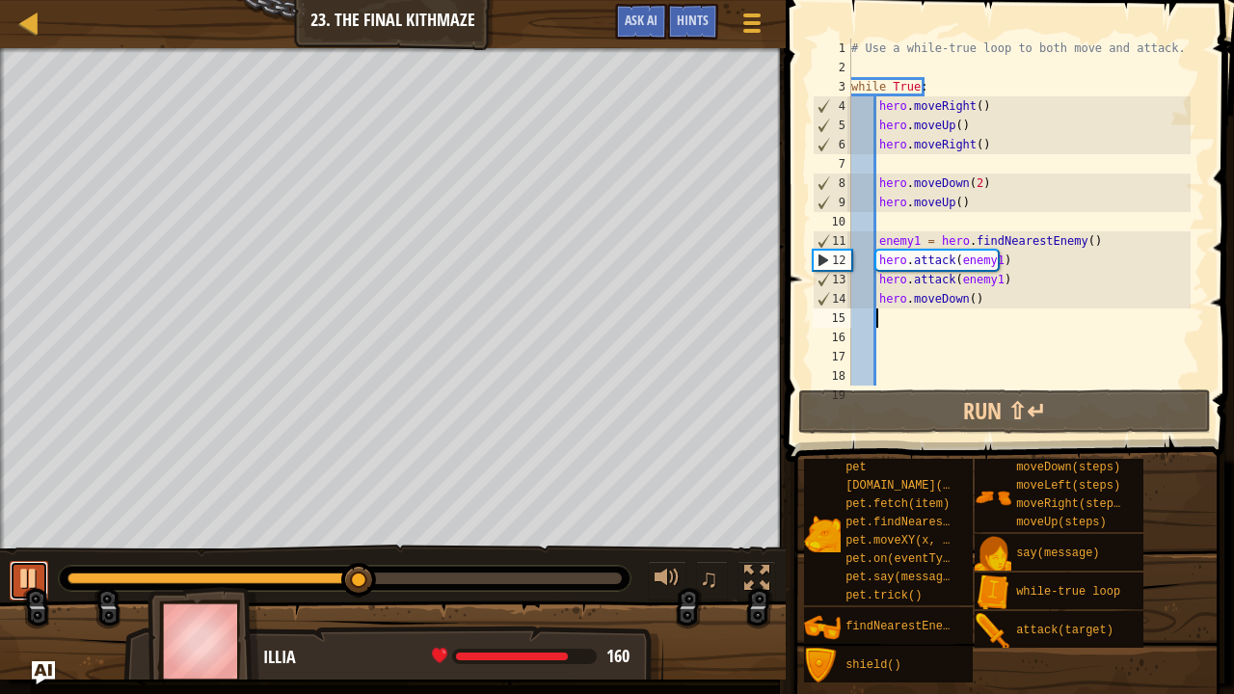
click at [25, 569] on div at bounding box center [28, 578] width 25 height 25
click at [973, 183] on div "# Use a while-true loop to both move and attack. while True : hero . moveRight …" at bounding box center [1018, 232] width 343 height 386
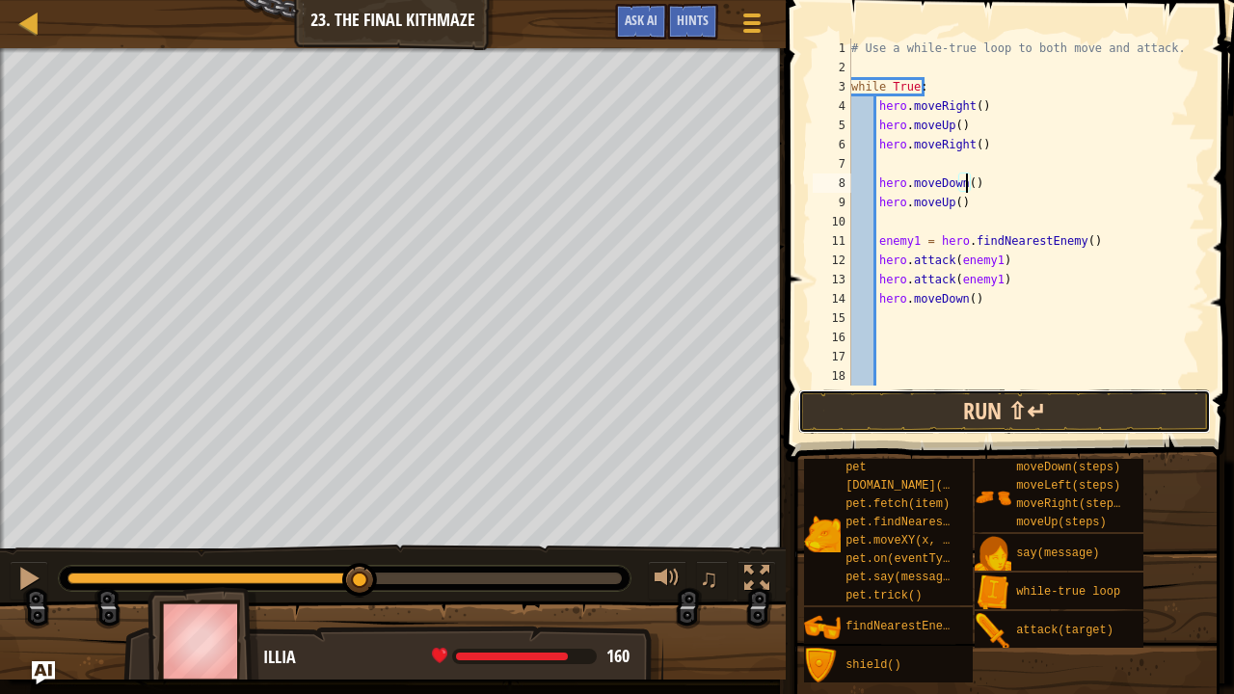
click at [971, 413] on button "Run ⇧↵" at bounding box center [1004, 411] width 413 height 44
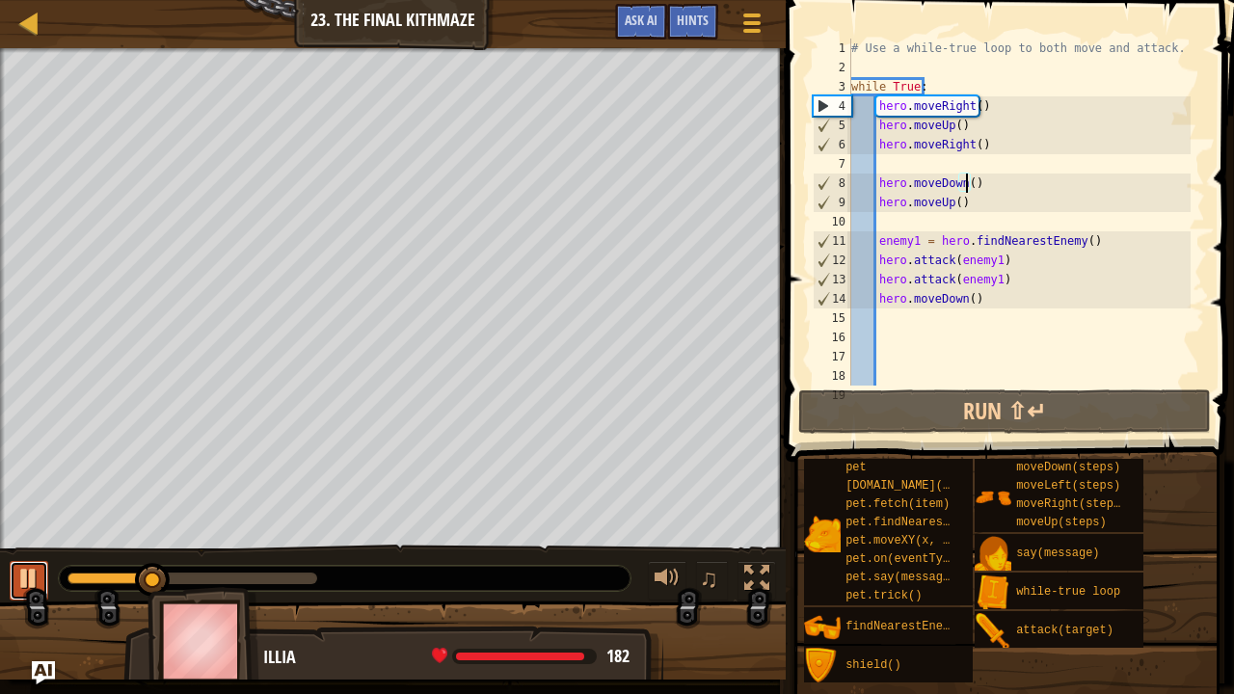
click at [25, 572] on div at bounding box center [28, 578] width 25 height 25
click at [962, 302] on div "# Use a while-true loop to both move and attack. while True : hero . moveRight …" at bounding box center [1018, 232] width 343 height 386
click at [968, 298] on div "# Use a while-true loop to both move and attack. while True : hero . moveRight …" at bounding box center [1018, 232] width 343 height 386
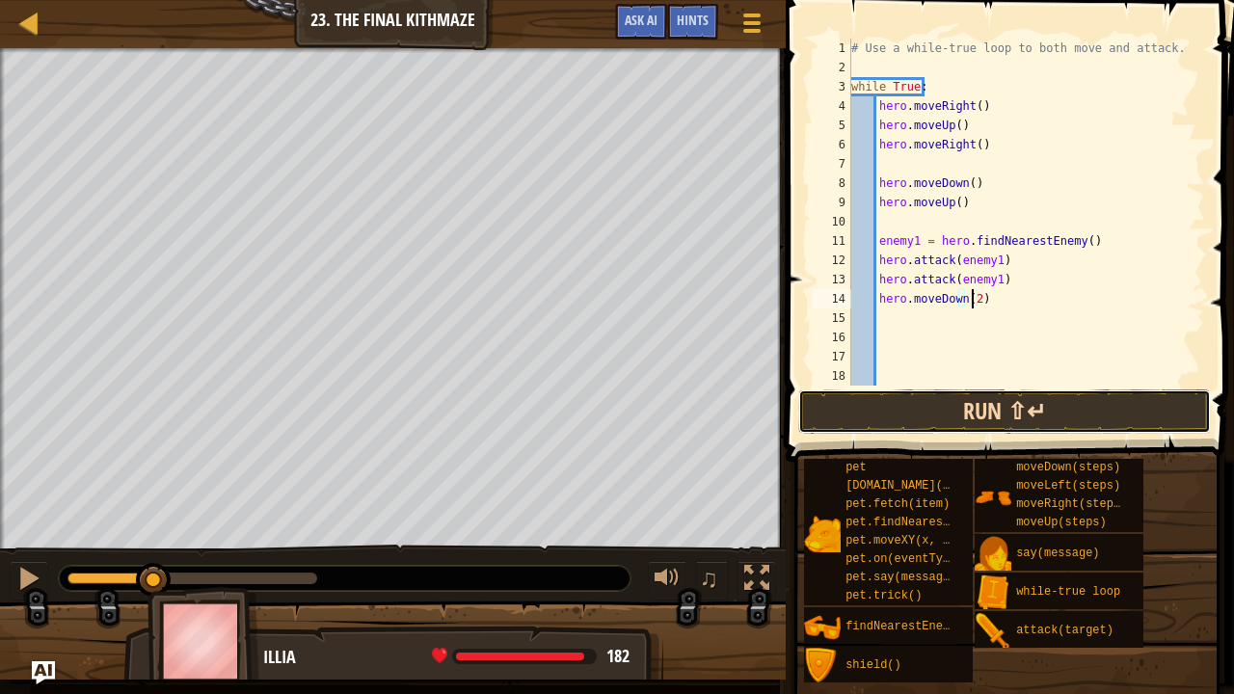
click at [959, 403] on button "Run ⇧↵" at bounding box center [1004, 411] width 413 height 44
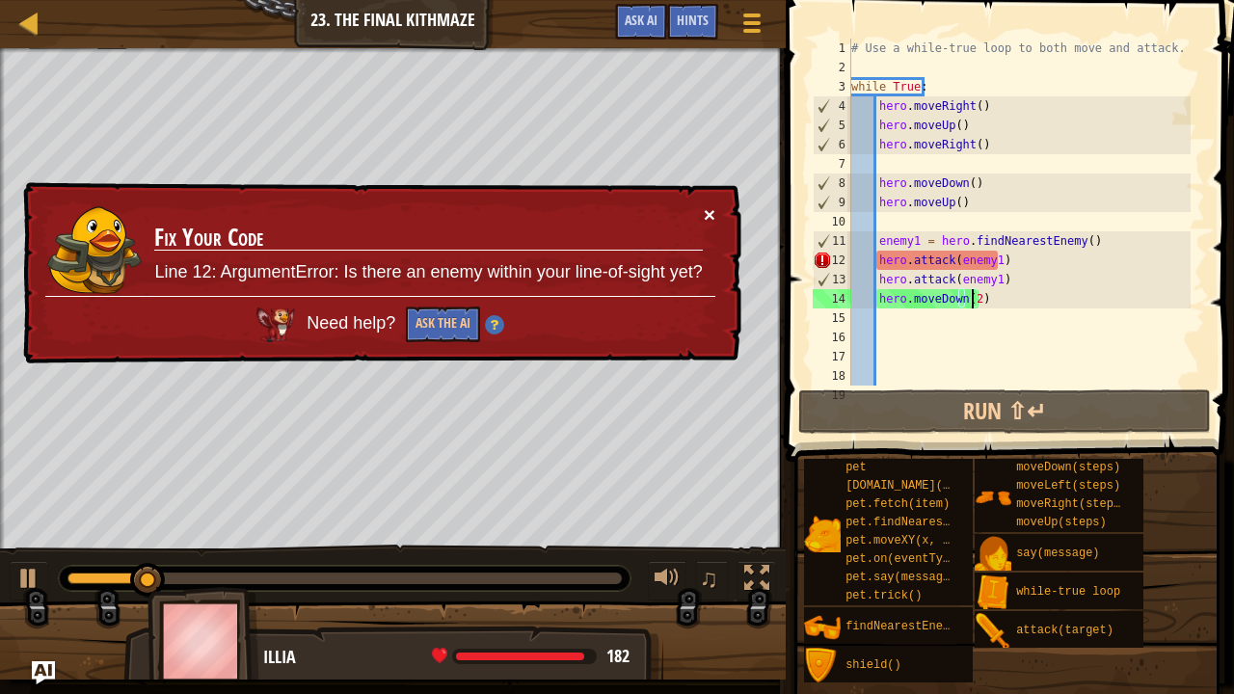
click at [706, 208] on button "×" at bounding box center [710, 214] width 12 height 20
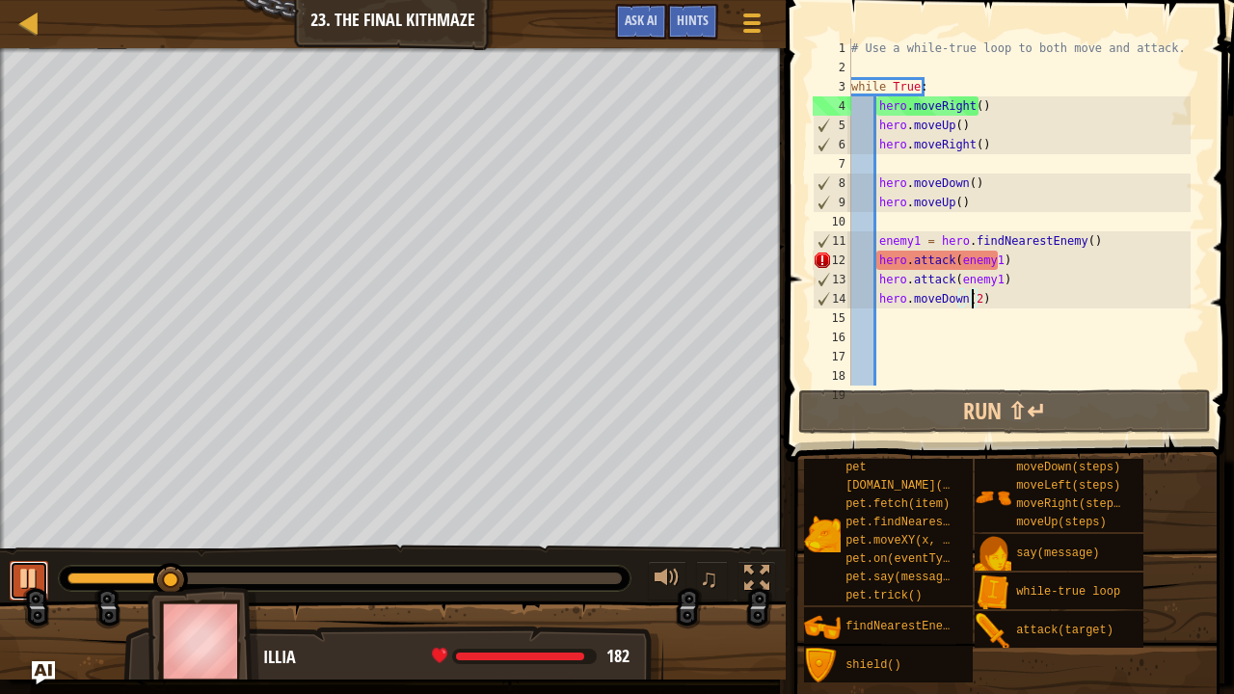
click at [30, 569] on div at bounding box center [28, 578] width 25 height 25
type textarea "hero.moveDown()"
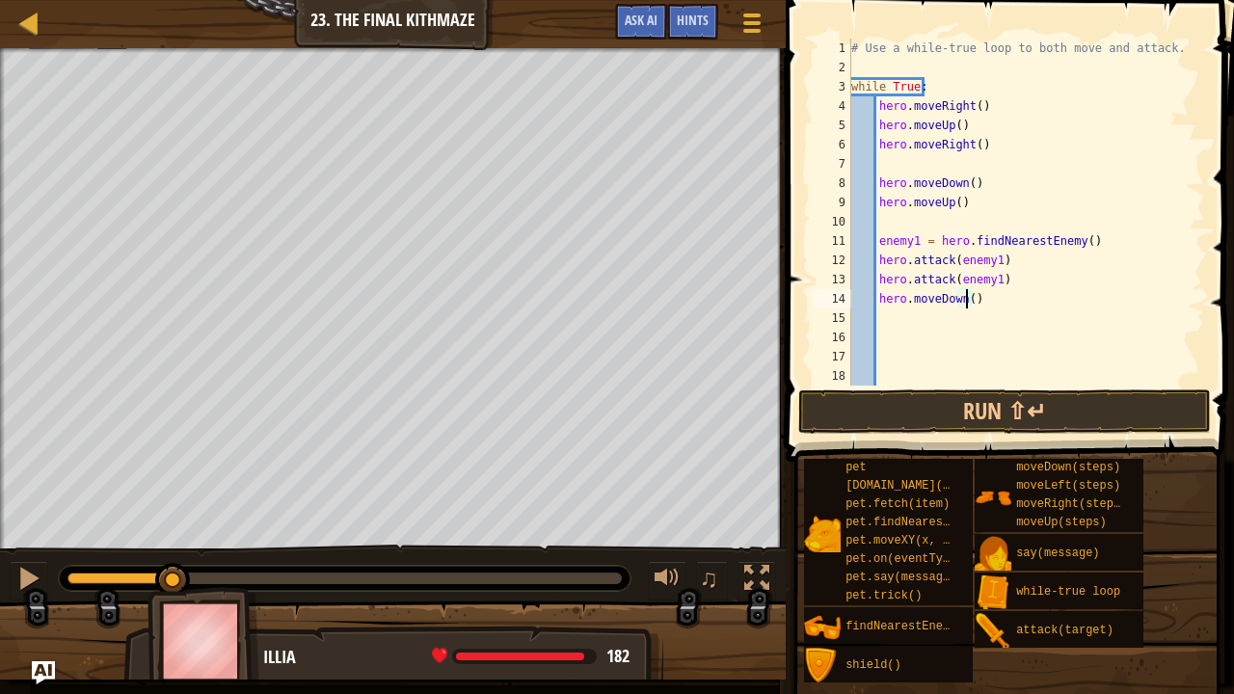
click at [984, 299] on div "# Use a while-true loop to both move and attack. while True : hero . moveRight …" at bounding box center [1018, 232] width 343 height 386
type textarea "h"
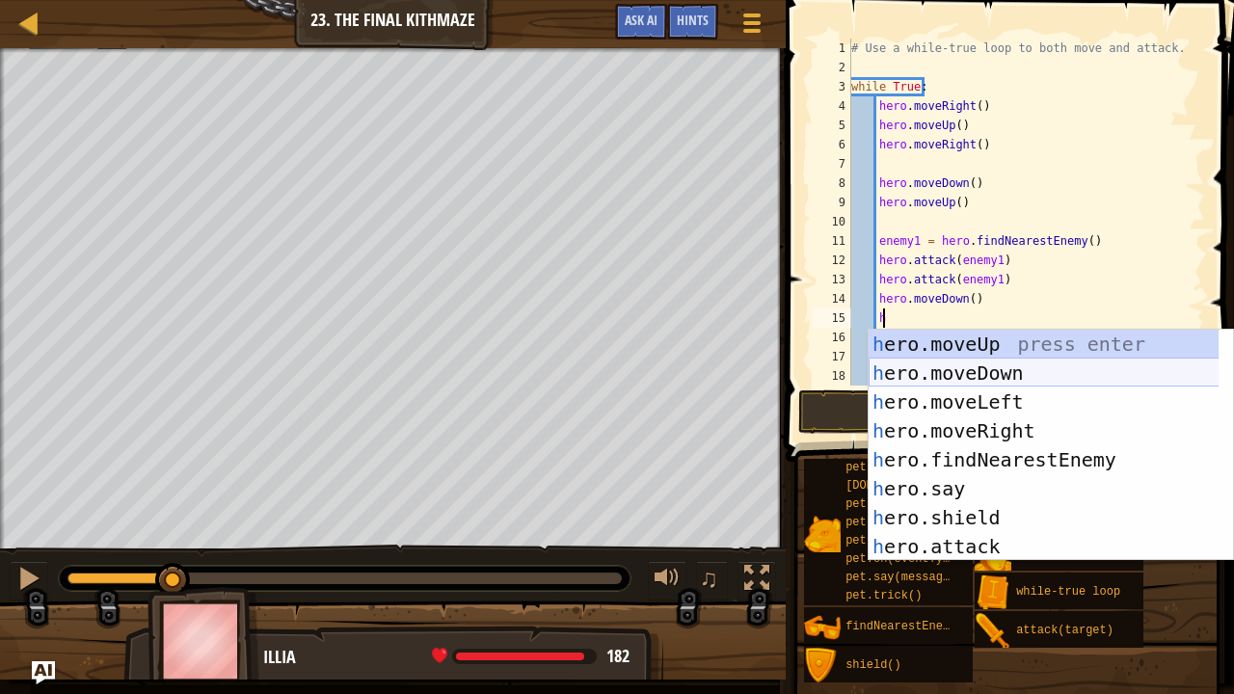
click at [971, 368] on div "h ero.moveUp press enter h ero.moveDown press enter h ero.moveLeft press enter …" at bounding box center [1044, 474] width 351 height 289
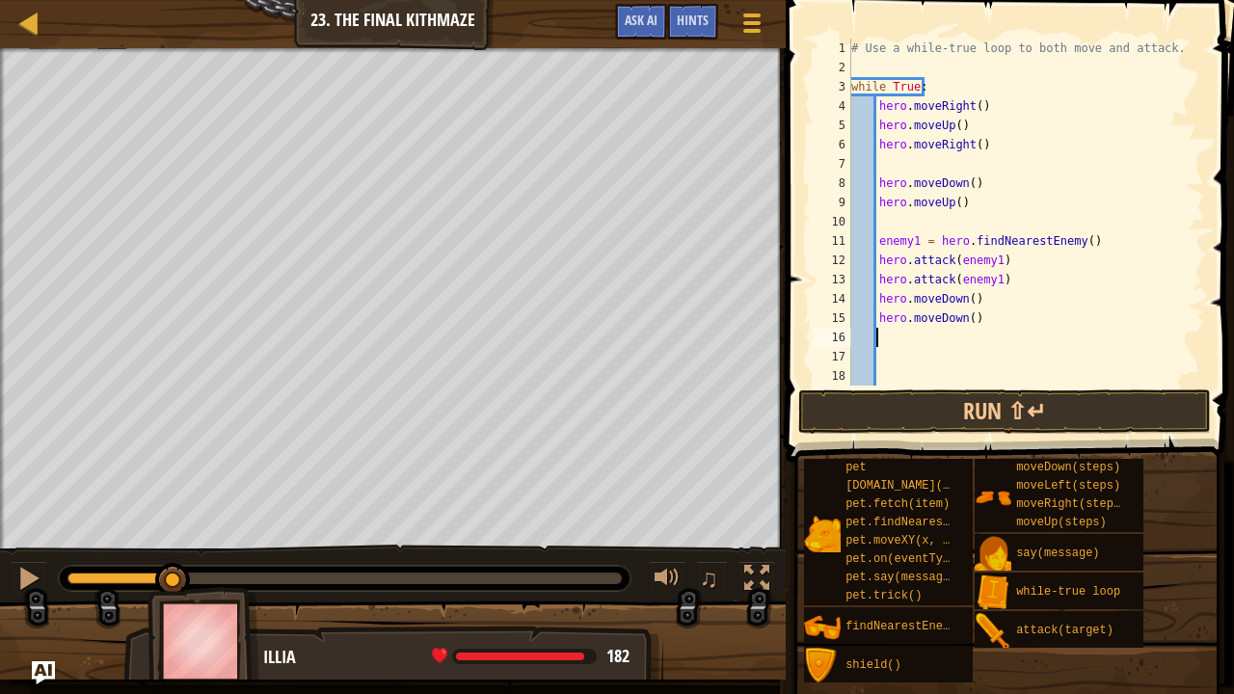
scroll to position [2, 24]
click at [980, 320] on div "# Use a while-true loop to both move and attack. while True : hero . moveRight …" at bounding box center [1018, 232] width 343 height 386
type textarea "hero.moveDown()"
click at [986, 407] on button "Run ⇧↵" at bounding box center [1004, 411] width 413 height 44
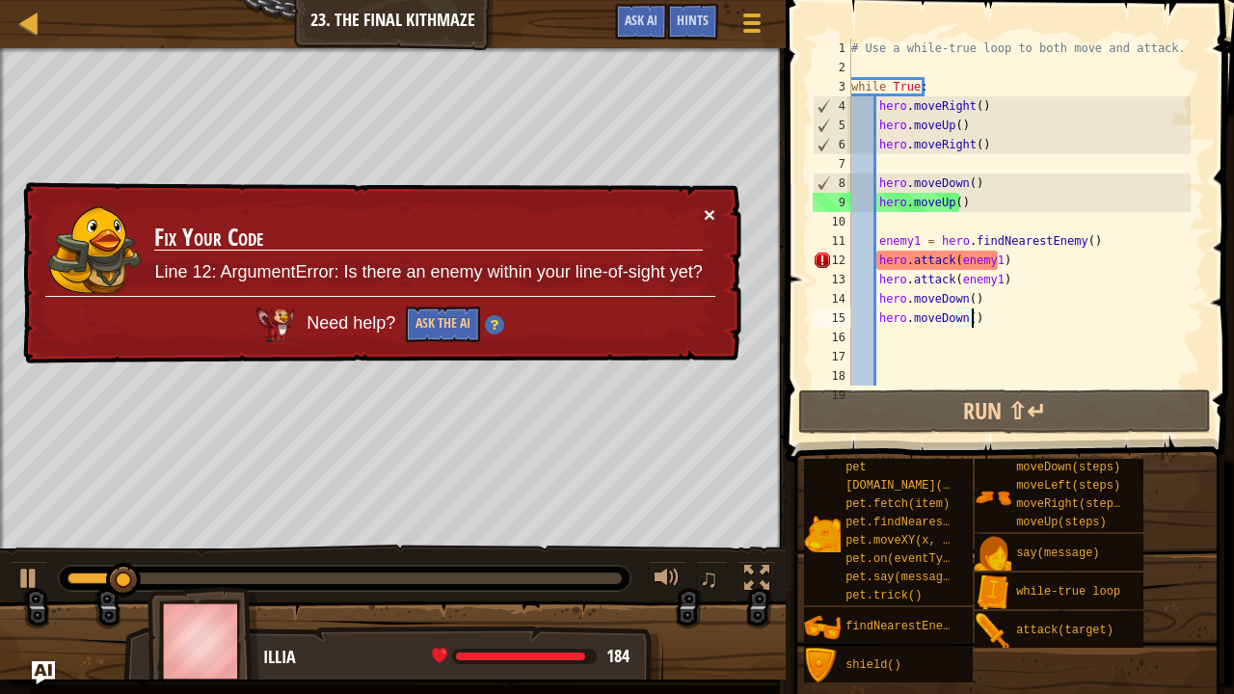
click at [712, 216] on button "×" at bounding box center [710, 214] width 12 height 20
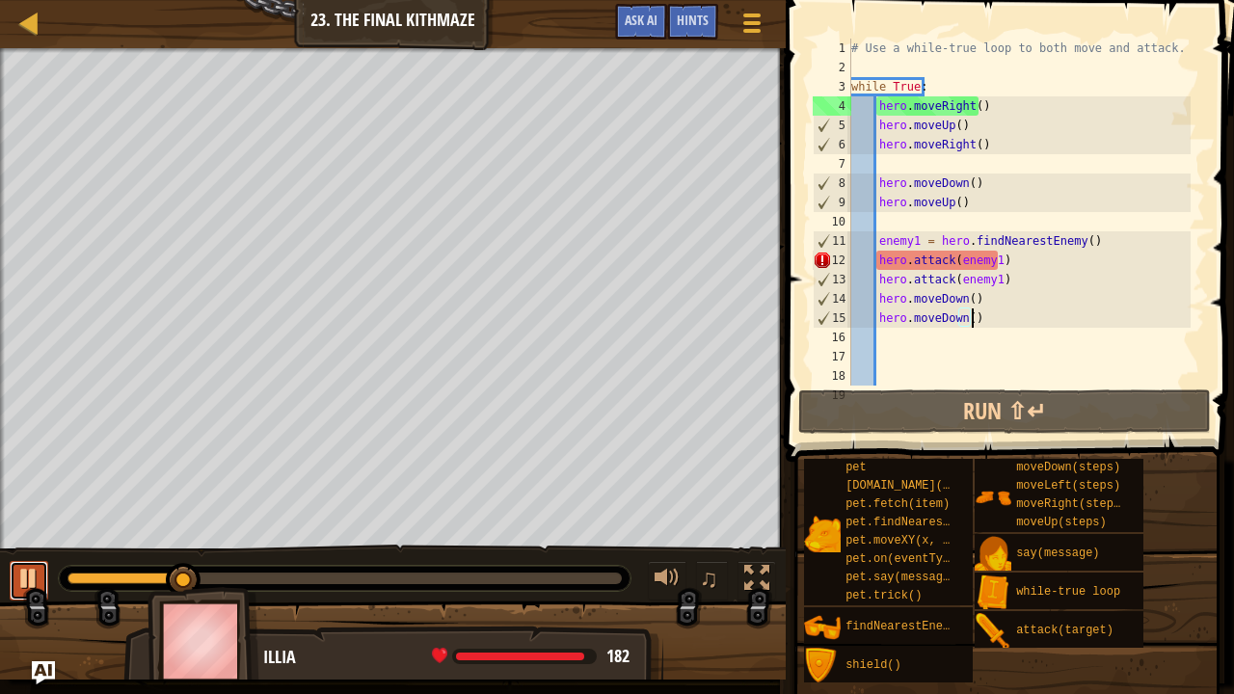
click at [28, 572] on div at bounding box center [28, 578] width 25 height 25
click at [1003, 322] on div "# Use a while-true loop to both move and attack. while True : hero . moveRight …" at bounding box center [1018, 232] width 343 height 386
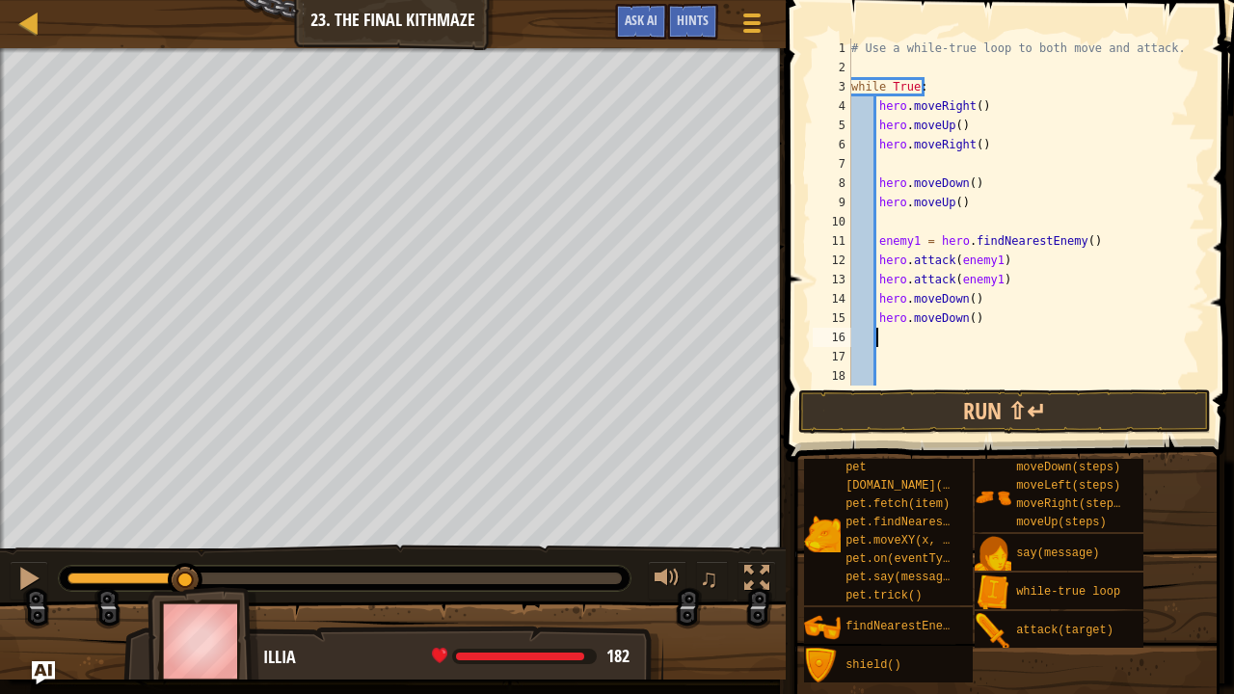
type textarea "h"
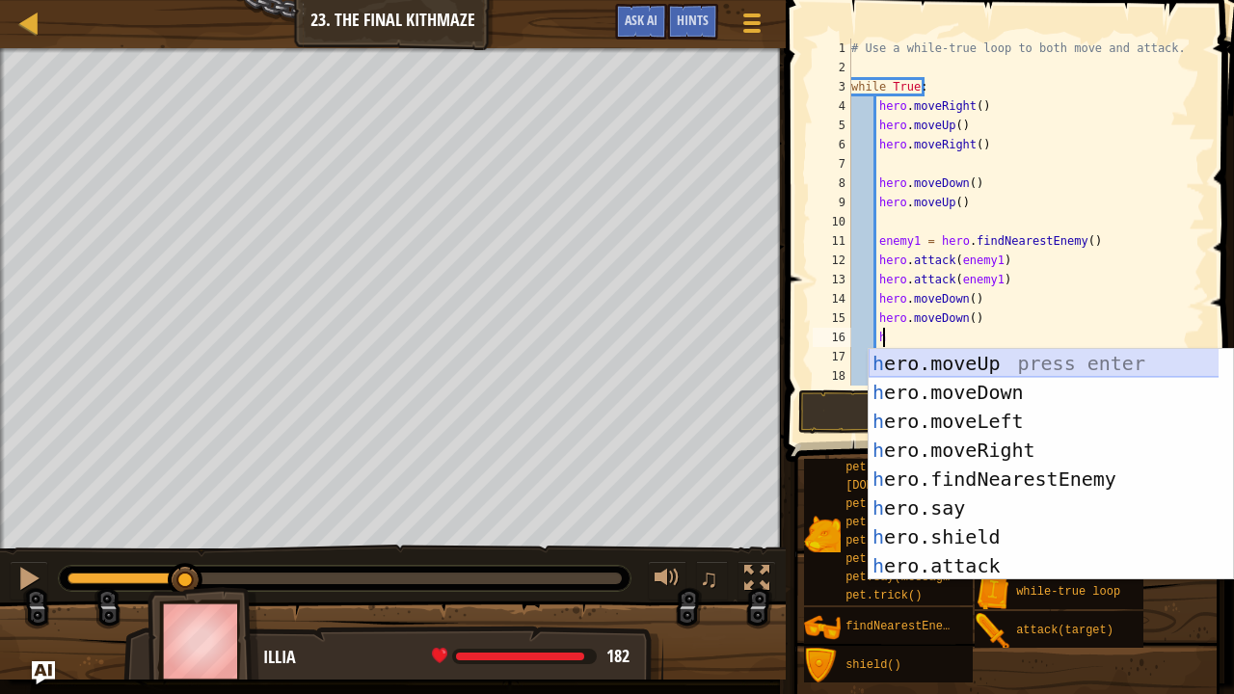
click at [980, 364] on div "h ero.moveUp press enter h ero.moveDown press enter h ero.moveLeft press enter …" at bounding box center [1044, 493] width 351 height 289
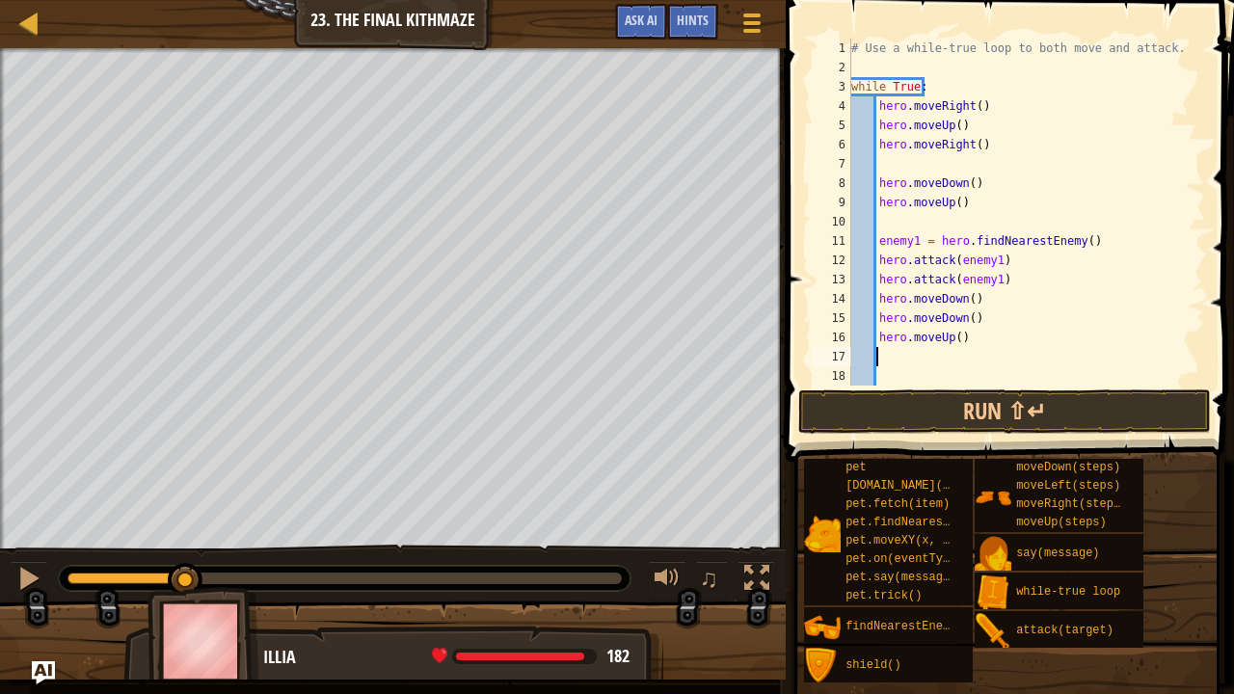
scroll to position [2, 24]
click at [980, 391] on button "Run ⇧↵" at bounding box center [1004, 411] width 413 height 44
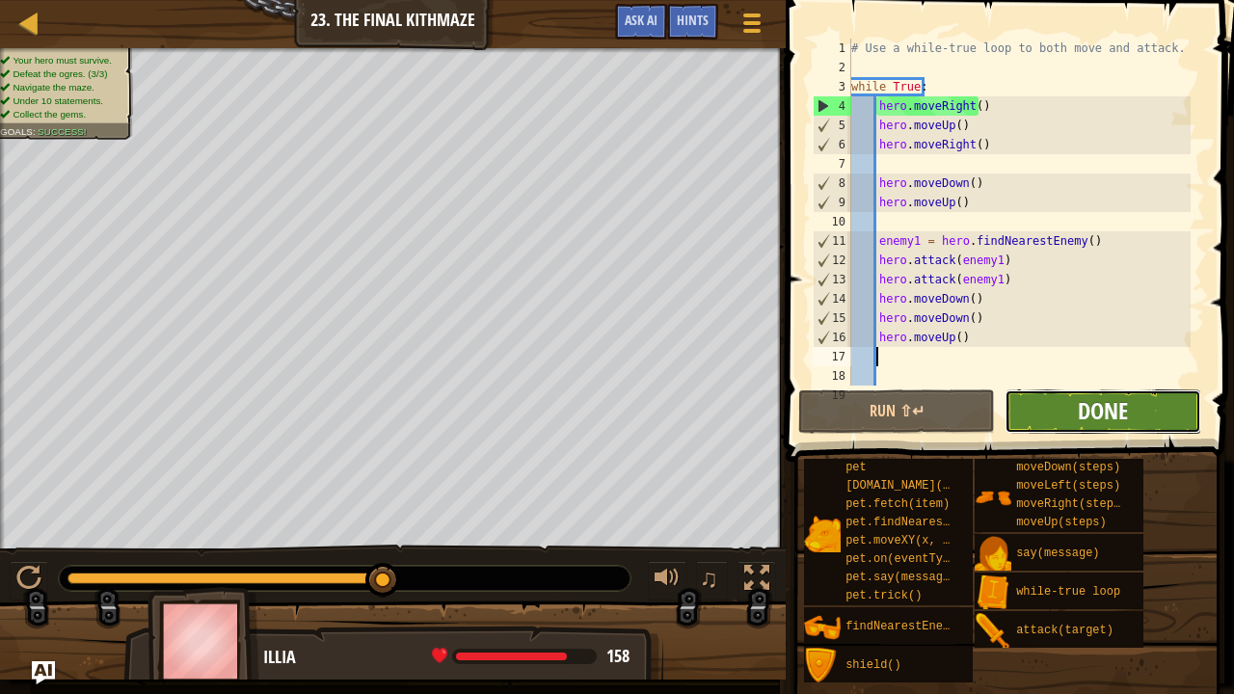
click at [1093, 415] on span "Done" at bounding box center [1103, 410] width 50 height 31
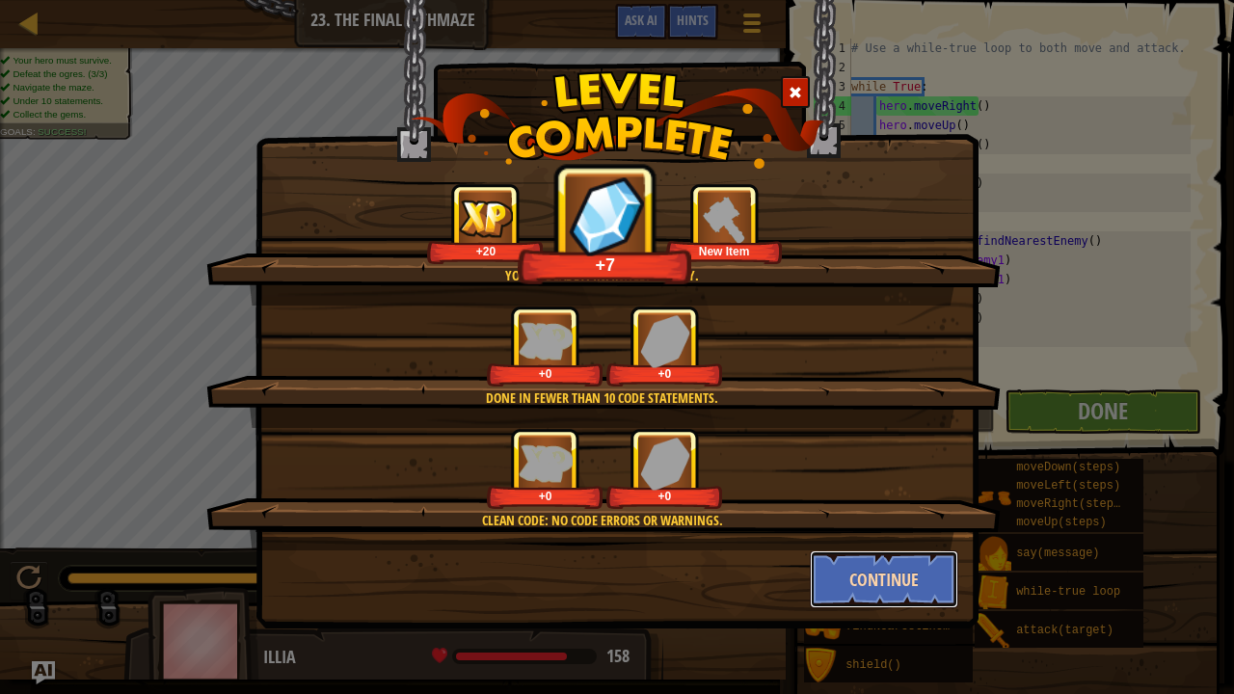
click at [887, 572] on button "Continue" at bounding box center [884, 579] width 149 height 58
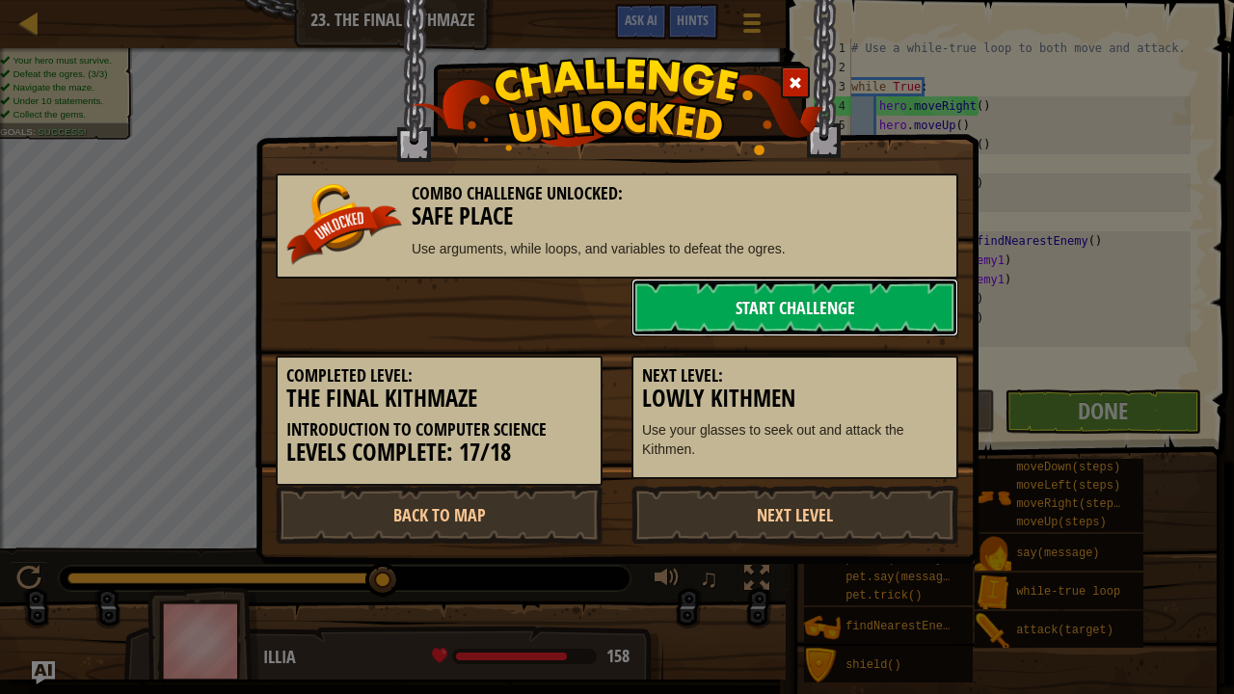
click at [805, 295] on link "Start Challenge" at bounding box center [794, 308] width 327 height 58
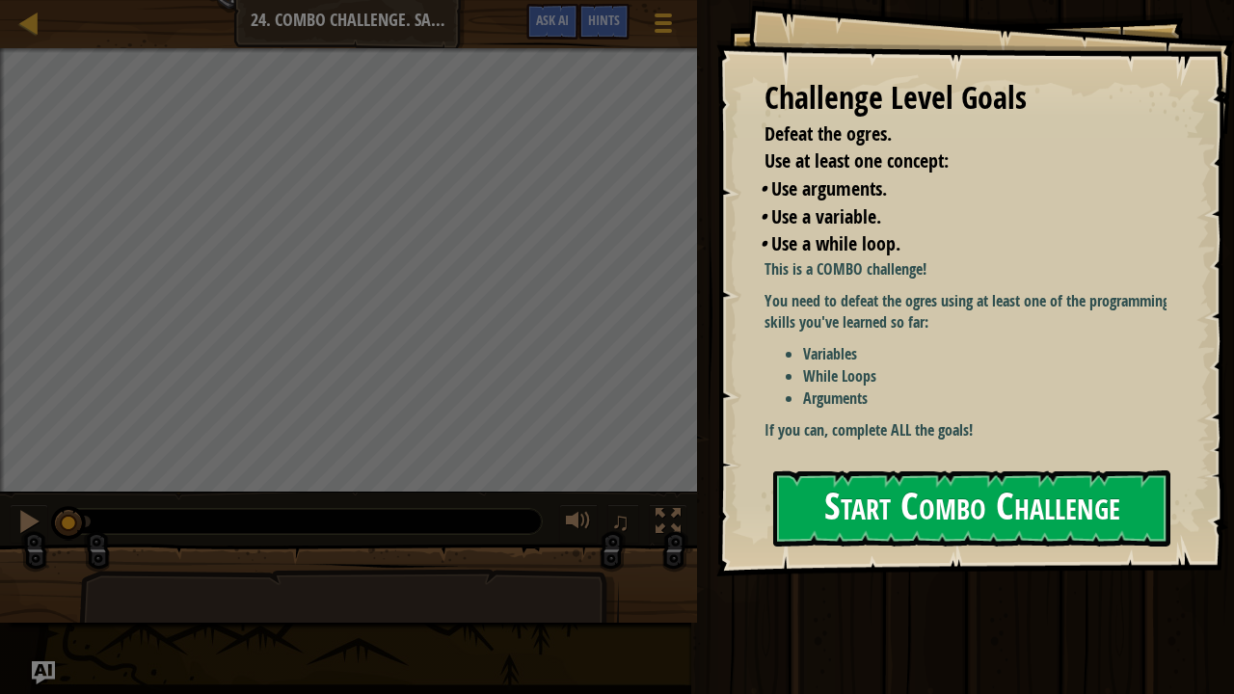
click at [851, 494] on button "Start Combo Challenge" at bounding box center [971, 508] width 397 height 76
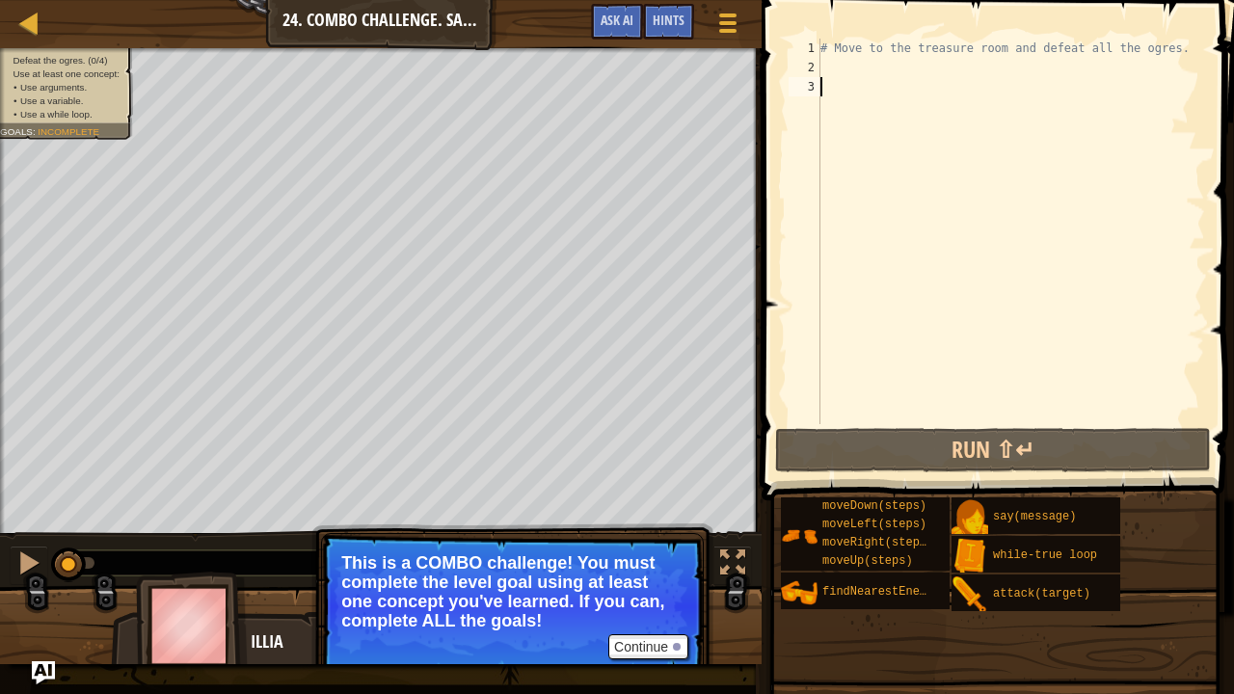
click at [845, 99] on div "# Move to the treasure room and defeat all the ogres." at bounding box center [1011, 251] width 389 height 424
type textarea "w"
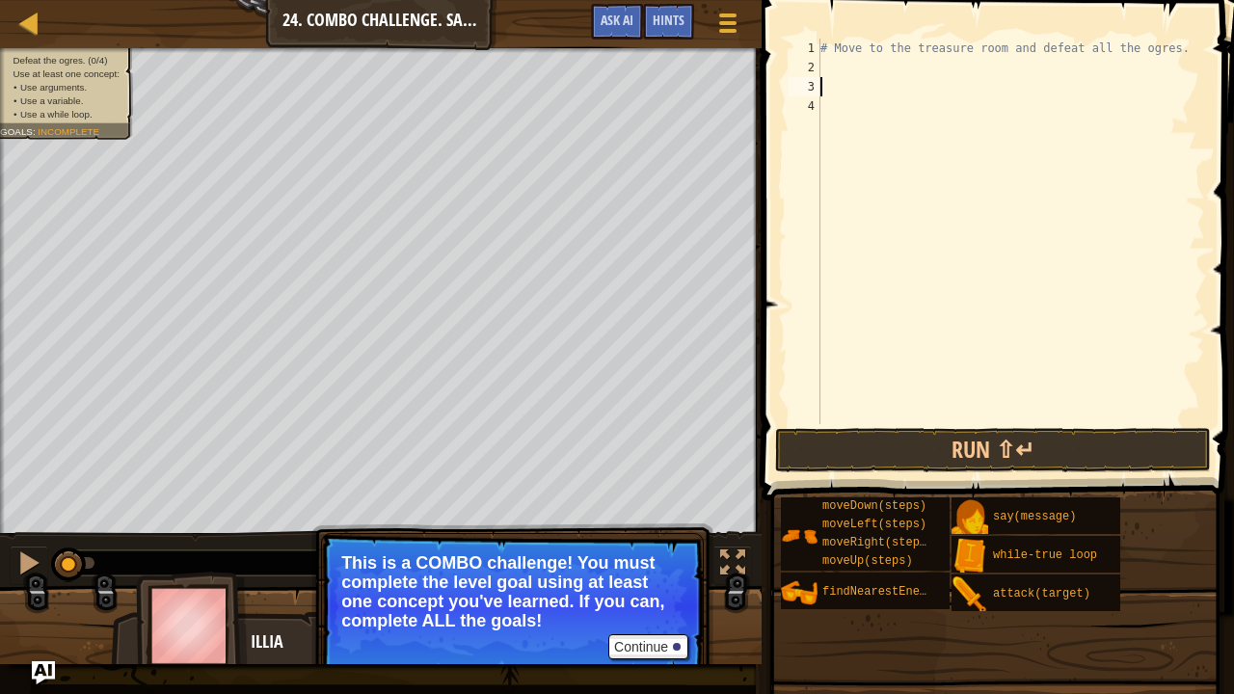
scroll to position [2, 0]
type textarea "h"
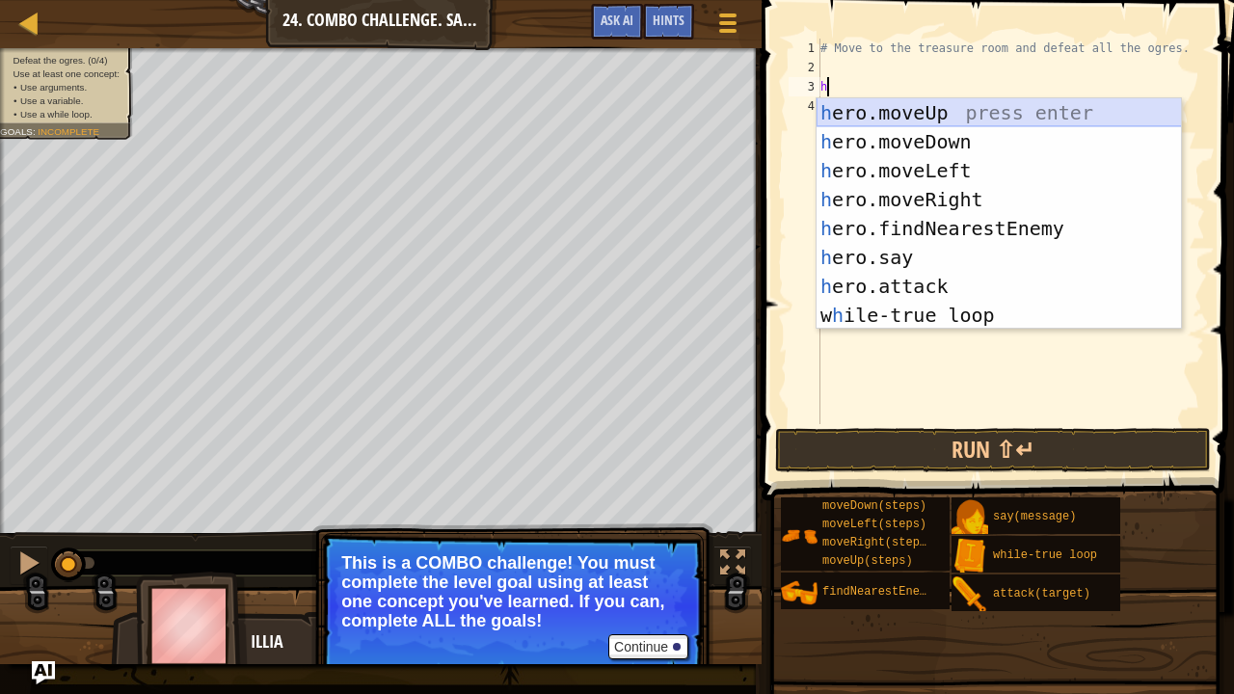
click at [913, 120] on div "h ero.moveUp press enter h ero.moveDown press enter h ero.moveLeft press enter …" at bounding box center [999, 242] width 365 height 289
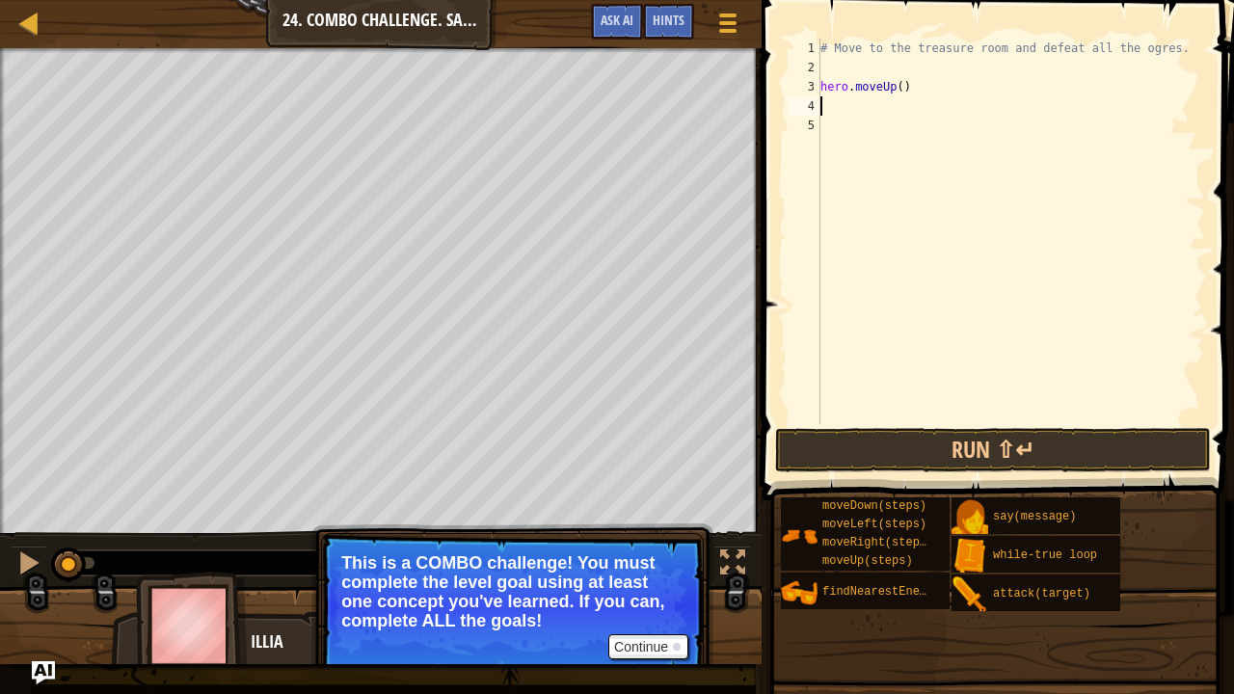
click at [899, 89] on div "# Move to the treasure room and defeat all the ogres. hero . moveUp ( )" at bounding box center [1011, 251] width 389 height 424
type textarea "hero.moveUp(4)"
click at [841, 102] on div "# Move to the treasure room and defeat all the ogres. hero . moveUp ( 4 )" at bounding box center [1011, 251] width 389 height 424
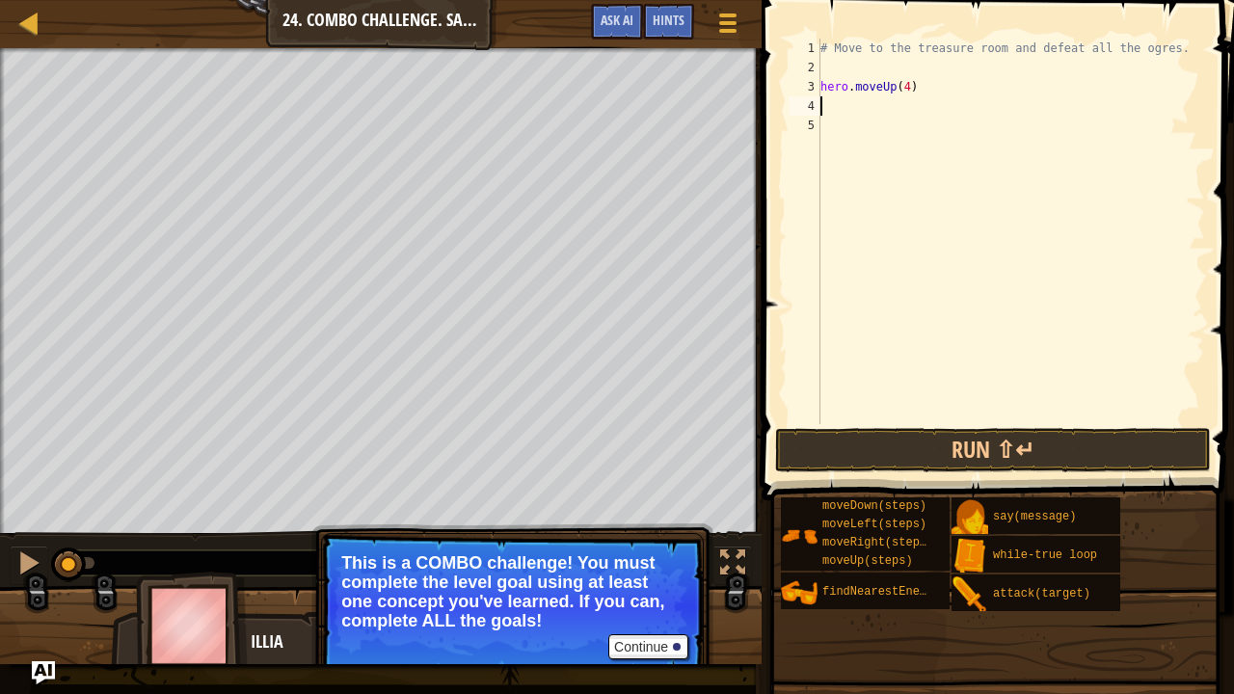
type textarea "h"
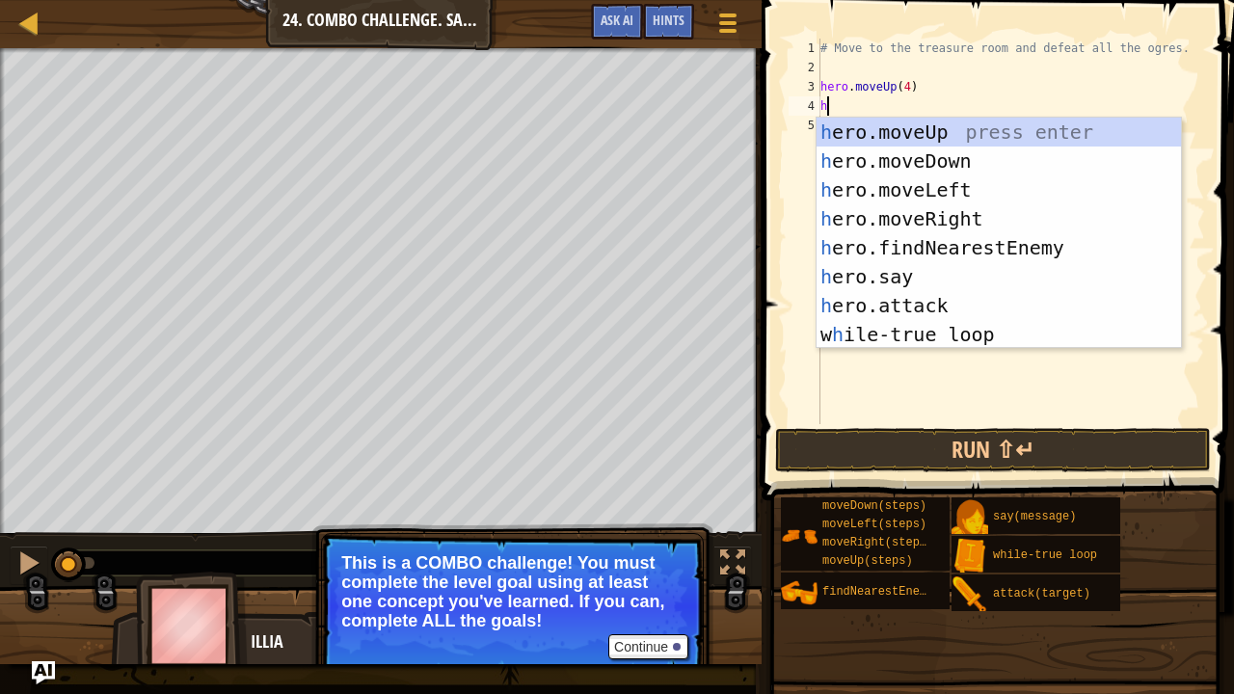
scroll to position [2, 5]
click at [918, 216] on div "h ero.moveUp press enter h ero.moveDown press enter h ero.moveLeft press enter …" at bounding box center [999, 262] width 365 height 289
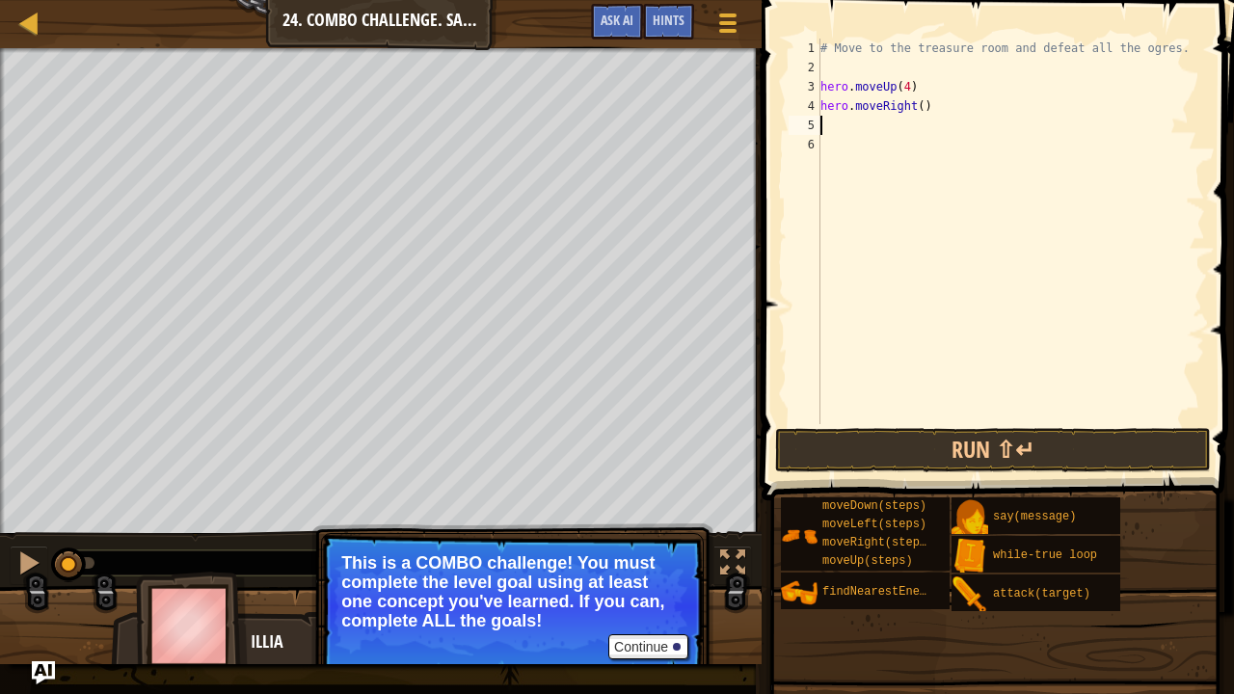
scroll to position [2, 0]
click at [915, 108] on div "# Move to the treasure room and defeat all the ogres. hero . moveUp ( 4 ) hero …" at bounding box center [1011, 251] width 389 height 424
type textarea "hero.moveRight(4)"
click at [850, 132] on div "# Move to the treasure room and defeat all the ogres. hero . moveUp ( 4 ) hero …" at bounding box center [1011, 251] width 389 height 424
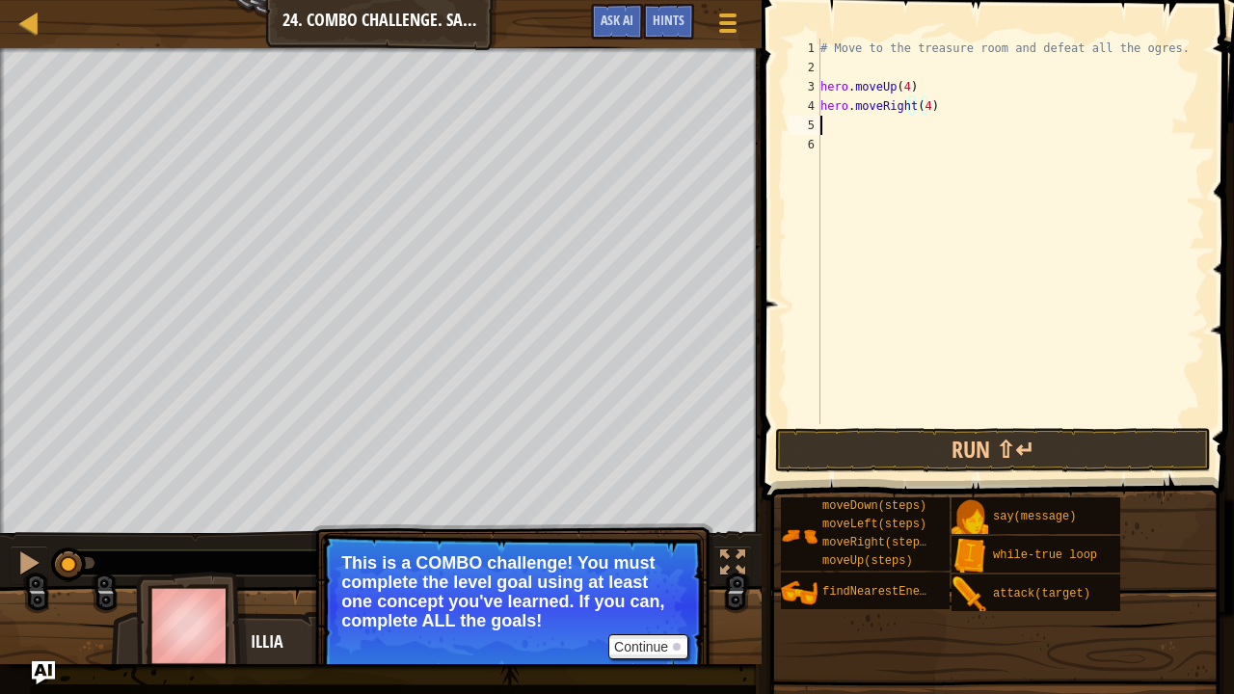
scroll to position [2, 0]
type textarea "h"
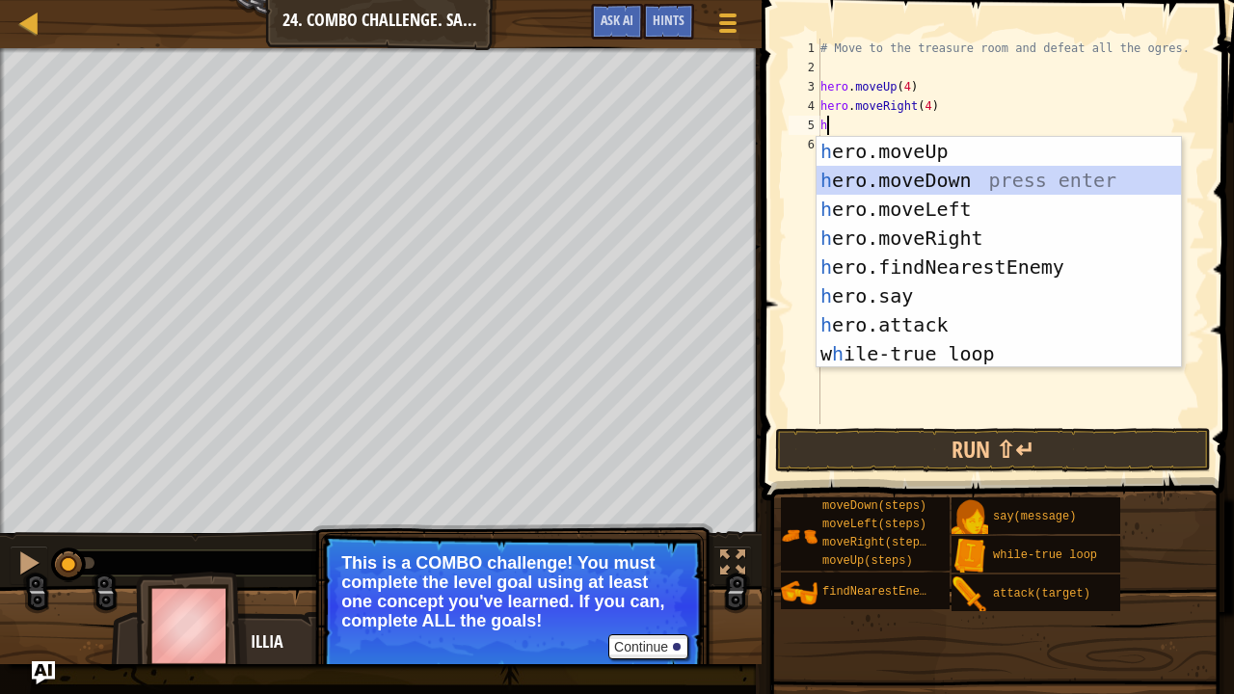
click at [889, 174] on div "h ero.moveUp press enter h ero.moveDown press enter h ero.moveLeft press enter …" at bounding box center [999, 281] width 365 height 289
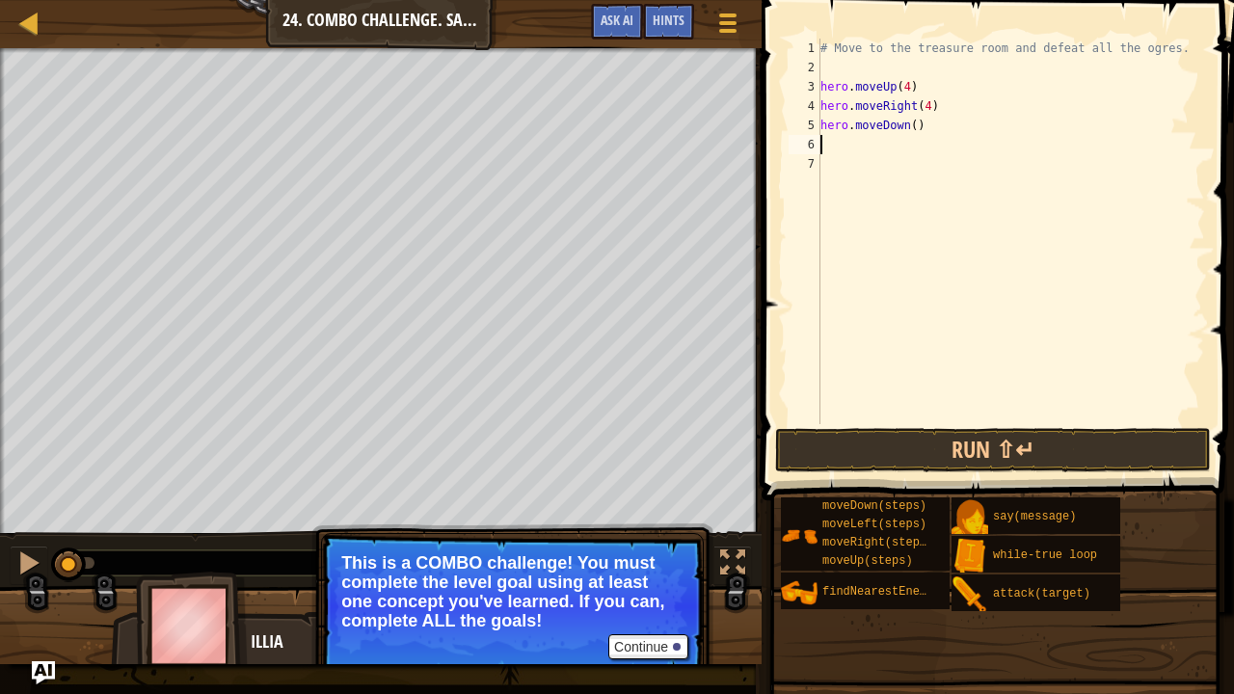
click at [910, 134] on div "# Move to the treasure room and defeat all the ogres. hero . moveUp ( 4 ) hero …" at bounding box center [1011, 251] width 389 height 424
type textarea "hero.moveDown(3)"
click at [884, 148] on div "# Move to the treasure room and defeat all the ogres. hero . moveUp ( 4 ) hero …" at bounding box center [1011, 251] width 389 height 424
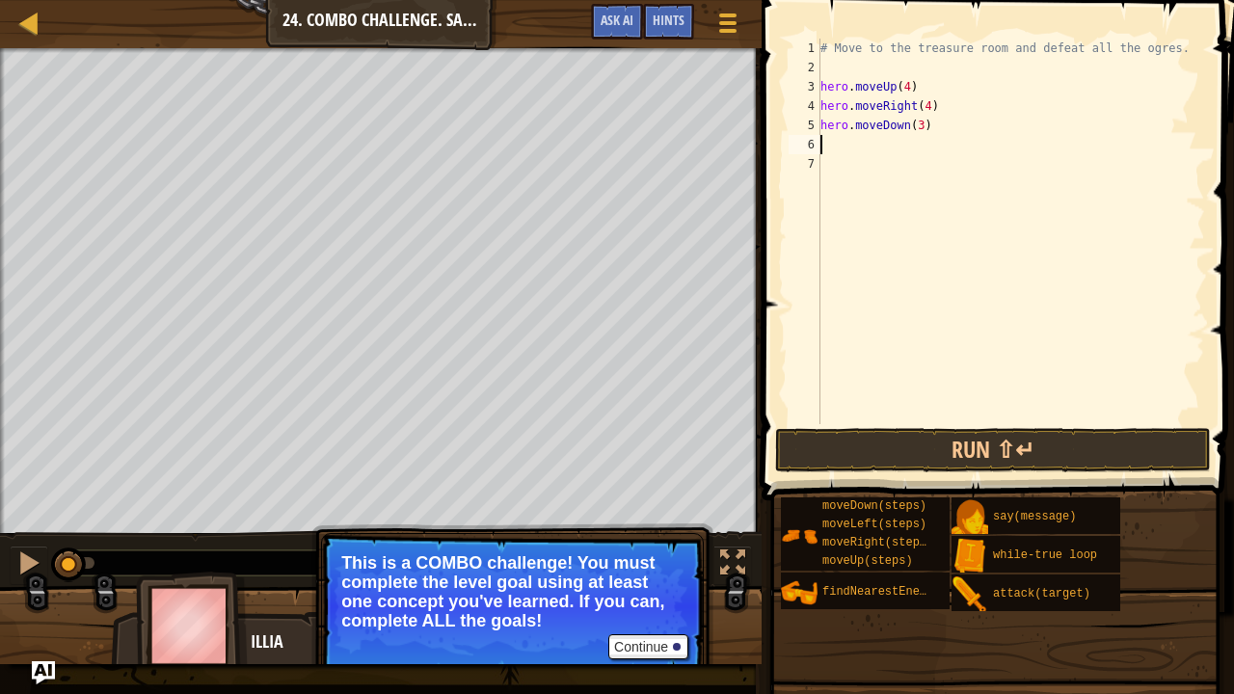
type textarea "h"
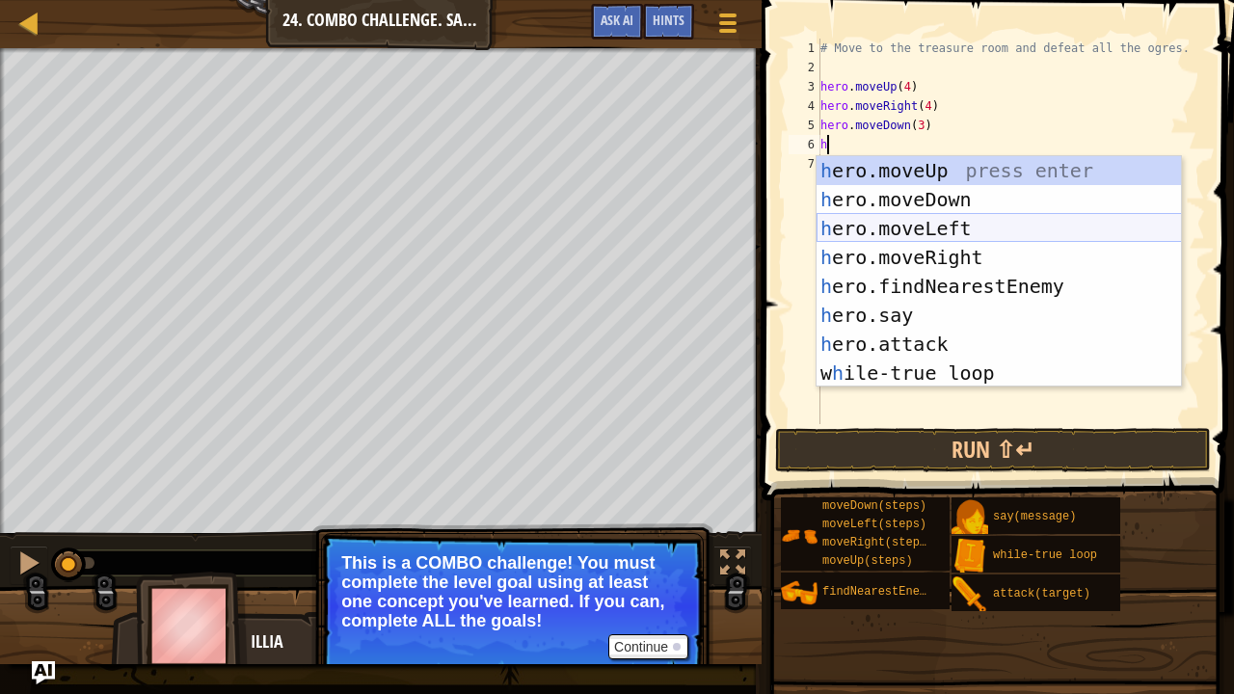
click at [920, 226] on div "h ero.moveUp press enter h ero.moveDown press enter h ero.moveLeft press enter …" at bounding box center [999, 300] width 365 height 289
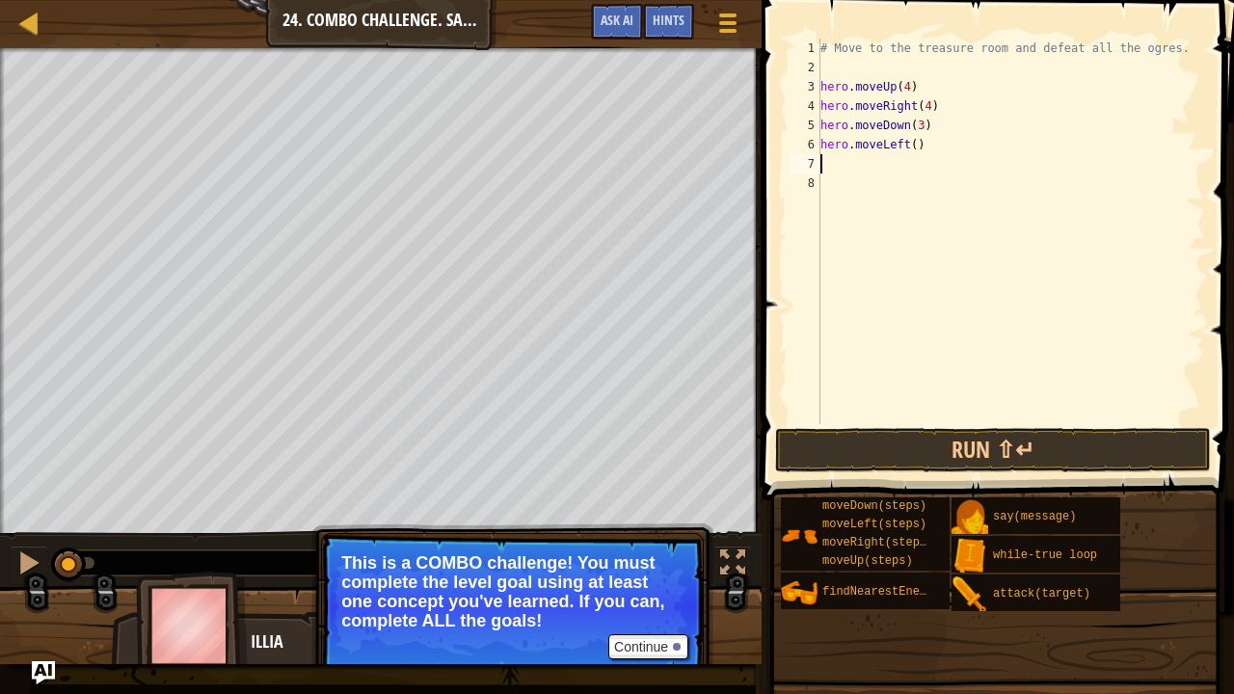
scroll to position [2, 0]
click at [908, 149] on div "# Move to the treasure room and defeat all the ogres. hero . moveUp ( 4 ) hero …" at bounding box center [1011, 251] width 389 height 424
type textarea "hero.moveLeft(3)"
click at [883, 168] on div "# Move to the treasure room and defeat all the ogres. hero . moveUp ( 4 ) hero …" at bounding box center [1011, 251] width 389 height 424
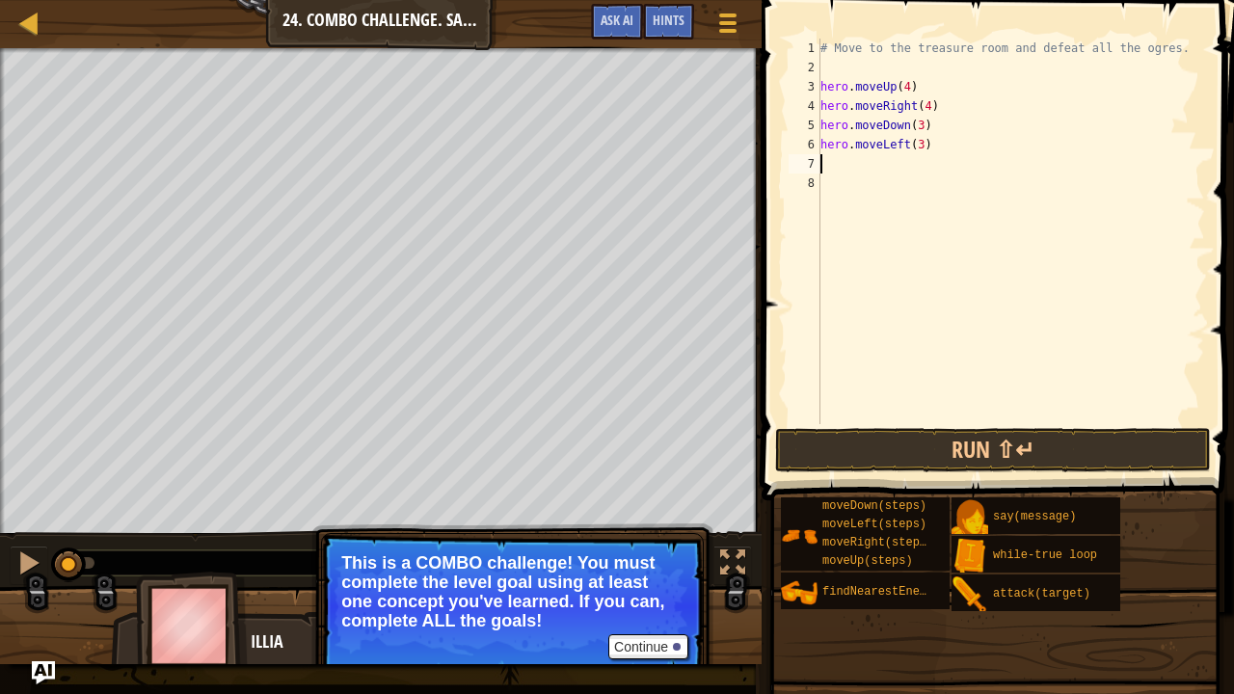
scroll to position [2, 0]
type textarea "w"
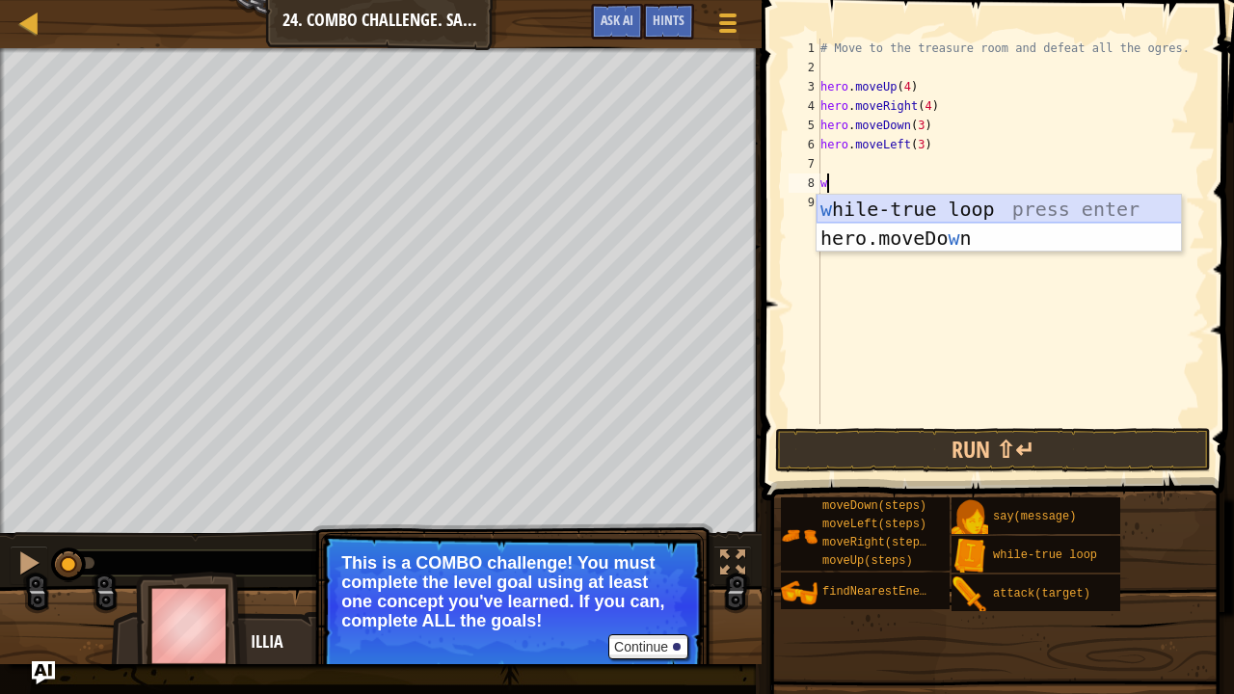
click at [897, 205] on div "w [PERSON_NAME]-true loop press enter hero.moveDo w n press enter" at bounding box center [999, 253] width 365 height 116
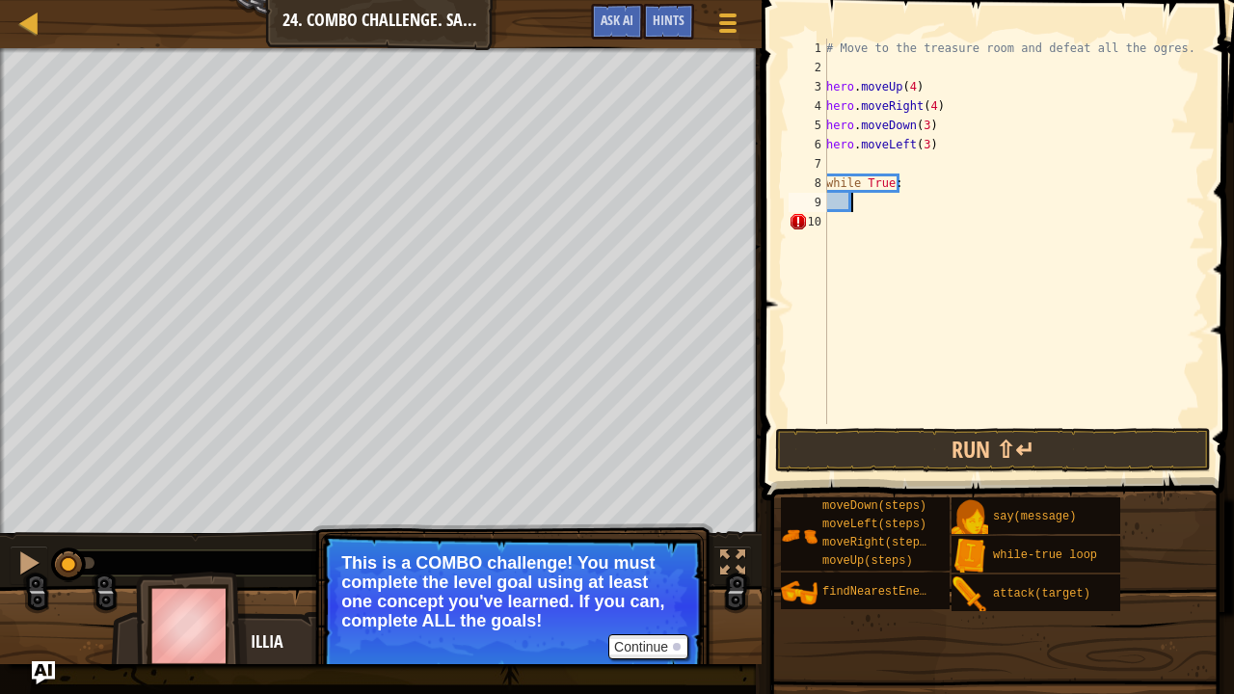
type textarea "h"
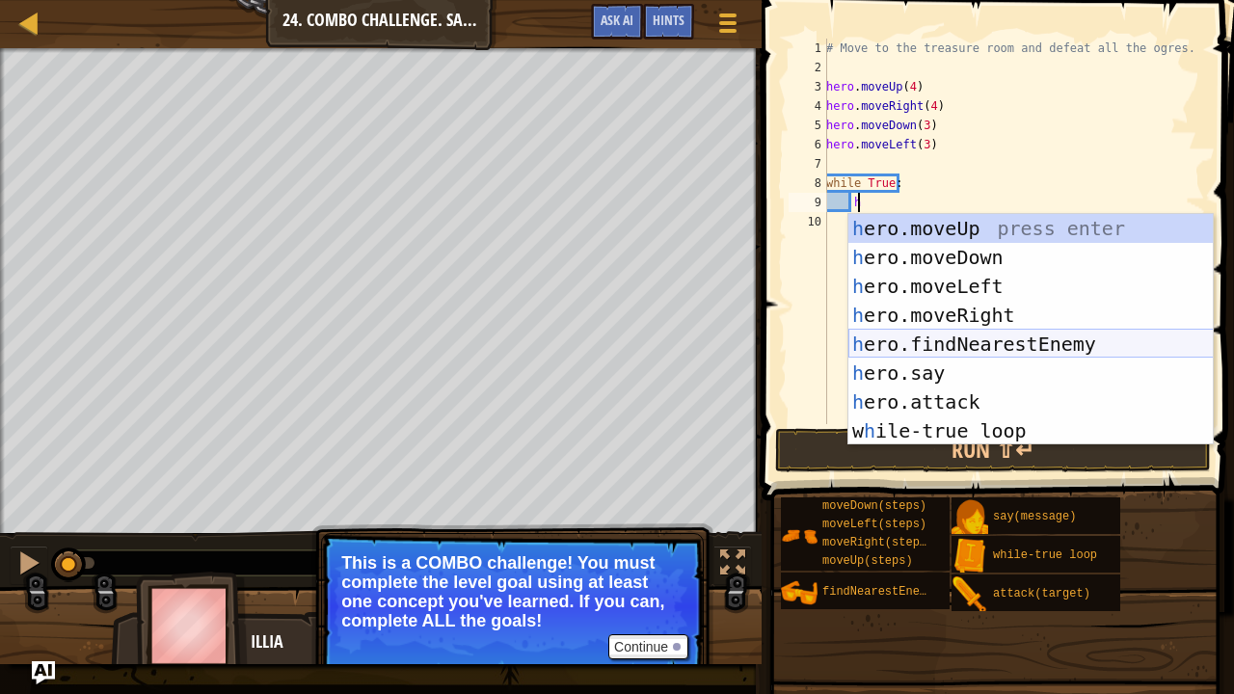
click at [960, 344] on div "h ero.moveUp press enter h ero.moveDown press enter h ero.moveLeft press enter …" at bounding box center [1030, 358] width 365 height 289
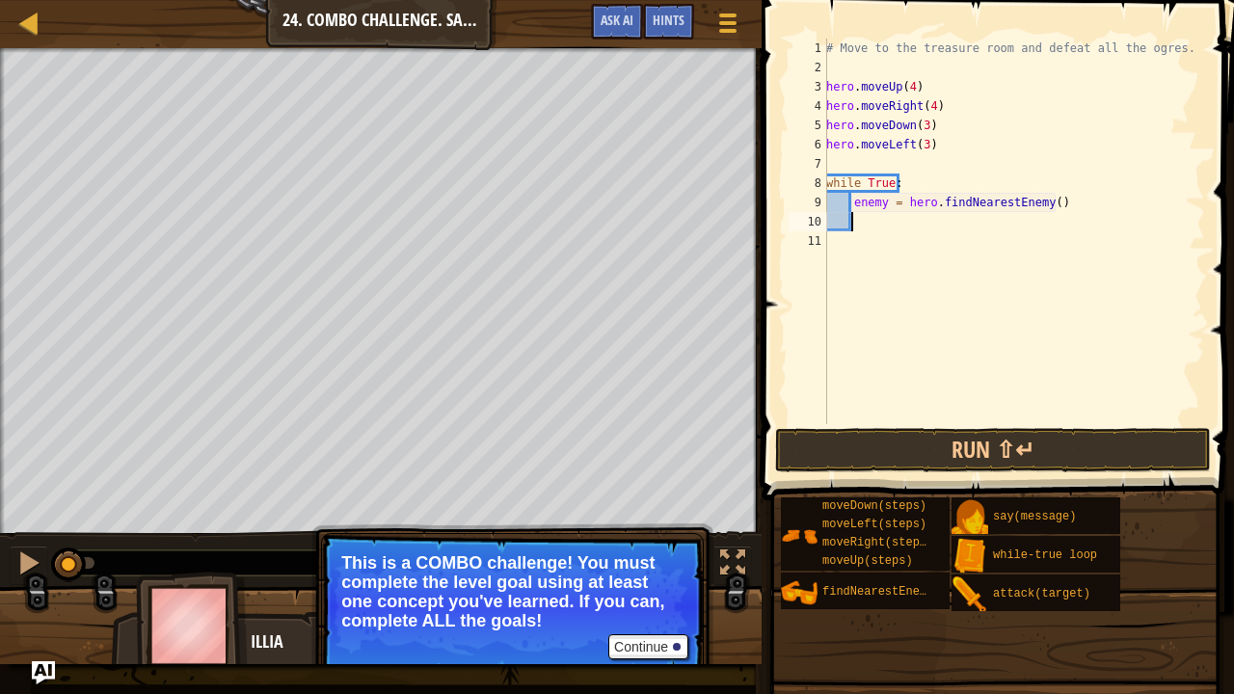
scroll to position [2, 24]
click at [881, 210] on div "# Move to the treasure room and defeat all the ogres. hero . moveUp ( 4 ) hero …" at bounding box center [1013, 251] width 383 height 424
type textarea "enemy1 = hero.findNearestEnemy()"
click at [887, 228] on div "# Move to the treasure room and defeat all the ogres. hero . moveUp ( 4 ) hero …" at bounding box center [1013, 251] width 383 height 424
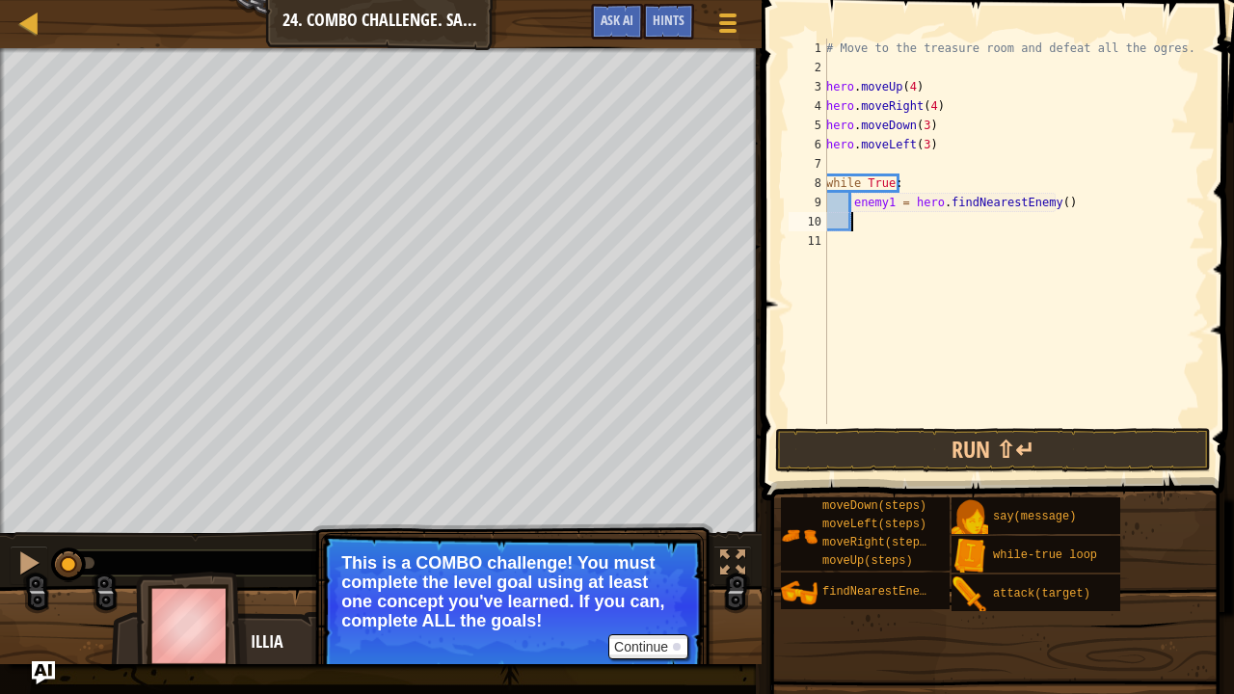
scroll to position [2, 30]
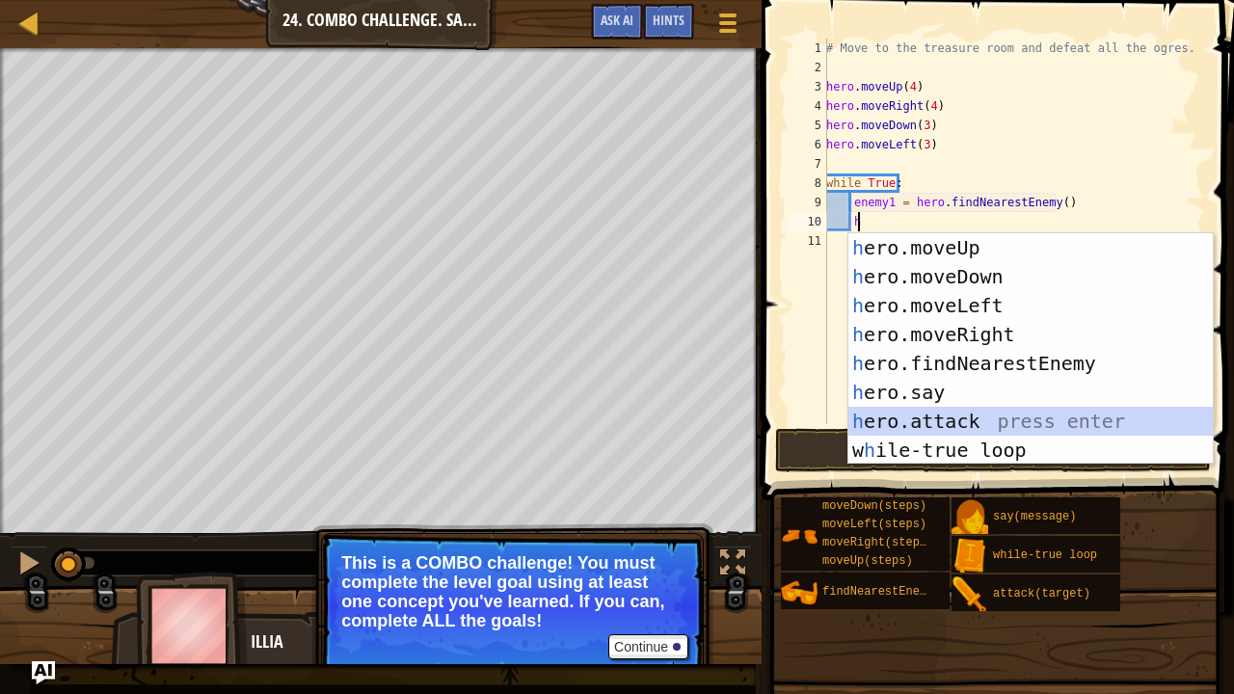
click at [947, 423] on div "h ero.moveUp press enter h ero.moveDown press enter h ero.moveLeft press enter …" at bounding box center [1030, 377] width 365 height 289
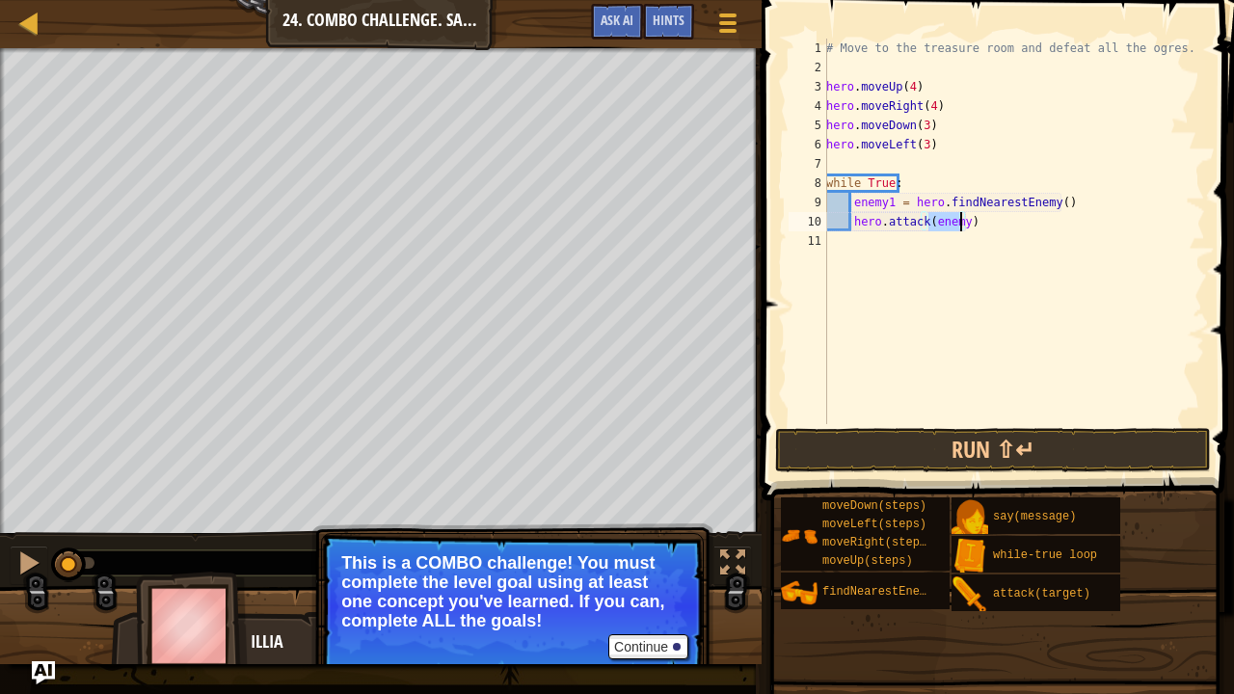
click at [959, 226] on div "# Move to the treasure room and defeat all the ogres. hero . moveUp ( 4 ) hero …" at bounding box center [1013, 232] width 383 height 386
click at [980, 439] on button "Run ⇧↵" at bounding box center [993, 450] width 436 height 44
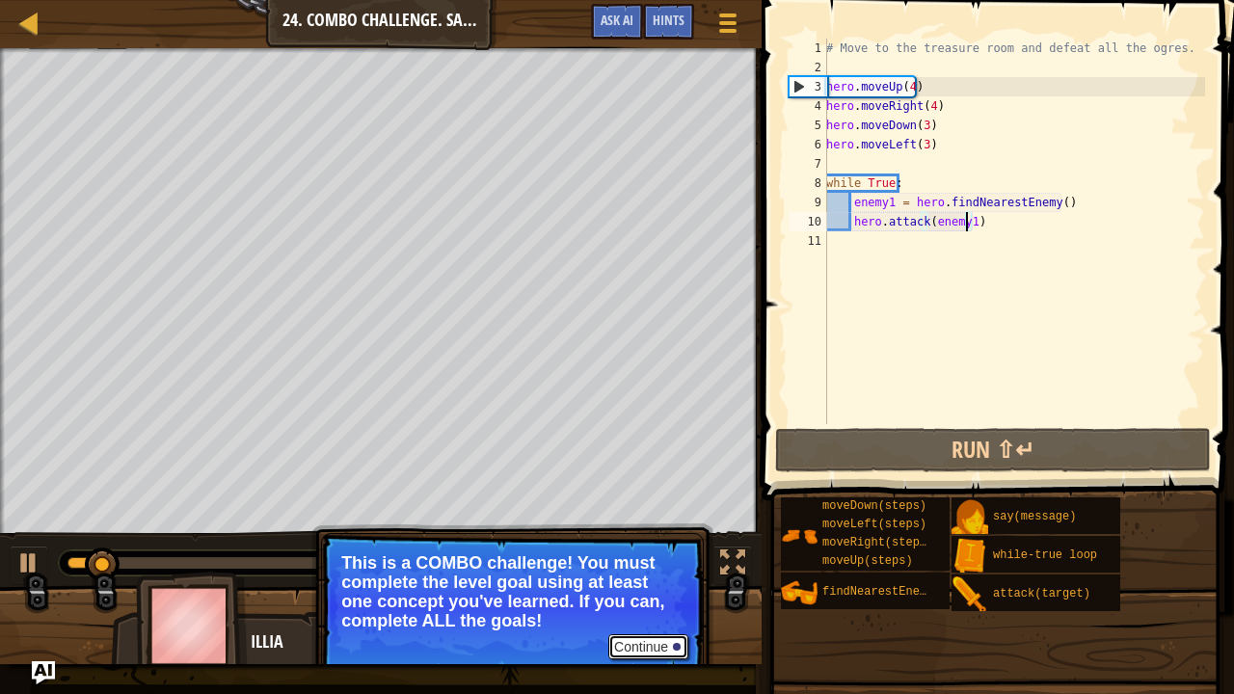
click at [665, 572] on button "Continue" at bounding box center [648, 646] width 80 height 25
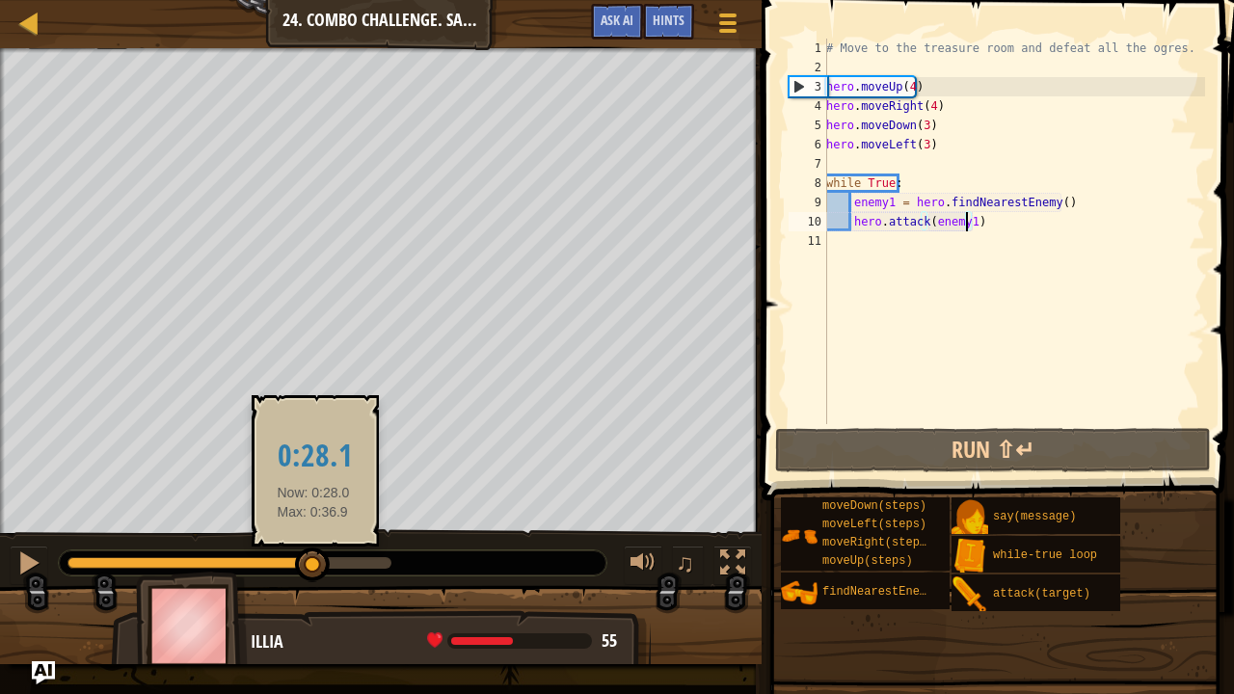
drag, startPoint x: 236, startPoint y: 555, endPoint x: 306, endPoint y: 548, distance: 69.8
click at [306, 557] on div at bounding box center [229, 563] width 324 height 12
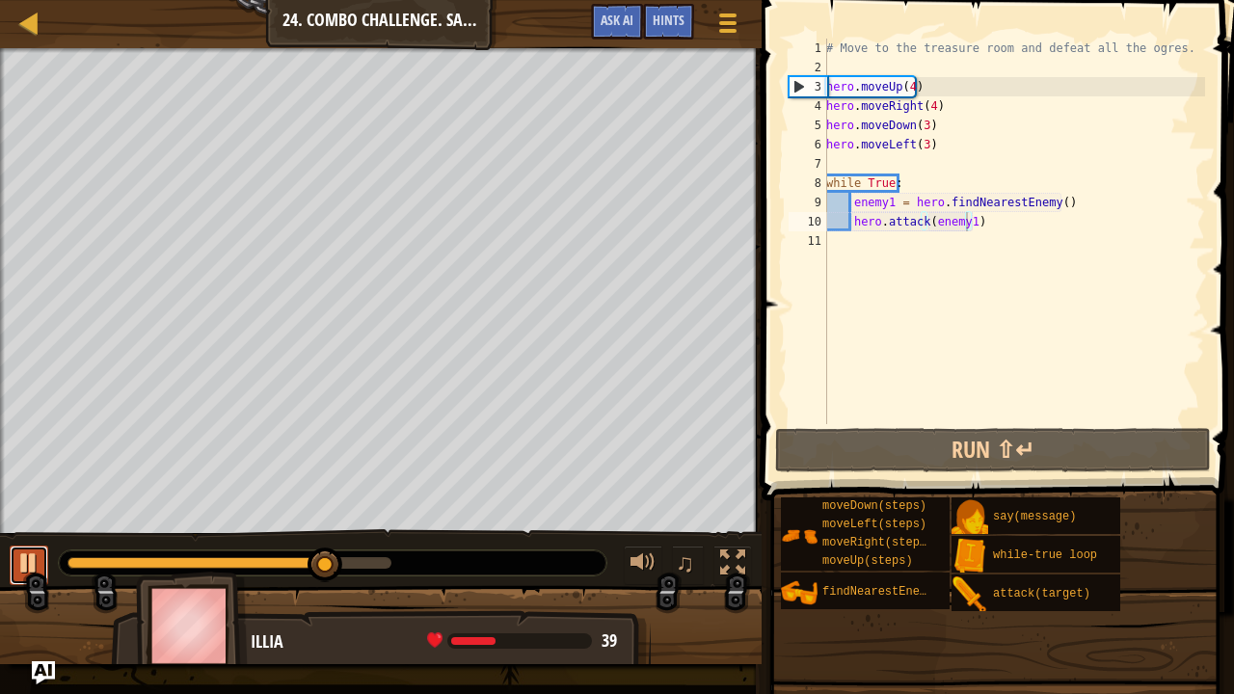
click at [36, 551] on div at bounding box center [28, 562] width 25 height 25
click at [980, 226] on div "# Move to the treasure room and defeat all the ogres. hero . moveUp ( 4 ) hero …" at bounding box center [1013, 251] width 383 height 424
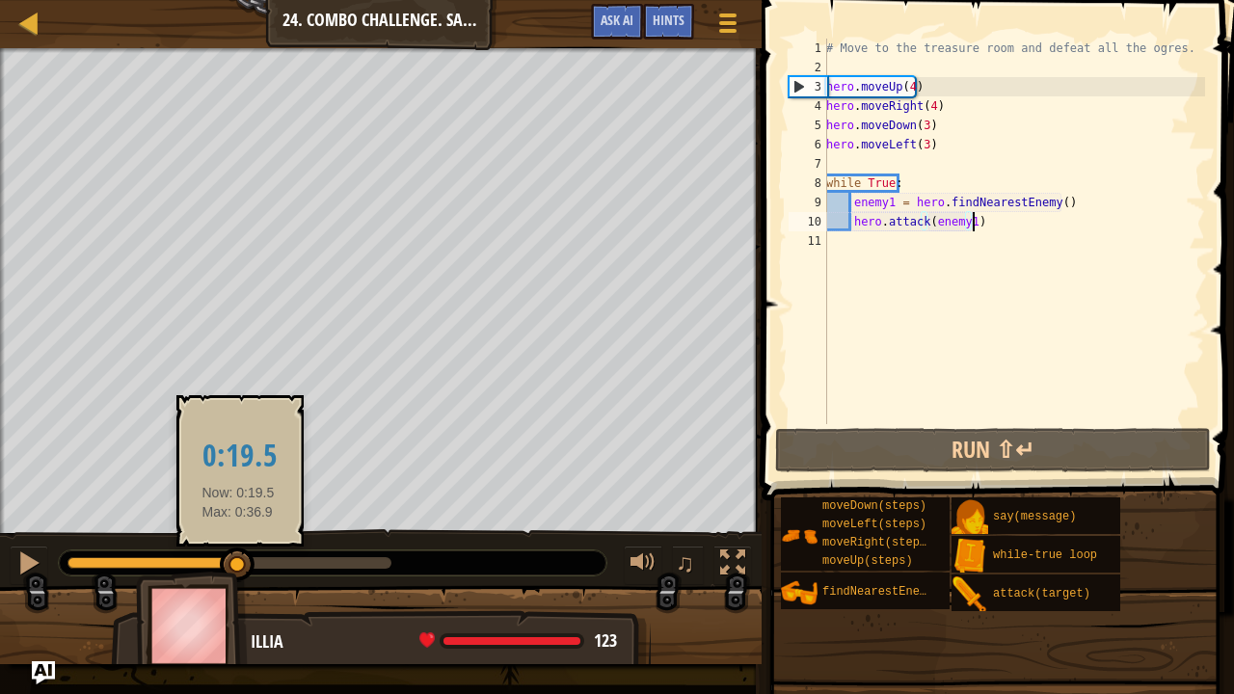
drag, startPoint x: 309, startPoint y: 560, endPoint x: 239, endPoint y: 549, distance: 70.4
click at [239, 549] on div at bounding box center [237, 565] width 35 height 35
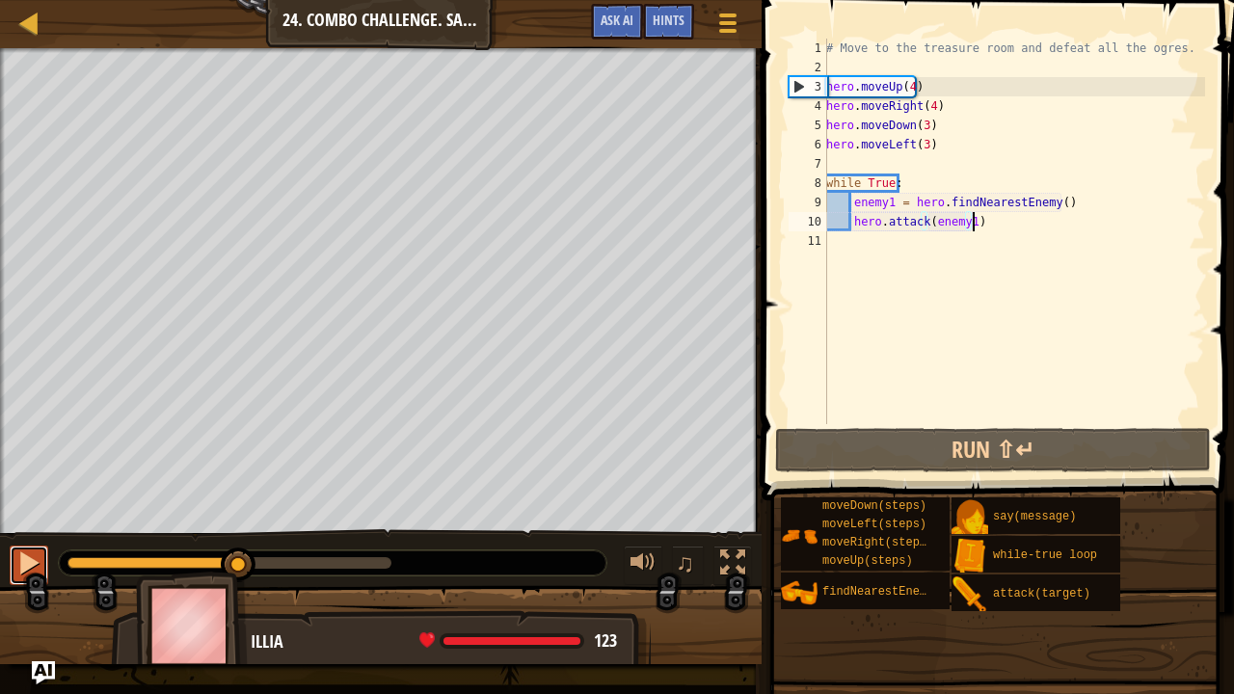
click at [39, 559] on div at bounding box center [28, 562] width 25 height 25
click at [13, 563] on button at bounding box center [29, 566] width 39 height 40
drag, startPoint x: 175, startPoint y: 557, endPoint x: 42, endPoint y: 565, distance: 133.3
click at [42, 565] on div "♫" at bounding box center [381, 558] width 762 height 58
click at [835, 94] on div "# Move to the treasure room and defeat all the ogres. hero . moveUp ( 4 ) hero …" at bounding box center [1013, 251] width 383 height 424
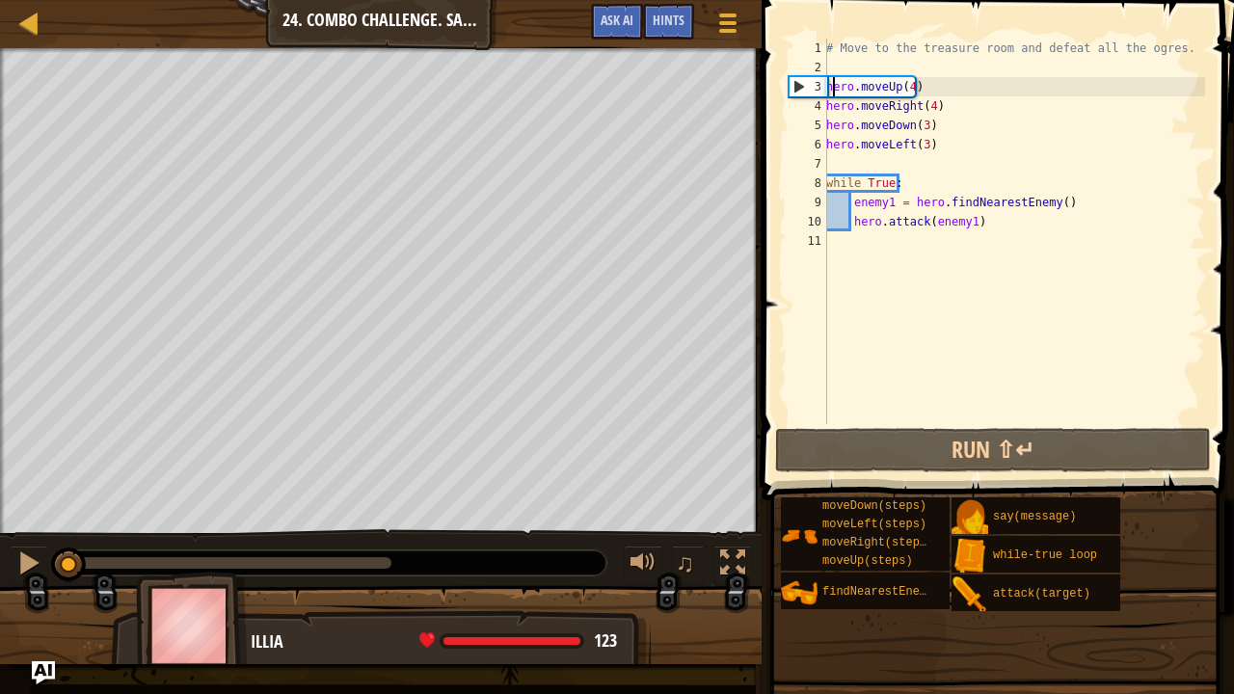
scroll to position [2, 88]
click at [856, 112] on div "# Move to the treasure room and defeat all the ogres. hero . moveUp ( 4 ) hero …" at bounding box center [1013, 251] width 383 height 424
click at [14, 561] on button at bounding box center [29, 566] width 39 height 40
click at [18, 557] on div at bounding box center [28, 562] width 25 height 25
click at [926, 126] on div "# Move to the treasure room and defeat all the ogres. hero . moveUp ( 4 ) hero …" at bounding box center [1013, 251] width 383 height 424
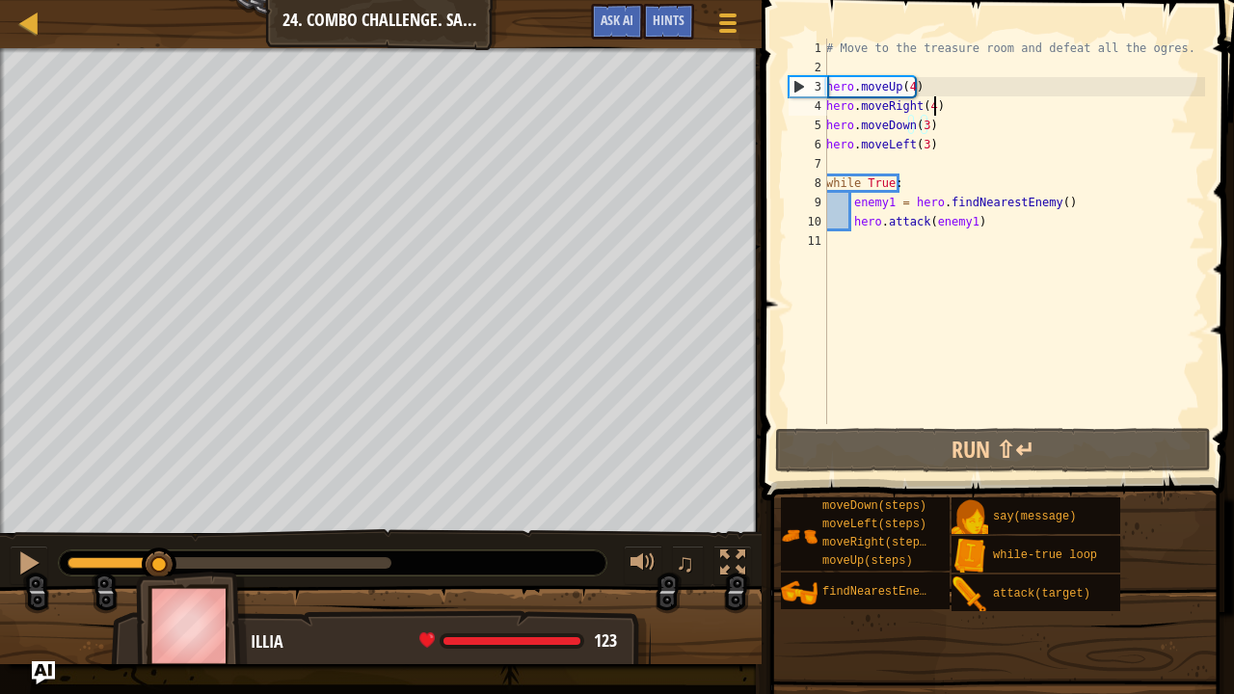
click at [941, 100] on div "# Move to the treasure room and defeat all the ogres. hero . moveUp ( 4 ) hero …" at bounding box center [1013, 251] width 383 height 424
click at [879, 87] on div "# Move to the treasure room and defeat all the ogres. hero . moveUp ( 4 ) hero …" at bounding box center [1013, 251] width 383 height 424
click at [958, 95] on div "# Move to the treasure room and defeat all the ogres. hero . moveUp ( 4 ) hero …" at bounding box center [1013, 251] width 383 height 424
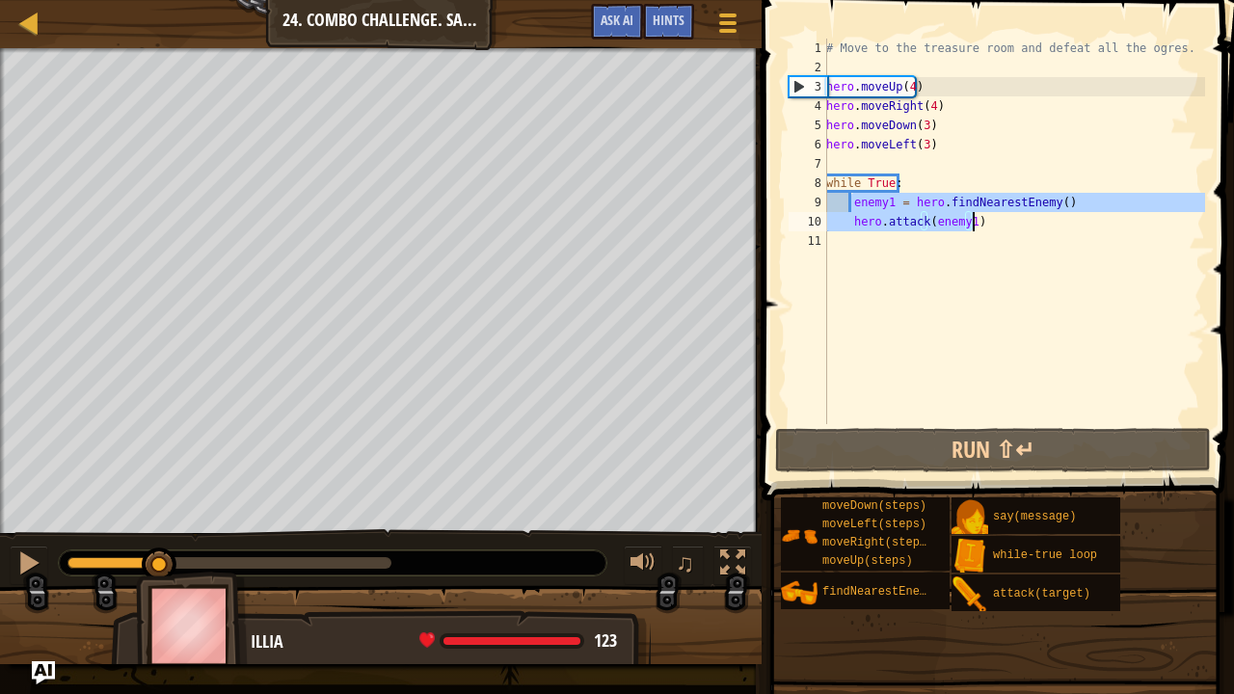
drag, startPoint x: 854, startPoint y: 206, endPoint x: 989, endPoint y: 228, distance: 136.8
click at [989, 228] on div "# Move to the treasure room and defeat all the ogres. hero . moveUp ( 4 ) hero …" at bounding box center [1013, 251] width 383 height 424
click at [989, 228] on div "# Move to the treasure room and defeat all the ogres. hero . moveUp ( 4 ) hero …" at bounding box center [1013, 232] width 383 height 386
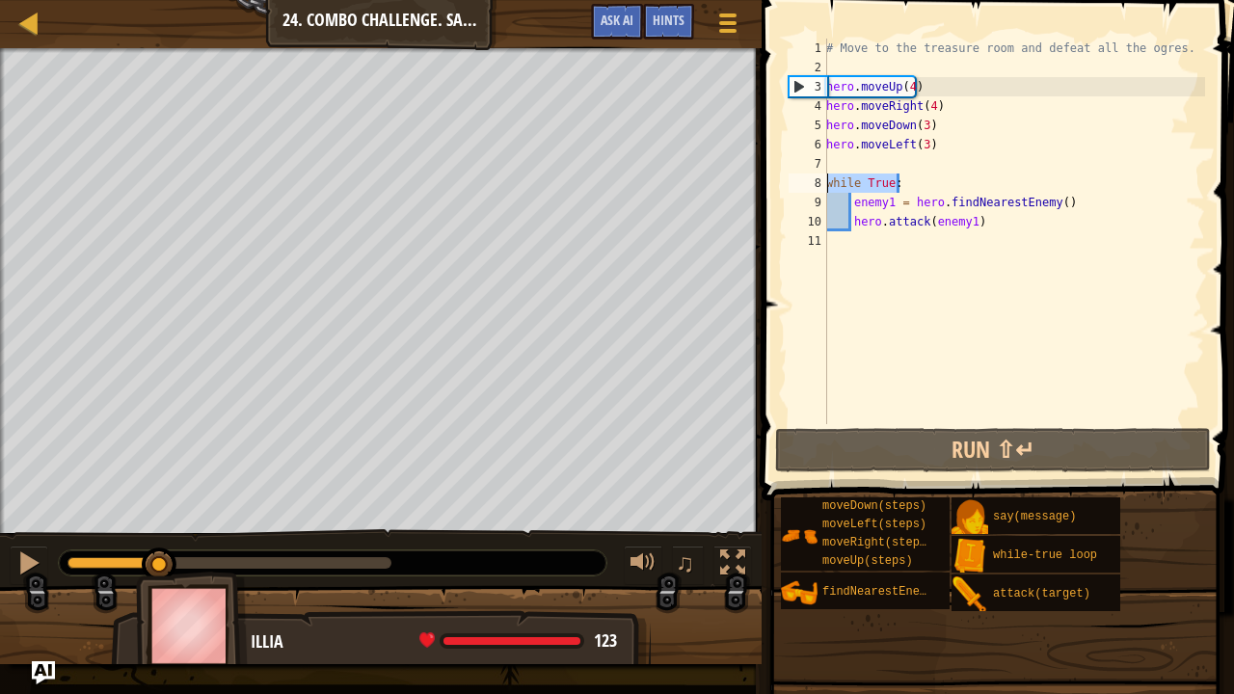
drag, startPoint x: 916, startPoint y: 181, endPoint x: 821, endPoint y: 183, distance: 94.5
click at [821, 183] on div "hero.attack(enemy1) 1 2 3 4 5 6 7 8 9 10 11 # Move to the treasure room and def…" at bounding box center [995, 232] width 420 height 386
type textarea "while True:"
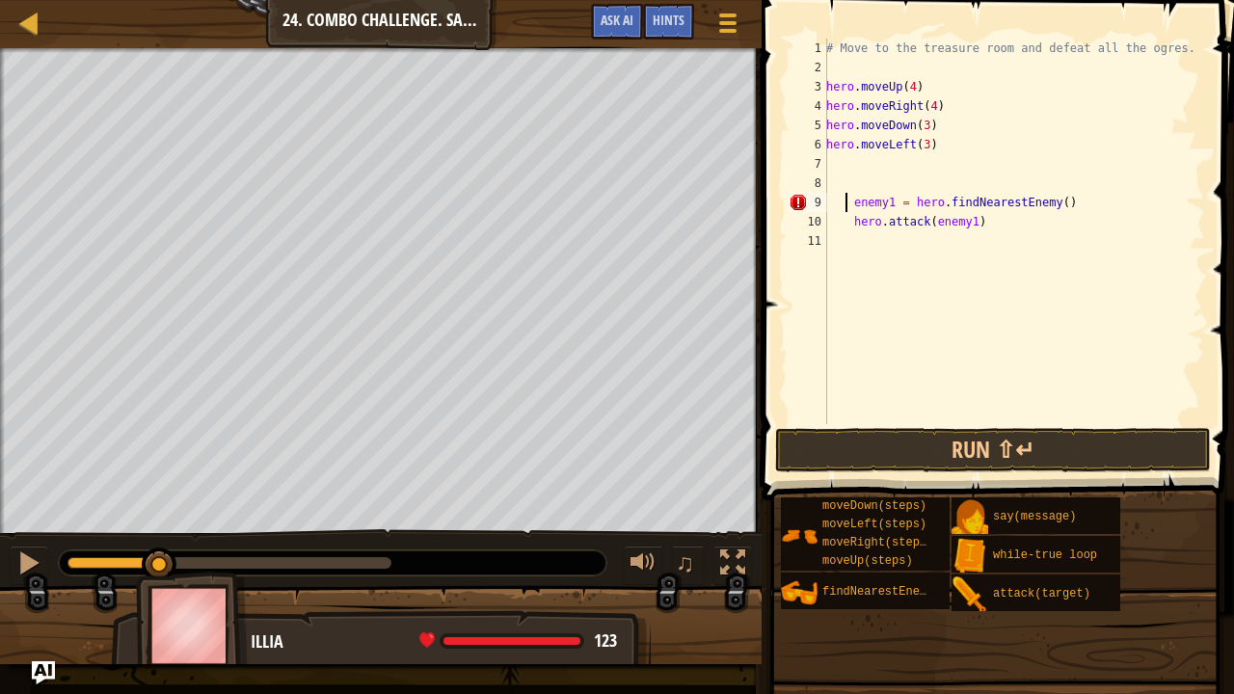
click at [843, 200] on div "# Move to the treasure room and defeat all the ogres. hero . moveUp ( 4 ) hero …" at bounding box center [1013, 251] width 383 height 424
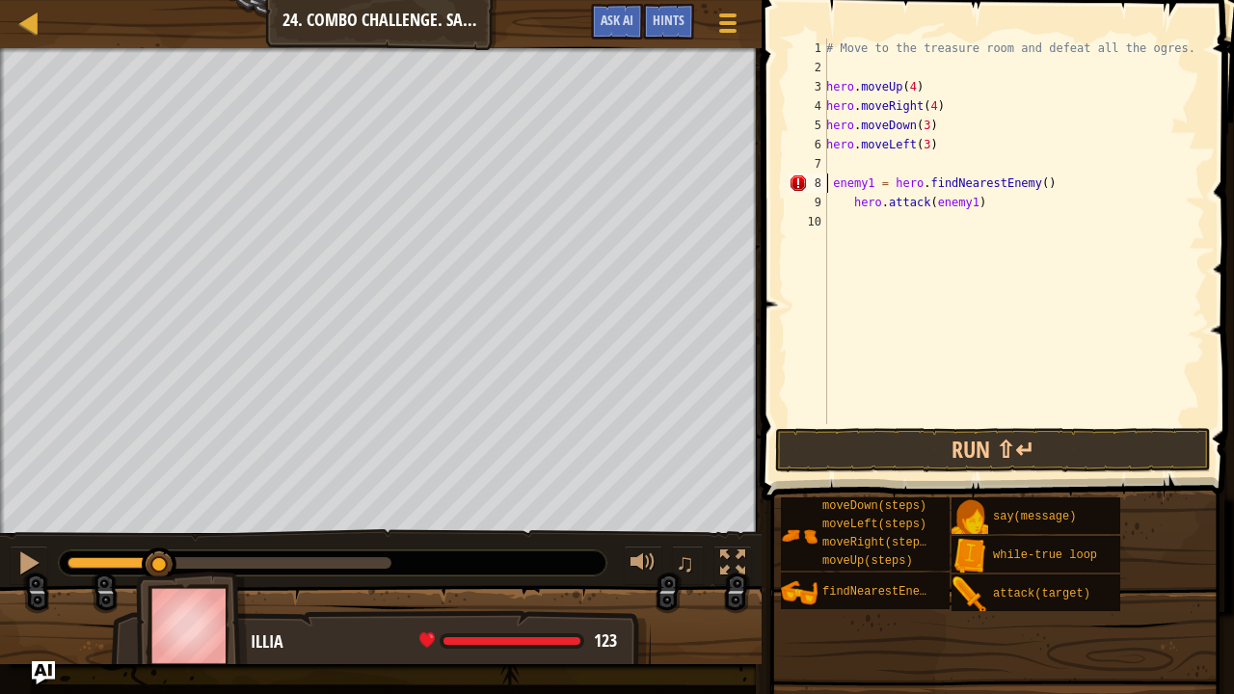
click at [850, 203] on div "# Move to the treasure room and defeat all the ogres. hero . moveUp ( 4 ) hero …" at bounding box center [1013, 251] width 383 height 424
type textarea "hero.attack(enemy1)"
drag, startPoint x: 954, startPoint y: 203, endPoint x: 834, endPoint y: 206, distance: 120.5
click at [834, 206] on div "# Move to the treasure room and defeat all the ogres. hero . moveUp ( 4 ) hero …" at bounding box center [1013, 251] width 383 height 424
click at [842, 216] on div "# Move to the treasure room and defeat all the ogres. hero . moveUp ( 4 ) hero …" at bounding box center [1013, 251] width 383 height 424
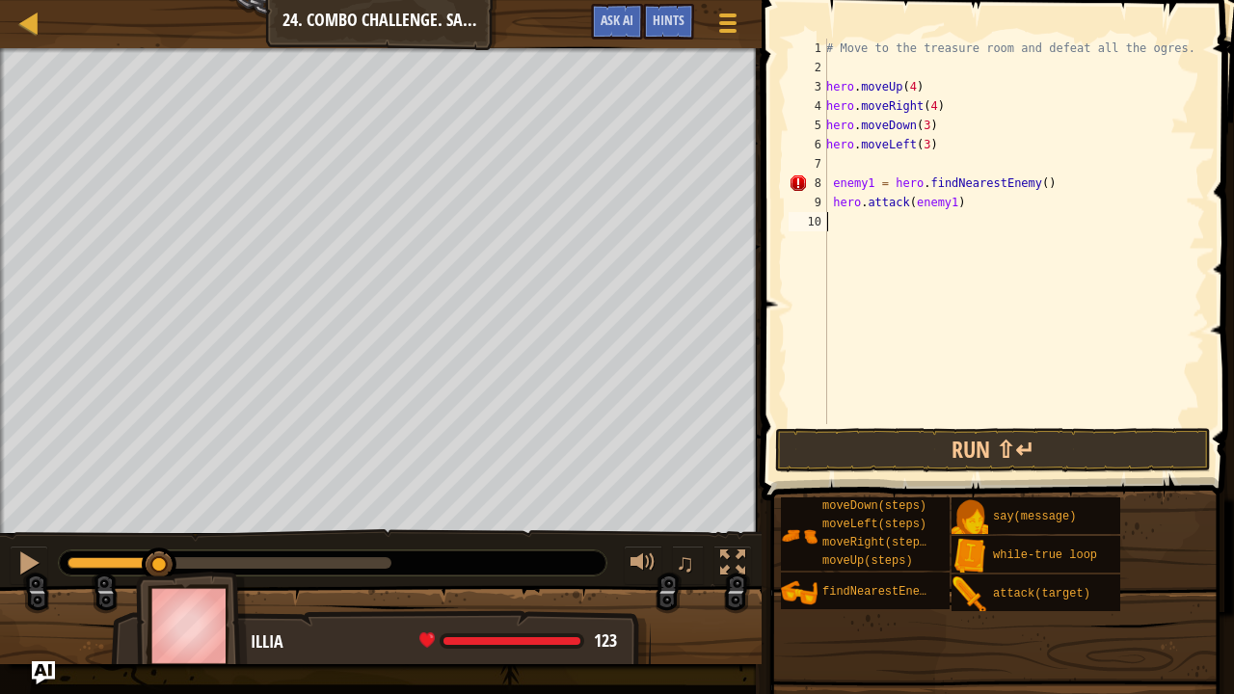
paste textarea "hero.attack(enemy1)"
type textarea "hero.attack(enemy1)"
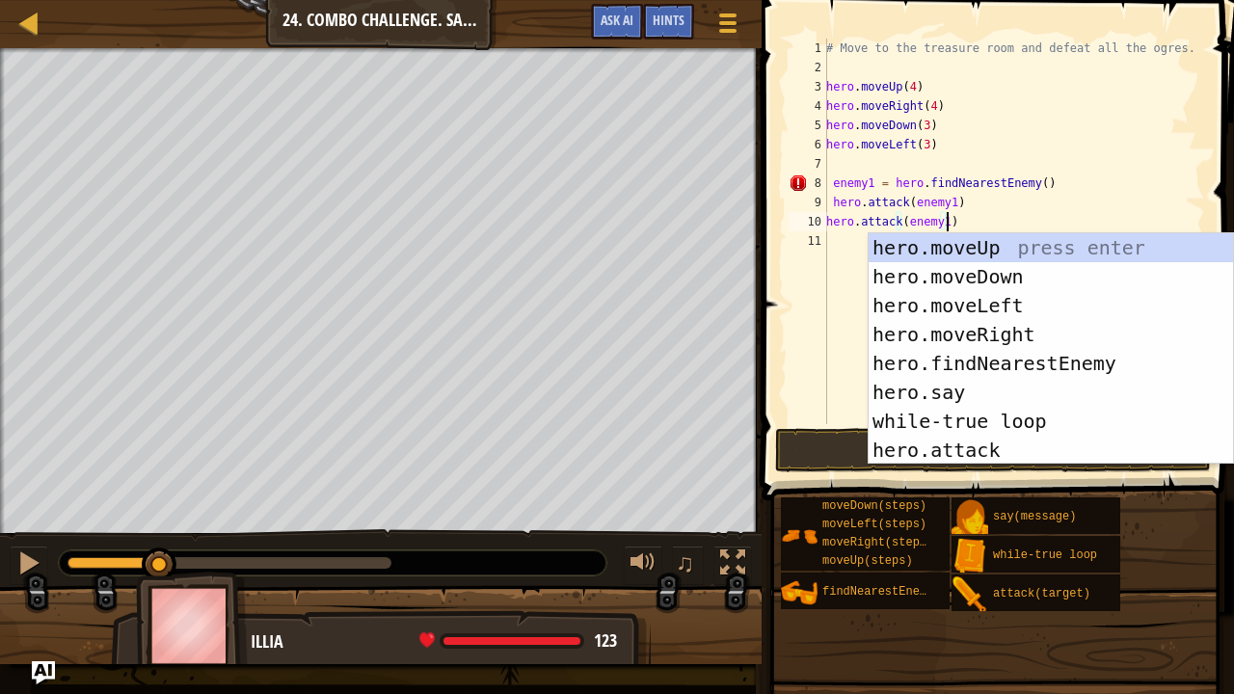
click at [826, 241] on div "11" at bounding box center [808, 240] width 39 height 19
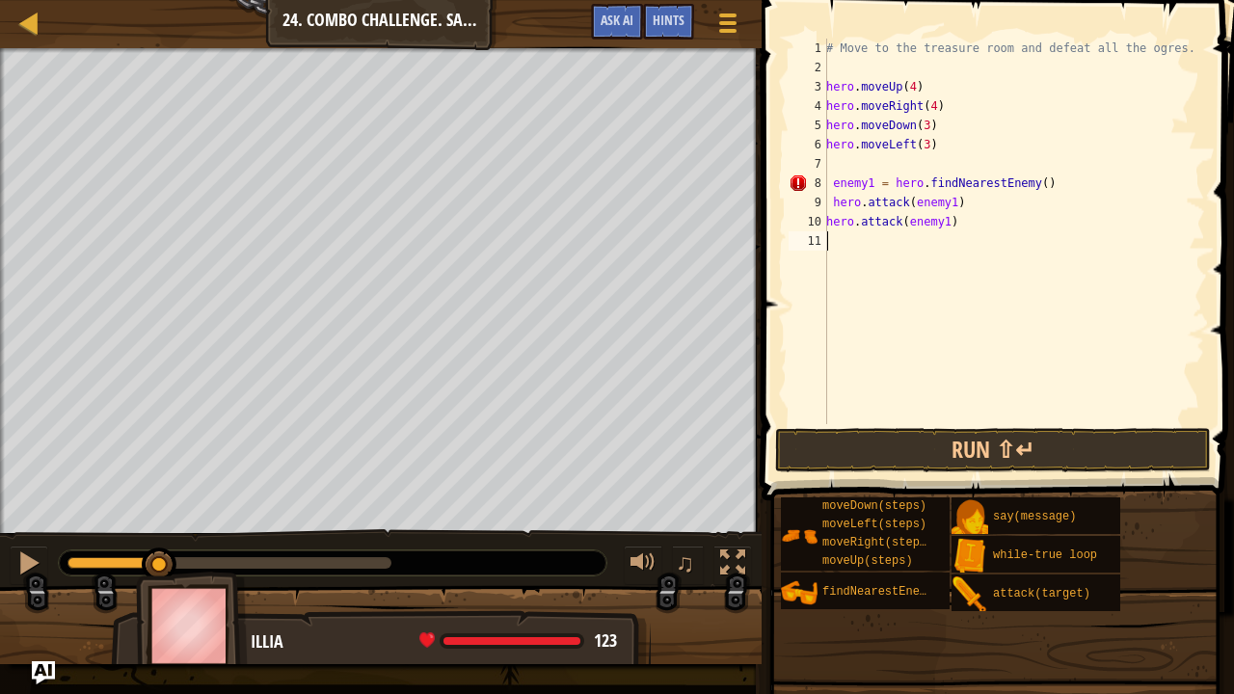
click at [831, 204] on div "# Move to the treasure room and defeat all the ogres. hero . moveUp ( 4 ) hero …" at bounding box center [1013, 251] width 383 height 424
click at [835, 186] on div "# Move to the treasure room and defeat all the ogres. hero . moveUp ( 4 ) hero …" at bounding box center [1013, 251] width 383 height 424
click at [900, 455] on button "Run ⇧↵" at bounding box center [993, 450] width 436 height 44
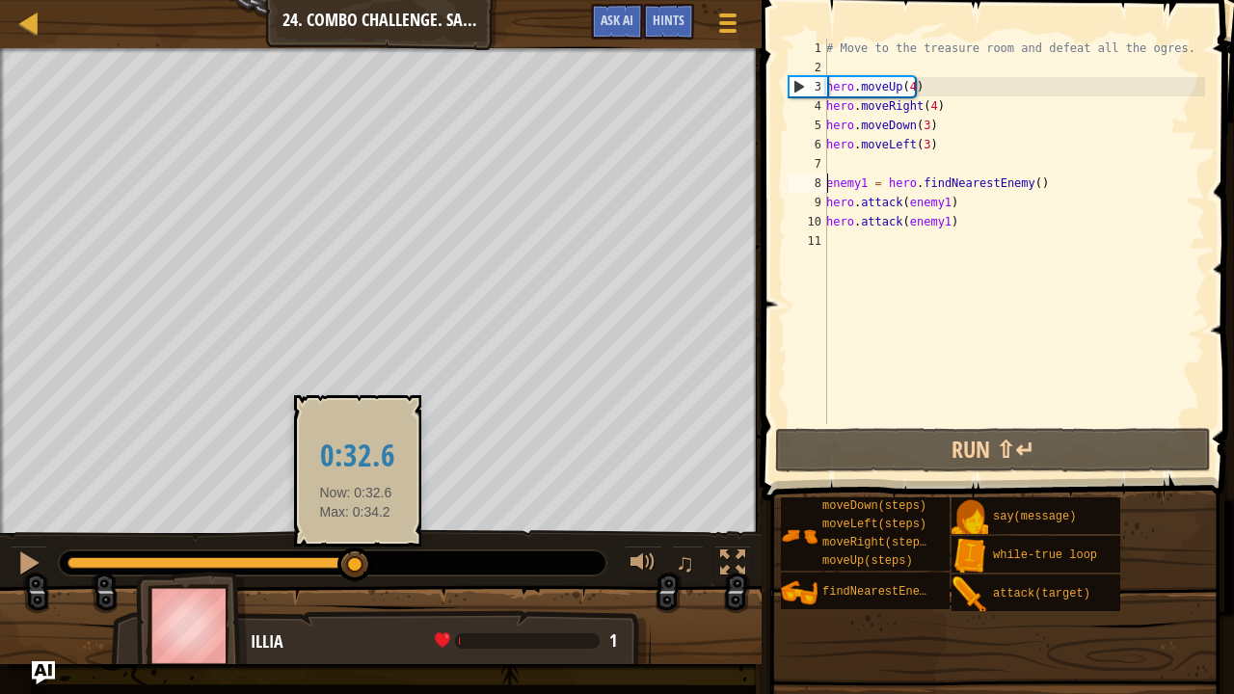
drag, startPoint x: 330, startPoint y: 557, endPoint x: 356, endPoint y: 559, distance: 26.1
click at [356, 559] on div at bounding box center [218, 563] width 303 height 12
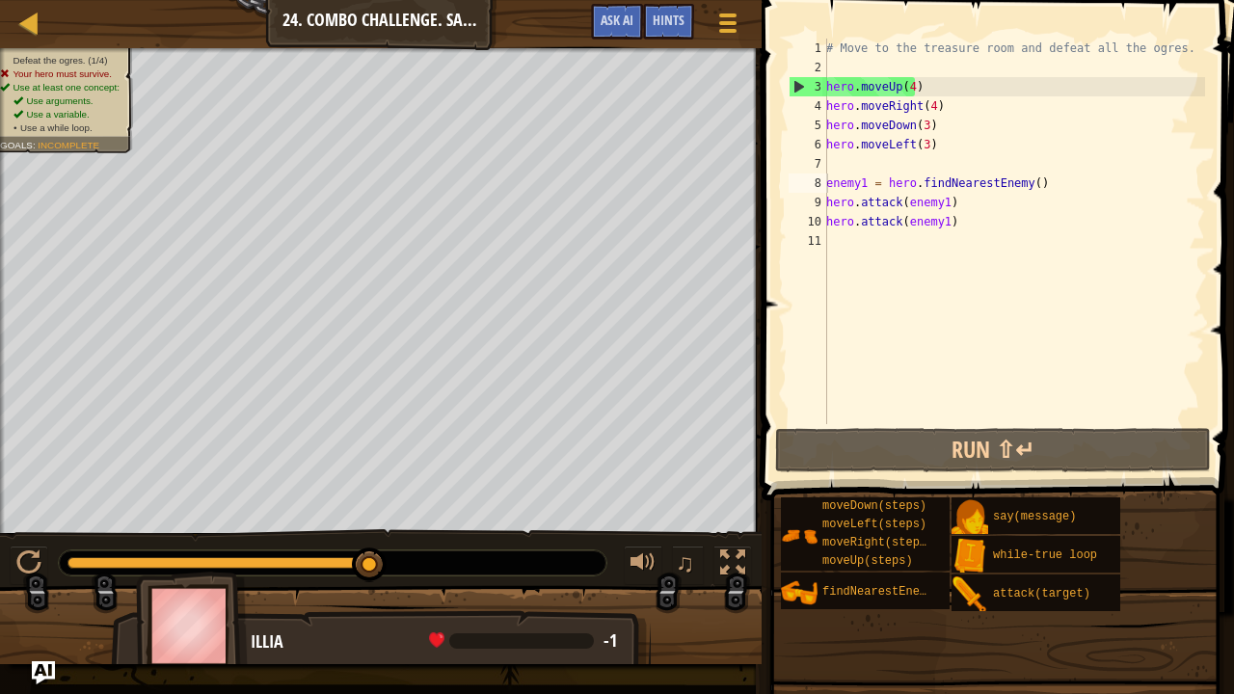
drag, startPoint x: 343, startPoint y: 554, endPoint x: 302, endPoint y: 559, distance: 41.7
click at [302, 559] on div at bounding box center [333, 562] width 548 height 25
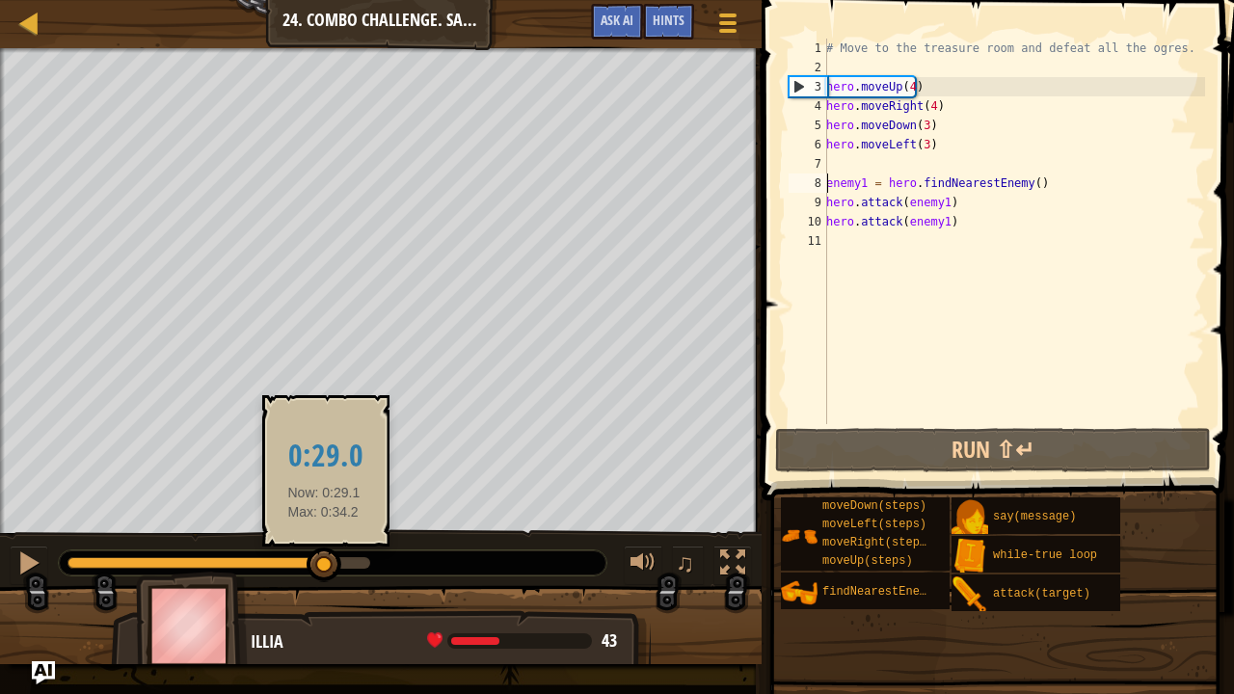
drag, startPoint x: 353, startPoint y: 555, endPoint x: 323, endPoint y: 556, distance: 29.9
click at [323, 556] on div at bounding box center [324, 565] width 35 height 35
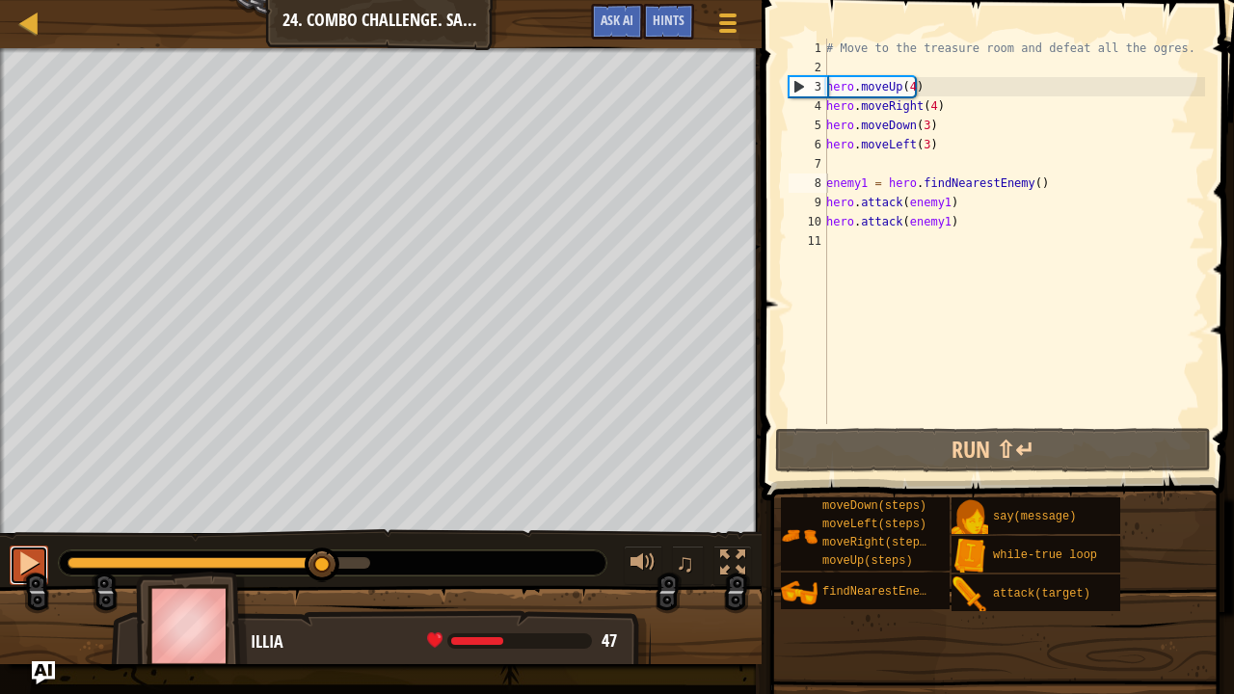
click at [29, 554] on div at bounding box center [28, 562] width 25 height 25
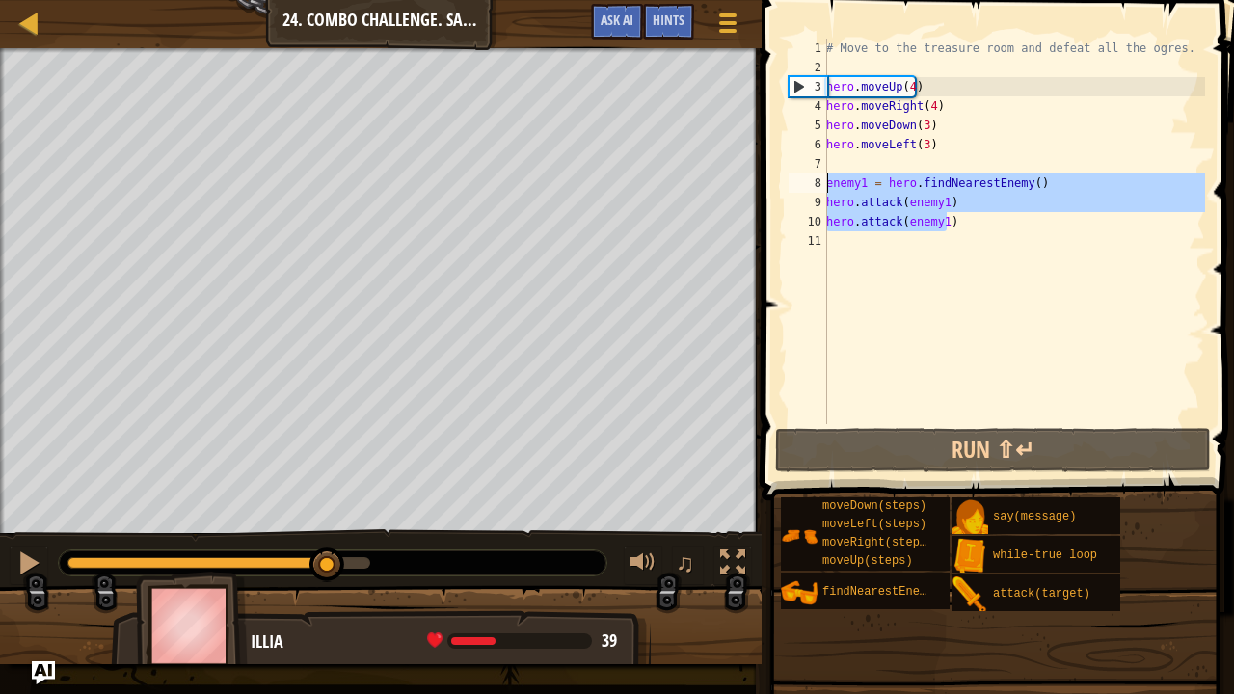
drag, startPoint x: 964, startPoint y: 212, endPoint x: 829, endPoint y: 186, distance: 137.5
click at [829, 186] on div "# Move to the treasure room and defeat all the ogres. hero . moveUp ( 4 ) hero …" at bounding box center [1013, 251] width 383 height 424
click at [935, 215] on div "# Move to the treasure room and defeat all the ogres. hero . moveUp ( 4 ) hero …" at bounding box center [1013, 232] width 383 height 386
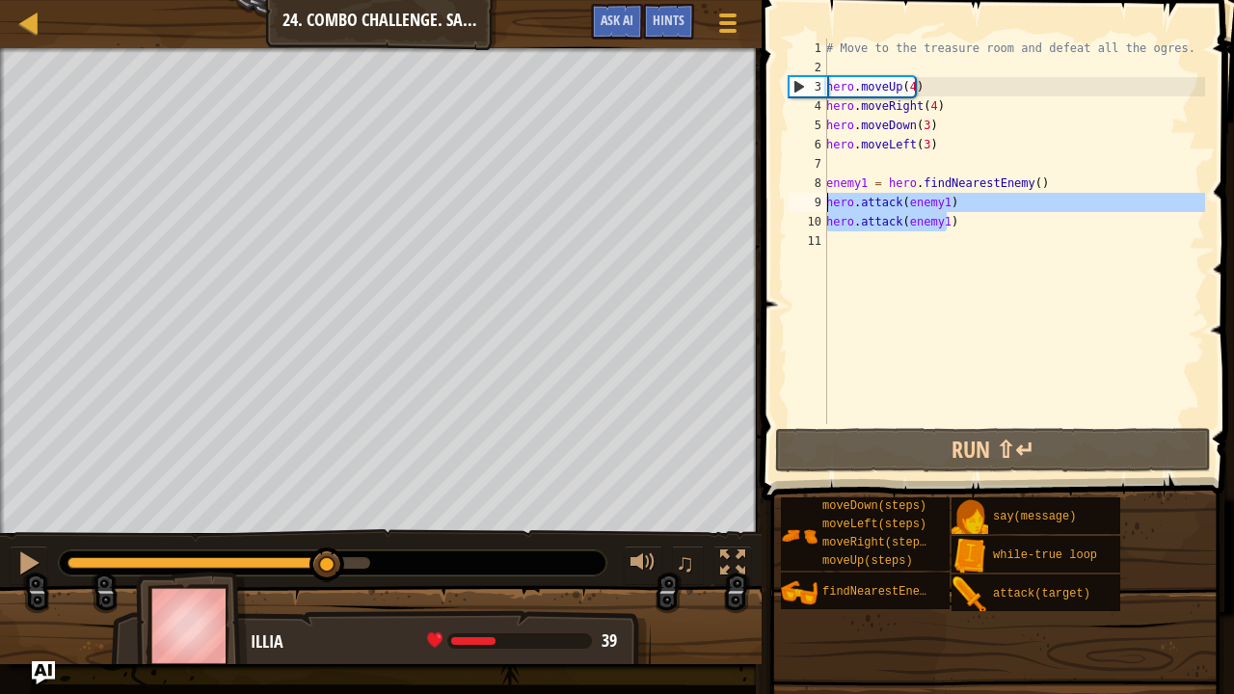
drag, startPoint x: 953, startPoint y: 223, endPoint x: 825, endPoint y: 205, distance: 128.4
click at [825, 205] on div "hero.attack(enemy1) 1 2 3 4 5 6 7 8 9 10 11 # Move to the treasure room and def…" at bounding box center [995, 232] width 420 height 386
type textarea "hero.attack(enemy1) hero.attack(enemy1)"
click at [843, 242] on div "# Move to the treasure room and defeat all the ogres. hero . moveUp ( 4 ) hero …" at bounding box center [1013, 251] width 383 height 424
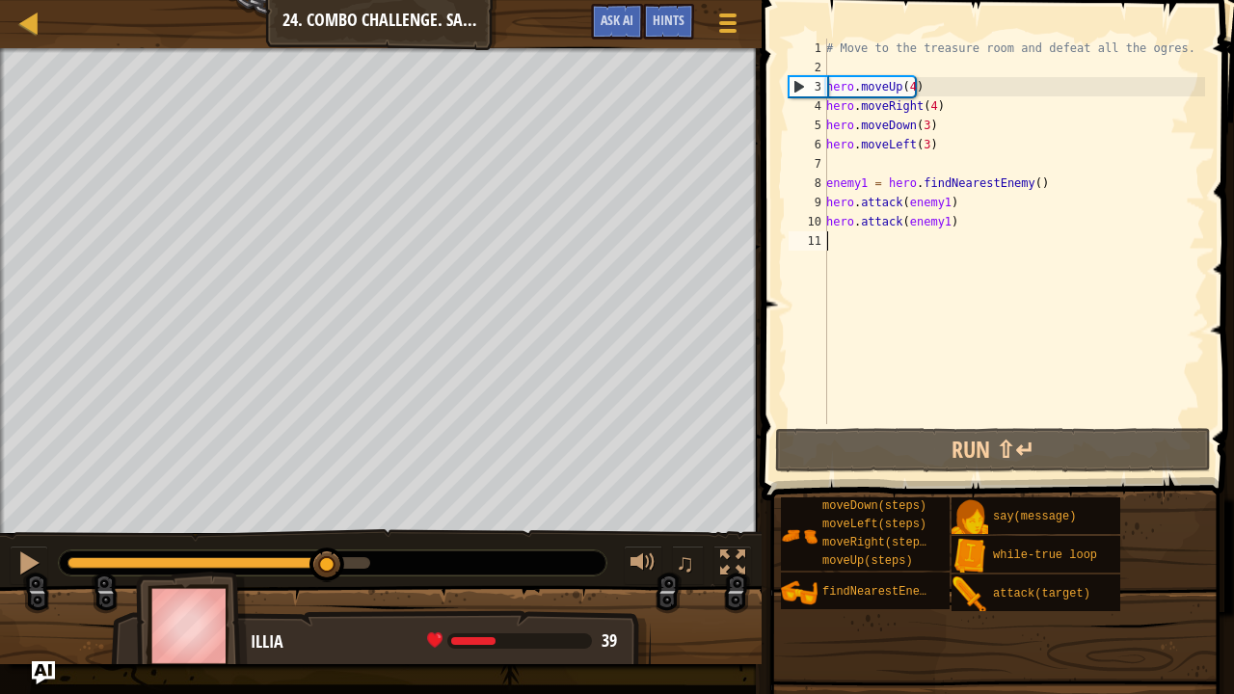
paste textarea "hero.attack(enemy1)"
type textarea "hero.attack(enemy1)"
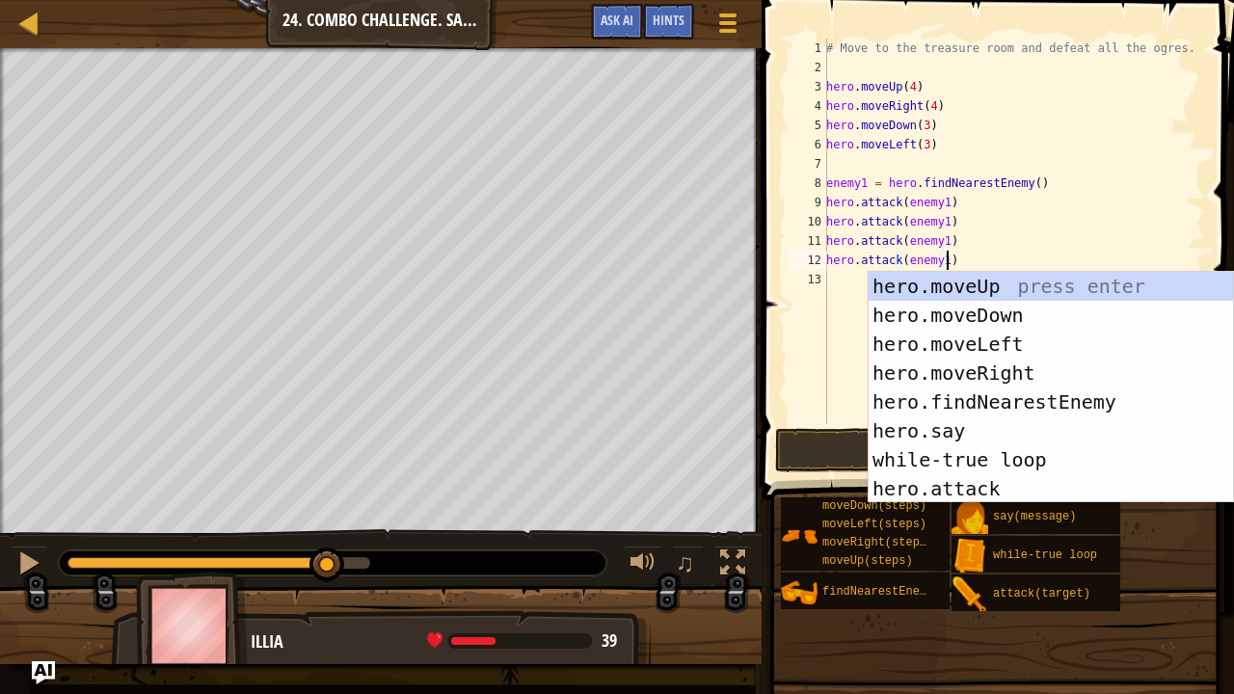
click at [844, 289] on div "# Move to the treasure room and defeat all the ogres. hero . moveUp ( 4 ) hero …" at bounding box center [1013, 251] width 383 height 424
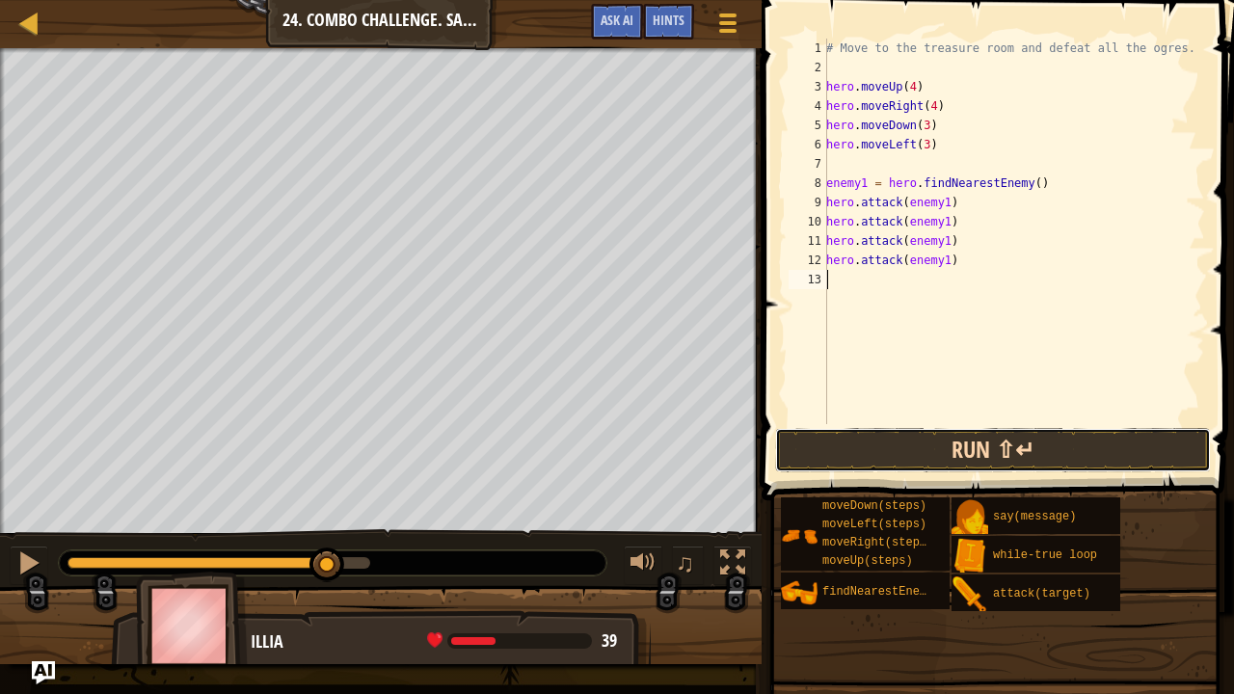
click at [863, 454] on button "Run ⇧↵" at bounding box center [993, 450] width 436 height 44
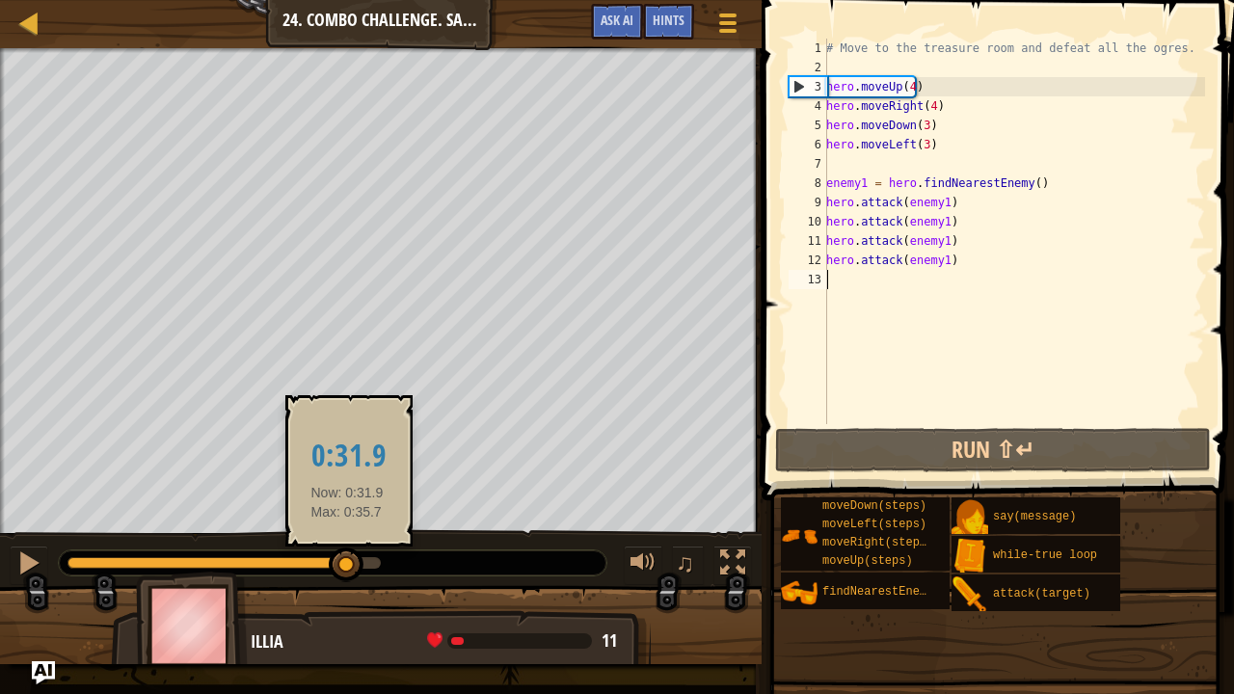
click at [347, 557] on div at bounding box center [223, 563] width 313 height 12
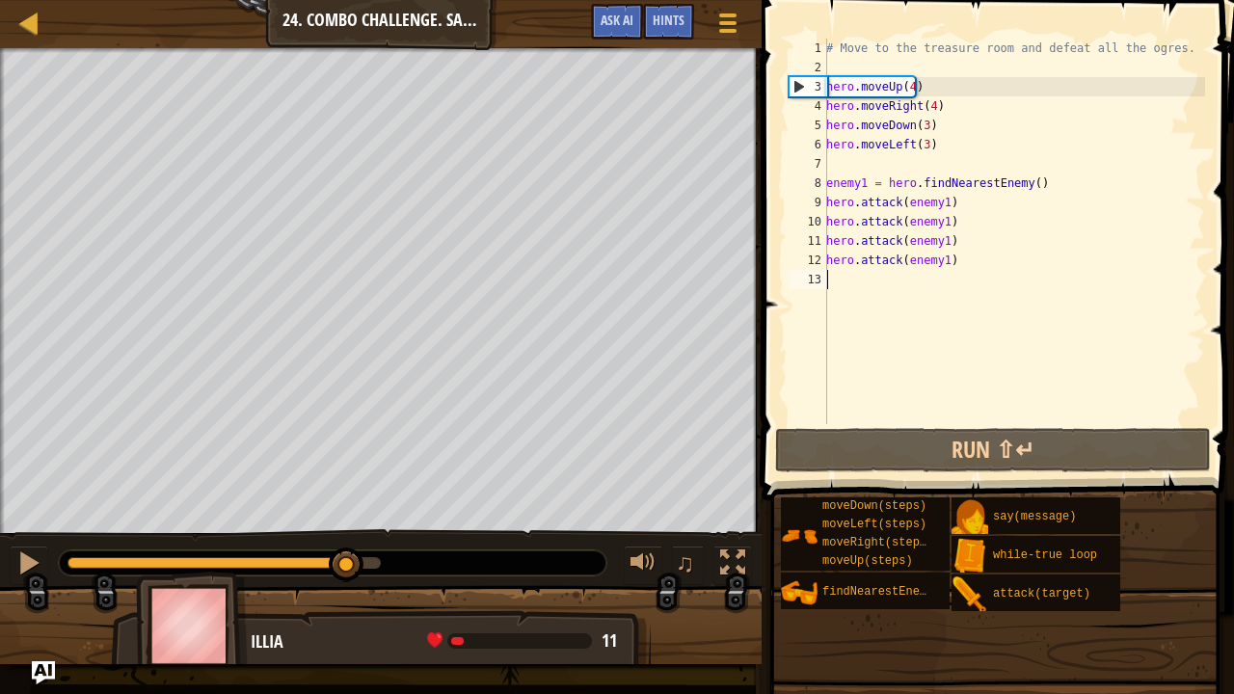
click at [856, 278] on div "# Move to the treasure room and defeat all the ogres. hero . moveUp ( 4 ) hero …" at bounding box center [1013, 251] width 383 height 424
paste textarea "hero.attack(enemy1)"
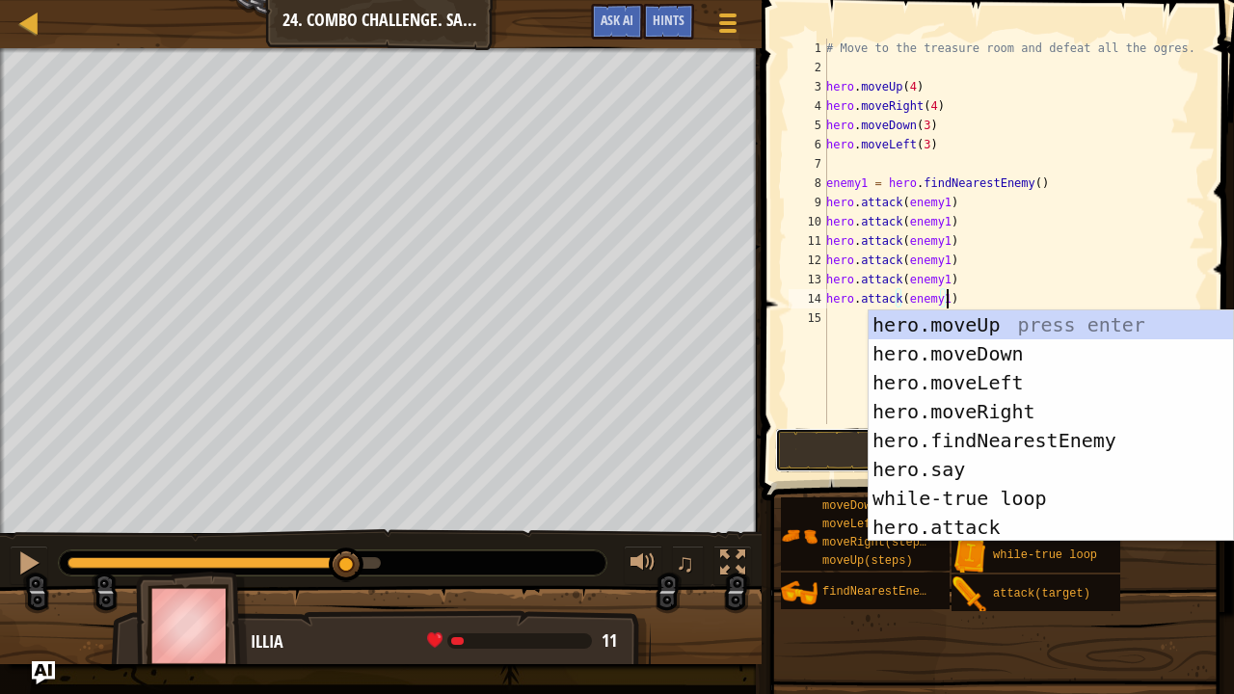
click at [827, 443] on button "Run ⇧↵" at bounding box center [993, 450] width 436 height 44
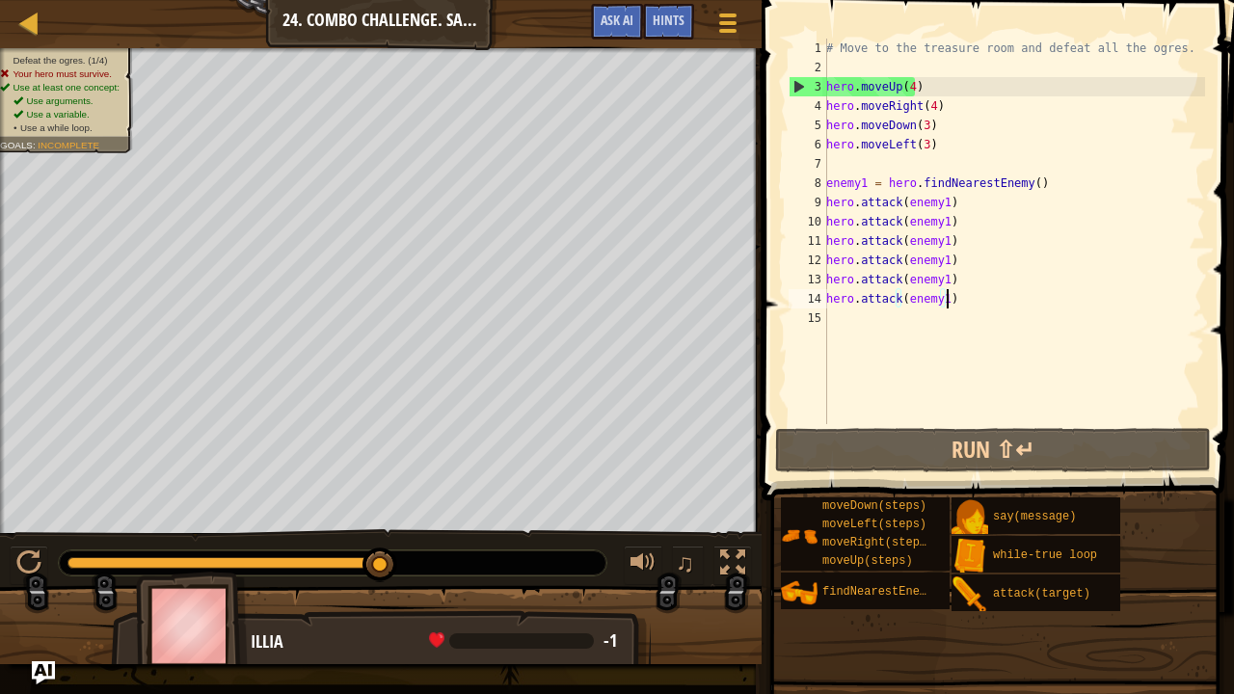
drag, startPoint x: 308, startPoint y: 559, endPoint x: 406, endPoint y: 553, distance: 98.5
click at [406, 553] on div at bounding box center [333, 562] width 548 height 25
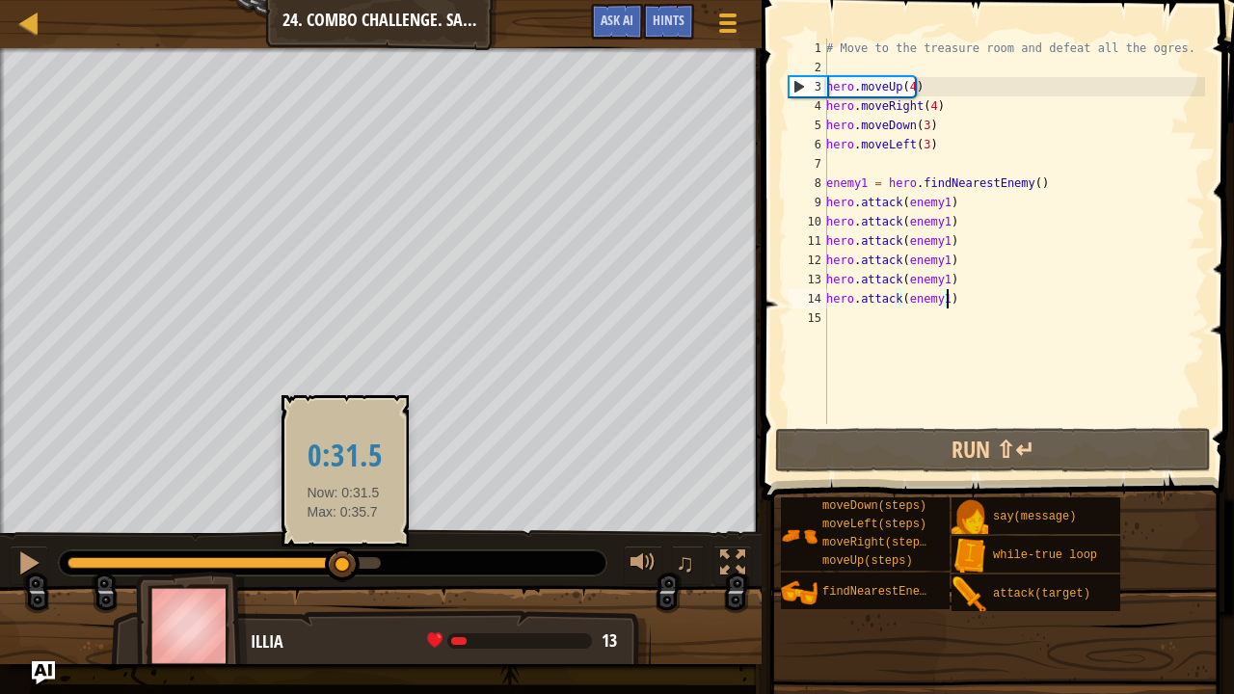
drag, startPoint x: 268, startPoint y: 563, endPoint x: 343, endPoint y: 566, distance: 75.3
click at [343, 566] on div at bounding box center [223, 563] width 313 height 12
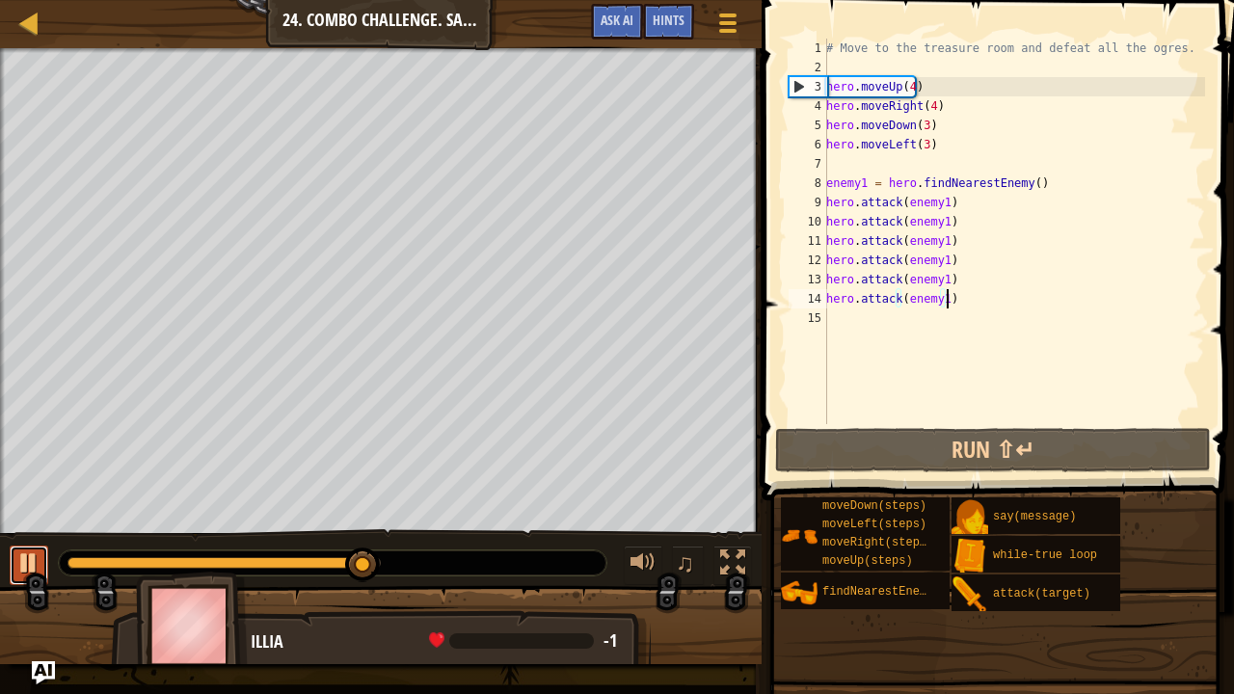
click at [39, 553] on div at bounding box center [28, 562] width 25 height 25
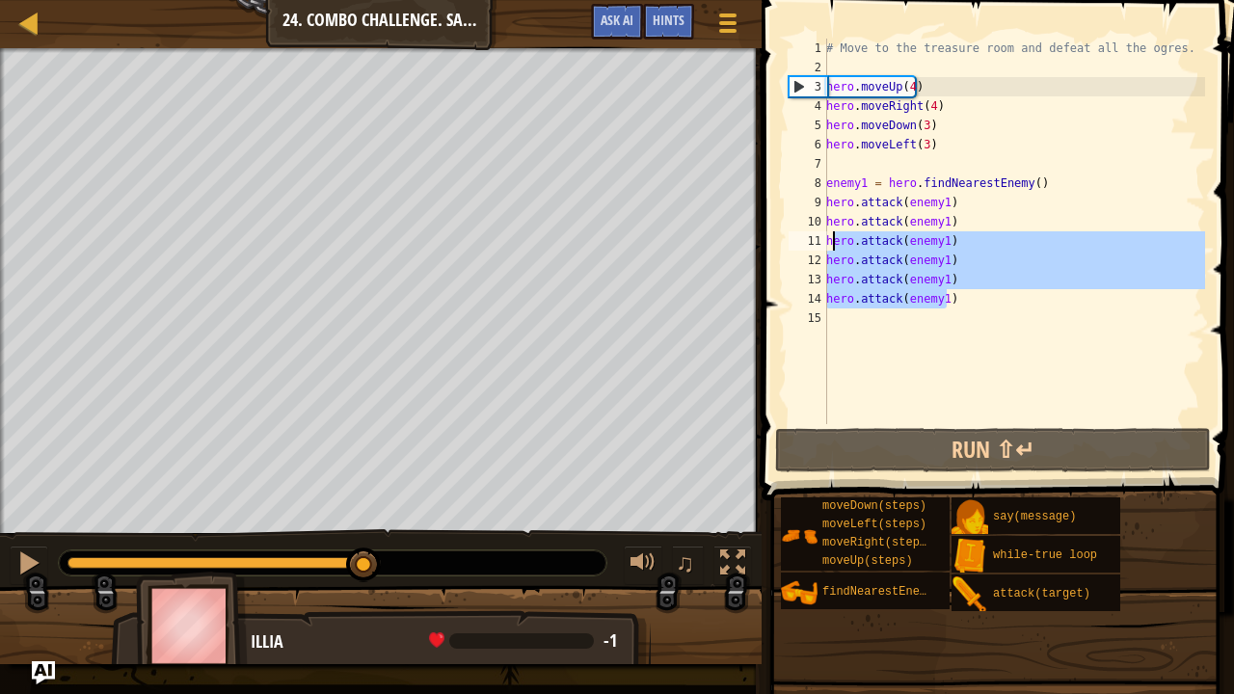
drag, startPoint x: 949, startPoint y: 295, endPoint x: 833, endPoint y: 243, distance: 126.9
click at [833, 243] on div "# Move to the treasure room and defeat all the ogres. hero . moveUp ( 4 ) hero …" at bounding box center [1013, 251] width 383 height 424
type textarea "h"
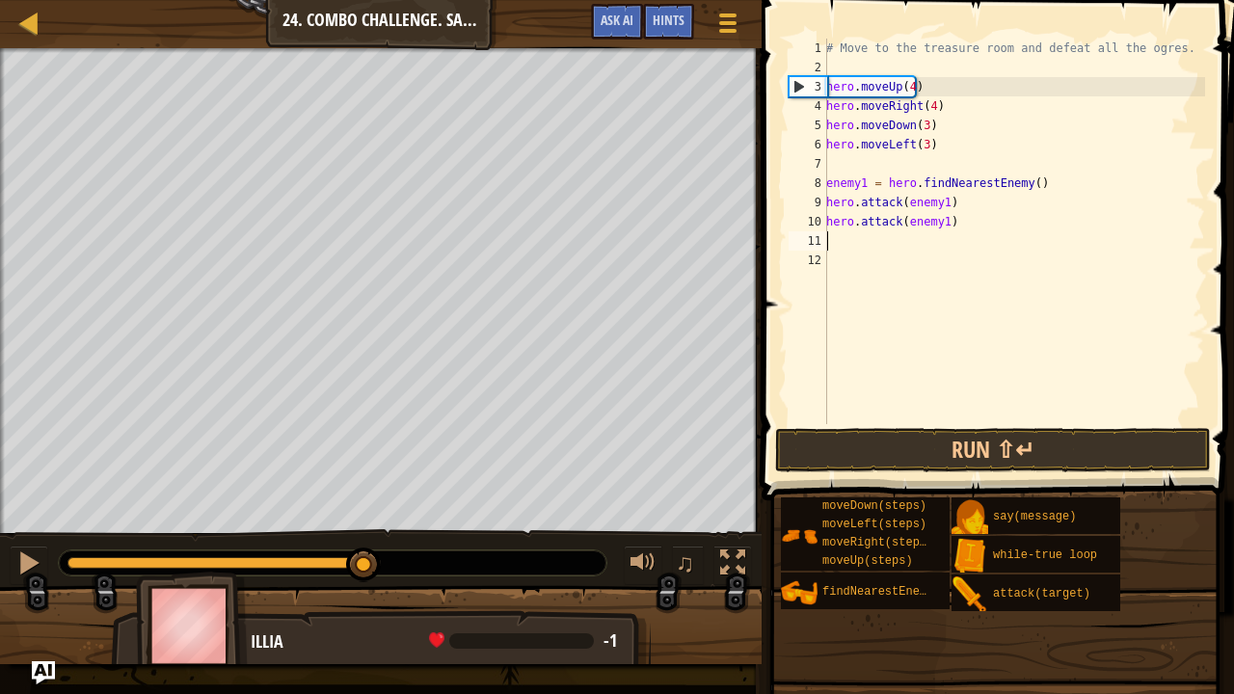
type textarea "h"
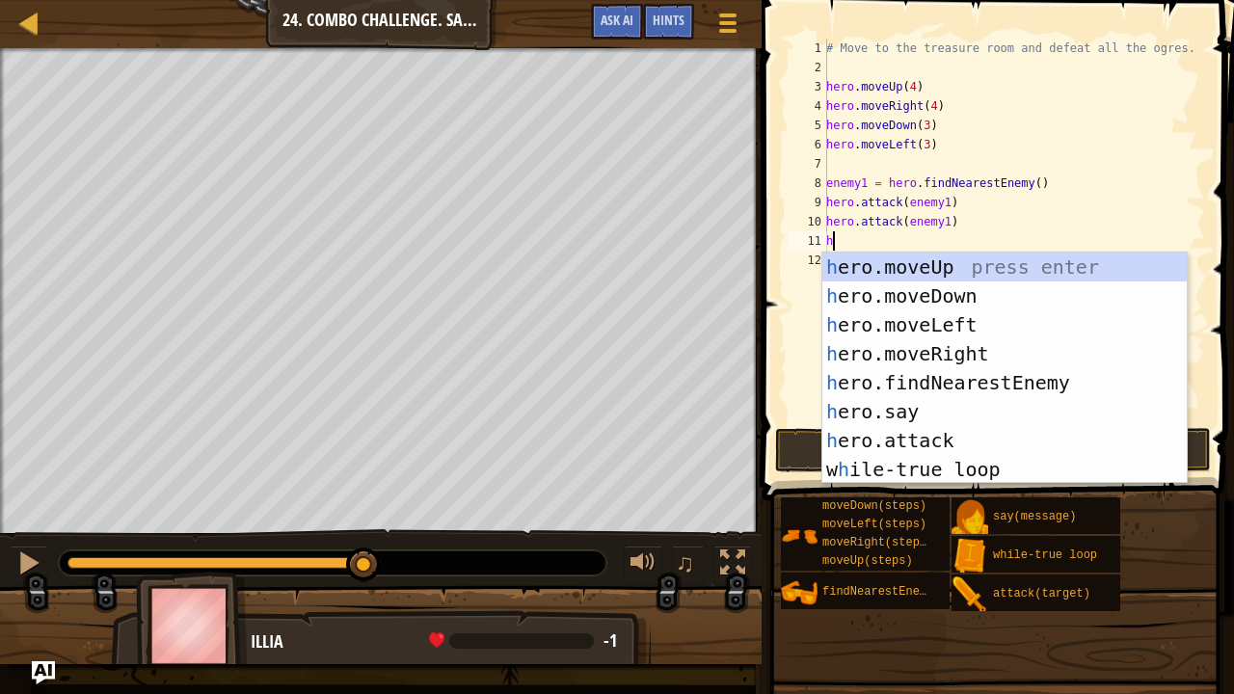
scroll to position [2, 5]
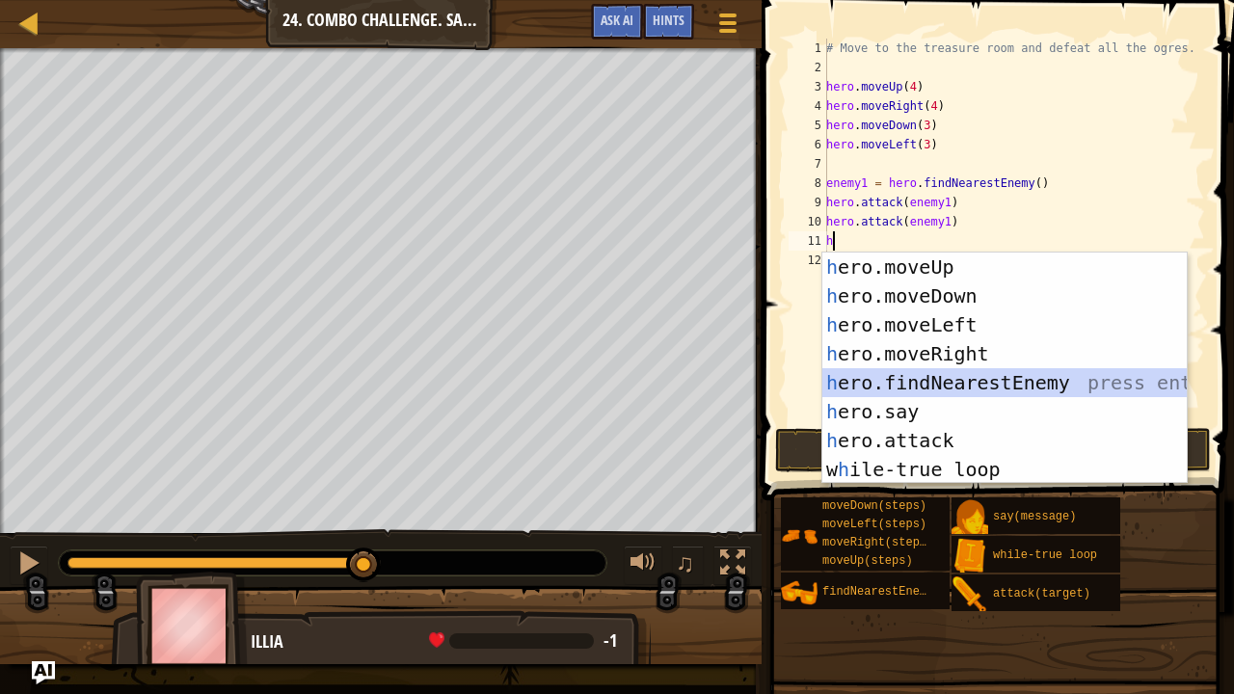
click at [916, 385] on div "h ero.moveUp press enter h ero.moveDown press enter h ero.moveLeft press enter …" at bounding box center [1004, 397] width 365 height 289
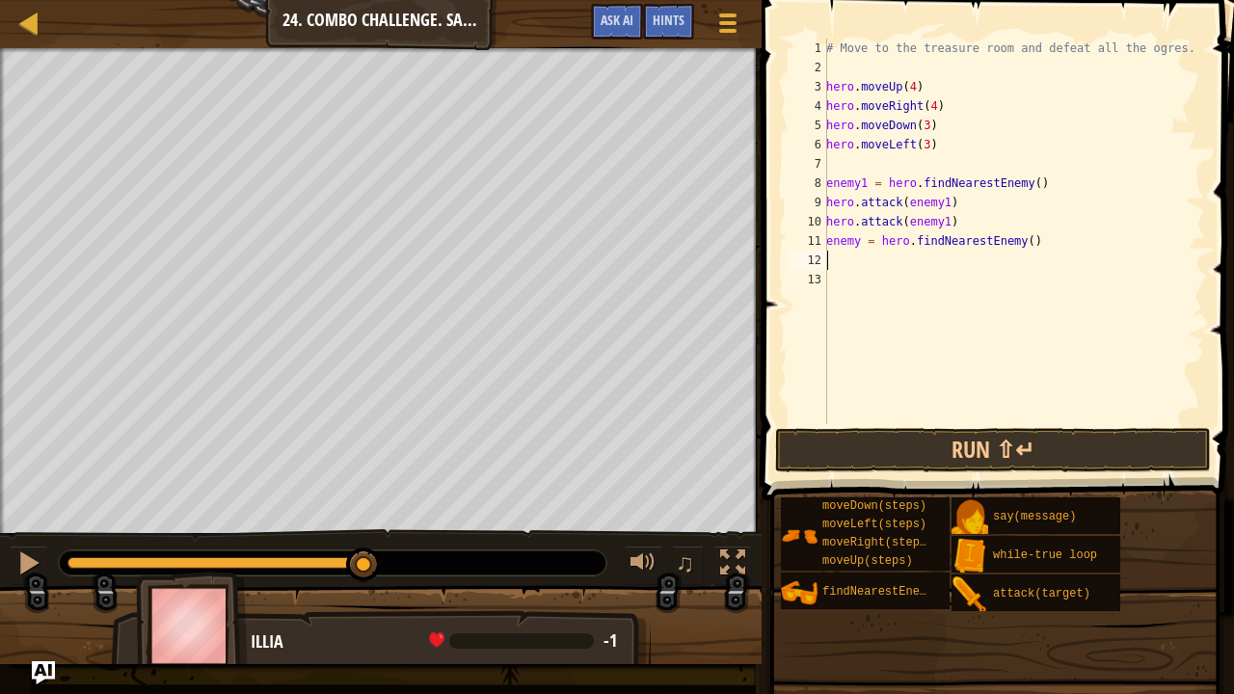
click at [858, 241] on div "# Move to the treasure room and defeat all the ogres. hero . moveUp ( 4 ) hero …" at bounding box center [1013, 251] width 383 height 424
type textarea "enemy2 = hero.findNearestEnemy()"
click at [841, 261] on div "# Move to the treasure room and defeat all the ogres. hero . moveUp ( 4 ) hero …" at bounding box center [1013, 251] width 383 height 424
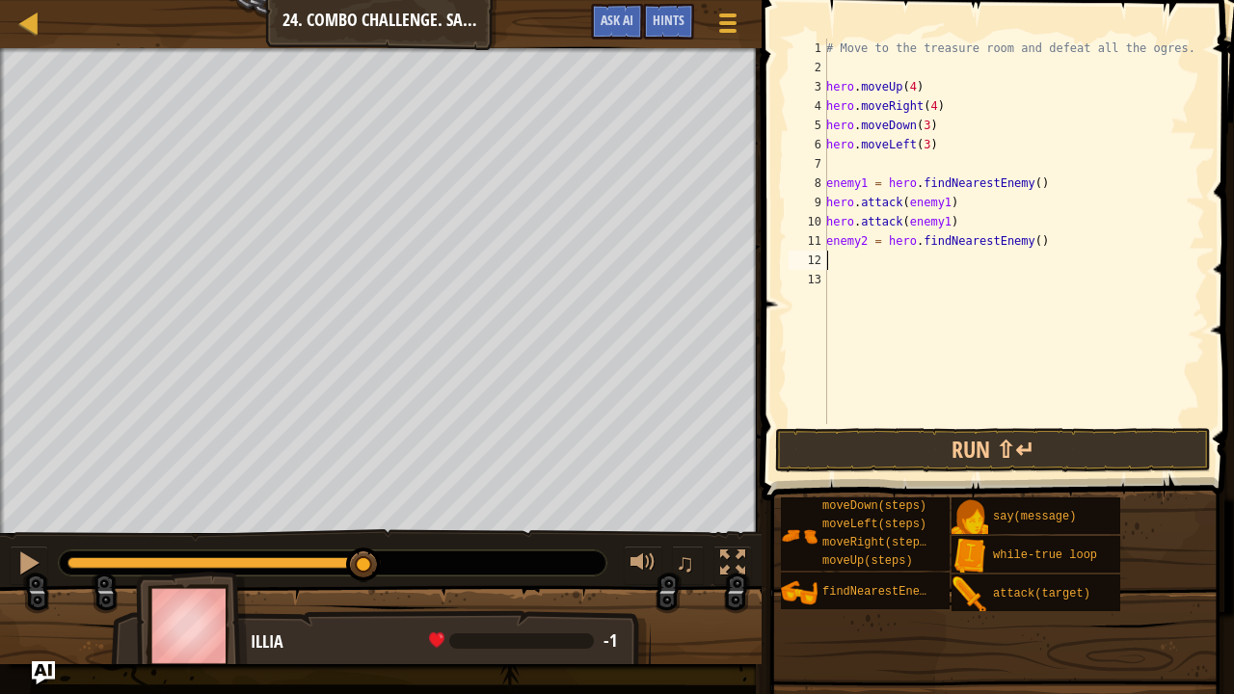
paste textarea "hero.attack(enemy1)"
click at [940, 261] on div "# Move to the treasure room and defeat all the ogres. hero . moveUp ( 4 ) hero …" at bounding box center [1013, 251] width 383 height 424
click at [940, 277] on div "# Move to the treasure room and defeat all the ogres. hero . moveUp ( 4 ) hero …" at bounding box center [1013, 251] width 383 height 424
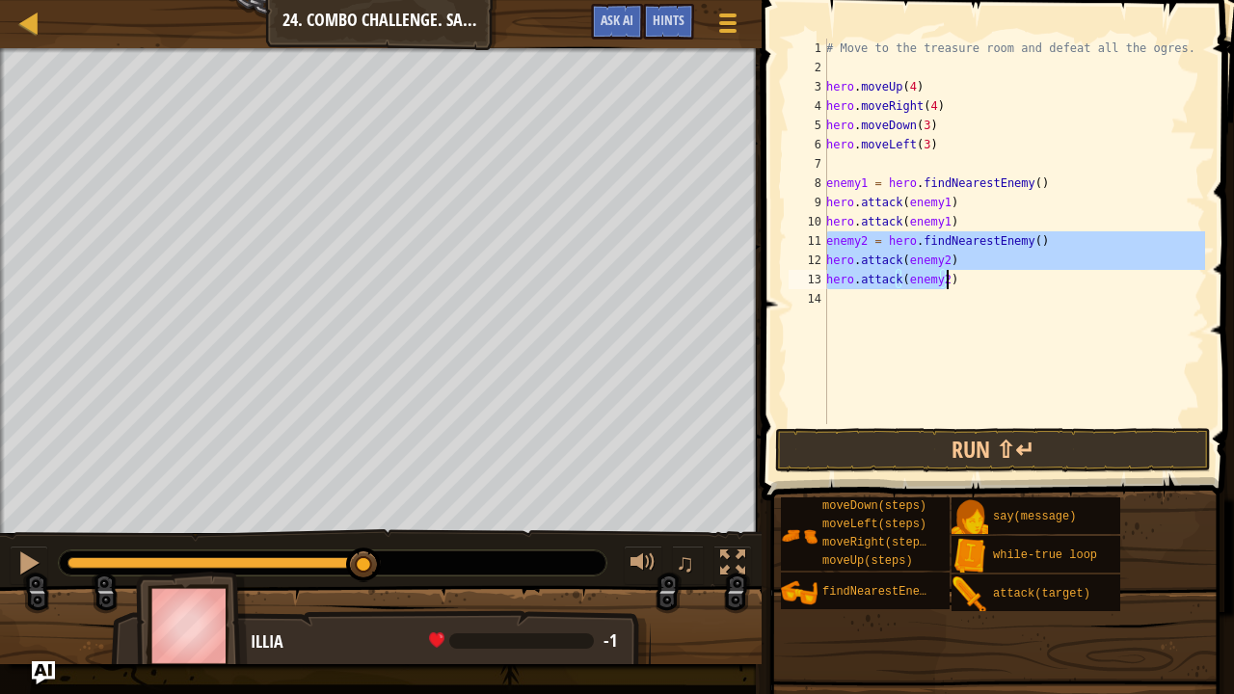
drag, startPoint x: 827, startPoint y: 241, endPoint x: 959, endPoint y: 280, distance: 137.6
click at [959, 280] on div "# Move to the treasure room and defeat all the ogres. hero . moveUp ( 4 ) hero …" at bounding box center [1013, 251] width 383 height 424
type textarea "hero.attack(enemy2) hero.attack(enemy2)"
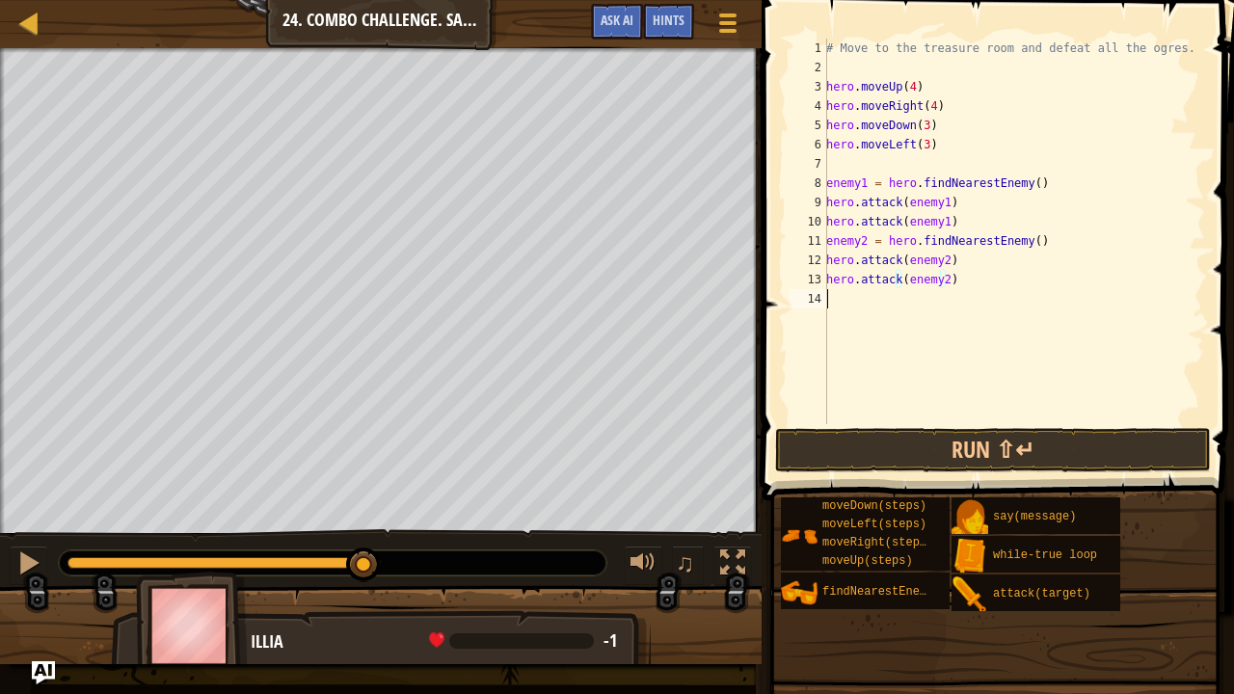
click at [842, 307] on div "# Move to the treasure room and defeat all the ogres. hero . moveUp ( 4 ) hero …" at bounding box center [1013, 251] width 383 height 424
paste textarea "hero.attack(enemy2)"
click at [863, 297] on div "# Move to the treasure room and defeat all the ogres. hero . moveUp ( 4 ) hero …" at bounding box center [1013, 251] width 383 height 424
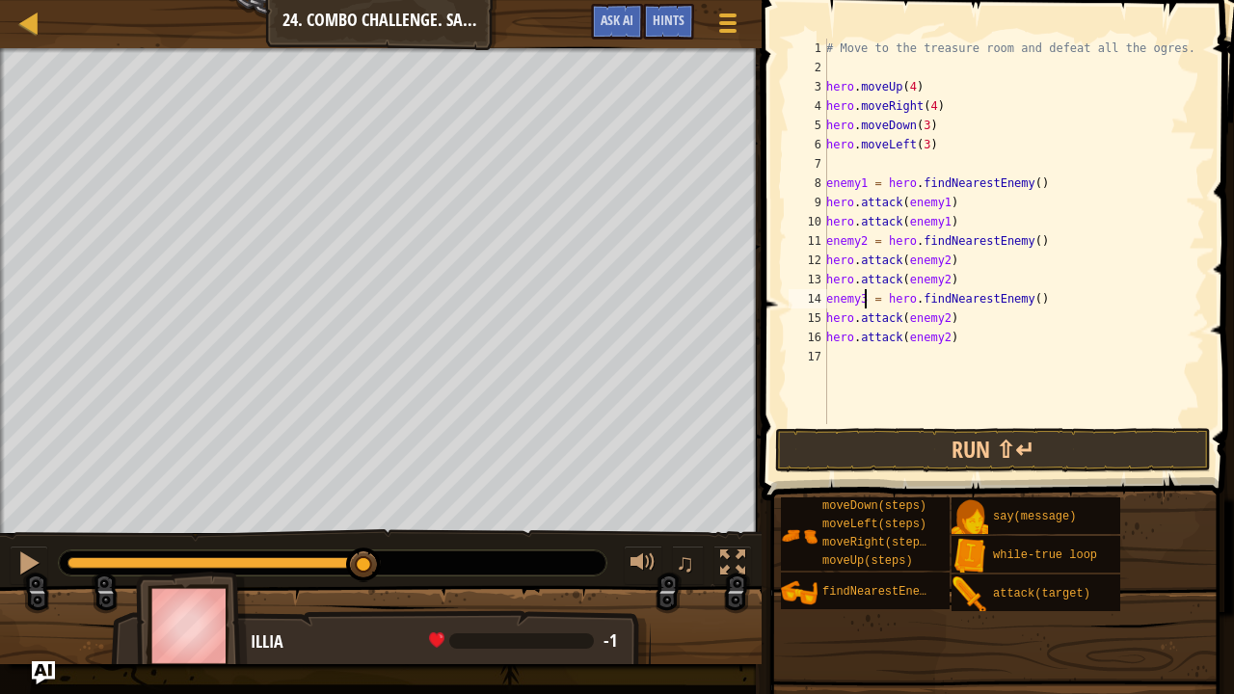
click at [943, 320] on div "# Move to the treasure room and defeat all the ogres. hero . moveUp ( 4 ) hero …" at bounding box center [1013, 251] width 383 height 424
click at [938, 345] on div "# Move to the treasure room and defeat all the ogres. hero . moveUp ( 4 ) hero …" at bounding box center [1013, 251] width 383 height 424
type textarea "hero.attack(enemy3)"
click at [902, 360] on div "# Move to the treasure room and defeat all the ogres. hero . moveUp ( 4 ) hero …" at bounding box center [1013, 251] width 383 height 424
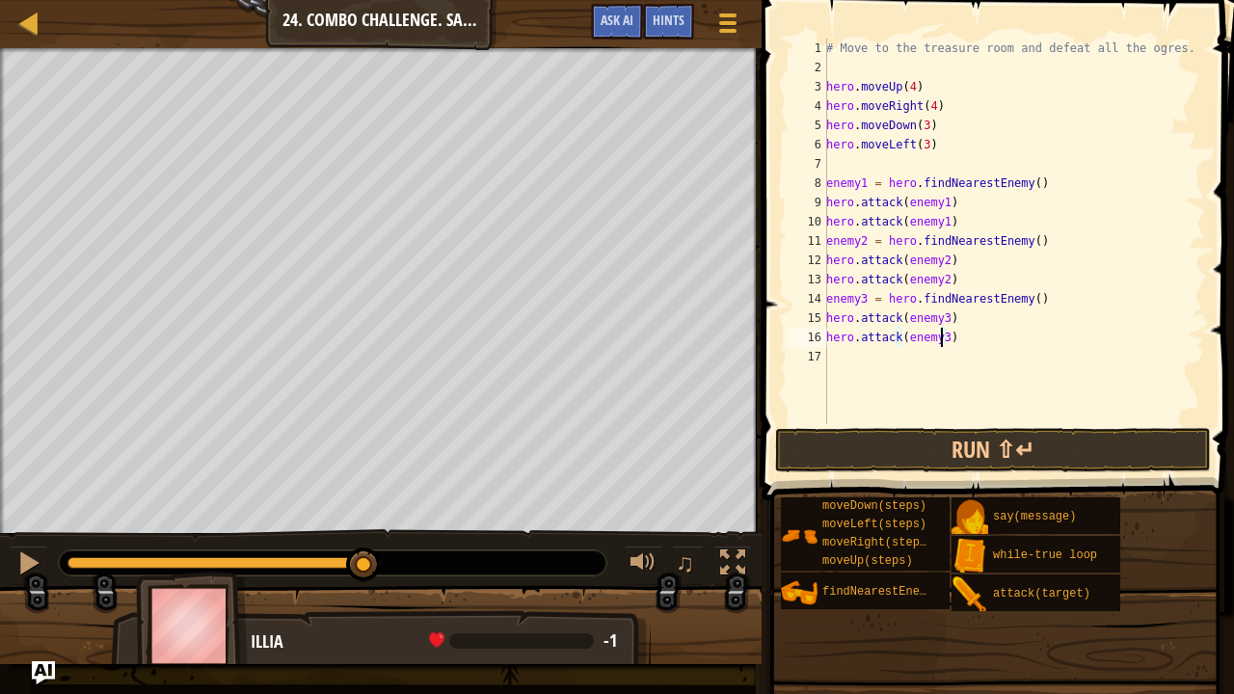
scroll to position [2, 0]
paste textarea "hero.attack(enemy2)"
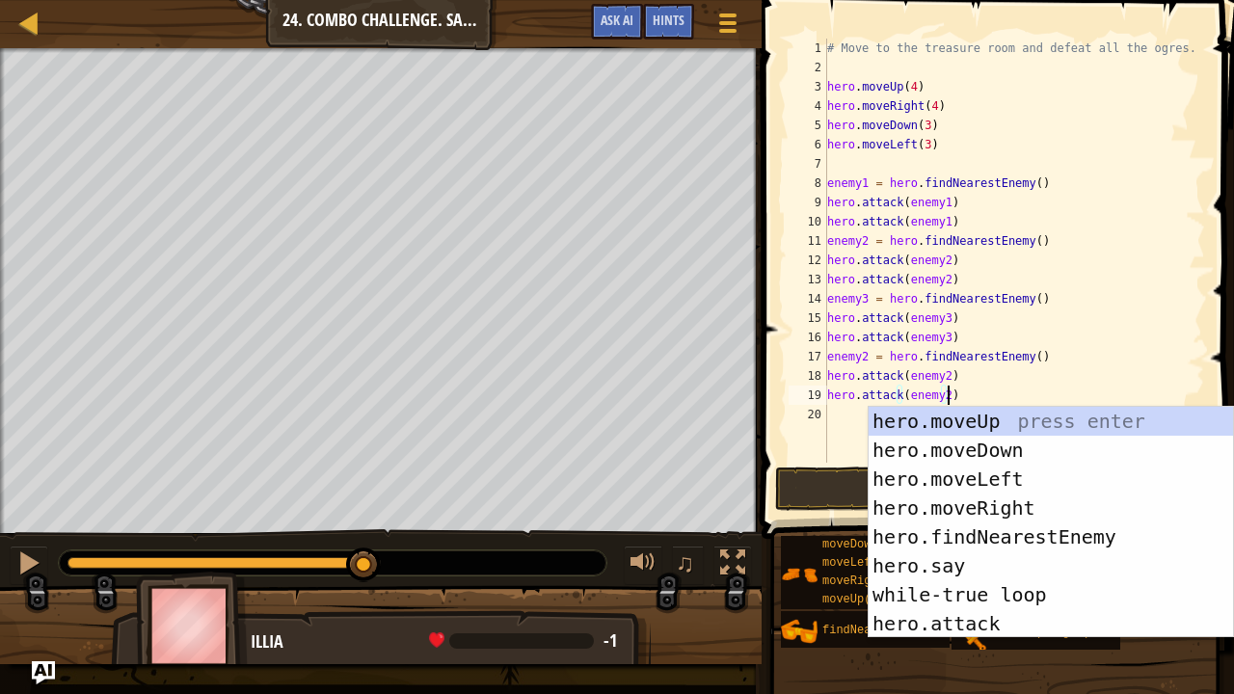
click at [864, 356] on div "# Move to the treasure room and defeat all the ogres. hero . moveUp ( 4 ) hero …" at bounding box center [1014, 270] width 382 height 463
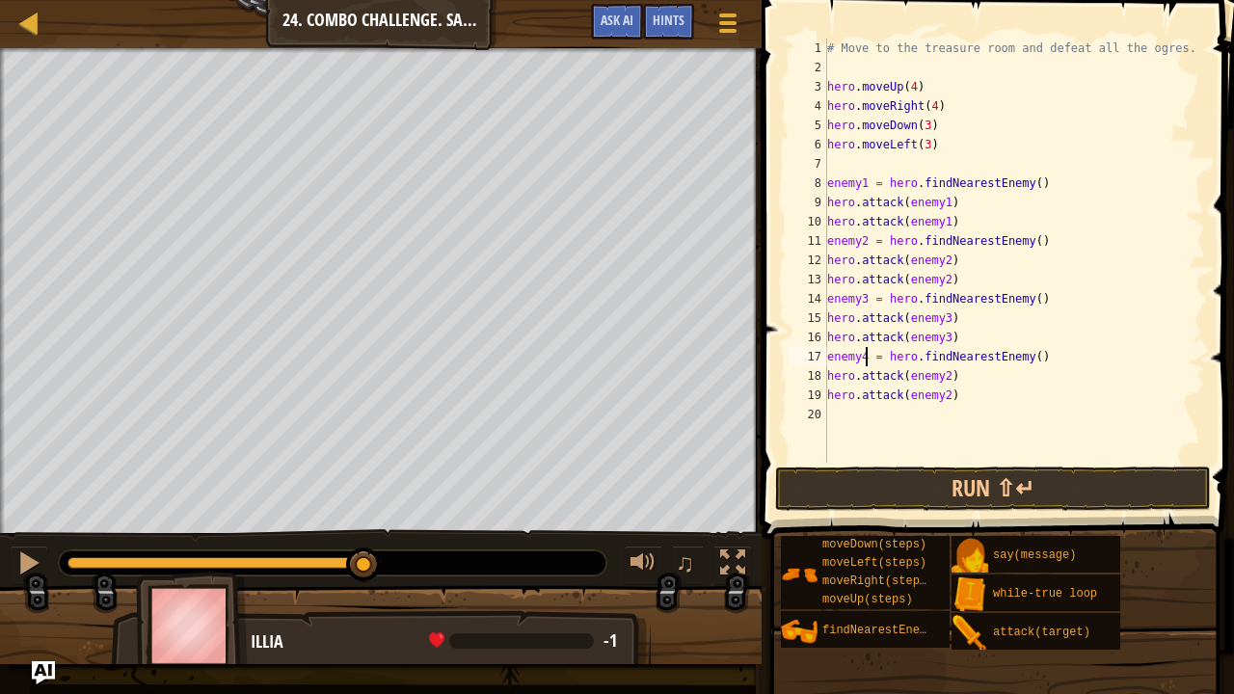
scroll to position [2, 39]
click at [938, 378] on div "# Move to the treasure room and defeat all the ogres. hero . moveUp ( 4 ) hero …" at bounding box center [1014, 270] width 382 height 463
click at [944, 377] on div "# Move to the treasure room and defeat all the ogres. hero . moveUp ( 4 ) hero …" at bounding box center [1014, 270] width 382 height 463
click at [941, 400] on div "# Move to the treasure room and defeat all the ogres. hero . moveUp ( 4 ) hero …" at bounding box center [1014, 270] width 382 height 463
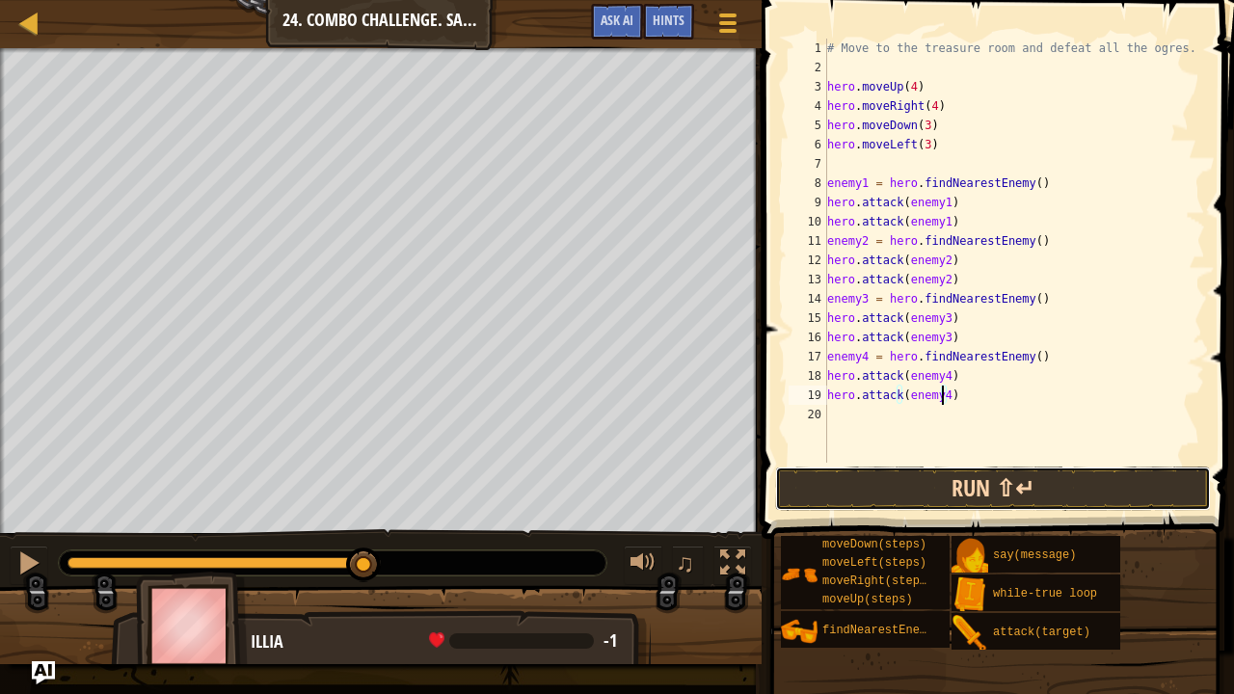
click at [927, 476] on button "Run ⇧↵" at bounding box center [993, 489] width 436 height 44
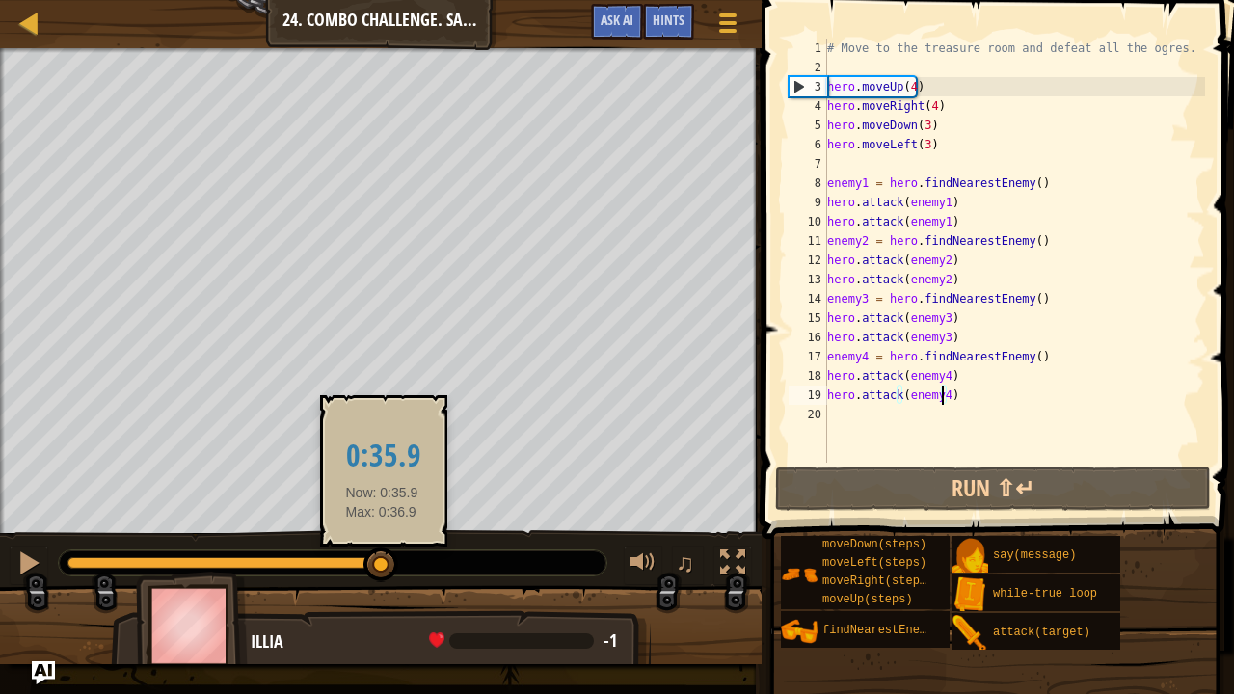
drag, startPoint x: 370, startPoint y: 563, endPoint x: 387, endPoint y: 563, distance: 16.4
click at [387, 563] on div at bounding box center [229, 563] width 324 height 12
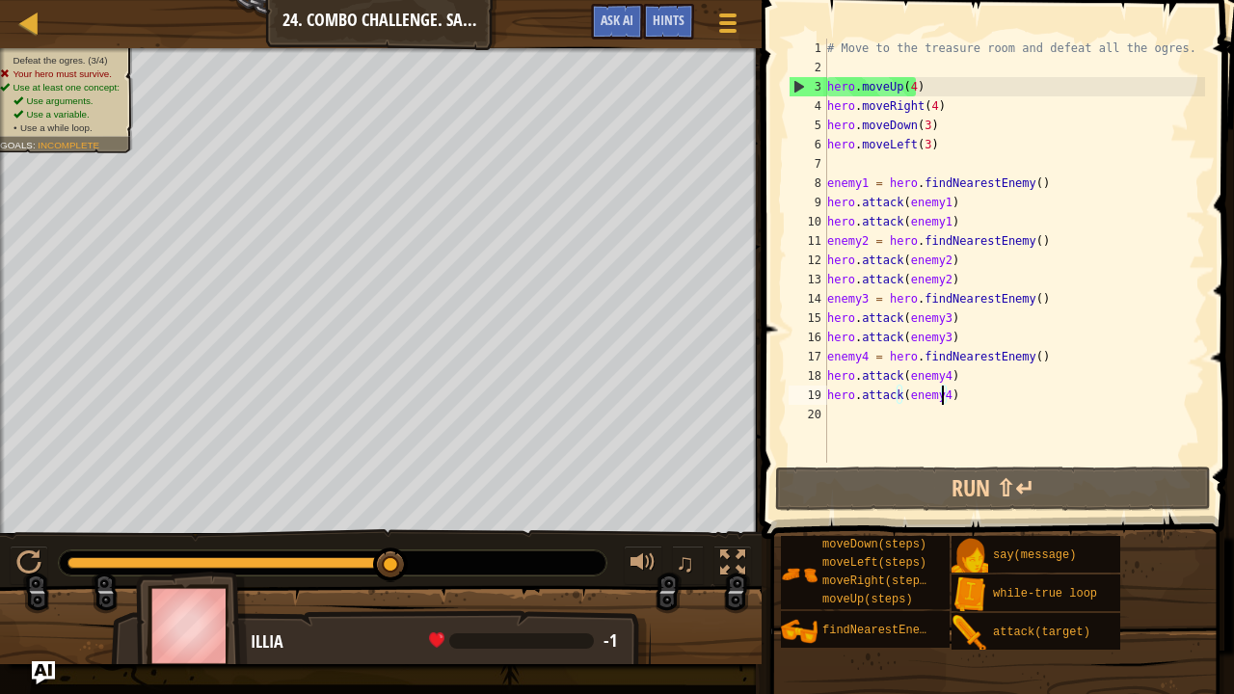
drag, startPoint x: 346, startPoint y: 559, endPoint x: 420, endPoint y: 559, distance: 74.2
click at [420, 559] on div at bounding box center [333, 562] width 548 height 25
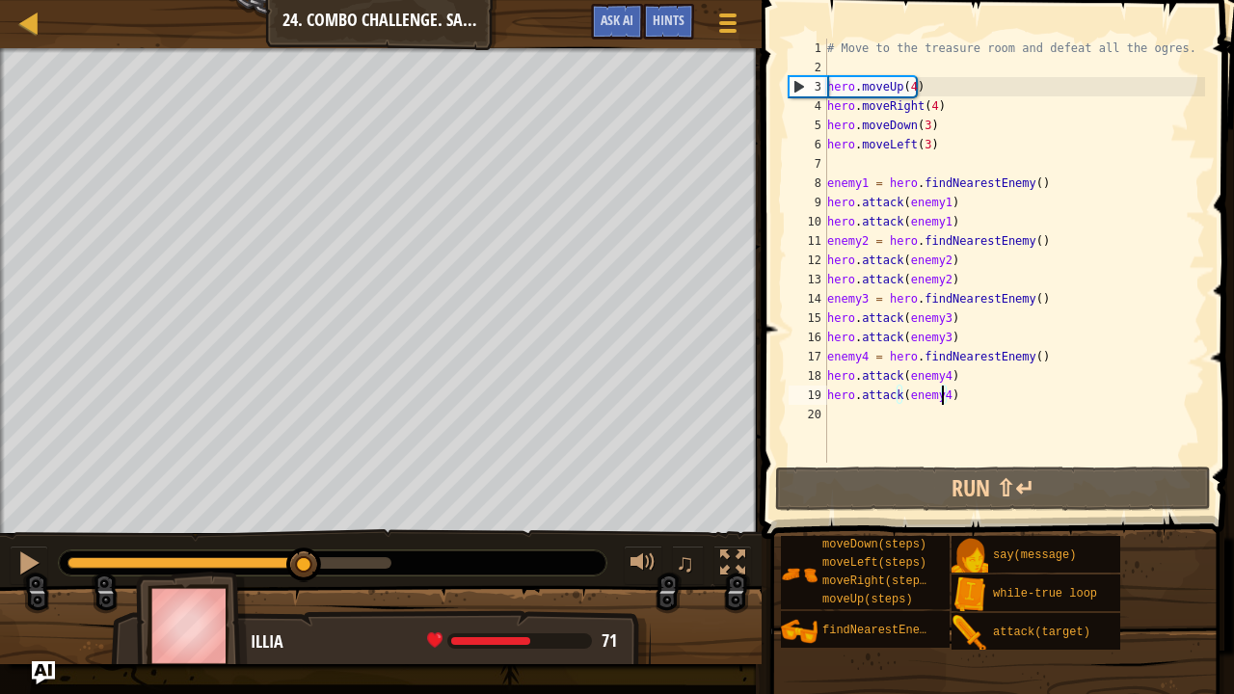
click at [305, 558] on div at bounding box center [229, 563] width 324 height 12
click at [35, 560] on div at bounding box center [28, 562] width 25 height 25
click at [910, 87] on div "# Move to the treasure room and defeat all the ogres. hero . moveUp ( 4 ) hero …" at bounding box center [1014, 270] width 382 height 463
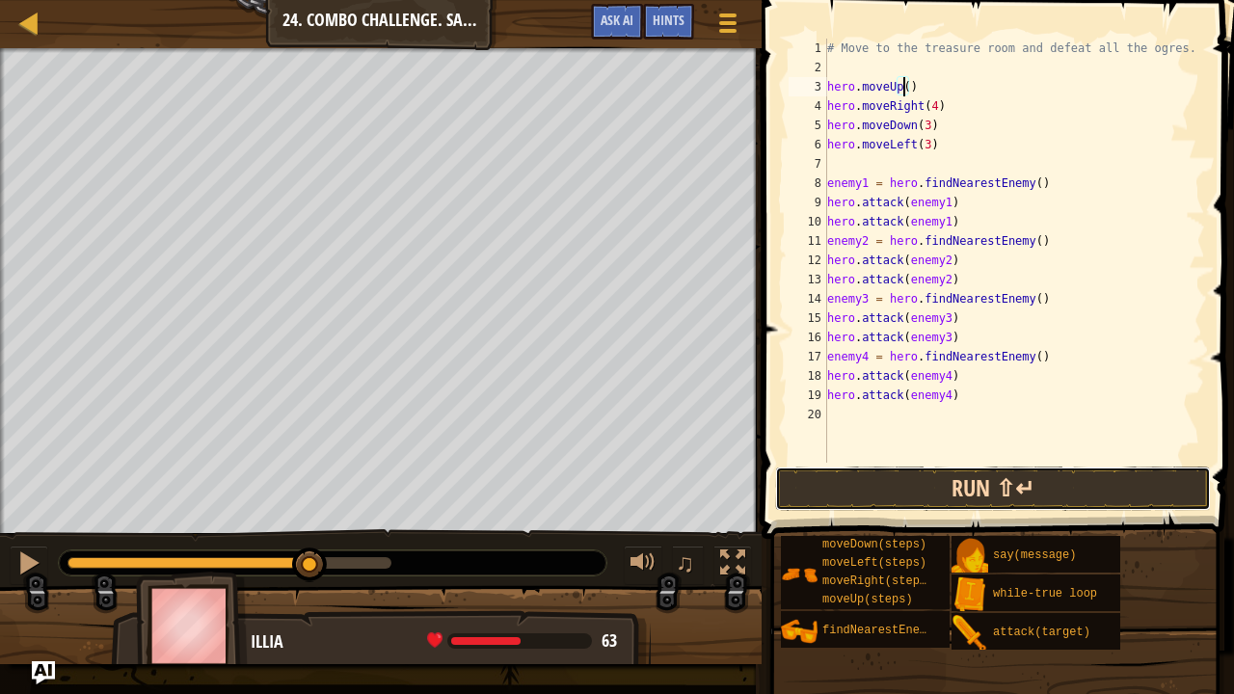
click at [914, 505] on button "Run ⇧↵" at bounding box center [993, 489] width 436 height 44
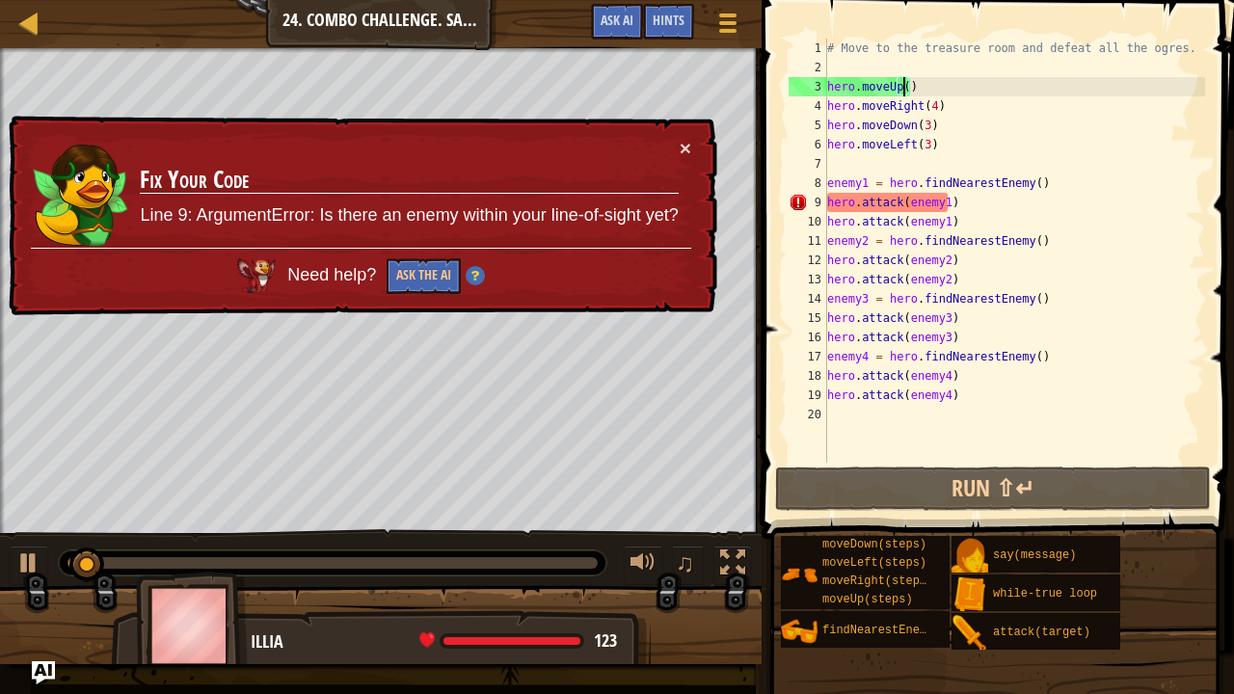
click at [692, 150] on div "× Fix Your Code Line 9: ArgumentError: Is there an enemy within your line-of-si…" at bounding box center [361, 216] width 712 height 201
click at [684, 142] on button "×" at bounding box center [686, 148] width 12 height 20
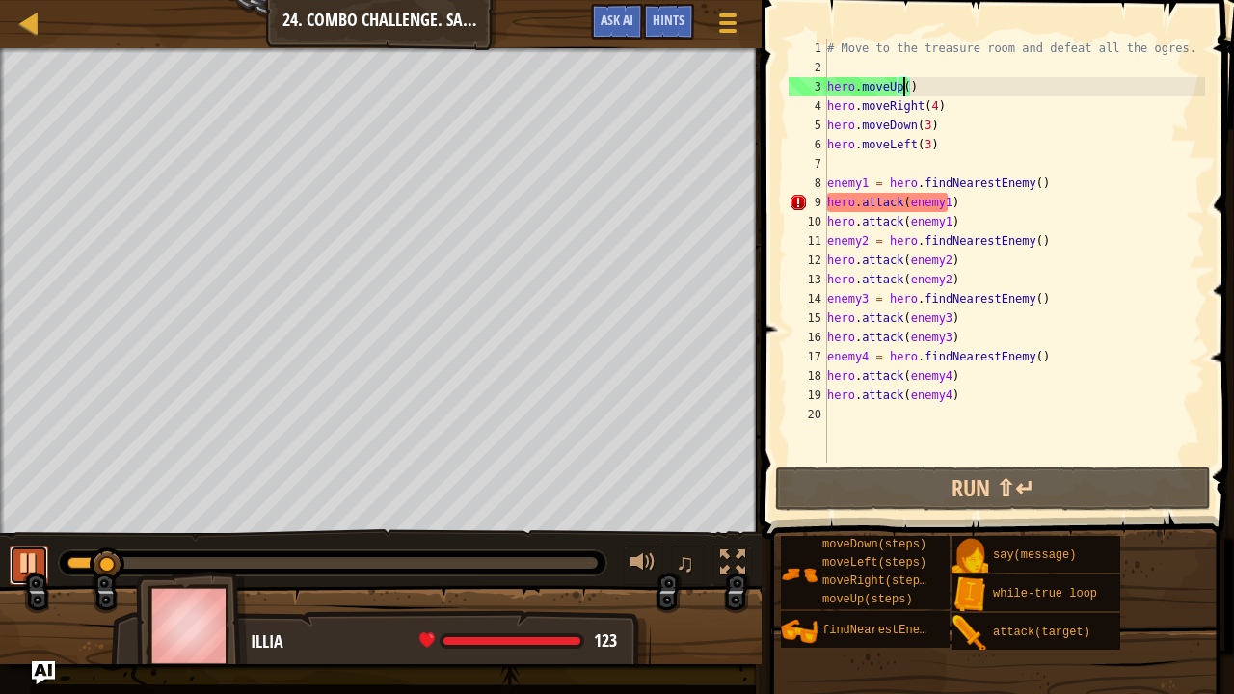
click at [33, 550] on div at bounding box center [28, 562] width 25 height 25
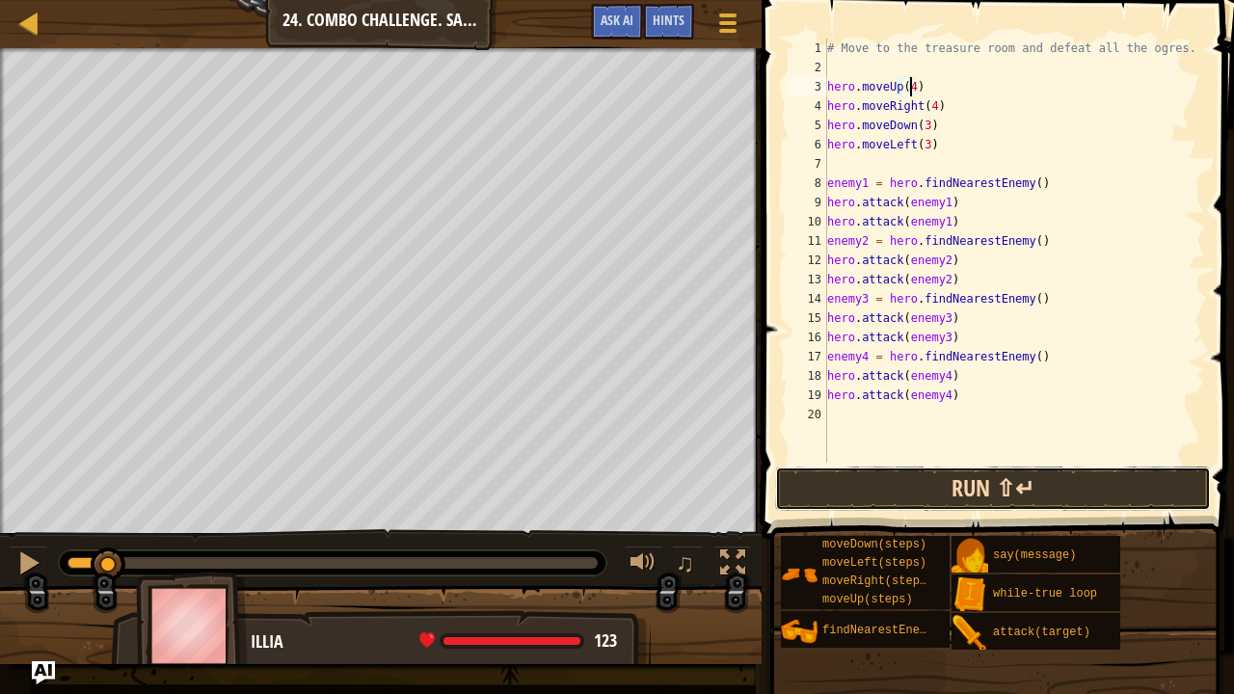
click at [951, 479] on button "Run ⇧↵" at bounding box center [993, 489] width 436 height 44
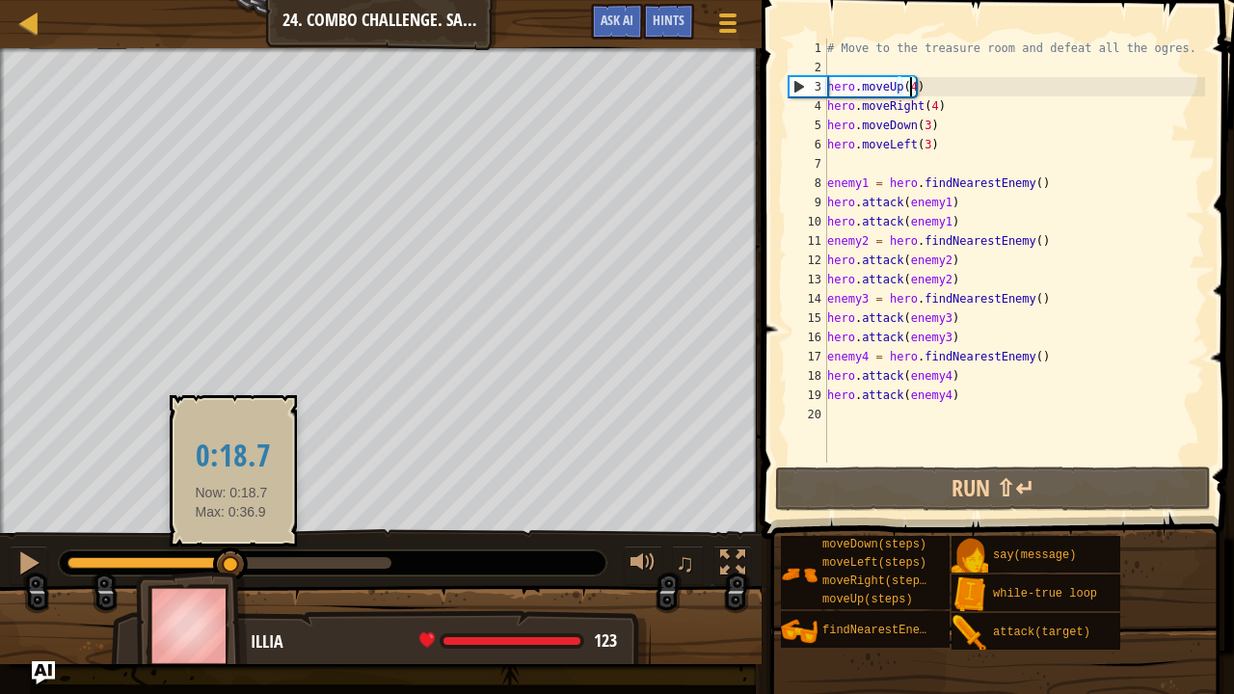
click at [231, 564] on div at bounding box center [229, 563] width 324 height 12
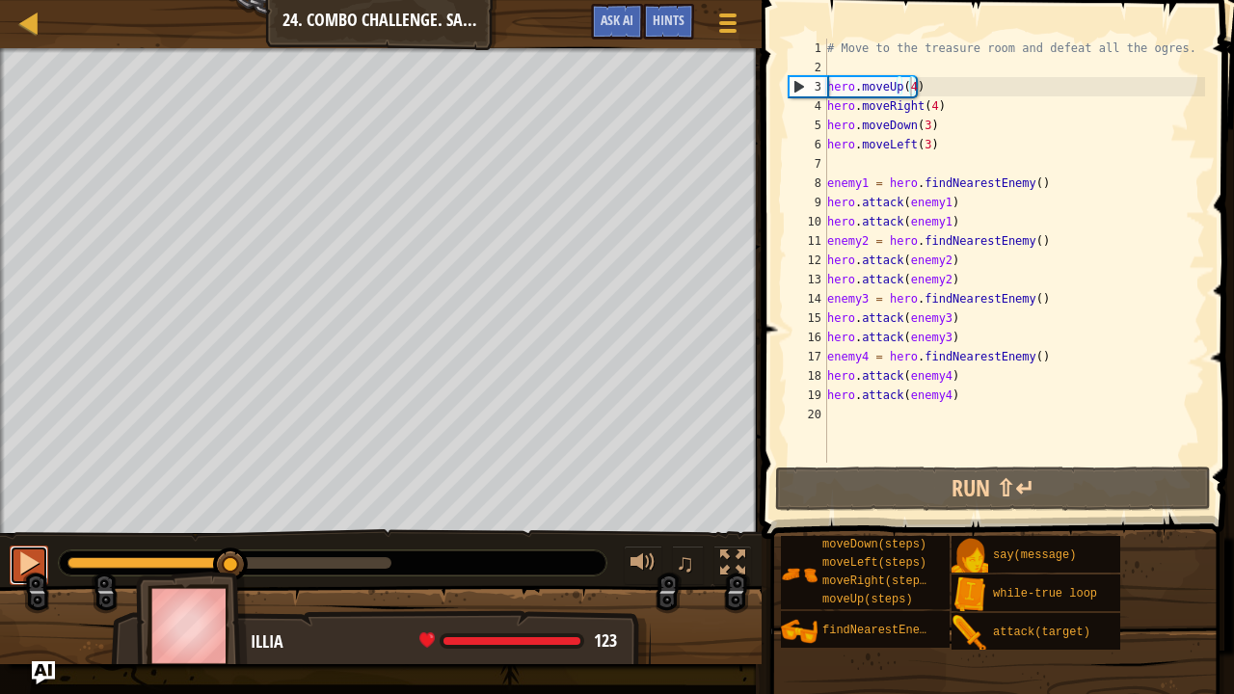
click at [20, 561] on div at bounding box center [28, 562] width 25 height 25
click at [32, 551] on div at bounding box center [28, 562] width 25 height 25
click at [919, 147] on div "# Move to the treasure room and defeat all the ogres. hero . moveUp ( 4 ) hero …" at bounding box center [1014, 270] width 382 height 463
click at [922, 147] on div "# Move to the treasure room and defeat all the ogres. hero . moveUp ( 4 ) hero …" at bounding box center [1014, 270] width 382 height 463
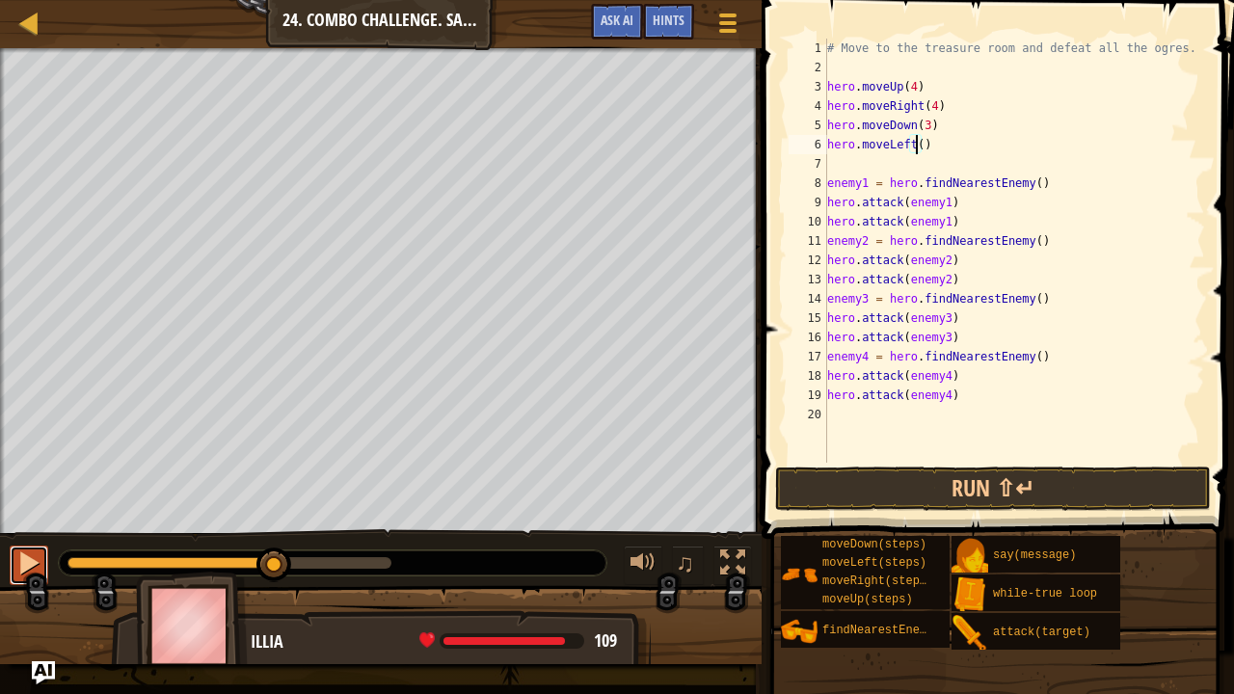
click at [20, 555] on div at bounding box center [28, 562] width 25 height 25
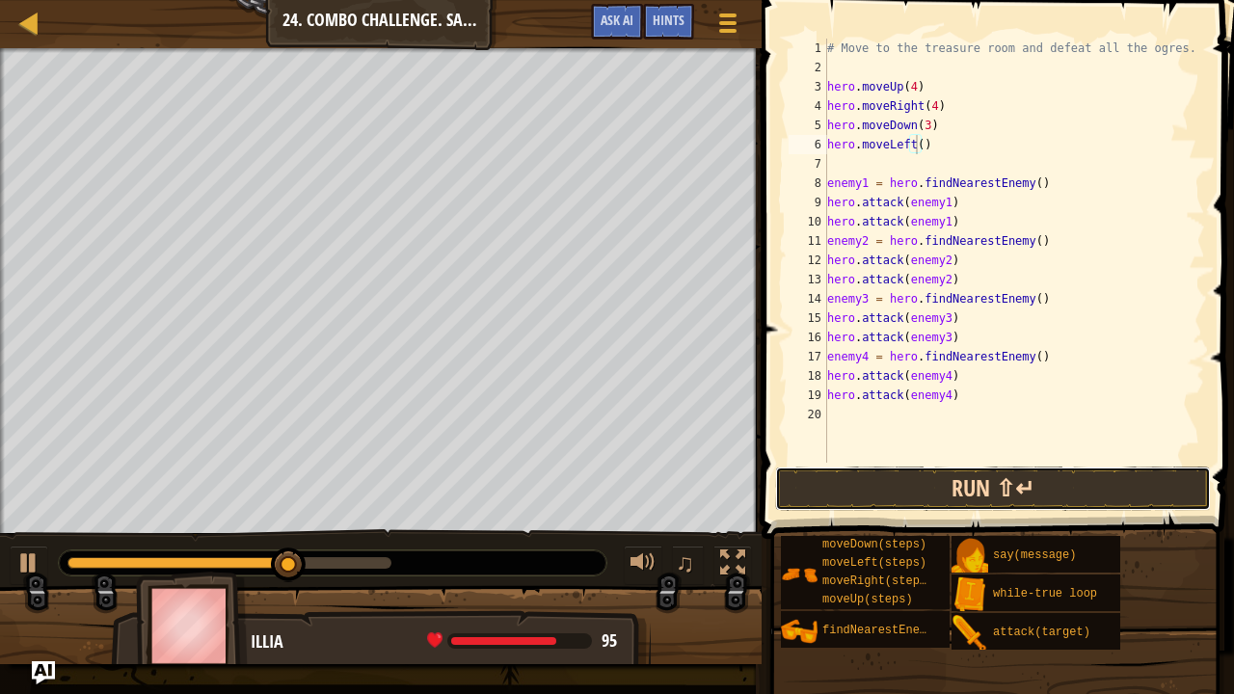
click at [916, 486] on button "Run ⇧↵" at bounding box center [993, 489] width 436 height 44
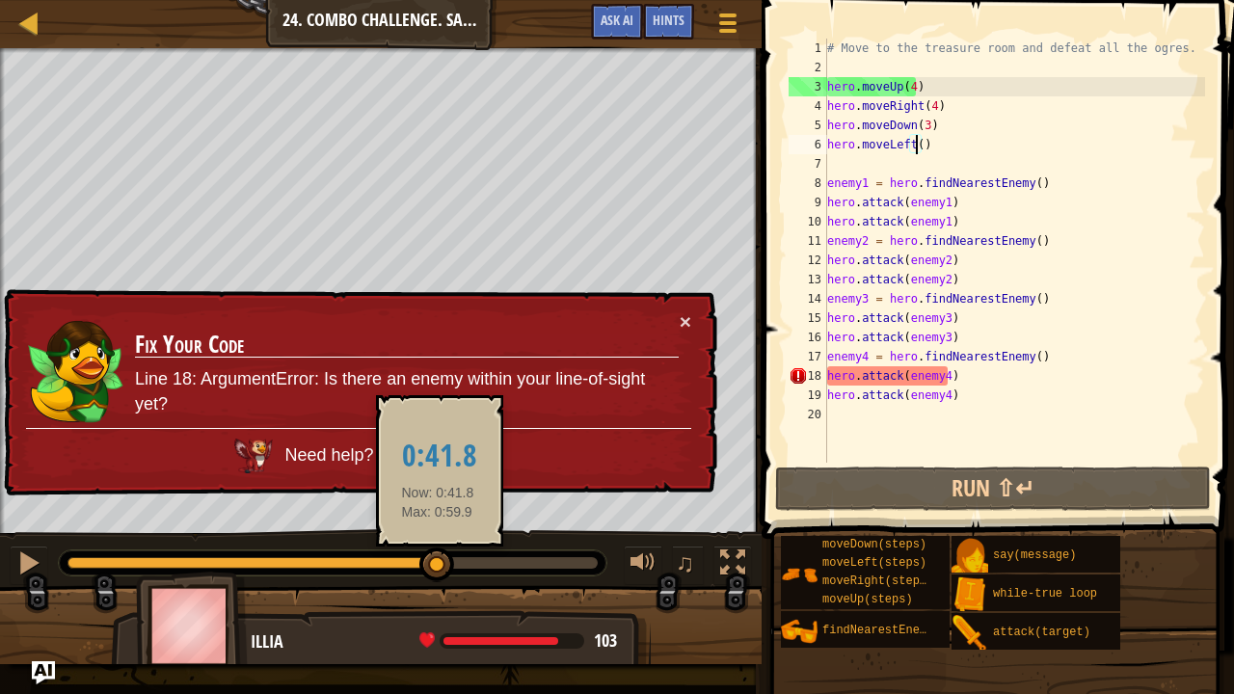
drag, startPoint x: 330, startPoint y: 561, endPoint x: 438, endPoint y: 552, distance: 108.3
click at [438, 557] on div at bounding box center [332, 563] width 530 height 12
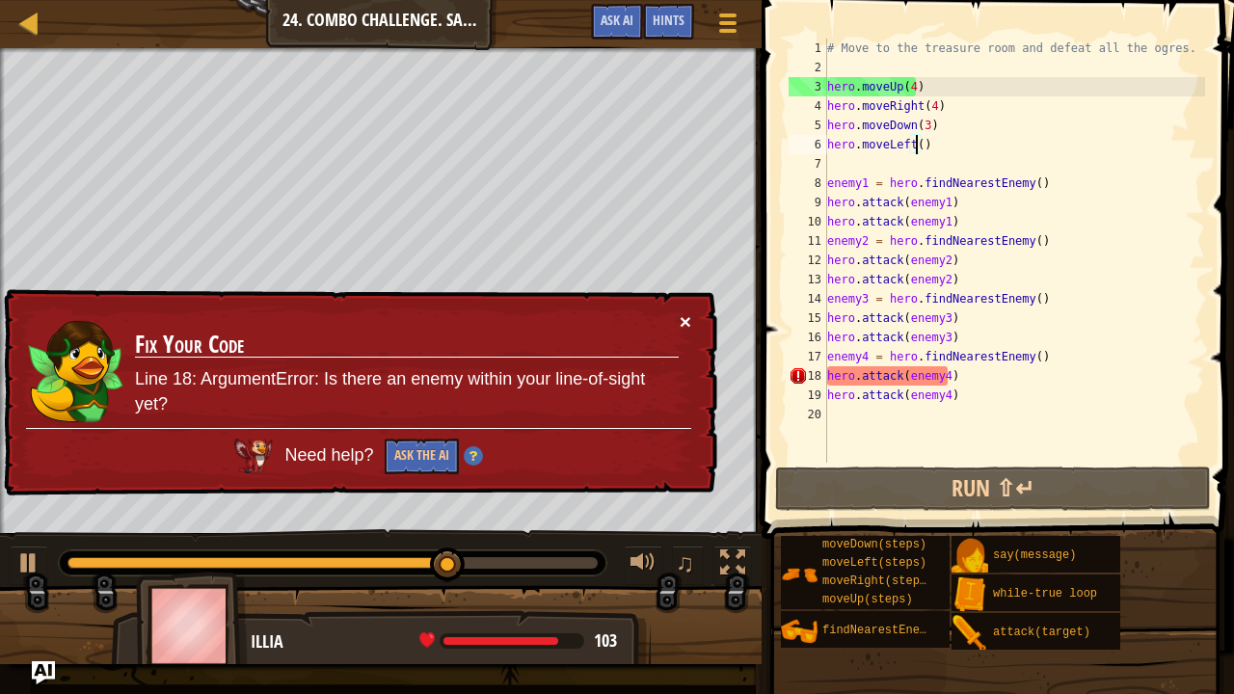
click at [689, 315] on button "×" at bounding box center [686, 323] width 12 height 20
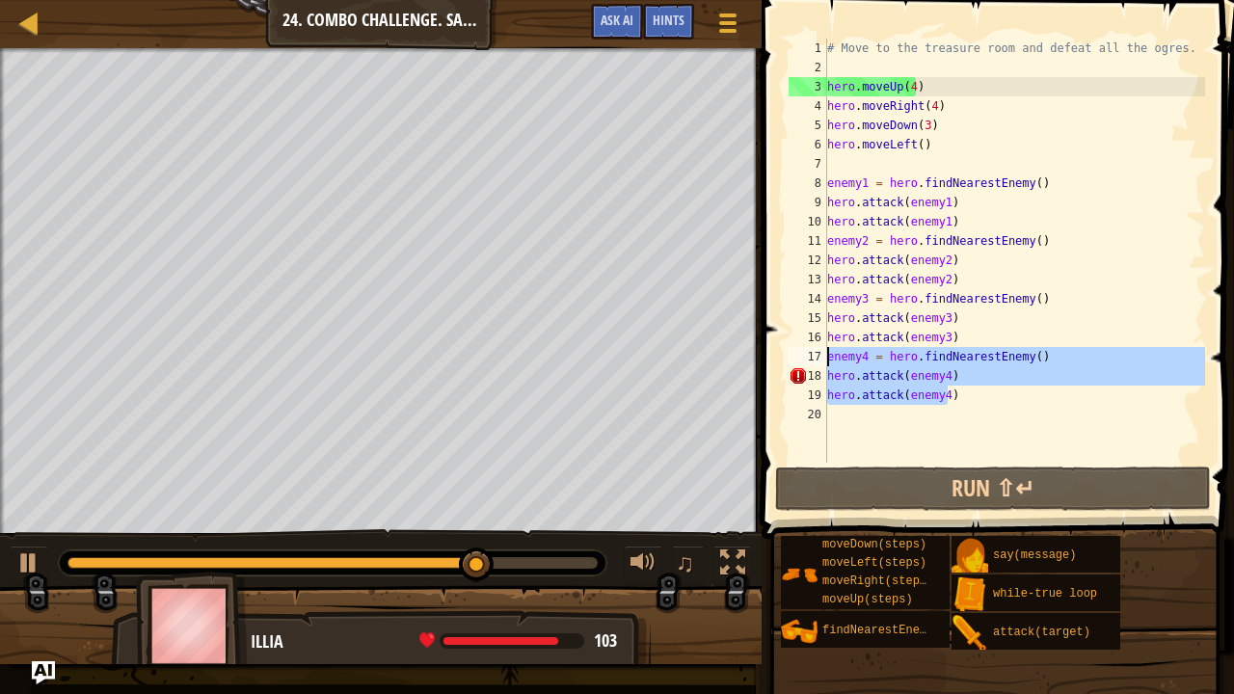
drag, startPoint x: 958, startPoint y: 394, endPoint x: 825, endPoint y: 356, distance: 138.5
click at [825, 356] on div "hero.moveLeft() 1 2 3 4 5 6 7 8 9 10 11 12 13 14 15 16 17 18 19 20 # Move to th…" at bounding box center [995, 251] width 420 height 424
click at [987, 393] on div "# Move to the treasure room and defeat all the ogres. hero . moveUp ( 4 ) hero …" at bounding box center [1014, 251] width 382 height 424
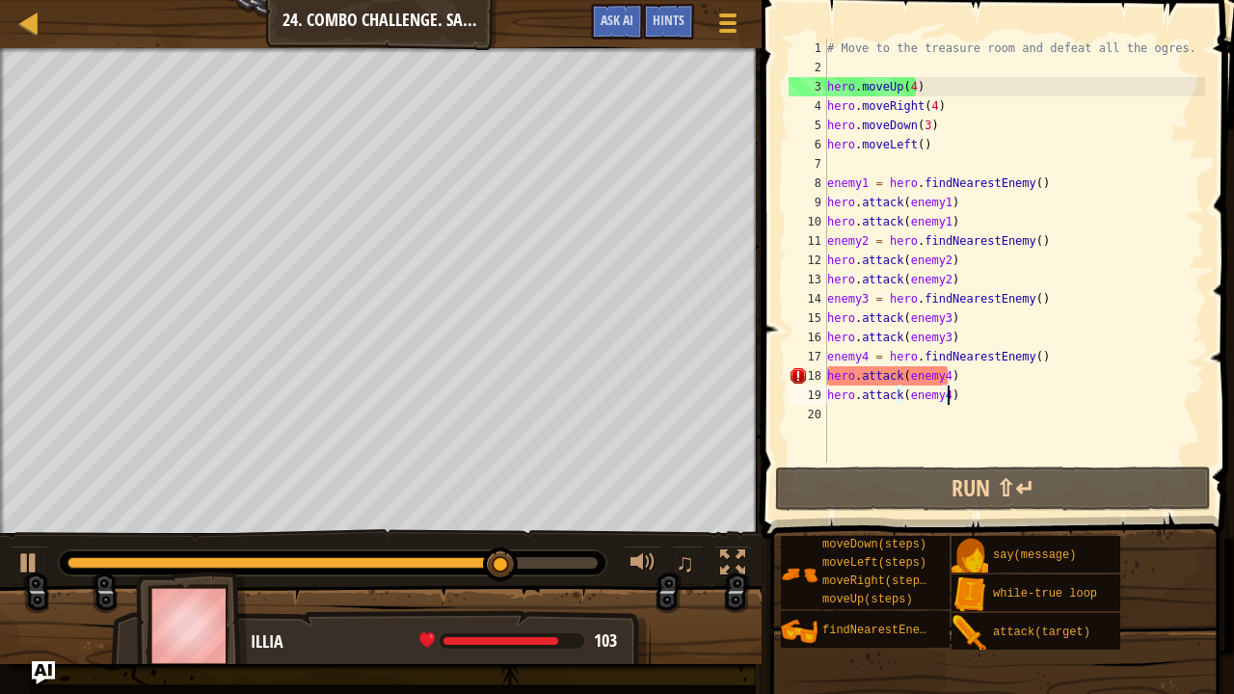
click at [965, 337] on div "# Move to the treasure room and defeat all the ogres. hero . moveUp ( 4 ) hero …" at bounding box center [1014, 270] width 382 height 463
type textarea "hero.attack(enemy3)"
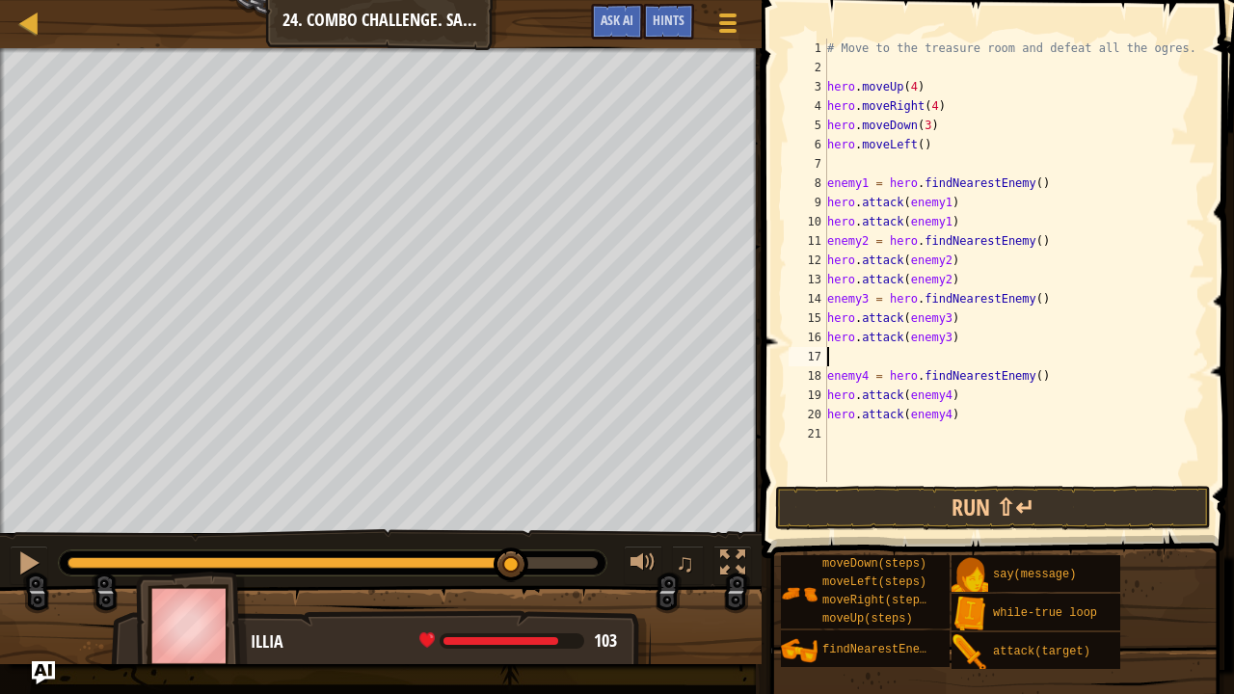
type textarea "h"
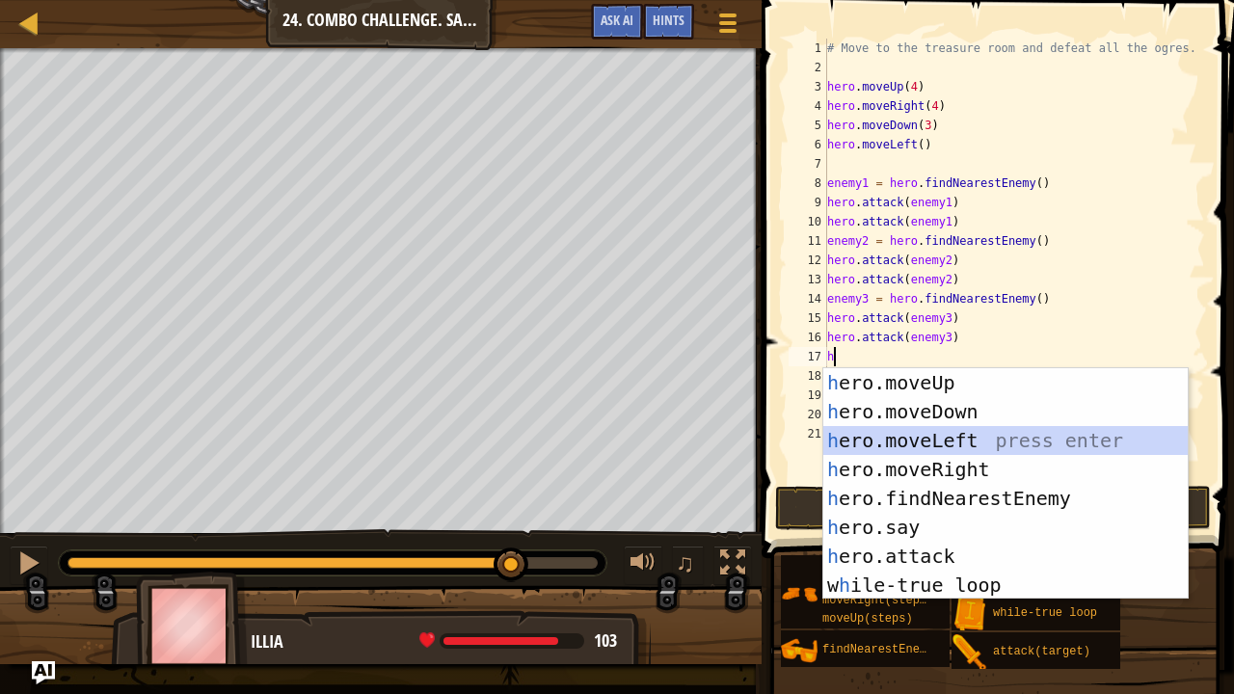
click at [943, 438] on div "h ero.moveUp press enter h ero.moveDown press enter h ero.moveLeft press enter …" at bounding box center [1005, 512] width 365 height 289
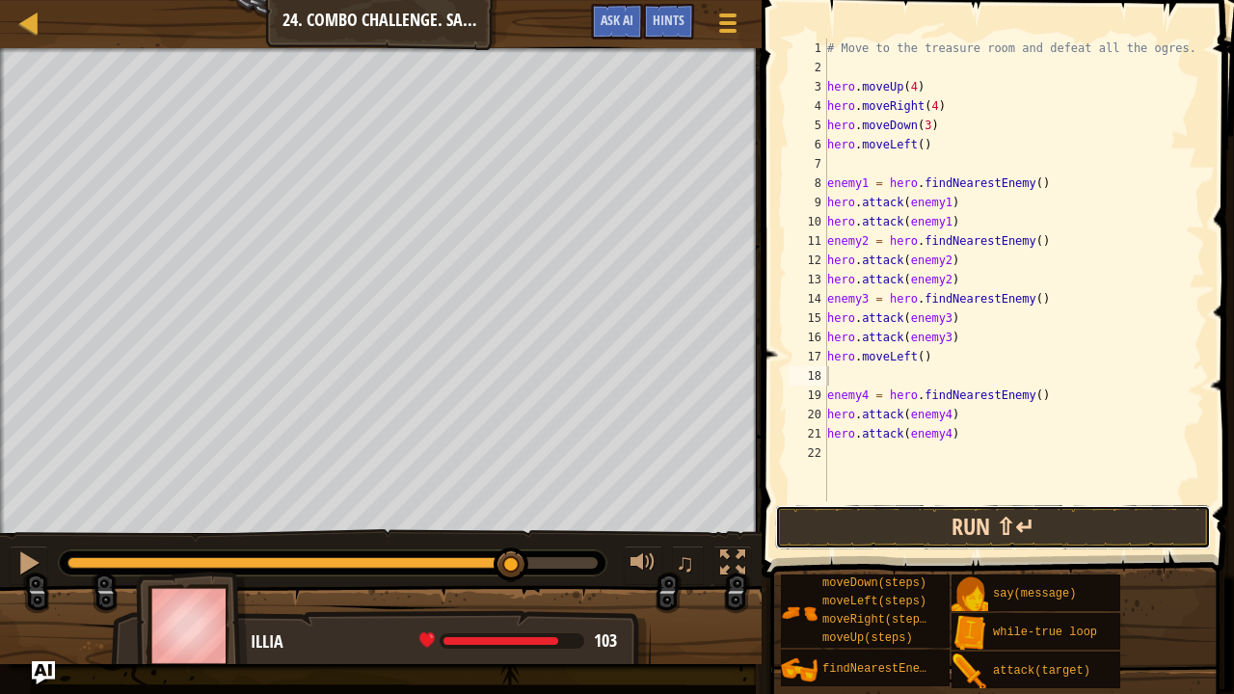
click at [927, 514] on button "Run ⇧↵" at bounding box center [993, 527] width 436 height 44
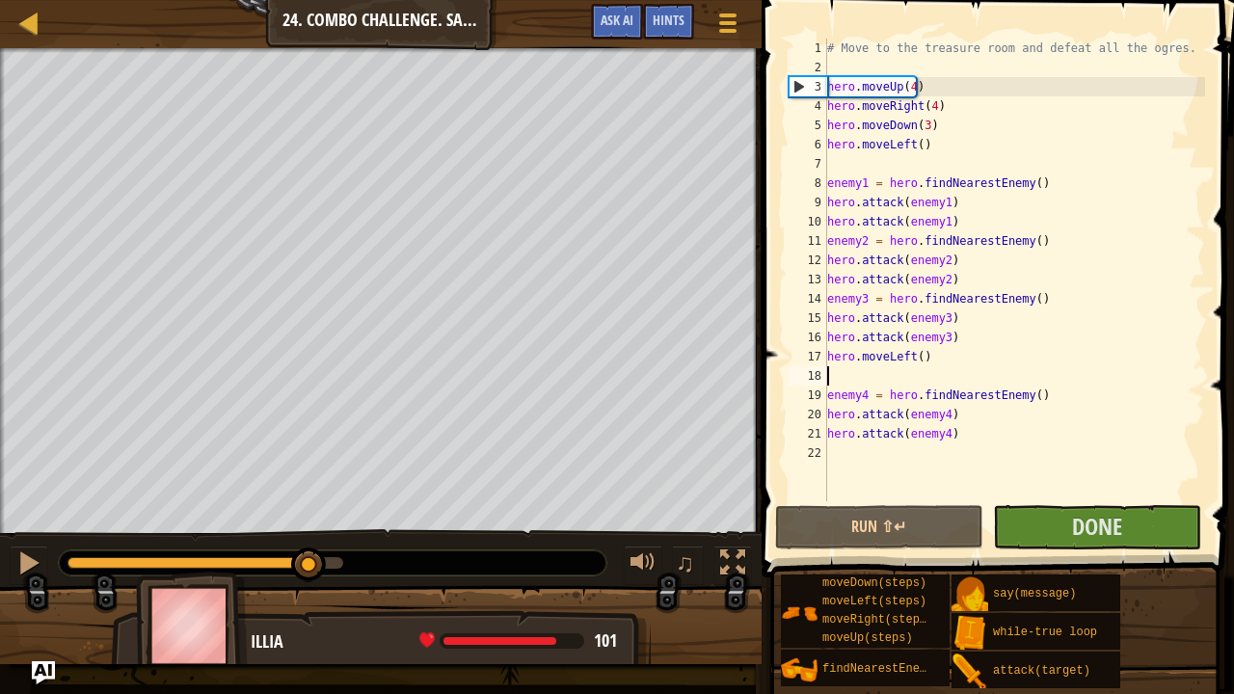
click at [309, 561] on div at bounding box center [205, 563] width 276 height 12
click at [35, 562] on div at bounding box center [28, 562] width 25 height 25
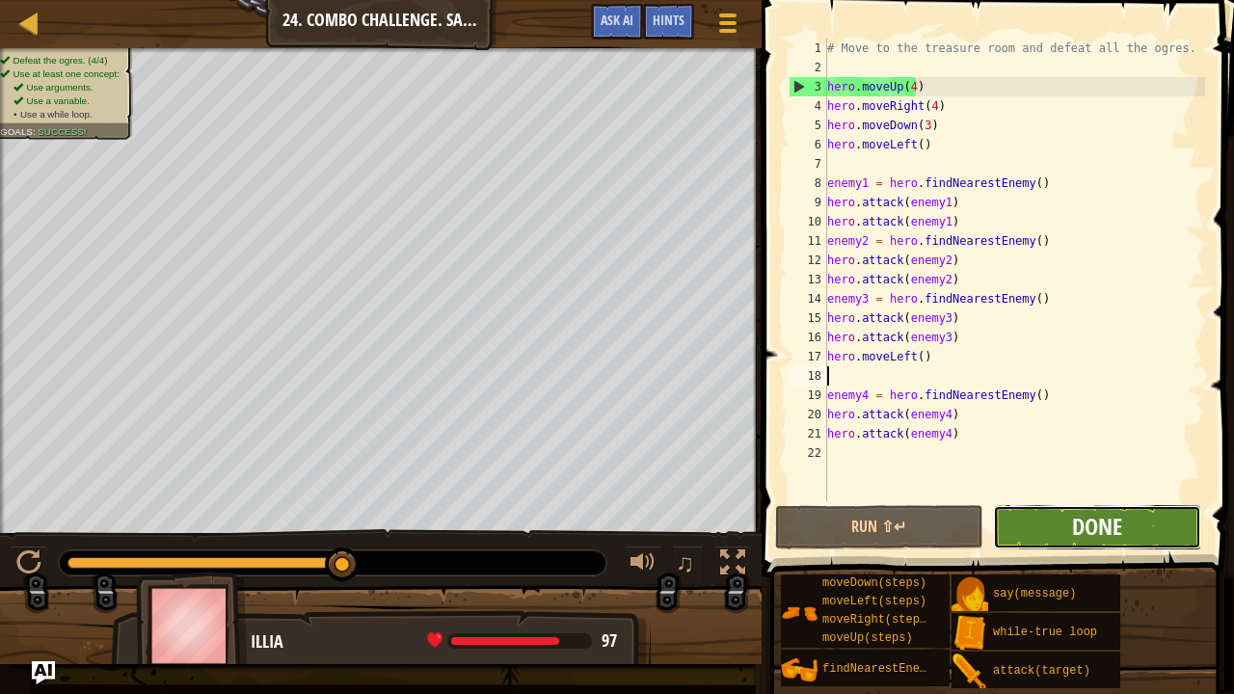
click at [1114, 529] on span "Done" at bounding box center [1097, 526] width 50 height 31
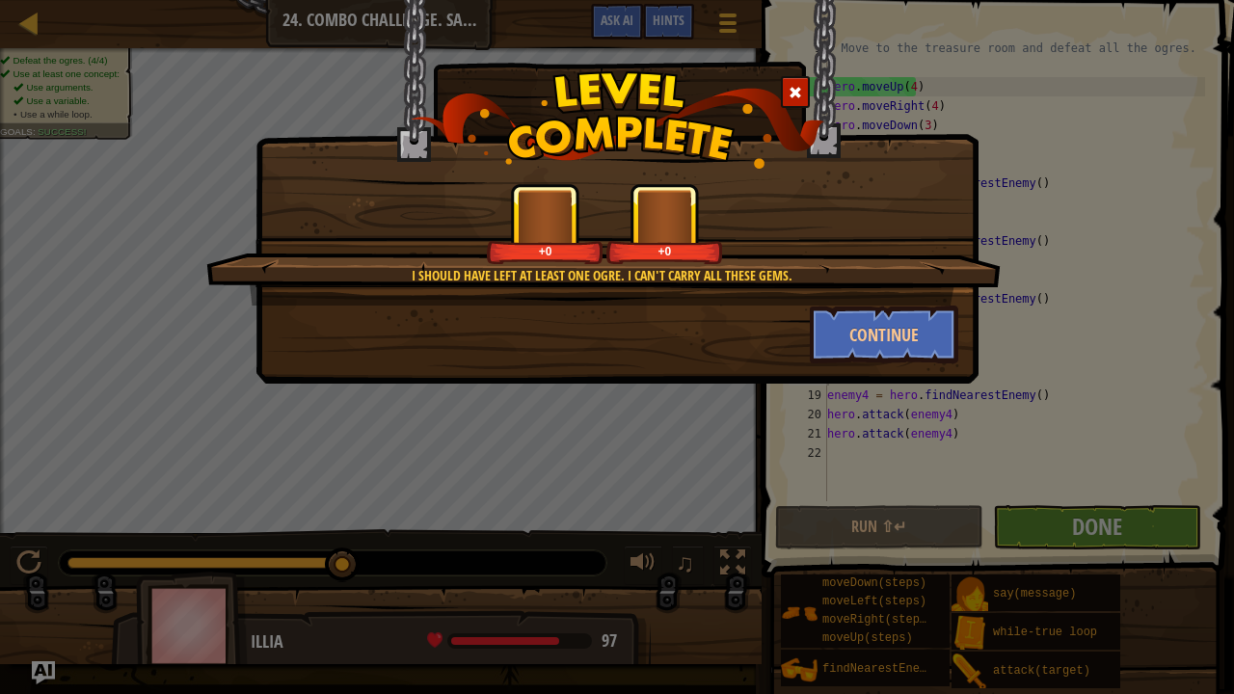
click at [611, 504] on div "I should have left at least one ogre. I can't carry all these gems. +0 +0 Conti…" at bounding box center [617, 347] width 1234 height 694
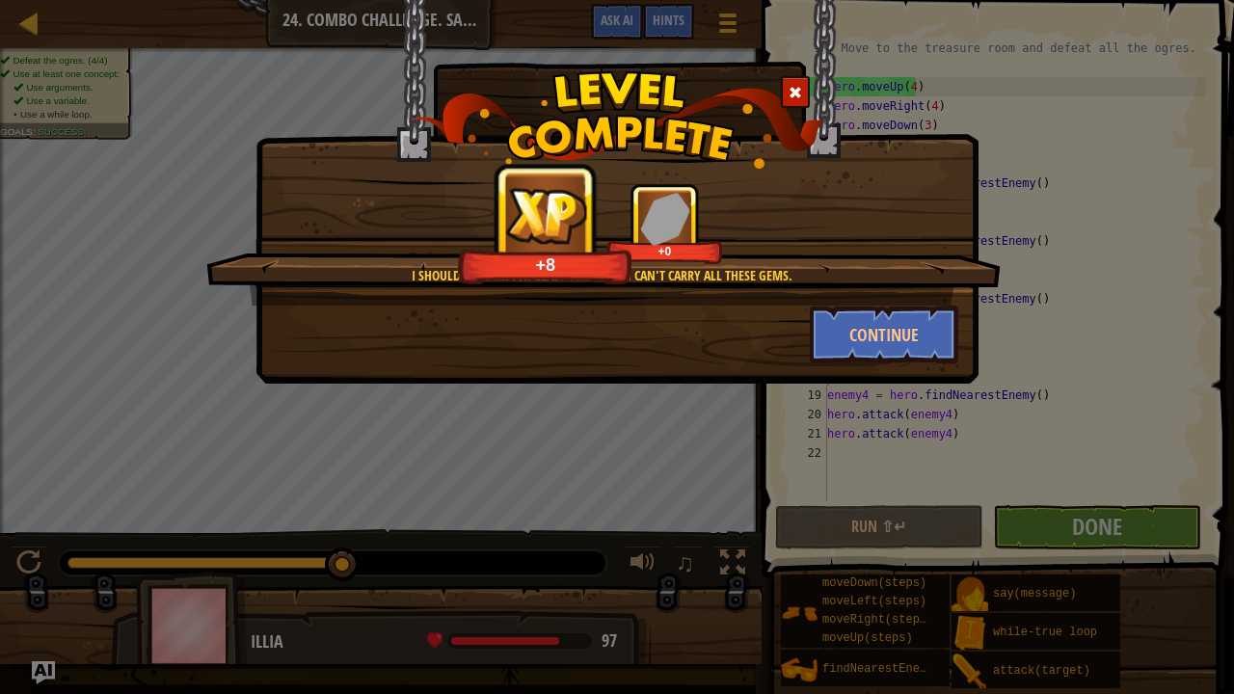
click at [796, 93] on span at bounding box center [795, 92] width 13 height 13
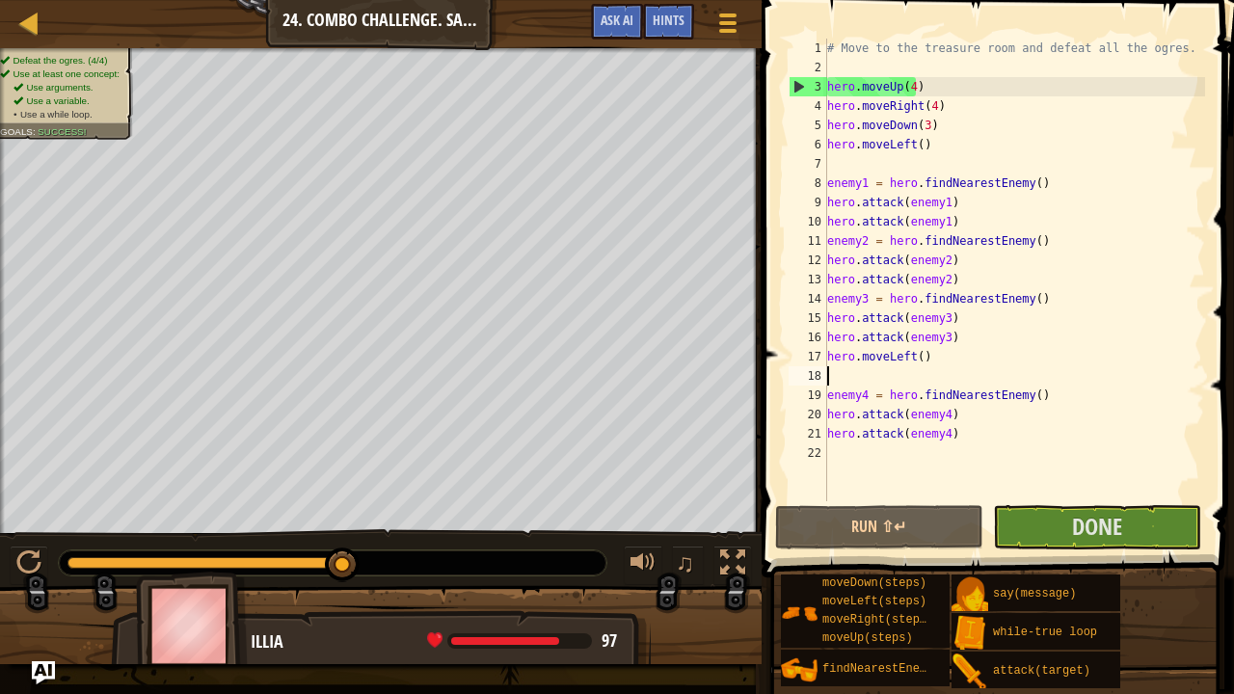
click at [832, 168] on div "# Move to the treasure room and defeat all the ogres. hero . moveUp ( 4 ) hero …" at bounding box center [1014, 289] width 382 height 501
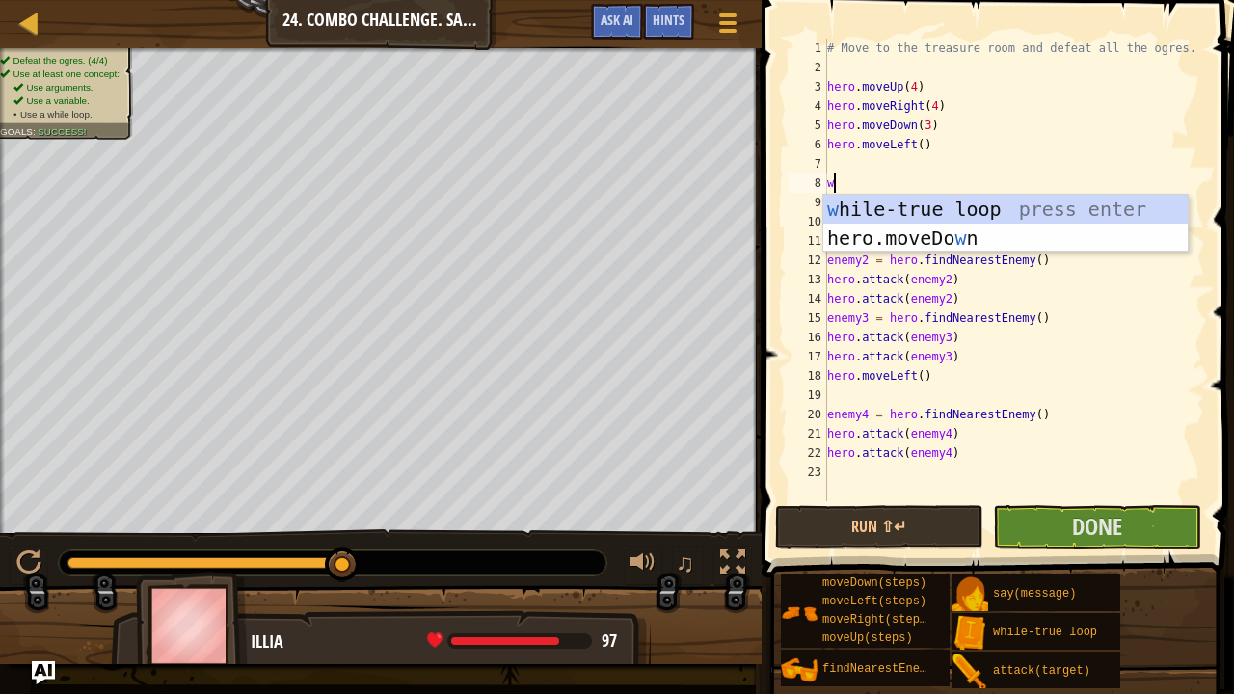
type textarea "wh"
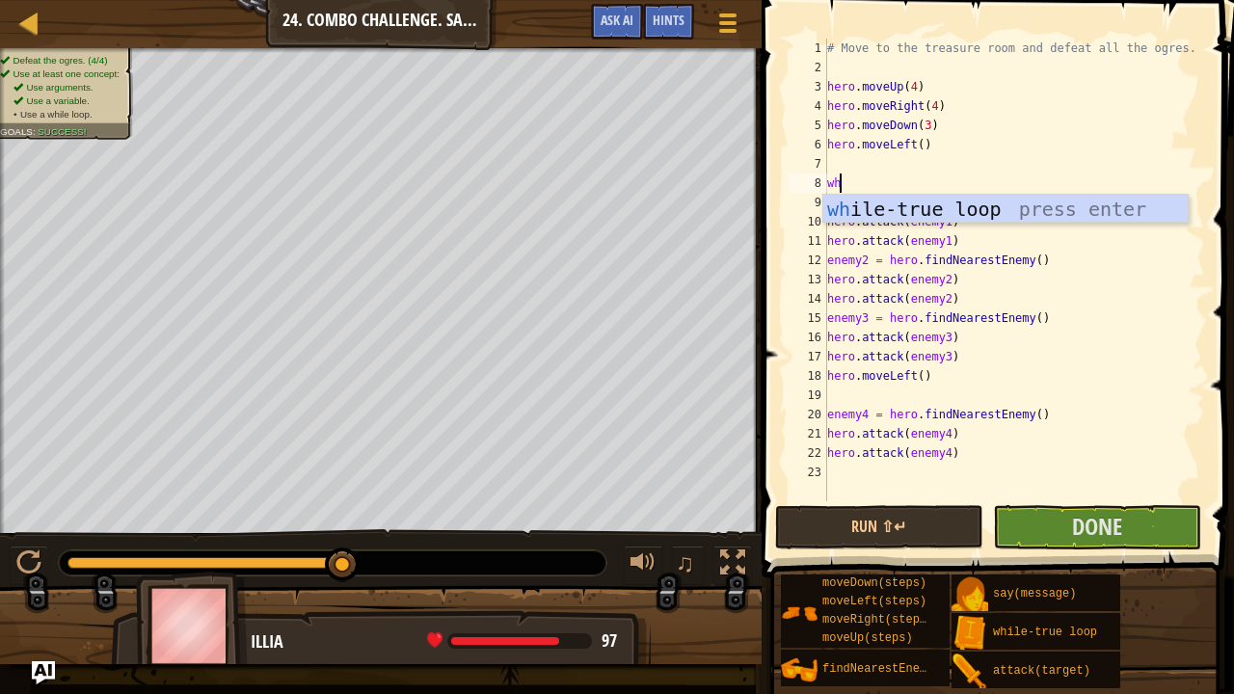
scroll to position [2, 12]
click at [943, 210] on div "wh ile-true loop press enter" at bounding box center [1005, 238] width 365 height 87
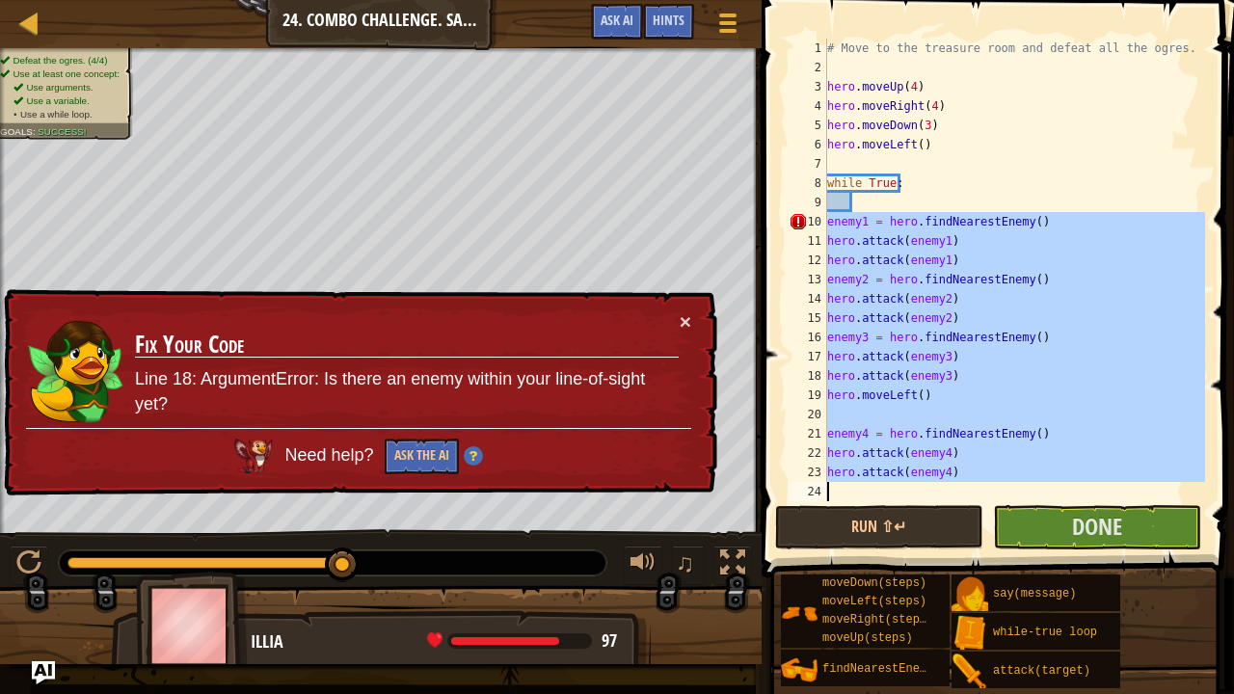
drag, startPoint x: 827, startPoint y: 223, endPoint x: 946, endPoint y: 499, distance: 301.0
click at [946, 499] on div "# Move to the treasure room and defeat all the ogres. hero . moveUp ( 4 ) hero …" at bounding box center [1014, 289] width 382 height 501
type textarea "hero.attack(enemy4)"
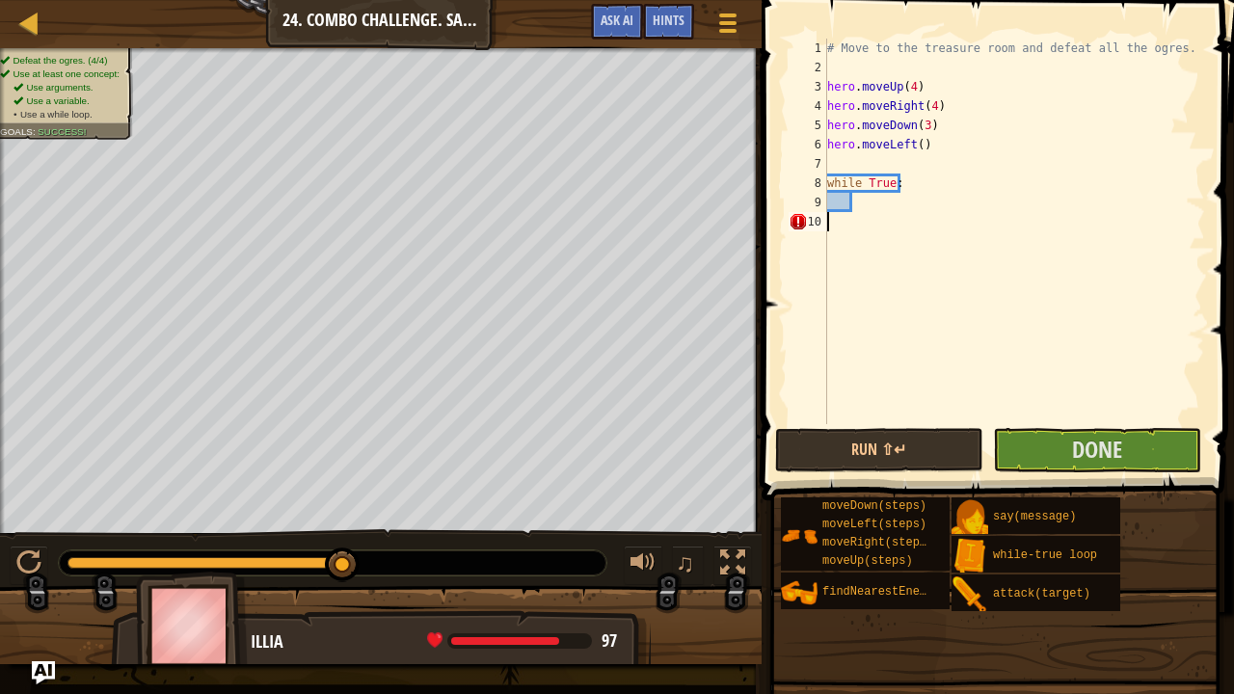
click at [860, 201] on div "# Move to the treasure room and defeat all the ogres. hero . moveUp ( 4 ) hero …" at bounding box center [1014, 251] width 382 height 424
paste textarea
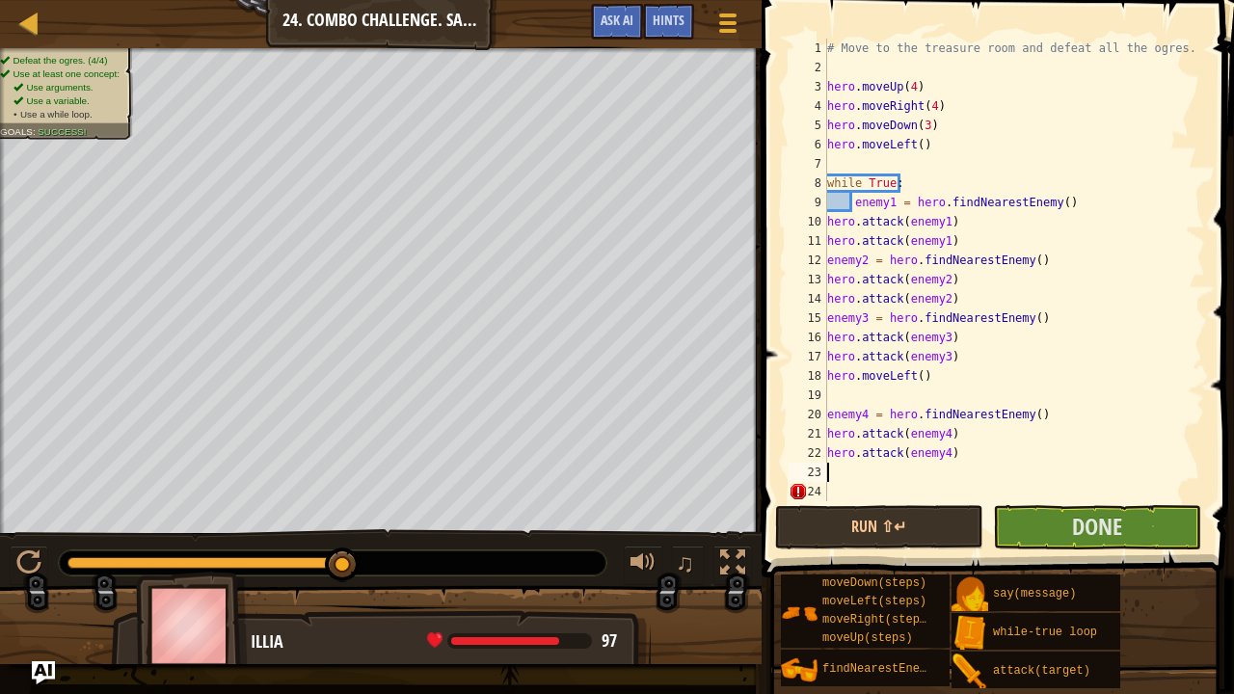
scroll to position [0, 0]
click at [856, 199] on div "# Move to the treasure room and defeat all the ogres. hero . moveUp ( 4 ) hero …" at bounding box center [1014, 289] width 382 height 501
click at [827, 220] on div "# Move to the treasure room and defeat all the ogres. hero . moveUp ( 4 ) hero …" at bounding box center [1014, 289] width 382 height 501
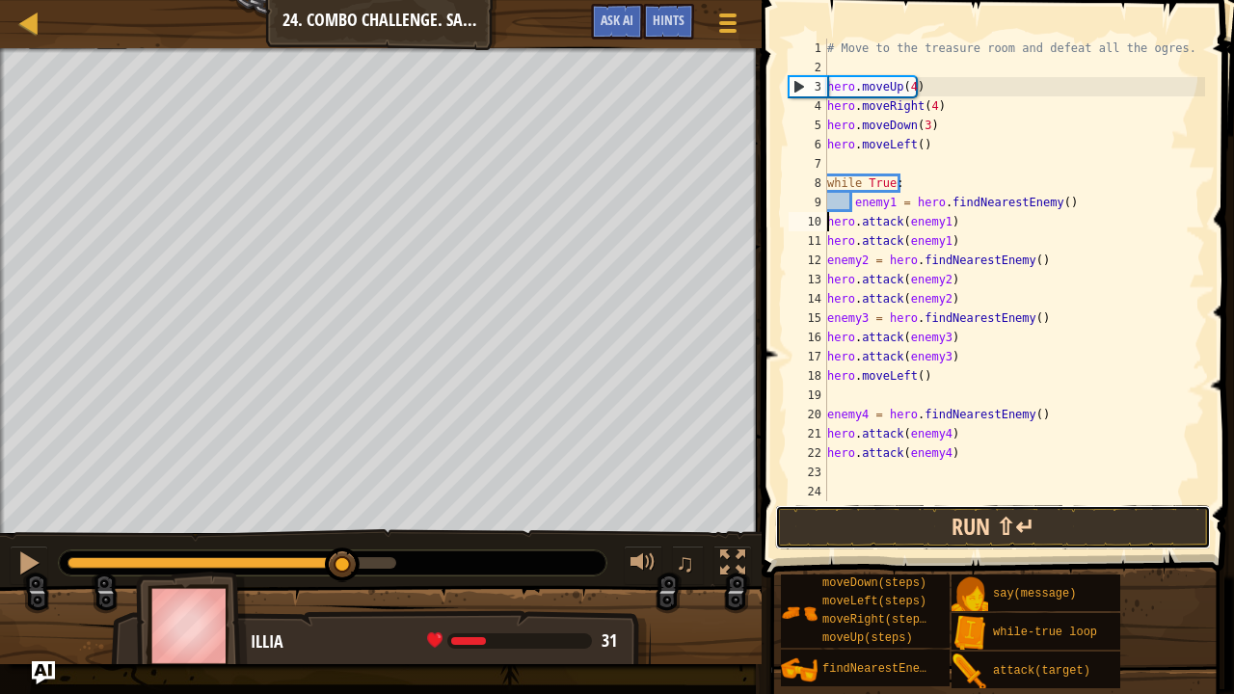
click at [861, 520] on button "Run ⇧↵" at bounding box center [993, 527] width 436 height 44
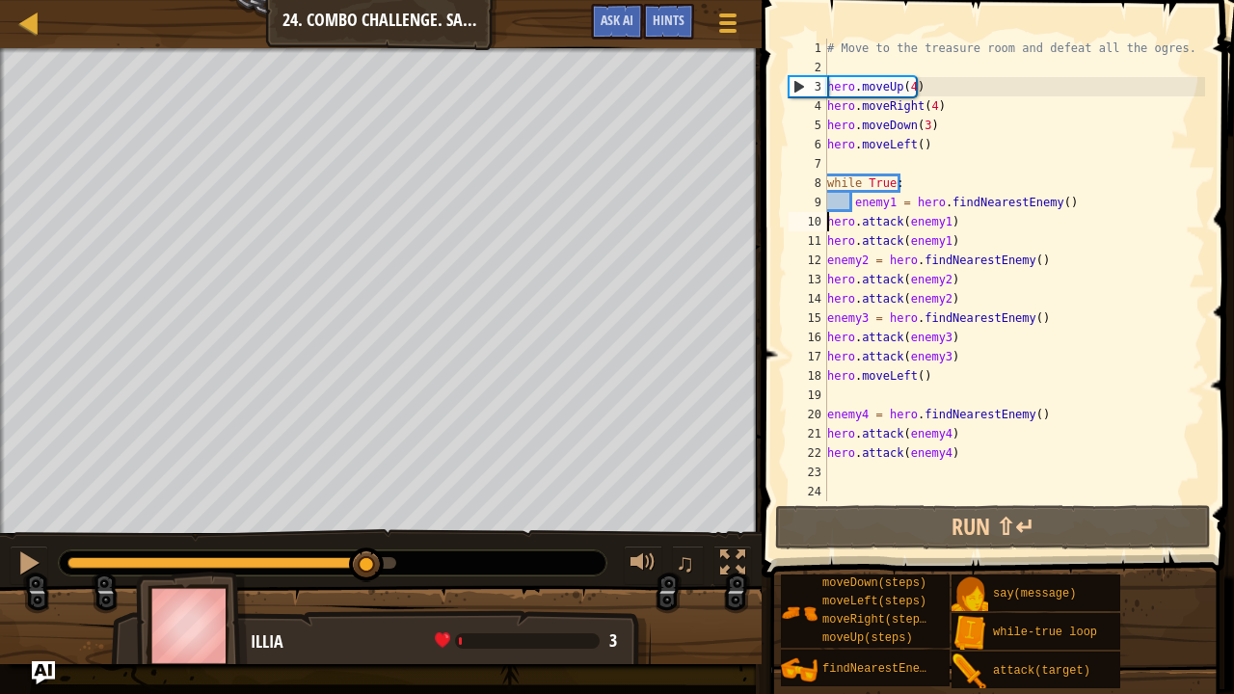
click at [367, 561] on div at bounding box center [231, 563] width 329 height 12
click at [857, 199] on div "# Move to the treasure room and defeat all the ogres. hero . moveUp ( 4 ) hero …" at bounding box center [1014, 289] width 382 height 501
click at [852, 197] on div "# Move to the treasure room and defeat all the ogres. hero . moveUp ( 4 ) hero …" at bounding box center [1014, 289] width 382 height 501
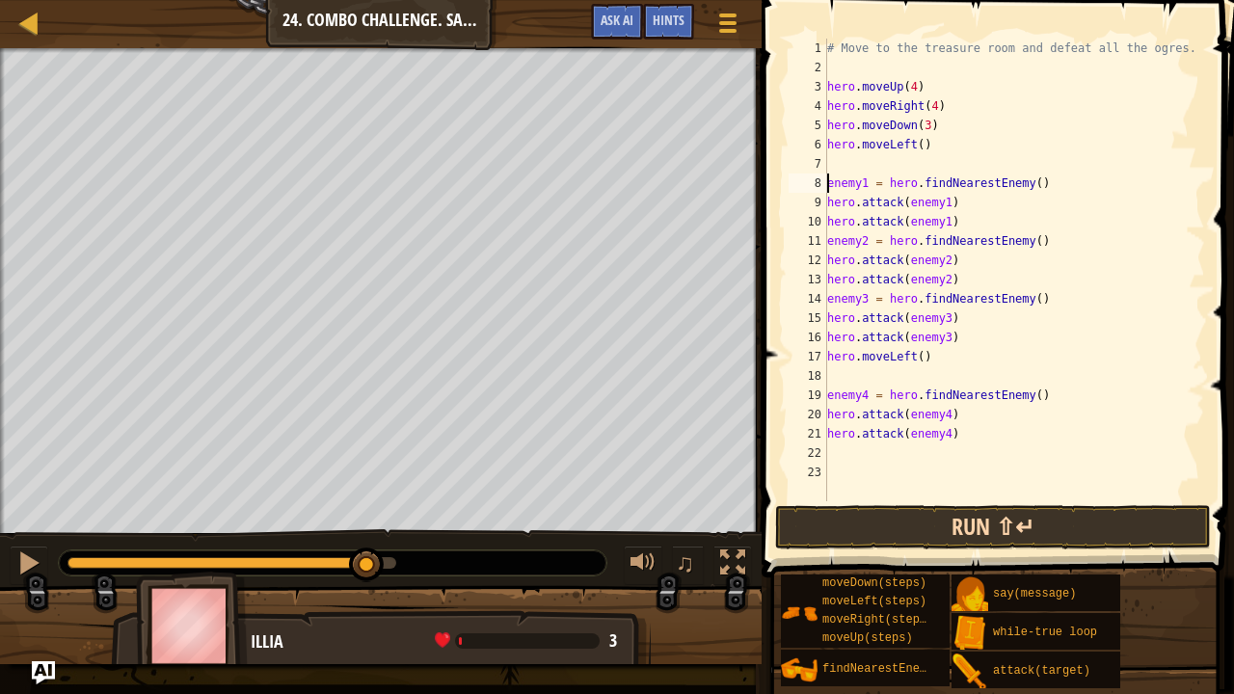
type textarea "enemy1 = hero.findNearestEnemy()"
click at [856, 517] on button "Run ⇧↵" at bounding box center [993, 527] width 436 height 44
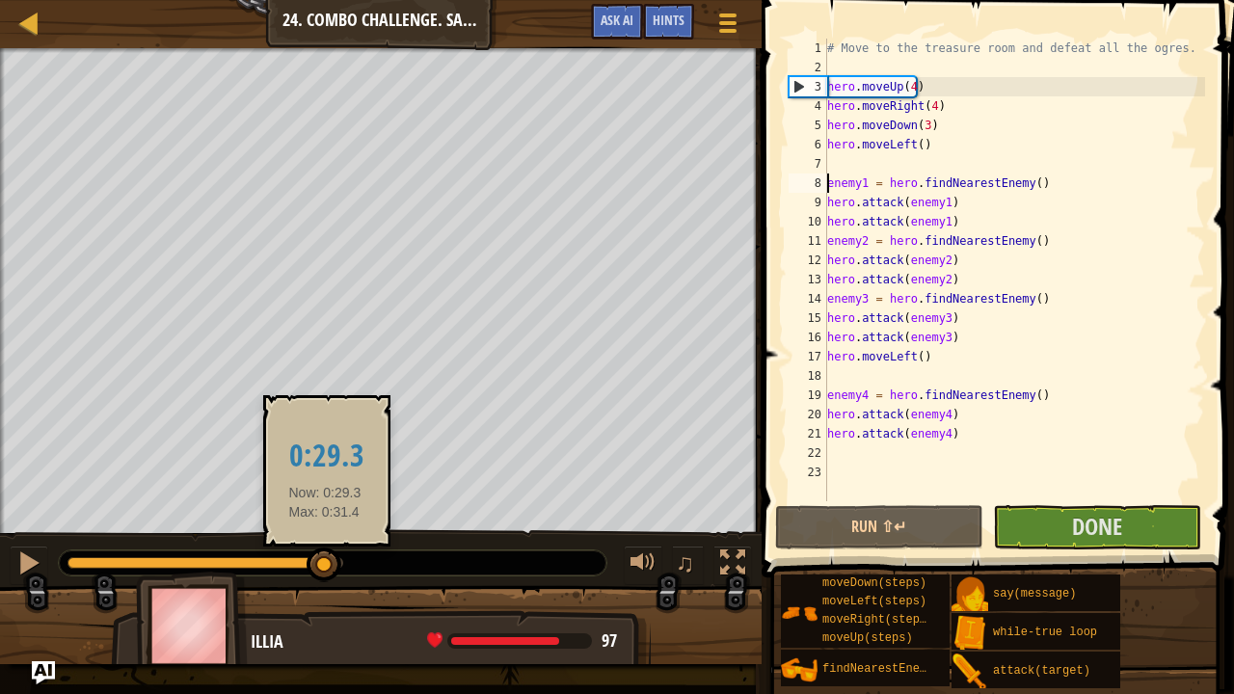
drag, startPoint x: 307, startPoint y: 558, endPoint x: 325, endPoint y: 558, distance: 18.3
click at [325, 558] on div at bounding box center [205, 563] width 276 height 12
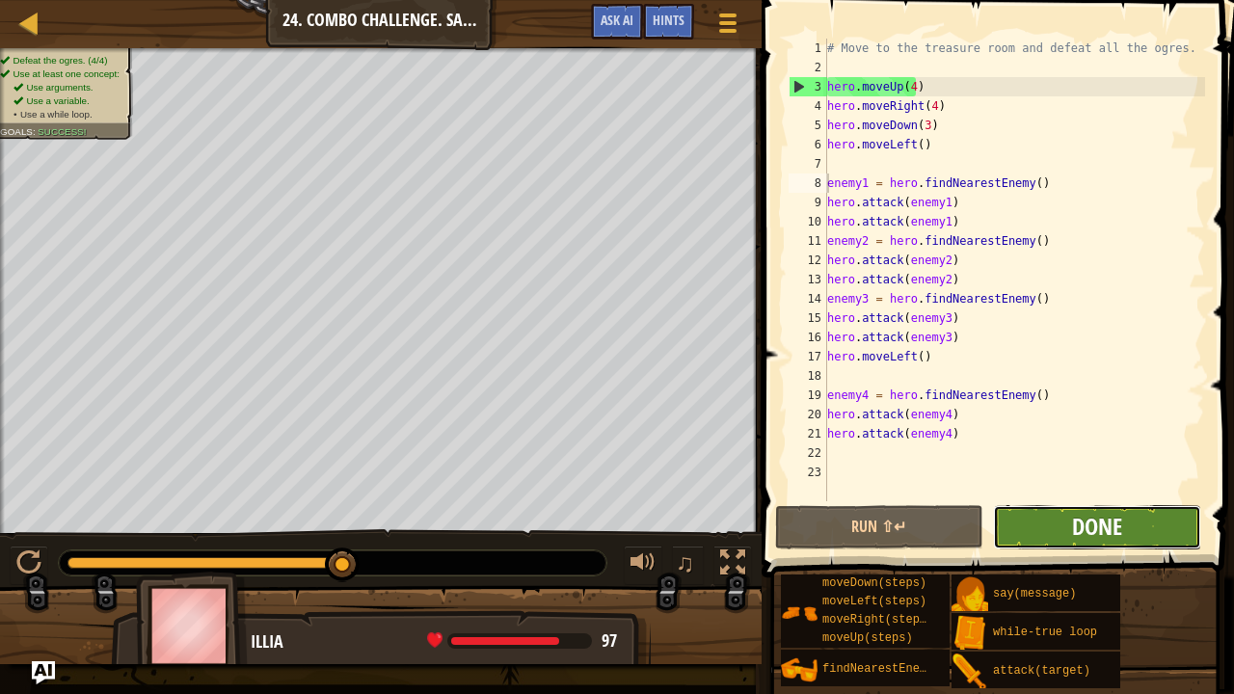
click at [1085, 540] on span "Done" at bounding box center [1097, 526] width 50 height 31
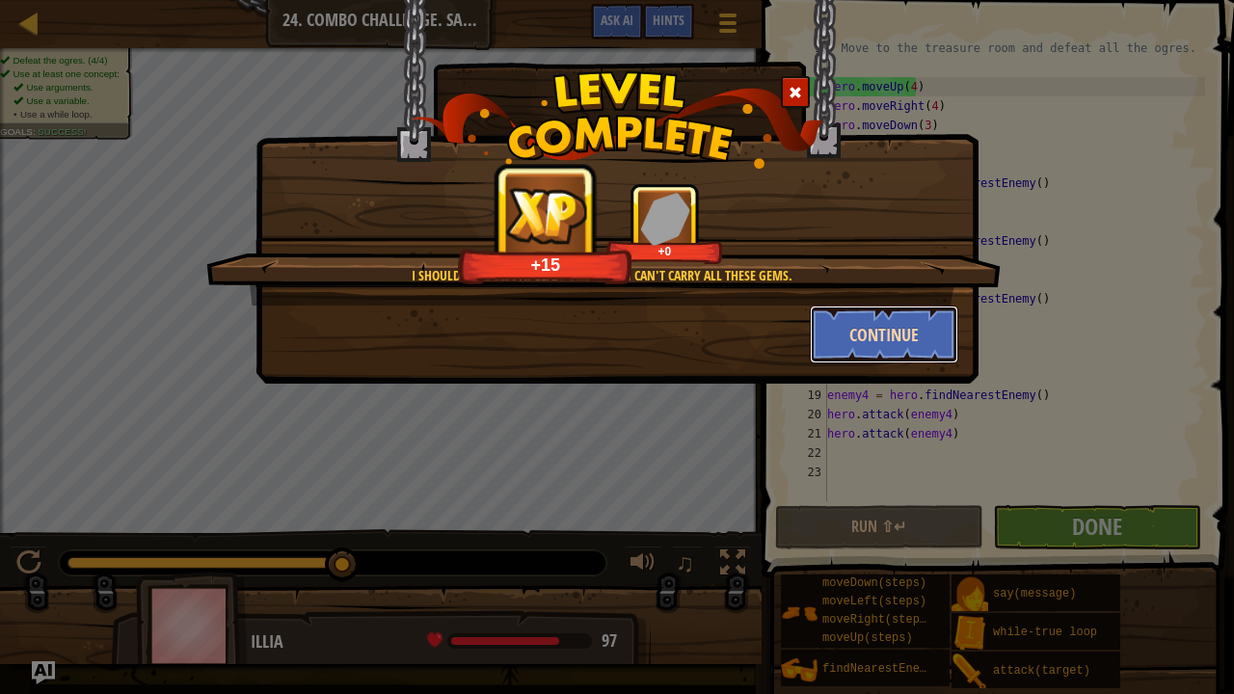
click at [911, 342] on button "Continue" at bounding box center [884, 335] width 149 height 58
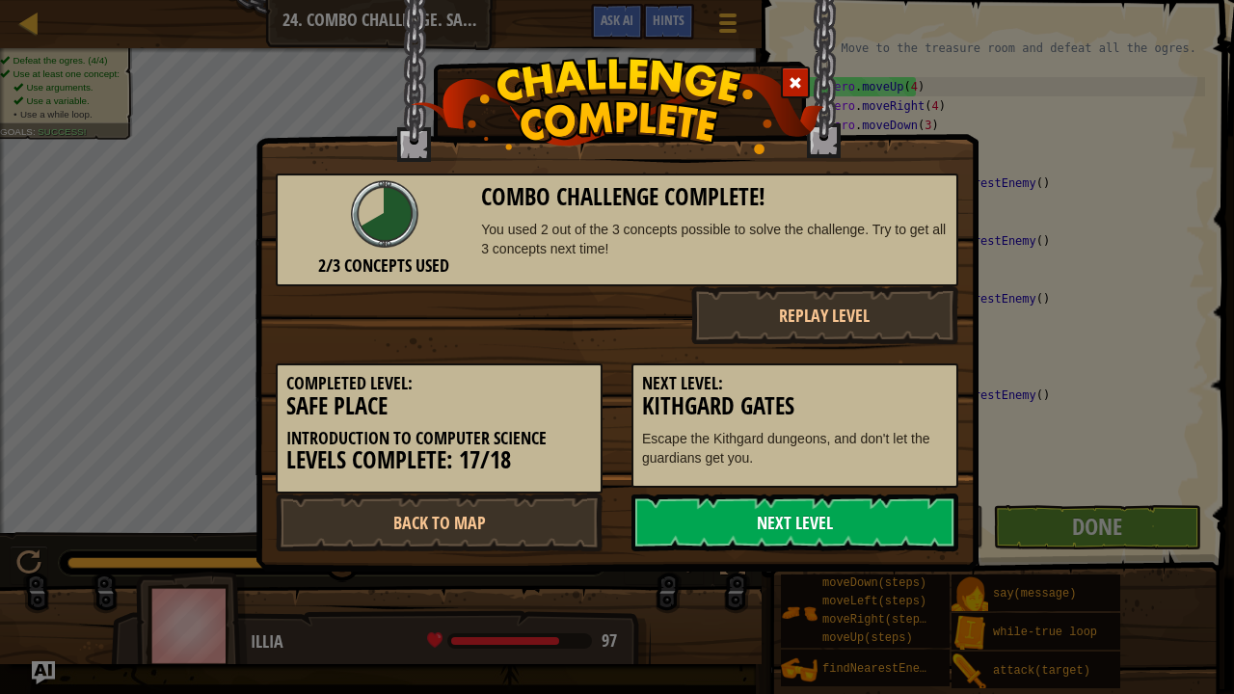
click at [798, 526] on link "Next Level" at bounding box center [794, 523] width 327 height 58
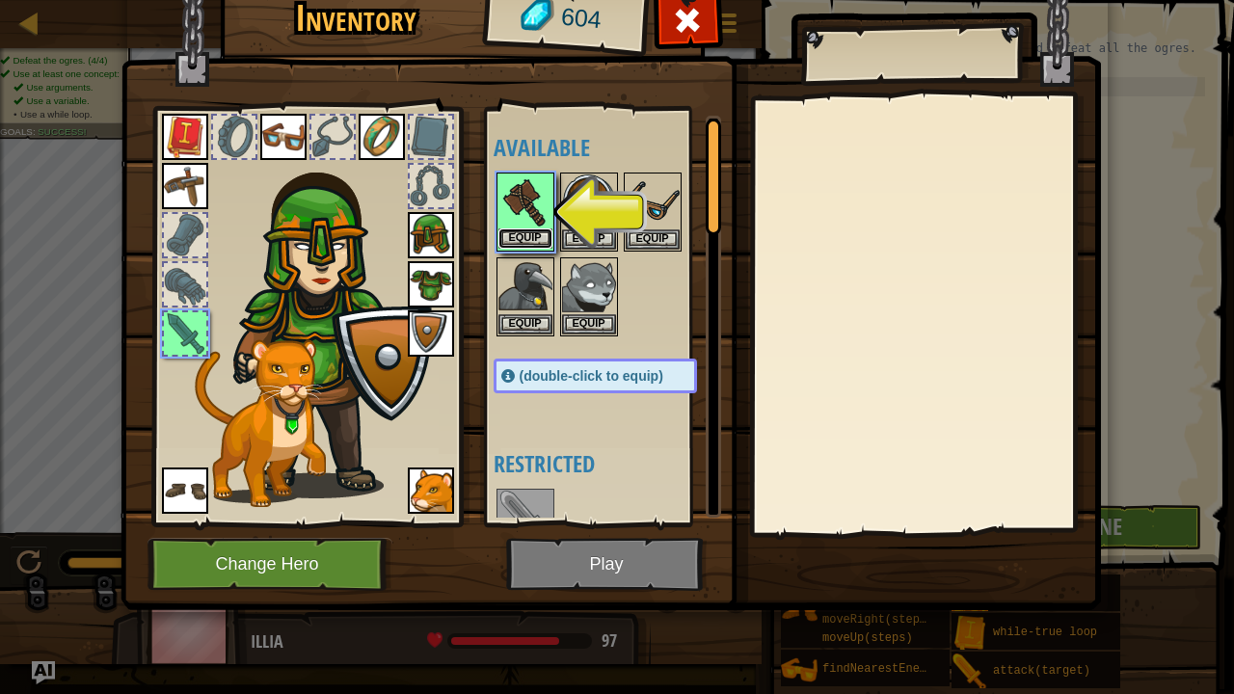
click at [545, 231] on button "Equip" at bounding box center [525, 238] width 54 height 20
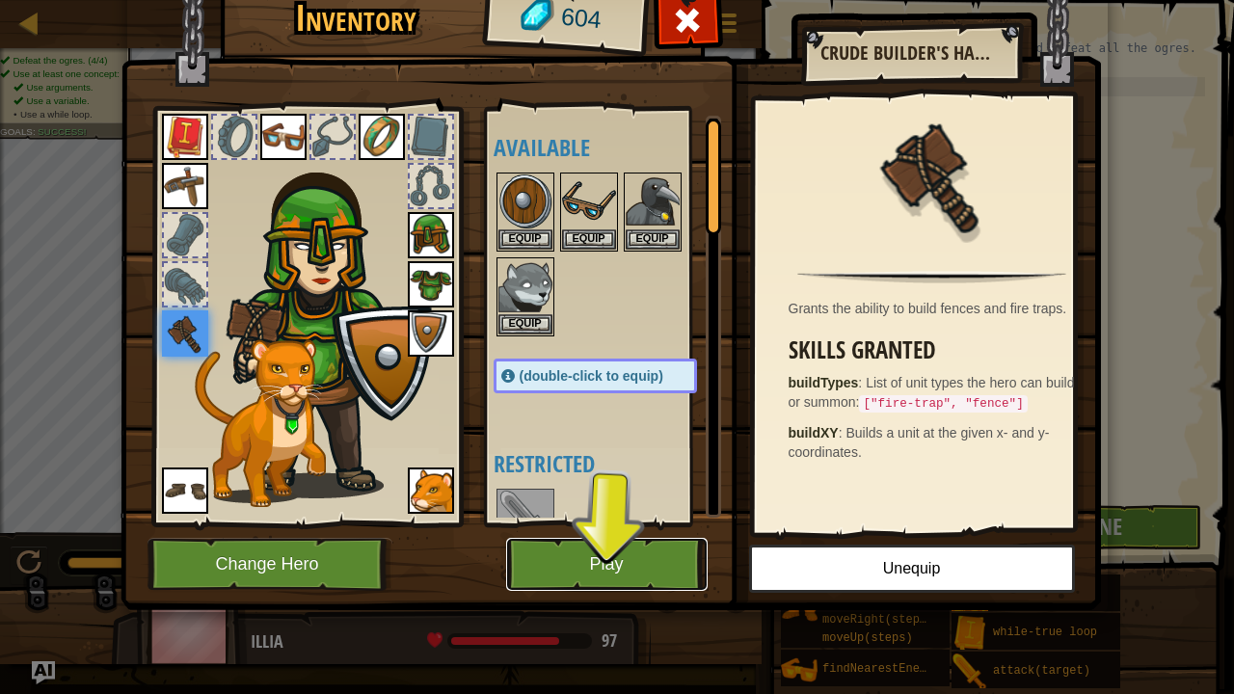
click at [609, 572] on button "Play" at bounding box center [606, 564] width 201 height 53
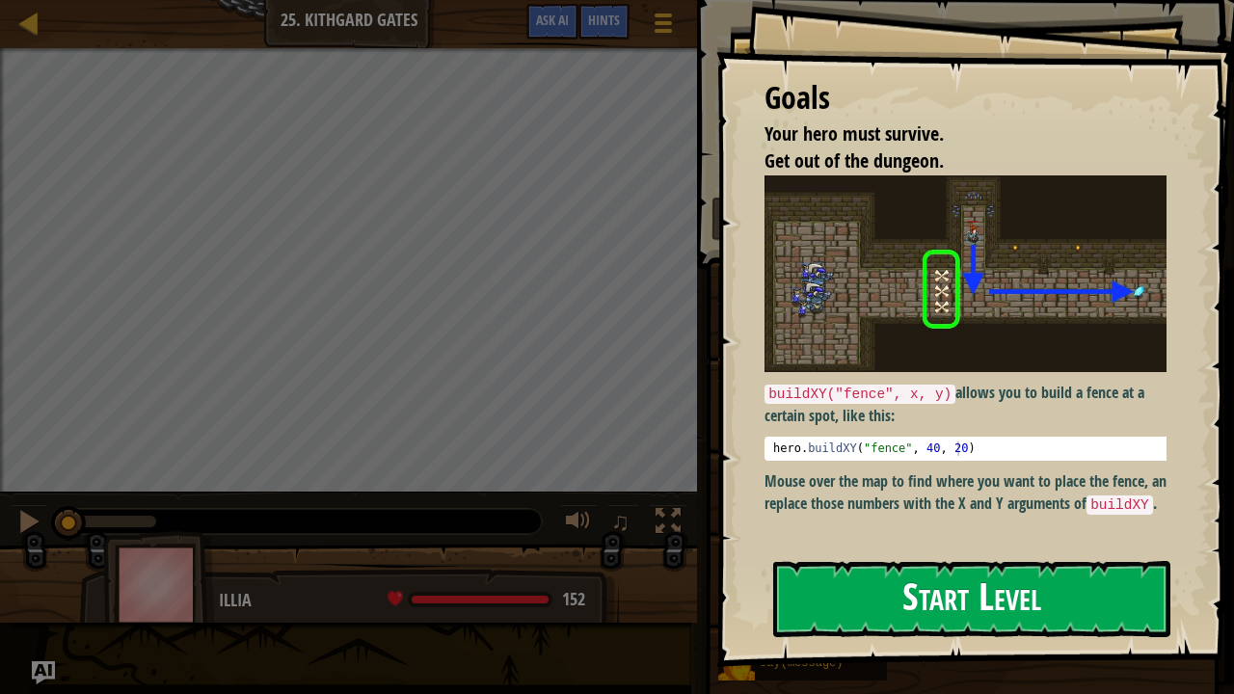
click at [971, 572] on button "Start Level" at bounding box center [971, 599] width 397 height 76
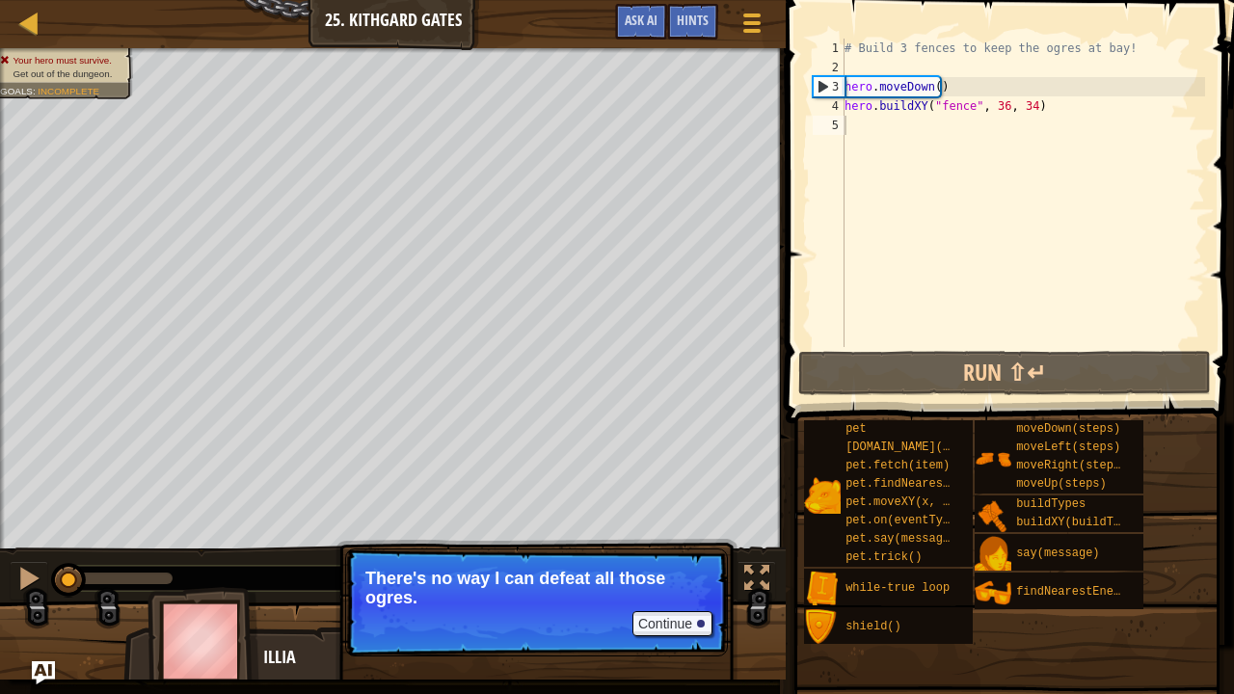
click at [576, 572] on p "Continue There's no way I can defeat all those ogres." at bounding box center [536, 603] width 383 height 108
click at [667, 572] on button "Continue" at bounding box center [672, 623] width 80 height 25
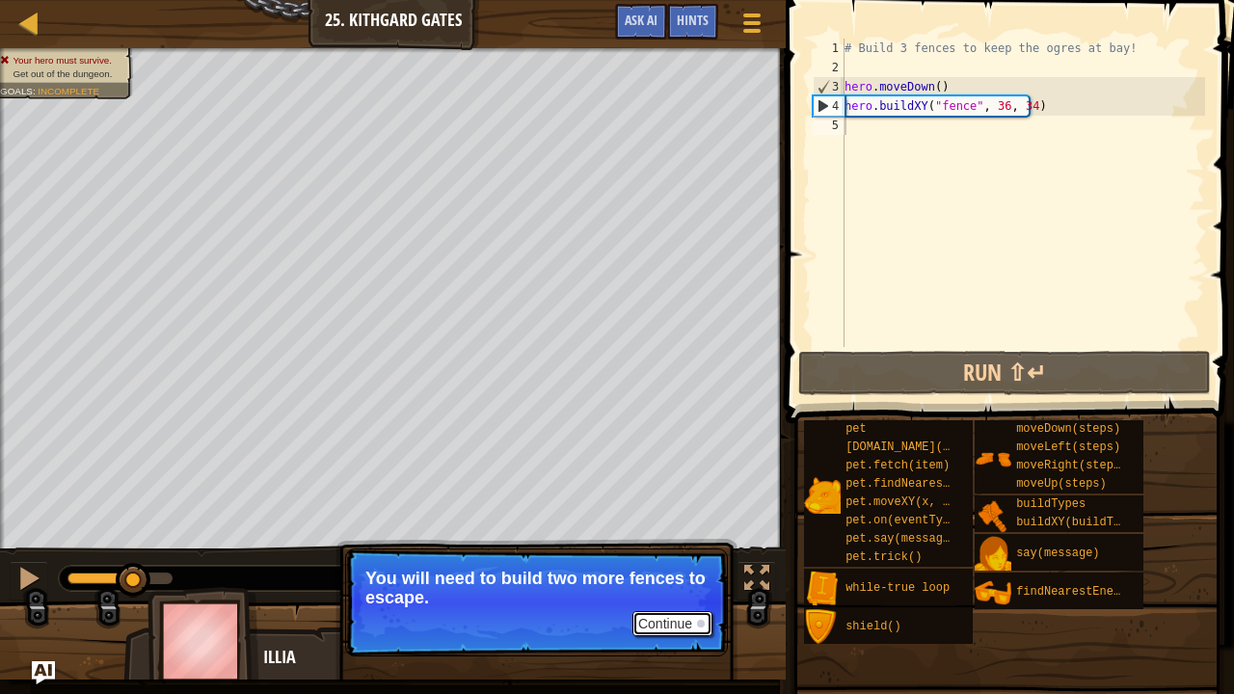
click at [674, 572] on button "Continue" at bounding box center [672, 623] width 80 height 25
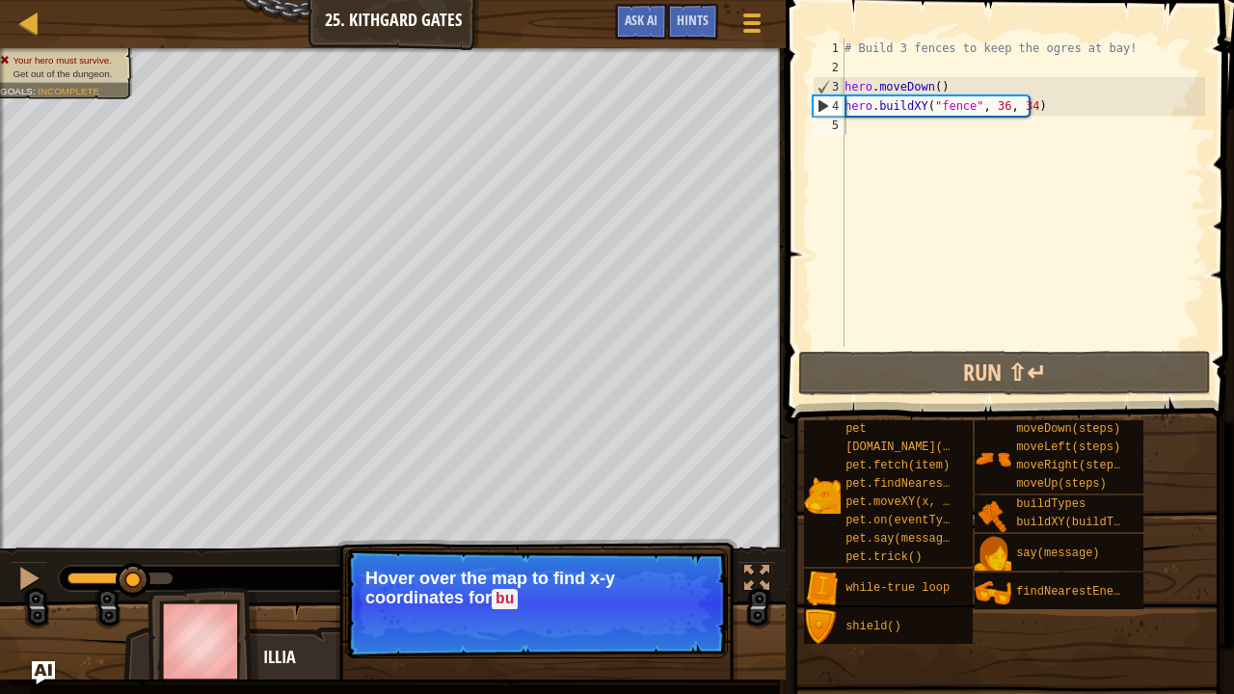
click at [690, 572] on p "Continue Hover over the map to find x-y coordinates for bu" at bounding box center [536, 604] width 383 height 110
click at [692, 572] on button "Continue" at bounding box center [672, 625] width 80 height 25
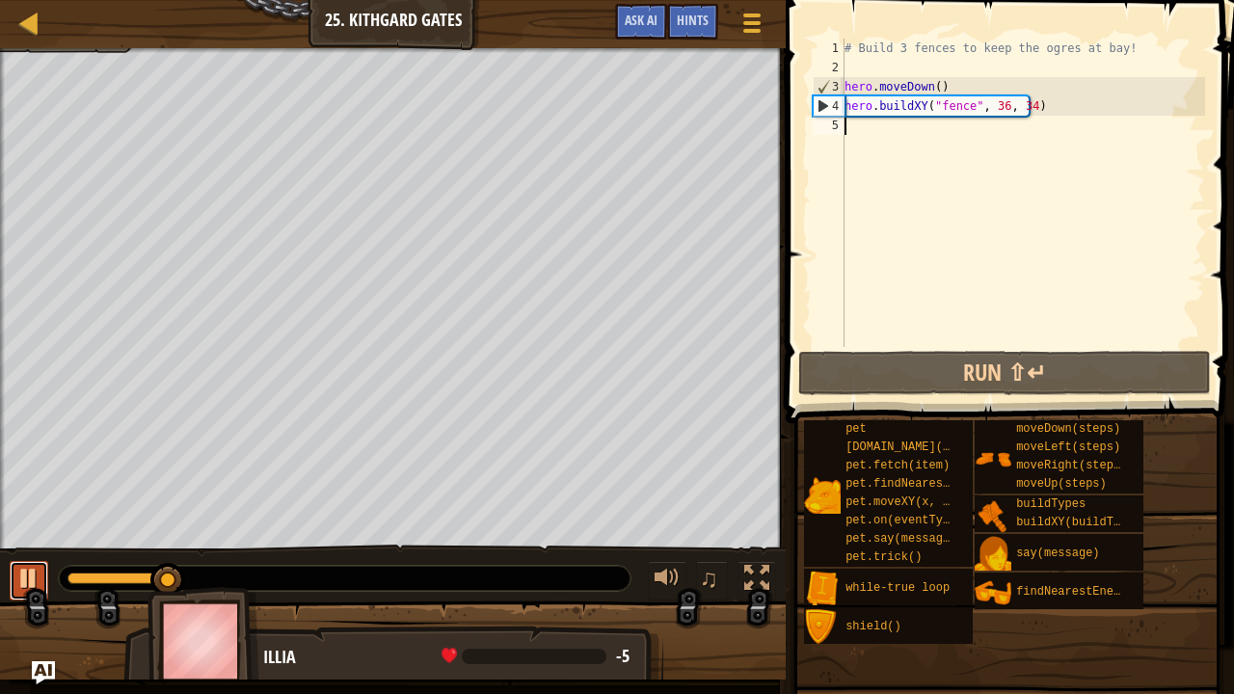
click at [42, 572] on button at bounding box center [29, 581] width 39 height 40
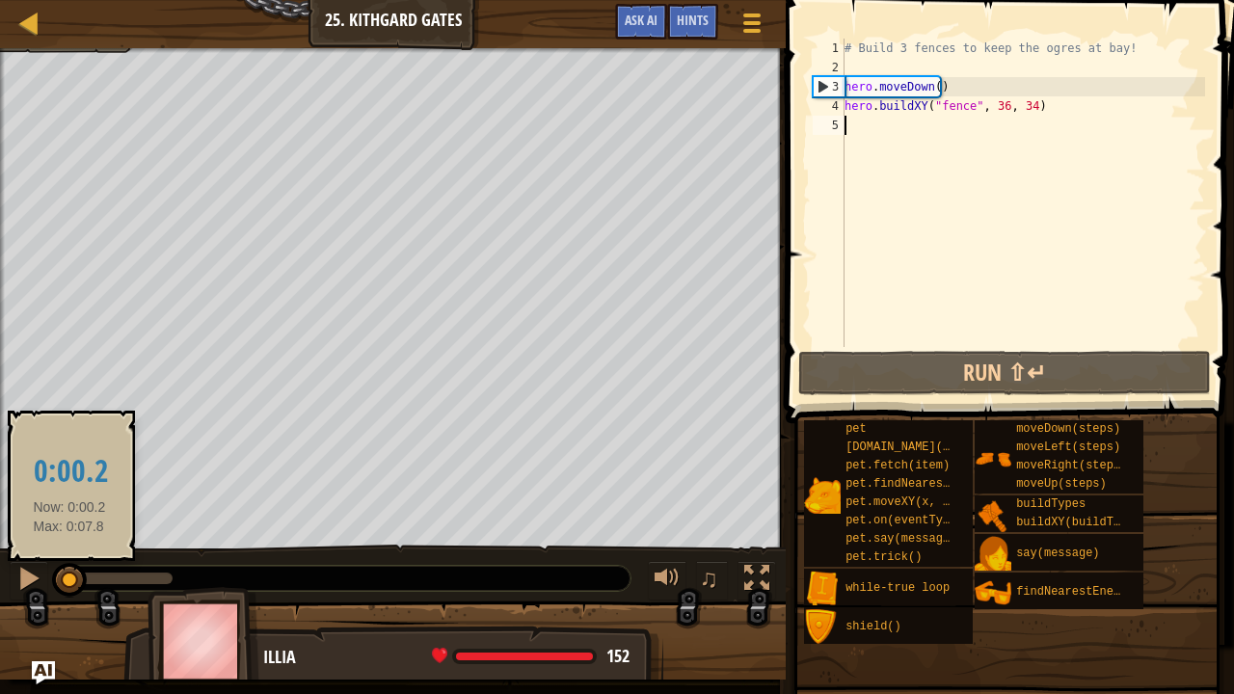
drag, startPoint x: 139, startPoint y: 575, endPoint x: 62, endPoint y: 574, distance: 77.1
click at [67, 572] on div at bounding box center [68, 579] width 3 height 12
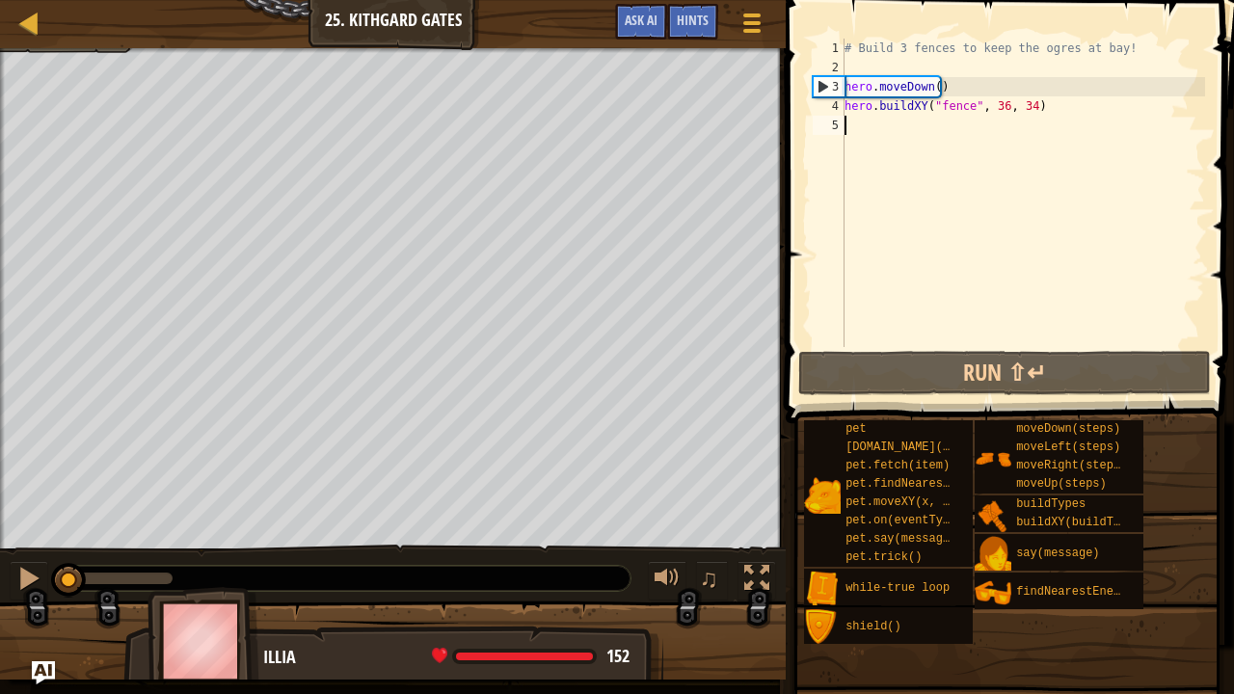
scroll to position [2, 5]
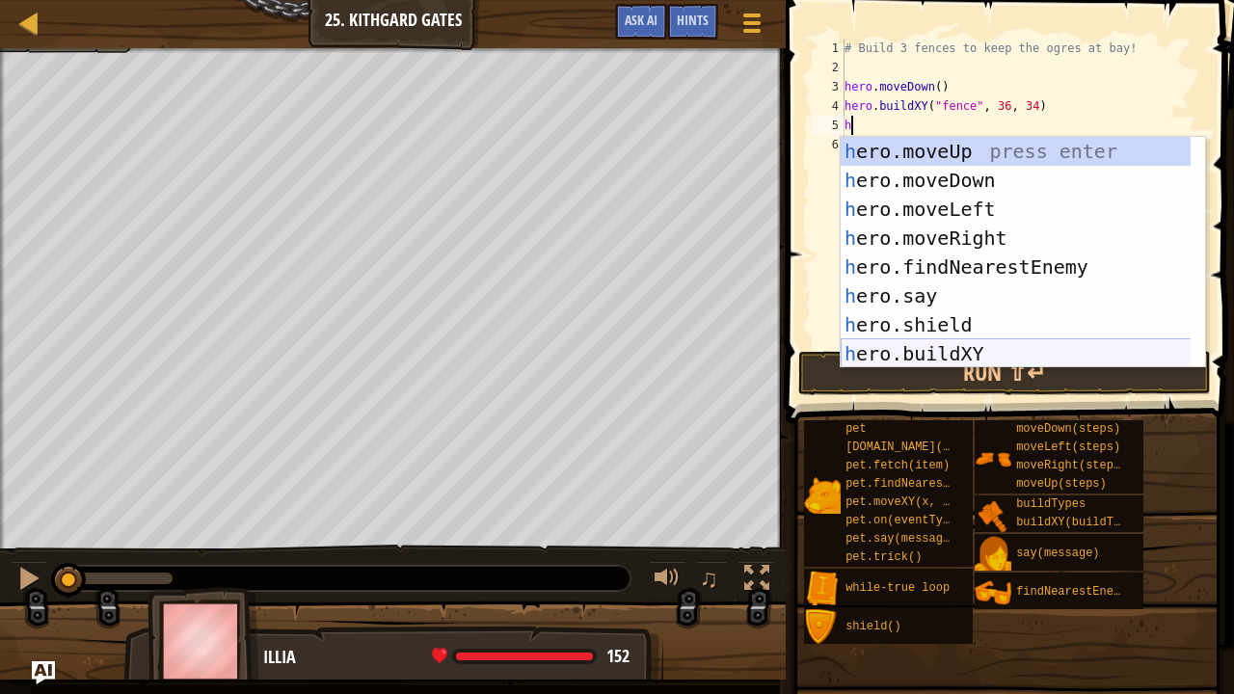
click at [924, 345] on div "h ero.moveUp press enter h ero.moveDown press enter h ero.moveLeft press enter …" at bounding box center [1016, 281] width 351 height 289
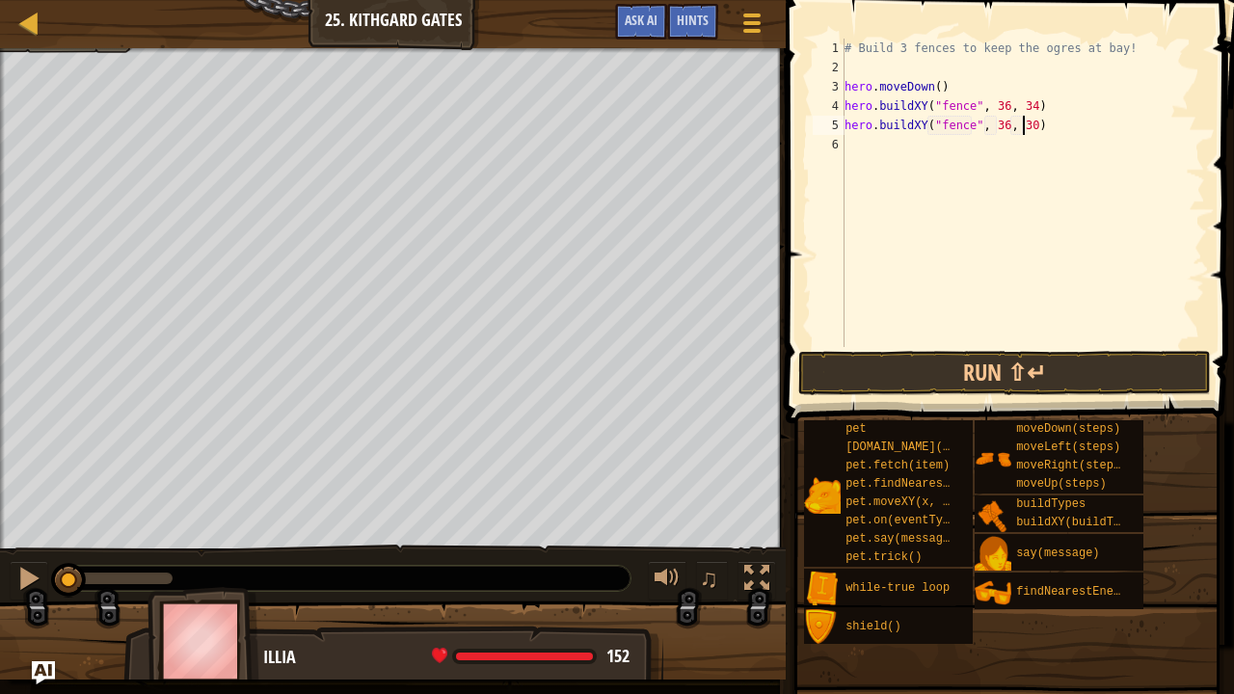
click at [1023, 127] on div "# Build 3 fences to keep the ogres at bay! hero . moveDown ( ) hero . buildXY (…" at bounding box center [1023, 212] width 364 height 347
type textarea "hero.buildXY("fence", 36, 31)"
click at [877, 147] on div "# Build 3 fences to keep the ogres at bay! hero . moveDown ( ) hero . buildXY (…" at bounding box center [1023, 212] width 364 height 347
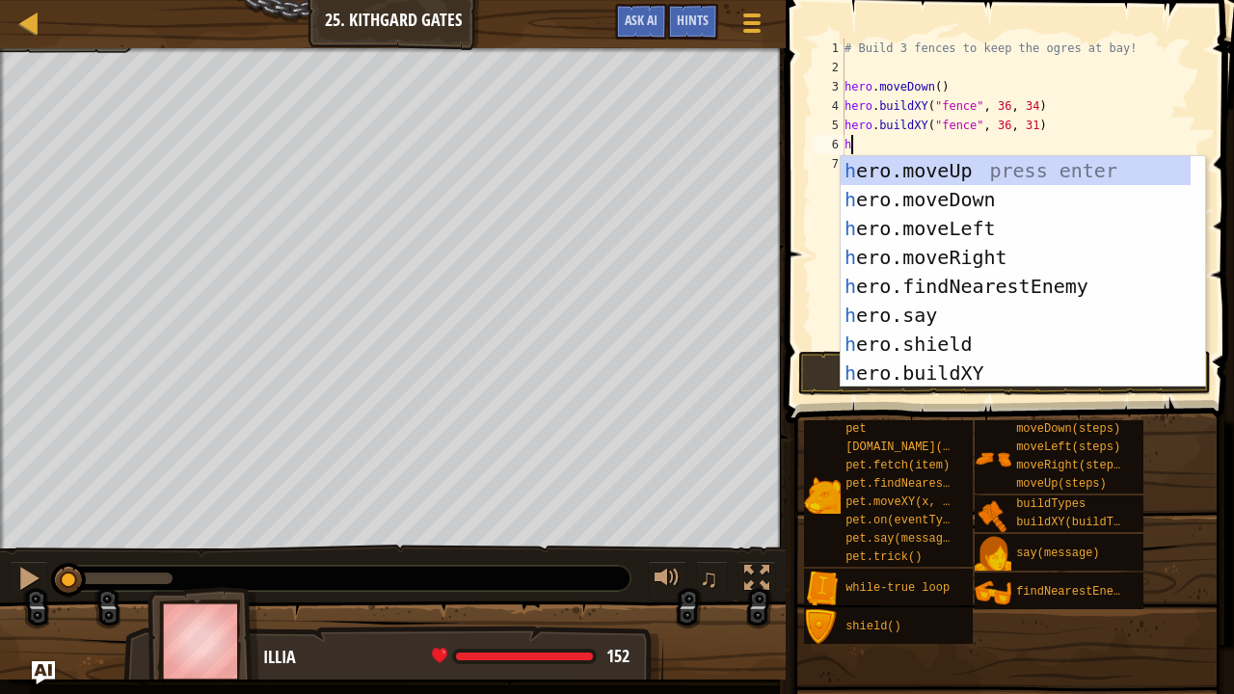
scroll to position [2, 5]
click at [923, 366] on div "h ero.moveUp press enter h ero.moveDown press enter h ero.moveLeft press enter …" at bounding box center [1016, 300] width 351 height 289
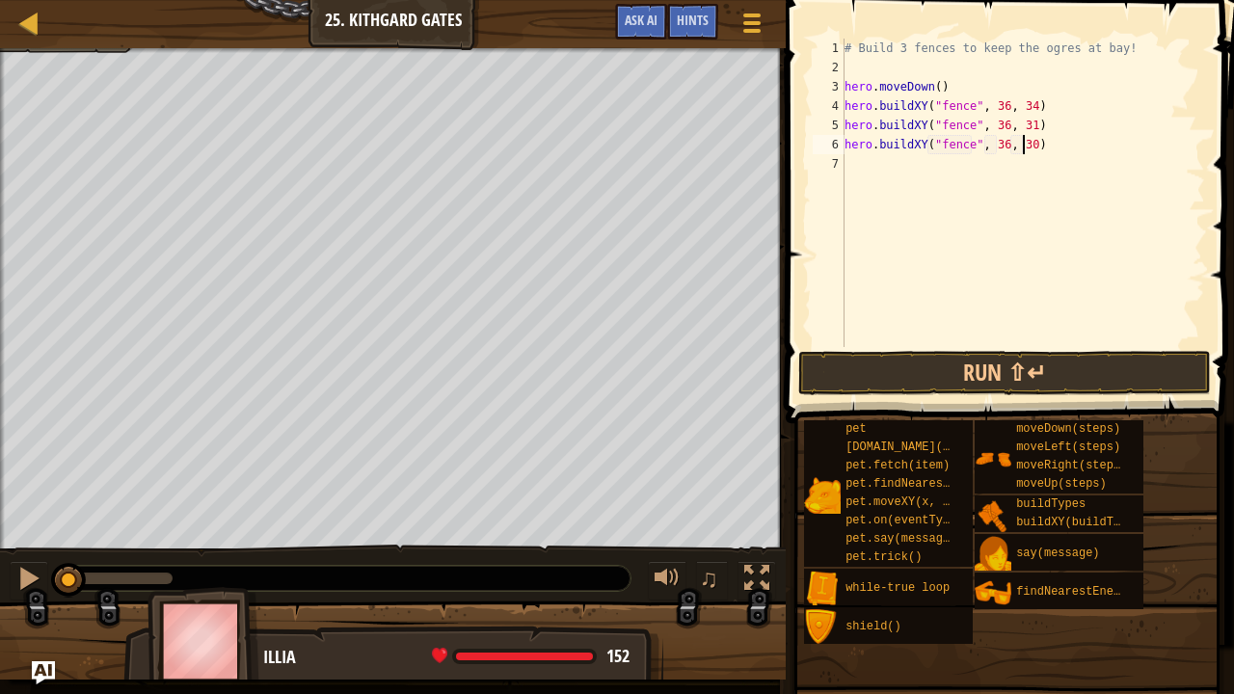
click at [1025, 145] on div "# Build 3 fences to keep the ogres at bay! hero . moveDown ( ) hero . buildXY (…" at bounding box center [1023, 212] width 364 height 347
type textarea "hero.buildXY("fence", 36, 27)"
click at [937, 376] on button "Run ⇧↵" at bounding box center [1004, 373] width 413 height 44
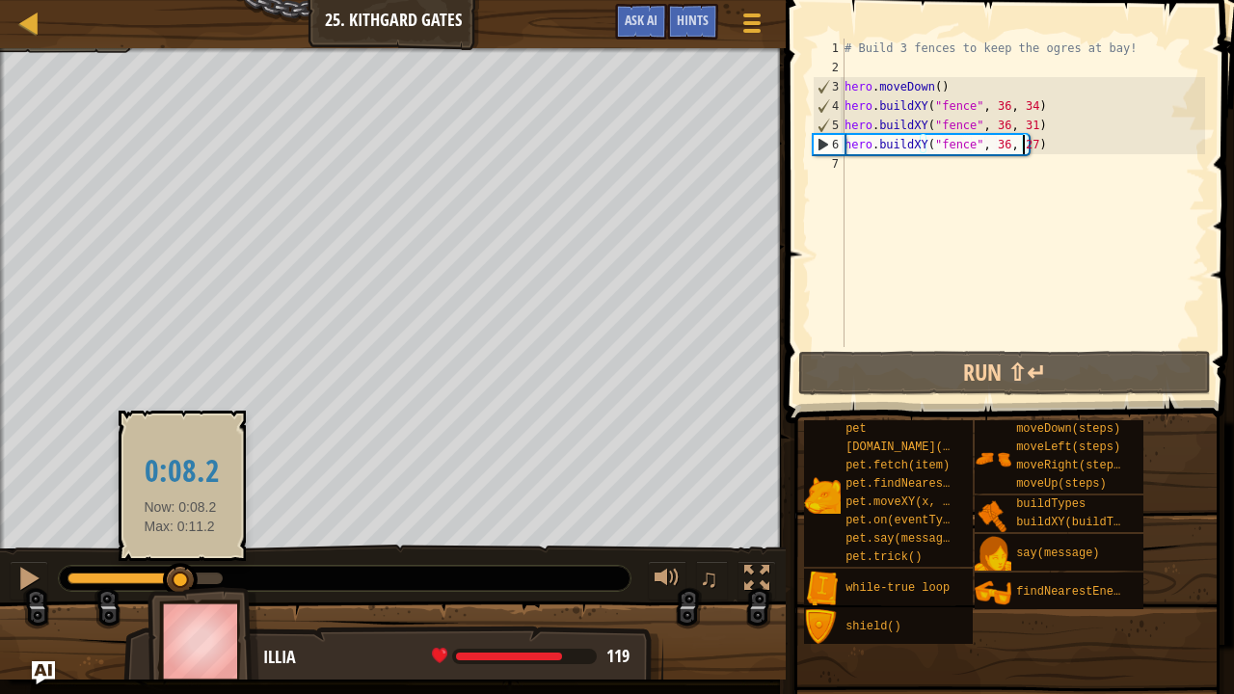
drag, startPoint x: 178, startPoint y: 572, endPoint x: 190, endPoint y: 573, distance: 11.6
click at [190, 572] on div at bounding box center [144, 579] width 155 height 12
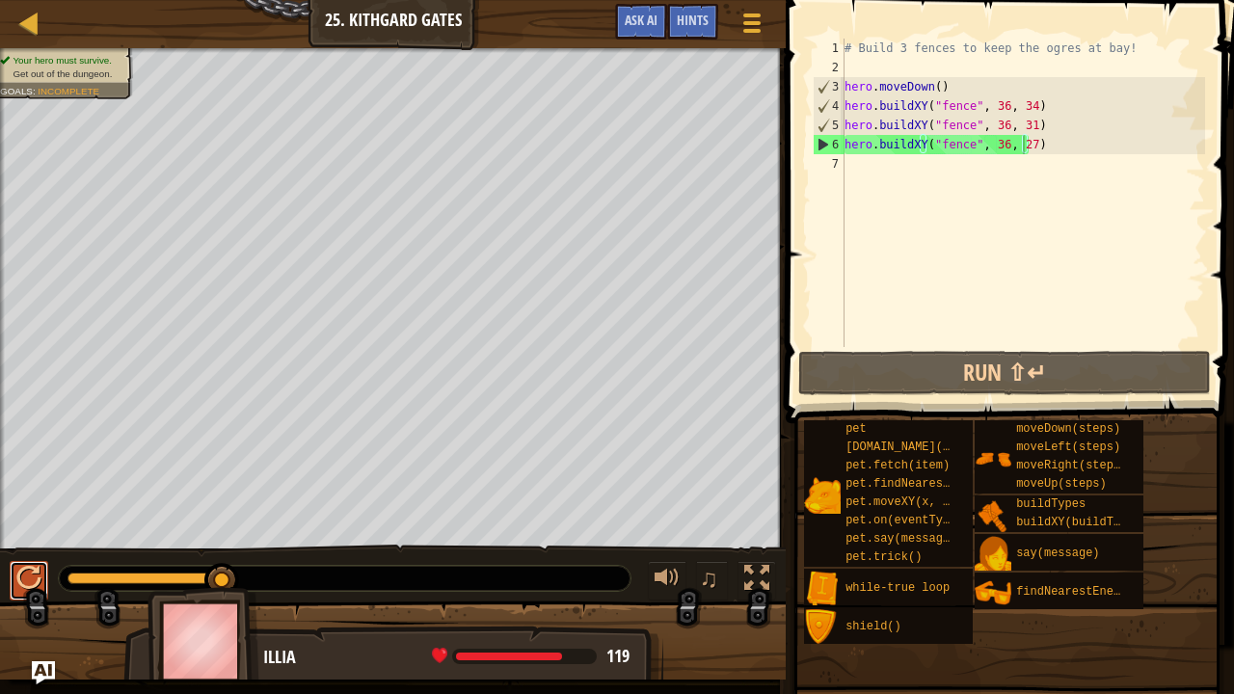
click at [33, 566] on div at bounding box center [28, 578] width 25 height 25
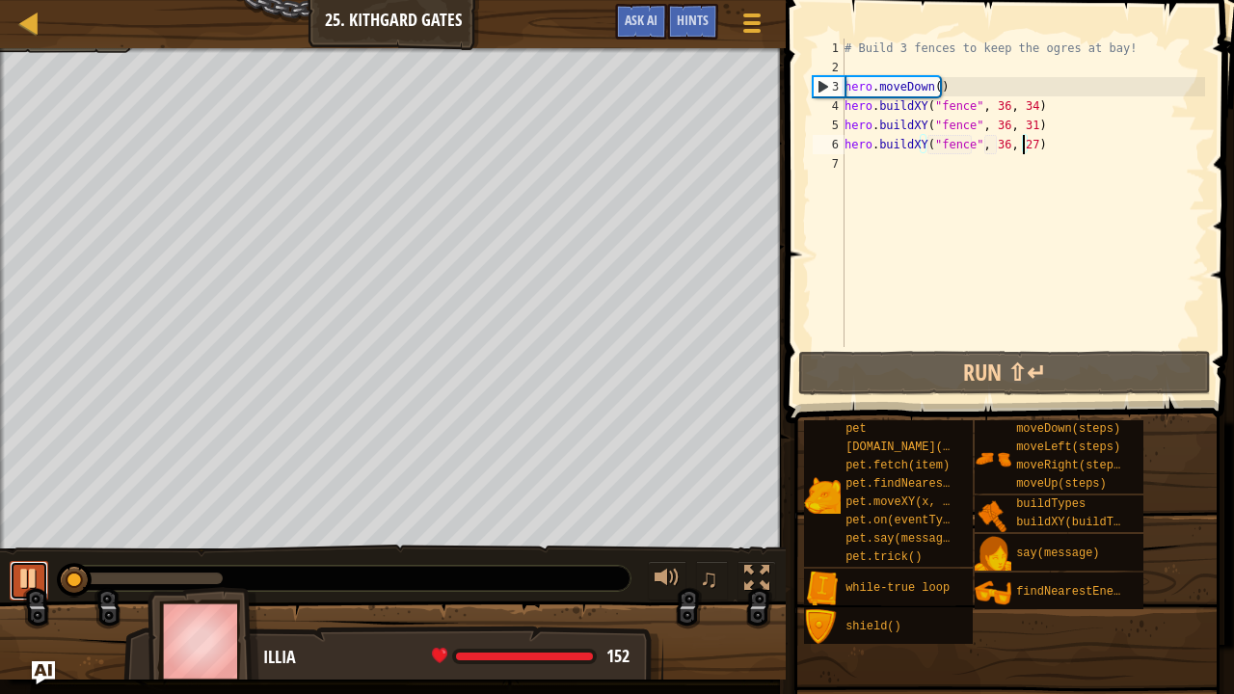
click at [33, 572] on div at bounding box center [28, 578] width 25 height 25
click at [914, 165] on div "# Build 3 fences to keep the ogres at bay! hero . moveDown ( ) hero . buildXY (…" at bounding box center [1023, 212] width 364 height 347
type textarea "h"
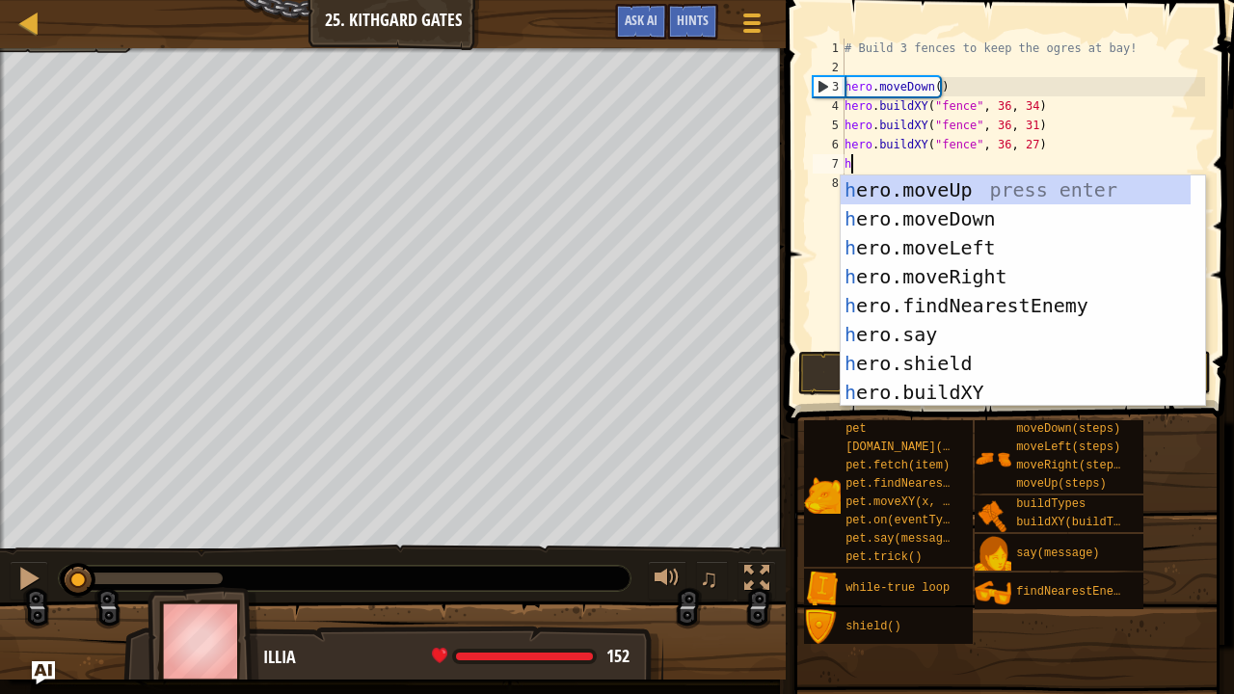
scroll to position [2, 5]
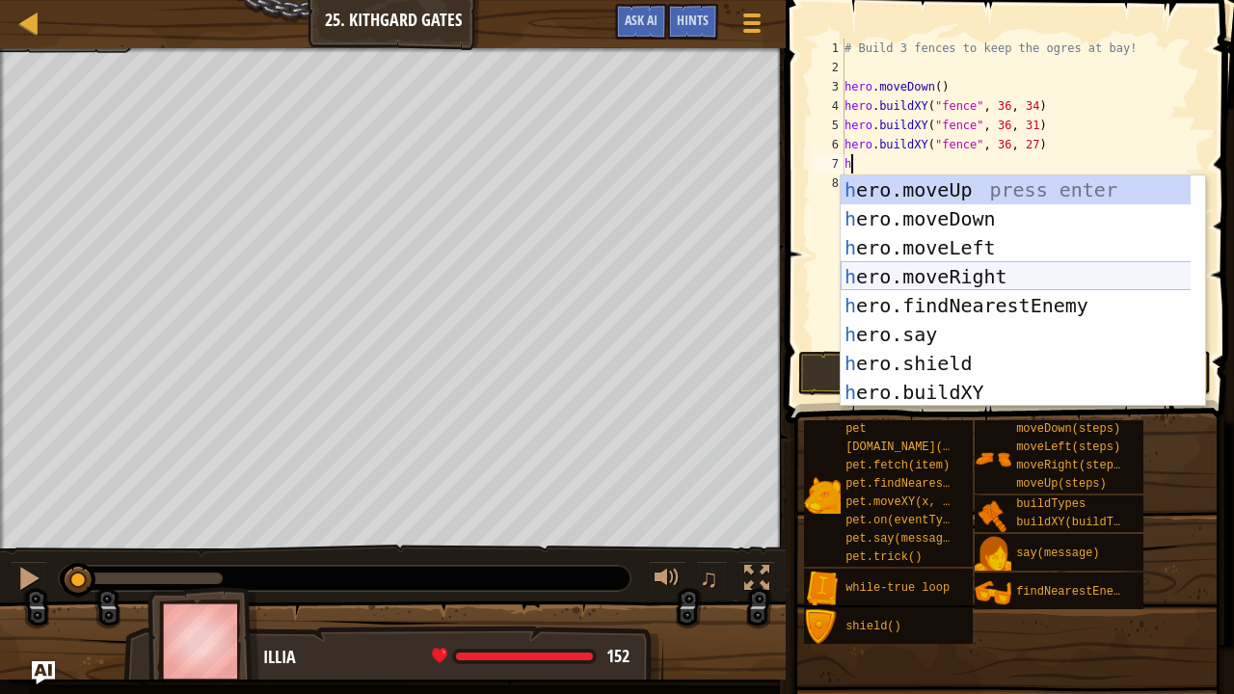
click at [949, 273] on div "h ero.moveUp press enter h ero.moveDown press enter h ero.moveLeft press enter …" at bounding box center [1016, 319] width 351 height 289
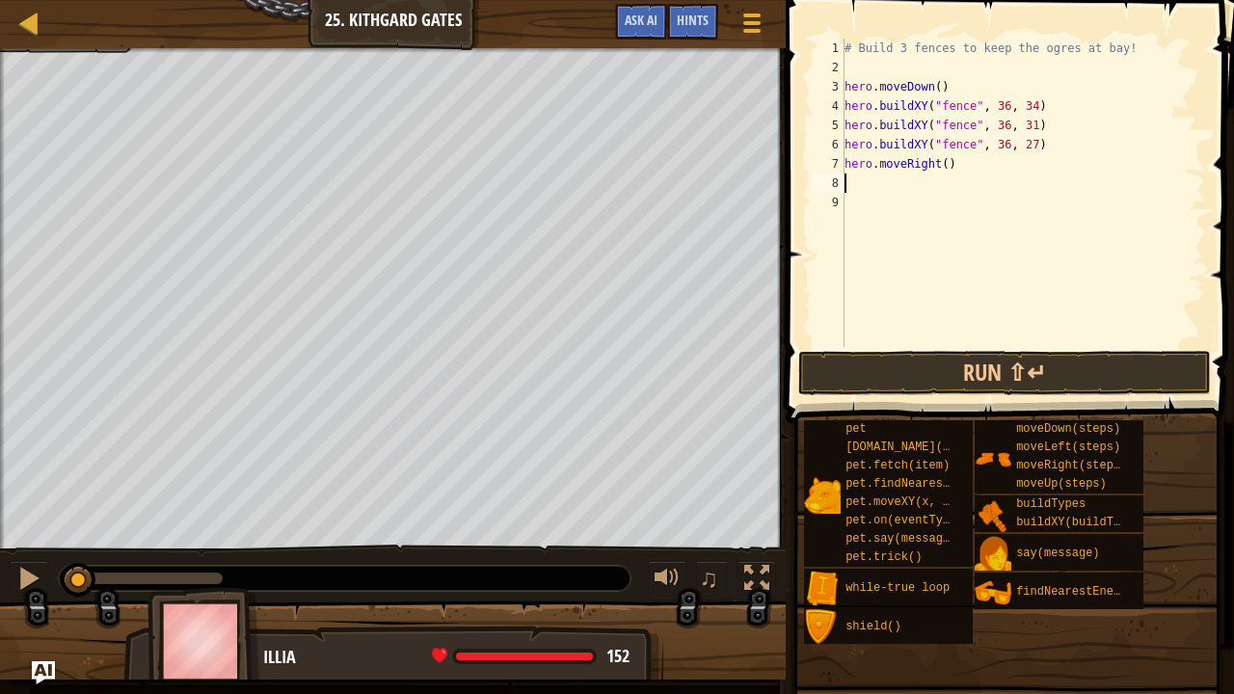
scroll to position [2, 0]
click at [940, 170] on div "# Build 3 fences to keep the ogres at bay! hero . moveDown ( ) hero . buildXY (…" at bounding box center [1023, 212] width 364 height 347
type textarea "hero.moveRight(4)"
click at [953, 384] on button "Run ⇧↵" at bounding box center [1004, 373] width 413 height 44
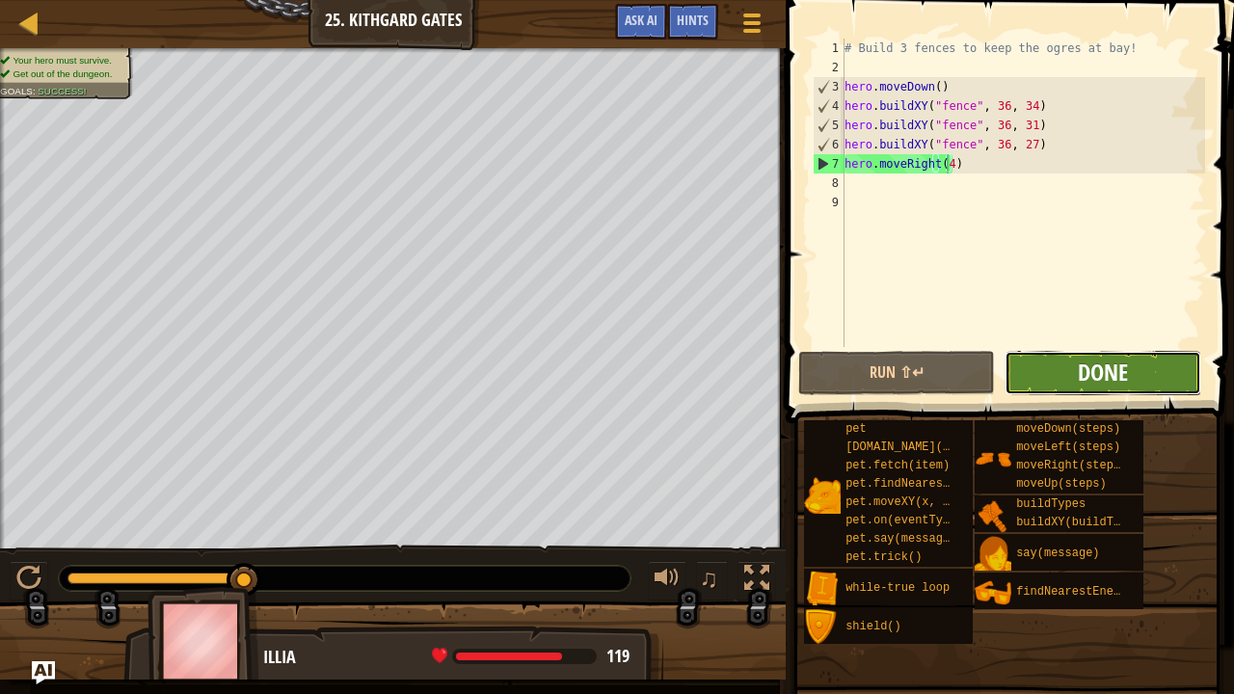
click at [1087, 373] on span "Done" at bounding box center [1103, 372] width 50 height 31
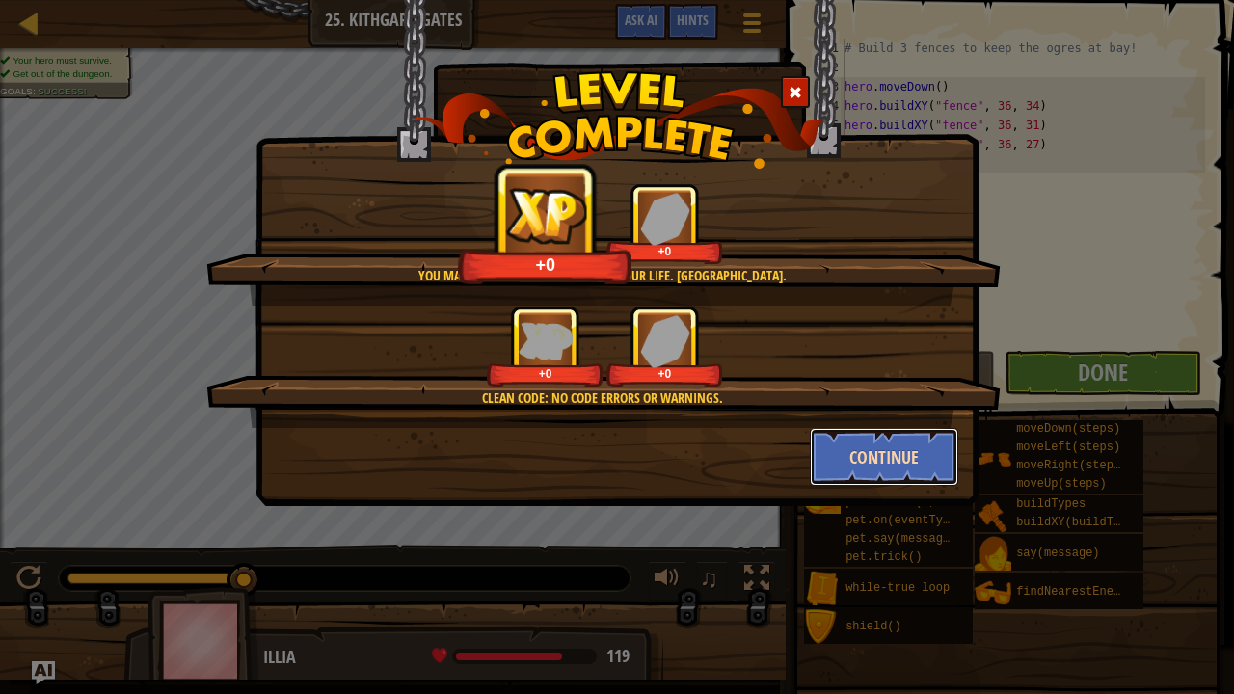
click at [835, 457] on button "Continue" at bounding box center [884, 457] width 149 height 58
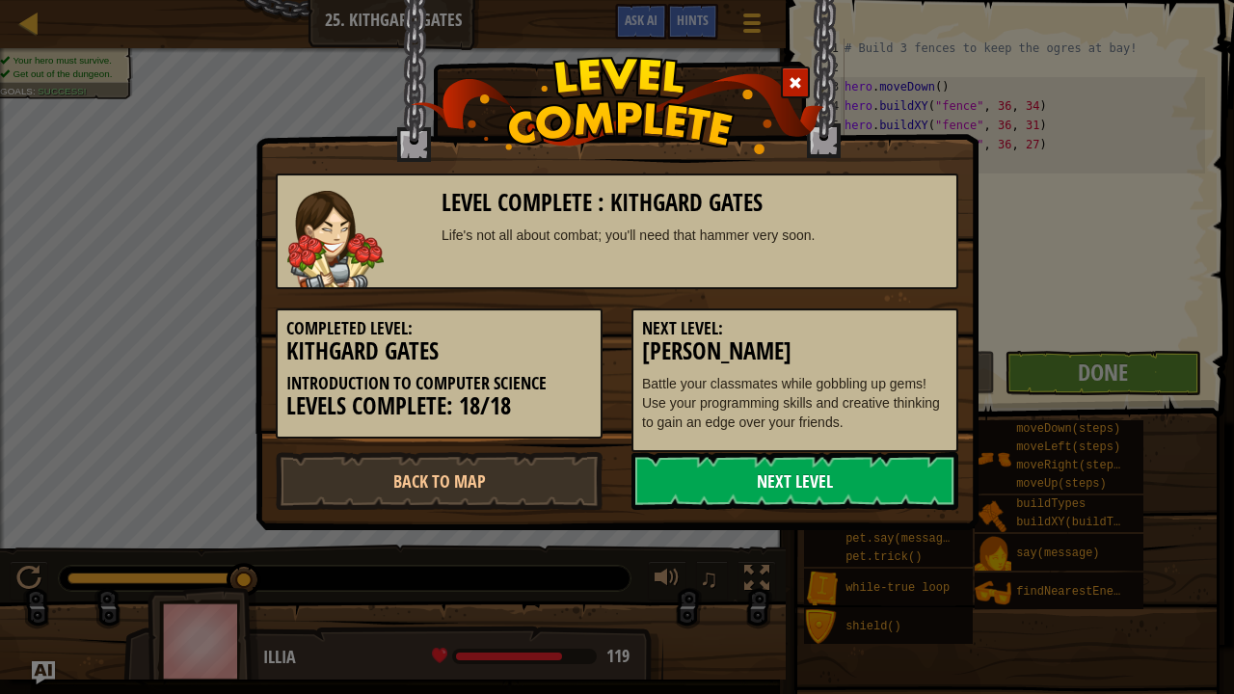
click at [727, 478] on link "Next Level" at bounding box center [794, 481] width 327 height 58
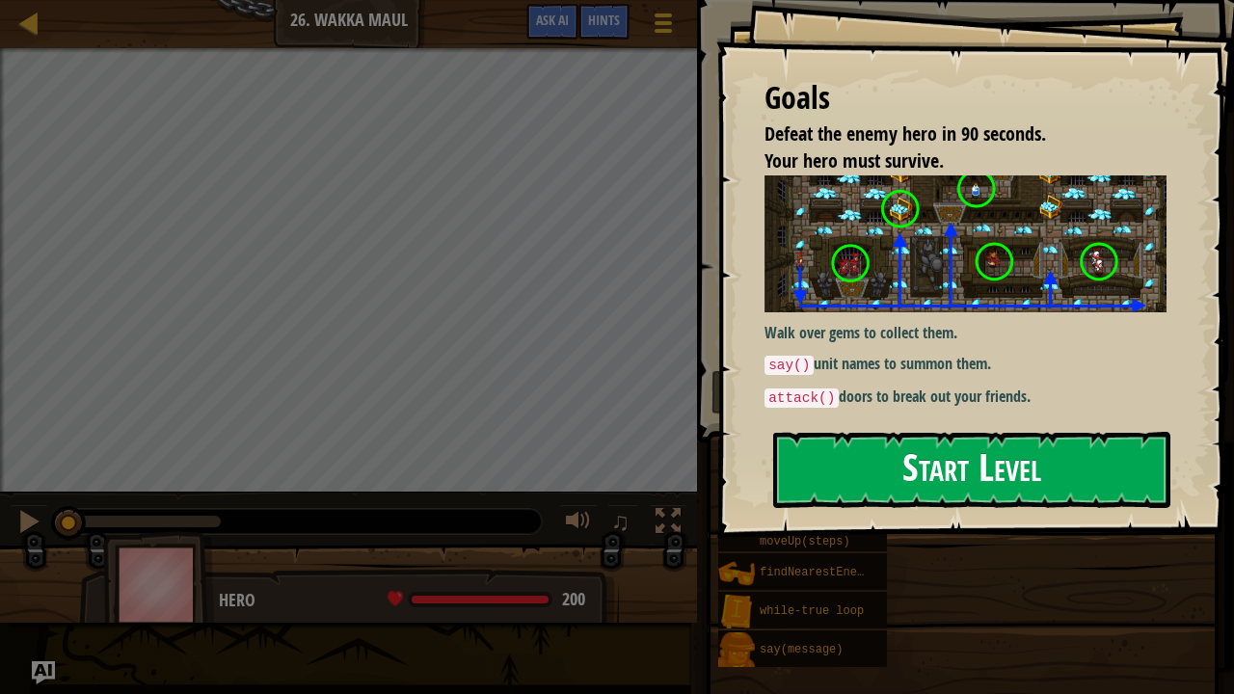
click at [872, 464] on button "Start Level" at bounding box center [971, 470] width 397 height 76
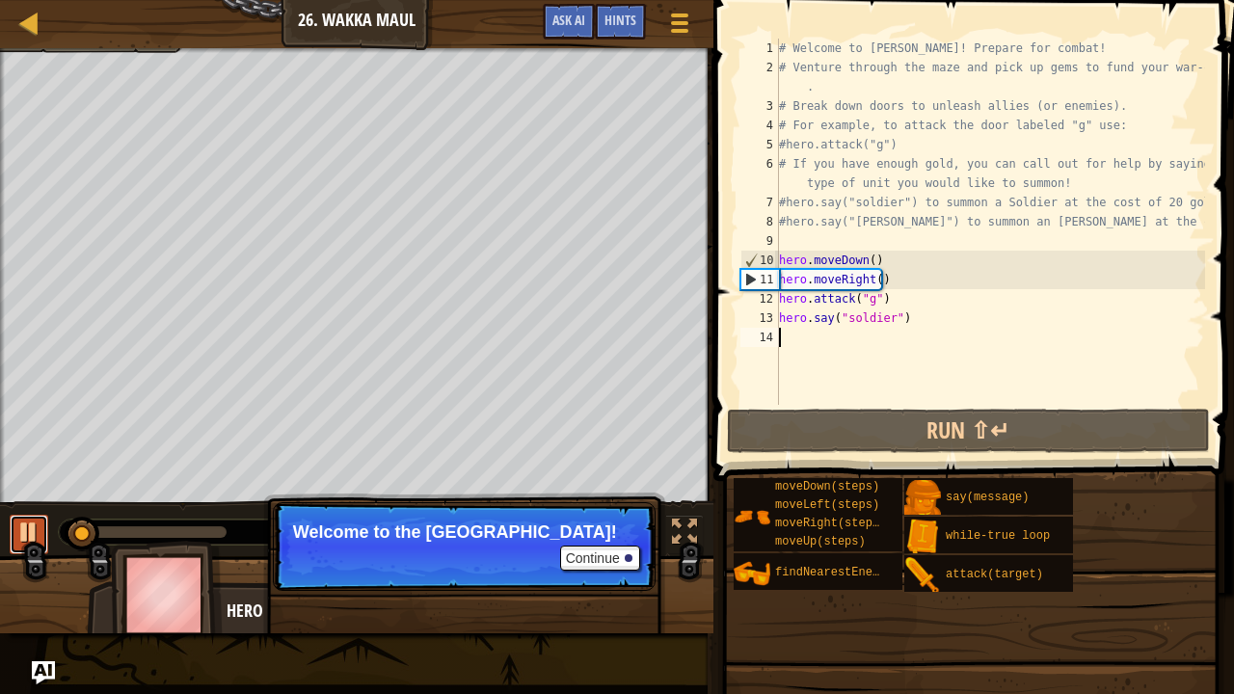
click at [37, 520] on div at bounding box center [28, 532] width 25 height 25
click at [598, 562] on p "Continue Break open doors to free frien" at bounding box center [464, 546] width 383 height 89
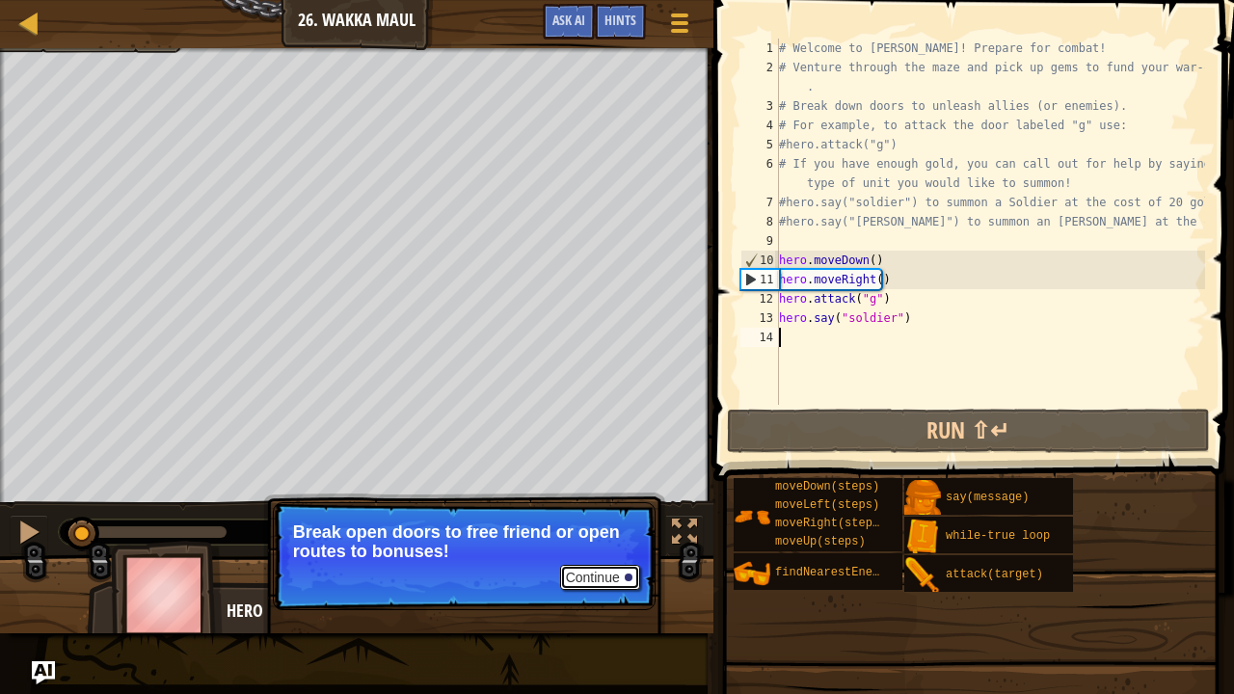
click at [600, 572] on button "Continue" at bounding box center [600, 577] width 80 height 25
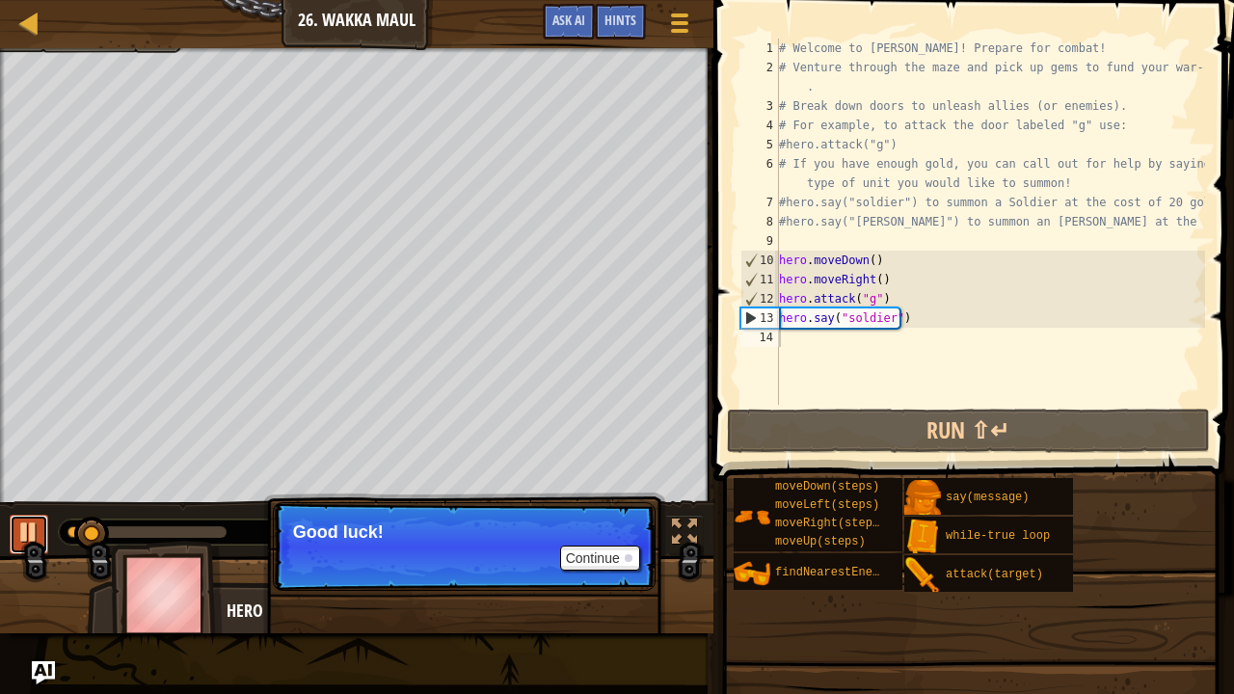
click at [35, 520] on div at bounding box center [28, 532] width 25 height 25
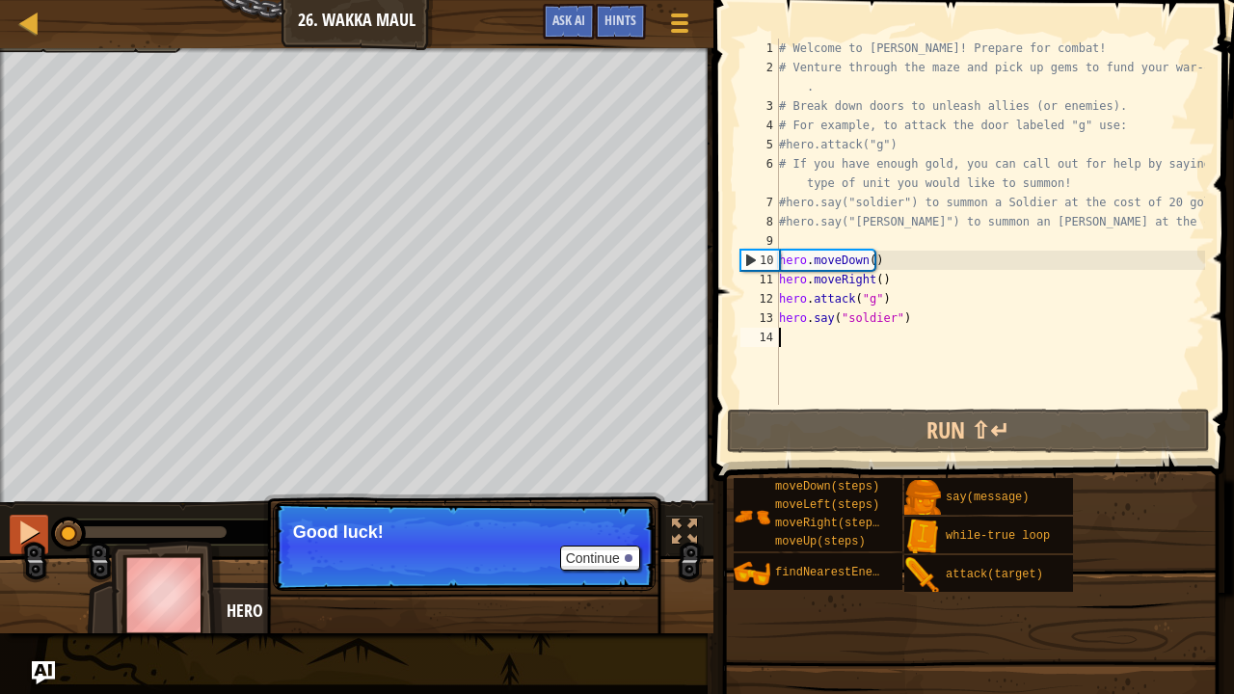
drag, startPoint x: 104, startPoint y: 534, endPoint x: 38, endPoint y: 536, distance: 66.5
click at [38, 536] on div "♫" at bounding box center [356, 527] width 713 height 58
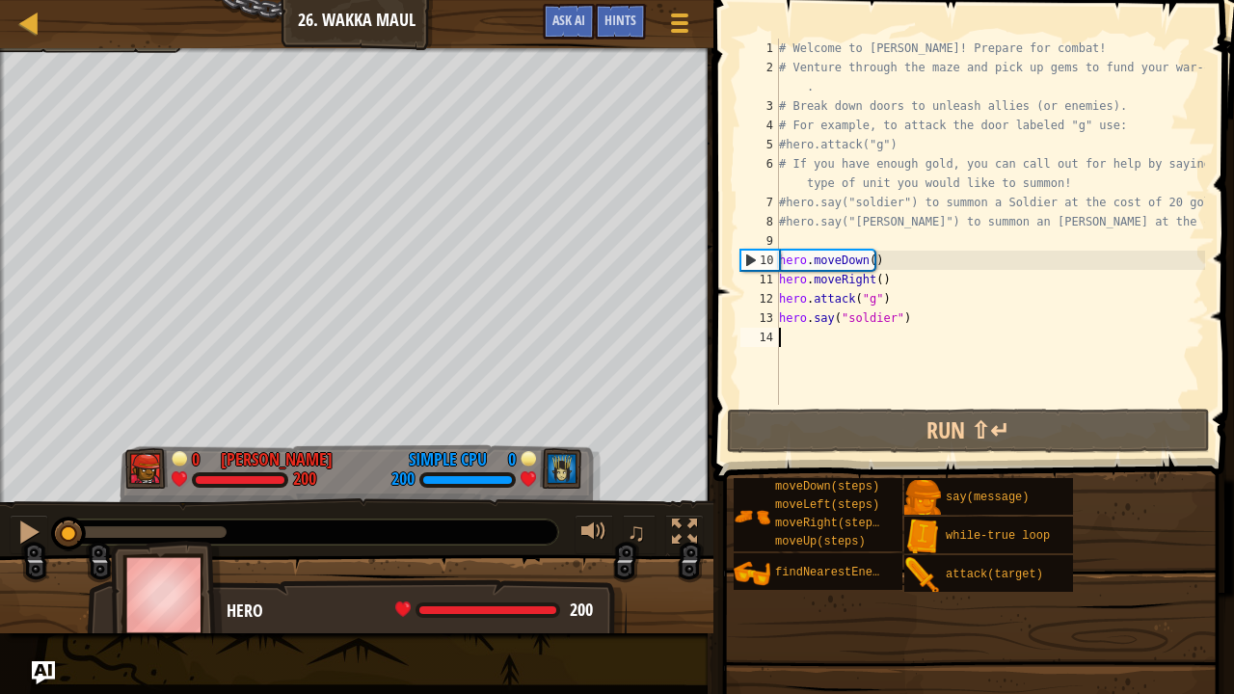
click at [819, 337] on div "# Welcome to [PERSON_NAME]! Prepare for combat! # Venture through the maze and …" at bounding box center [990, 241] width 430 height 405
type textarea "h"
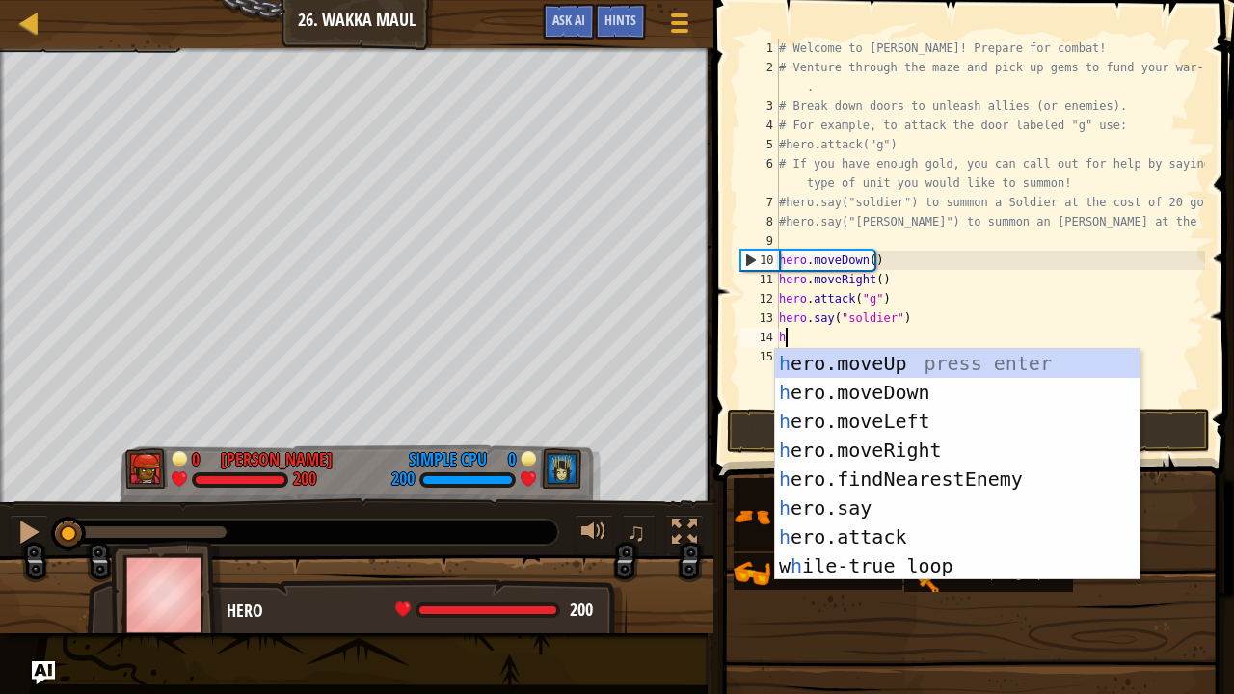
scroll to position [2, 5]
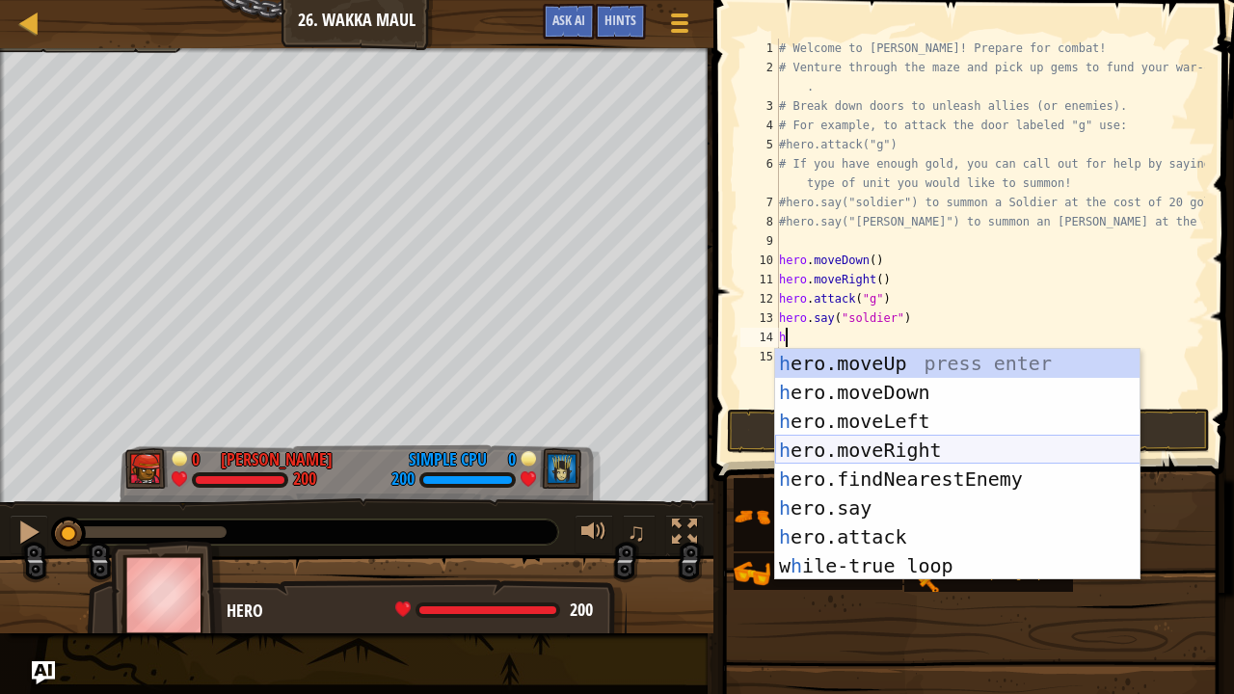
click at [900, 449] on div "h ero.moveUp press enter h ero.moveDown press enter h ero.moveLeft press enter …" at bounding box center [957, 493] width 365 height 289
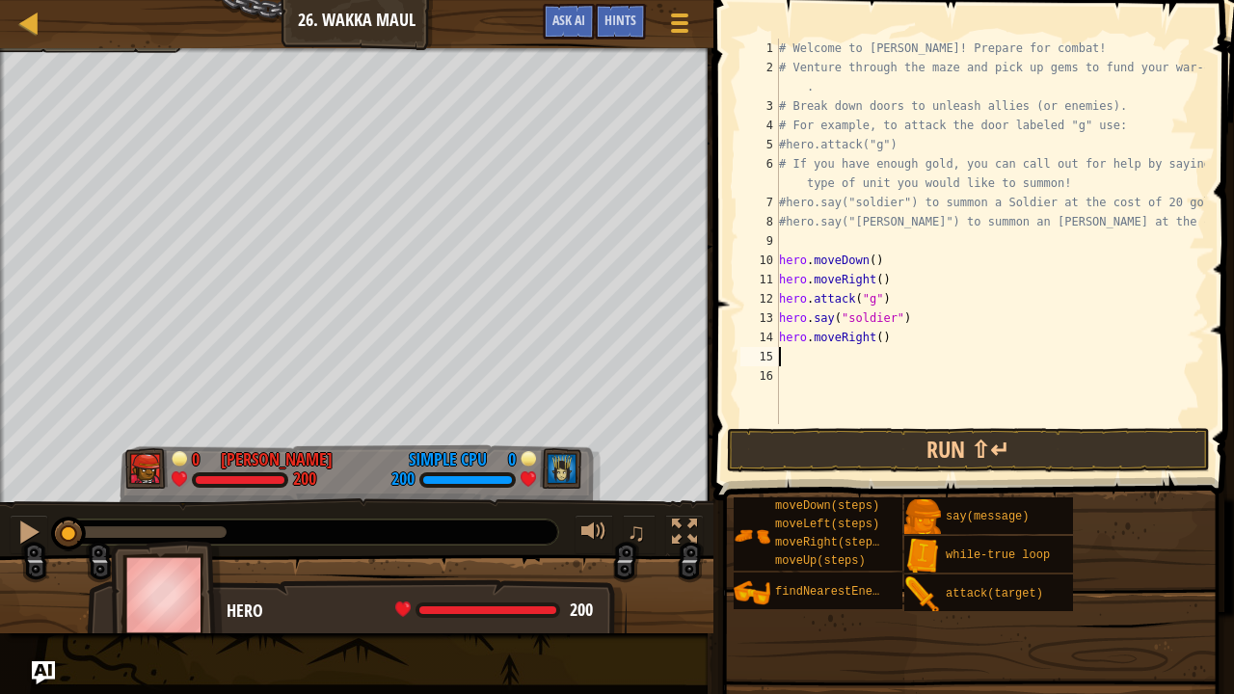
scroll to position [2, 0]
click at [872, 347] on div "# Welcome to [PERSON_NAME]! Prepare for combat! # Venture through the maze and …" at bounding box center [990, 251] width 430 height 424
click at [875, 341] on div "# Welcome to [PERSON_NAME]! Prepare for combat! # Venture through the maze and …" at bounding box center [990, 251] width 430 height 424
type textarea "hero.moveRight(6)"
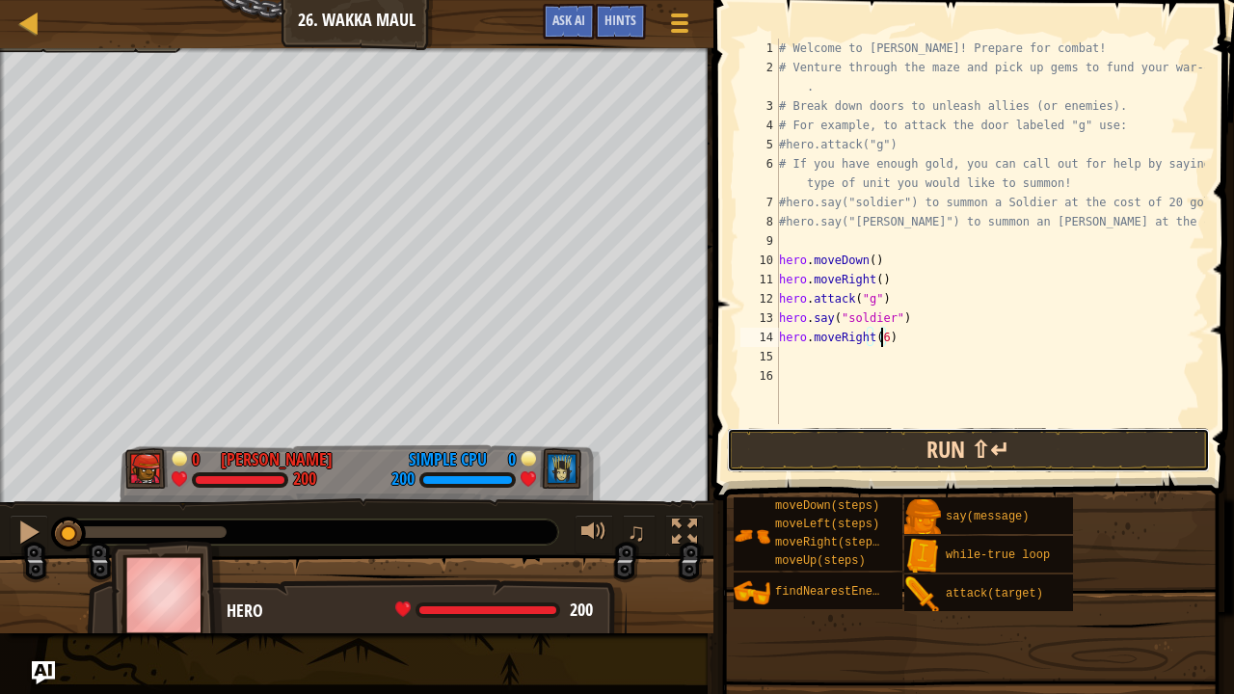
click at [904, 438] on button "Run ⇧↵" at bounding box center [968, 450] width 483 height 44
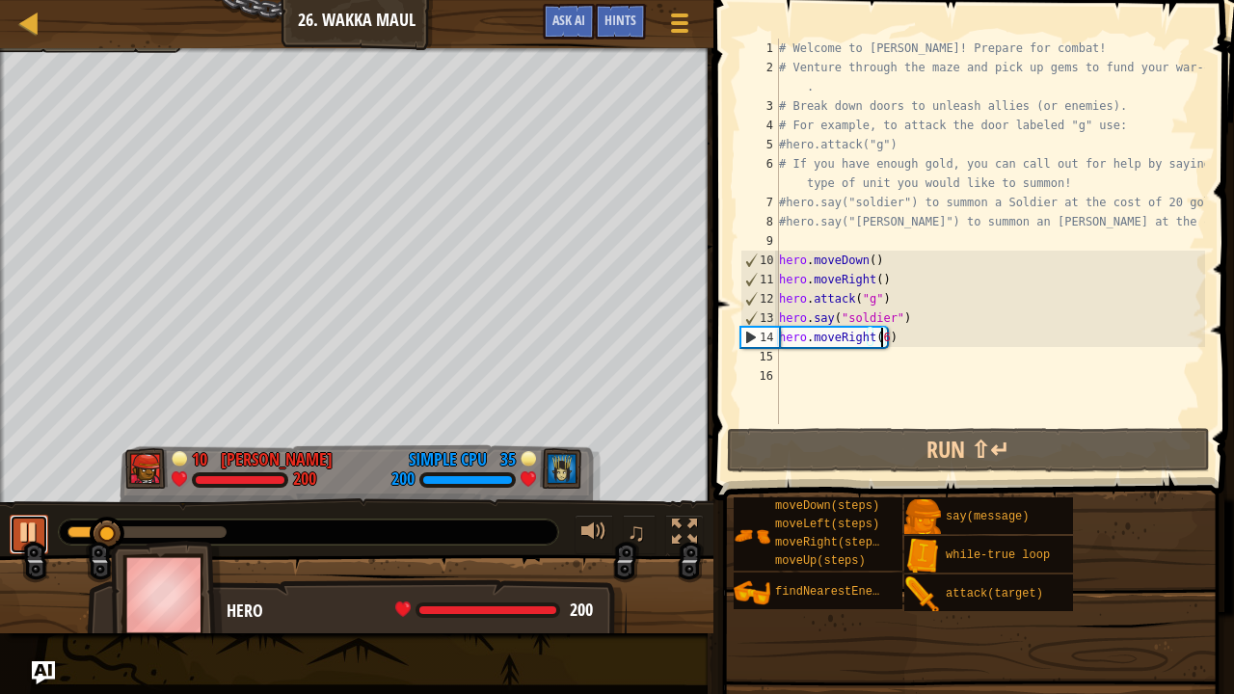
click at [29, 520] on div at bounding box center [28, 532] width 25 height 25
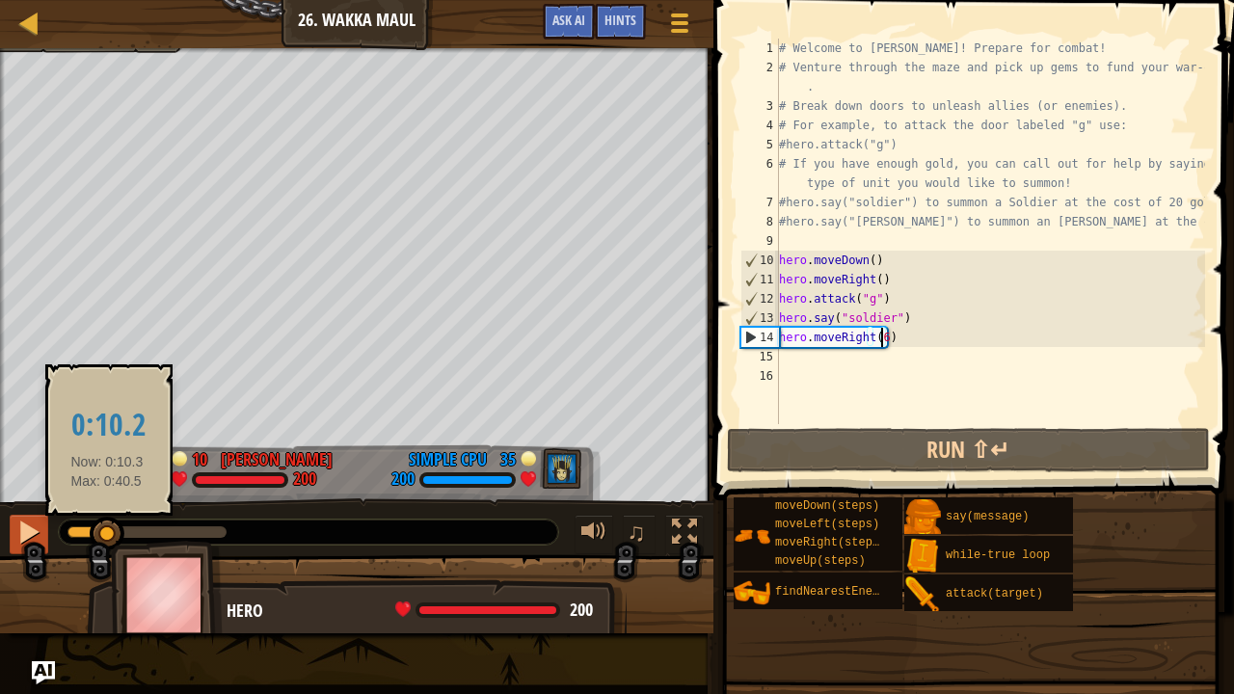
drag, startPoint x: 107, startPoint y: 526, endPoint x: 34, endPoint y: 535, distance: 73.8
click at [34, 535] on div "♫" at bounding box center [356, 527] width 713 height 58
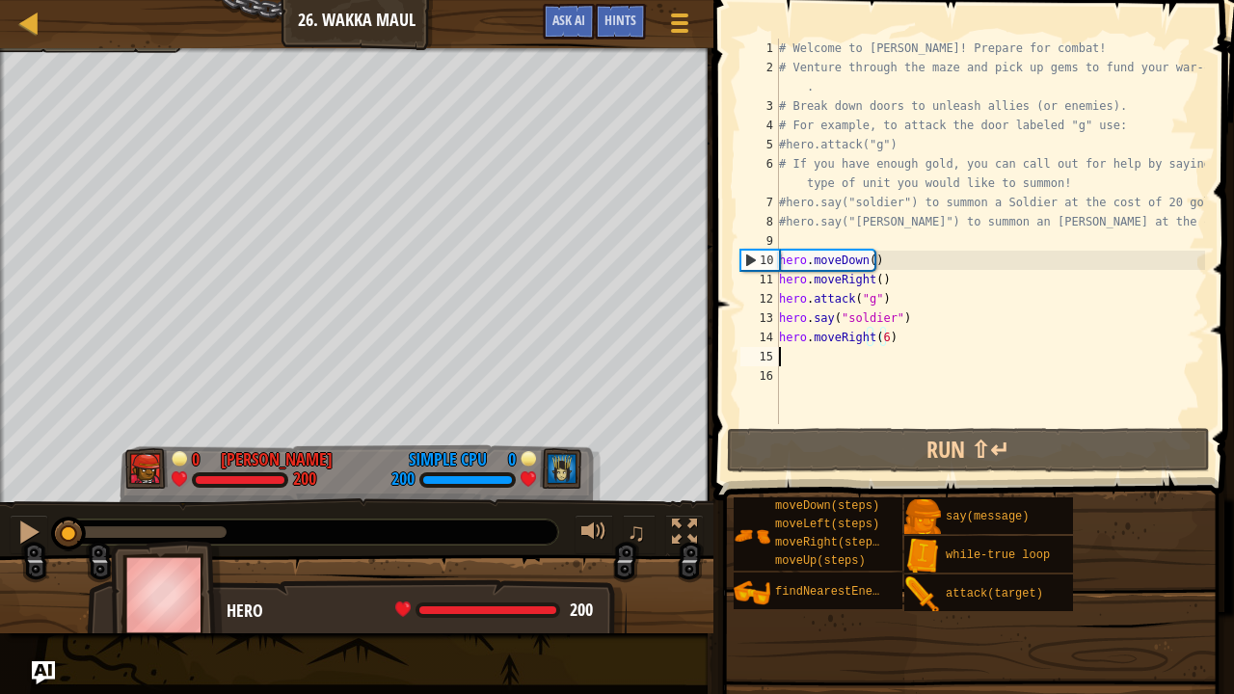
click at [792, 353] on div "# Welcome to [PERSON_NAME]! Prepare for combat! # Venture through the maze and …" at bounding box center [990, 251] width 430 height 424
click at [895, 336] on div "# Welcome to [PERSON_NAME]! Prepare for combat! # Venture through the maze and …" at bounding box center [990, 251] width 430 height 424
click at [922, 317] on div "# Welcome to [PERSON_NAME]! Prepare for combat! # Venture through the maze and …" at bounding box center [990, 251] width 430 height 424
type textarea "hero.say("soldier")"
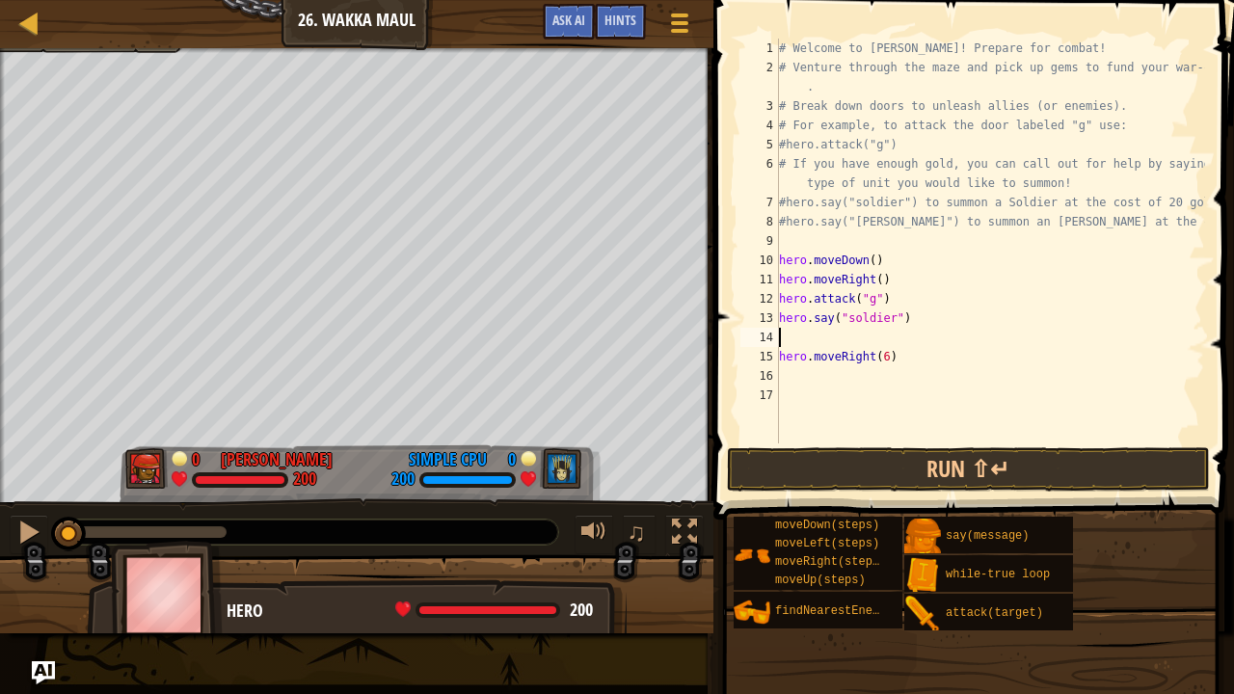
type textarea "w"
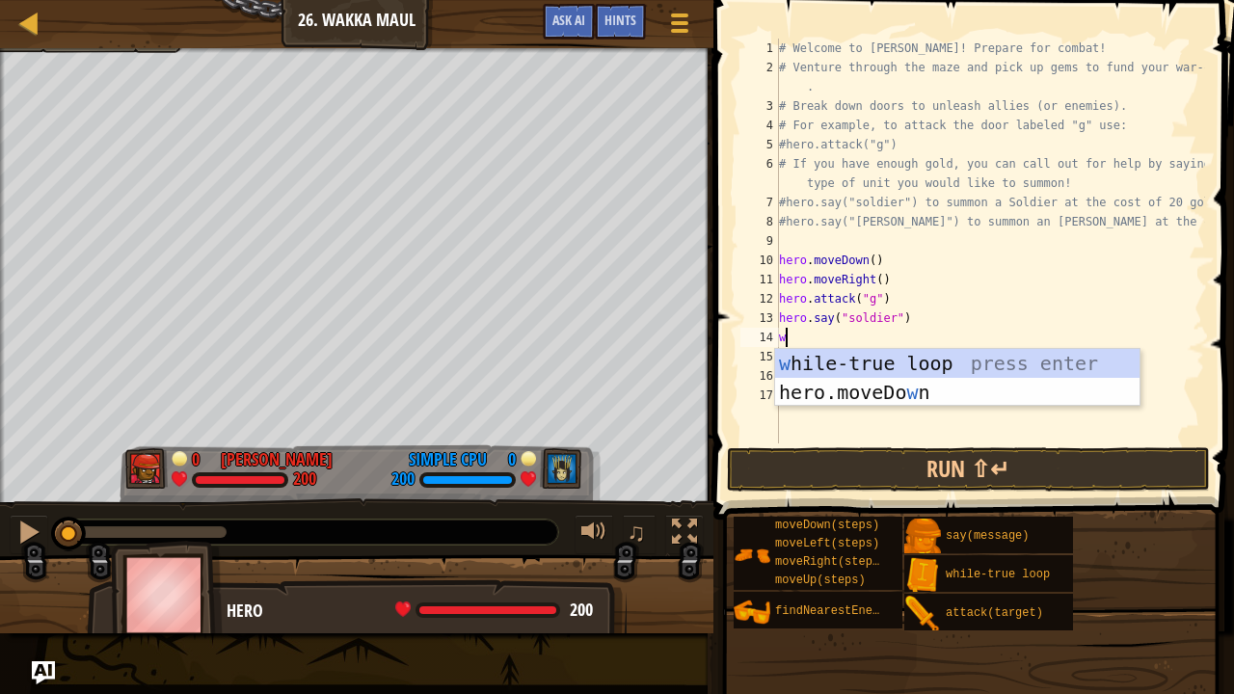
scroll to position [2, 5]
click at [895, 370] on div "w [PERSON_NAME]-true loop press enter hero.moveDo w n press enter" at bounding box center [957, 407] width 365 height 116
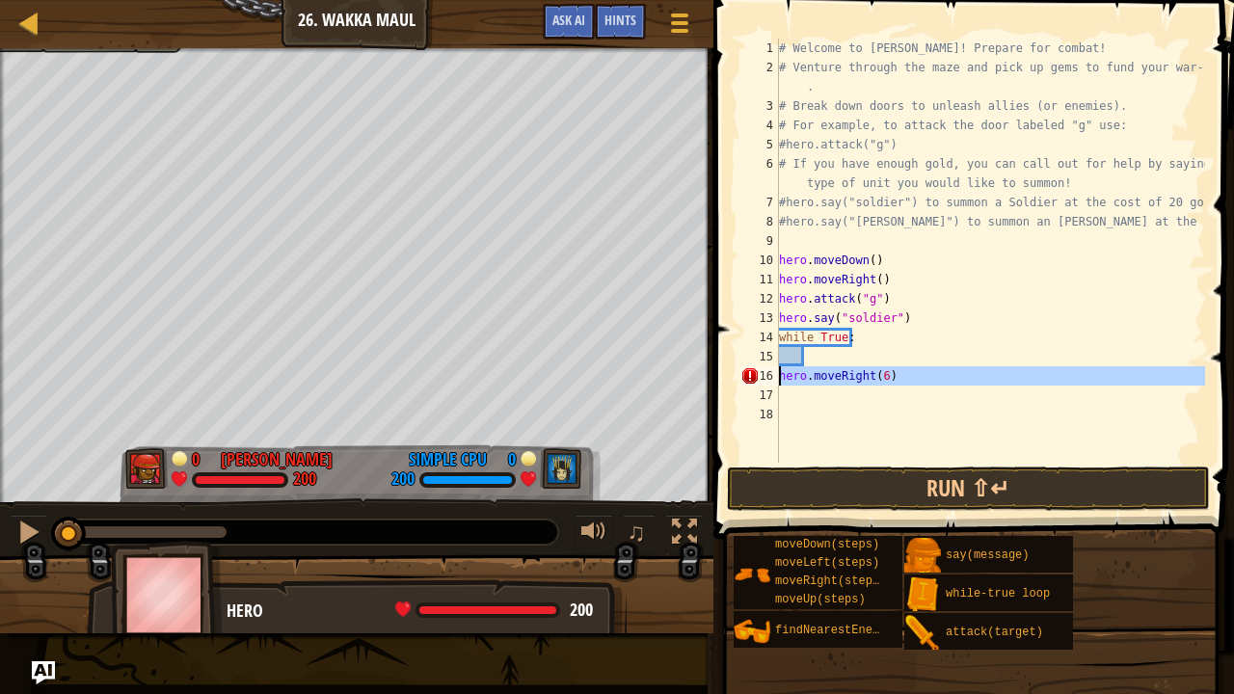
click at [777, 374] on div "16" at bounding box center [759, 375] width 39 height 19
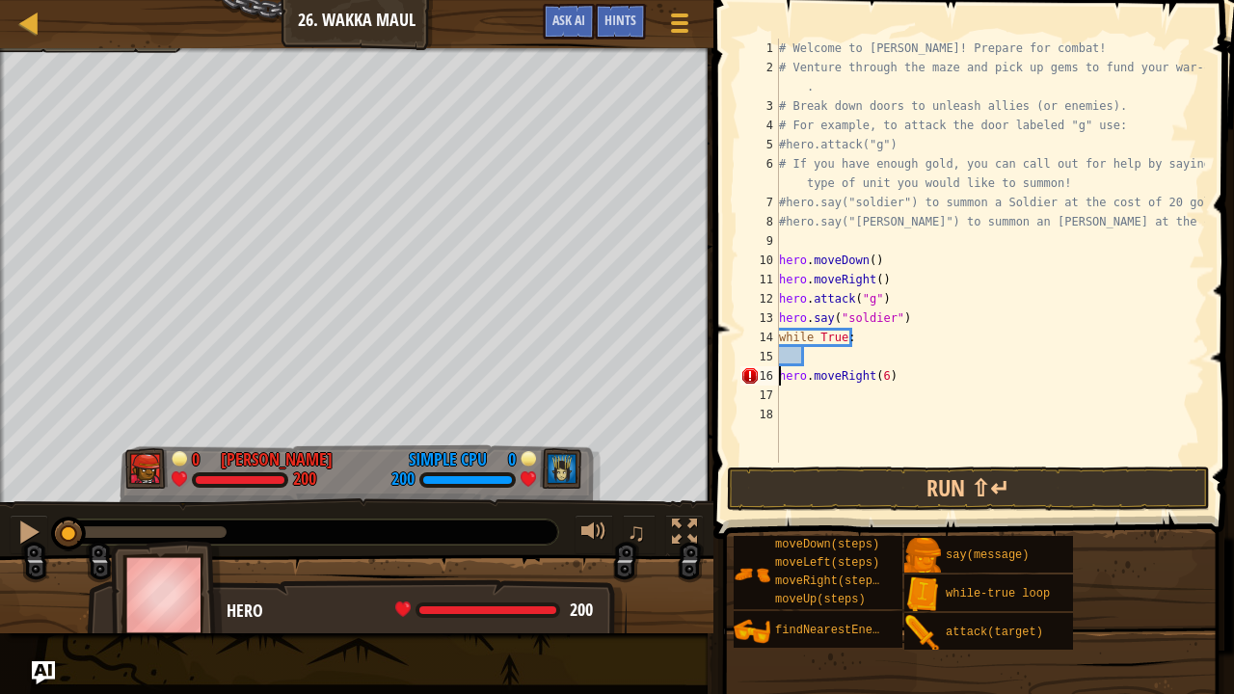
type textarea "hero.moveRight(6)"
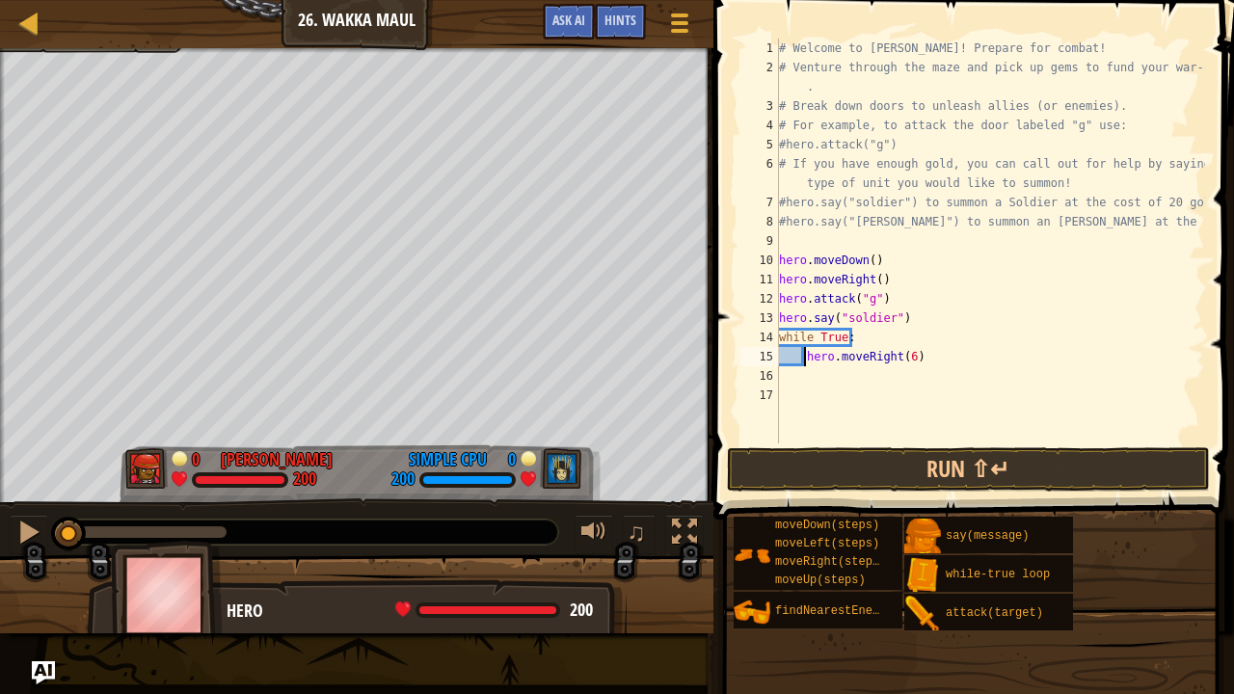
click at [916, 359] on div "# Welcome to [PERSON_NAME]! Prepare for combat! # Venture through the maze and …" at bounding box center [990, 260] width 430 height 443
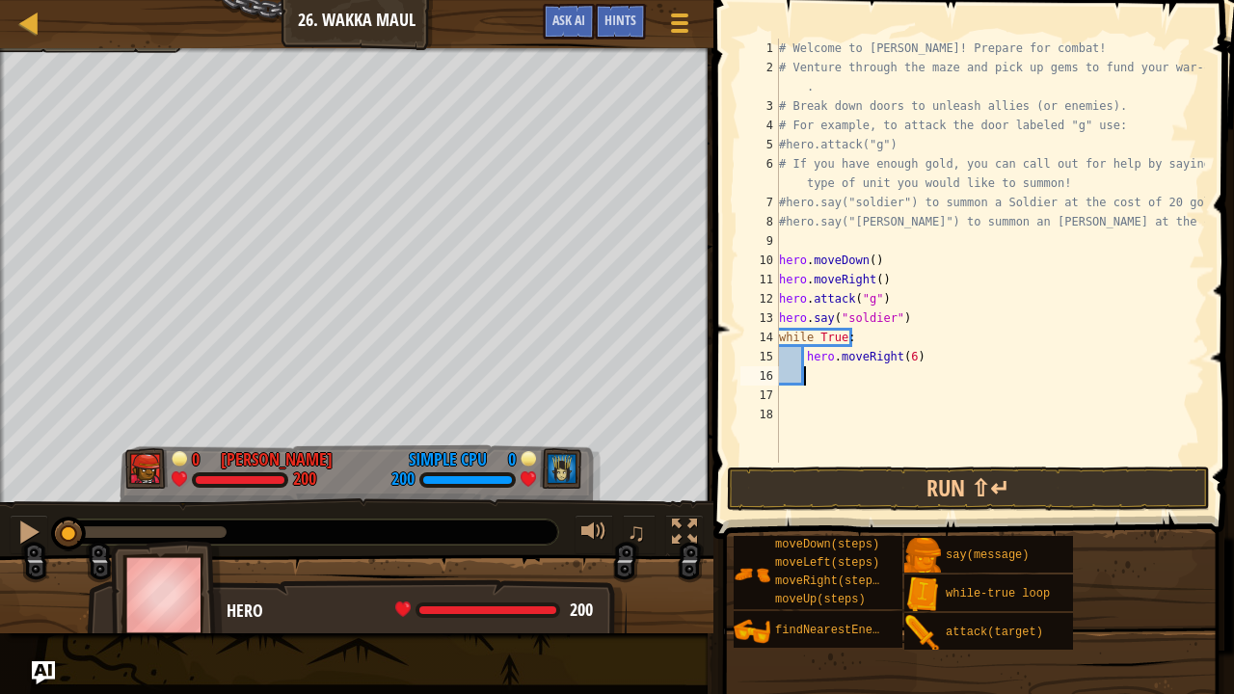
type textarea "h"
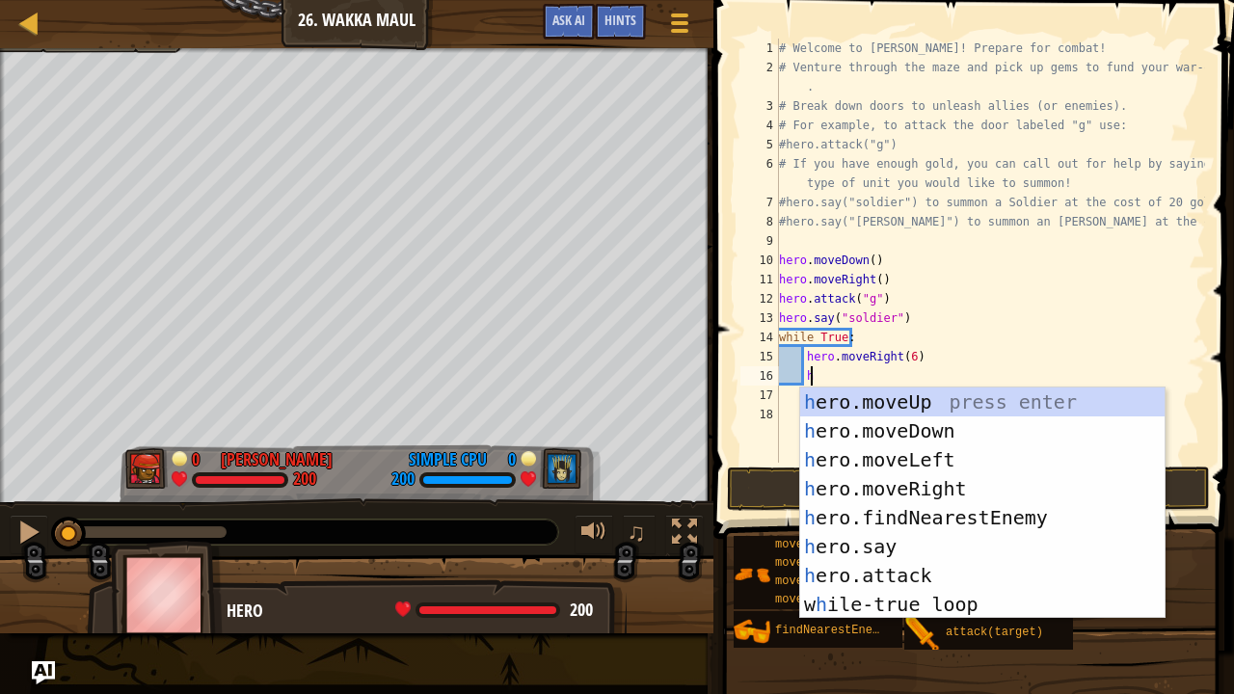
scroll to position [2, 31]
click at [920, 397] on div "h ero.moveUp press enter h ero.moveDown press enter h ero.moveLeft press enter …" at bounding box center [982, 532] width 365 height 289
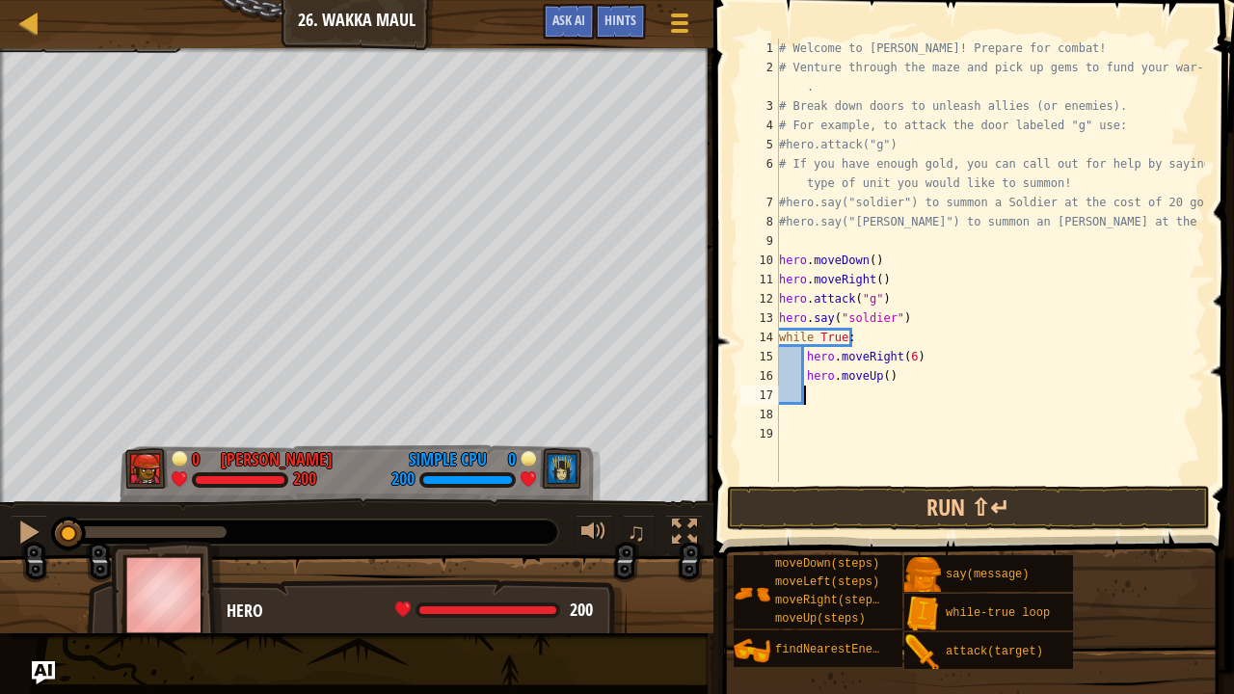
click at [879, 379] on div "# Welcome to [PERSON_NAME]! Prepare for combat! # Venture through the maze and …" at bounding box center [990, 280] width 430 height 482
type textarea "hero.moveUp(6)"
click at [888, 507] on button "Run ⇧↵" at bounding box center [968, 508] width 483 height 44
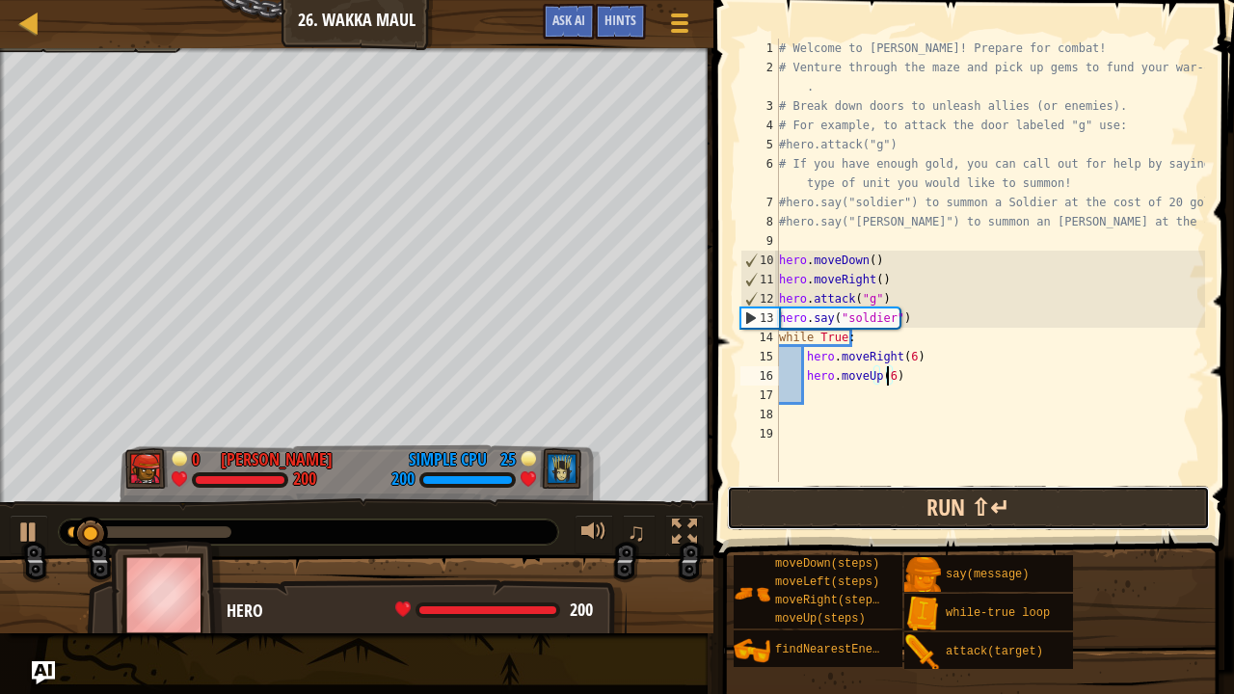
click at [868, 517] on button "Run ⇧↵" at bounding box center [968, 508] width 483 height 44
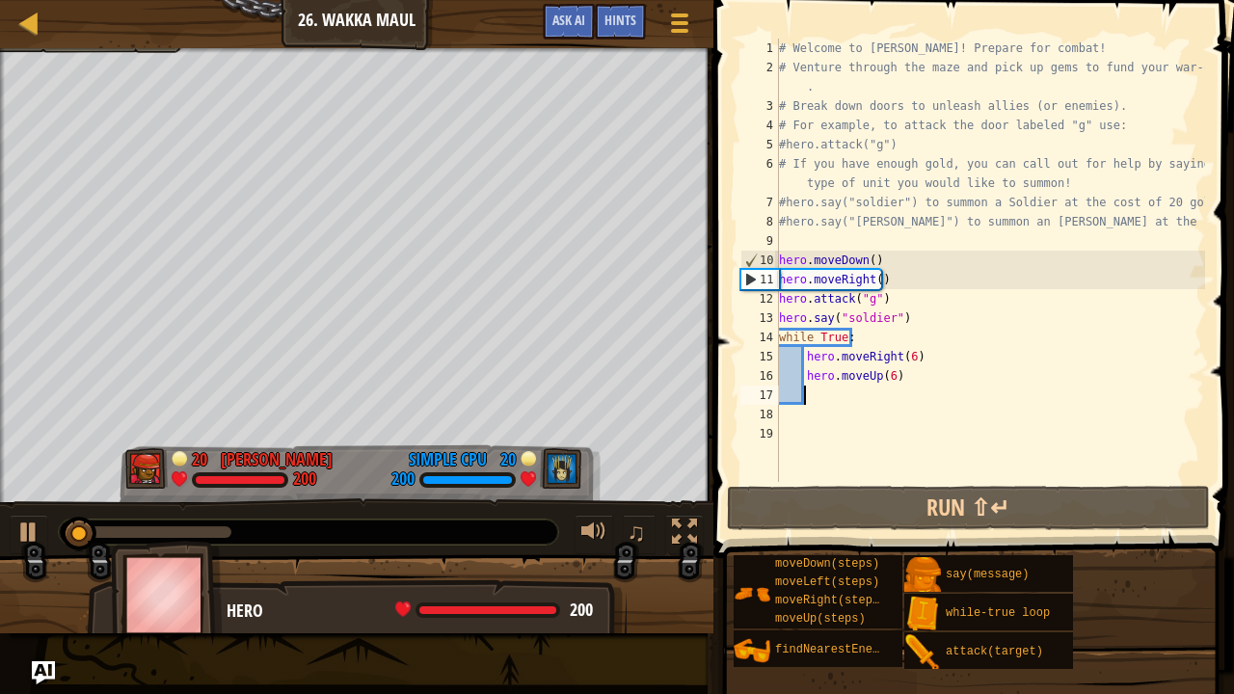
click at [833, 391] on div "# Welcome to [PERSON_NAME]! Prepare for combat! # Venture through the maze and …" at bounding box center [990, 280] width 430 height 482
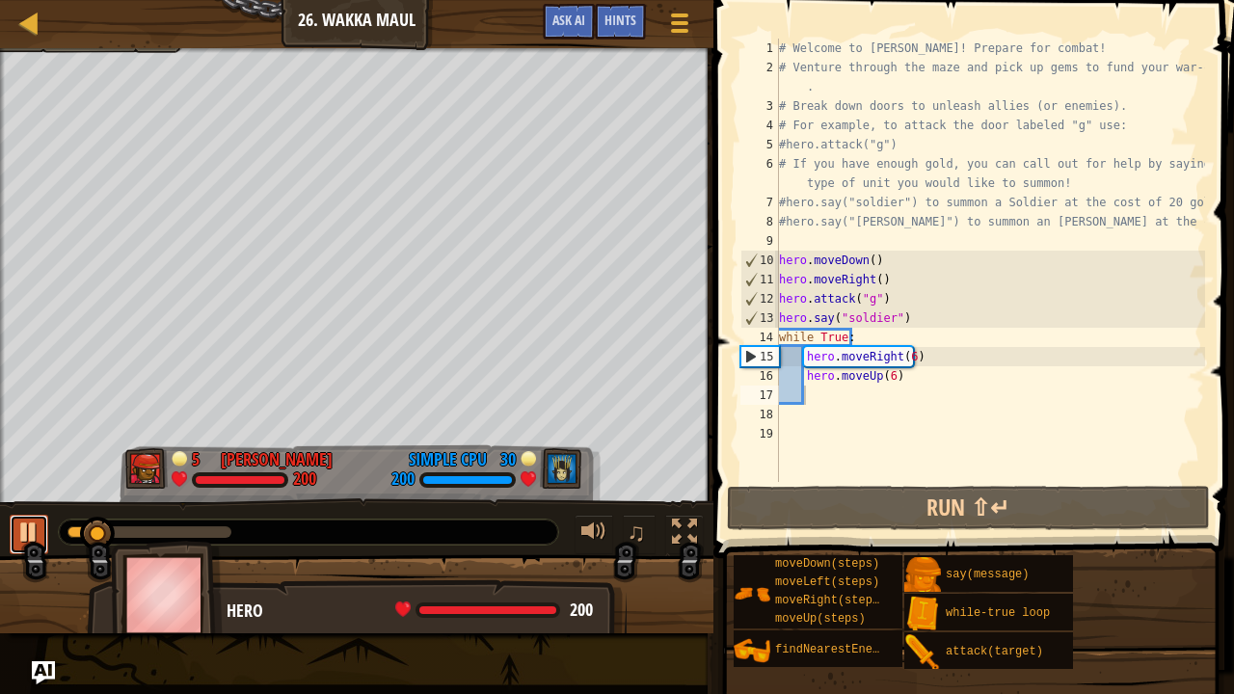
click at [35, 520] on div at bounding box center [28, 532] width 25 height 25
click at [826, 400] on div "# Welcome to [PERSON_NAME]! Prepare for combat! # Venture through the maze and …" at bounding box center [990, 280] width 430 height 482
type textarea "h"
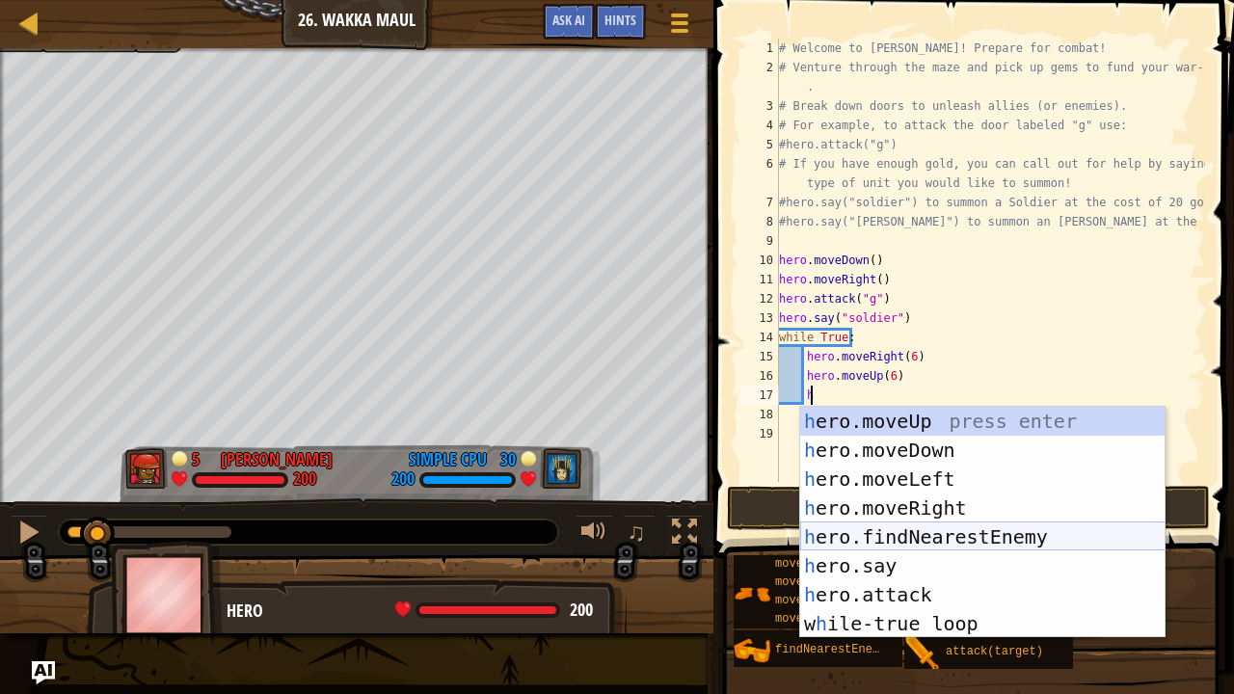
click at [910, 529] on div "h ero.moveUp press enter h ero.moveDown press enter h ero.moveLeft press enter …" at bounding box center [982, 551] width 365 height 289
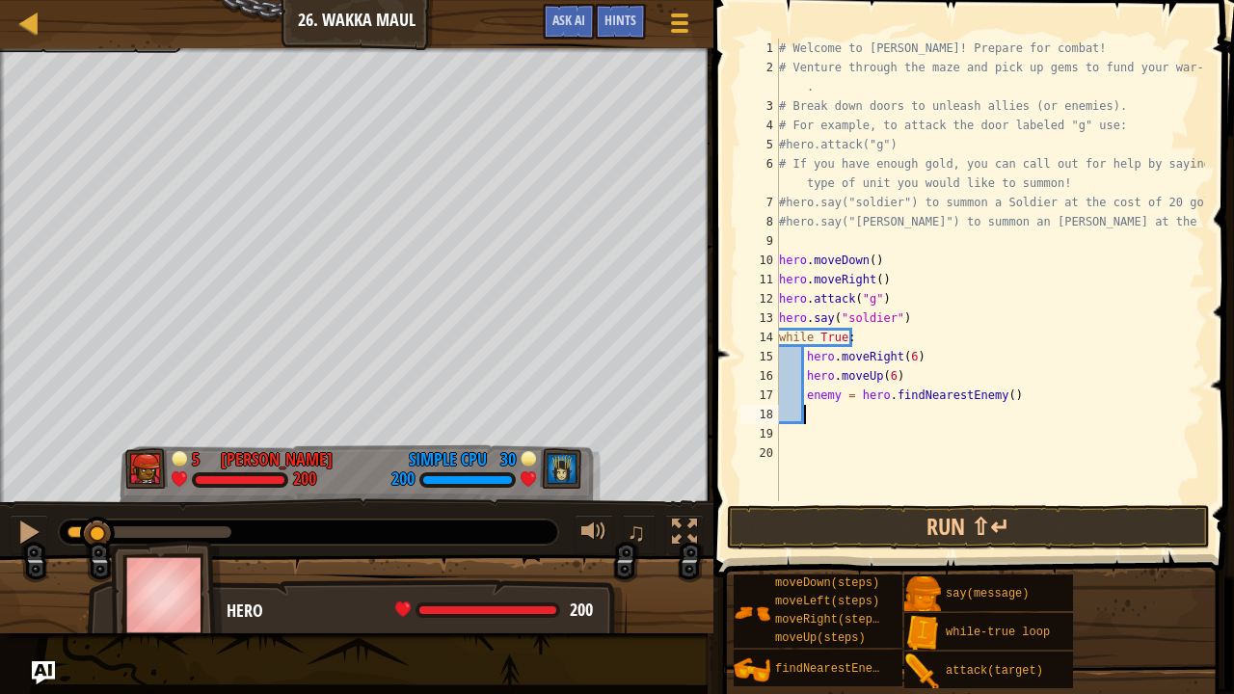
scroll to position [2, 24]
click at [837, 399] on div "# Welcome to [PERSON_NAME]! Prepare for combat! # Venture through the maze and …" at bounding box center [990, 289] width 430 height 501
type textarea "enemy1 = hero.findNearestEnemy()"
click at [834, 420] on div "# Welcome to [PERSON_NAME]! Prepare for combat! # Venture through the maze and …" at bounding box center [990, 289] width 430 height 501
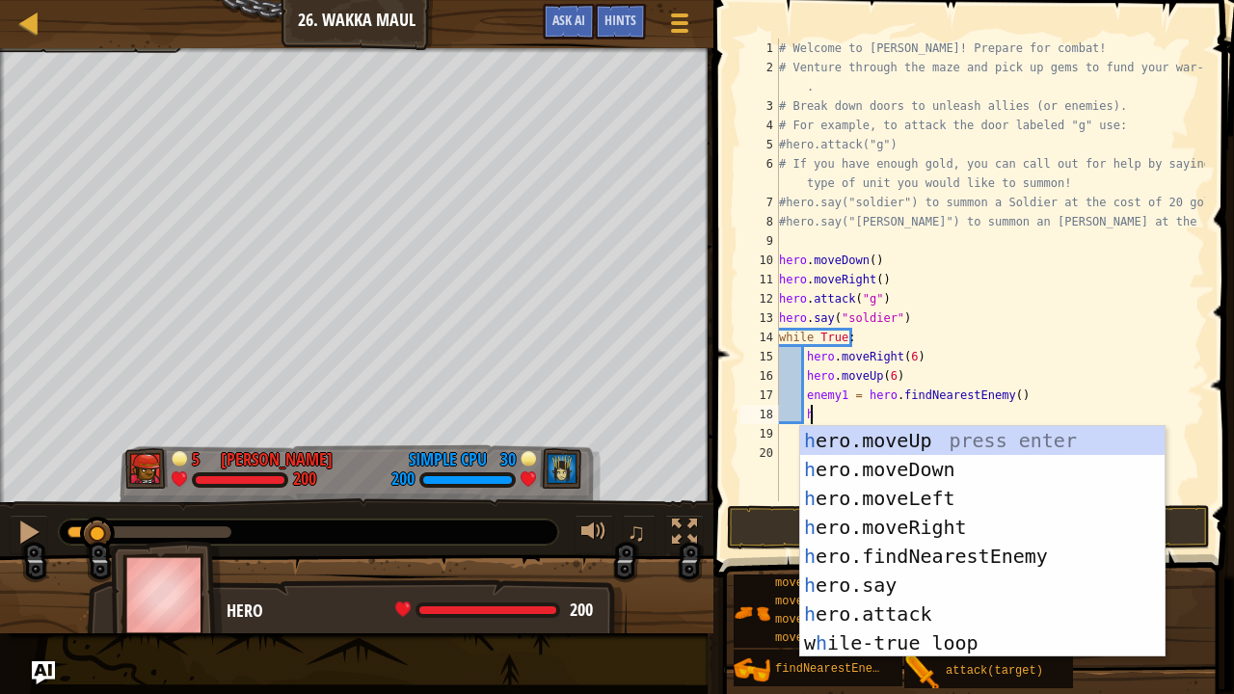
scroll to position [2, 31]
click at [900, 572] on div "h ero.moveUp press enter h ero.moveDown press enter h ero.moveLeft press enter …" at bounding box center [982, 570] width 365 height 289
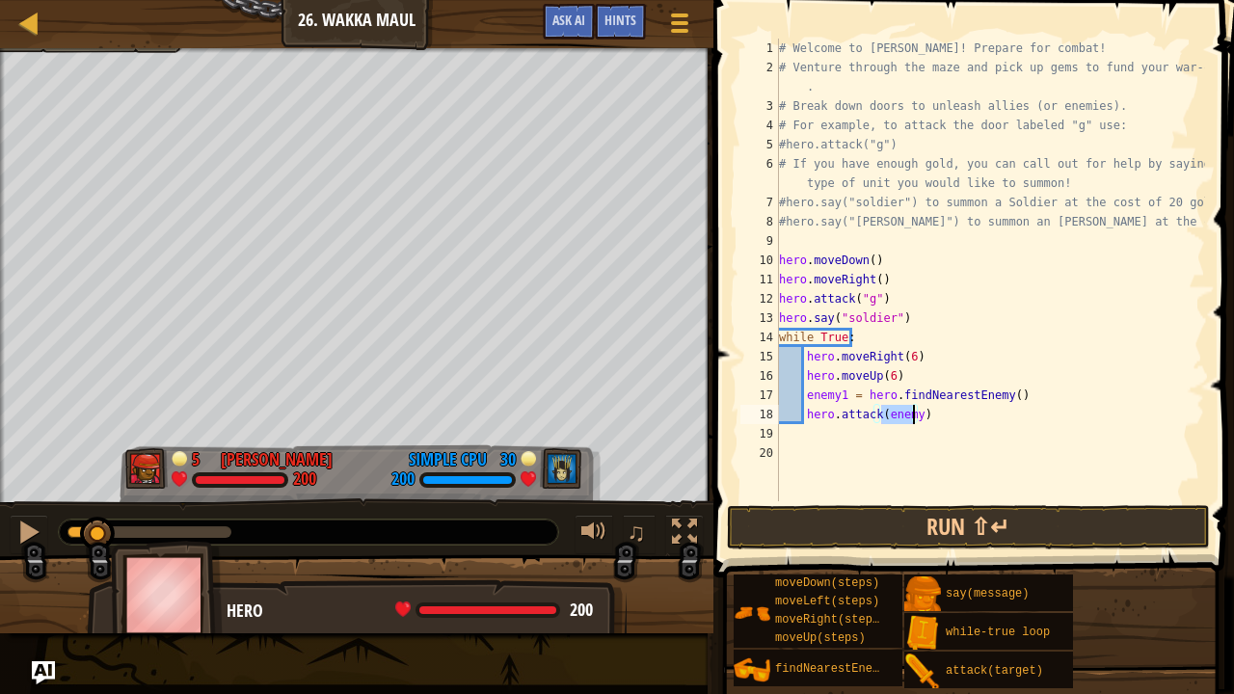
click at [911, 413] on div "# Welcome to [PERSON_NAME]! Prepare for combat! # Venture through the maze and …" at bounding box center [990, 270] width 430 height 463
click at [900, 523] on button "Run ⇧↵" at bounding box center [968, 527] width 483 height 44
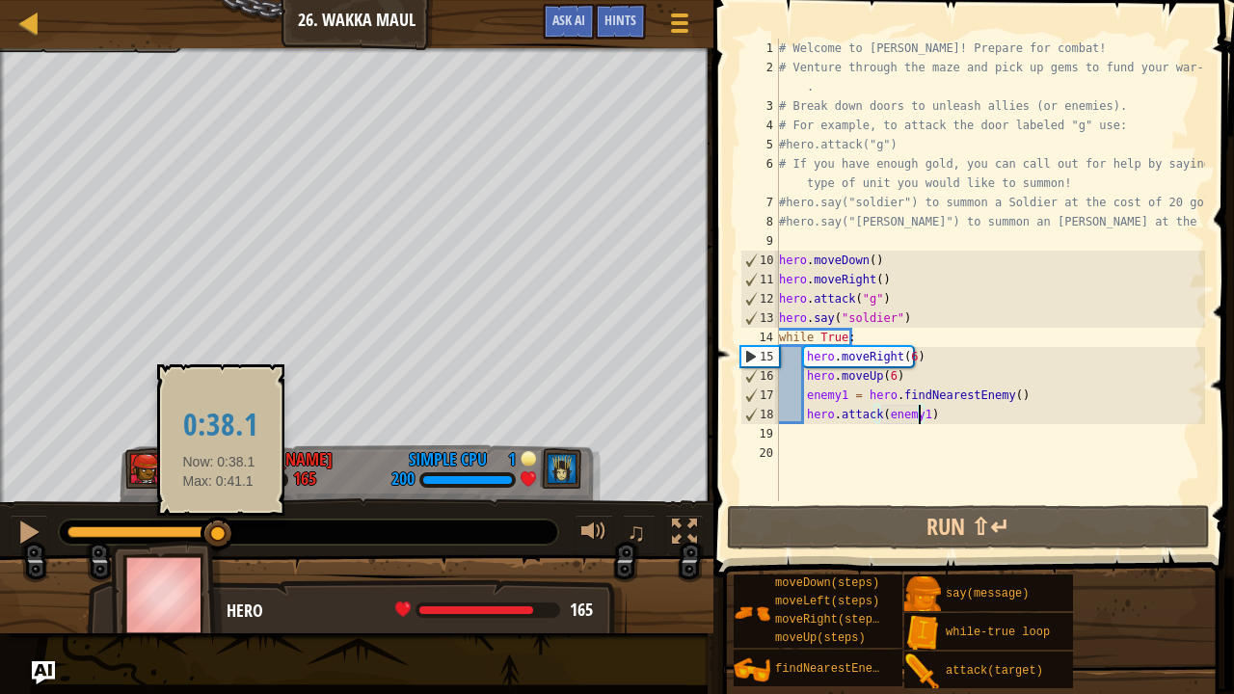
drag, startPoint x: 174, startPoint y: 530, endPoint x: 218, endPoint y: 530, distance: 44.3
click at [218, 530] on div at bounding box center [149, 532] width 164 height 12
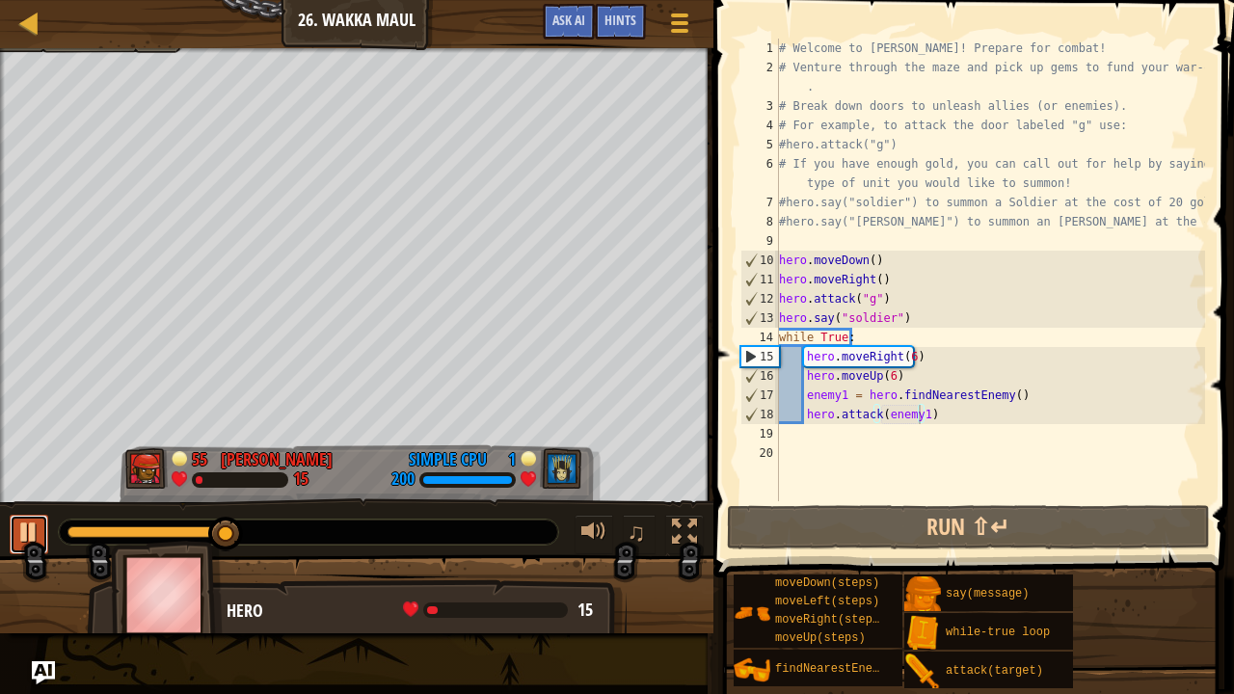
click at [37, 520] on div at bounding box center [28, 532] width 25 height 25
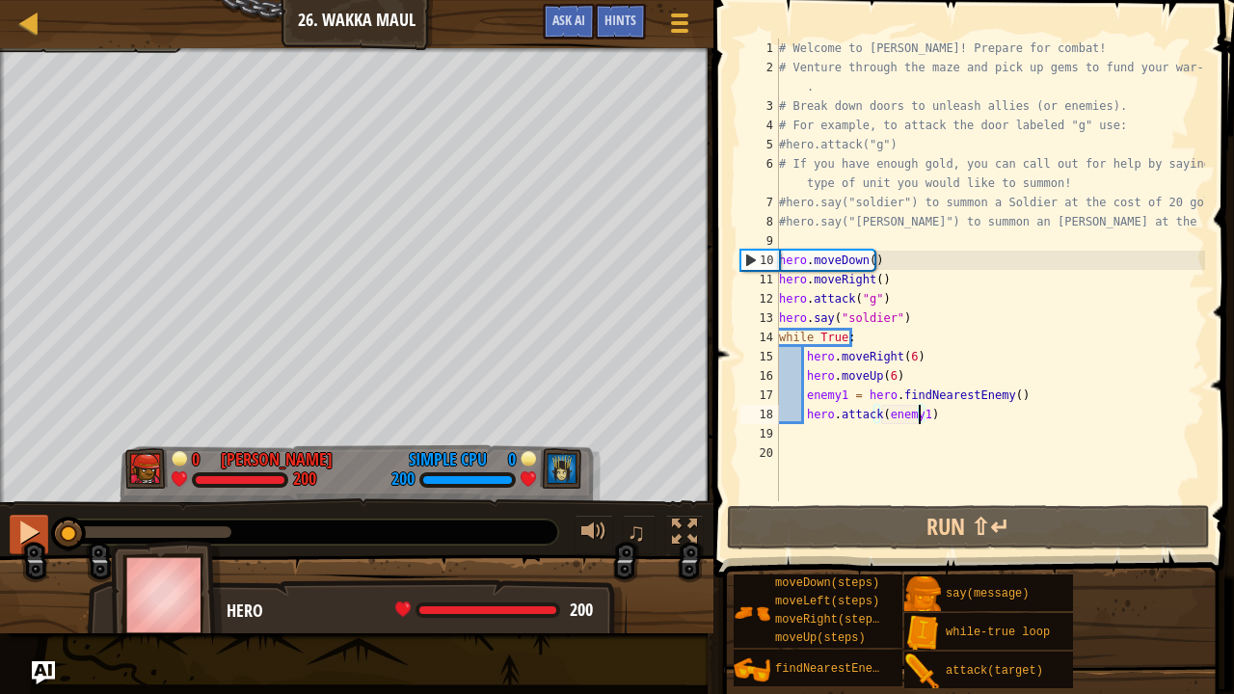
drag, startPoint x: 216, startPoint y: 521, endPoint x: 37, endPoint y: 540, distance: 180.4
click at [37, 540] on div "♫" at bounding box center [356, 527] width 713 height 58
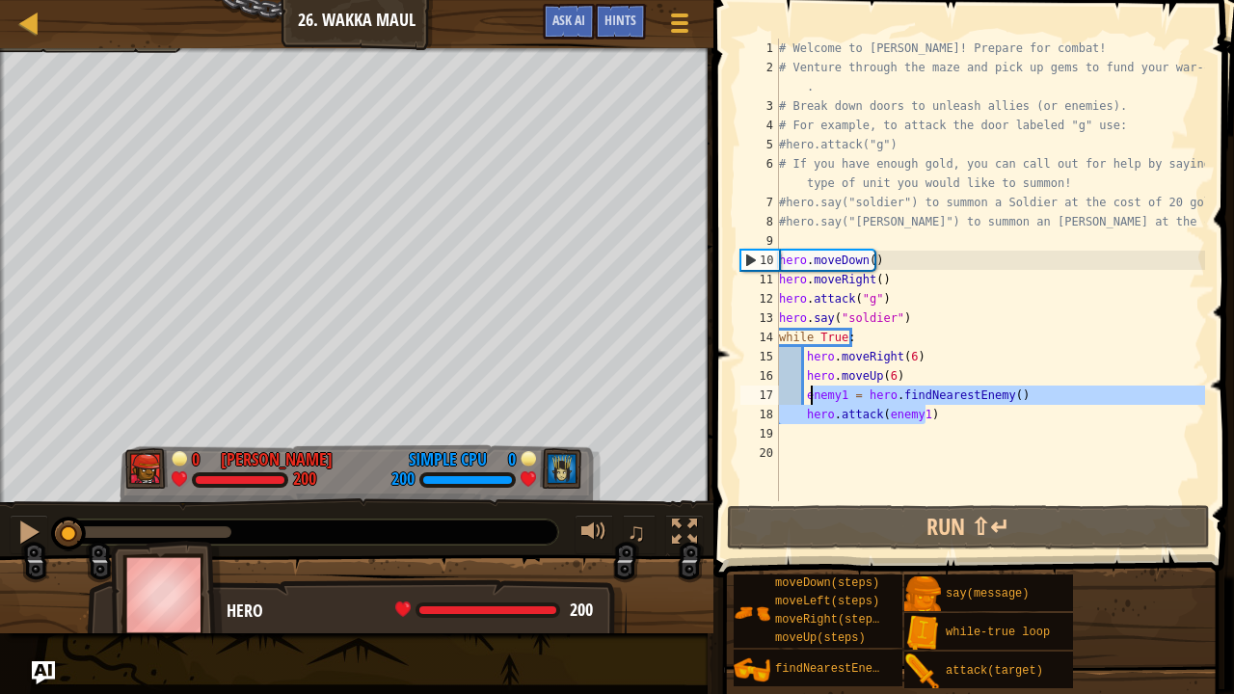
drag, startPoint x: 949, startPoint y: 412, endPoint x: 808, endPoint y: 395, distance: 141.7
click at [808, 395] on div "# Welcome to [PERSON_NAME]! Prepare for combat! # Venture through the maze and …" at bounding box center [990, 289] width 430 height 501
type textarea "e"
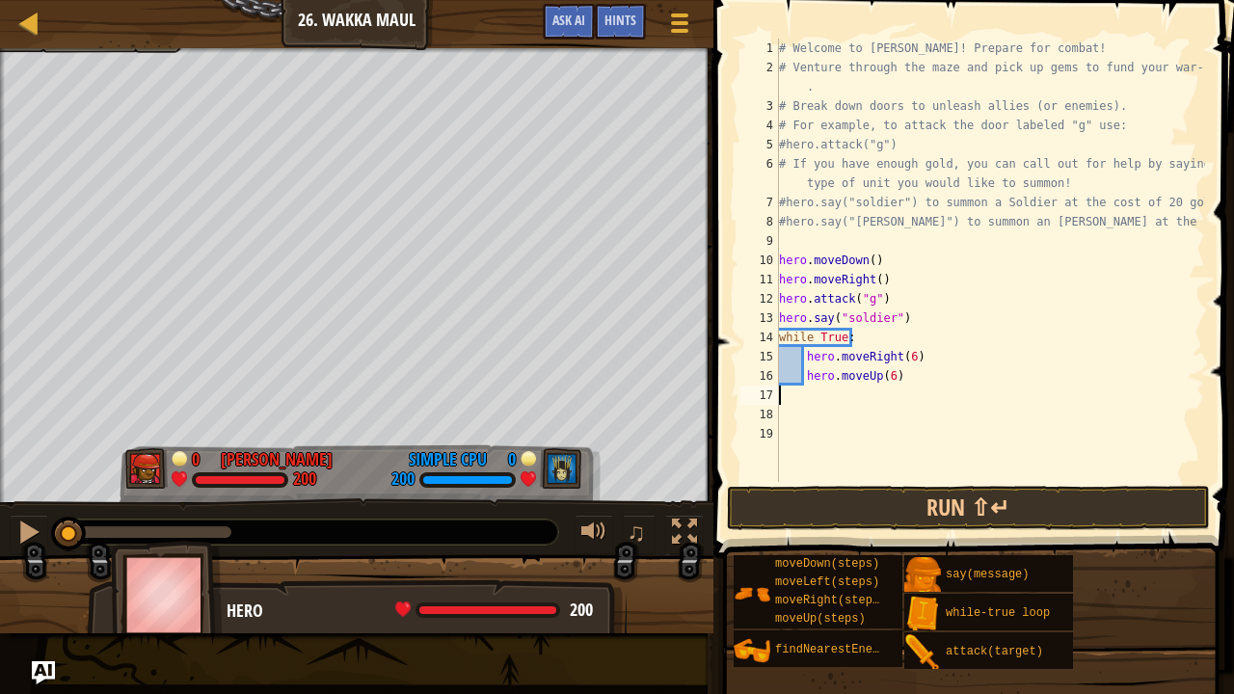
scroll to position [2, 0]
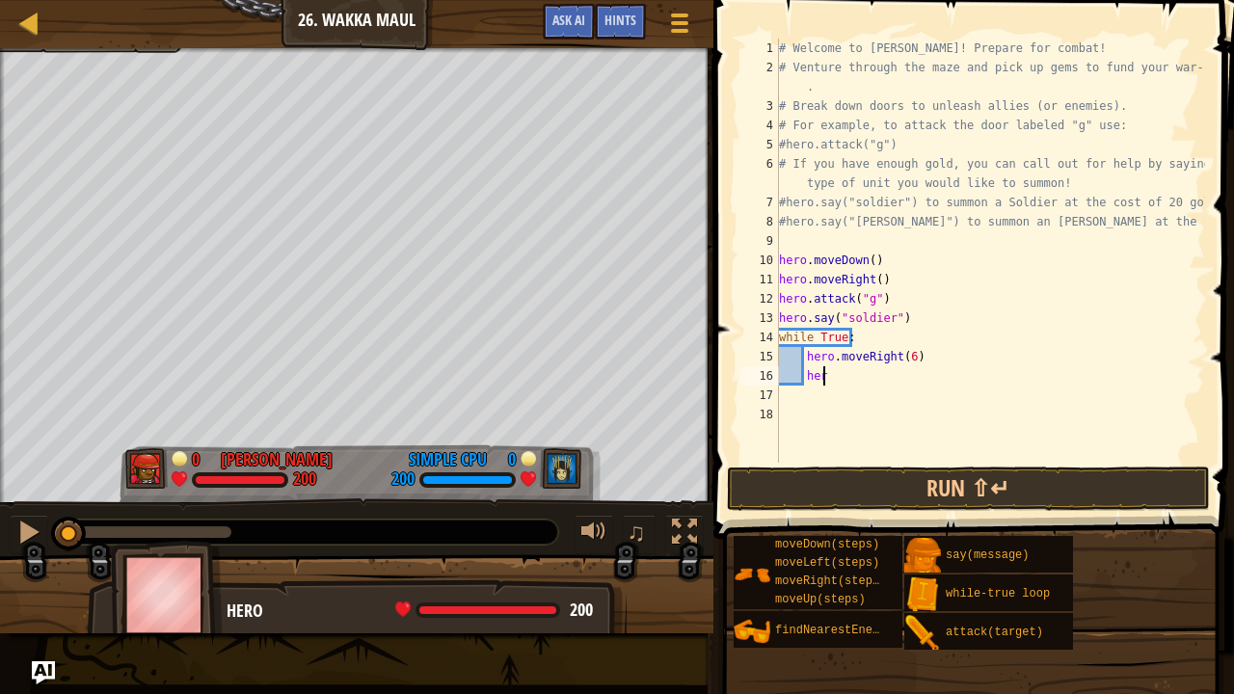
type textarea "h"
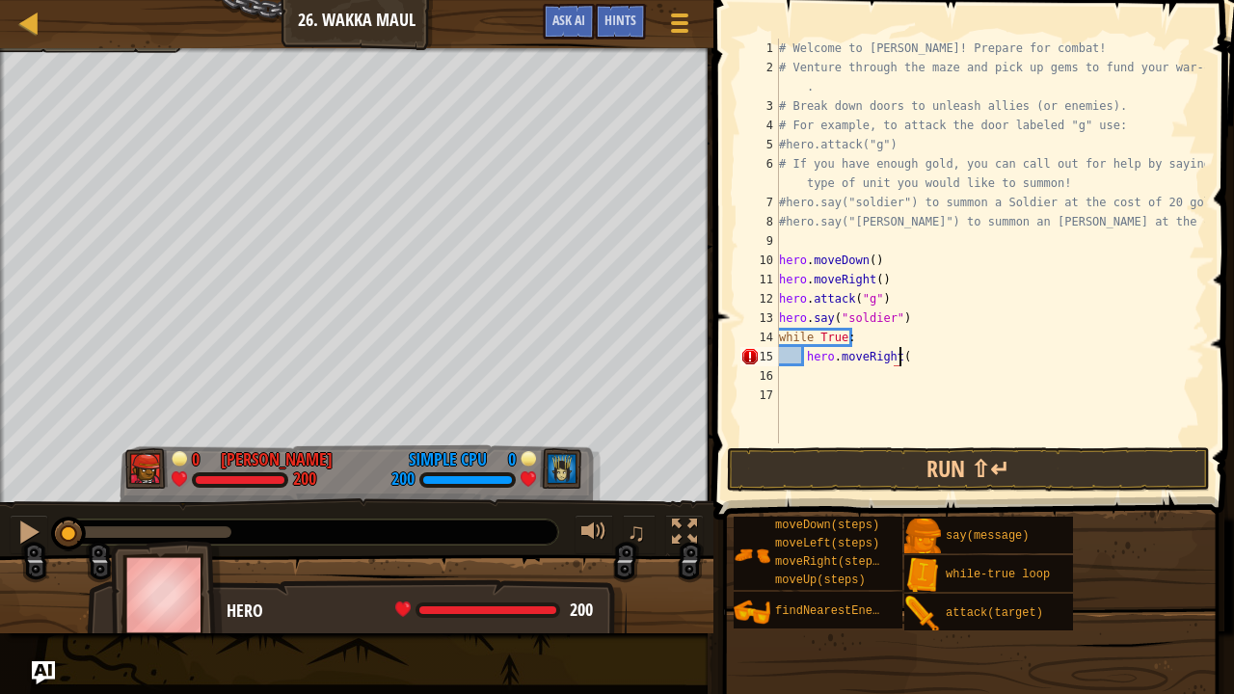
type textarea "hero.moveRight()"
click at [839, 381] on div "# Welcome to [PERSON_NAME]! Prepare for combat! # Venture through the maze and …" at bounding box center [990, 260] width 430 height 443
click at [935, 360] on div "# Welcome to [PERSON_NAME]! Prepare for combat! # Venture through the maze and …" at bounding box center [990, 260] width 430 height 443
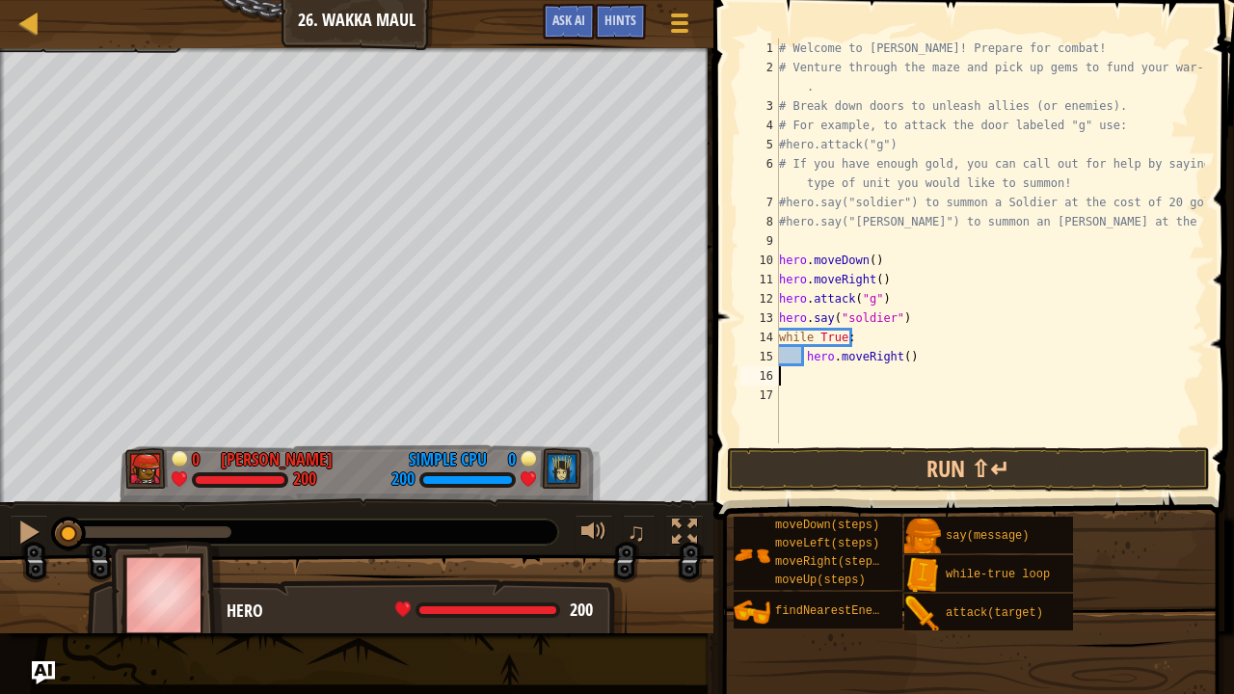
type textarea "hero.moveRight()"
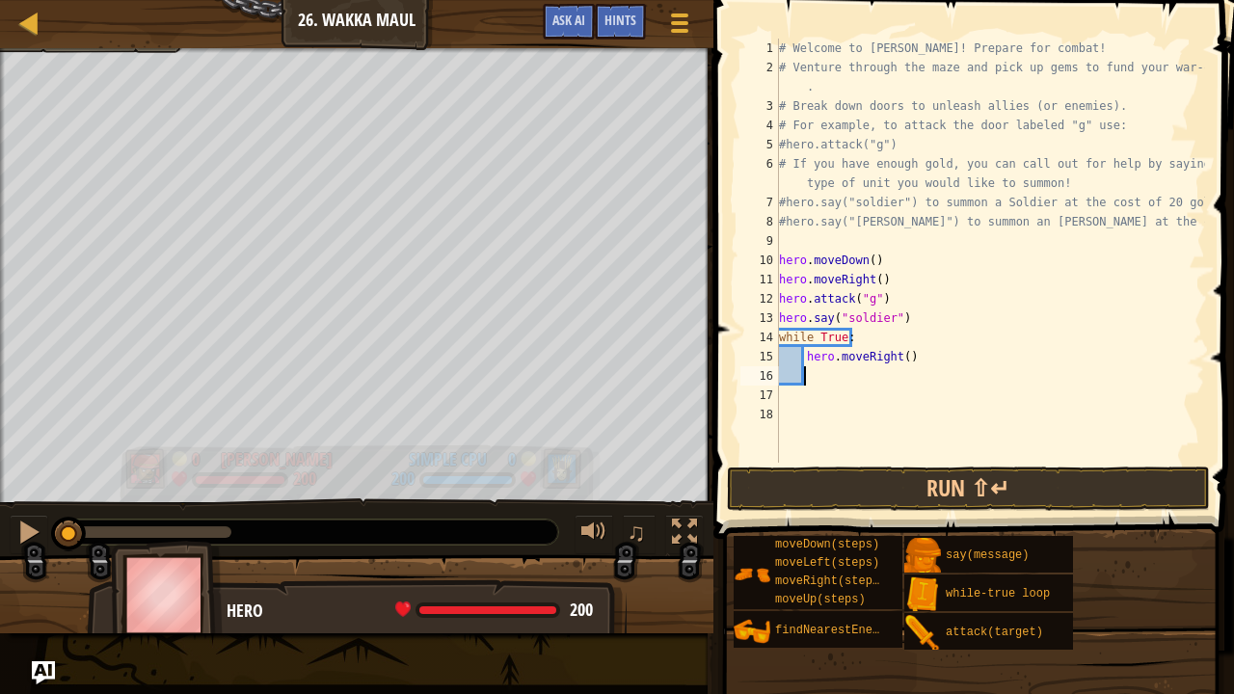
type textarea "h"
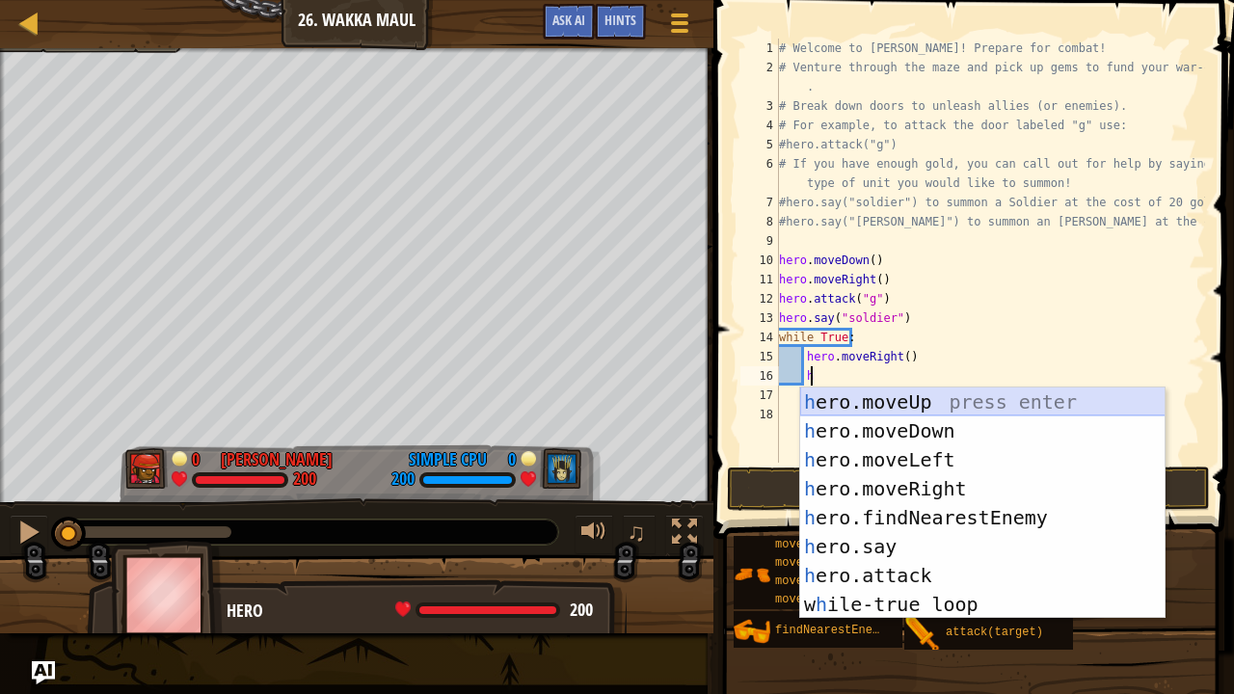
click at [923, 404] on div "h ero.moveUp press enter h ero.moveDown press enter h ero.moveLeft press enter …" at bounding box center [982, 532] width 365 height 289
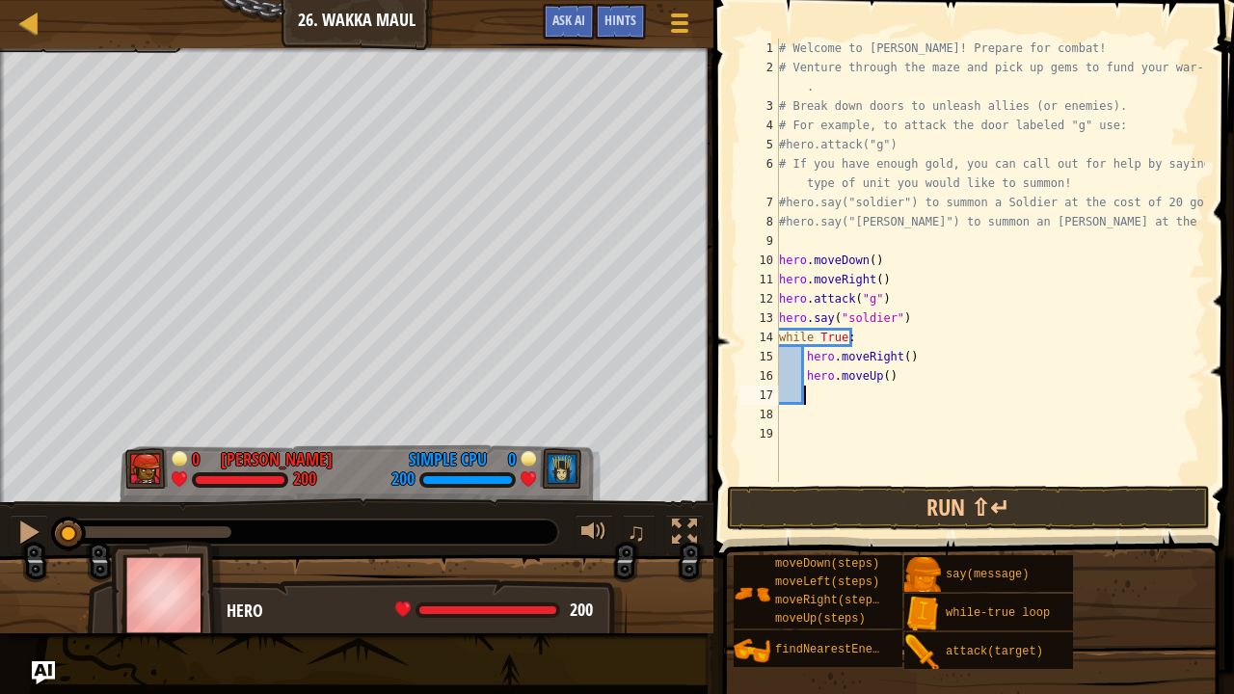
click at [849, 398] on div "# Welcome to [PERSON_NAME]! Prepare for combat! # Venture through the maze and …" at bounding box center [990, 280] width 430 height 482
click at [879, 380] on div "# Welcome to [PERSON_NAME]! Prepare for combat! # Venture through the maze and …" at bounding box center [990, 280] width 430 height 482
type textarea "hero.moveUp(2)"
click at [858, 403] on div "# Welcome to [PERSON_NAME]! Prepare for combat! # Venture through the maze and …" at bounding box center [990, 280] width 430 height 482
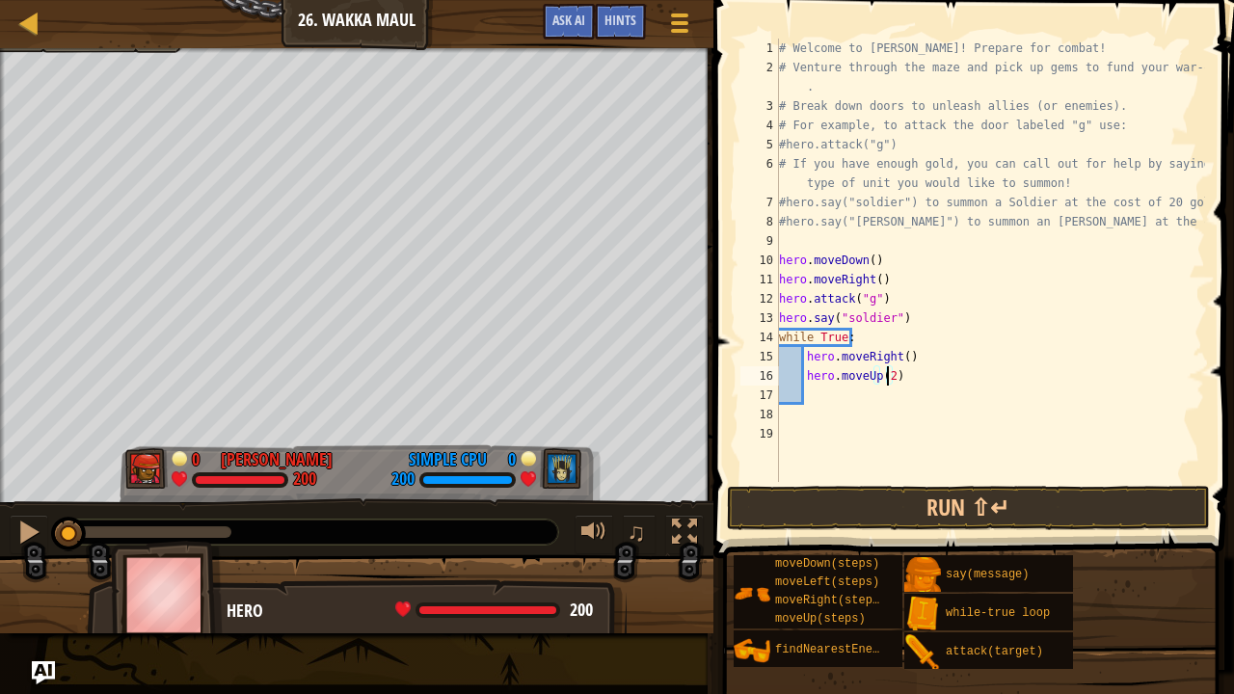
scroll to position [2, 24]
type textarea "h"
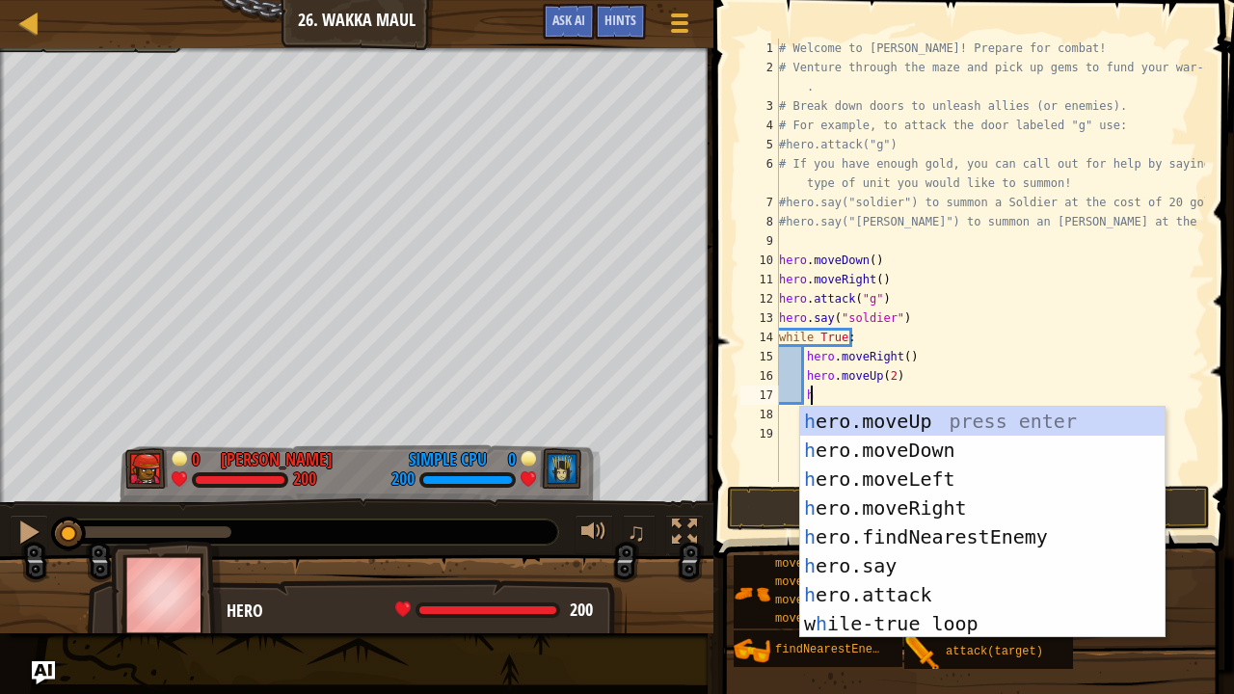
scroll to position [2, 31]
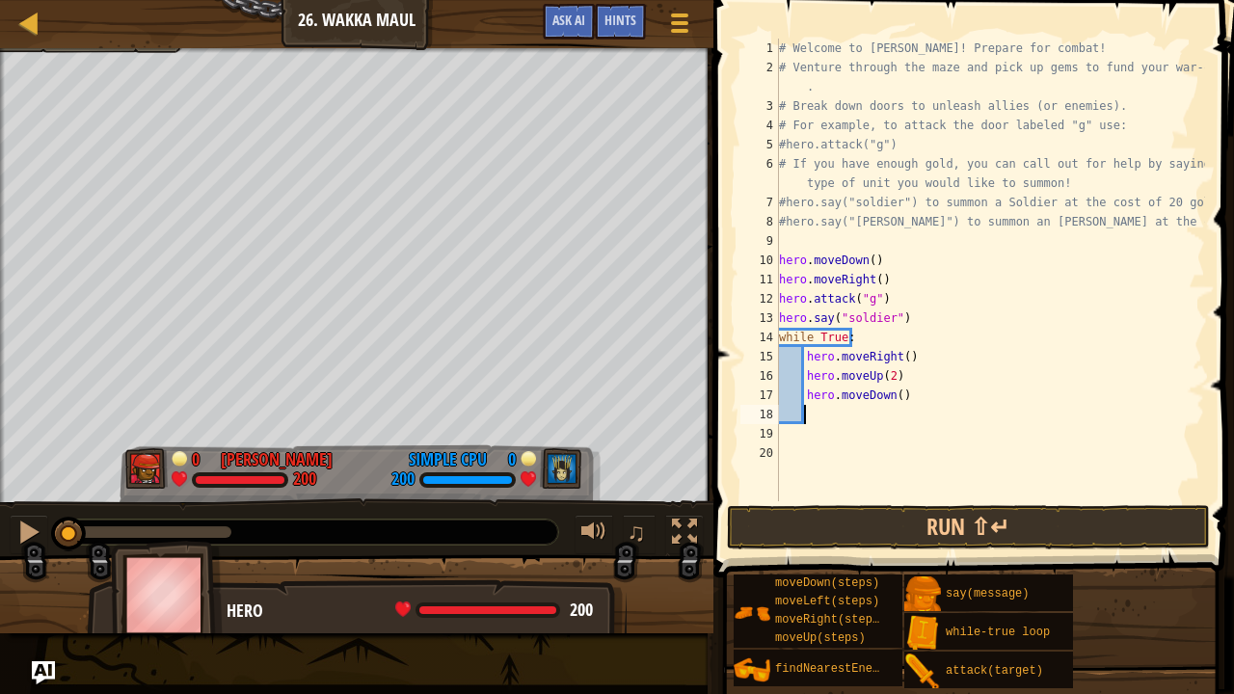
scroll to position [2, 24]
click at [895, 397] on div "# Welcome to [PERSON_NAME]! Prepare for combat! # Venture through the maze and …" at bounding box center [990, 289] width 430 height 501
type textarea "hero.moveDown(2)"
click at [852, 410] on div "# Welcome to [PERSON_NAME]! Prepare for combat! # Venture through the maze and …" at bounding box center [990, 289] width 430 height 501
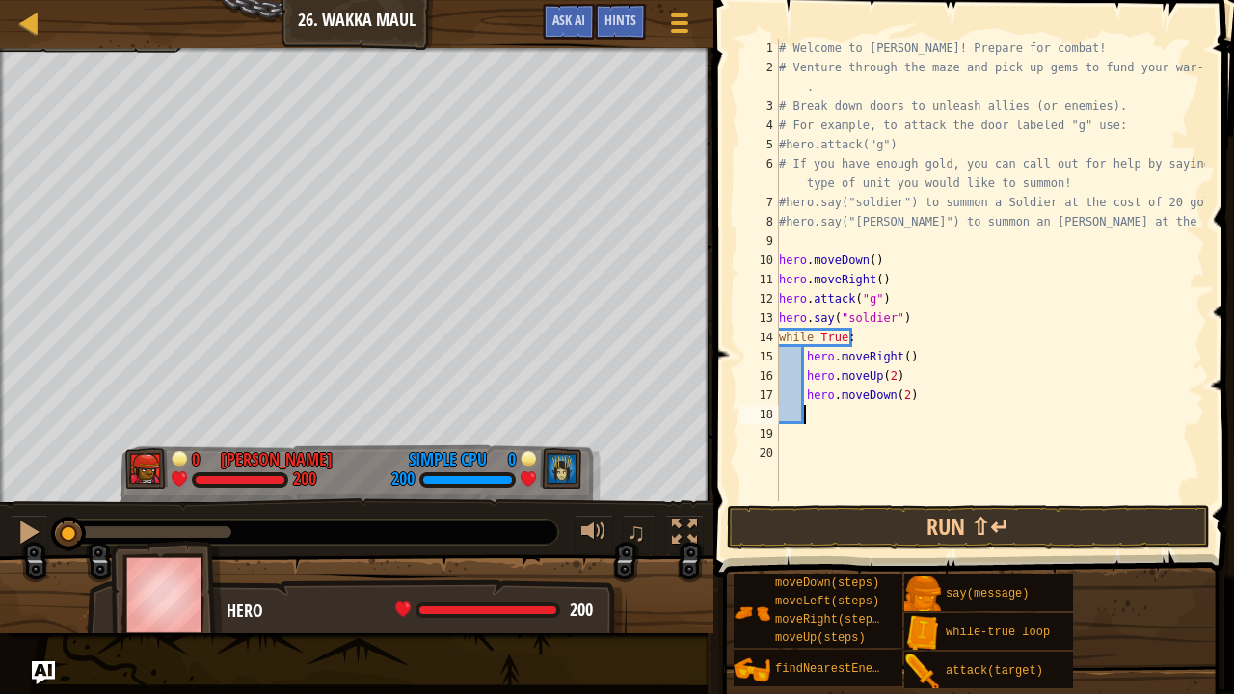
scroll to position [2, 24]
click at [875, 521] on button "Run ⇧↵" at bounding box center [968, 527] width 483 height 44
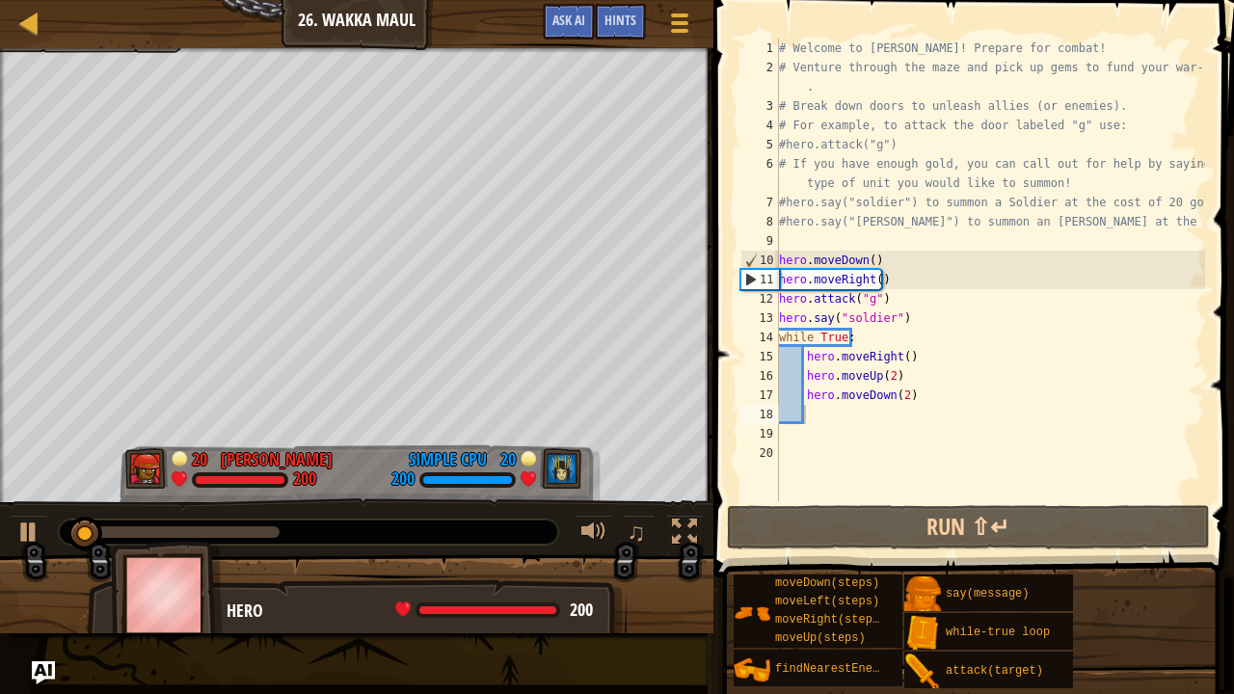
drag, startPoint x: 237, startPoint y: 524, endPoint x: 247, endPoint y: 526, distance: 9.8
click at [247, 526] on div at bounding box center [308, 532] width 499 height 25
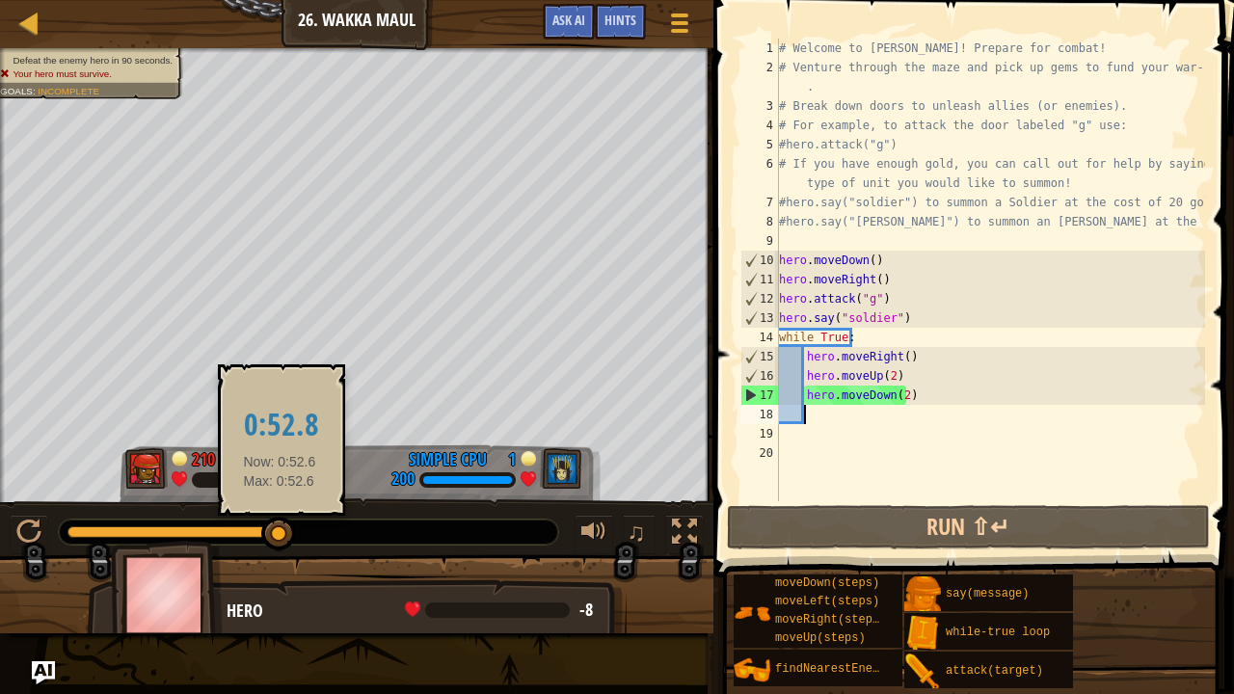
drag, startPoint x: 248, startPoint y: 529, endPoint x: 280, endPoint y: 529, distance: 31.8
click at [280, 529] on div at bounding box center [173, 532] width 212 height 12
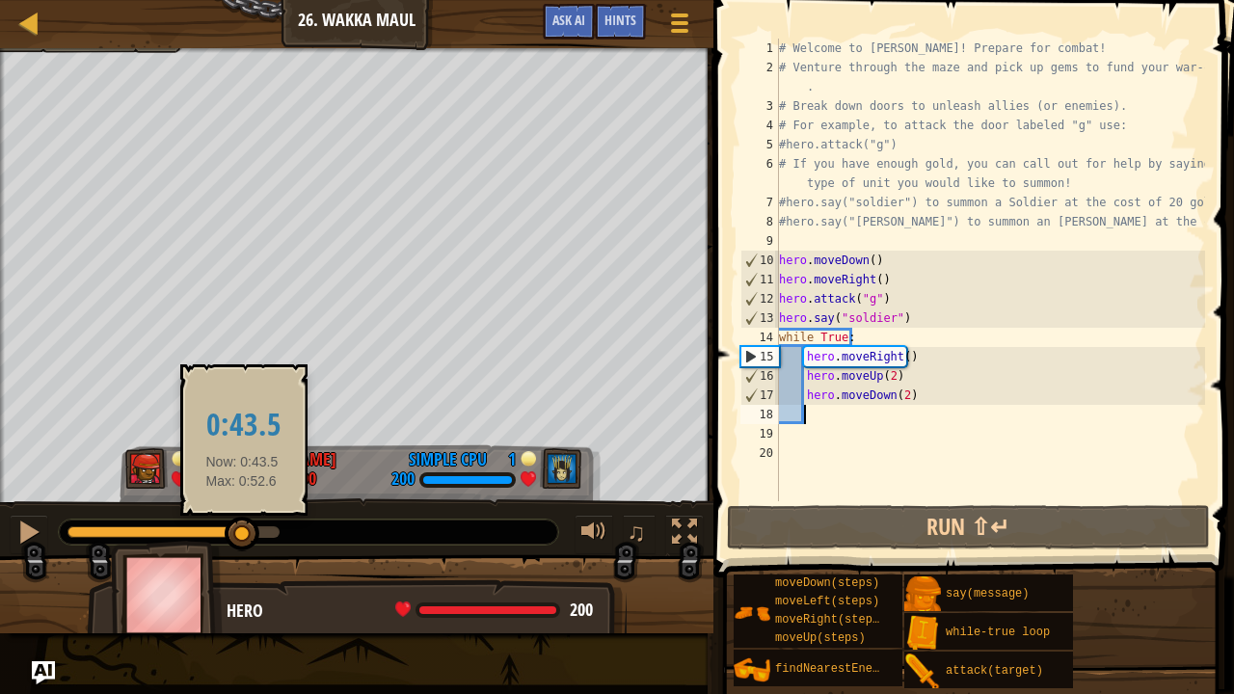
drag, startPoint x: 190, startPoint y: 528, endPoint x: 241, endPoint y: 523, distance: 51.3
click at [241, 526] on div at bounding box center [173, 532] width 212 height 12
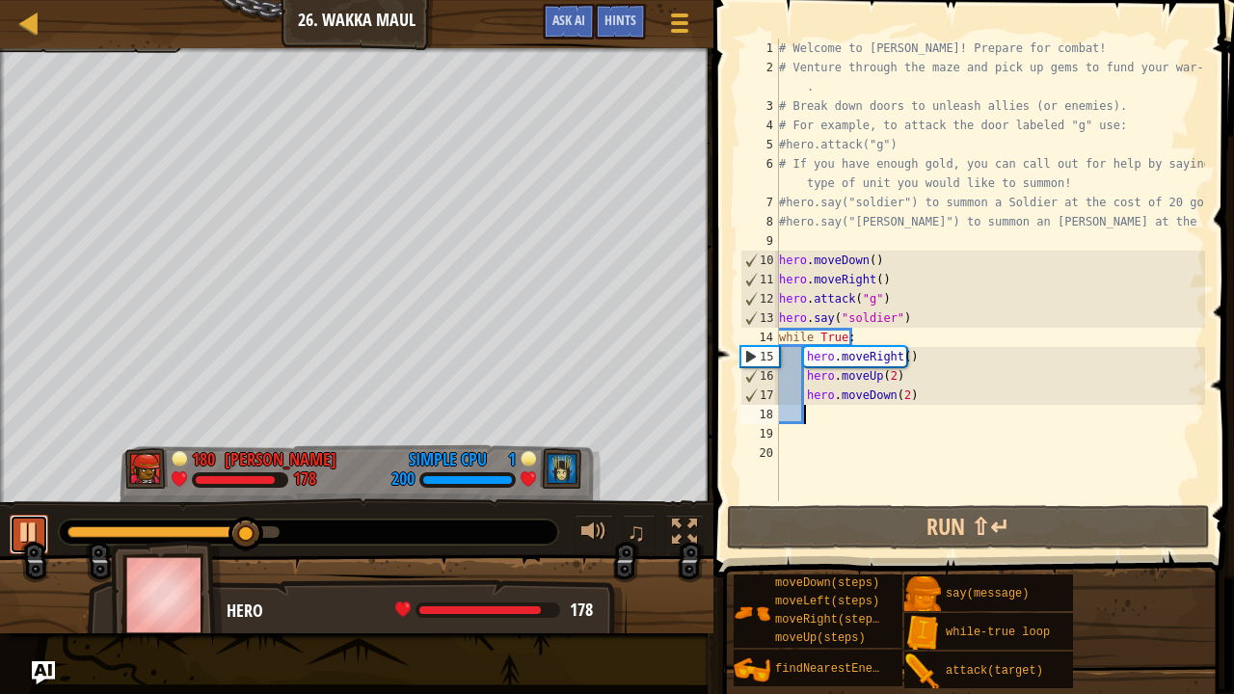
click at [36, 525] on div at bounding box center [28, 532] width 25 height 25
click at [868, 413] on div "# Welcome to Wakka Maul! Prepare for combat! # Venture through the maze and pic…" at bounding box center [990, 289] width 430 height 501
type textarea "h"
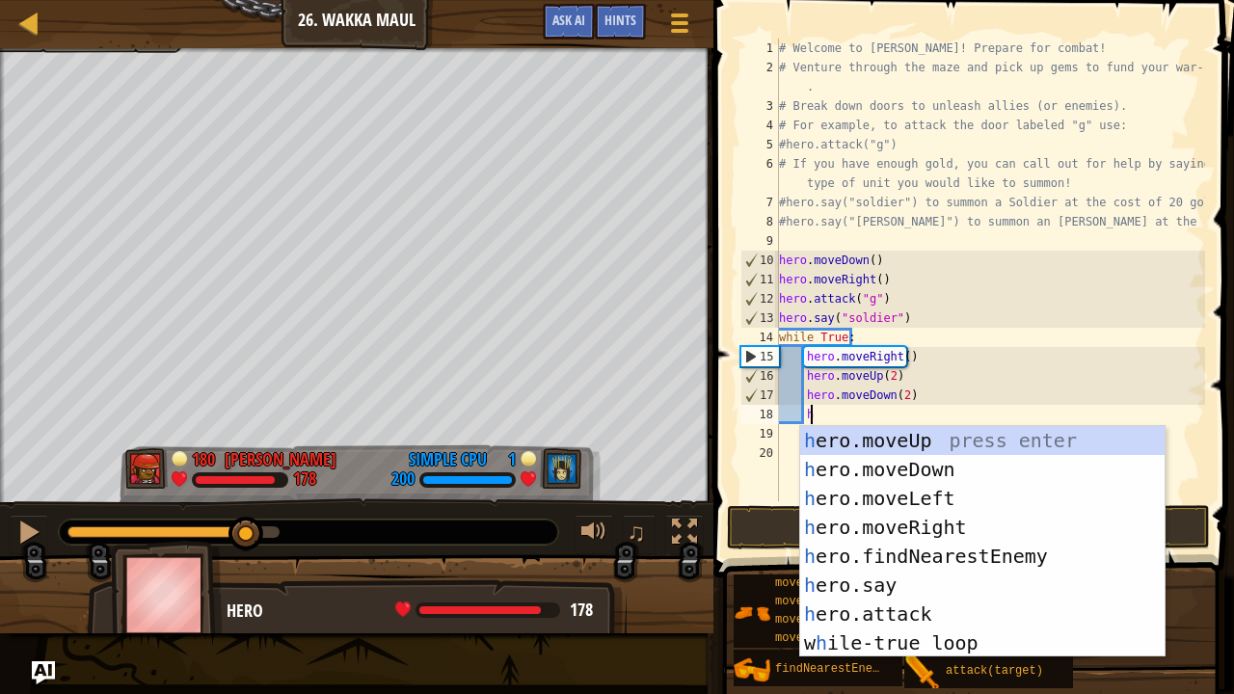
scroll to position [2, 31]
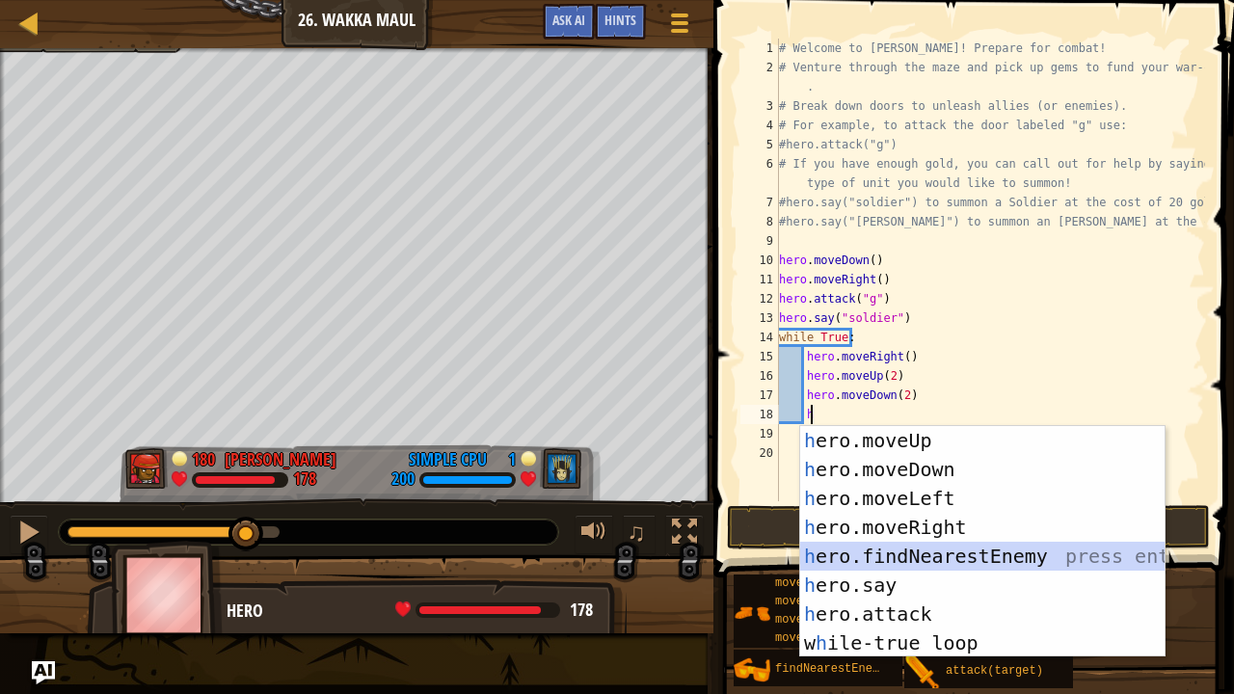
click at [909, 551] on div "h ero.moveUp press enter h ero.moveDown press enter h ero.moveLeft press enter …" at bounding box center [982, 570] width 365 height 289
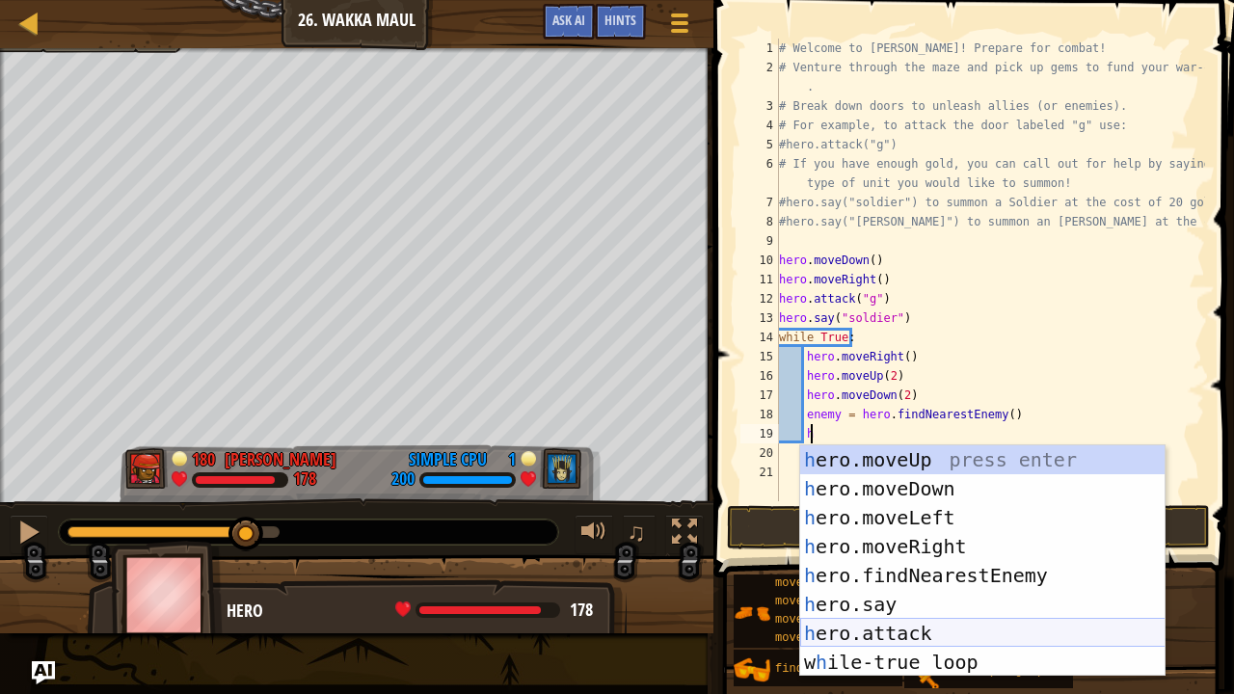
click at [855, 627] on div "h ero.moveUp press enter h ero.moveDown press enter h ero.moveLeft press enter …" at bounding box center [982, 589] width 365 height 289
type textarea "hero.attack(enemy)"
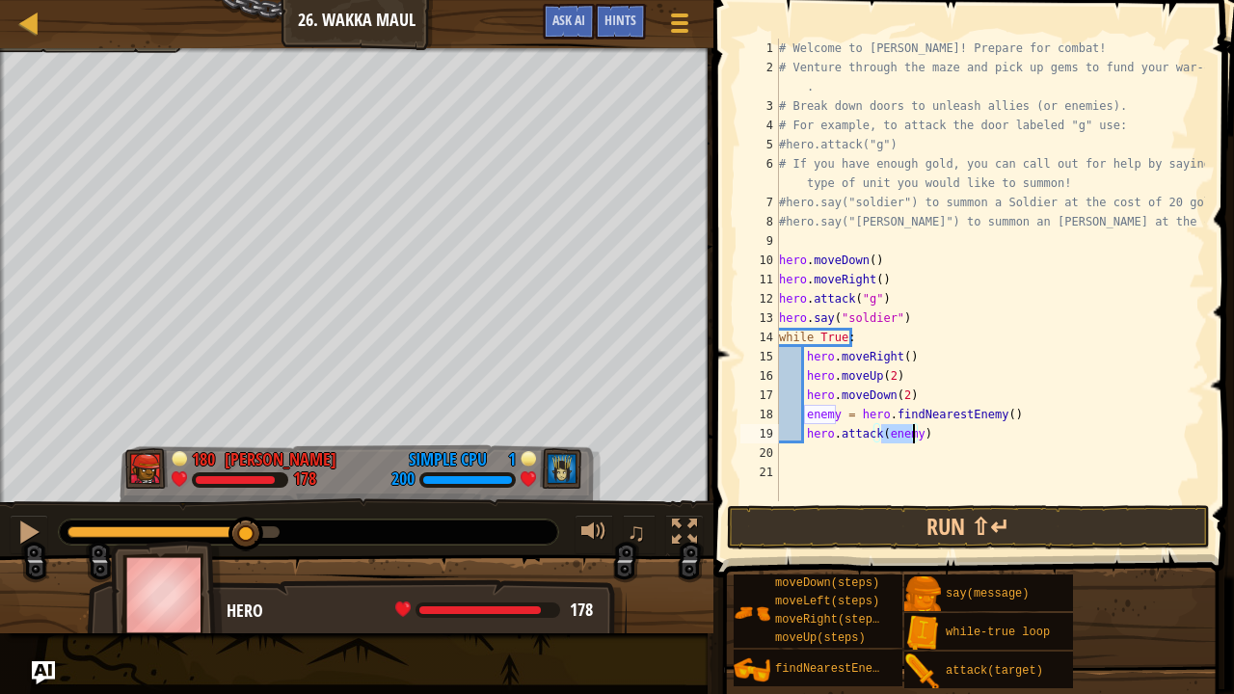
click at [915, 458] on div "# Welcome to Wakka Maul! Prepare for combat! # Venture through the maze and pic…" at bounding box center [990, 289] width 430 height 501
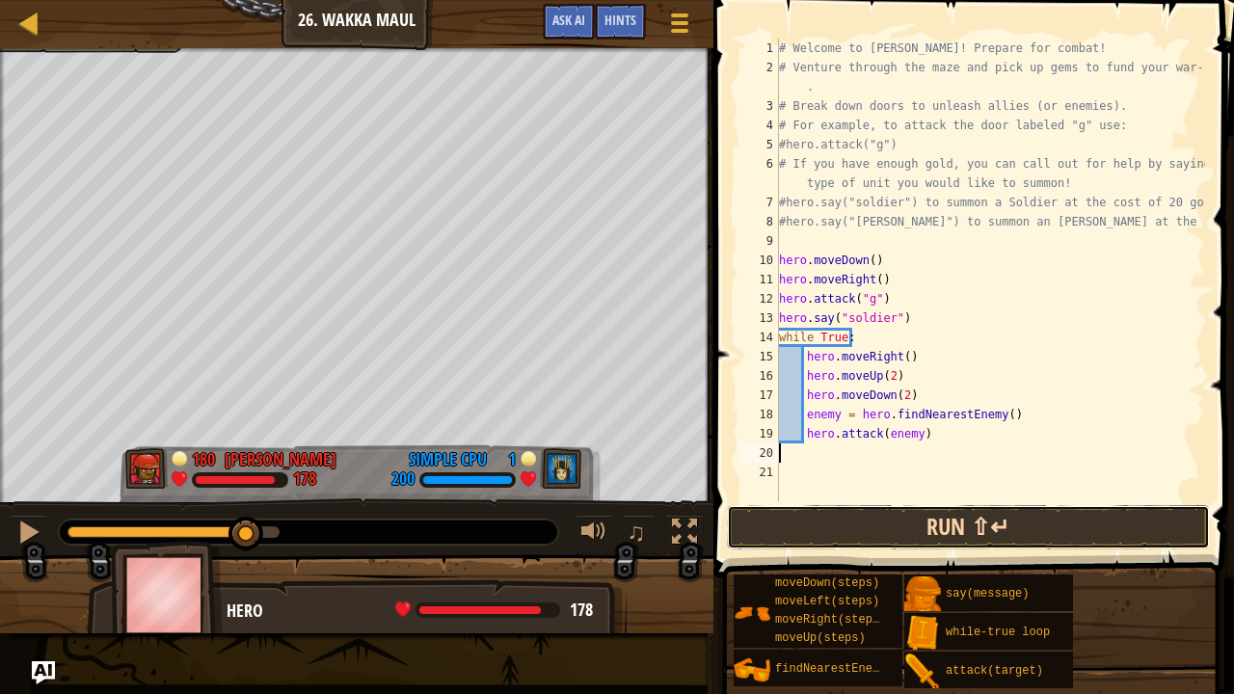
click at [899, 526] on button "Run ⇧↵" at bounding box center [968, 527] width 483 height 44
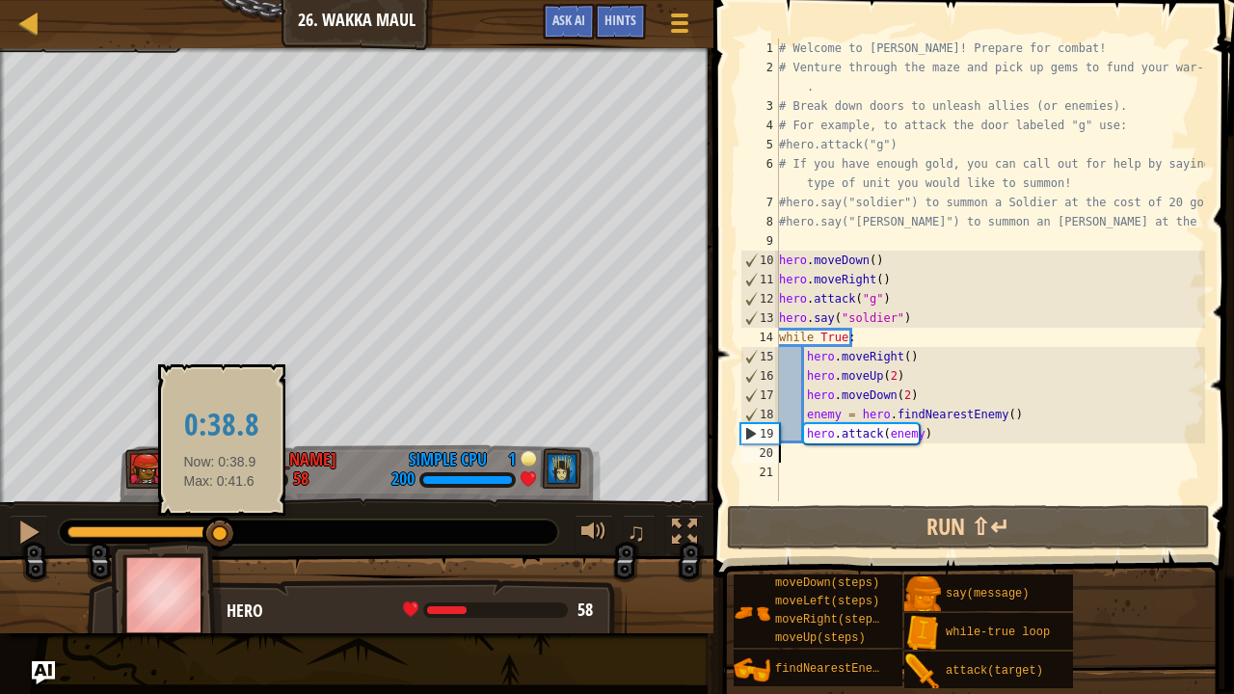
drag, startPoint x: 185, startPoint y: 532, endPoint x: 222, endPoint y: 534, distance: 36.7
click at [222, 534] on div at bounding box center [149, 532] width 164 height 12
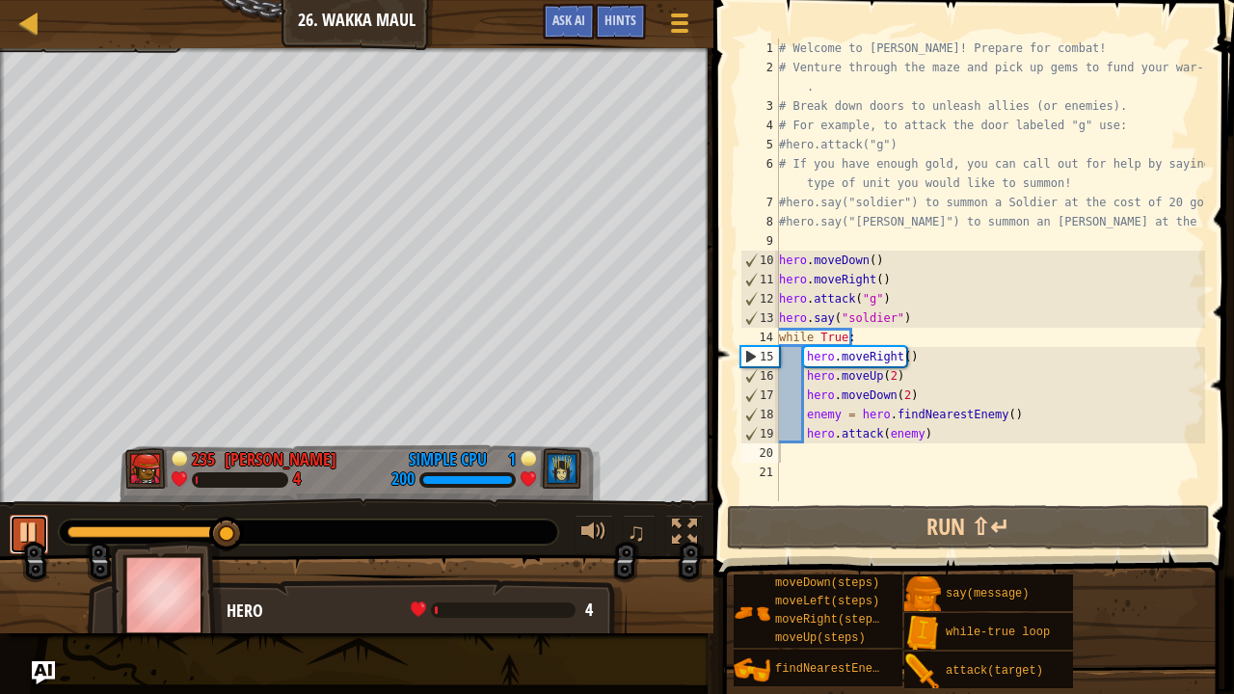
click at [31, 528] on div at bounding box center [28, 532] width 25 height 25
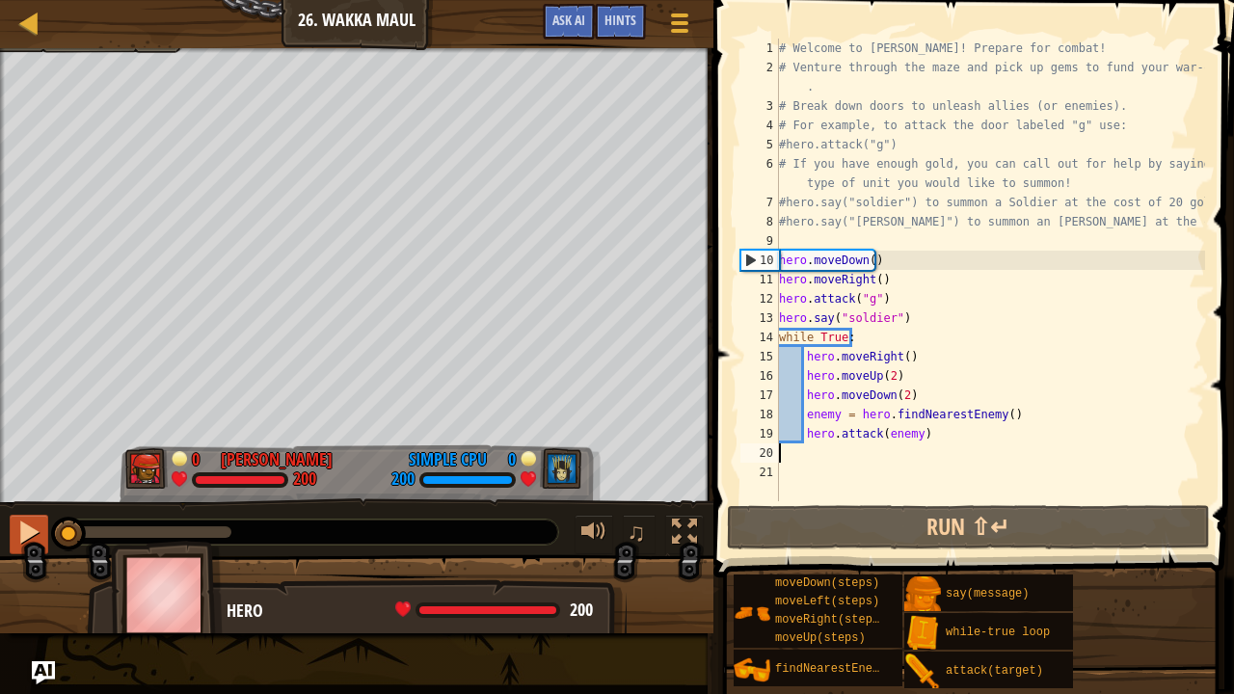
drag, startPoint x: 200, startPoint y: 528, endPoint x: 44, endPoint y: 536, distance: 155.4
click at [44, 536] on div "♫" at bounding box center [356, 527] width 713 height 58
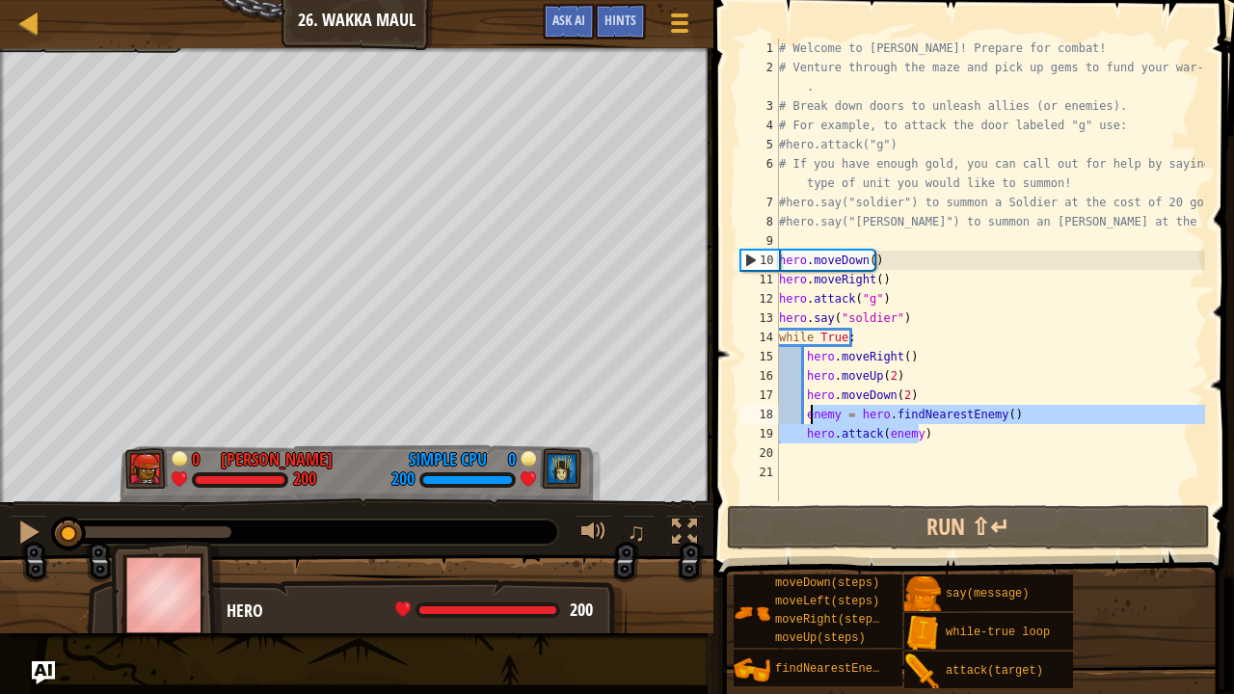
drag, startPoint x: 929, startPoint y: 435, endPoint x: 810, endPoint y: 416, distance: 121.1
click at [810, 416] on div "# Welcome to Wakka Maul! Prepare for combat! # Venture through the maze and pic…" at bounding box center [990, 289] width 430 height 501
type textarea "e"
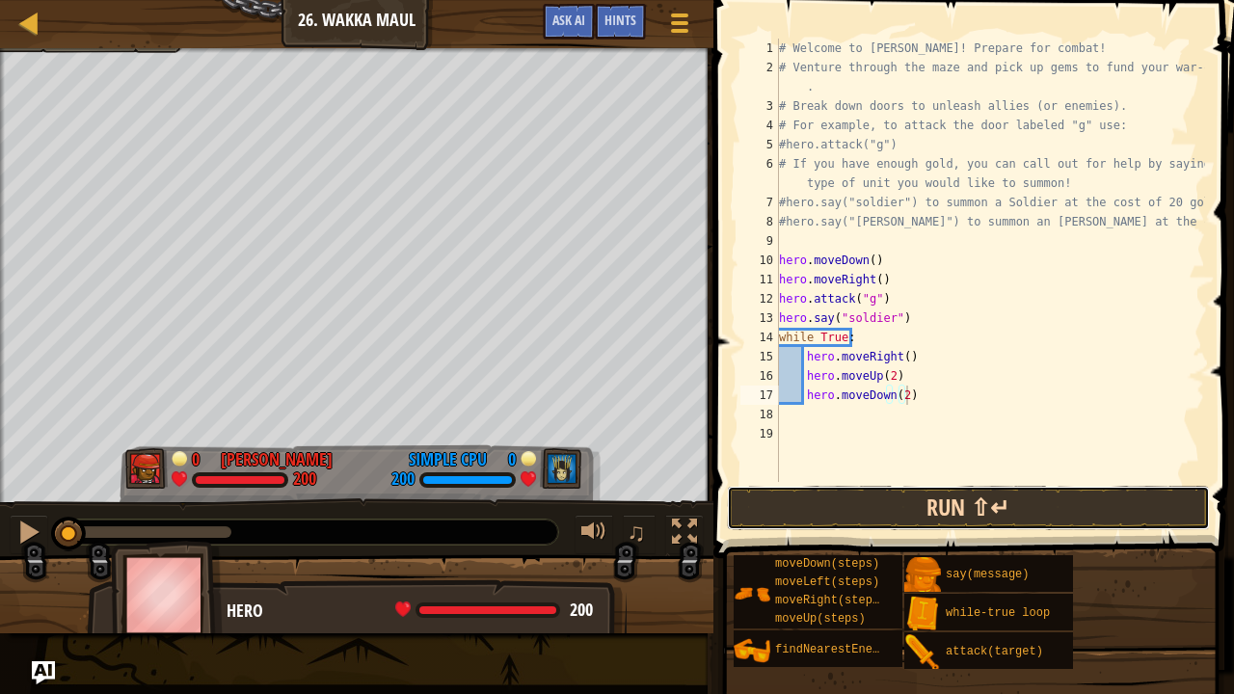
click at [871, 515] on button "Run ⇧↵" at bounding box center [968, 508] width 483 height 44
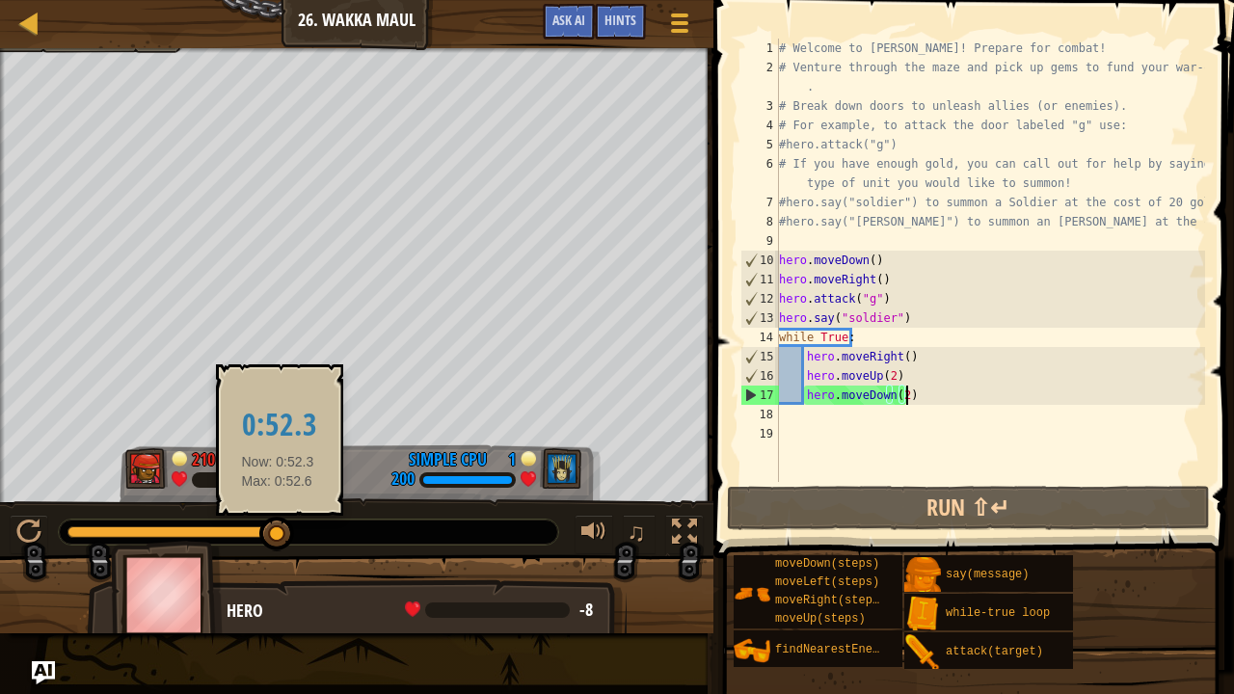
drag, startPoint x: 254, startPoint y: 529, endPoint x: 278, endPoint y: 529, distance: 24.1
click at [278, 529] on div at bounding box center [173, 532] width 212 height 12
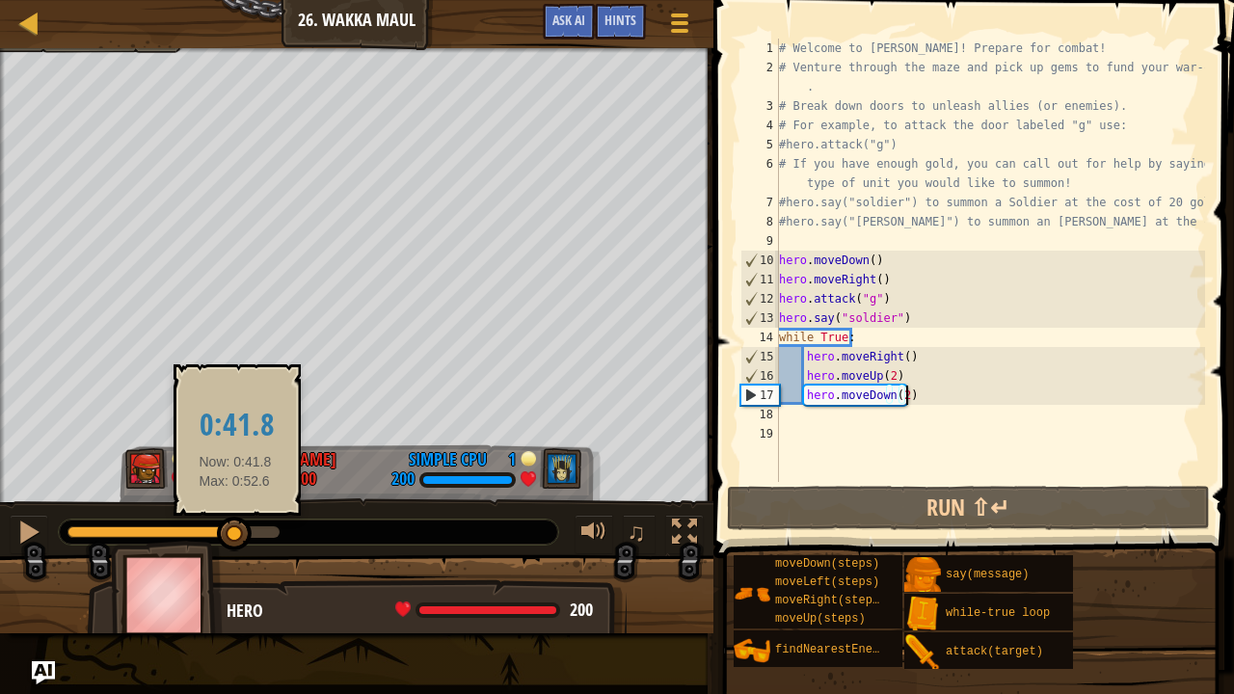
click at [235, 534] on div at bounding box center [173, 532] width 212 height 12
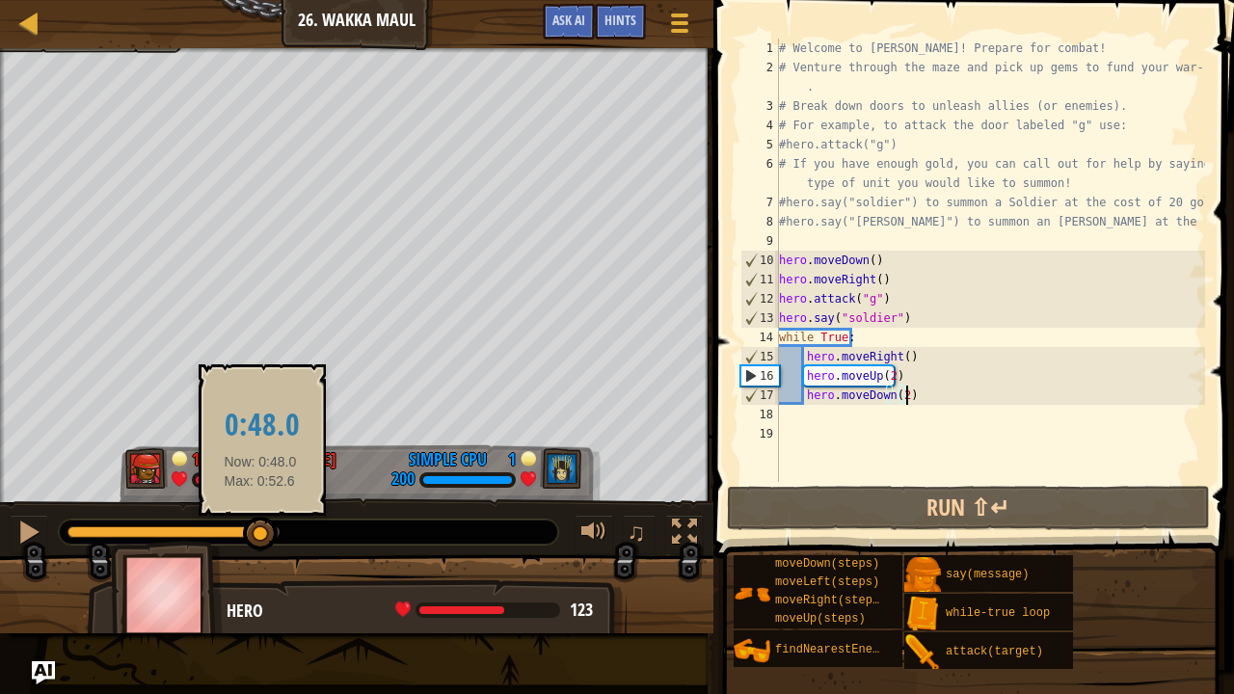
click at [260, 532] on div at bounding box center [173, 532] width 212 height 12
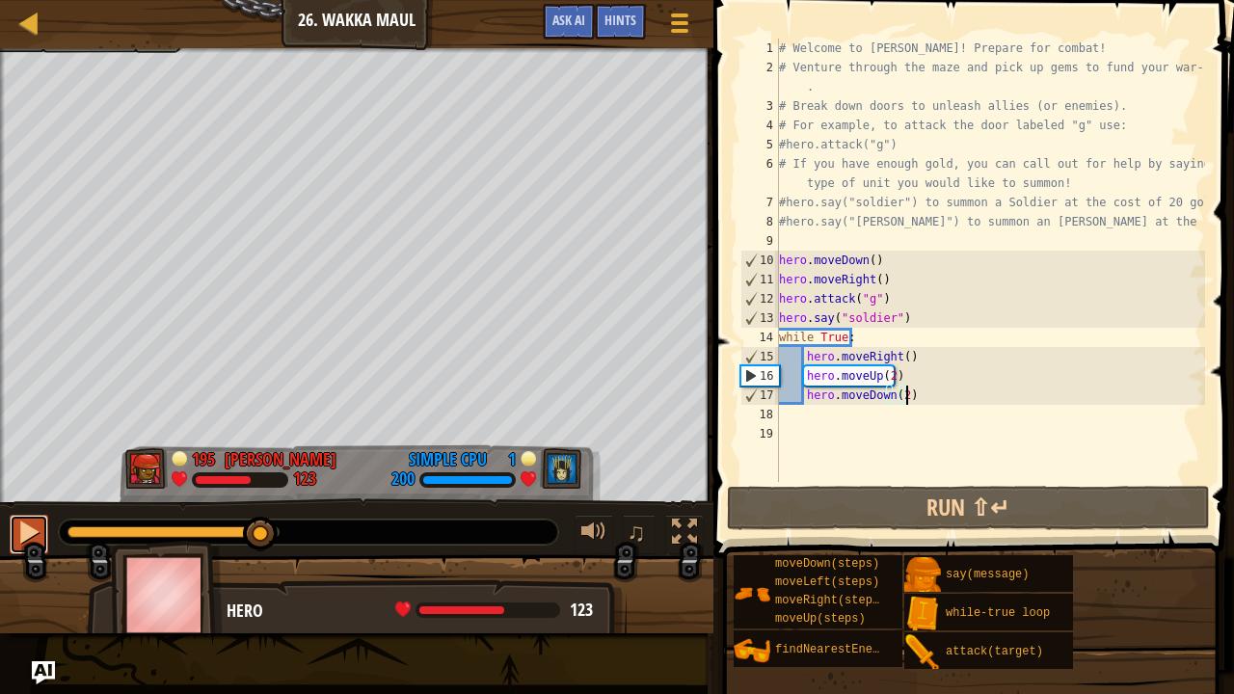
click at [38, 520] on div at bounding box center [28, 532] width 25 height 25
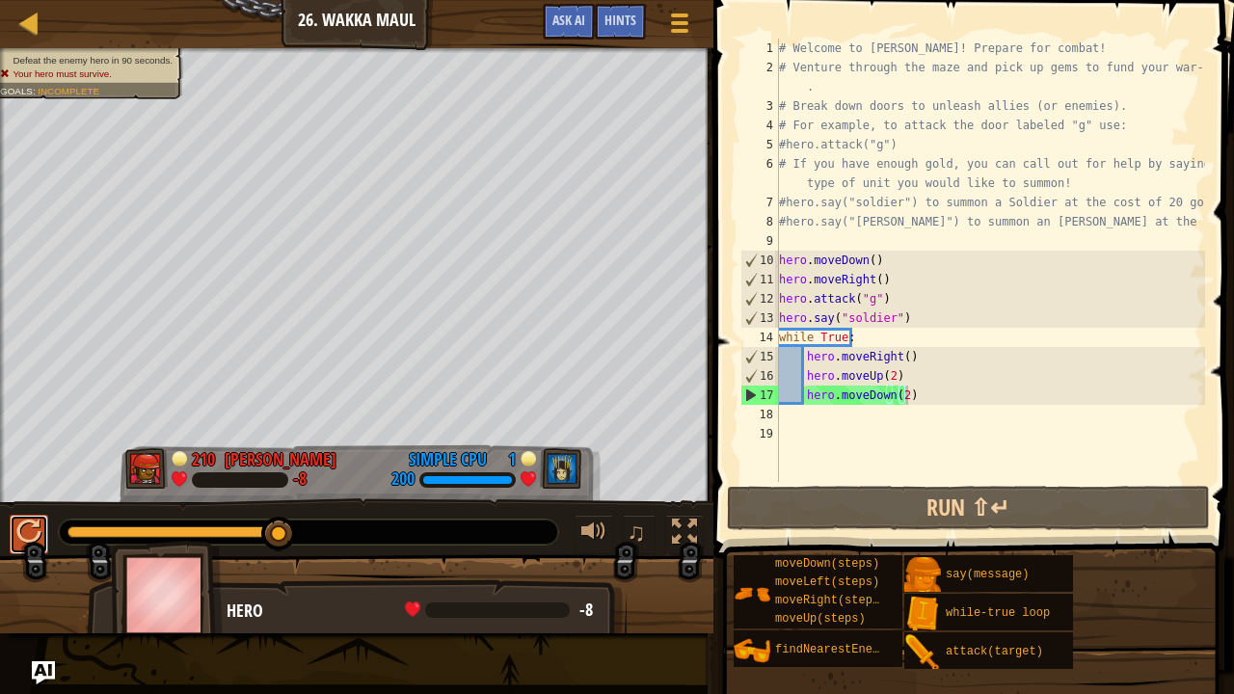
click at [37, 527] on div at bounding box center [28, 532] width 25 height 25
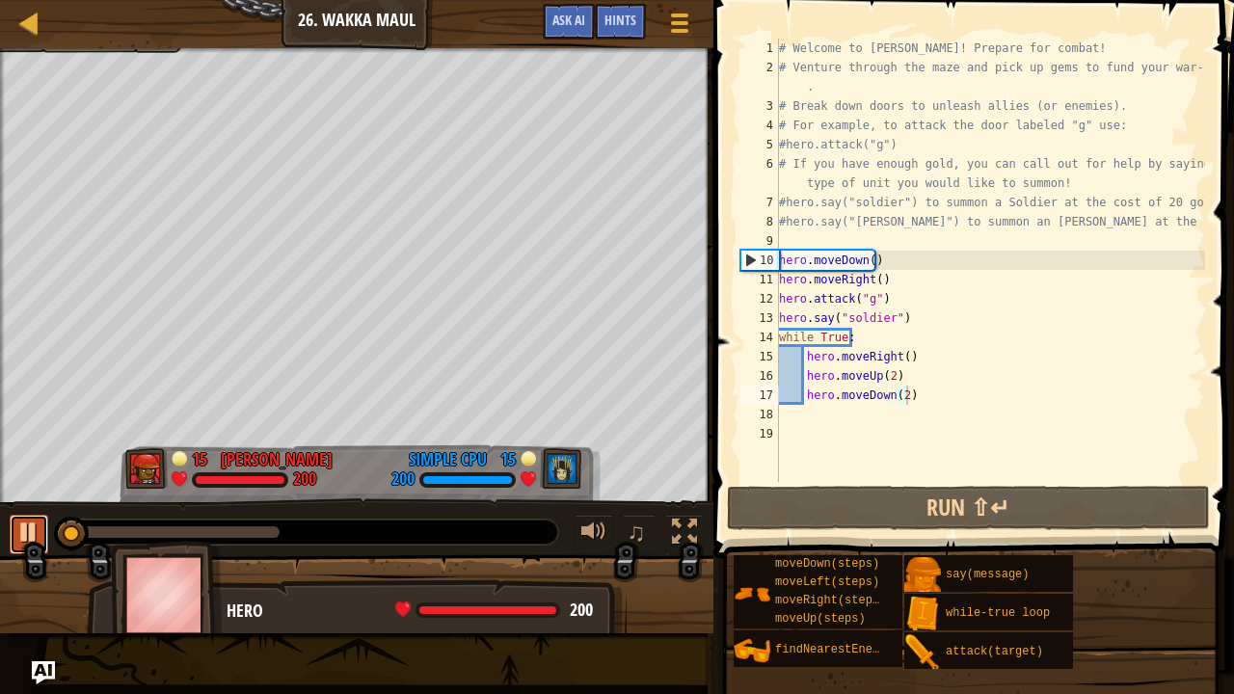
click at [38, 528] on div at bounding box center [28, 532] width 25 height 25
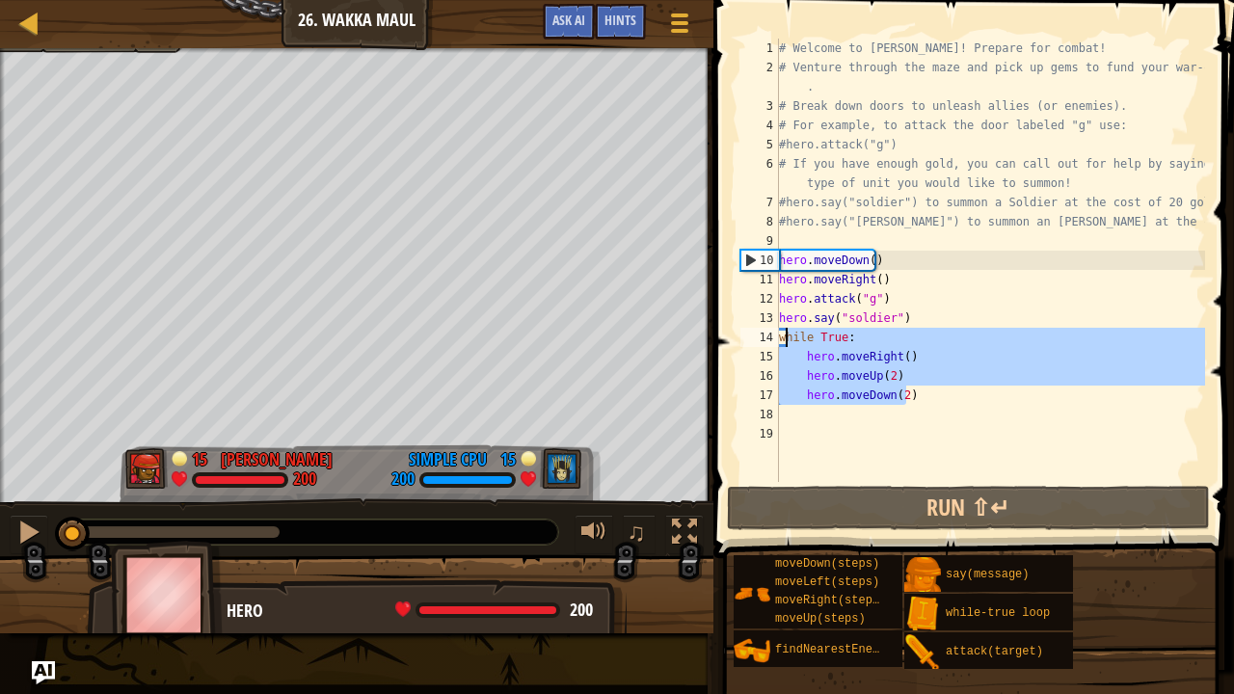
drag, startPoint x: 918, startPoint y: 393, endPoint x: 781, endPoint y: 336, distance: 148.2
click at [781, 336] on div "# Welcome to Wakka Maul! Prepare for combat! # Venture through the maze and pic…" at bounding box center [990, 280] width 430 height 482
type textarea "while True: hero.moveRight()"
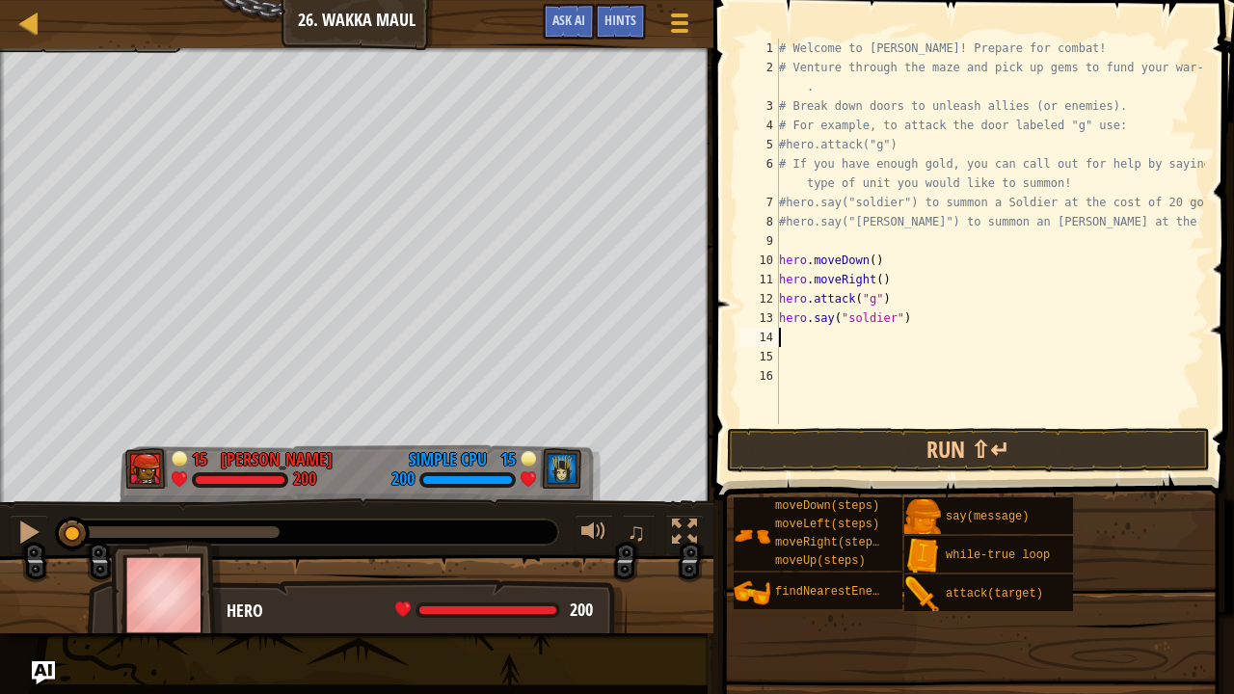
type textarea "hero.say("soldier")"
type textarea "j"
type textarea "h"
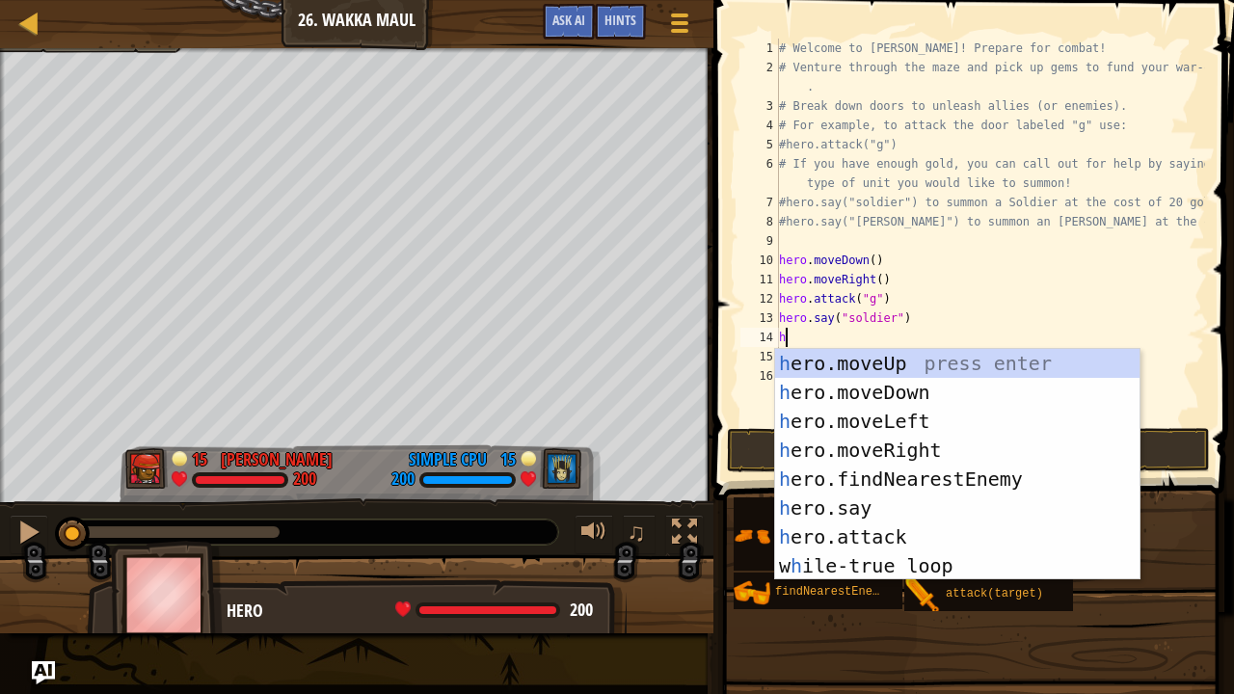
scroll to position [2, 5]
click at [858, 447] on div "h ero.moveUp press enter h ero.moveDown press enter h ero.moveLeft press enter …" at bounding box center [957, 493] width 365 height 289
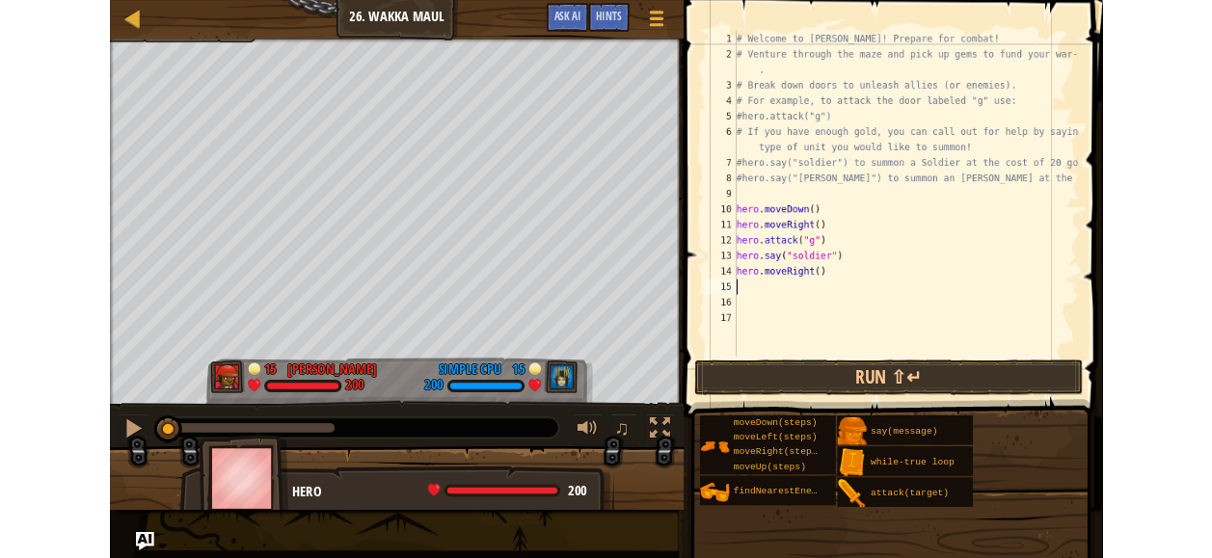
scroll to position [2, 0]
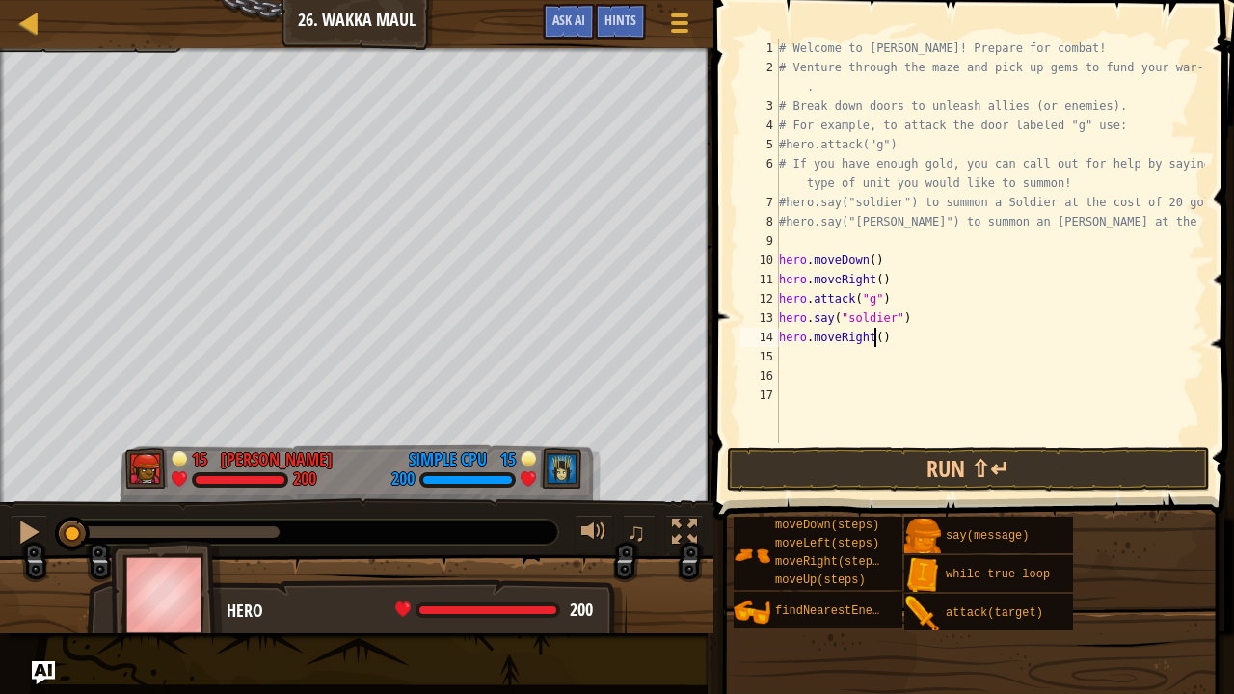
click at [874, 338] on div "# Welcome to [PERSON_NAME]! Prepare for combat! # Venture through the maze and …" at bounding box center [990, 260] width 430 height 443
type textarea "hero.moveRight()"
click at [21, 23] on div at bounding box center [29, 23] width 24 height 24
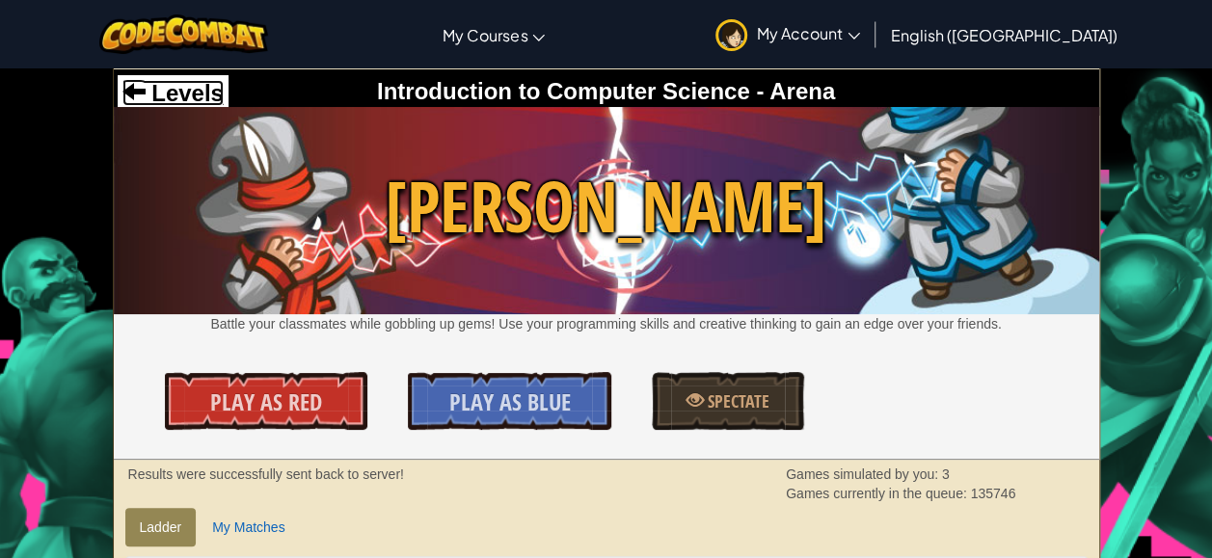
click at [129, 91] on span at bounding box center [133, 90] width 23 height 23
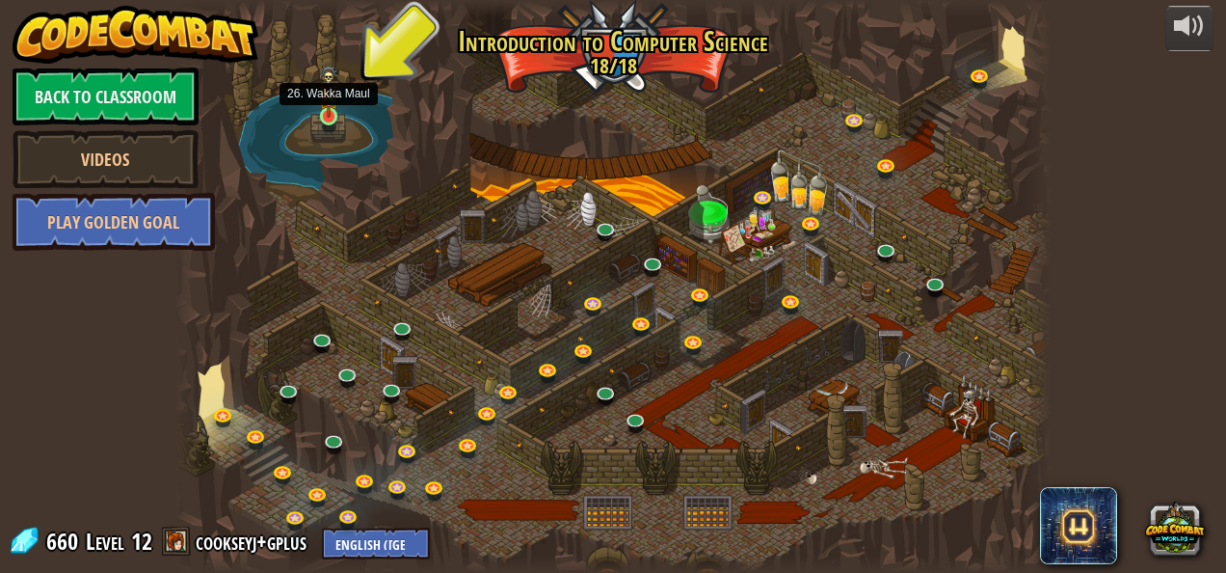
click at [332, 108] on img at bounding box center [329, 91] width 20 height 53
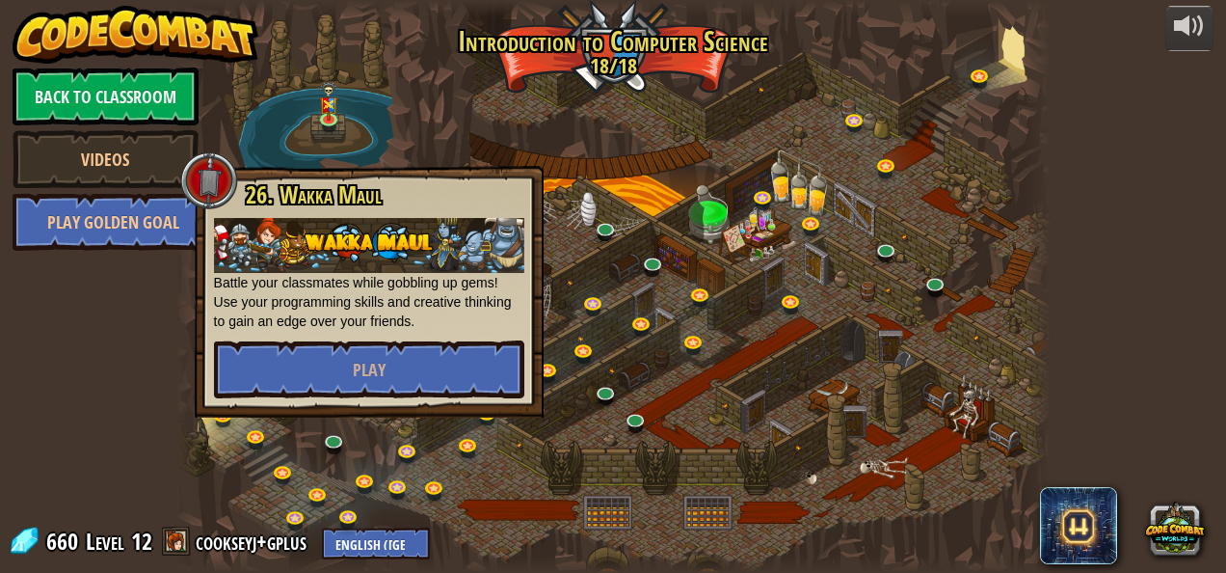
click at [210, 179] on div at bounding box center [209, 180] width 58 height 58
click at [638, 206] on div at bounding box center [613, 286] width 876 height 573
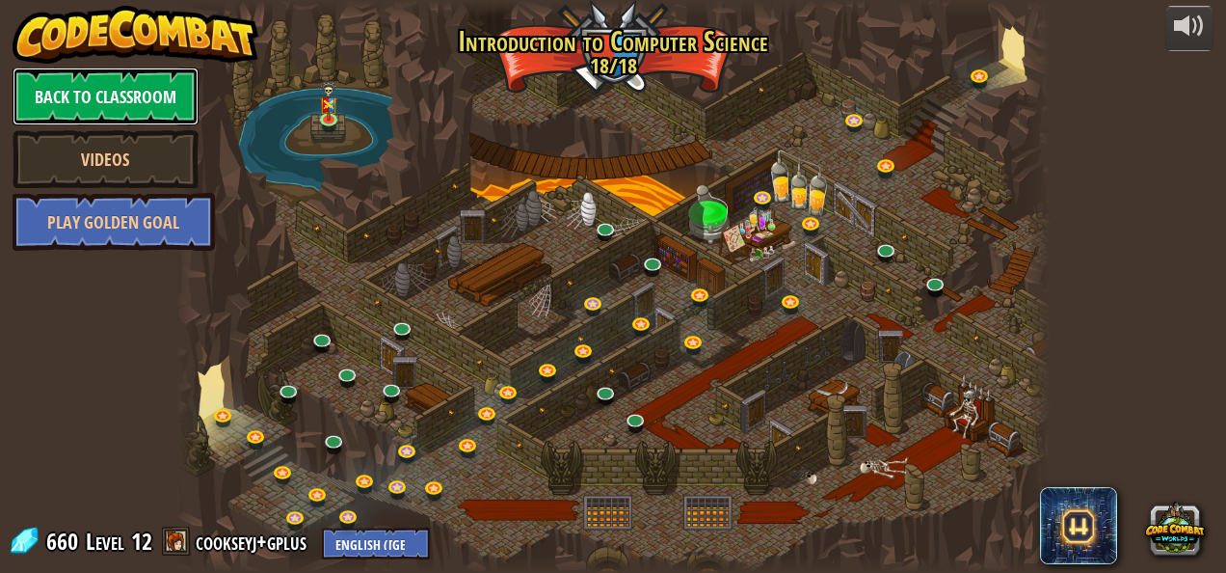
click at [154, 80] on link "Back to Classroom" at bounding box center [106, 96] width 186 height 58
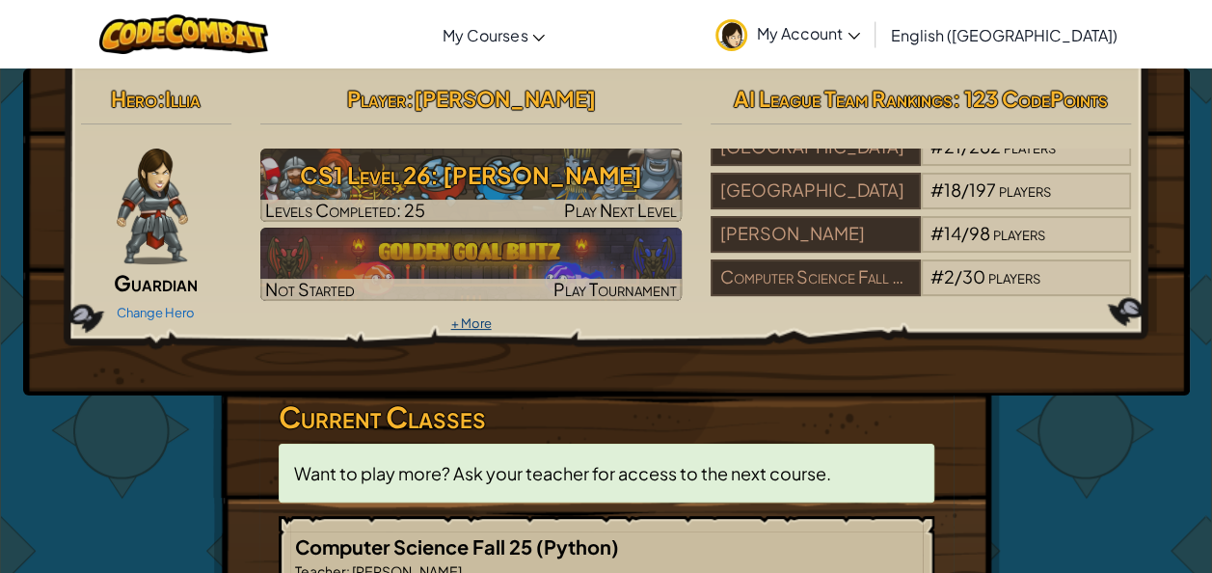
click at [471, 320] on link "+ More" at bounding box center [470, 322] width 40 height 15
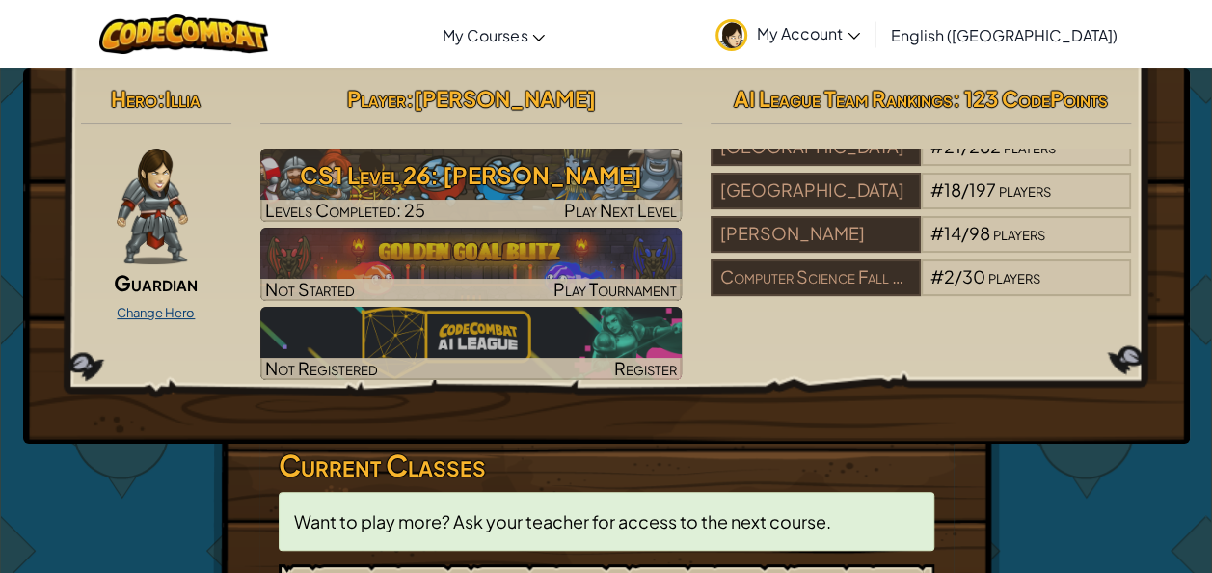
click at [153, 309] on link "Change Hero" at bounding box center [156, 312] width 78 height 15
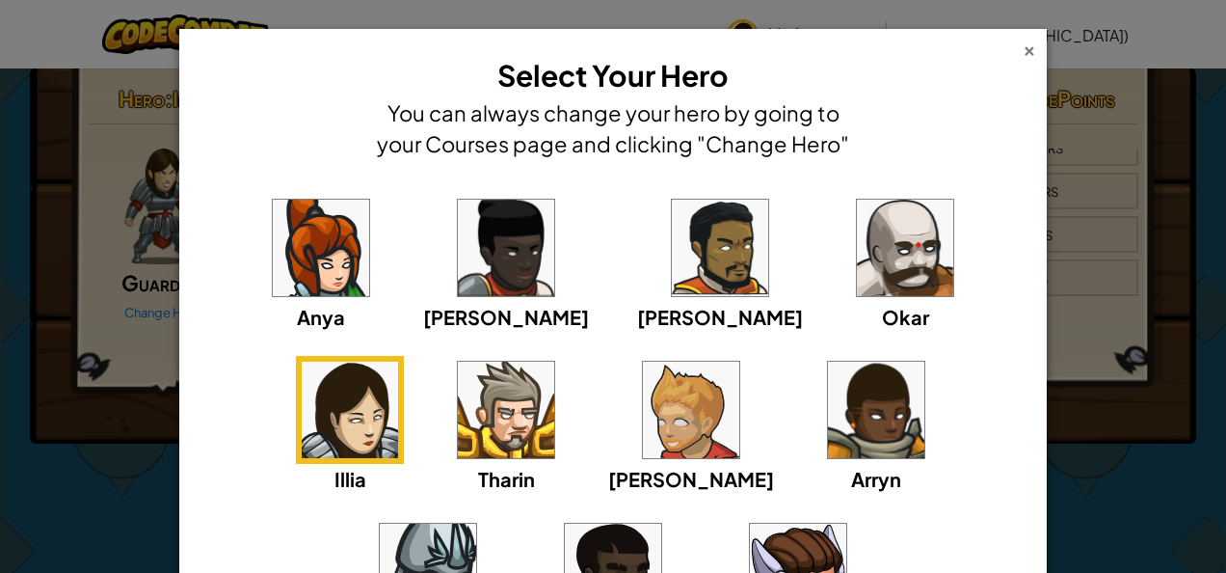
click at [1023, 46] on div "×" at bounding box center [1029, 48] width 13 height 20
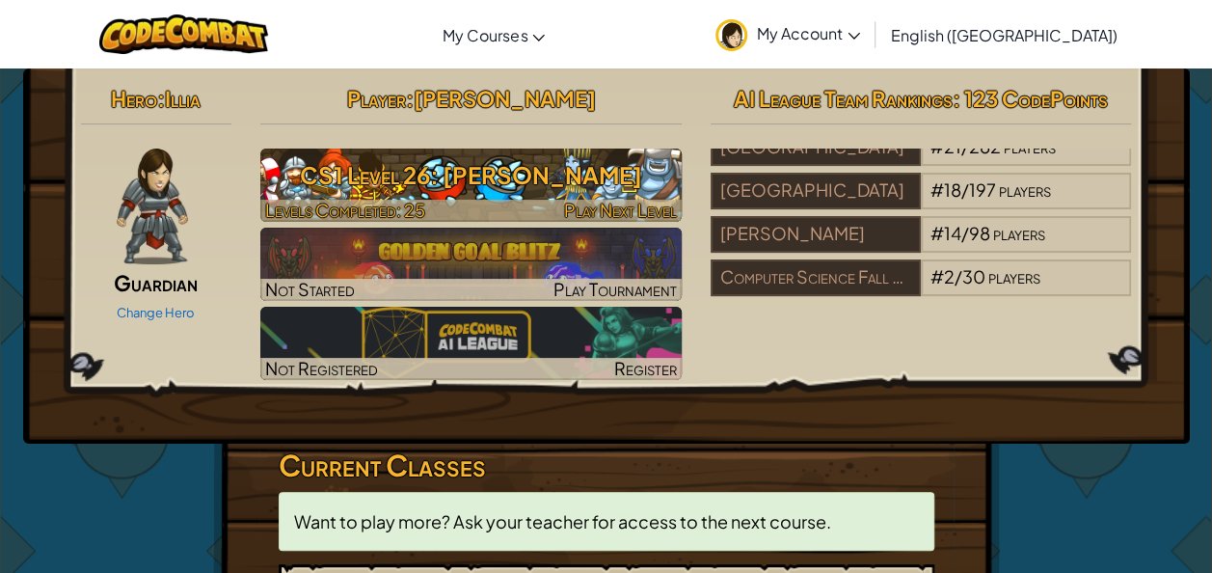
click at [544, 201] on div at bounding box center [470, 211] width 421 height 22
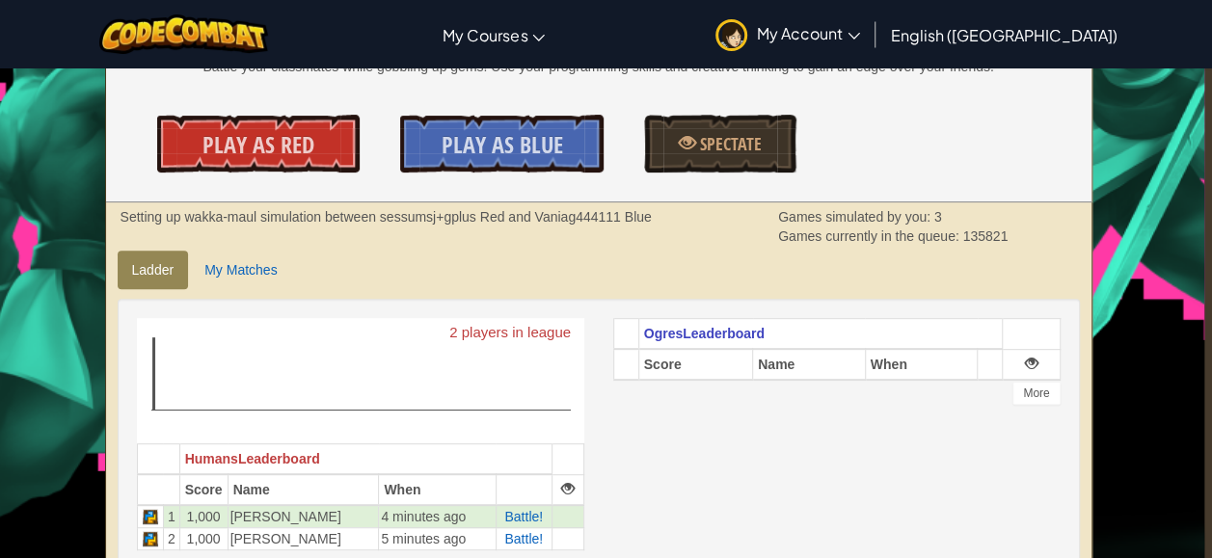
scroll to position [258, 9]
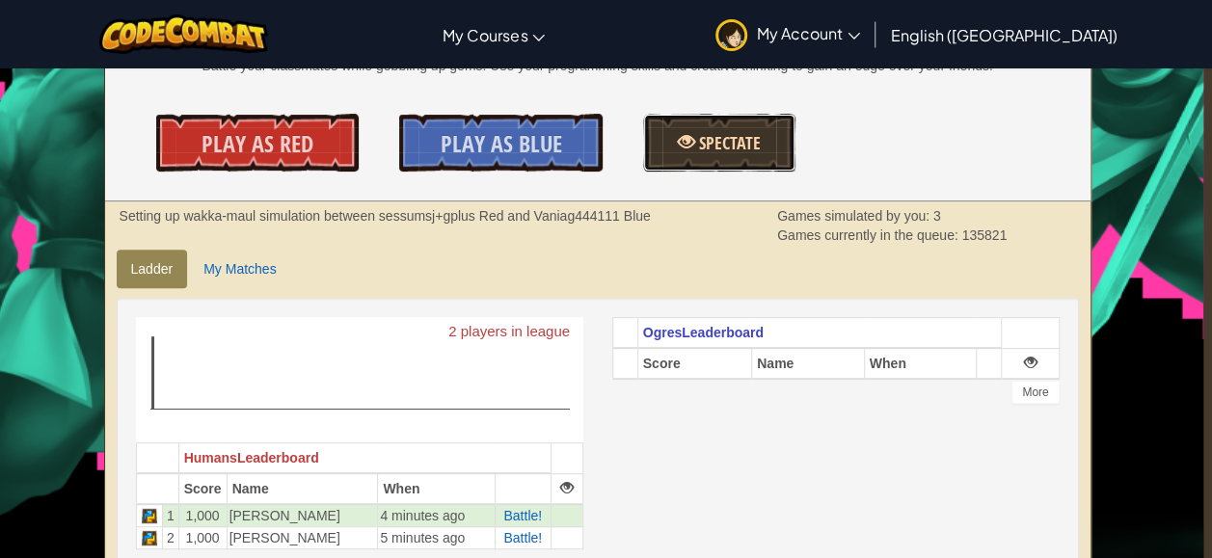
click at [752, 121] on link "Spectate" at bounding box center [719, 143] width 152 height 58
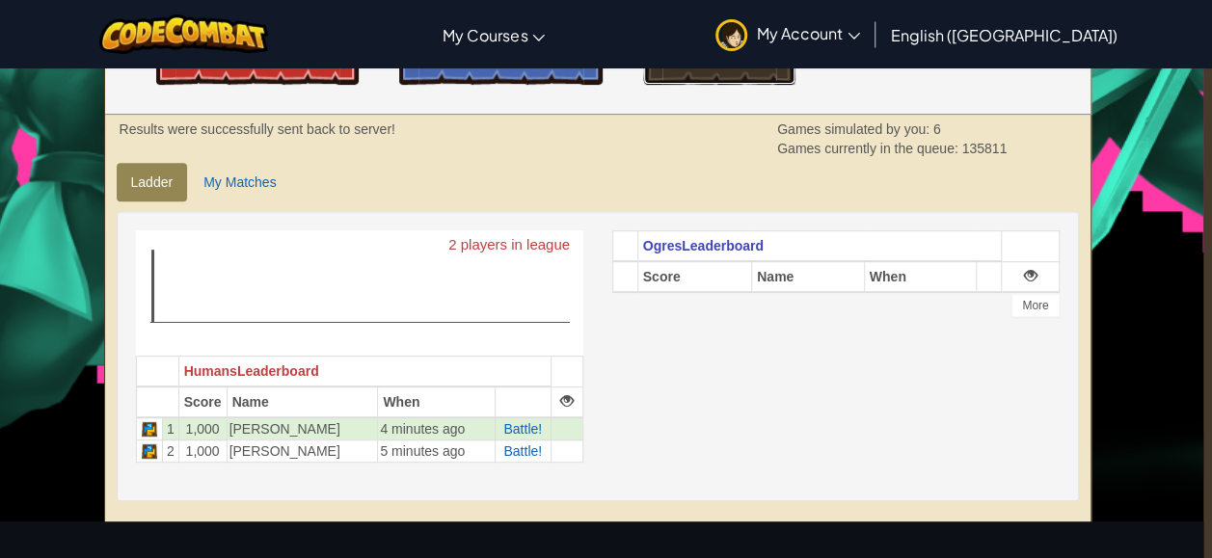
scroll to position [353, 9]
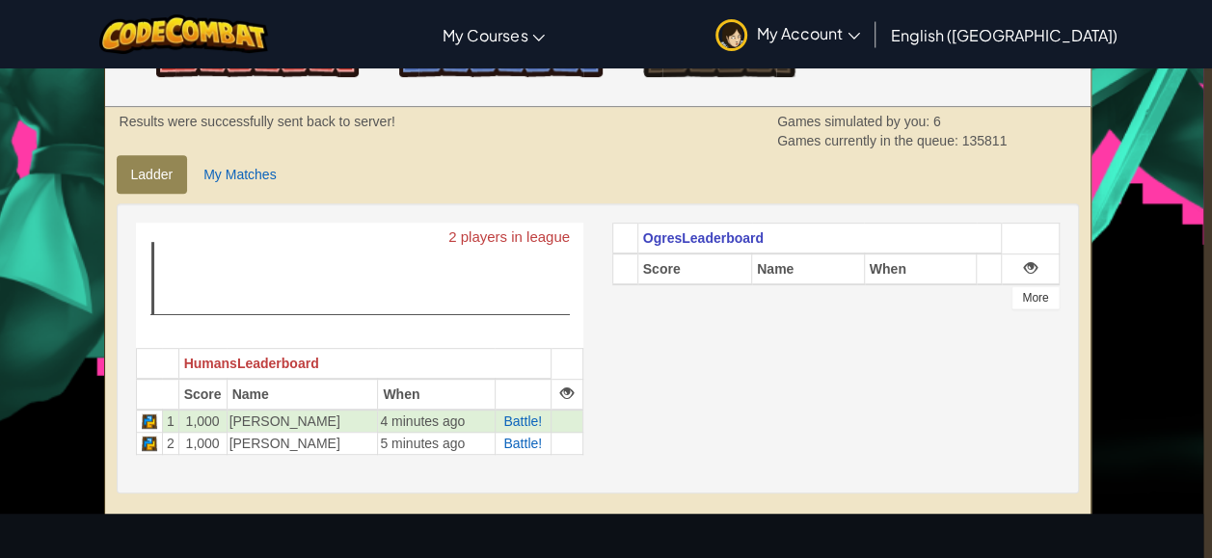
click at [1032, 297] on div "More" at bounding box center [1034, 297] width 47 height 23
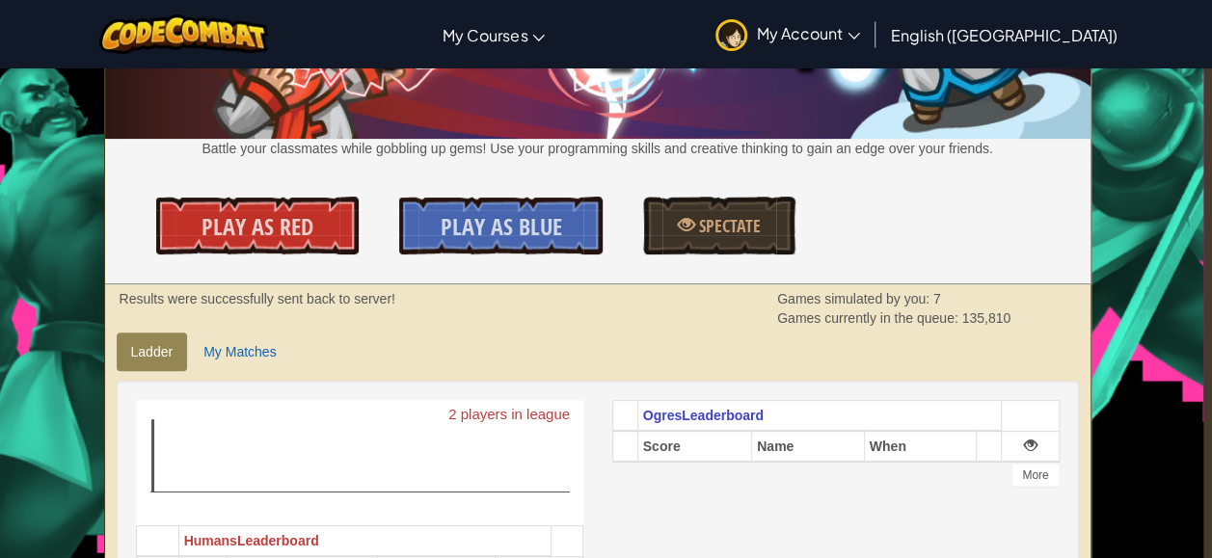
scroll to position [174, 9]
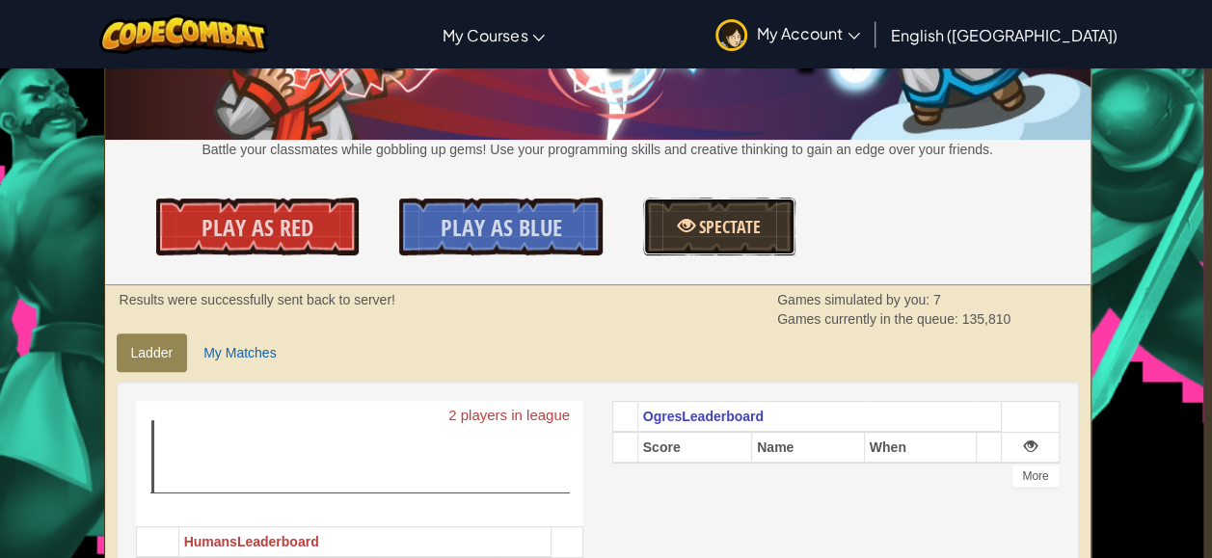
click at [731, 217] on span "Spectate" at bounding box center [728, 227] width 66 height 24
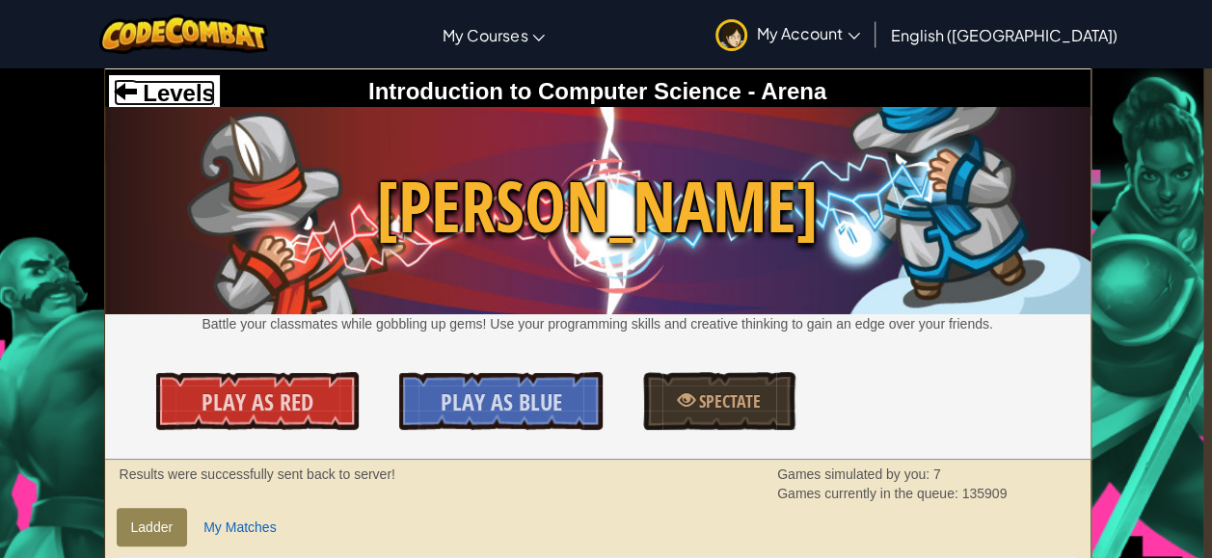
click at [174, 83] on span "Levels" at bounding box center [176, 93] width 78 height 26
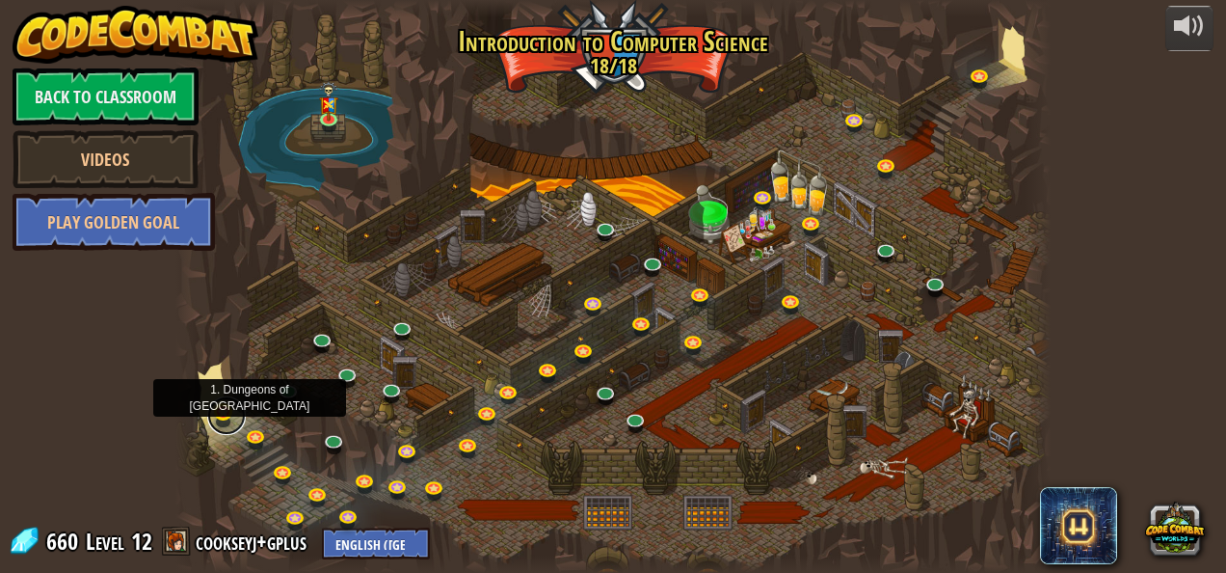
click at [225, 412] on link at bounding box center [226, 415] width 39 height 39
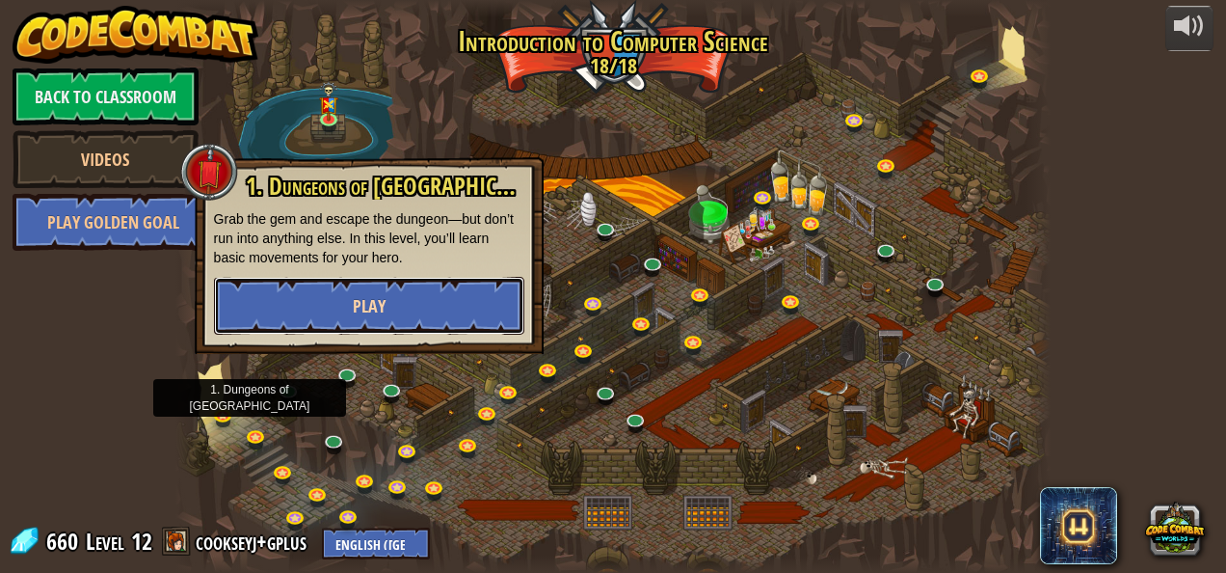
click at [347, 319] on button "Play" at bounding box center [369, 306] width 310 height 58
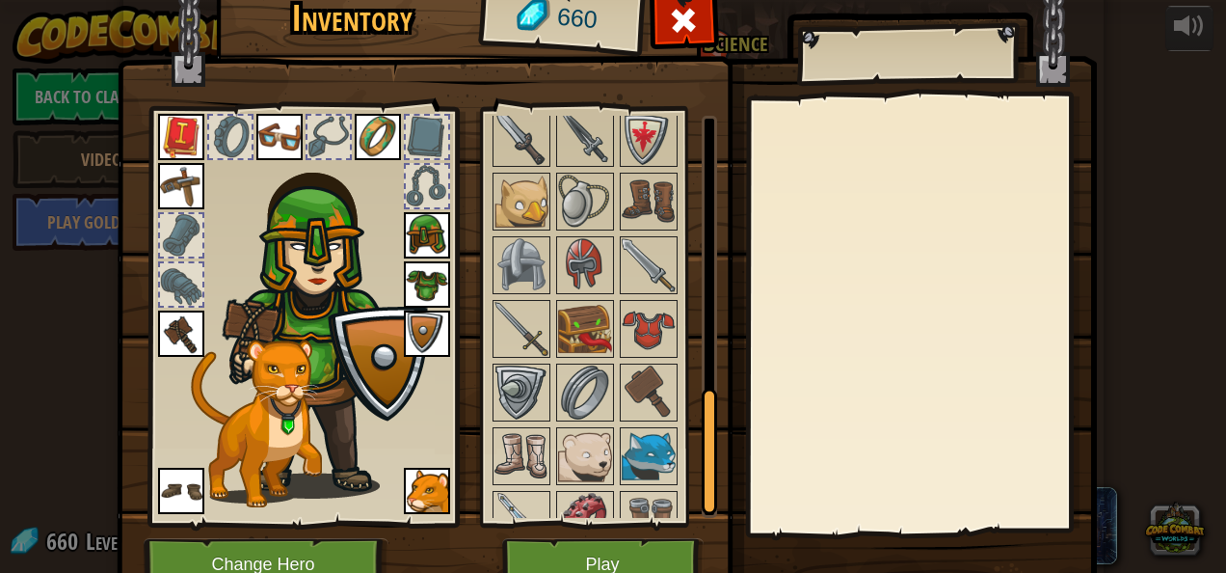
scroll to position [890, 0]
click at [515, 189] on img at bounding box center [522, 201] width 54 height 54
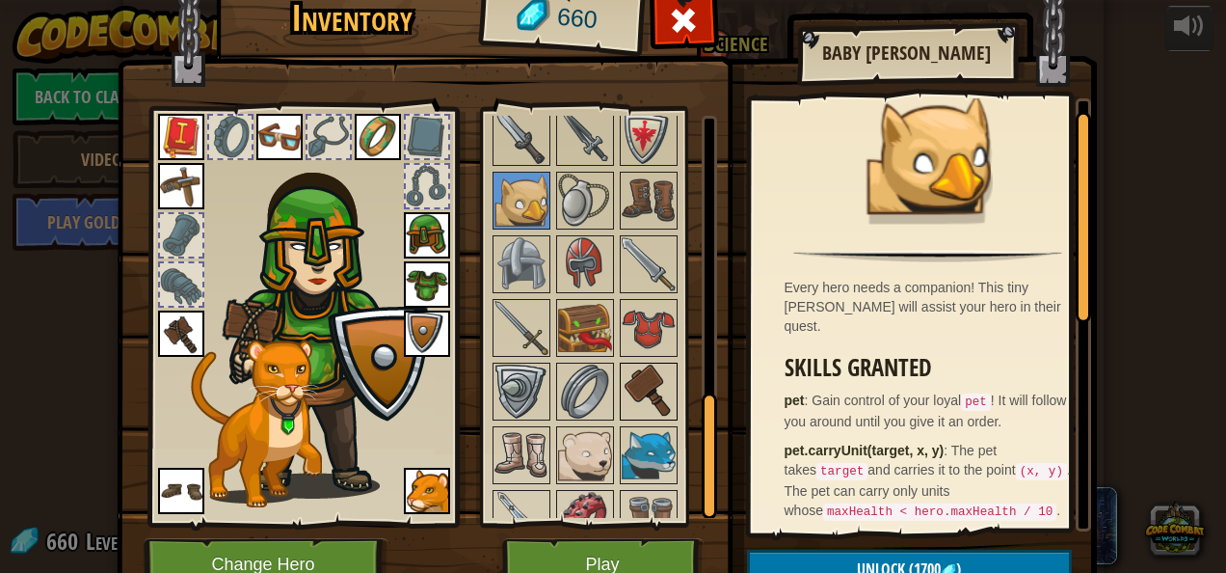
scroll to position [910, 0]
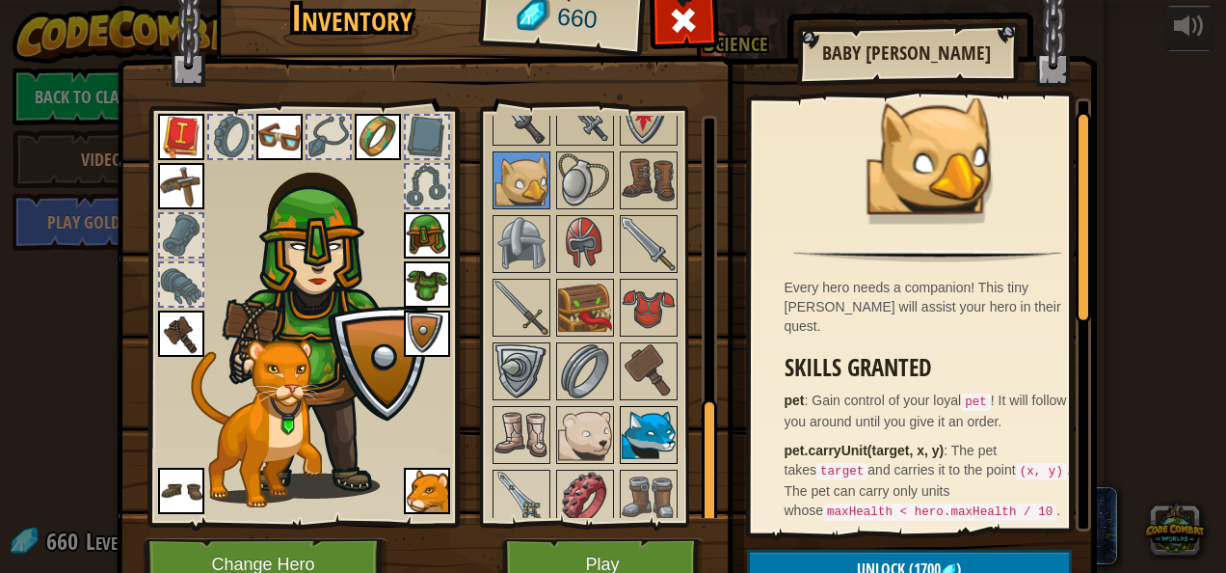
click at [646, 408] on img at bounding box center [649, 435] width 54 height 54
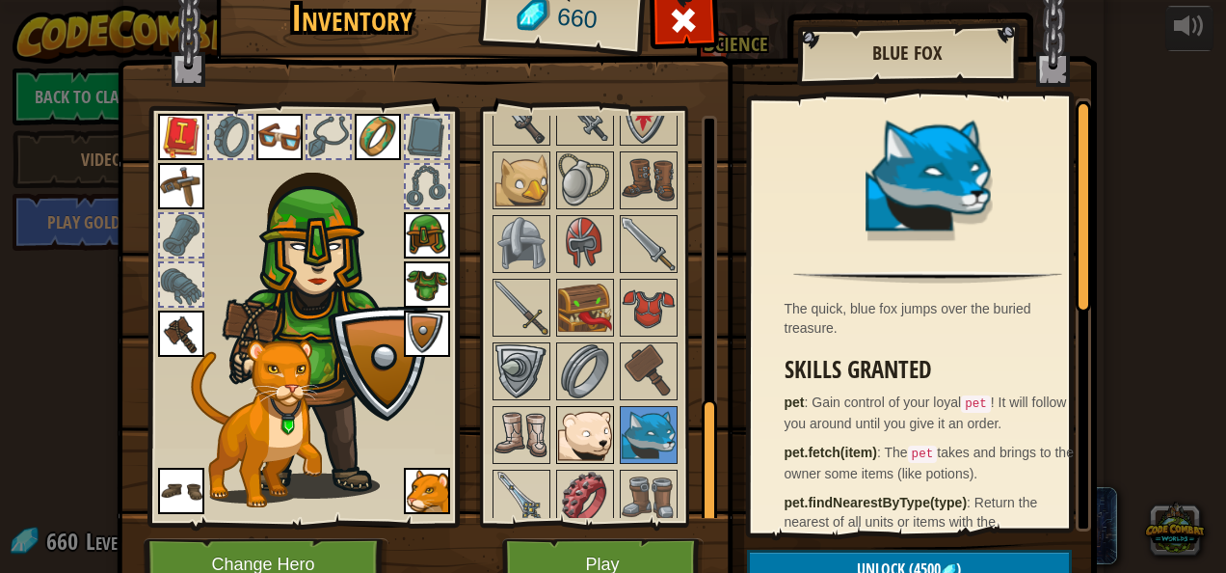
click at [590, 413] on img at bounding box center [585, 435] width 54 height 54
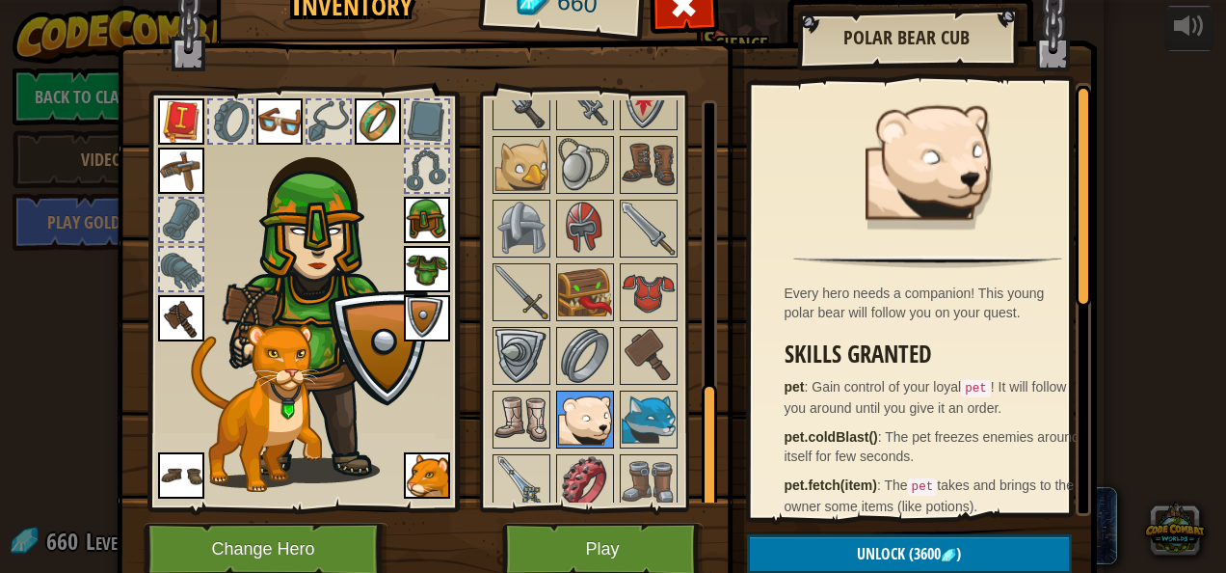
scroll to position [13, 0]
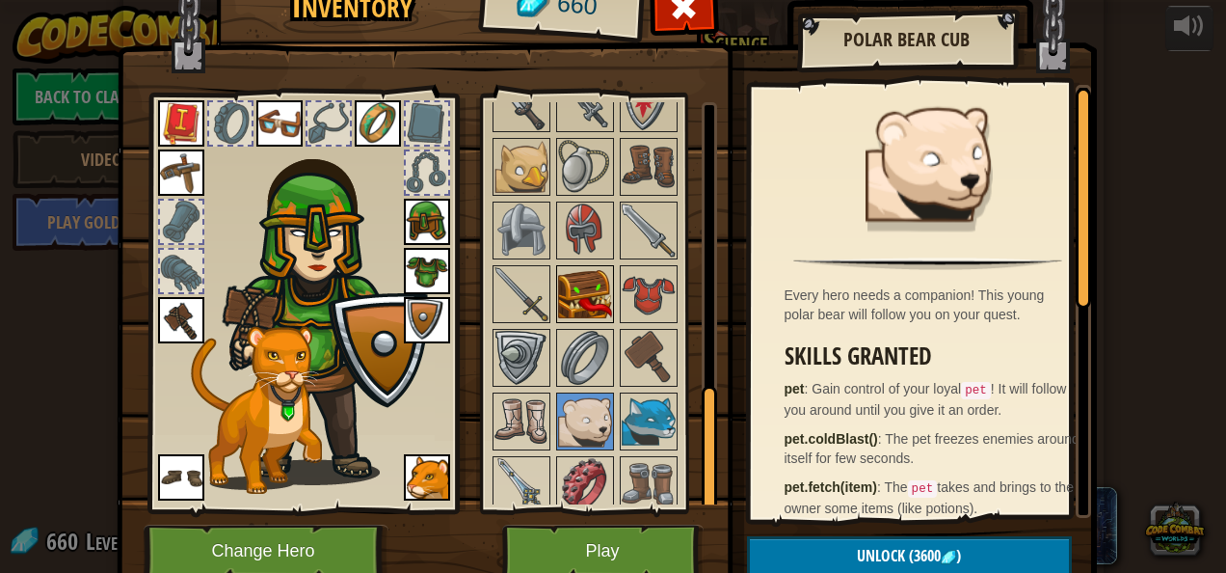
click at [592, 268] on img at bounding box center [585, 294] width 54 height 54
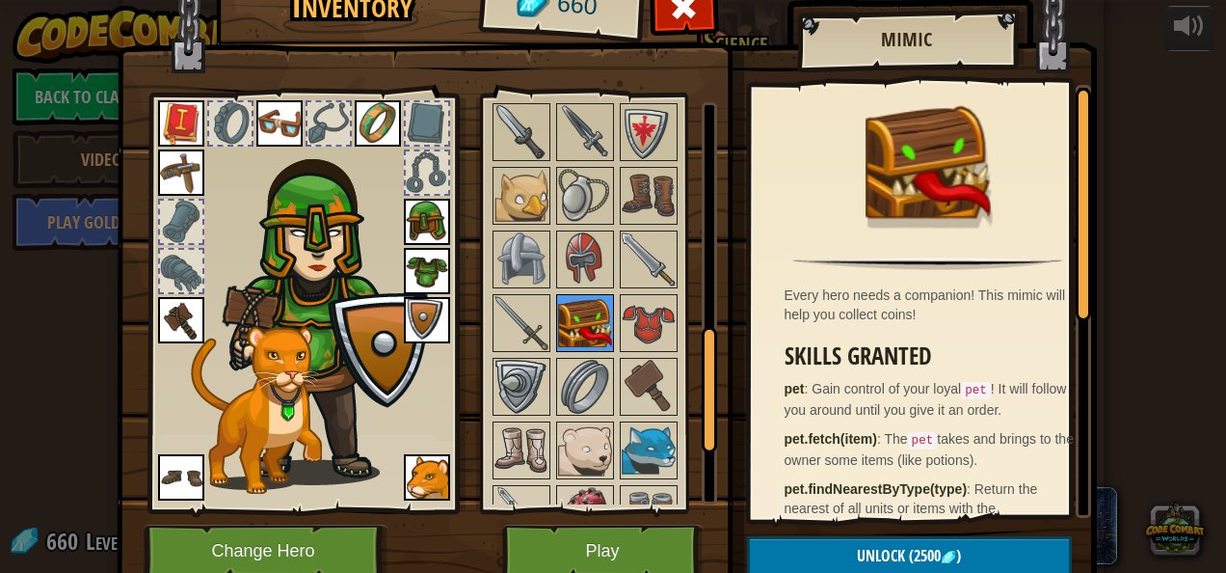
scroll to position [710, 0]
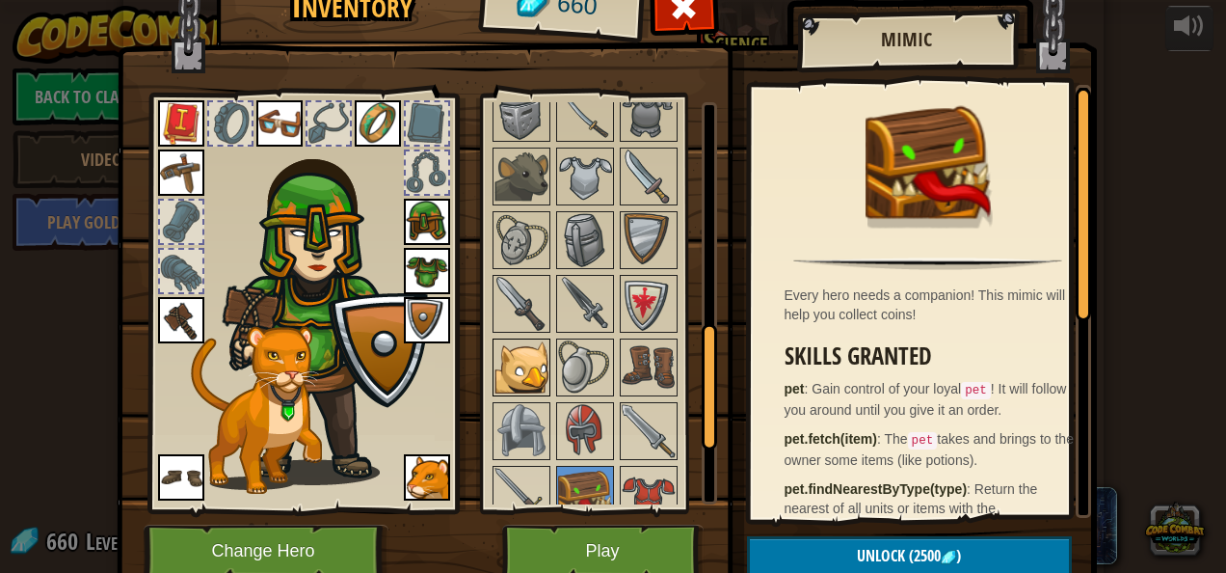
click at [509, 357] on img at bounding box center [522, 367] width 54 height 54
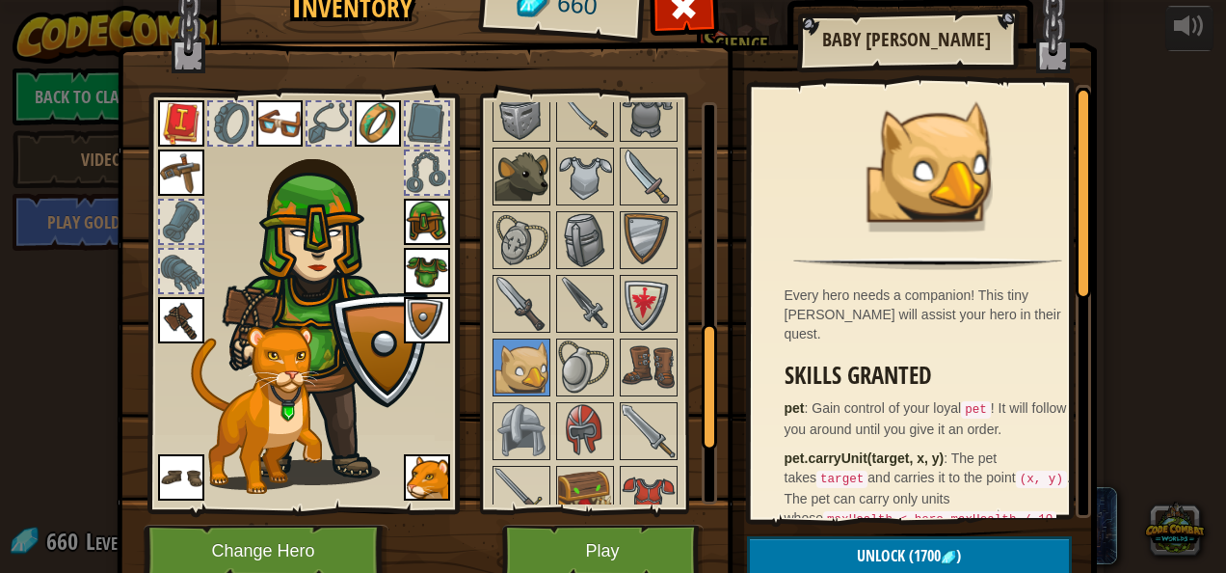
click at [505, 170] on img at bounding box center [522, 176] width 54 height 54
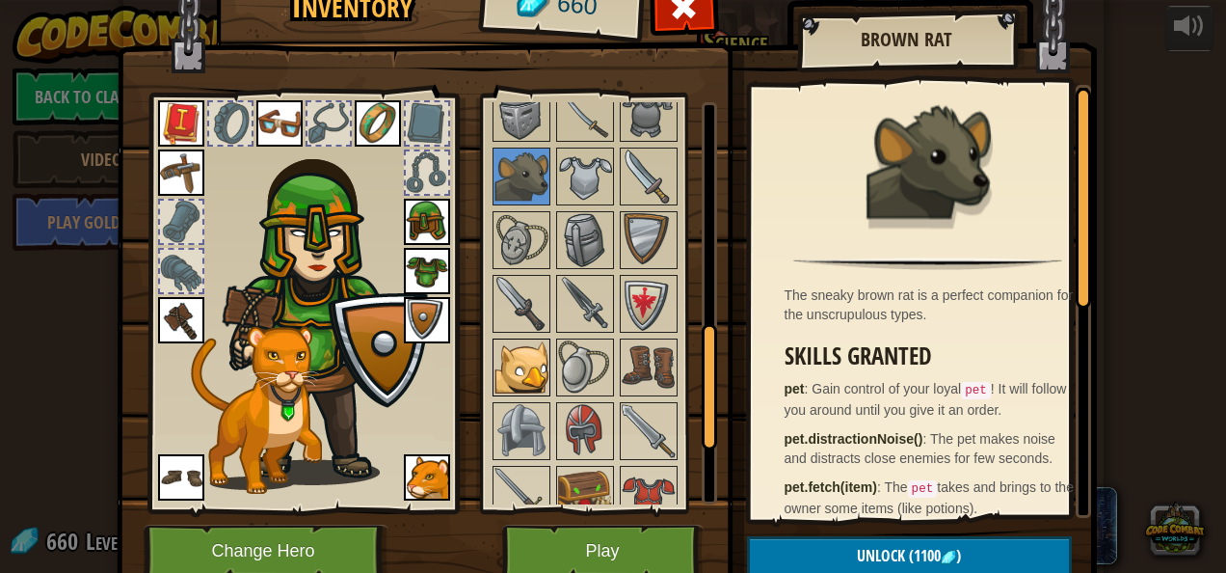
click at [517, 351] on img at bounding box center [522, 367] width 54 height 54
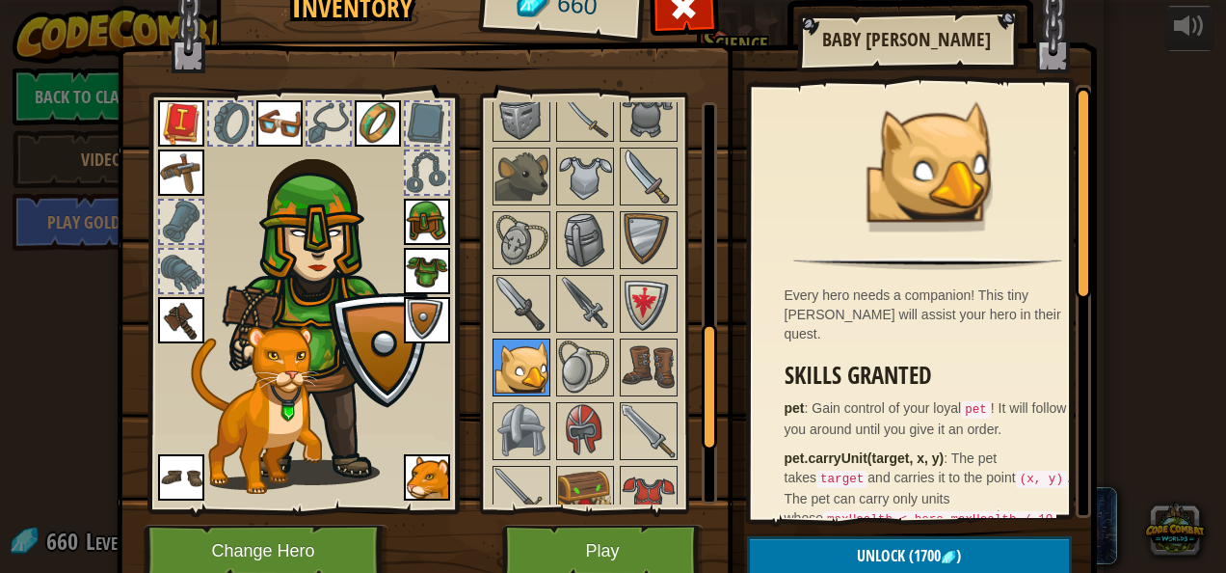
scroll to position [910, 0]
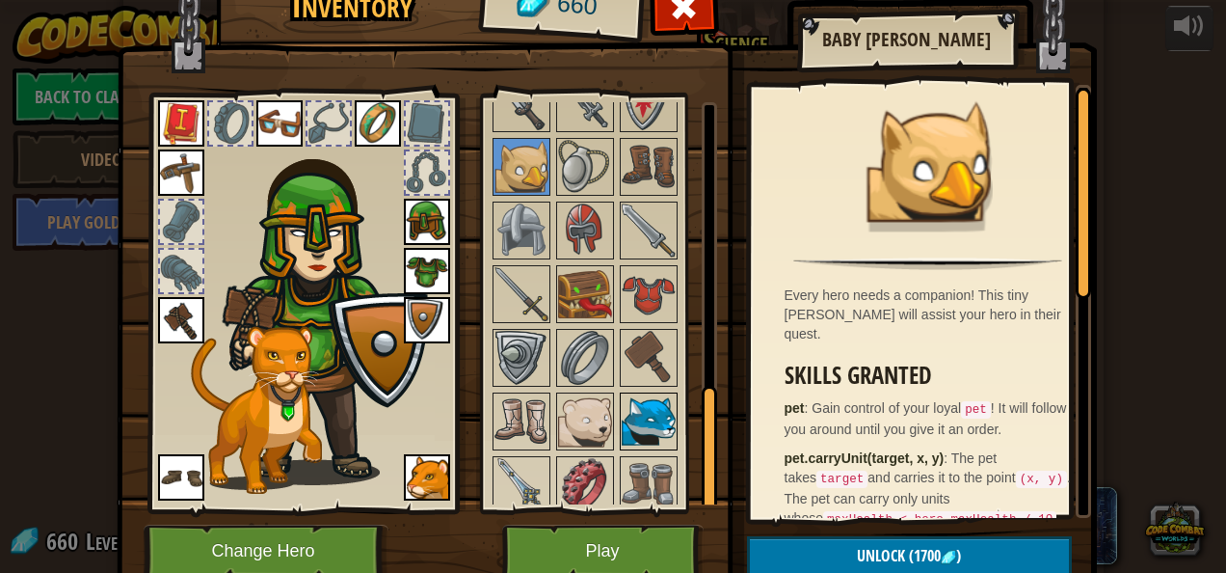
click at [631, 422] on img at bounding box center [649, 421] width 54 height 54
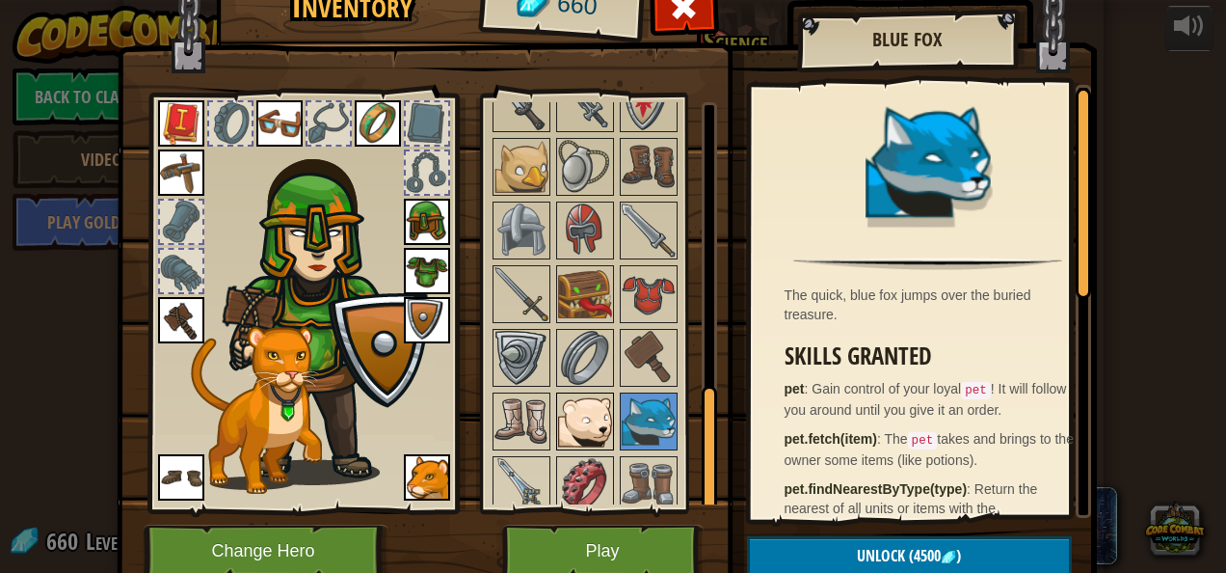
click at [562, 403] on img at bounding box center [585, 421] width 54 height 54
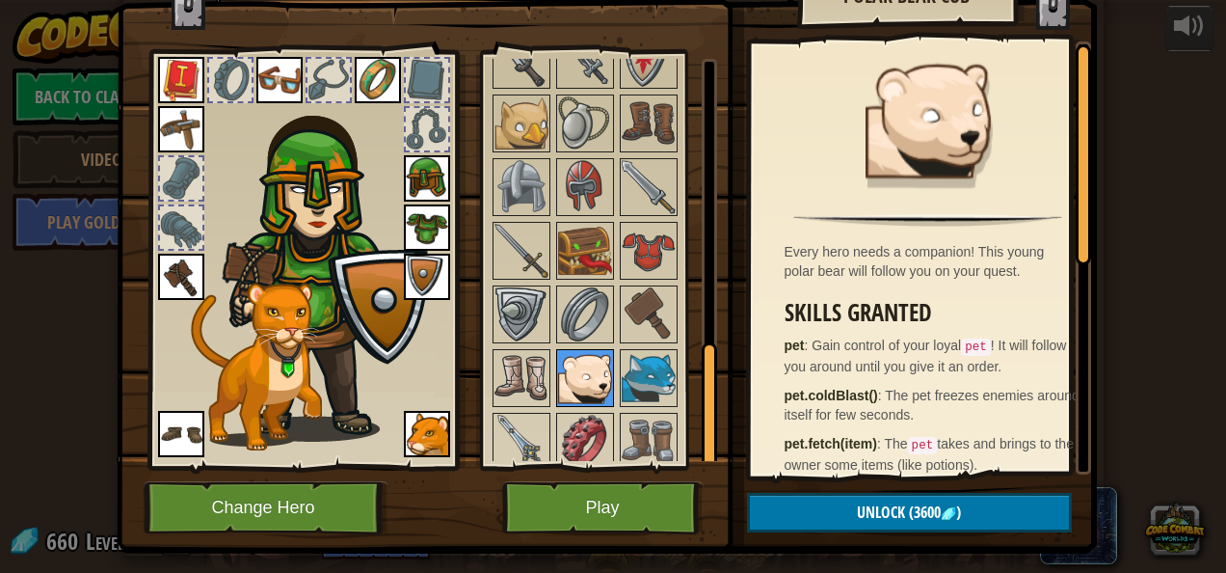
scroll to position [58, 0]
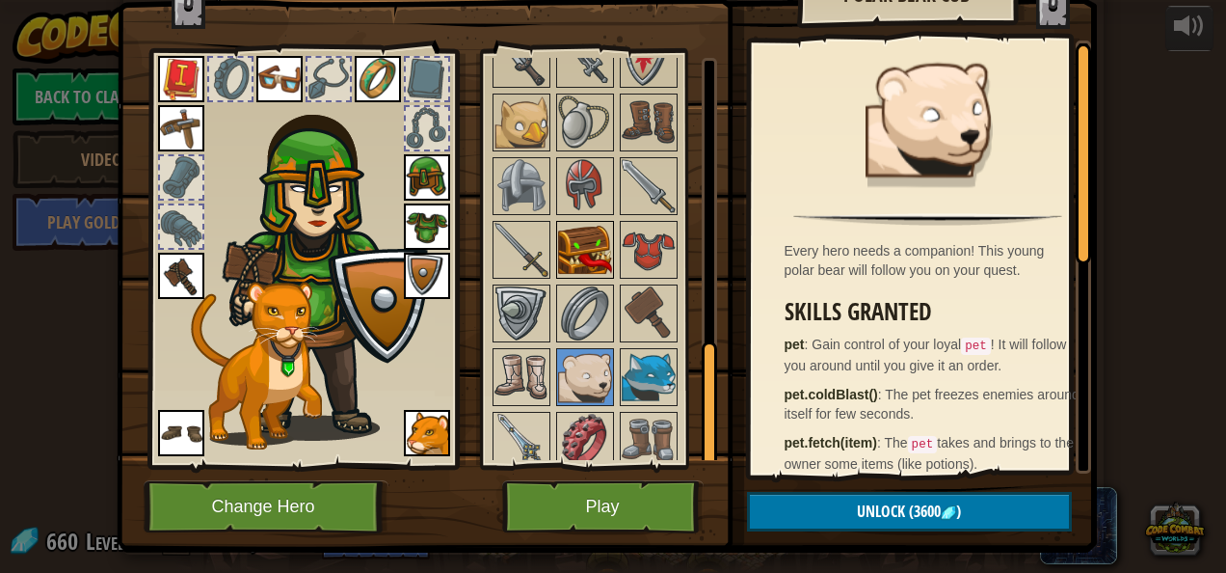
click at [577, 231] on img at bounding box center [585, 250] width 54 height 54
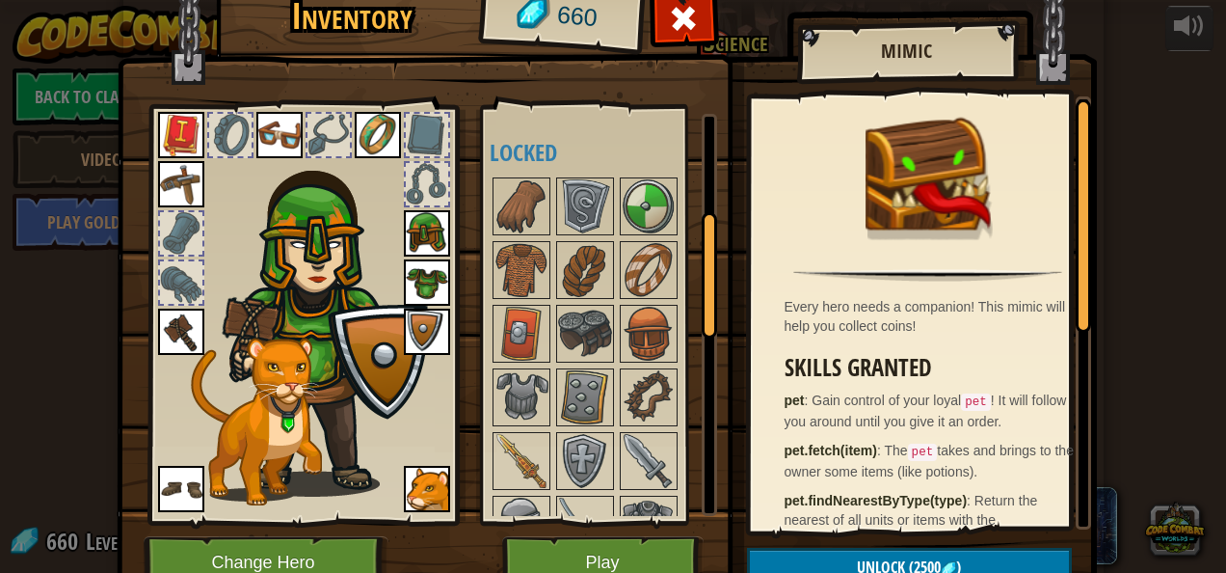
scroll to position [310, 0]
click at [588, 202] on img at bounding box center [585, 205] width 54 height 54
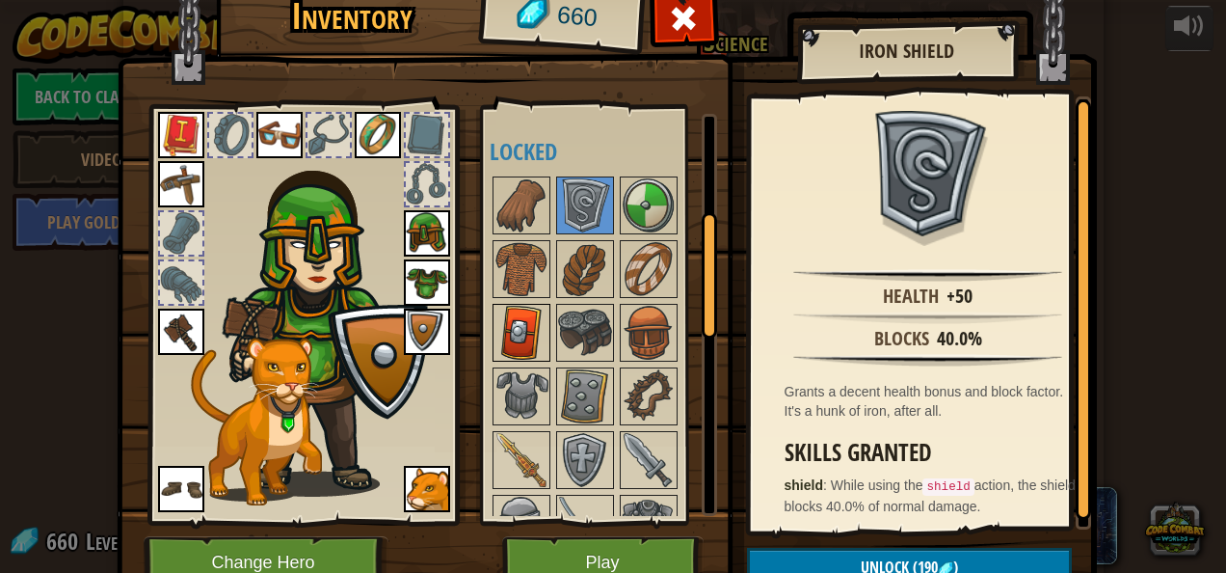
click at [509, 336] on img at bounding box center [522, 333] width 54 height 54
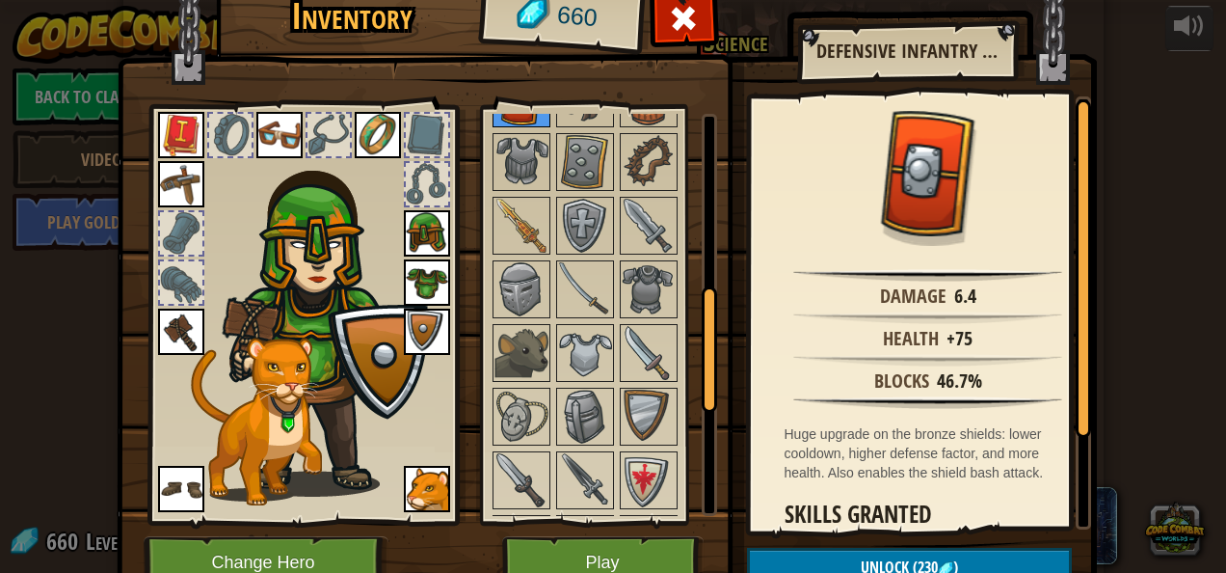
scroll to position [551, 0]
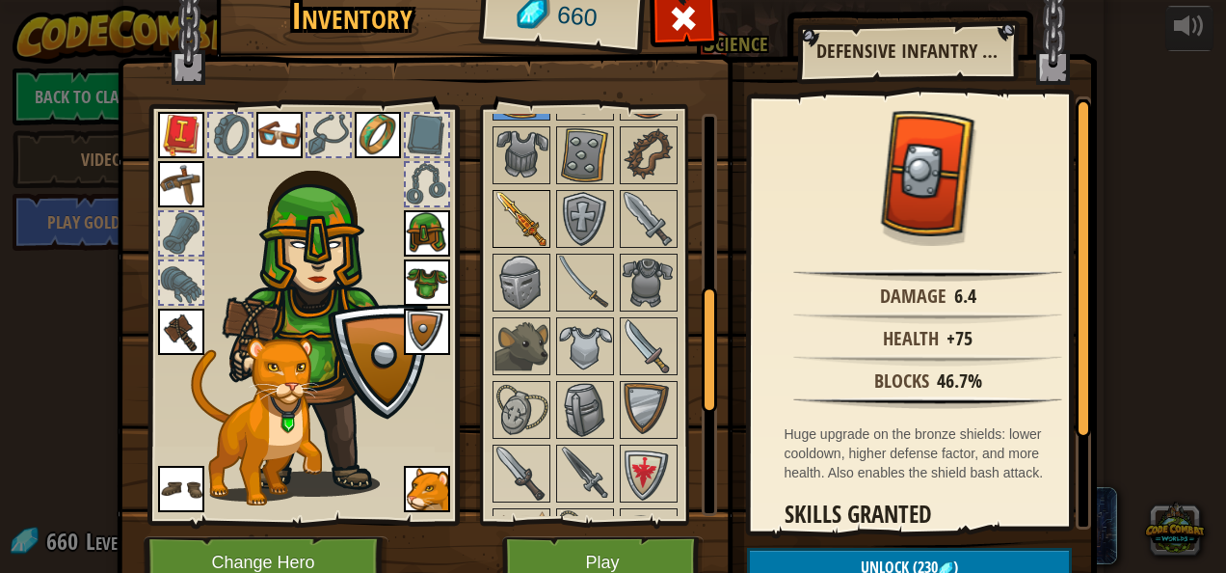
click at [506, 217] on img at bounding box center [522, 219] width 54 height 54
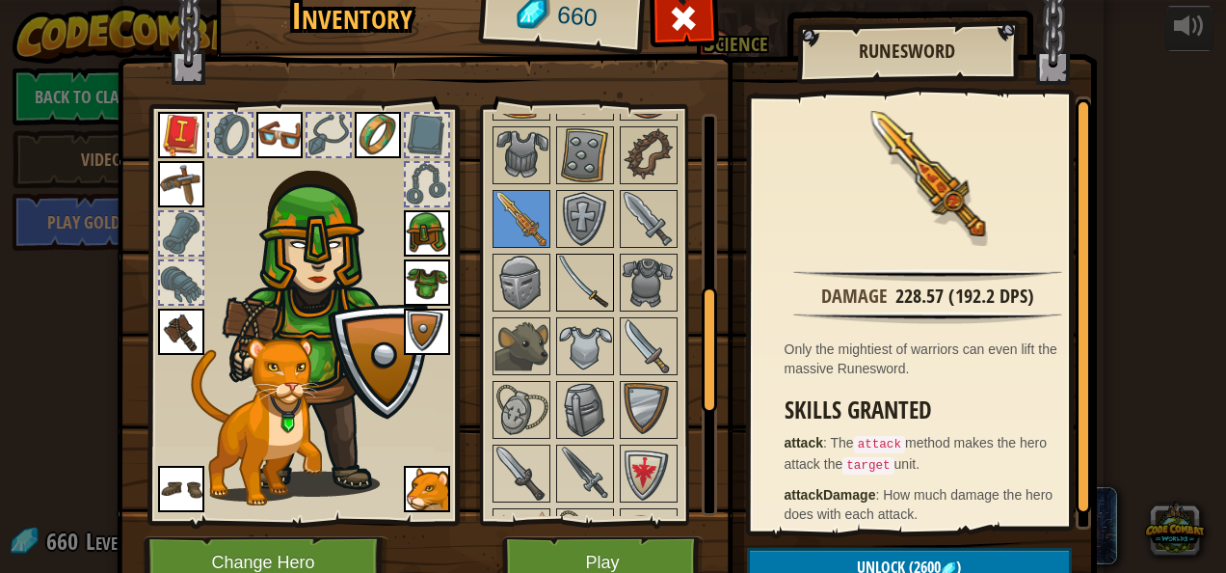
click at [577, 282] on img at bounding box center [585, 282] width 54 height 54
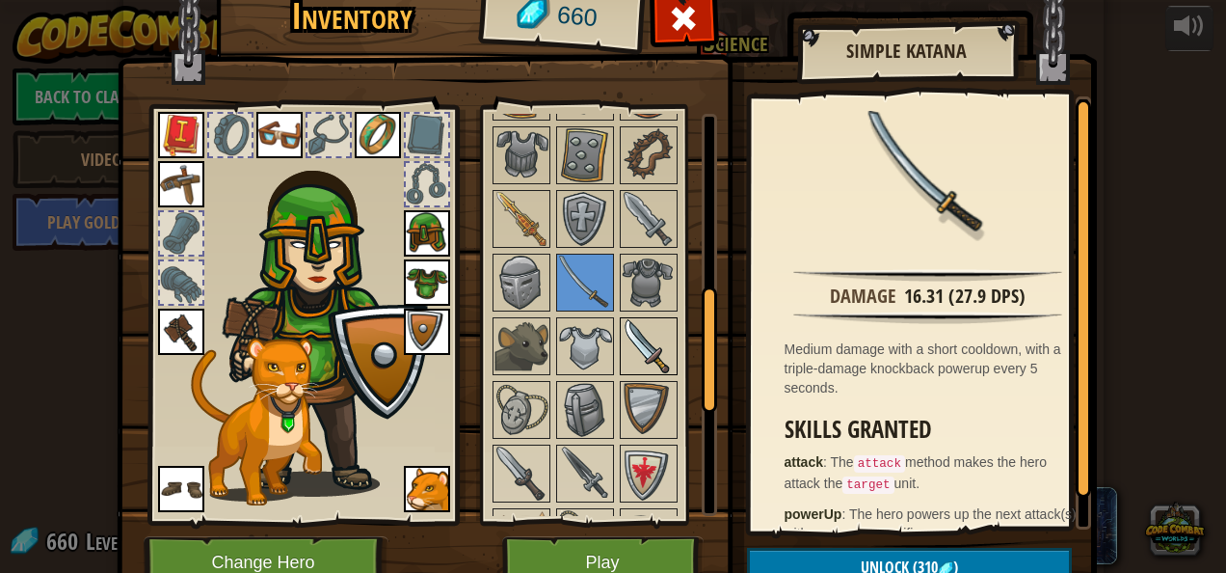
click at [632, 334] on img at bounding box center [649, 346] width 54 height 54
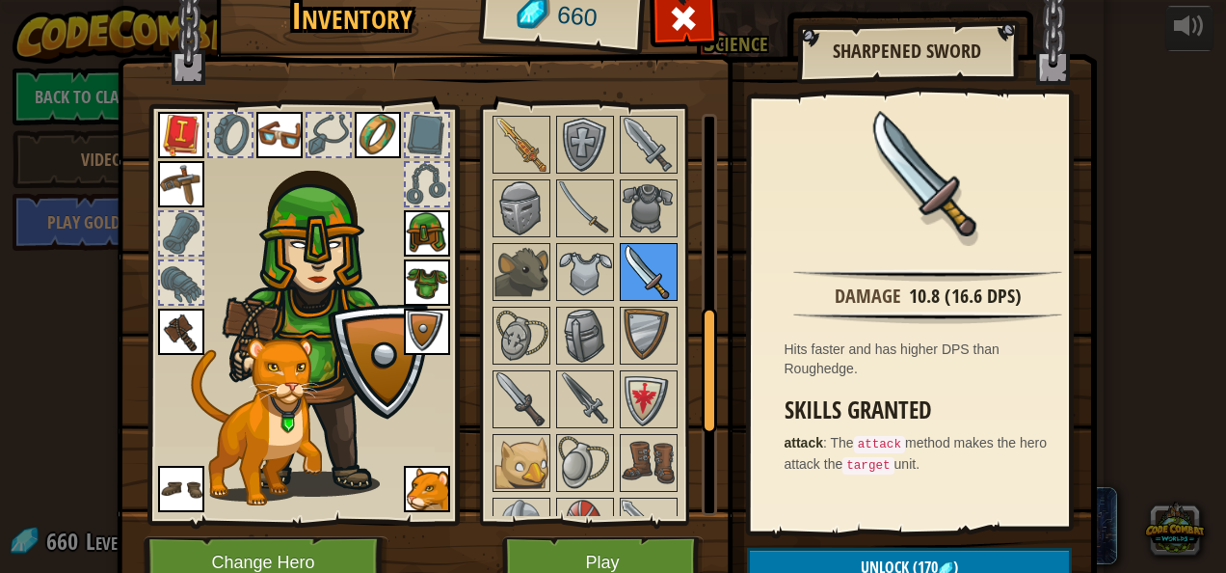
scroll to position [631, 0]
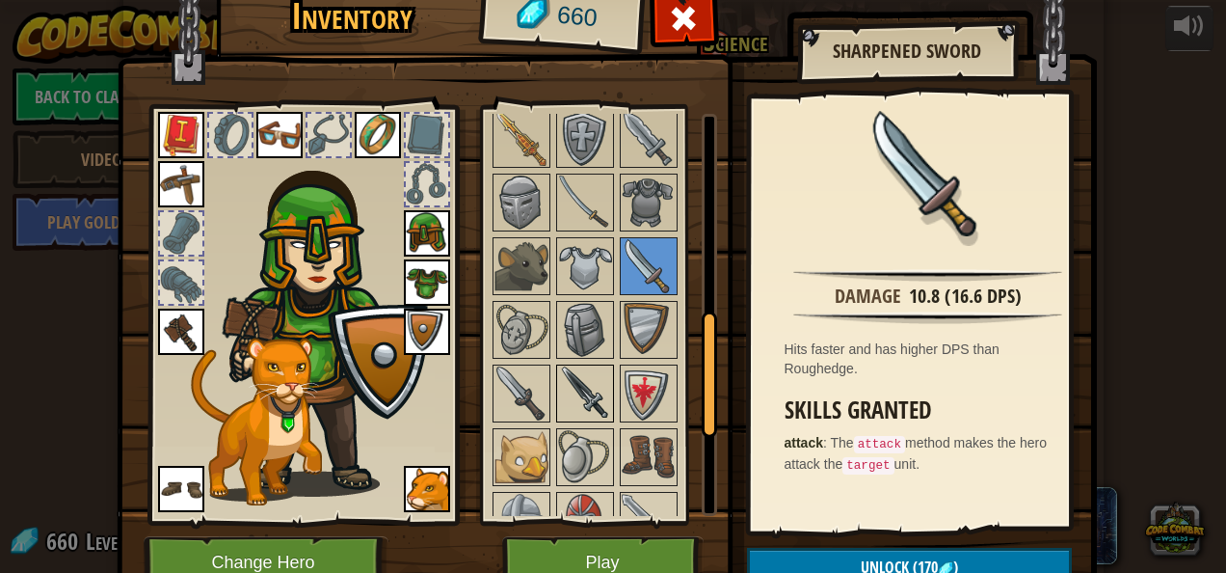
click at [580, 369] on img at bounding box center [585, 393] width 54 height 54
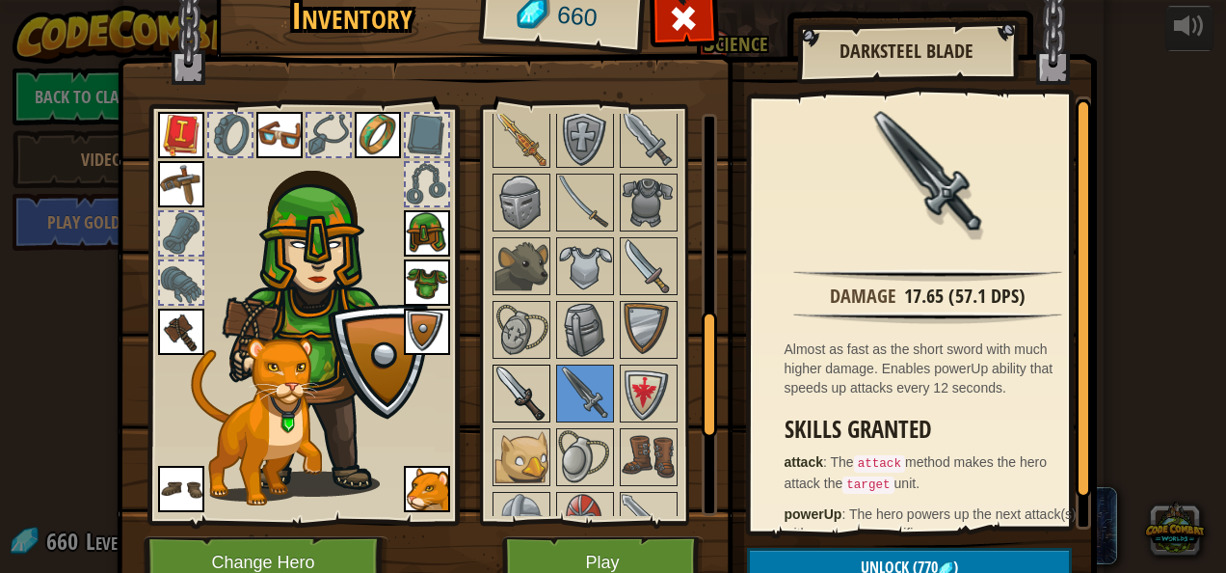
click at [511, 385] on img at bounding box center [522, 393] width 54 height 54
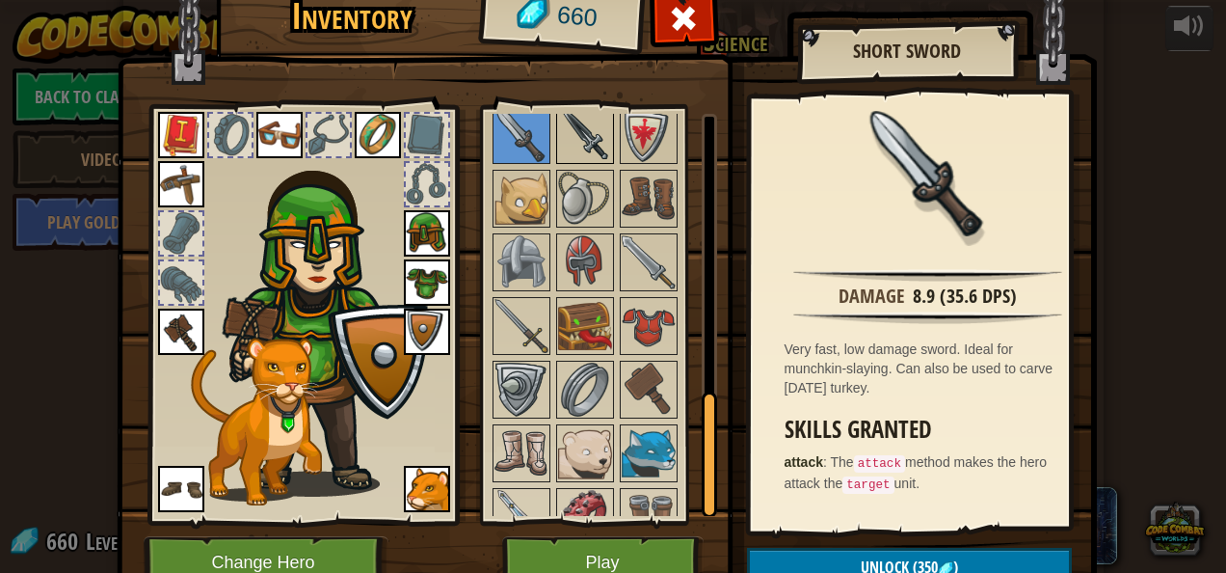
scroll to position [893, 0]
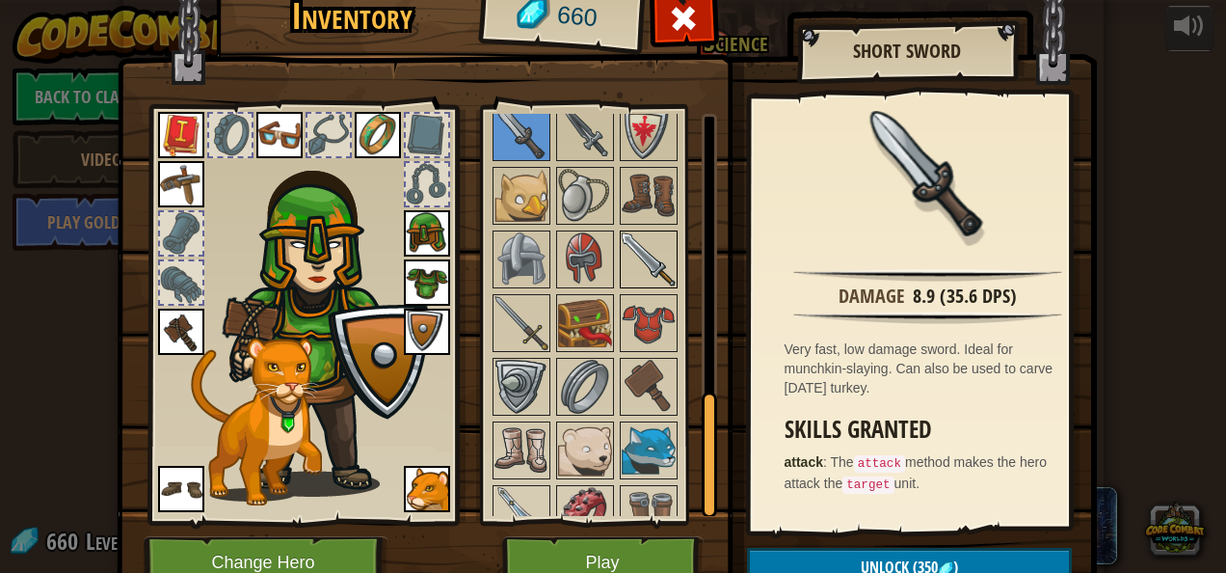
click at [625, 261] on img at bounding box center [649, 259] width 54 height 54
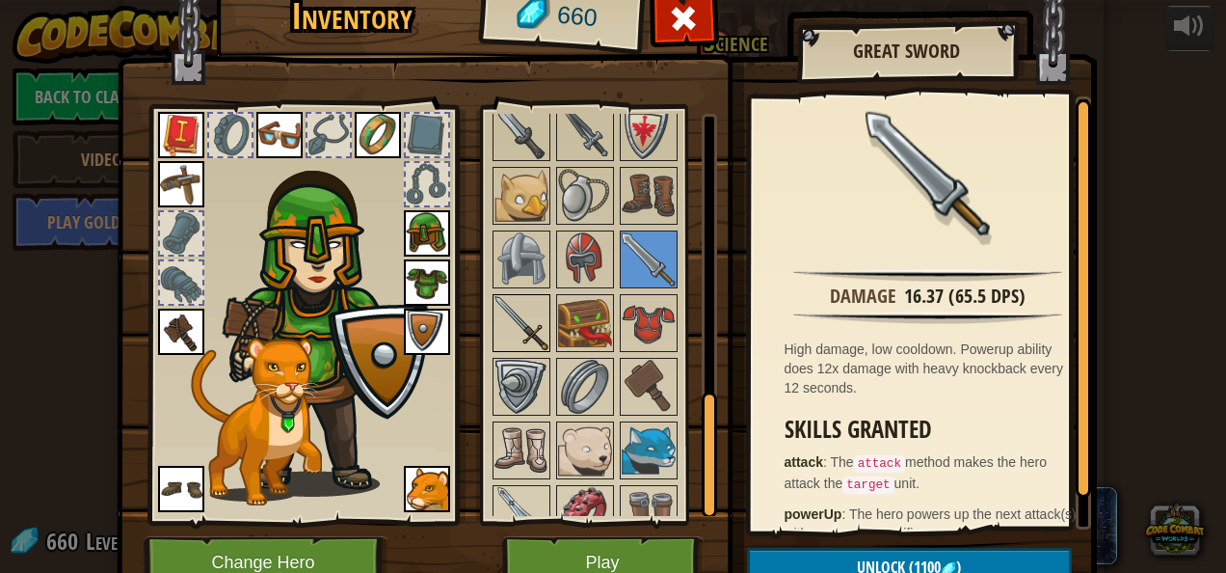
click at [523, 314] on img at bounding box center [522, 323] width 54 height 54
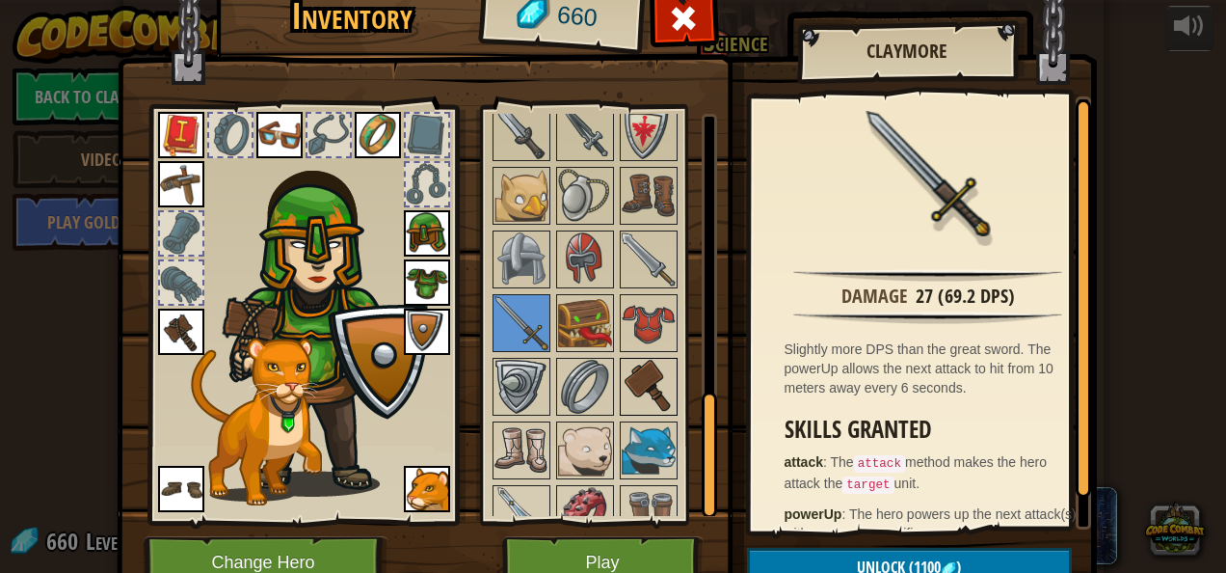
scroll to position [910, 0]
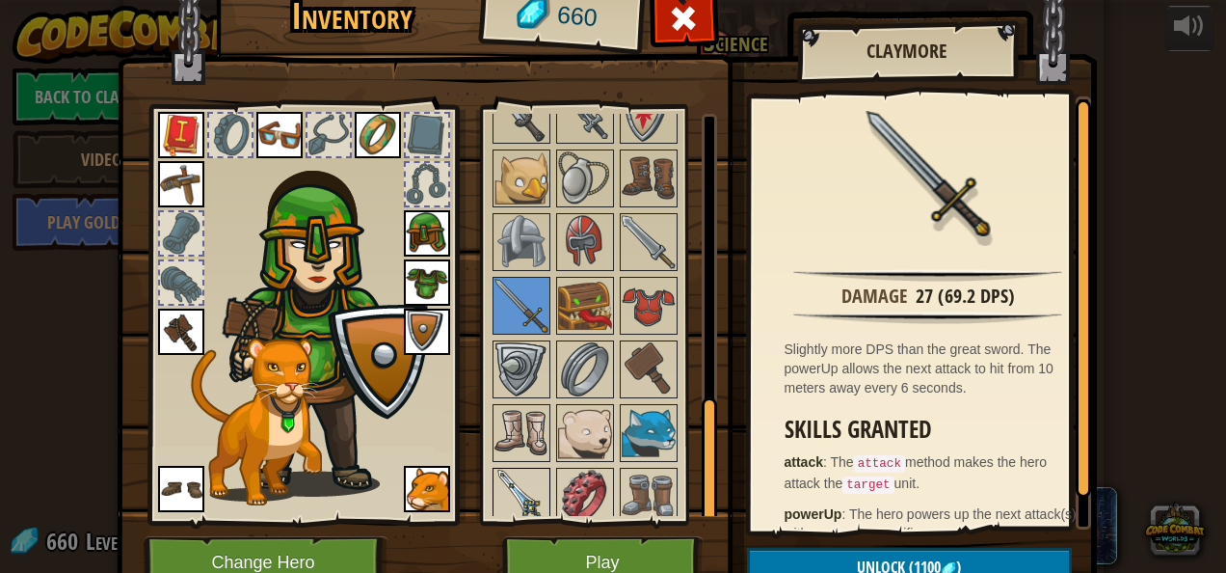
click at [509, 487] on img at bounding box center [522, 497] width 54 height 54
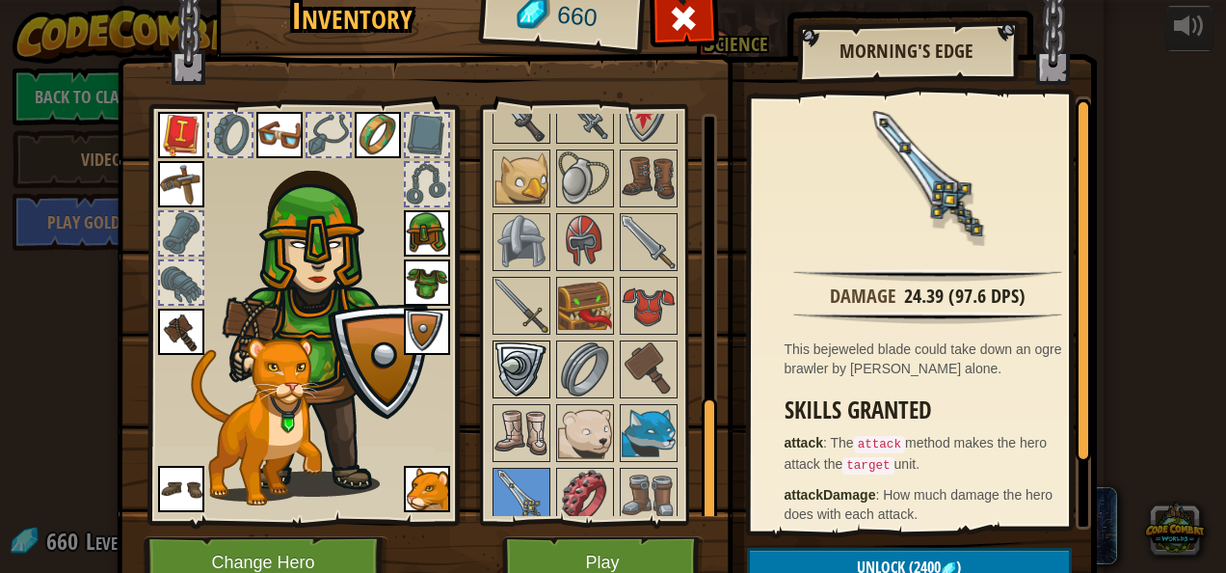
click at [519, 360] on img at bounding box center [522, 369] width 54 height 54
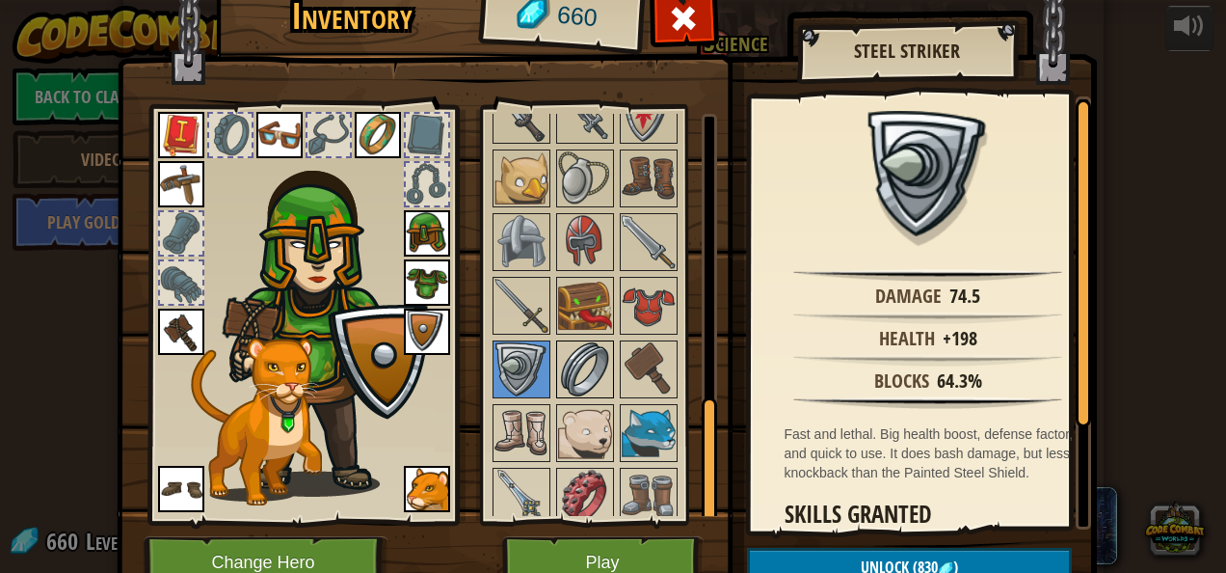
click at [583, 364] on img at bounding box center [585, 369] width 54 height 54
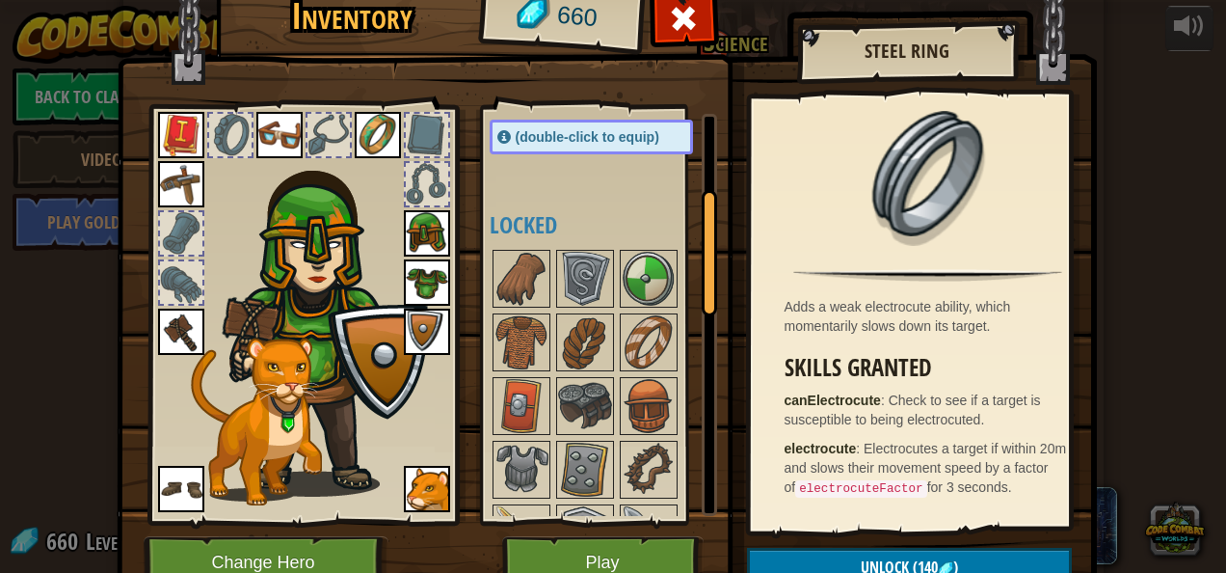
scroll to position [235, 0]
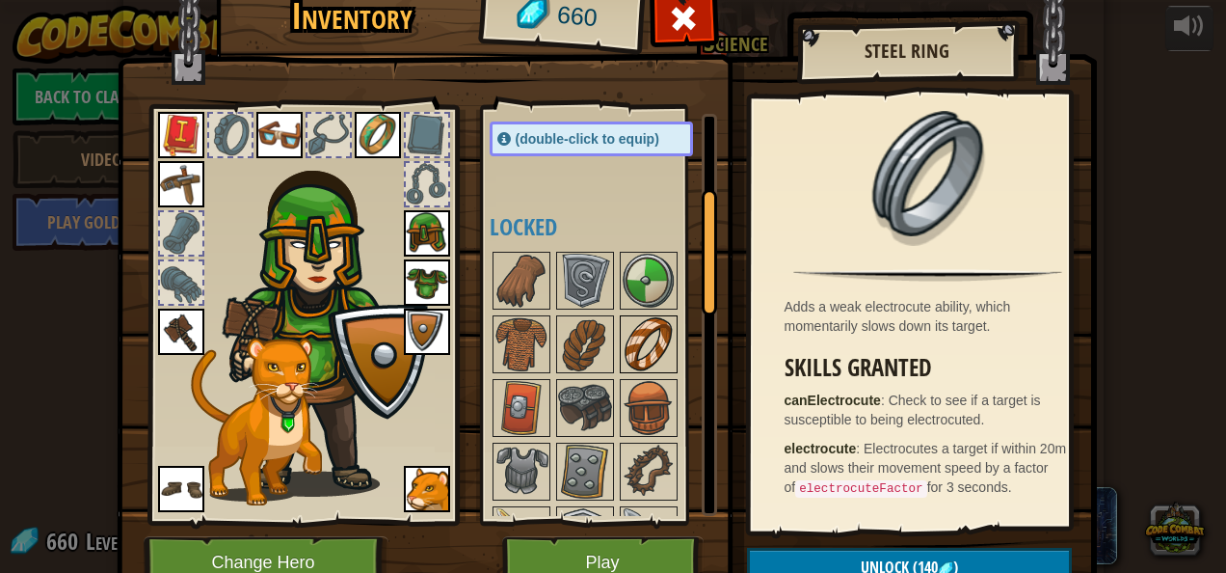
click at [640, 327] on img at bounding box center [649, 344] width 54 height 54
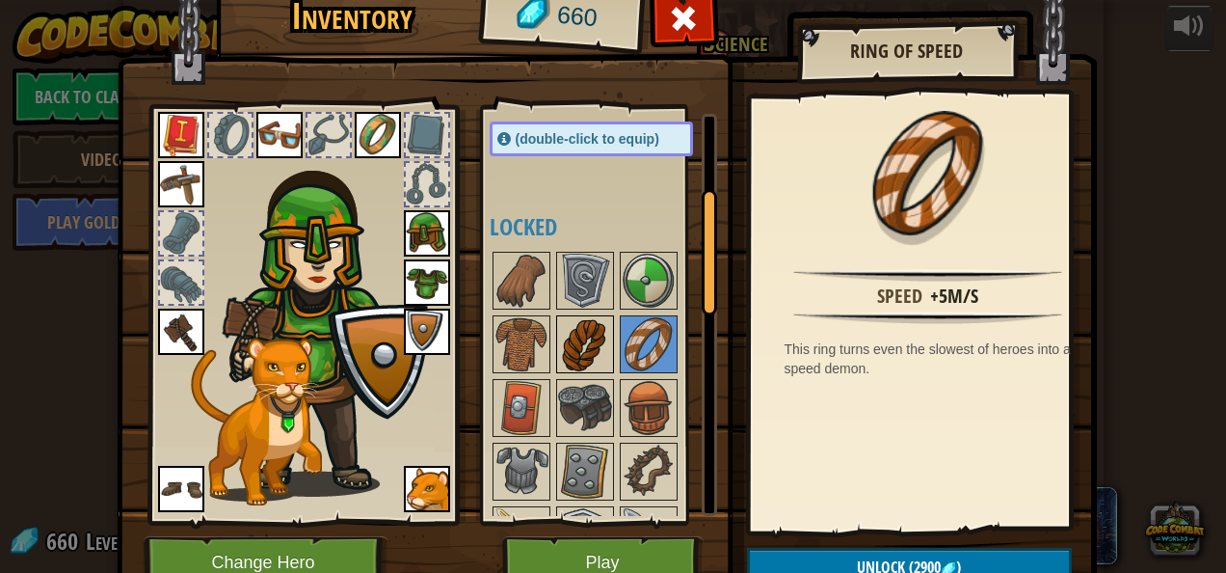
click at [589, 341] on img at bounding box center [585, 344] width 54 height 54
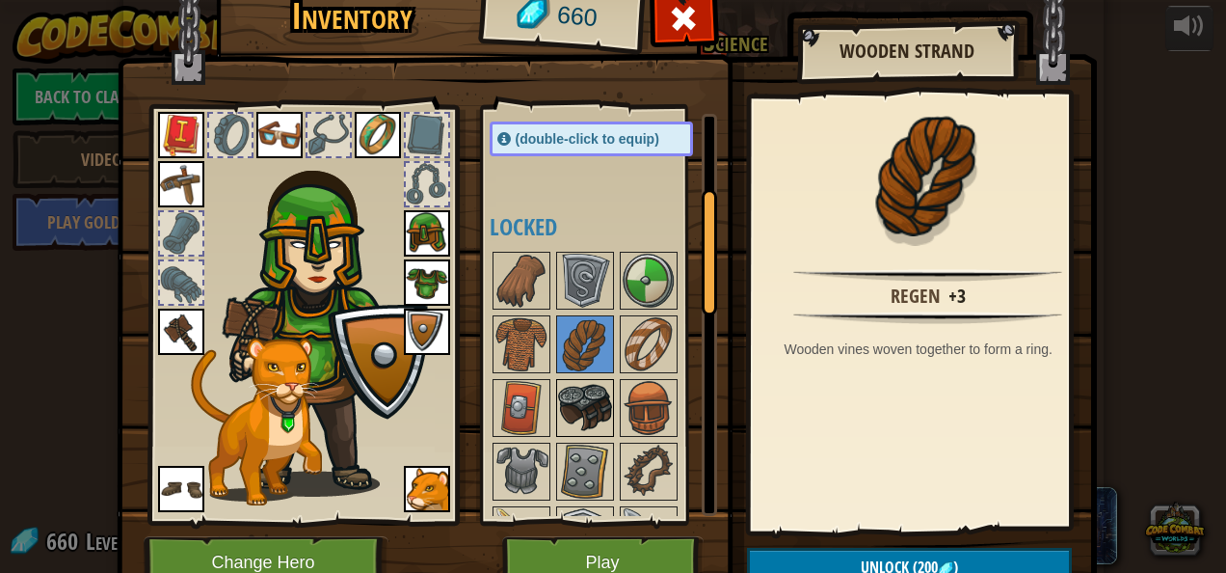
click at [589, 400] on img at bounding box center [585, 408] width 54 height 54
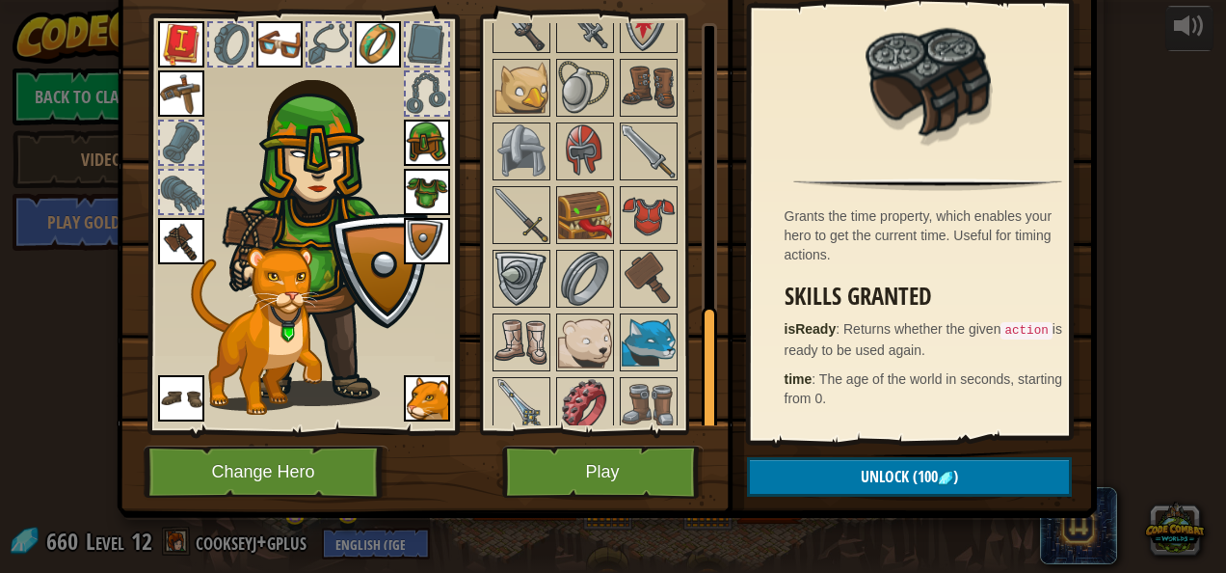
scroll to position [0, 0]
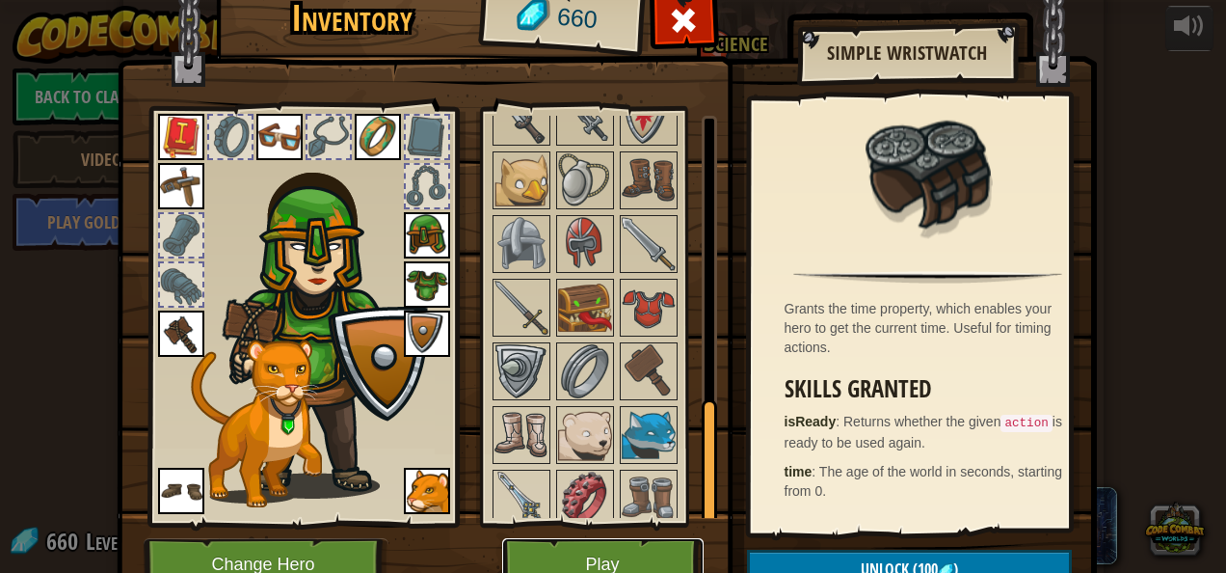
click at [572, 550] on button "Play" at bounding box center [602, 564] width 201 height 53
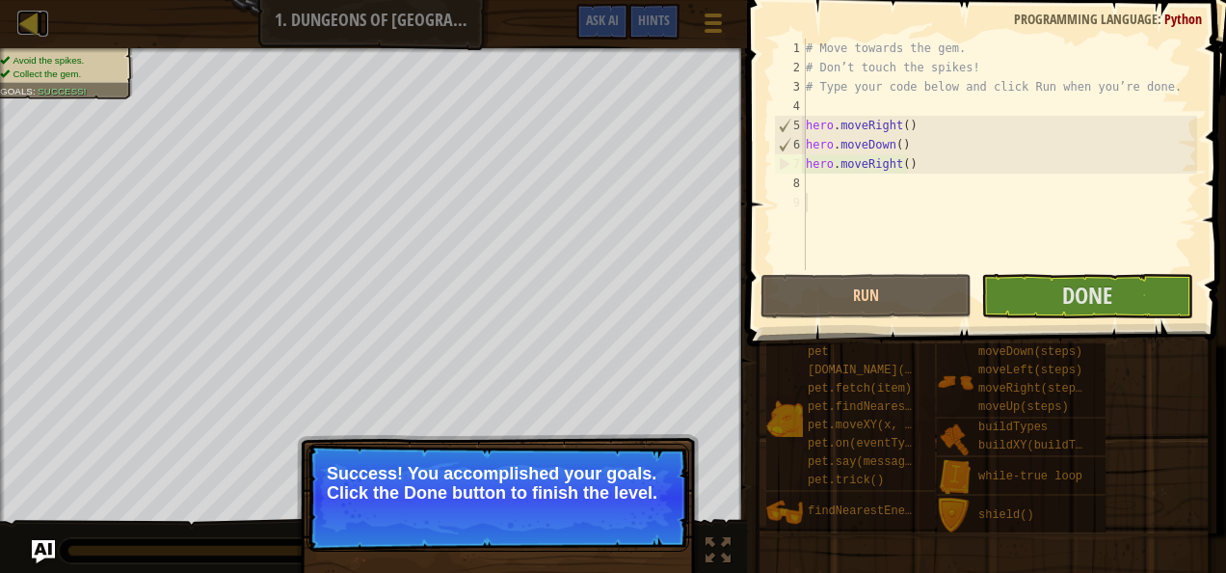
click at [29, 28] on div at bounding box center [29, 23] width 24 height 24
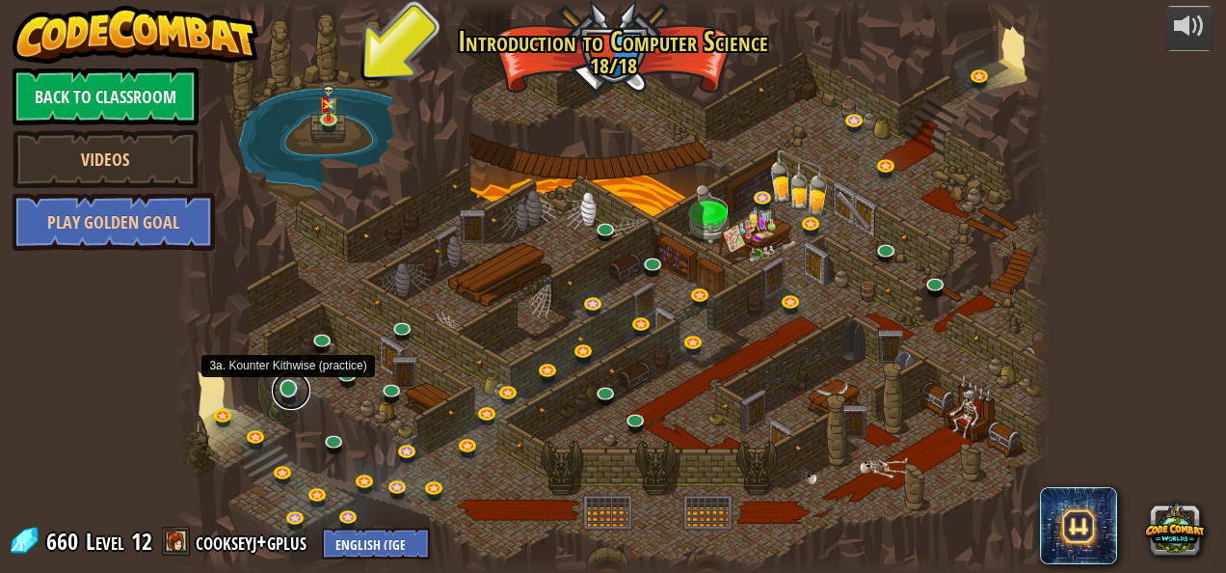
click at [287, 394] on link at bounding box center [291, 390] width 39 height 39
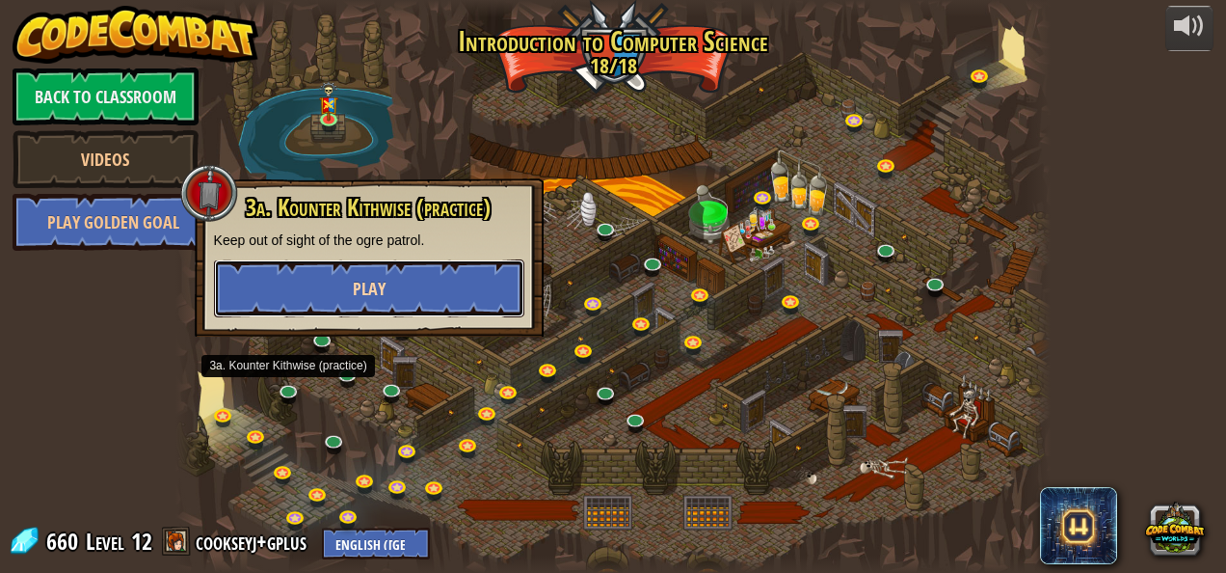
click at [370, 303] on button "Play" at bounding box center [369, 288] width 310 height 58
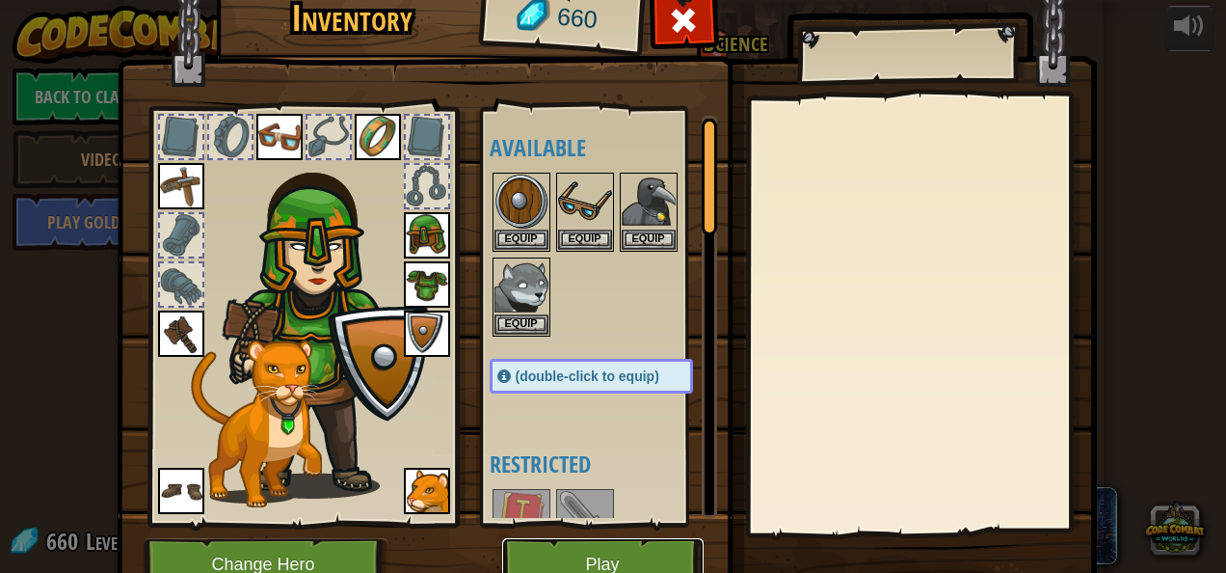
click at [562, 558] on button "Play" at bounding box center [602, 564] width 201 height 53
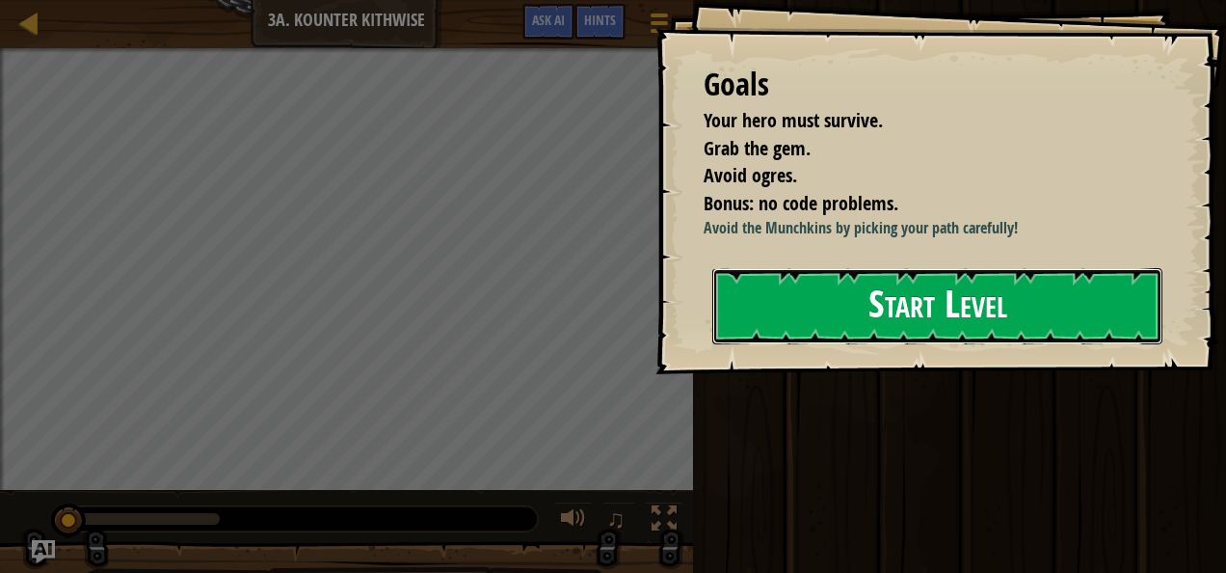
click at [921, 336] on button "Start Level" at bounding box center [937, 306] width 450 height 76
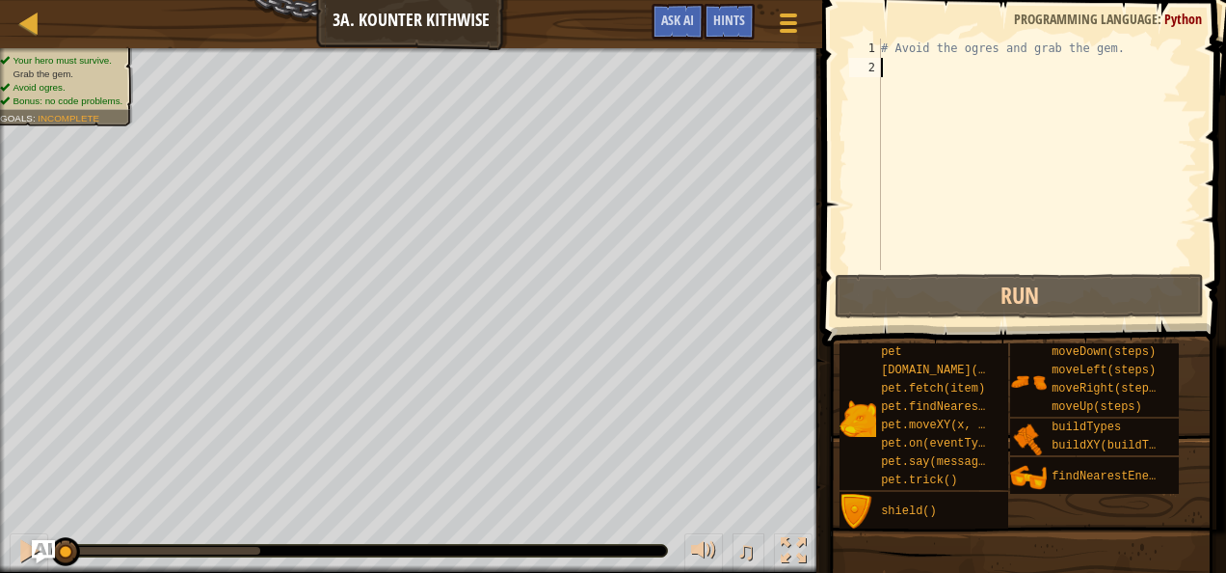
click at [913, 74] on div "# Avoid the ogres and grab the gem." at bounding box center [1037, 174] width 320 height 270
type textarea "h"
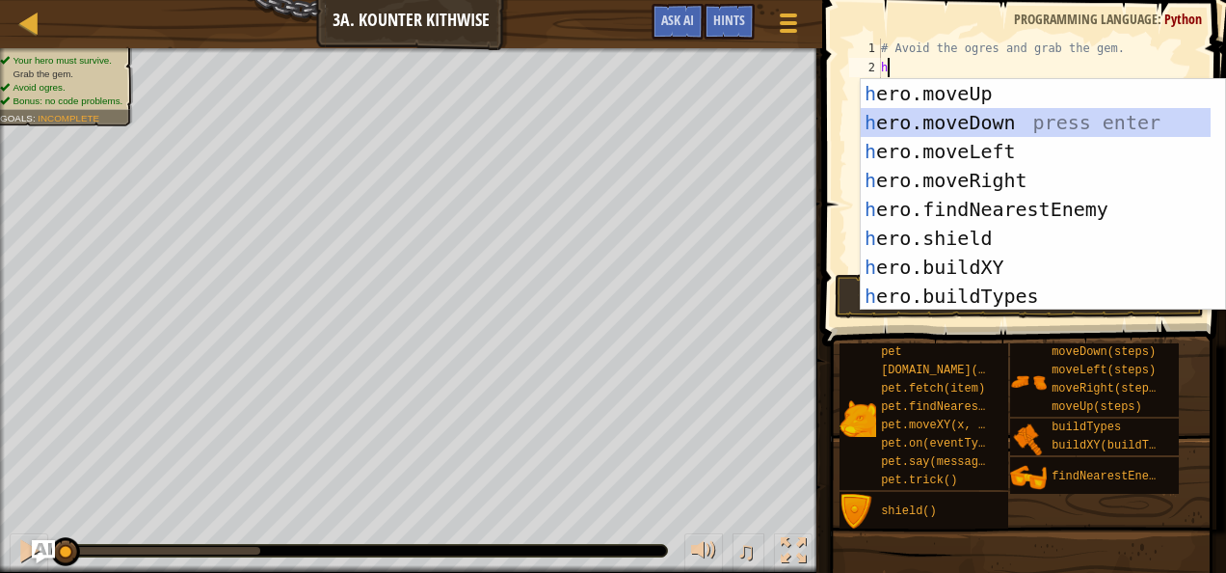
click at [954, 116] on div "h ero.moveUp press enter h ero.moveDown press enter h ero.moveLeft press enter …" at bounding box center [1036, 223] width 351 height 289
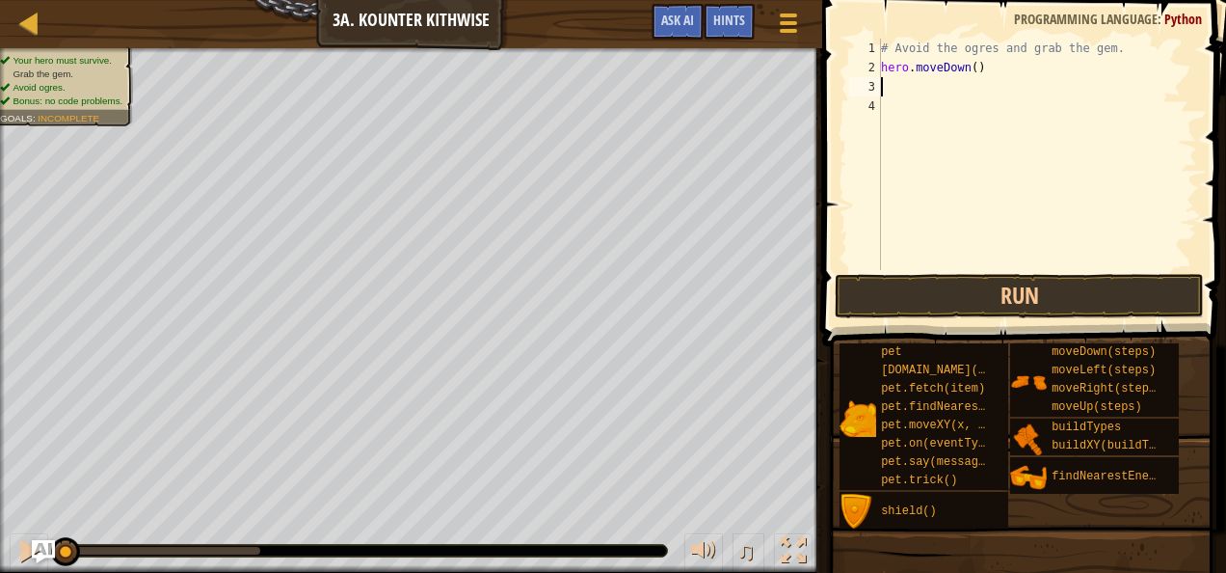
type textarea "h"
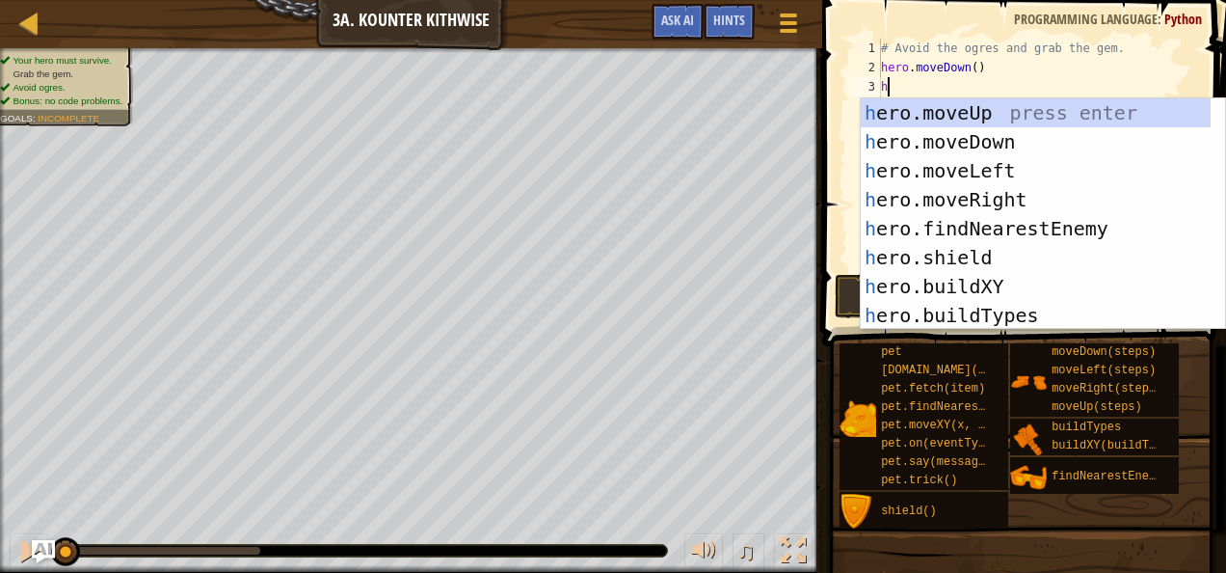
scroll to position [2, 5]
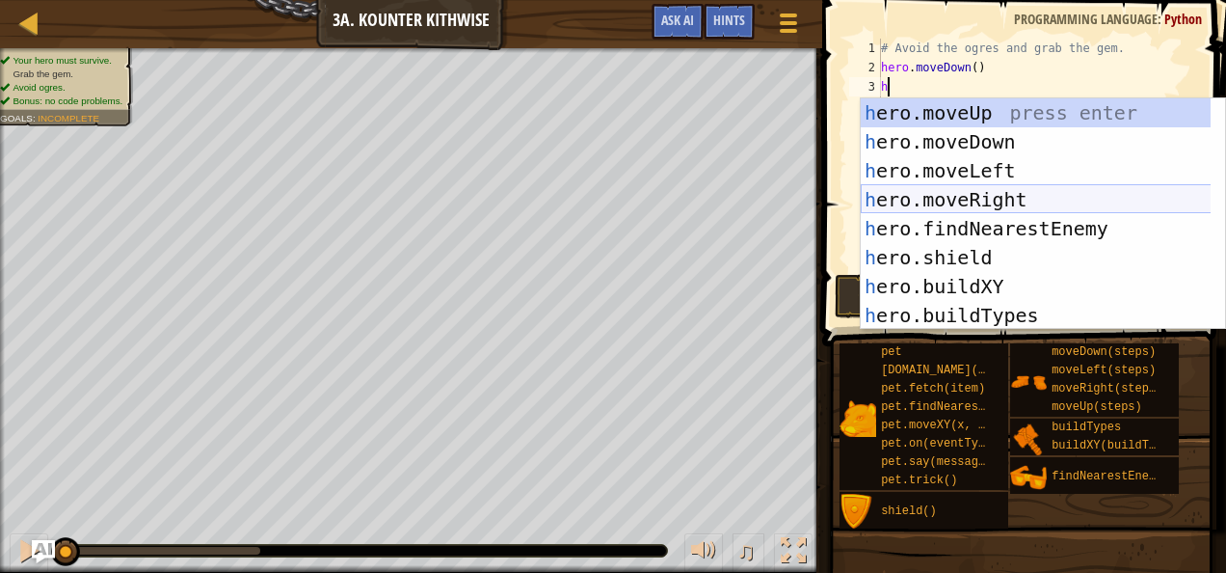
click at [983, 190] on div "h ero.moveUp press enter h ero.moveDown press enter h ero.moveLeft press enter …" at bounding box center [1036, 242] width 351 height 289
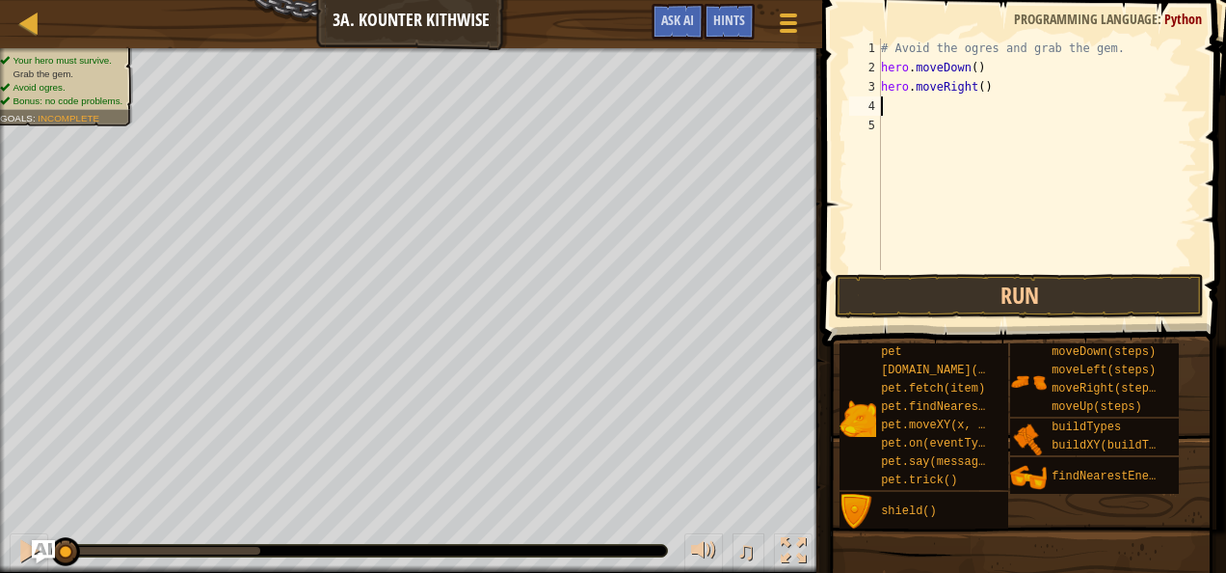
click at [976, 96] on div "# Avoid the ogres and grab the gem. hero . moveDown ( ) hero . moveRight ( )" at bounding box center [1037, 174] width 320 height 270
click at [979, 89] on div "# Avoid the ogres and grab the gem. hero . moveDown ( ) hero . moveRight ( )" at bounding box center [1037, 174] width 320 height 270
click at [992, 283] on button "Run" at bounding box center [1019, 296] width 369 height 44
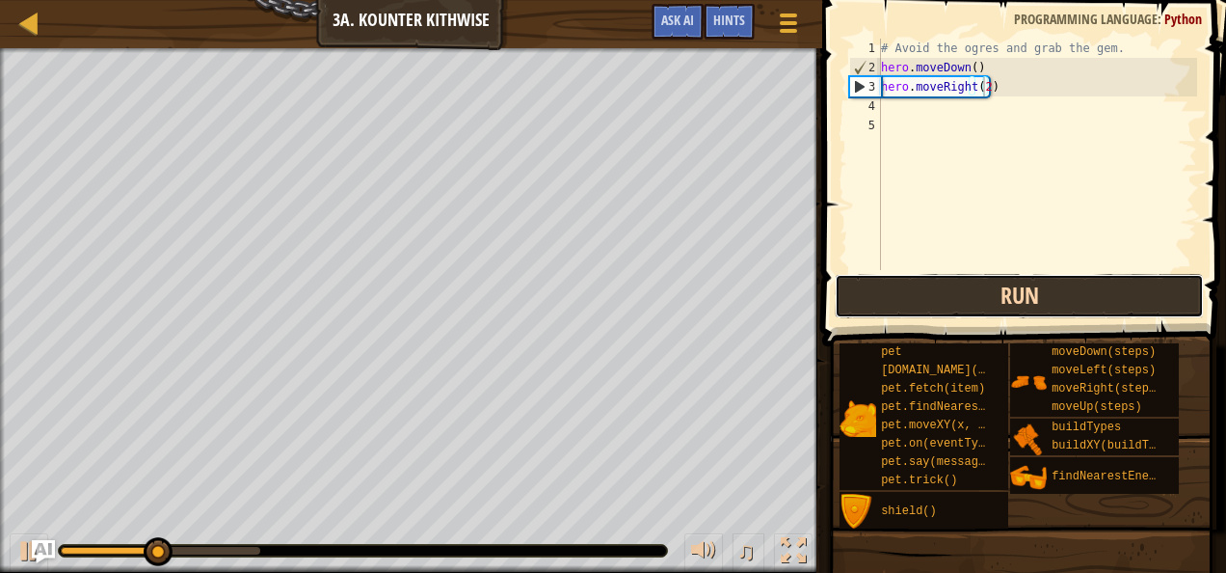
click at [992, 283] on button "Run" at bounding box center [1019, 296] width 369 height 44
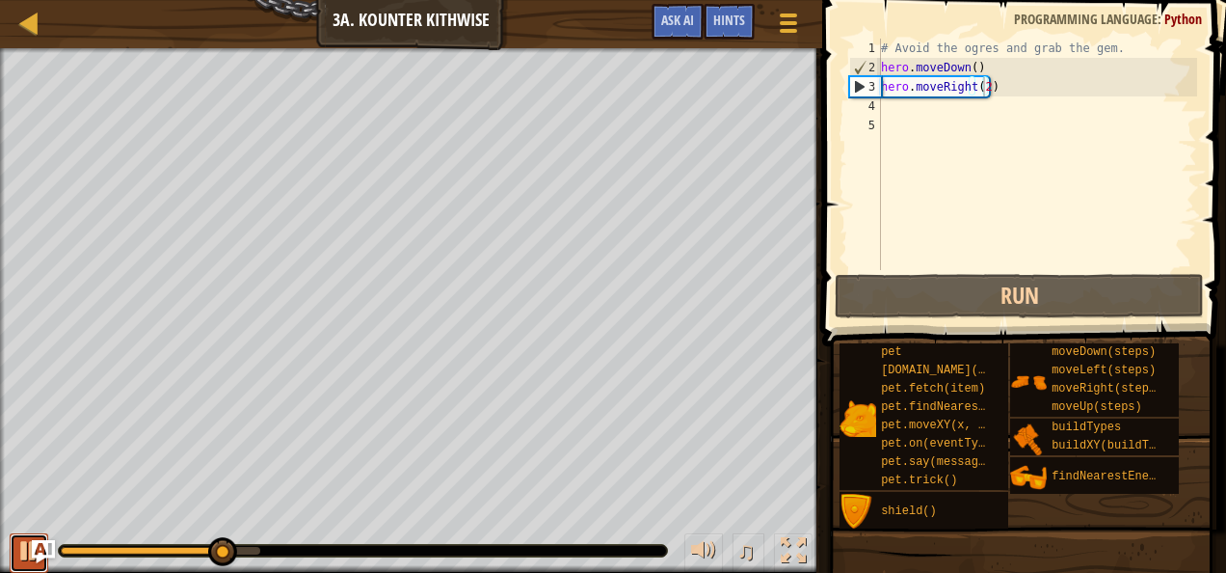
click at [26, 550] on div at bounding box center [28, 550] width 25 height 25
drag, startPoint x: 225, startPoint y: 541, endPoint x: 72, endPoint y: 528, distance: 152.8
click at [72, 528] on div "♫" at bounding box center [411, 546] width 822 height 58
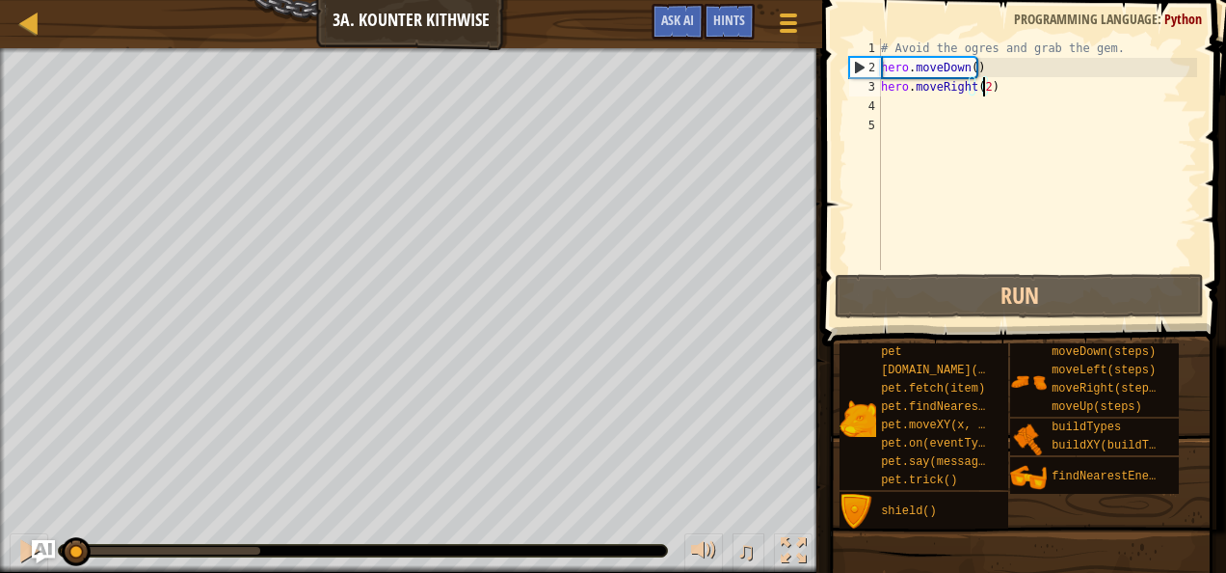
click at [971, 69] on div "# Avoid the ogres and grab the gem. hero . moveDown ( ) hero . moveRight ( 2 )" at bounding box center [1037, 174] width 320 height 270
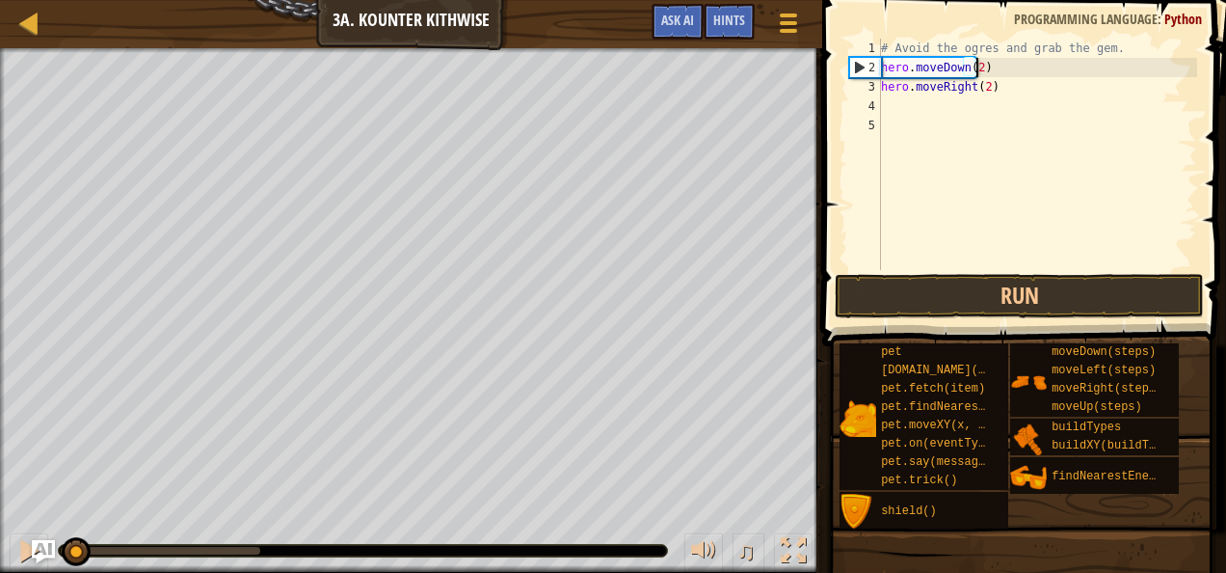
scroll to position [2, 95]
click at [982, 87] on div "# Avoid the ogres and grab the gem. hero . moveDown ( 2 ) hero . moveRight ( 2 )" at bounding box center [1037, 174] width 320 height 270
type textarea "hero.moveRight()"
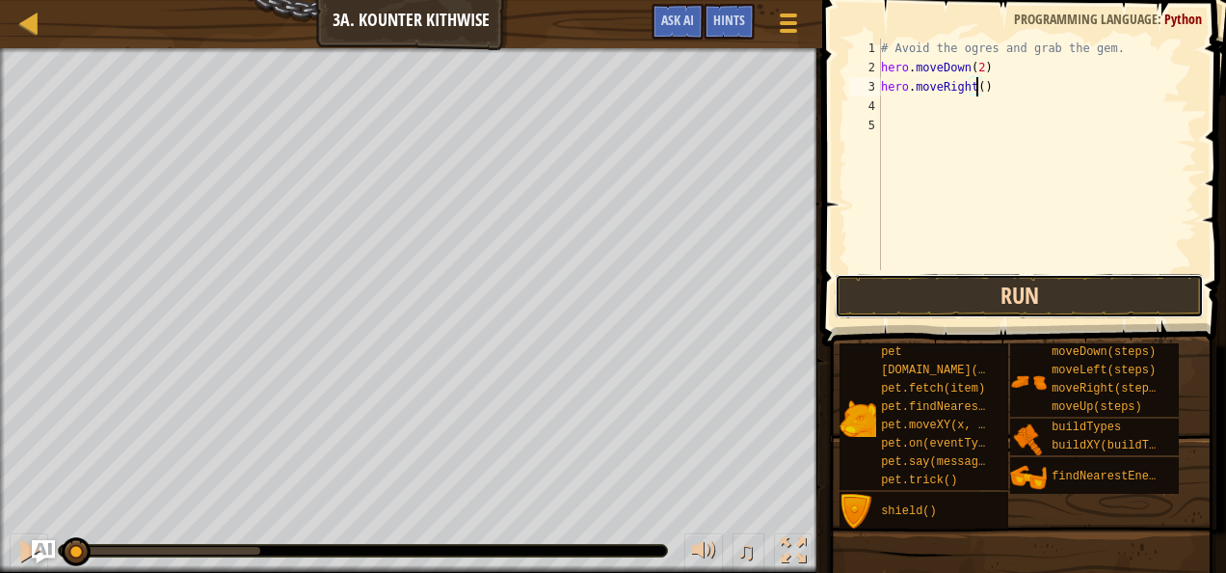
click at [954, 293] on button "Run" at bounding box center [1019, 296] width 369 height 44
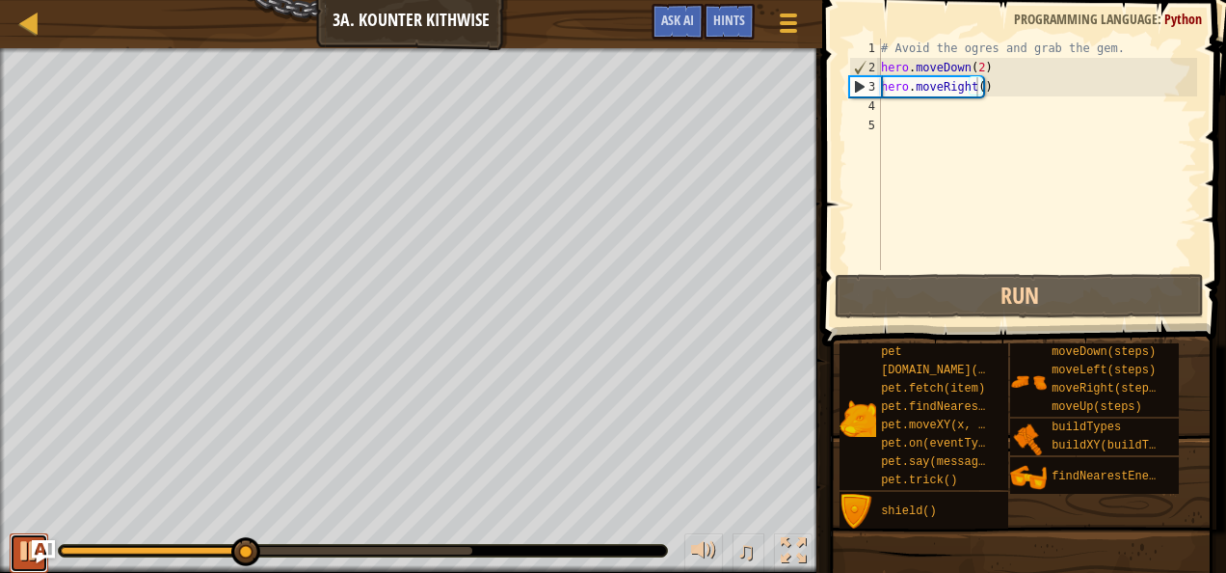
click at [17, 547] on div at bounding box center [28, 550] width 25 height 25
click at [992, 88] on div "# Avoid the ogres and grab the gem. hero . moveDown ( 2 ) hero . moveRight ( )" at bounding box center [1037, 174] width 320 height 270
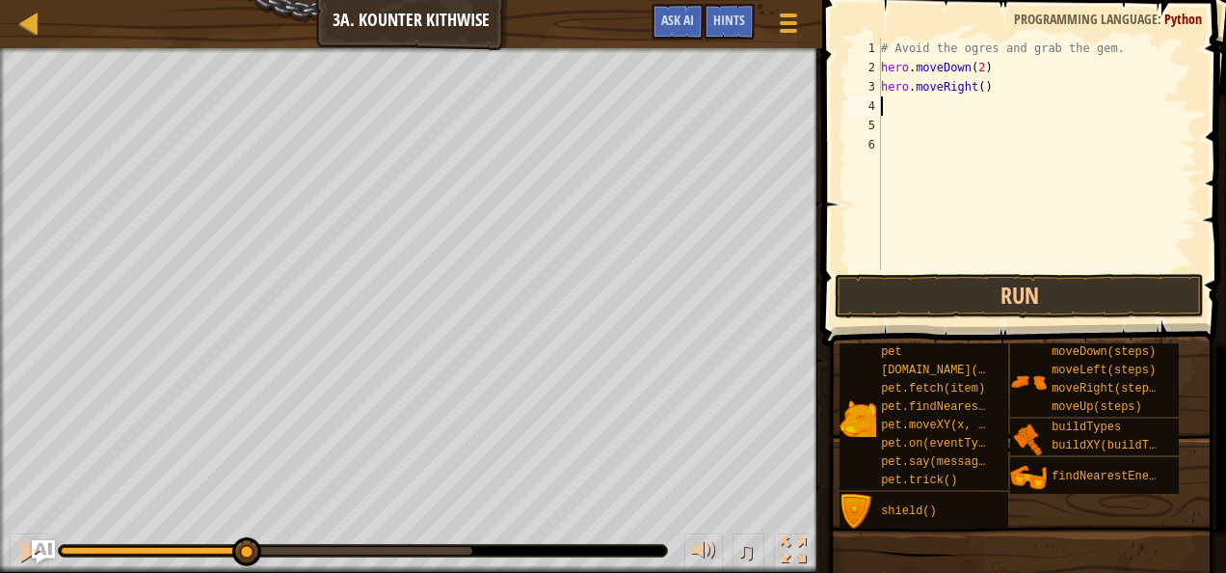
type textarea "h"
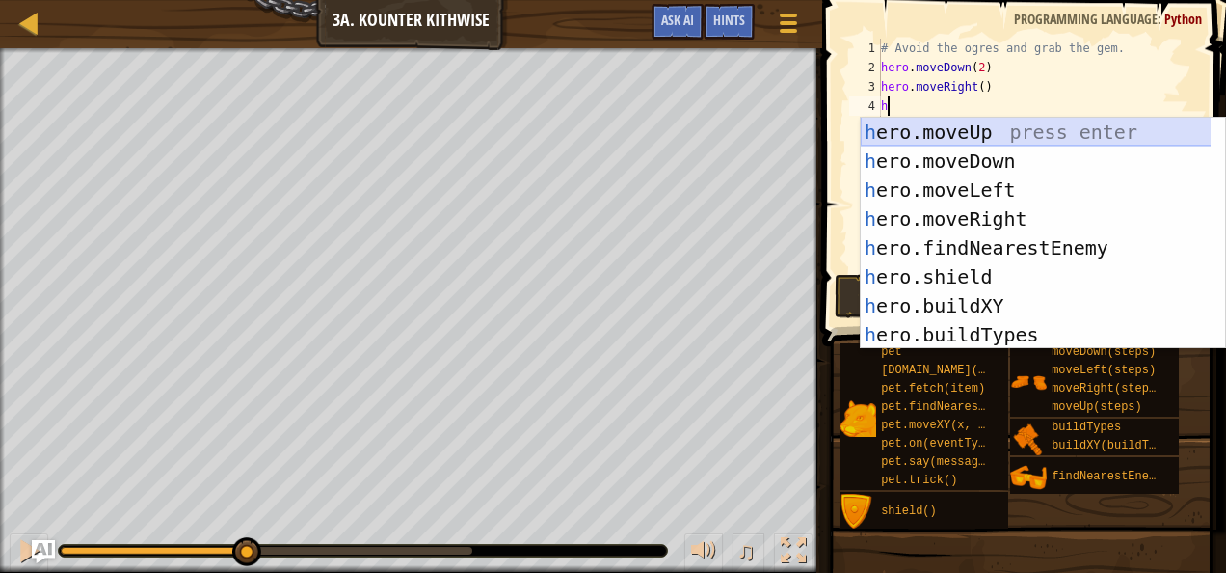
click at [996, 123] on div "h ero.moveUp press enter h ero.moveDown press enter h ero.moveLeft press enter …" at bounding box center [1036, 262] width 351 height 289
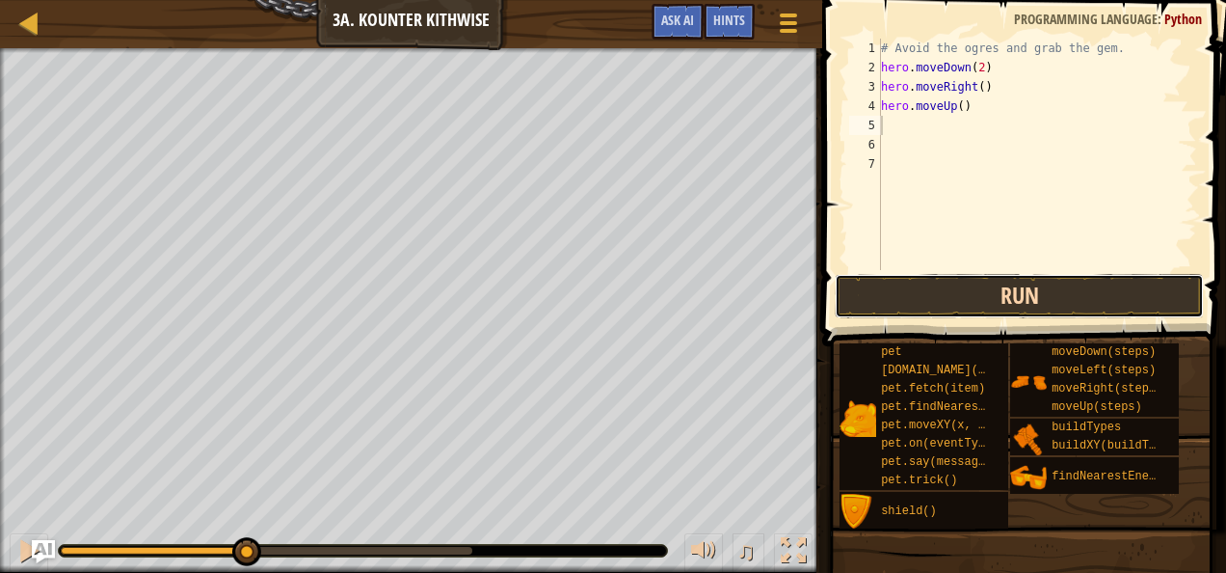
click at [976, 292] on button "Run" at bounding box center [1019, 296] width 369 height 44
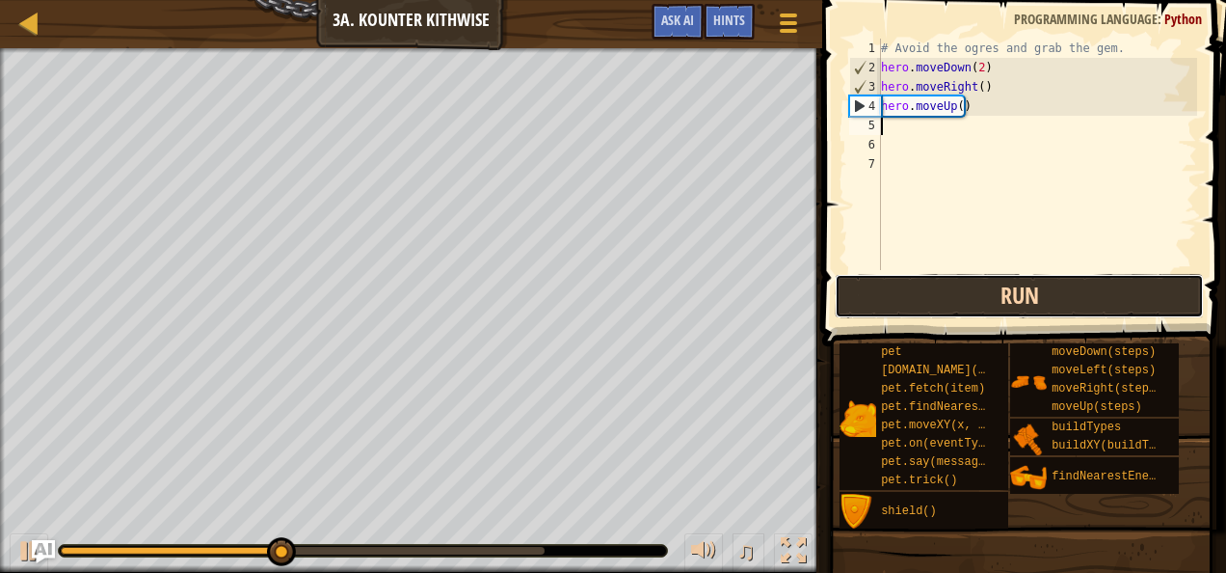
click at [973, 292] on button "Run" at bounding box center [1019, 296] width 369 height 44
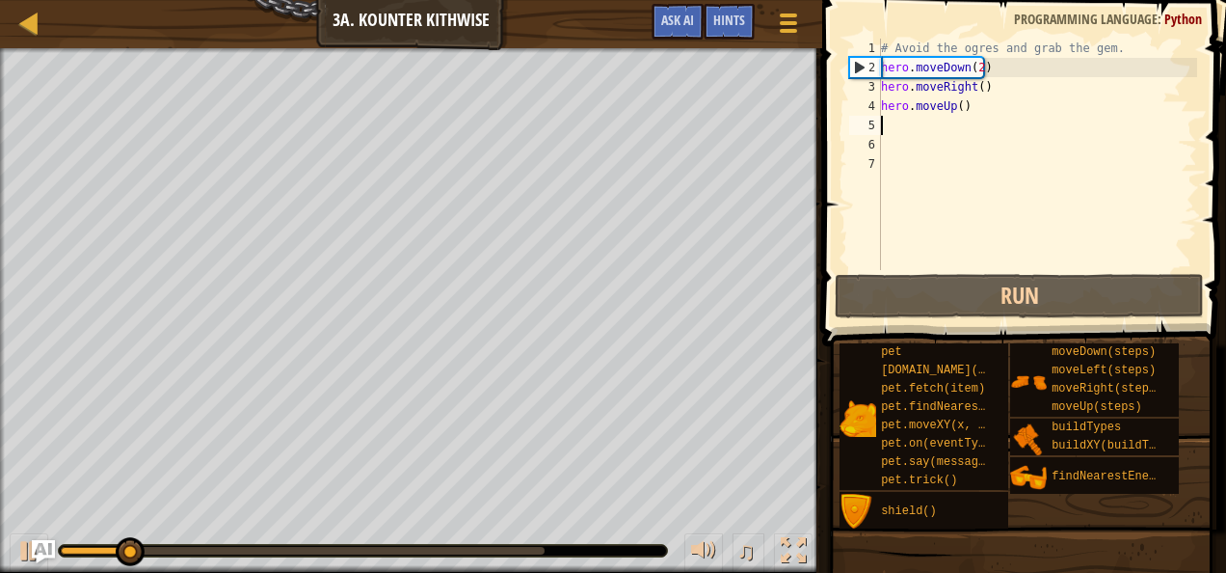
click at [1001, 102] on div "# Avoid the ogres and grab the gem. hero . moveDown ( 2 ) hero . moveRight ( ) …" at bounding box center [1037, 174] width 320 height 270
type textarea "hero.moveUp()"
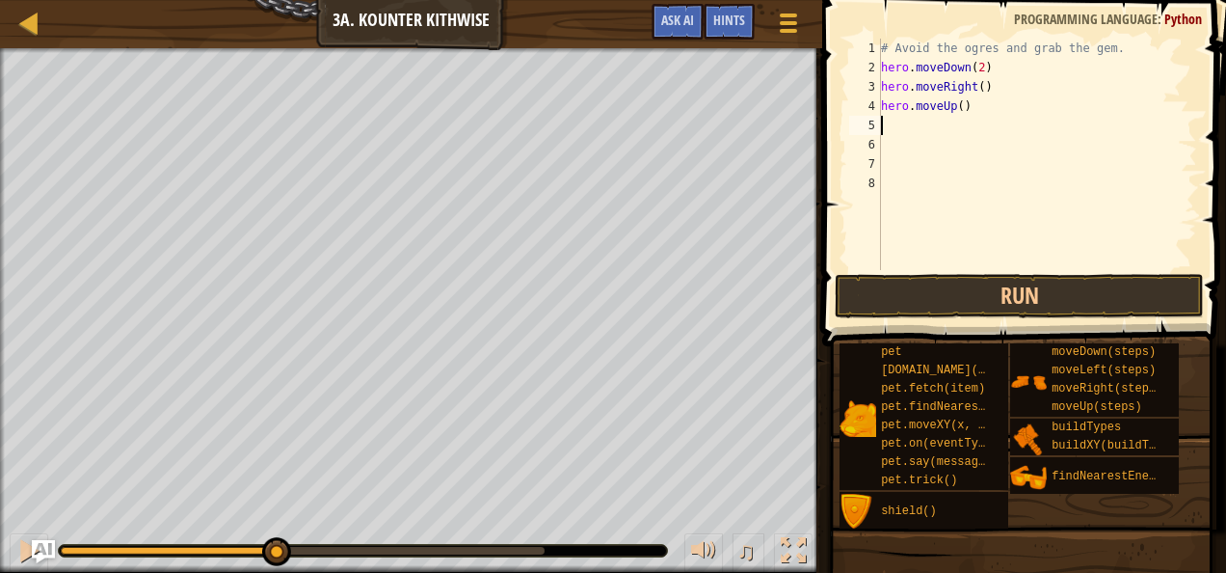
type textarea "h"
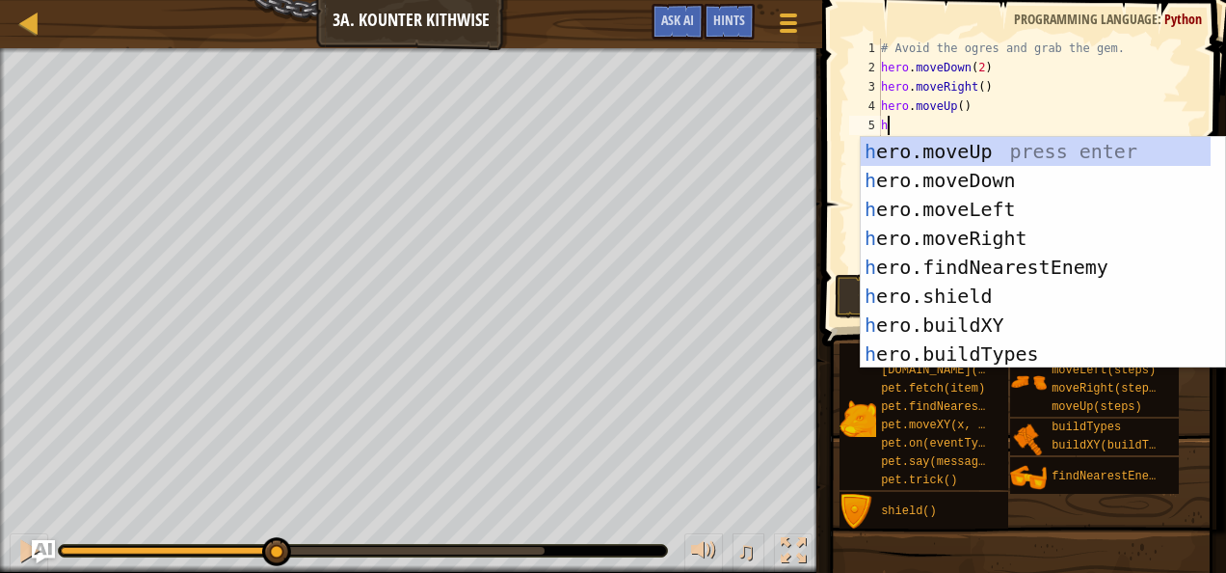
scroll to position [2, 5]
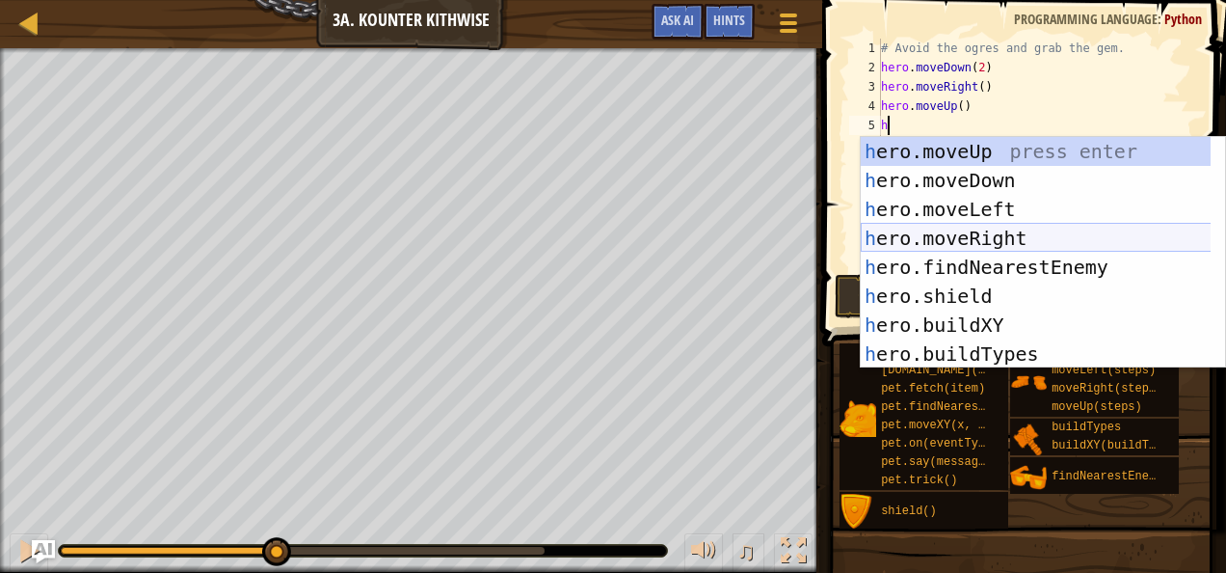
click at [993, 237] on div "h ero.moveUp press enter h ero.moveDown press enter h ero.moveLeft press enter …" at bounding box center [1036, 281] width 351 height 289
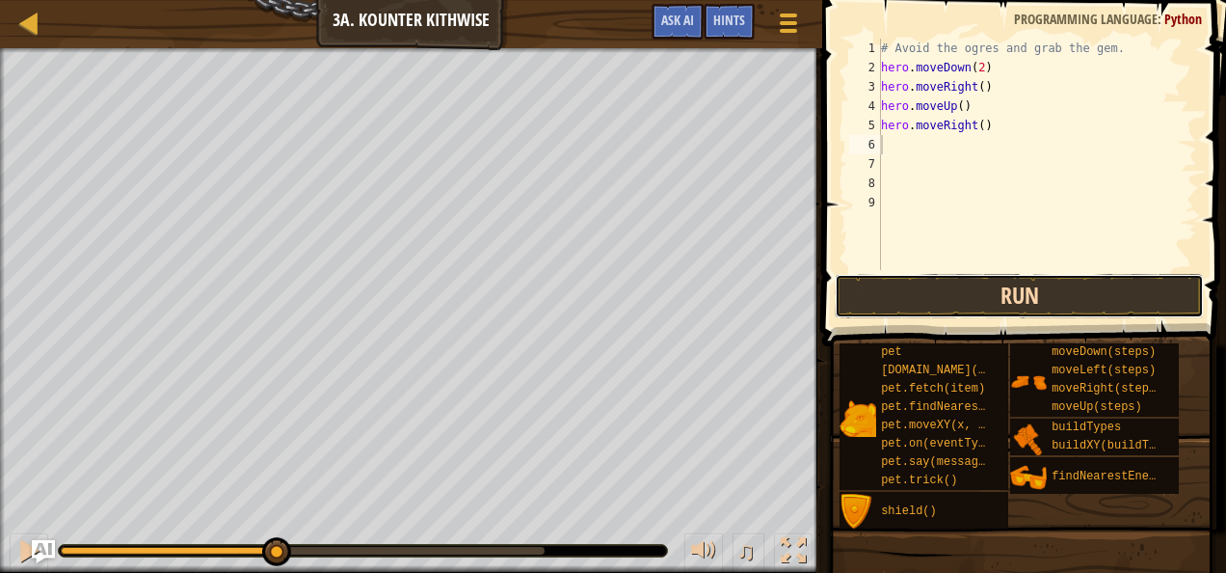
click at [987, 295] on button "Run" at bounding box center [1019, 296] width 369 height 44
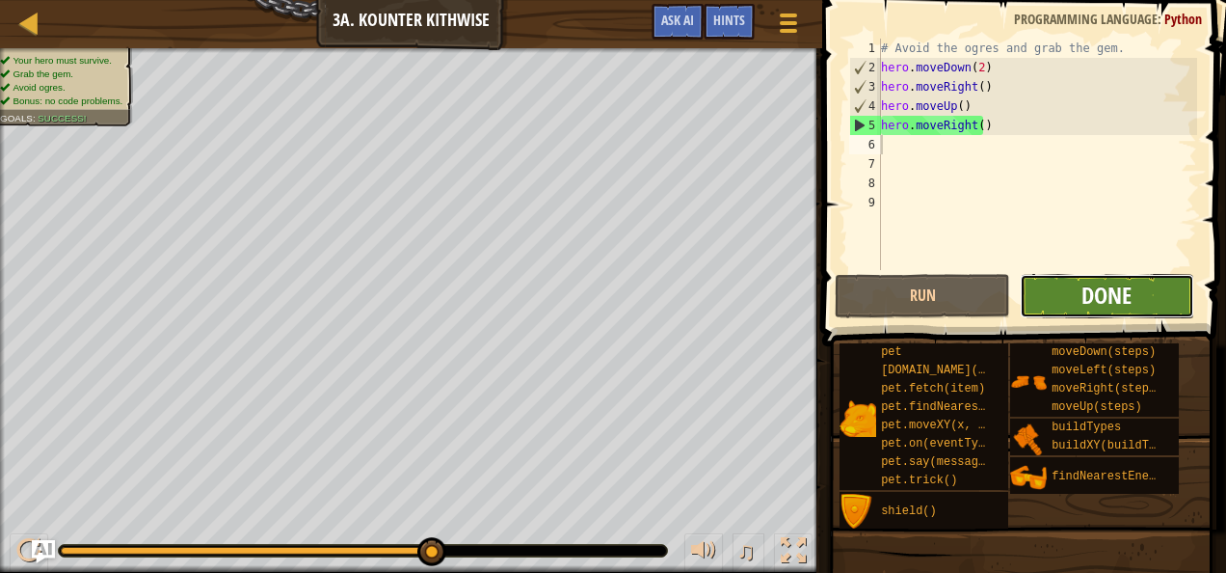
click at [1114, 291] on span "Done" at bounding box center [1107, 295] width 50 height 31
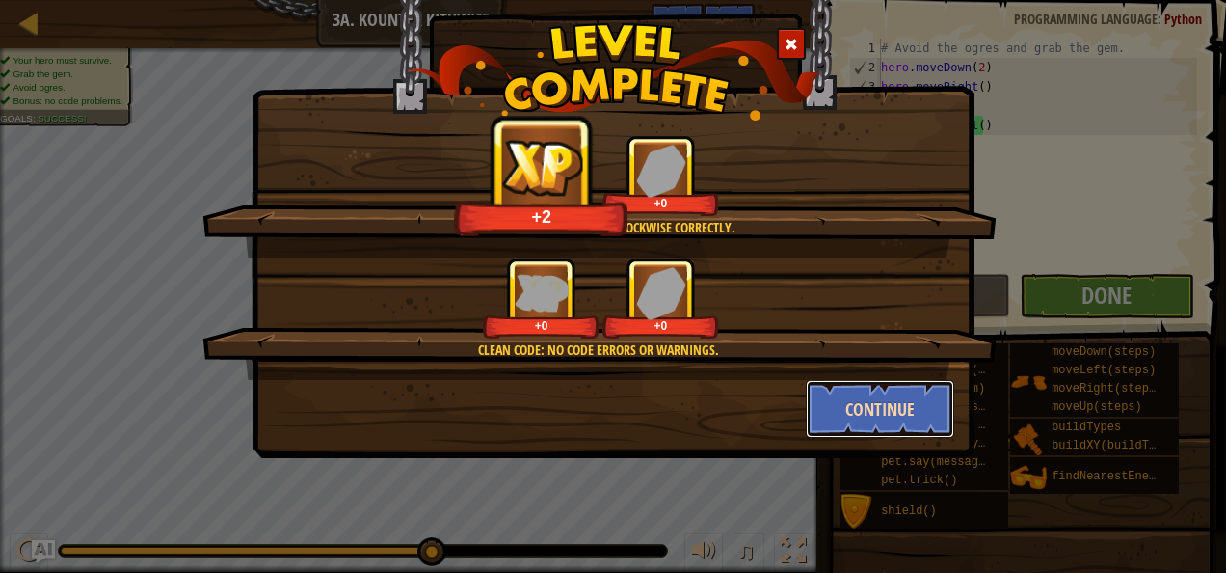
click at [843, 401] on button "Continue" at bounding box center [880, 409] width 149 height 58
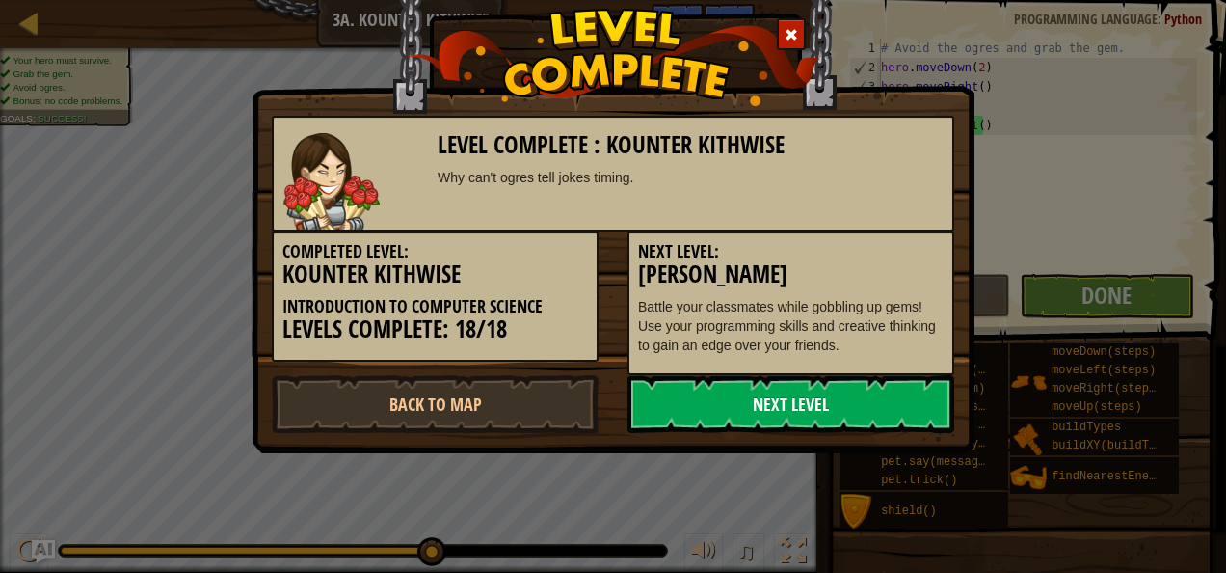
click at [779, 400] on link "Next Level" at bounding box center [791, 404] width 327 height 58
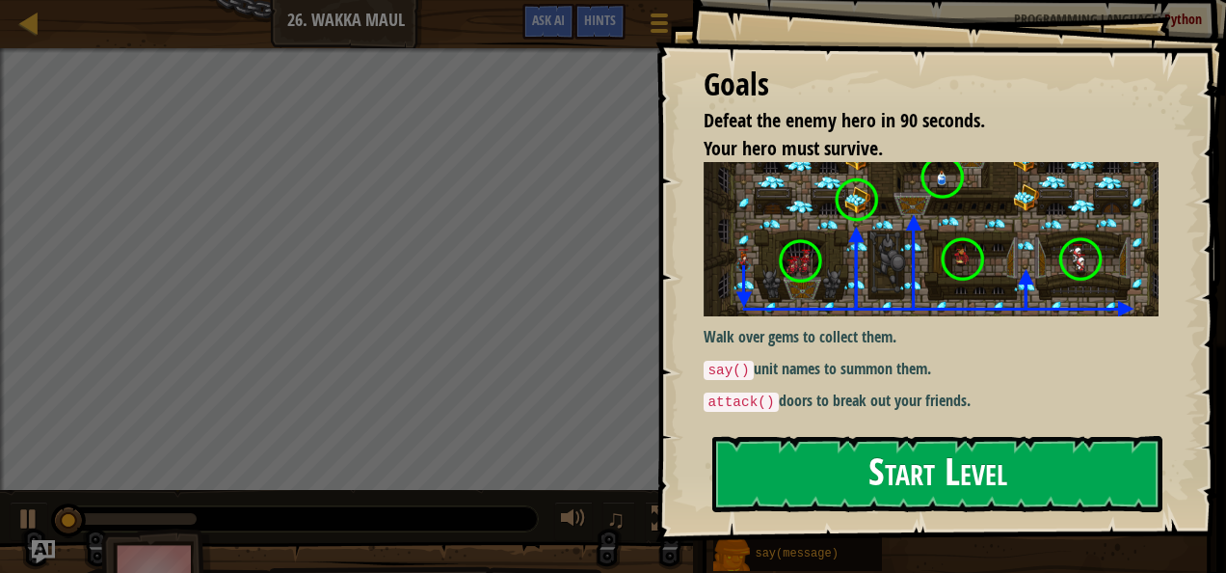
click at [809, 461] on button "Start Level" at bounding box center [937, 474] width 450 height 76
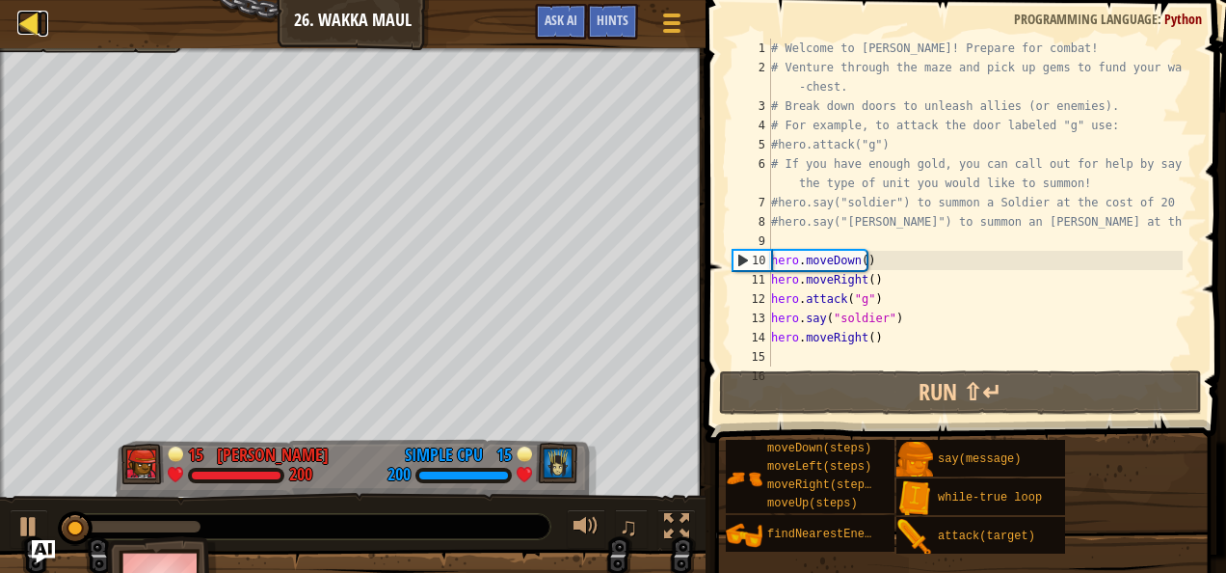
click at [42, 29] on link "Ladder" at bounding box center [44, 24] width 10 height 26
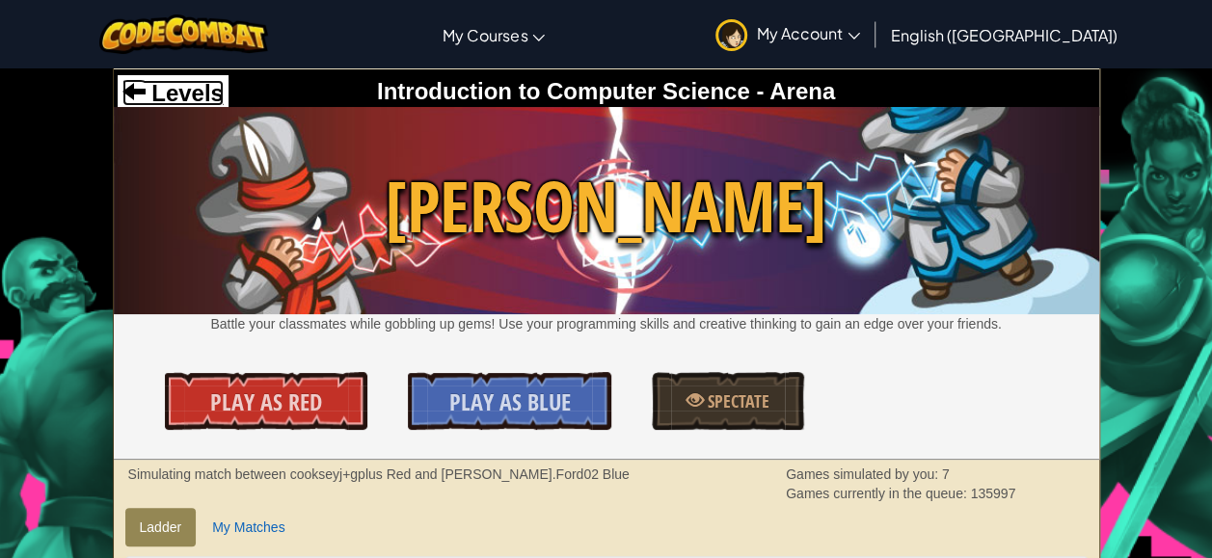
click at [148, 91] on span "Levels" at bounding box center [185, 93] width 78 height 26
